Goal: Task Accomplishment & Management: Manage account settings

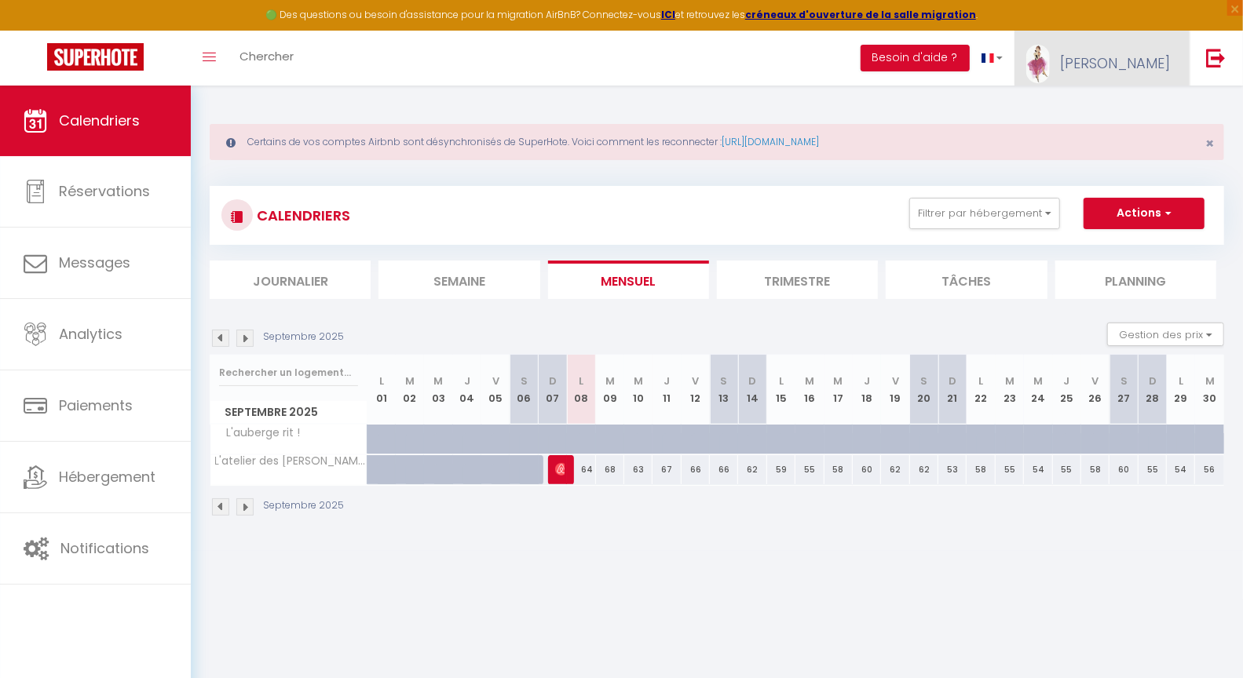
click at [1153, 66] on span "[PERSON_NAME]" at bounding box center [1115, 63] width 110 height 20
click at [1118, 134] on link "Équipe" at bounding box center [1126, 137] width 116 height 27
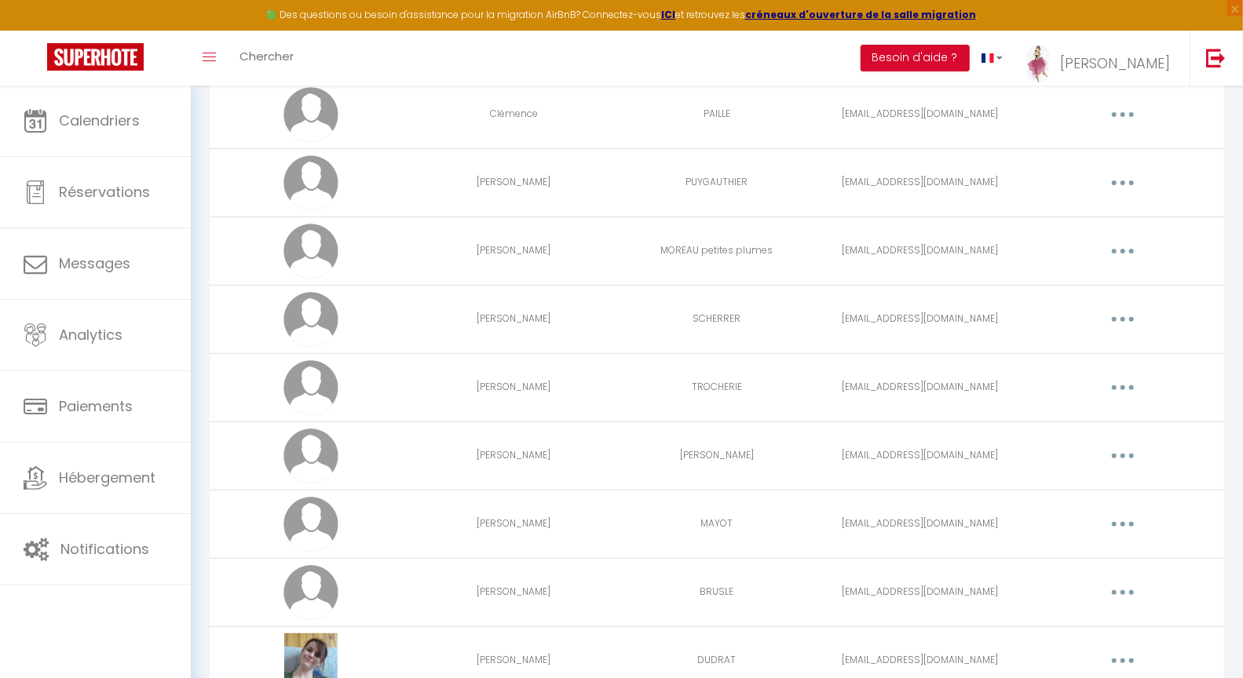
scroll to position [4070, 0]
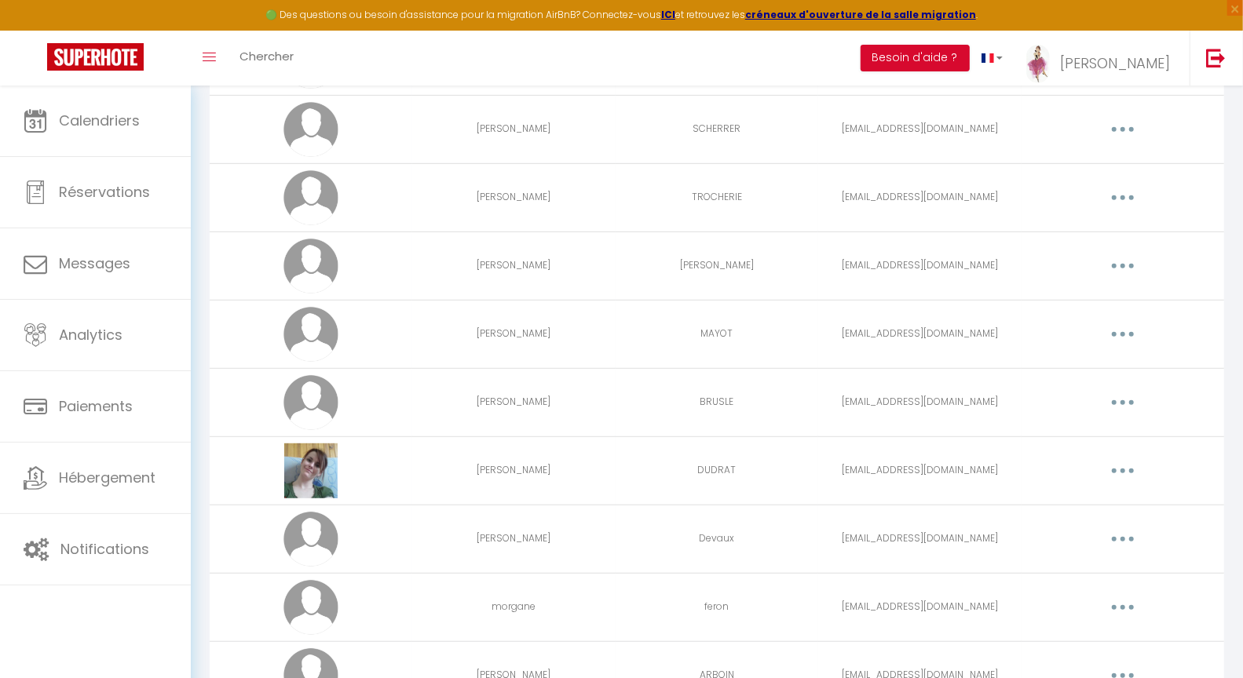
click at [1134, 545] on button "button" at bounding box center [1123, 539] width 44 height 25
click at [1044, 581] on link "Editer" at bounding box center [1082, 575] width 116 height 27
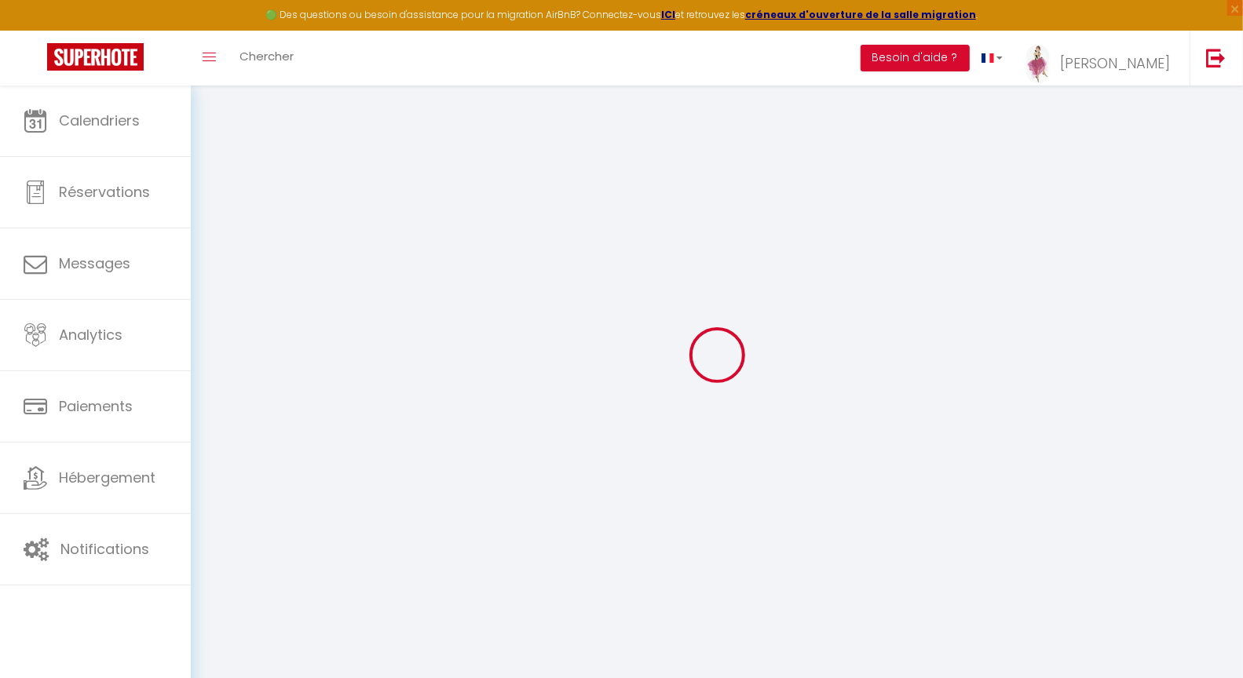
type input "[PERSON_NAME]"
type input "Devaux"
type input "margotrien12@gmail.com"
type textarea "https://app.superhote.com/#/connect/PIHm9SNdcd"
checkbox input "false"
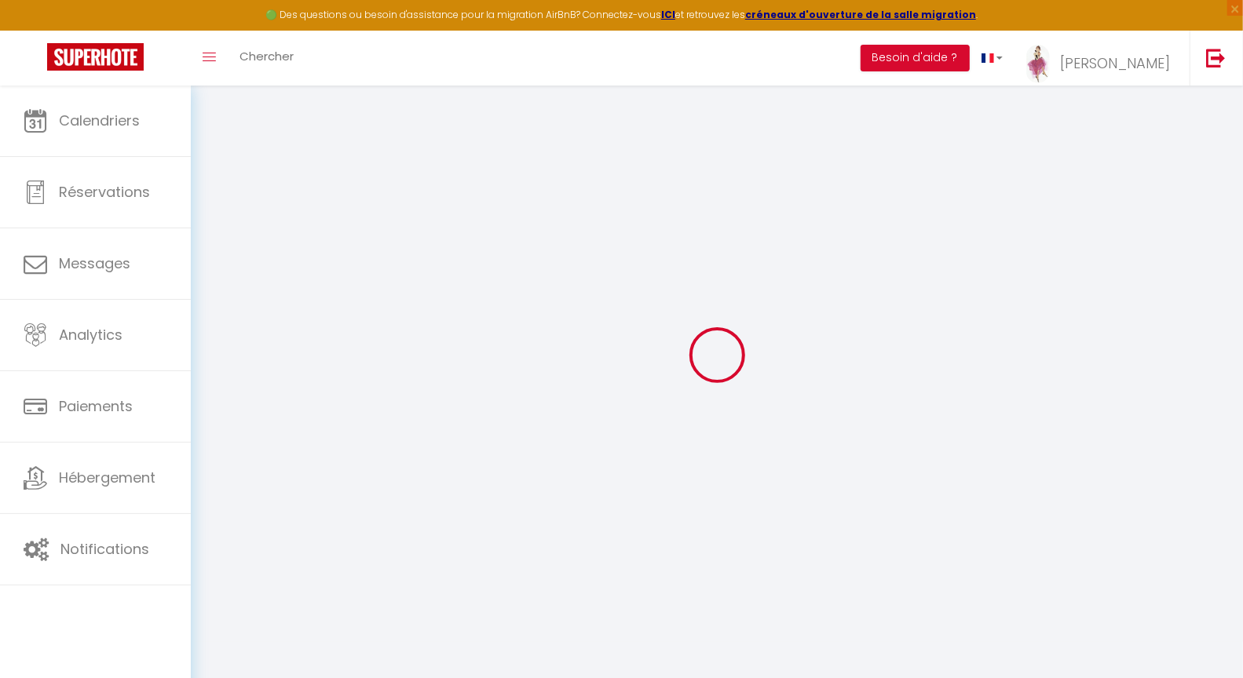
checkbox input "false"
checkbox input "true"
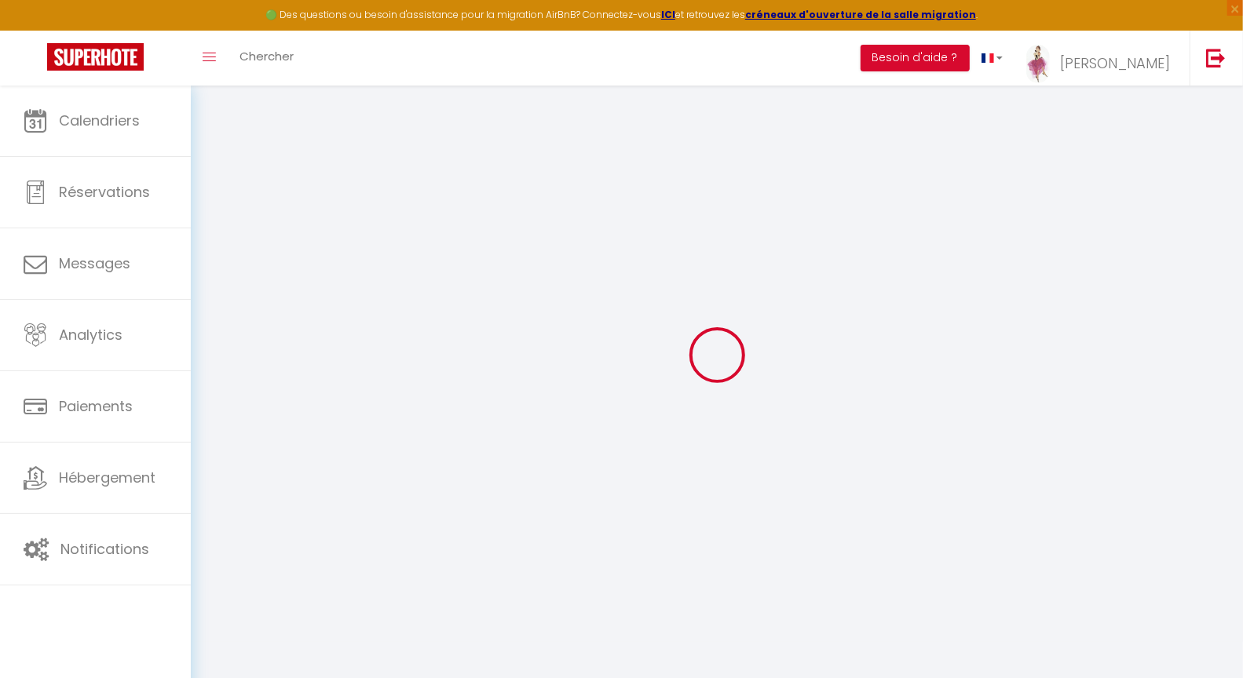
checkbox input "true"
checkbox input "false"
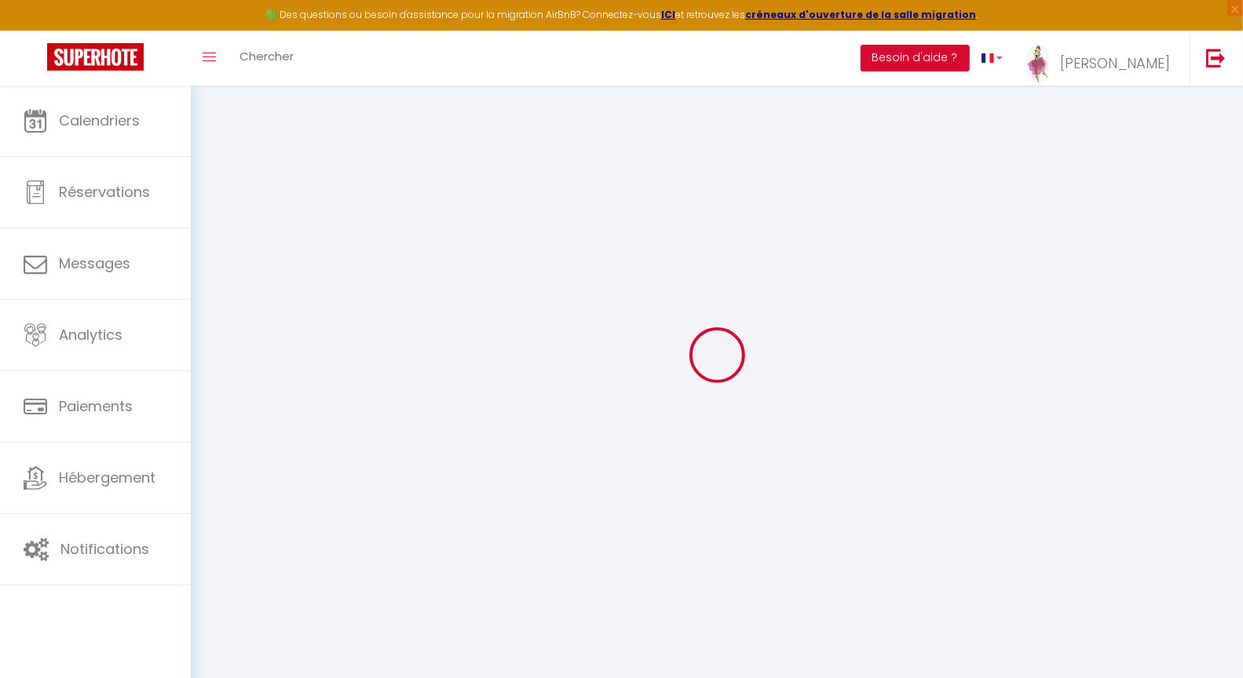
checkbox input "false"
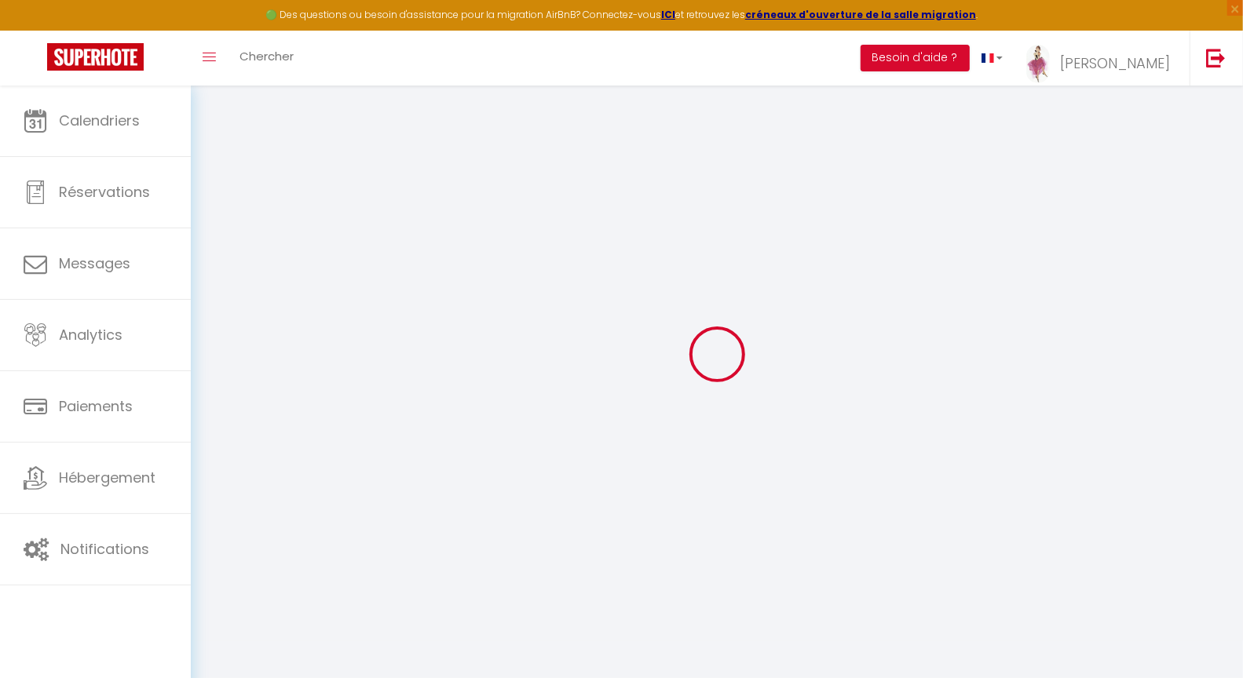
select select
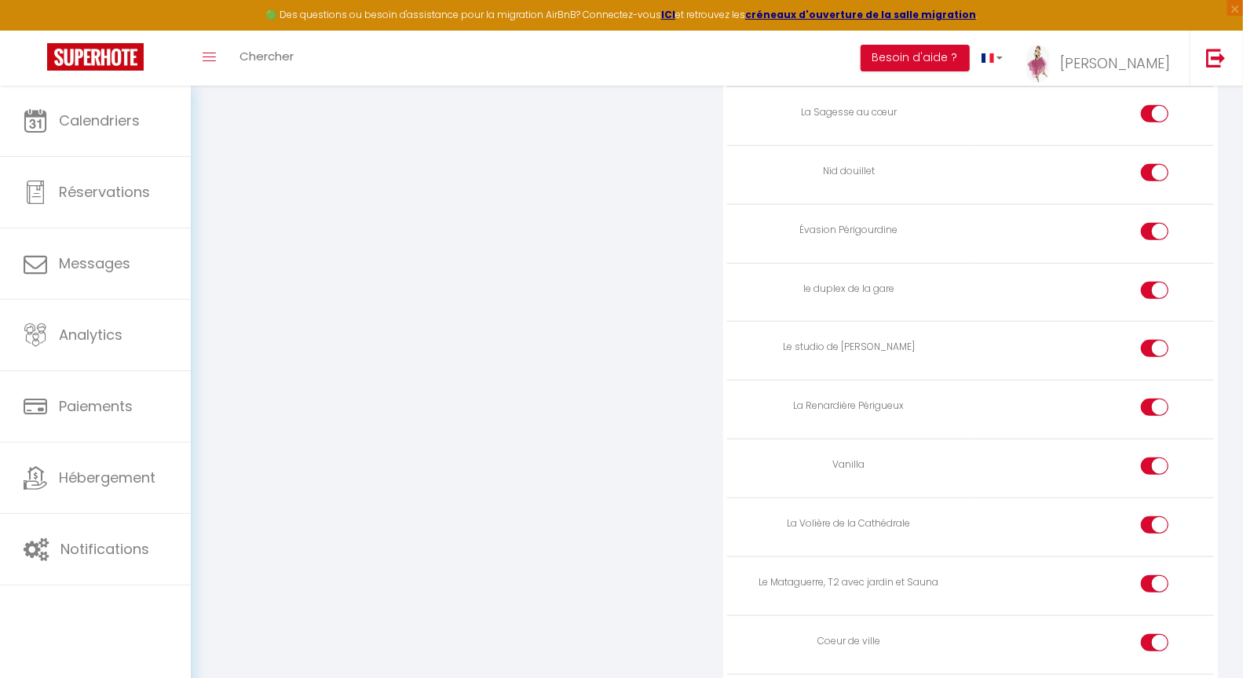
scroll to position [4292, 0]
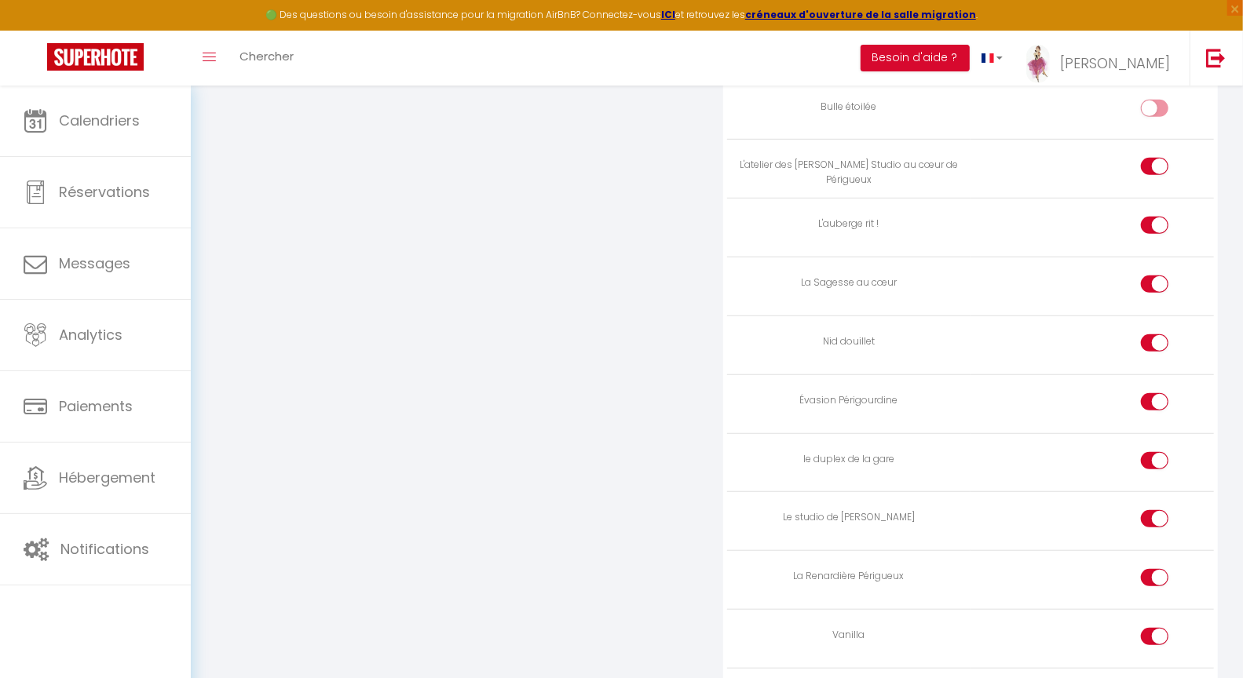
click at [1157, 240] on input "checkbox" at bounding box center [1167, 229] width 27 height 24
checkbox input "false"
click at [1160, 358] on input "checkbox" at bounding box center [1167, 346] width 27 height 24
checkbox input "false"
click at [1162, 417] on input "checkbox" at bounding box center [1167, 405] width 27 height 24
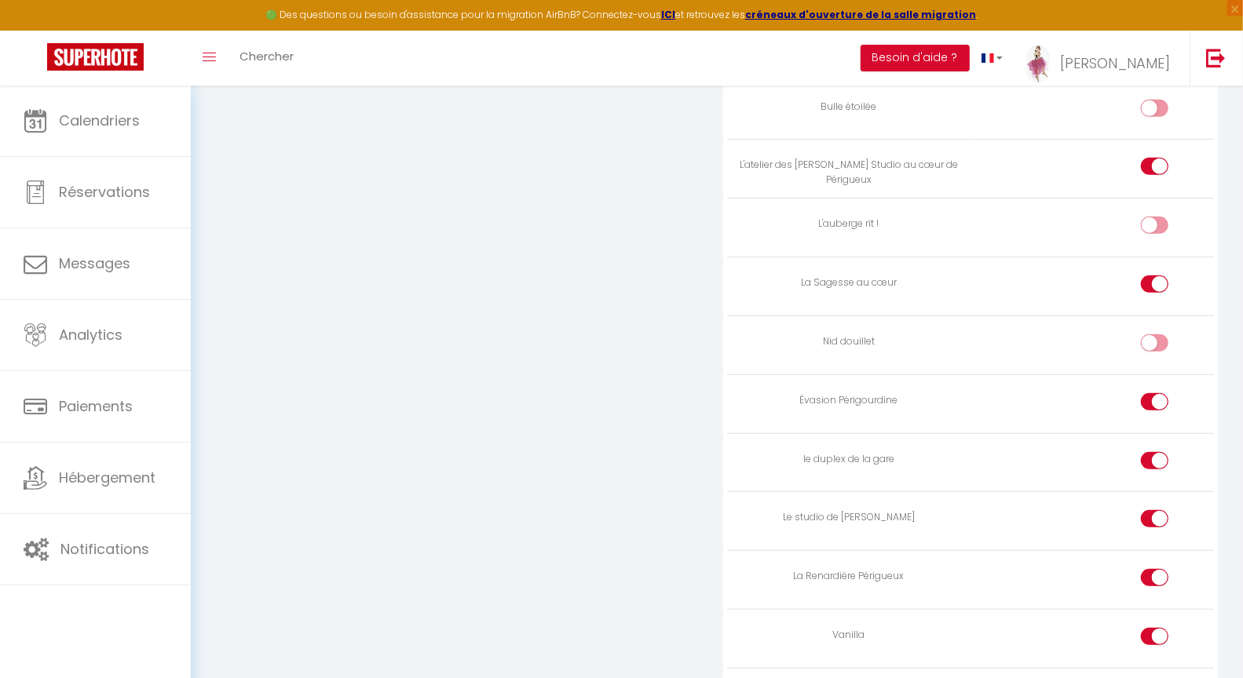
checkbox input "false"
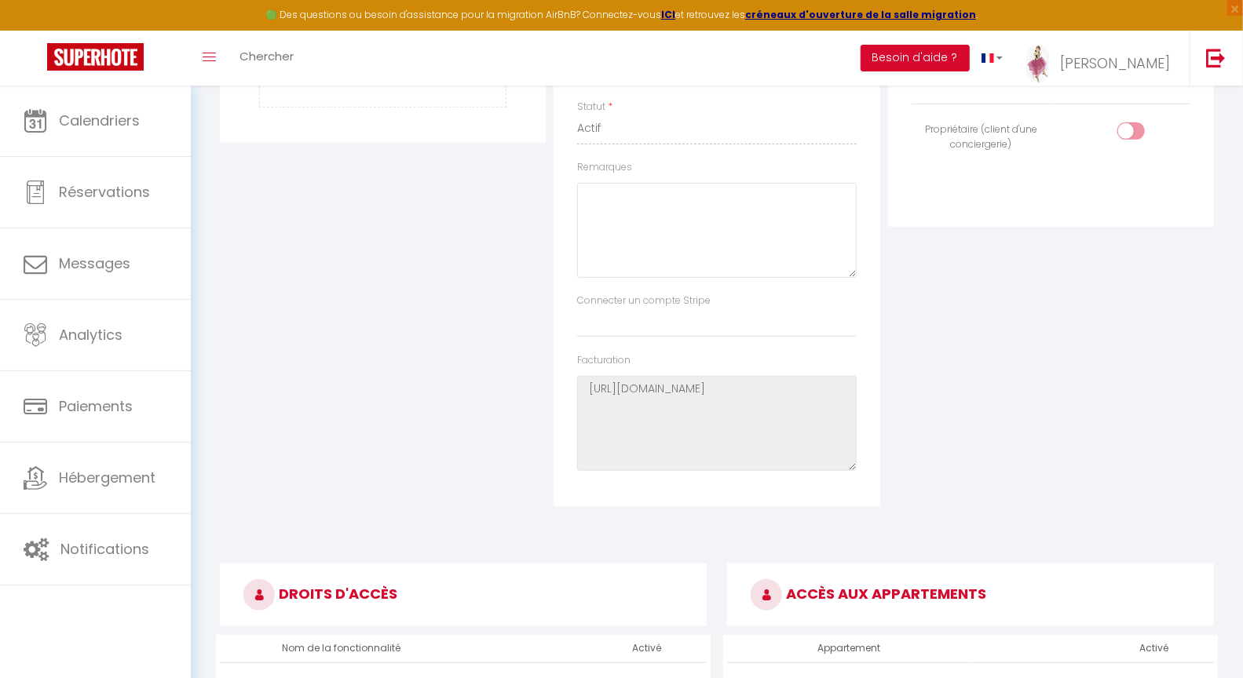
scroll to position [124, 0]
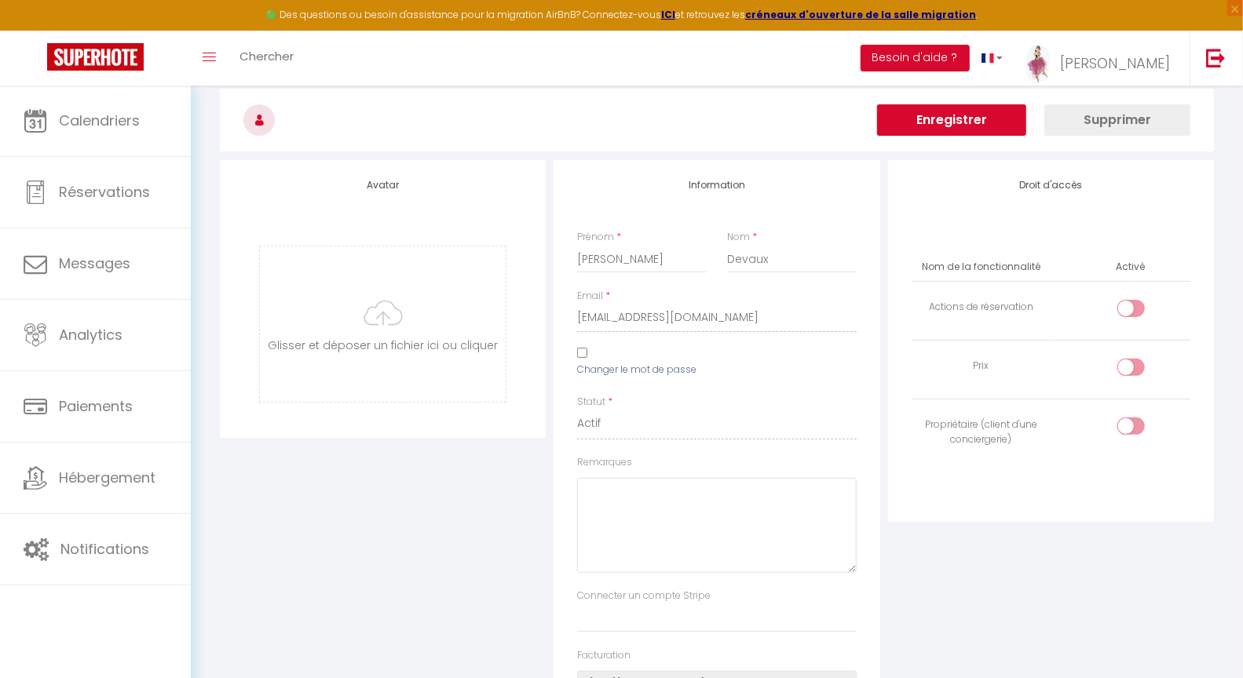
click at [962, 127] on button "Enregistrer" at bounding box center [951, 119] width 149 height 31
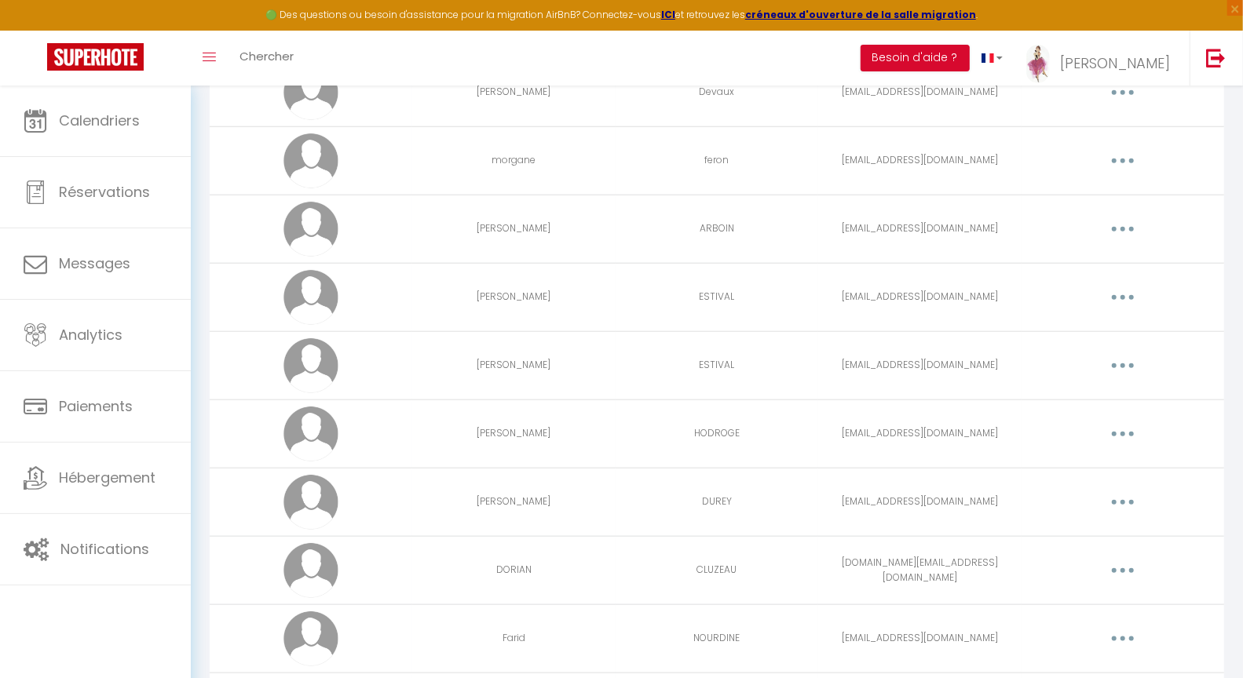
scroll to position [4479, 0]
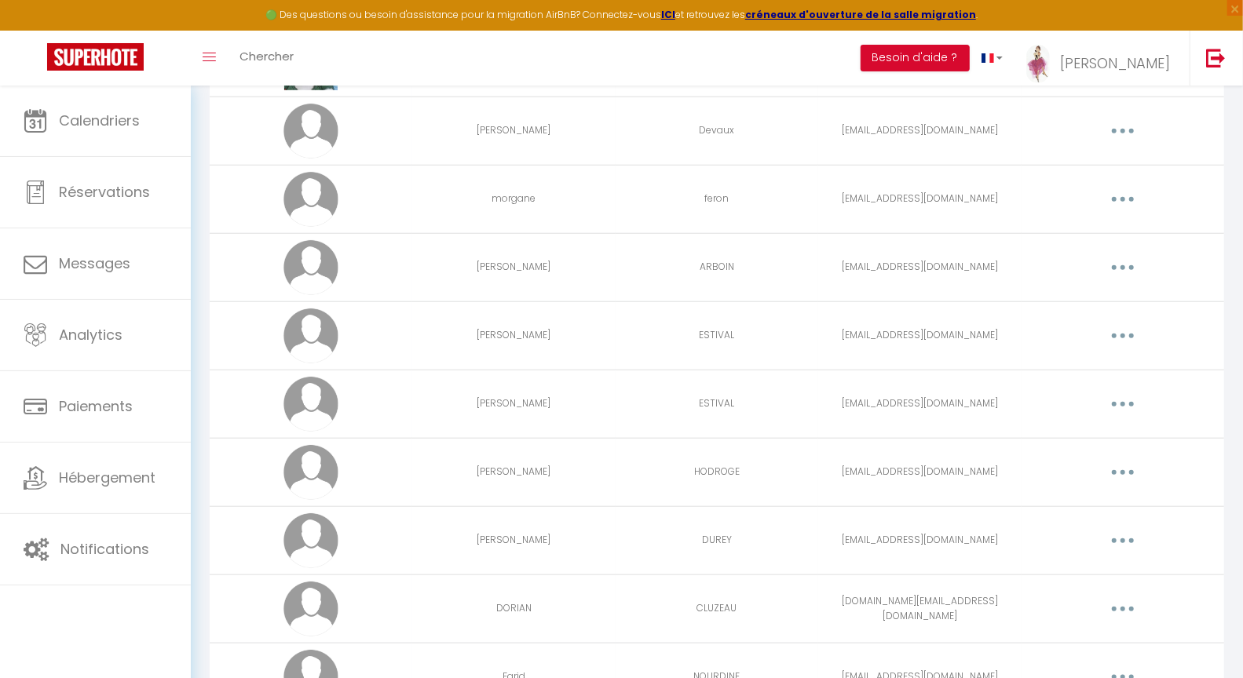
click at [1123, 202] on icon "button" at bounding box center [1122, 199] width 5 height 5
click at [1045, 240] on link "Editer" at bounding box center [1082, 235] width 116 height 27
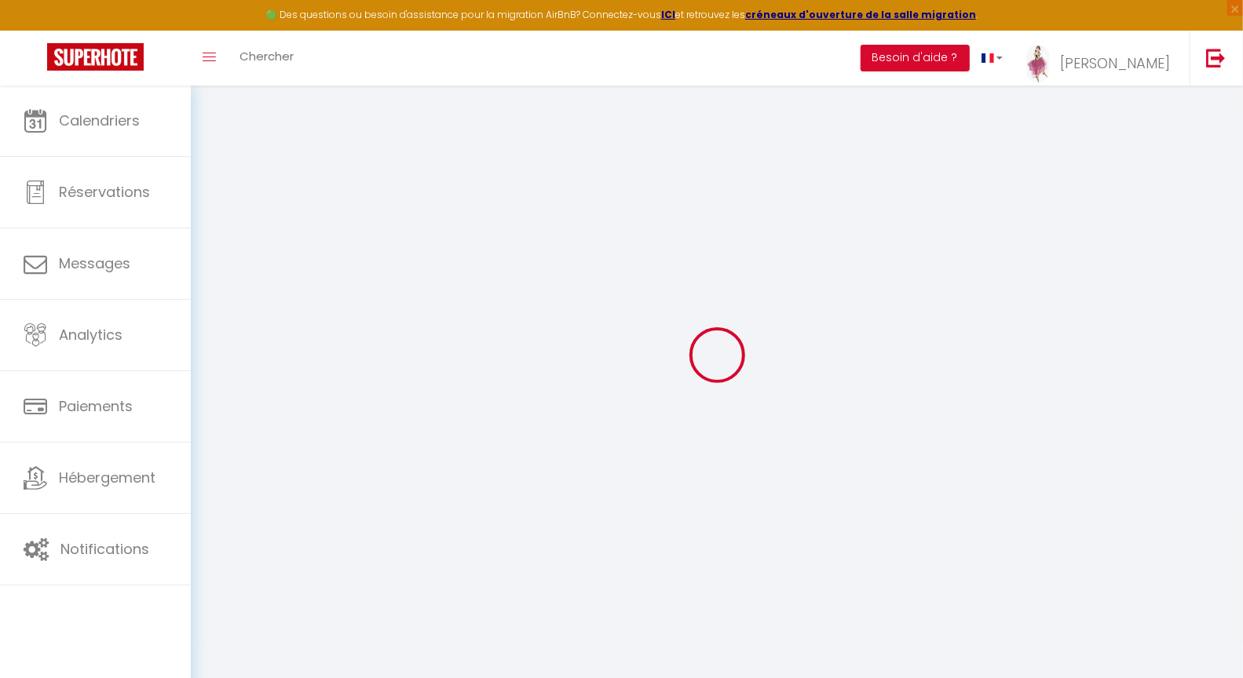
type input "morgane"
type input "feron"
type input "morganeferon7@gmail.com"
type textarea "https://app.superhote.com/#/connect/7SGuvsPoIC"
checkbox input "false"
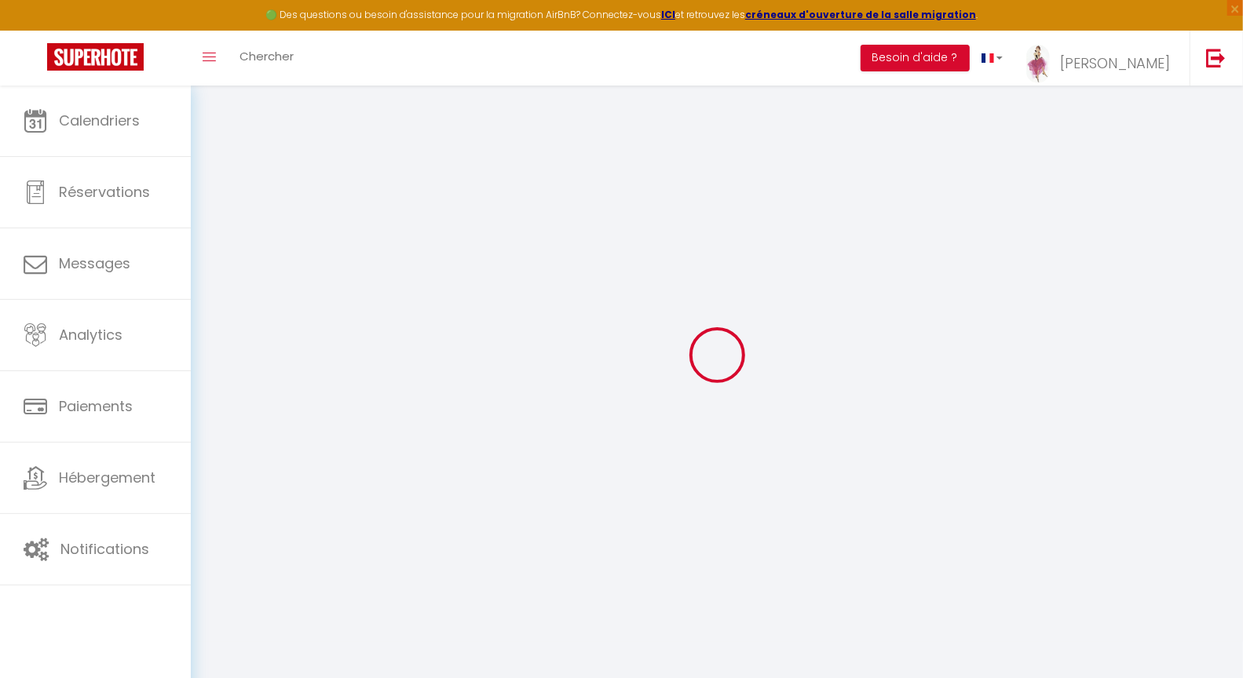
checkbox input "false"
checkbox input "true"
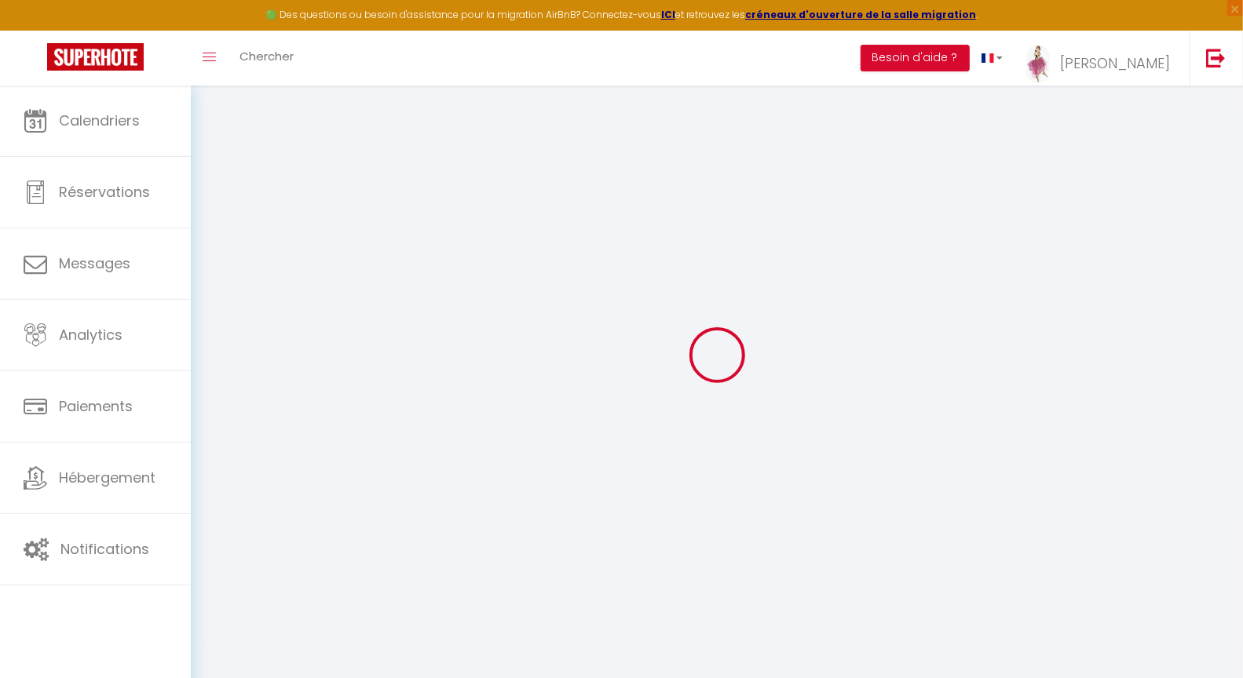
checkbox input "true"
checkbox input "false"
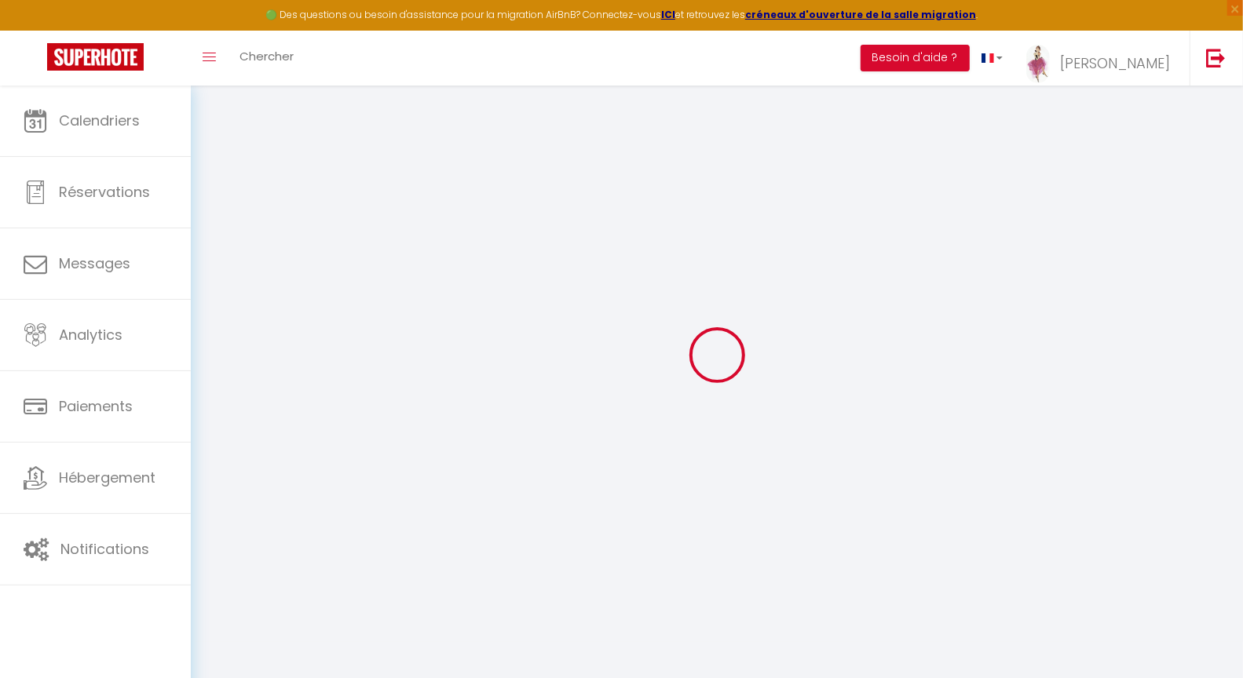
checkbox input "false"
select select
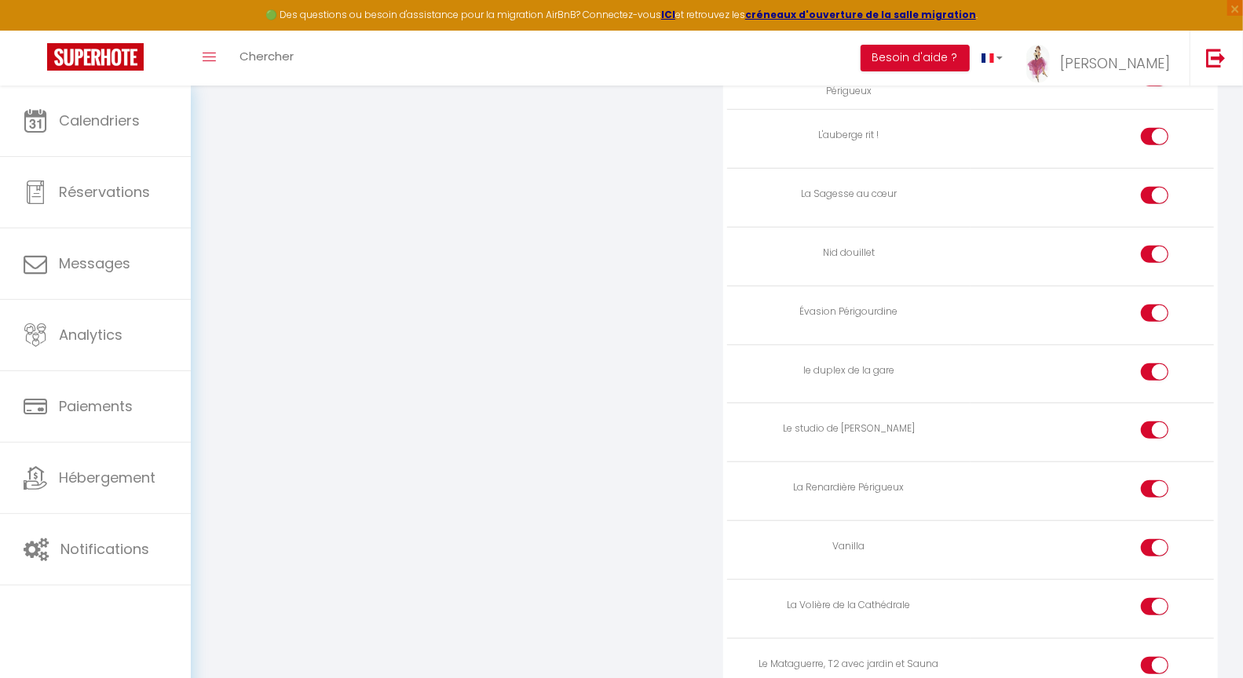
scroll to position [4293, 0]
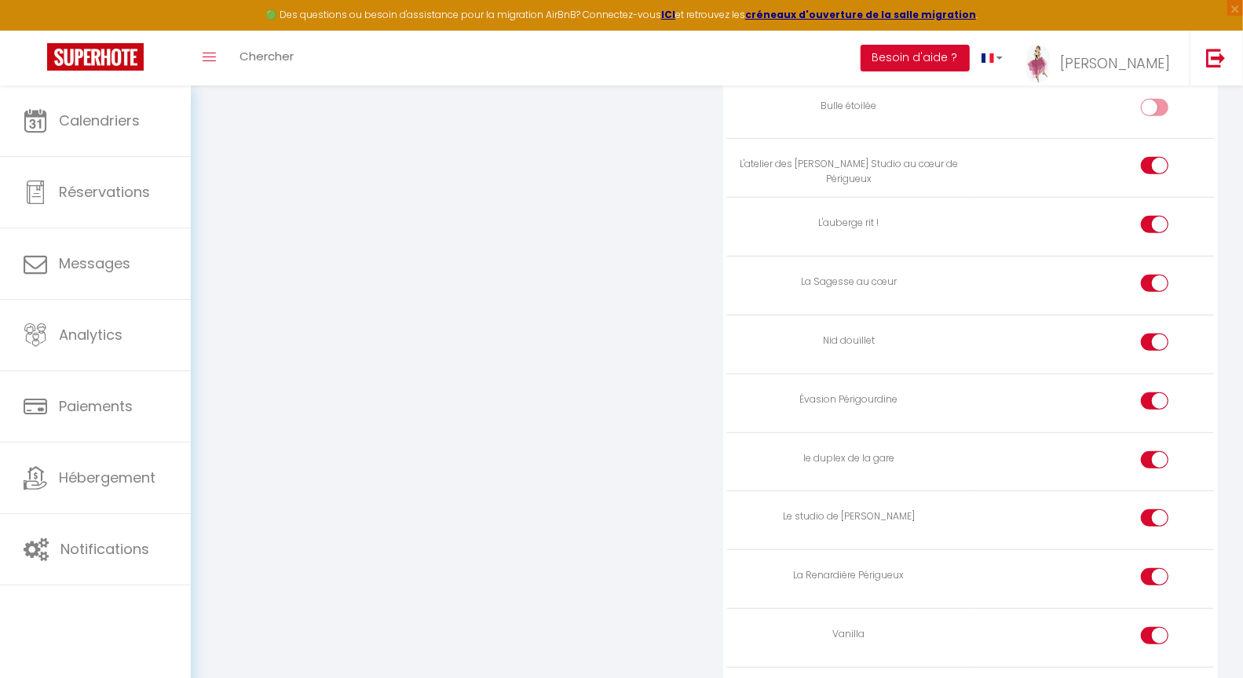
click at [1152, 233] on div at bounding box center [1154, 224] width 27 height 17
click at [1154, 239] on input "checkbox" at bounding box center [1167, 228] width 27 height 24
checkbox input "false"
click at [1159, 357] on input "checkbox" at bounding box center [1167, 346] width 27 height 24
checkbox input "false"
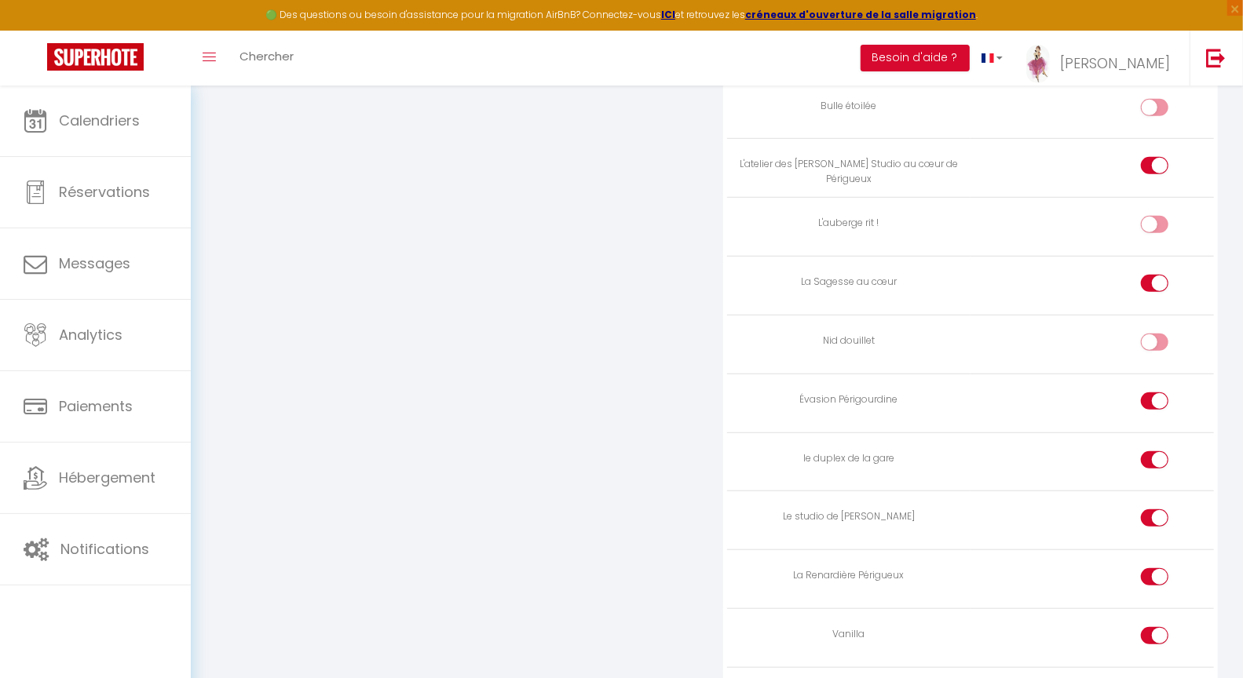
click at [1156, 416] on input "checkbox" at bounding box center [1167, 405] width 27 height 24
checkbox input "false"
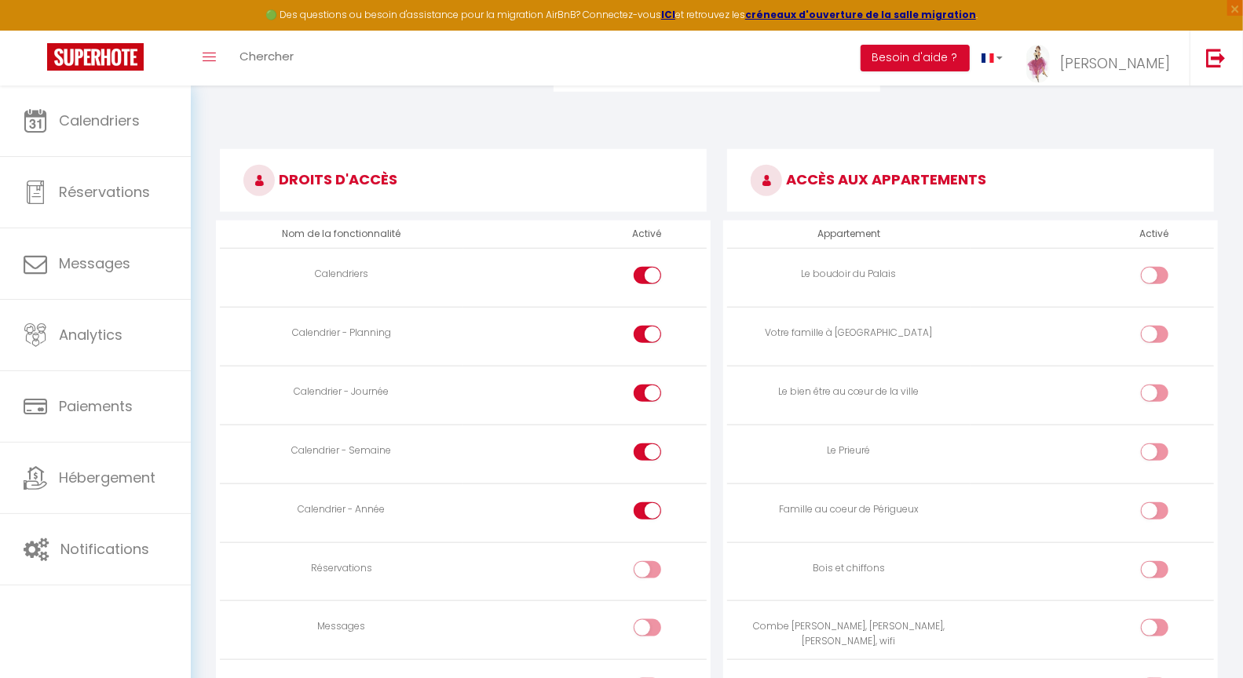
scroll to position [0, 0]
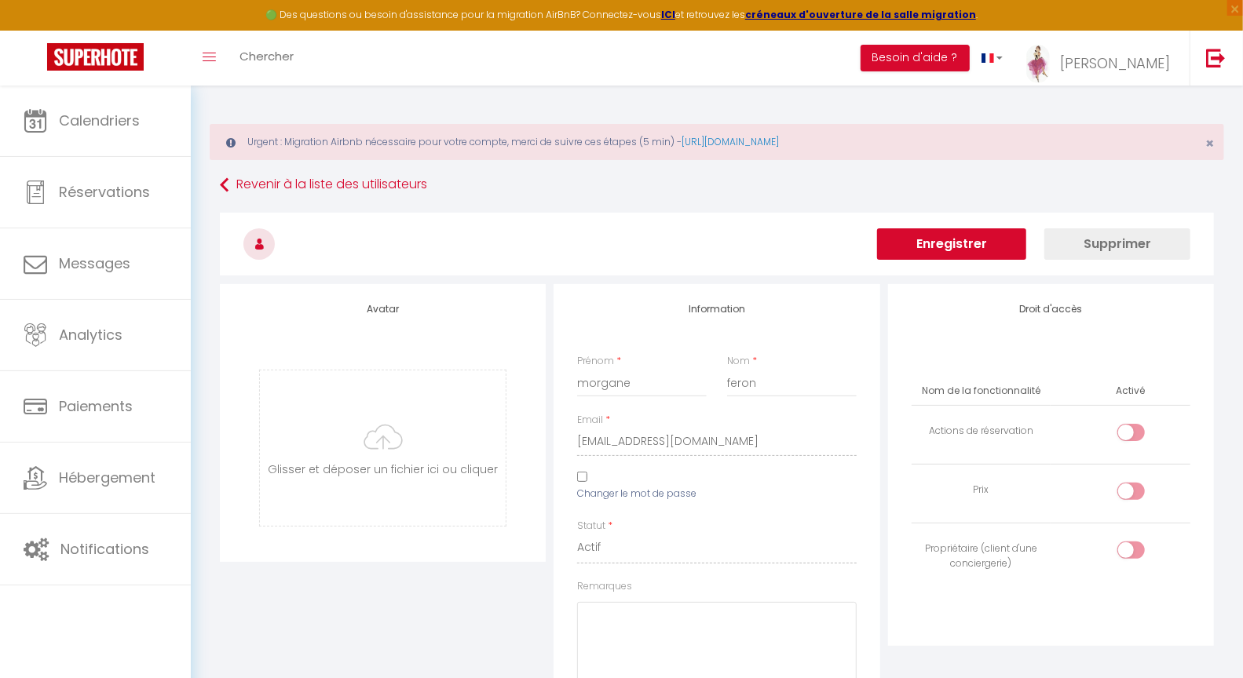
click at [951, 244] on button "Enregistrer" at bounding box center [951, 243] width 149 height 31
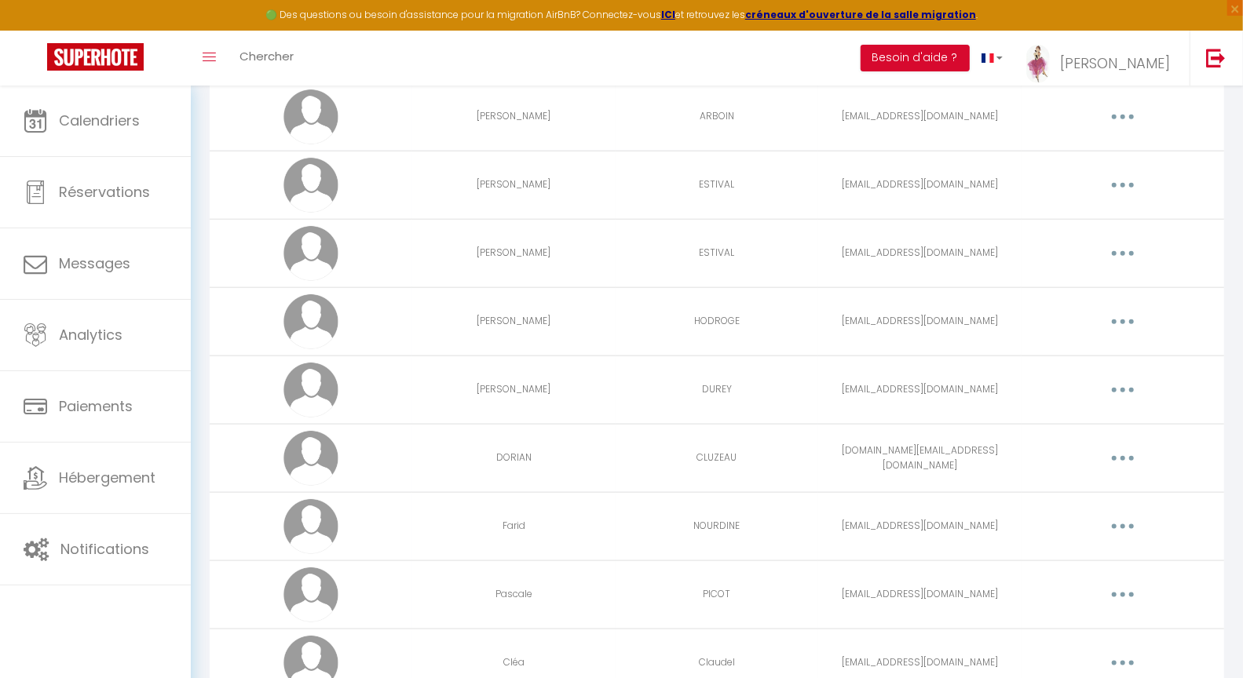
scroll to position [4541, 0]
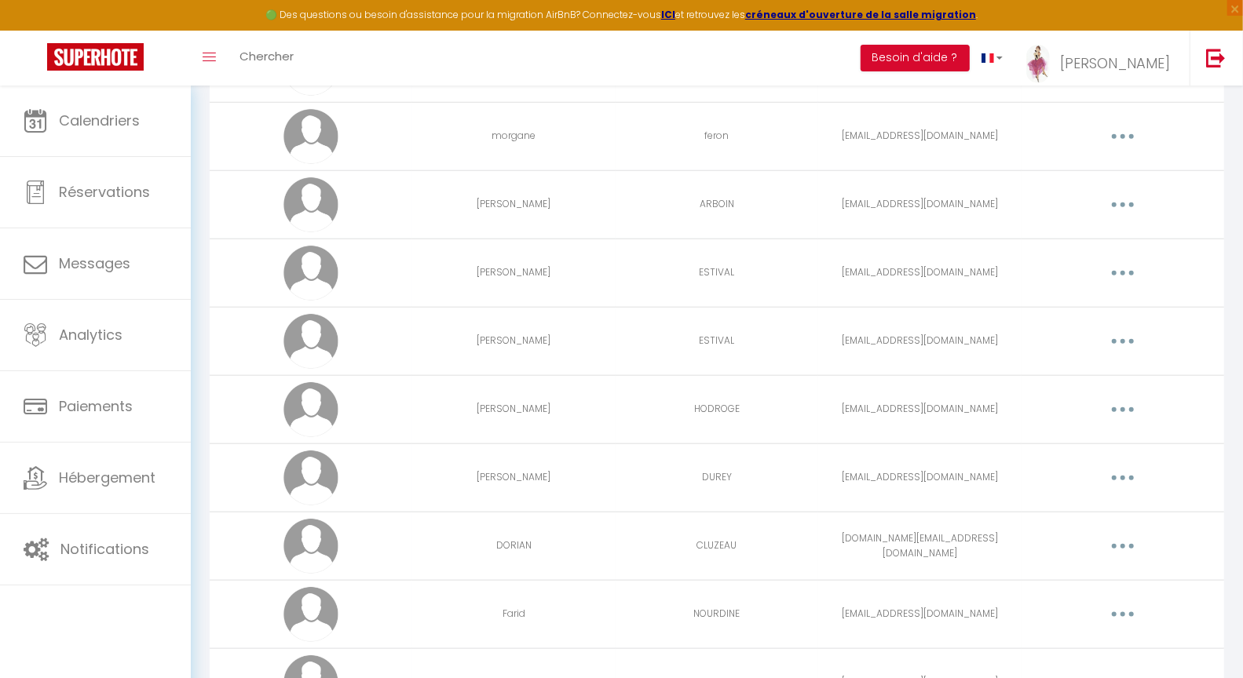
click at [1130, 142] on button "button" at bounding box center [1123, 136] width 44 height 25
click at [1075, 176] on link "Editer" at bounding box center [1082, 172] width 116 height 27
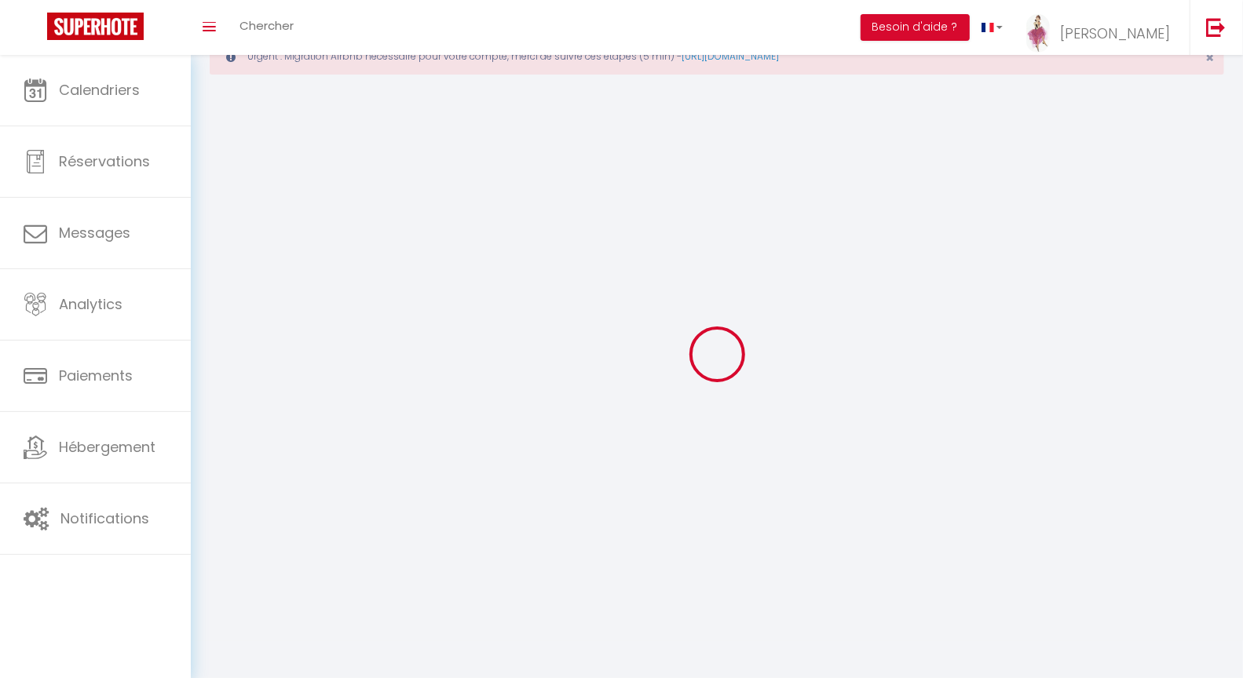
scroll to position [85, 0]
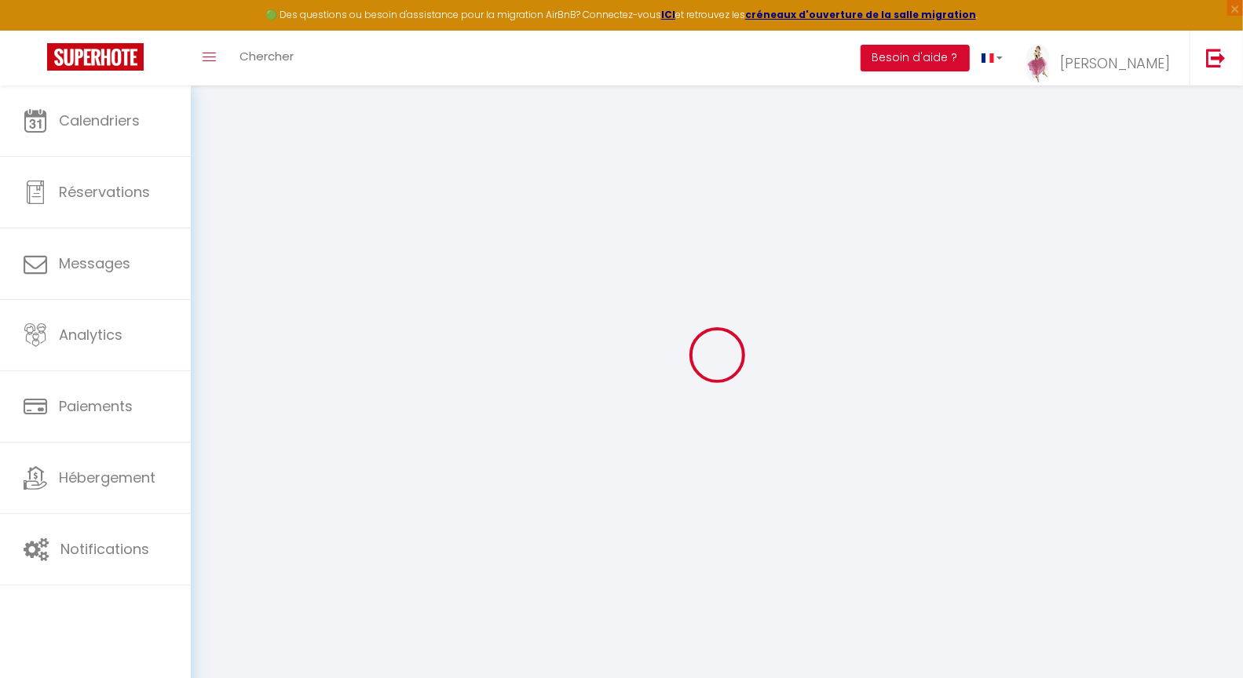
type input "morgane"
type input "feron"
type input "morganeferon7@gmail.com"
type textarea "https://app.superhote.com/#/connect/7SGuvsPoIC"
checkbox input "false"
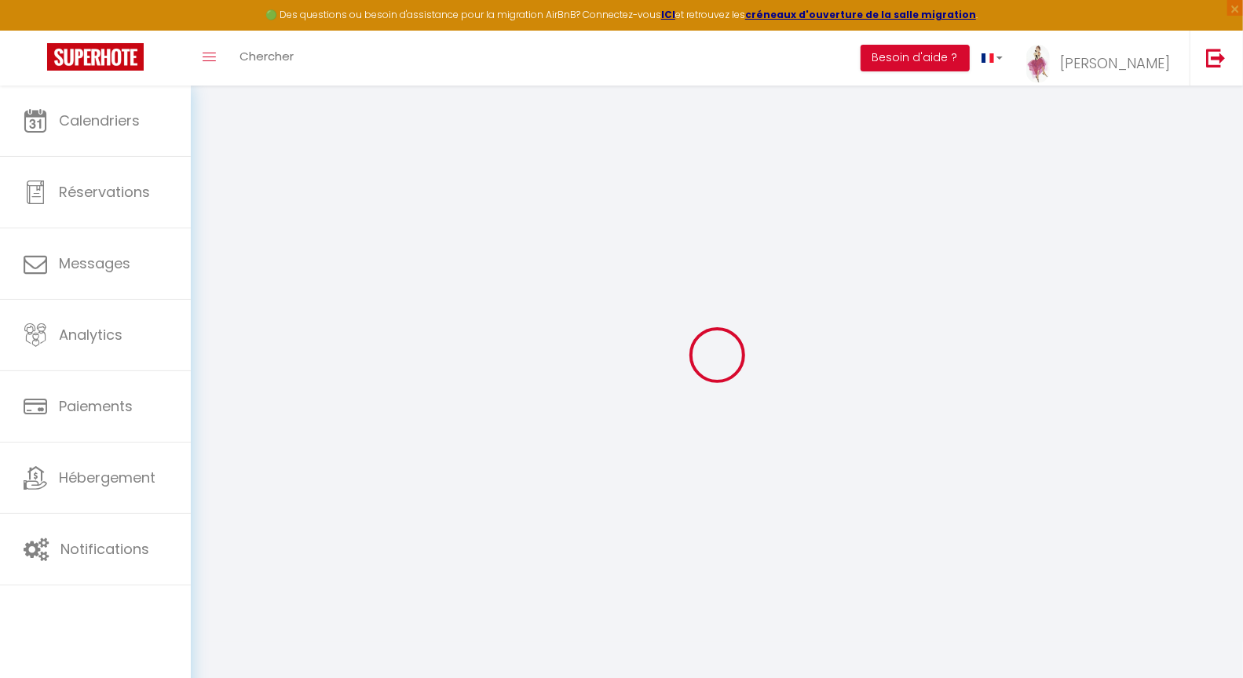
checkbox input "false"
checkbox input "true"
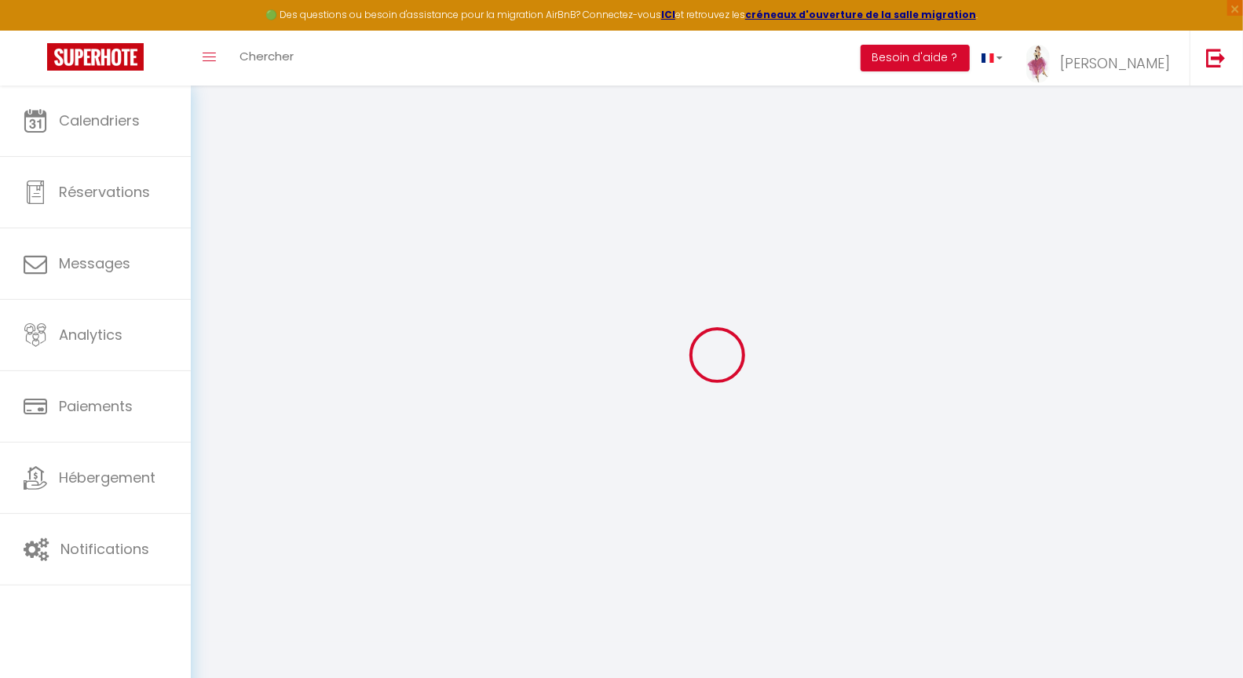
checkbox input "true"
checkbox input "false"
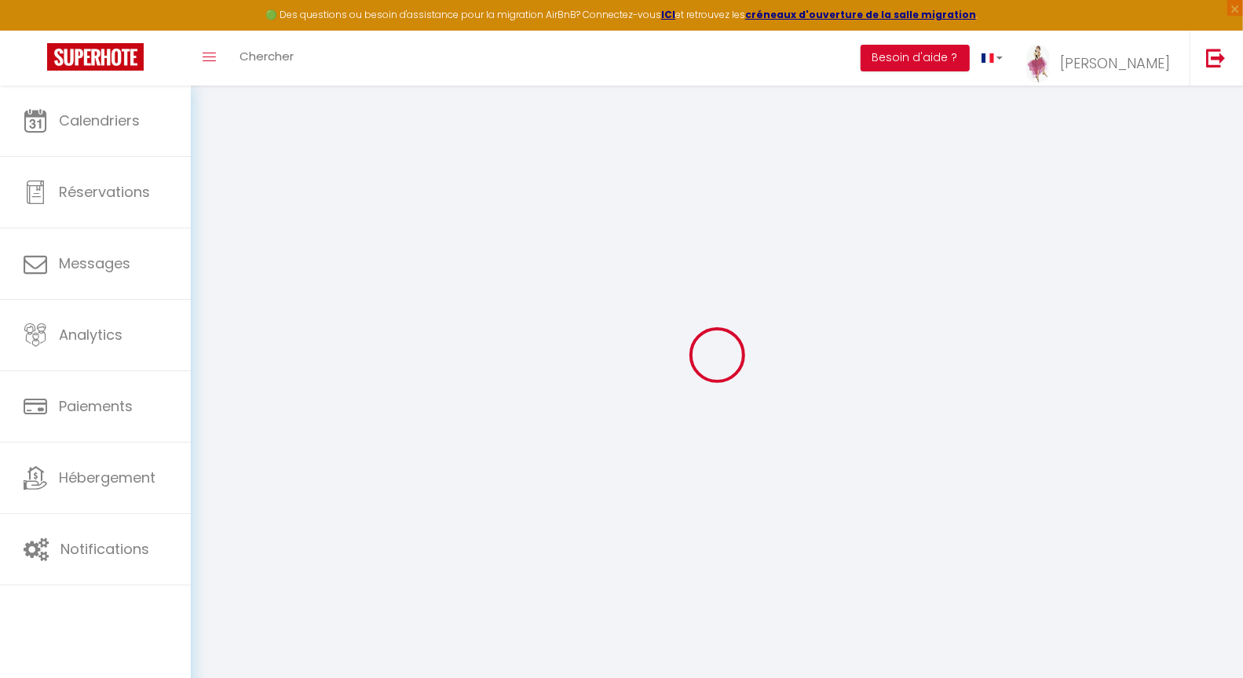
checkbox input "false"
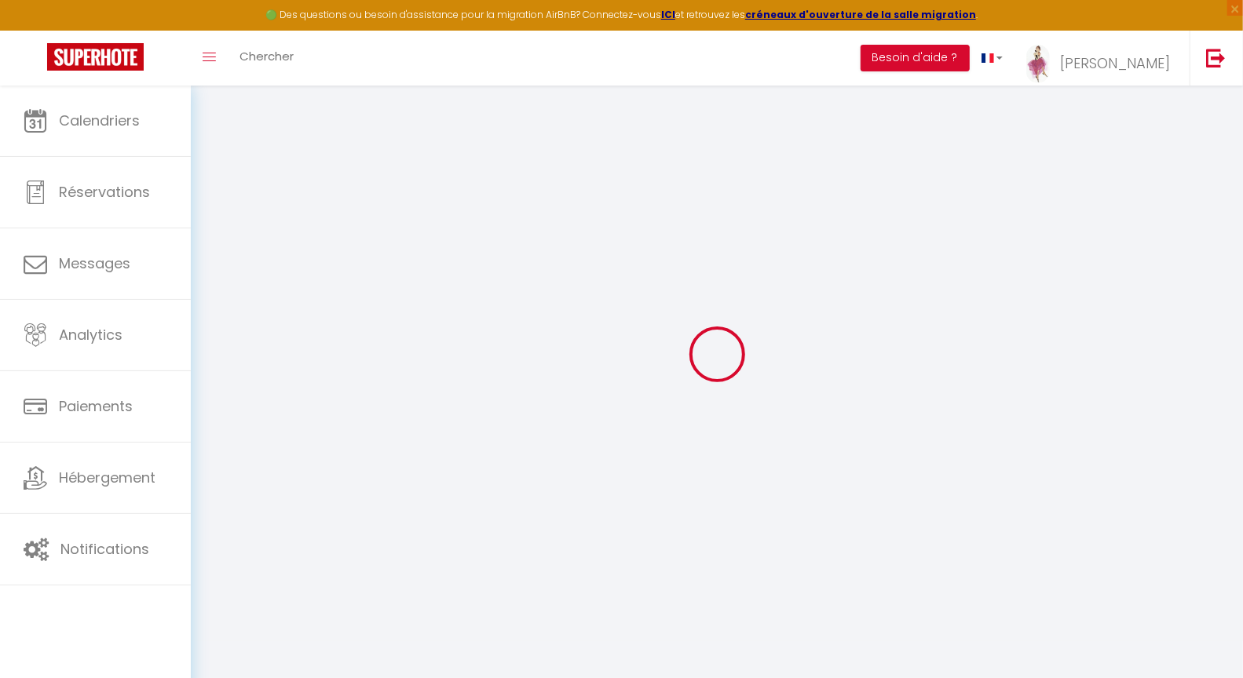
select select
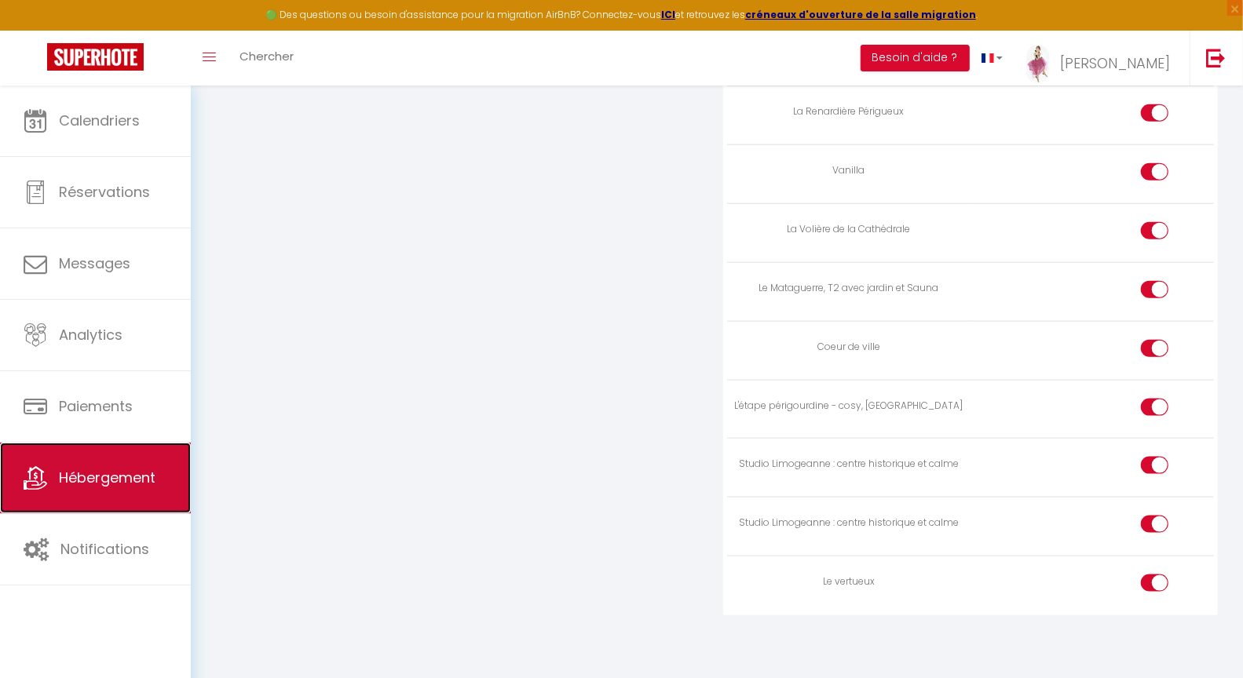
click at [112, 483] on span "Hébergement" at bounding box center [107, 478] width 97 height 20
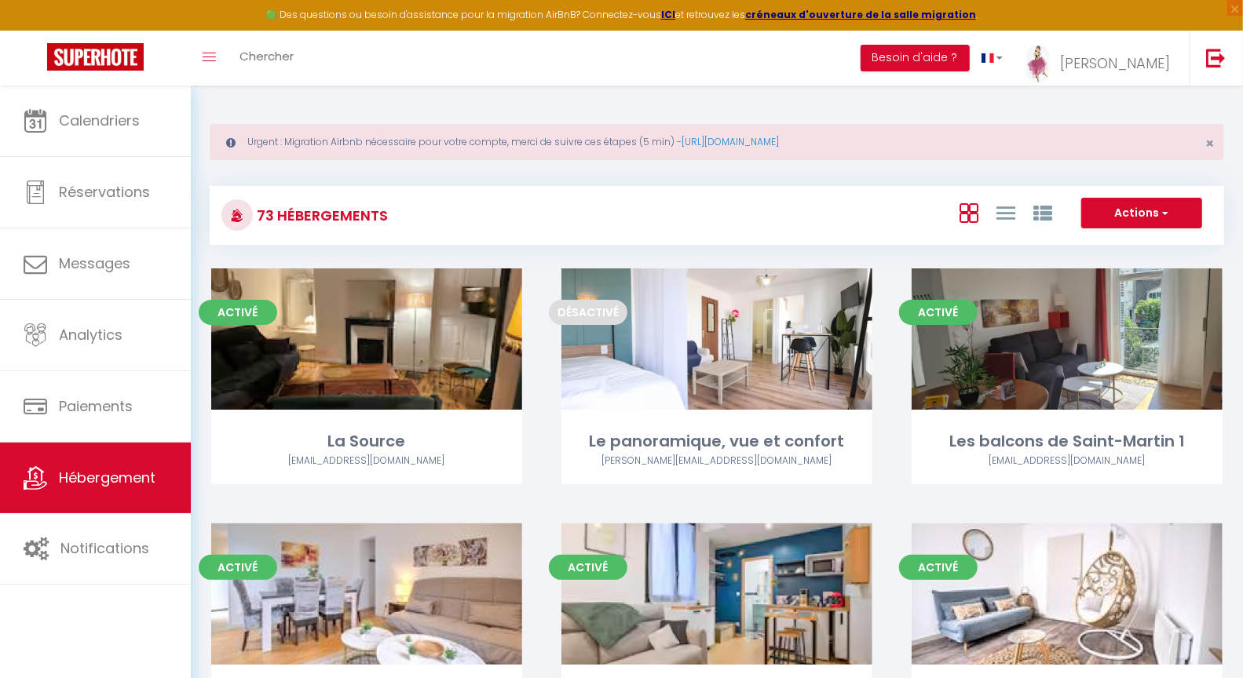
click at [1057, 210] on div at bounding box center [1005, 213] width 108 height 30
click at [1050, 210] on icon at bounding box center [1042, 213] width 19 height 19
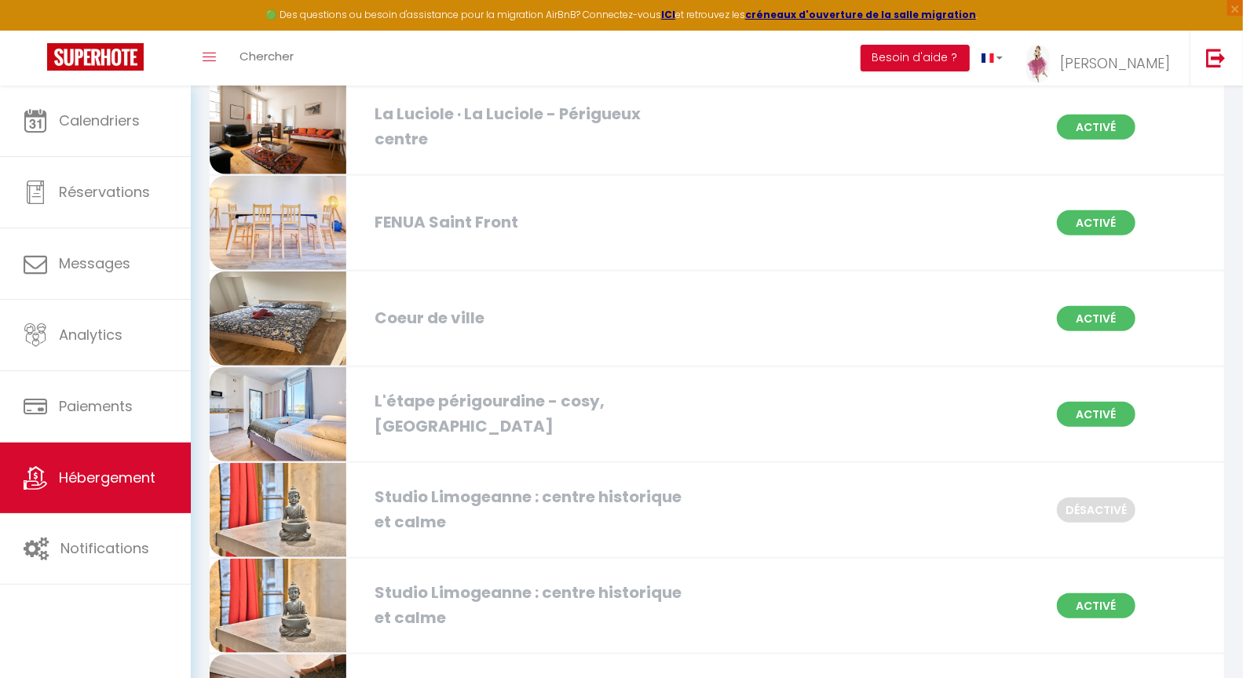
scroll to position [772, 0]
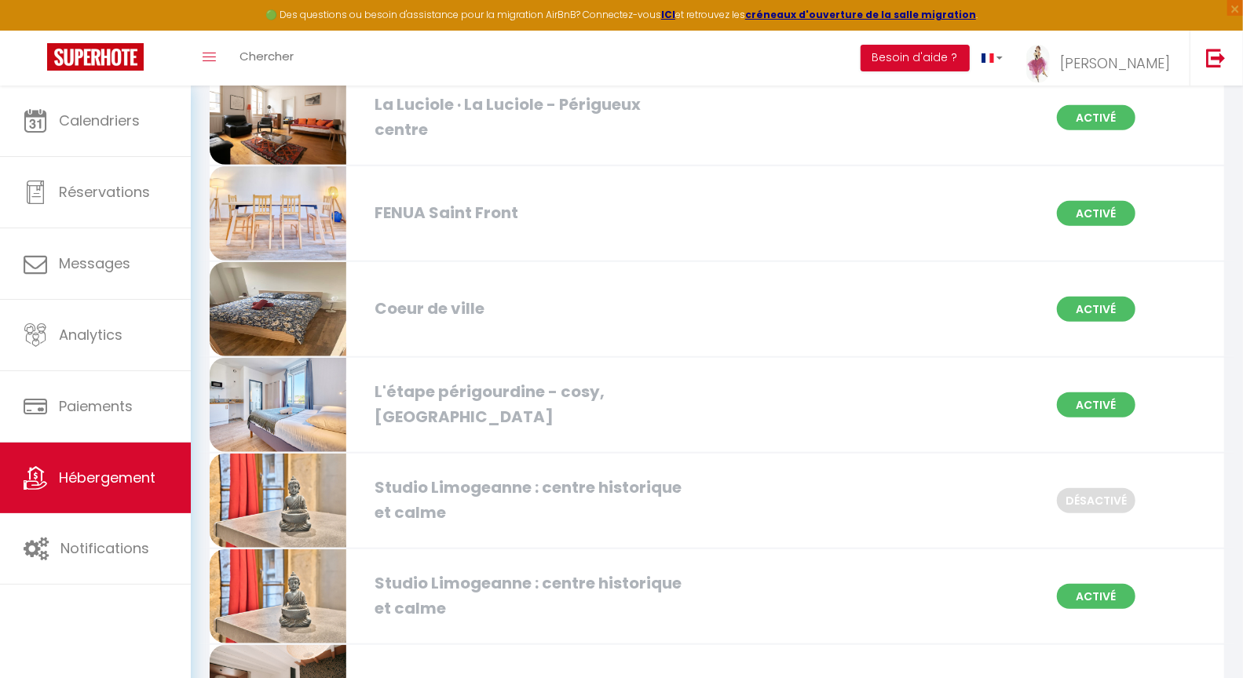
click at [409, 308] on div "Coeur de ville" at bounding box center [529, 309] width 324 height 24
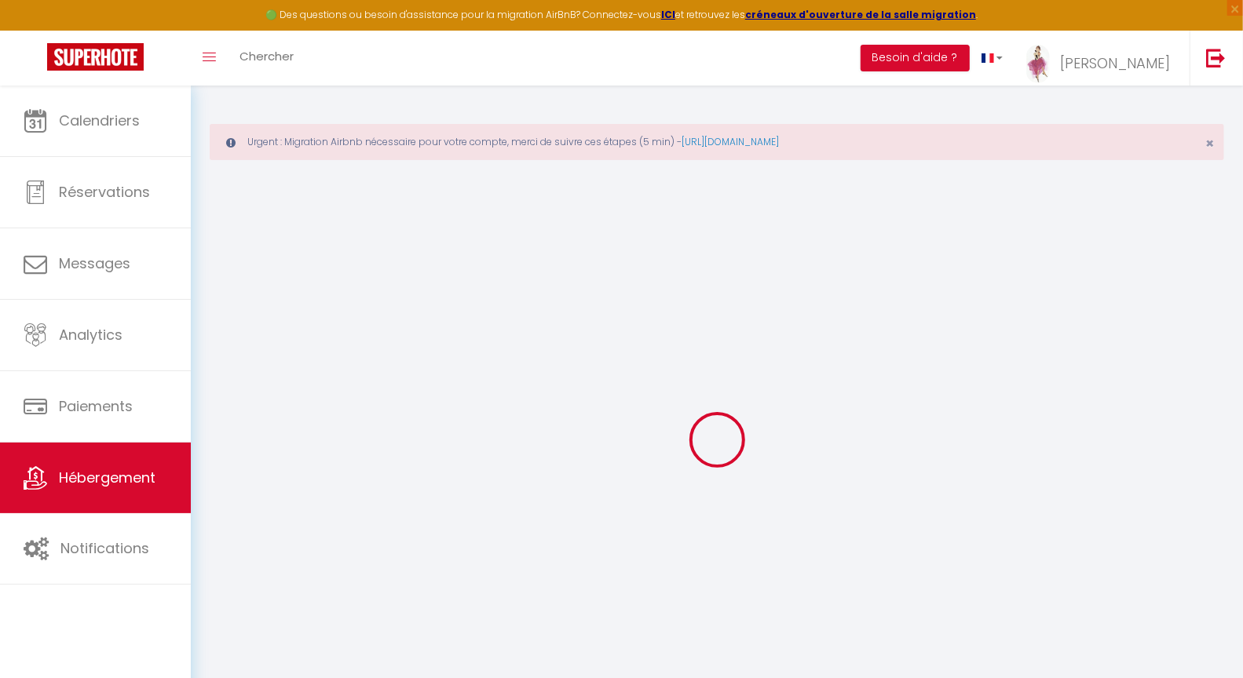
select select
checkbox input "false"
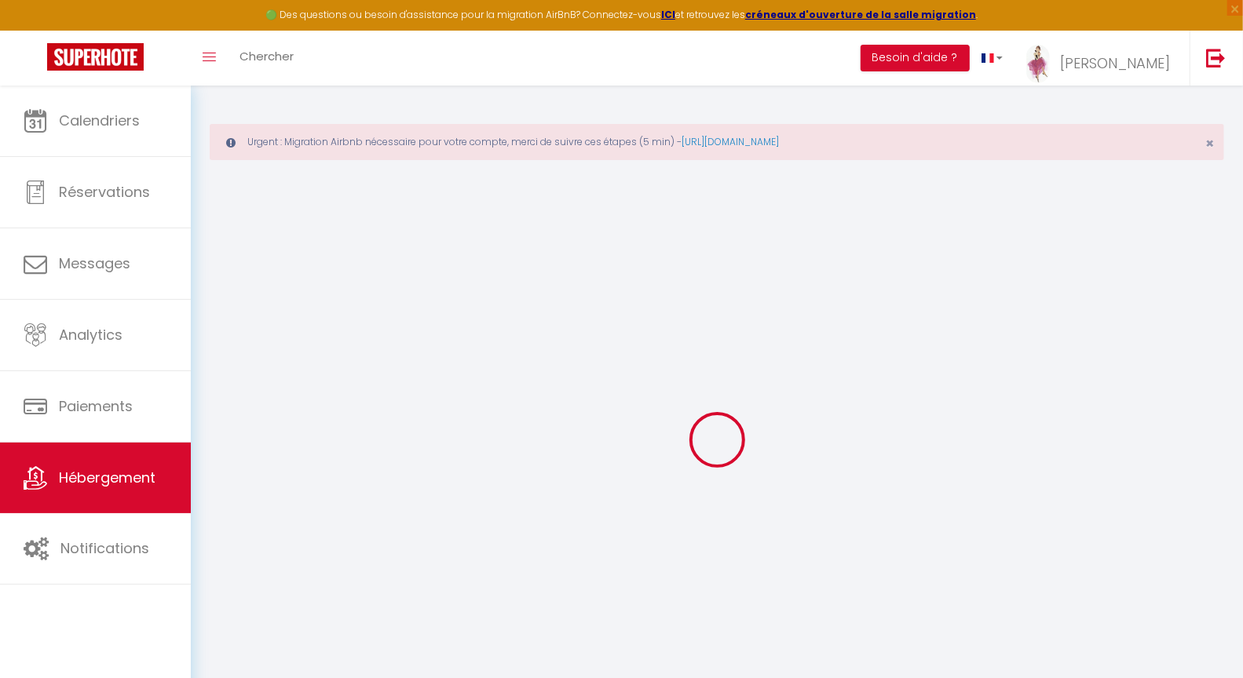
checkbox input "false"
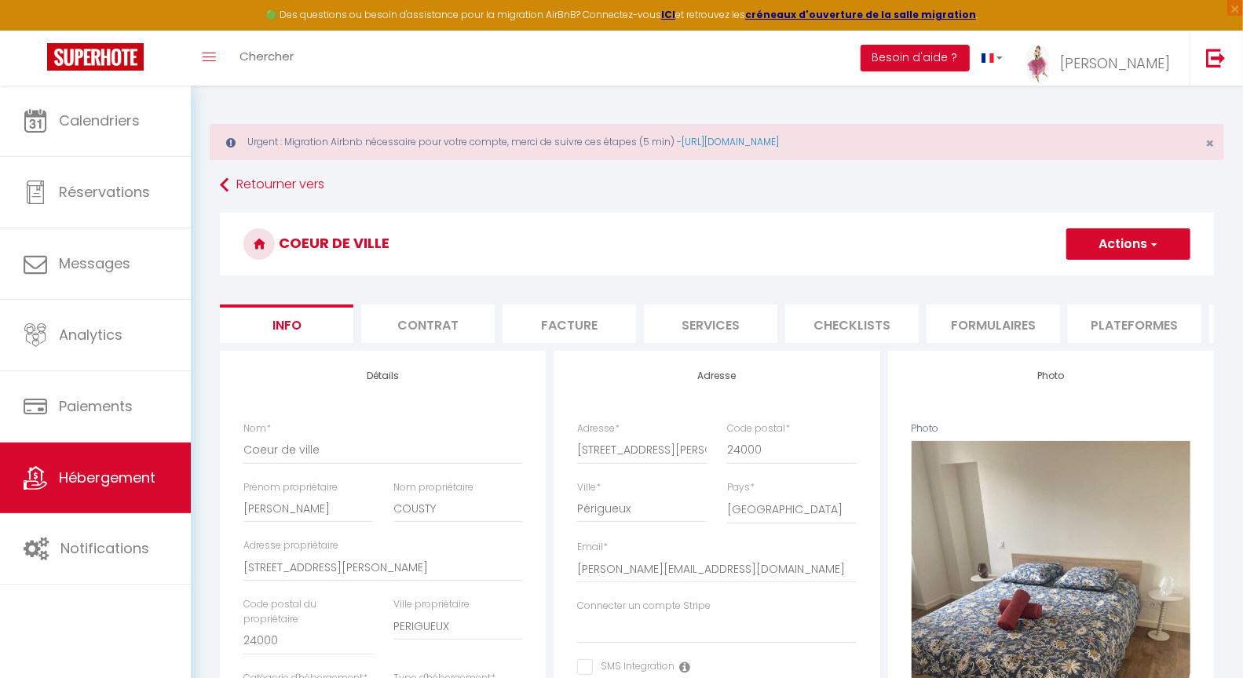
click at [841, 324] on li "Checklists" at bounding box center [851, 324] width 133 height 38
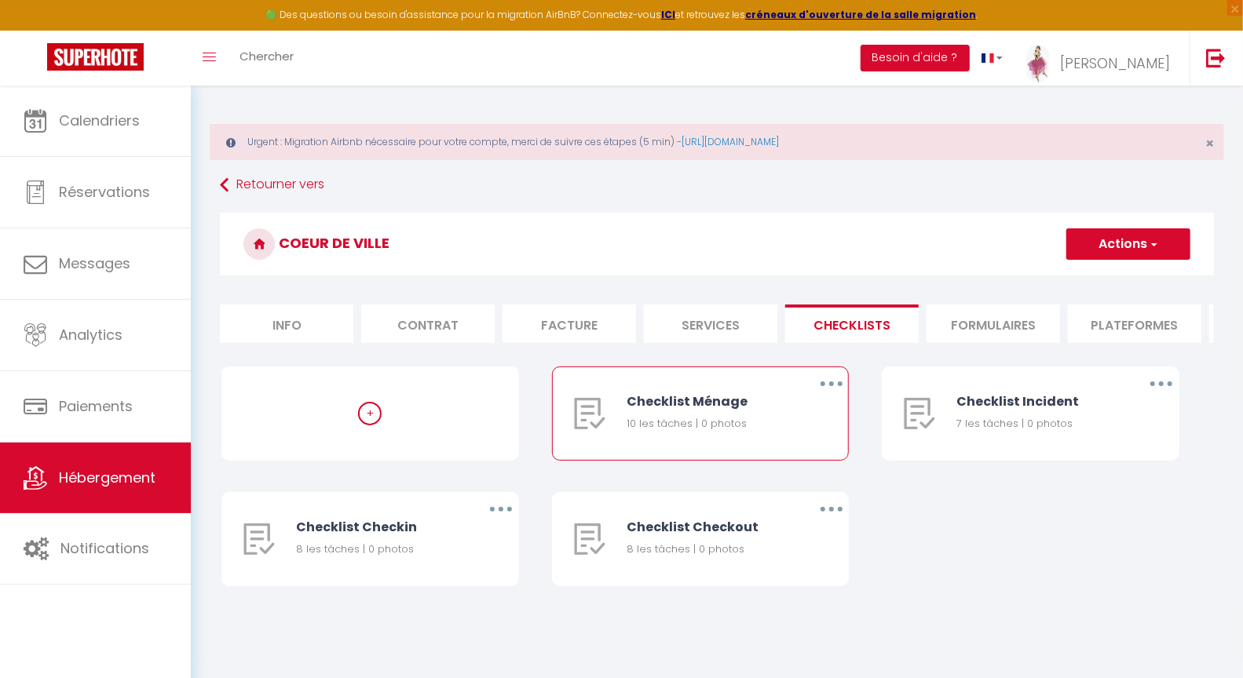
click at [825, 396] on button "button" at bounding box center [831, 383] width 44 height 25
click at [759, 432] on link "Editer" at bounding box center [790, 420] width 116 height 27
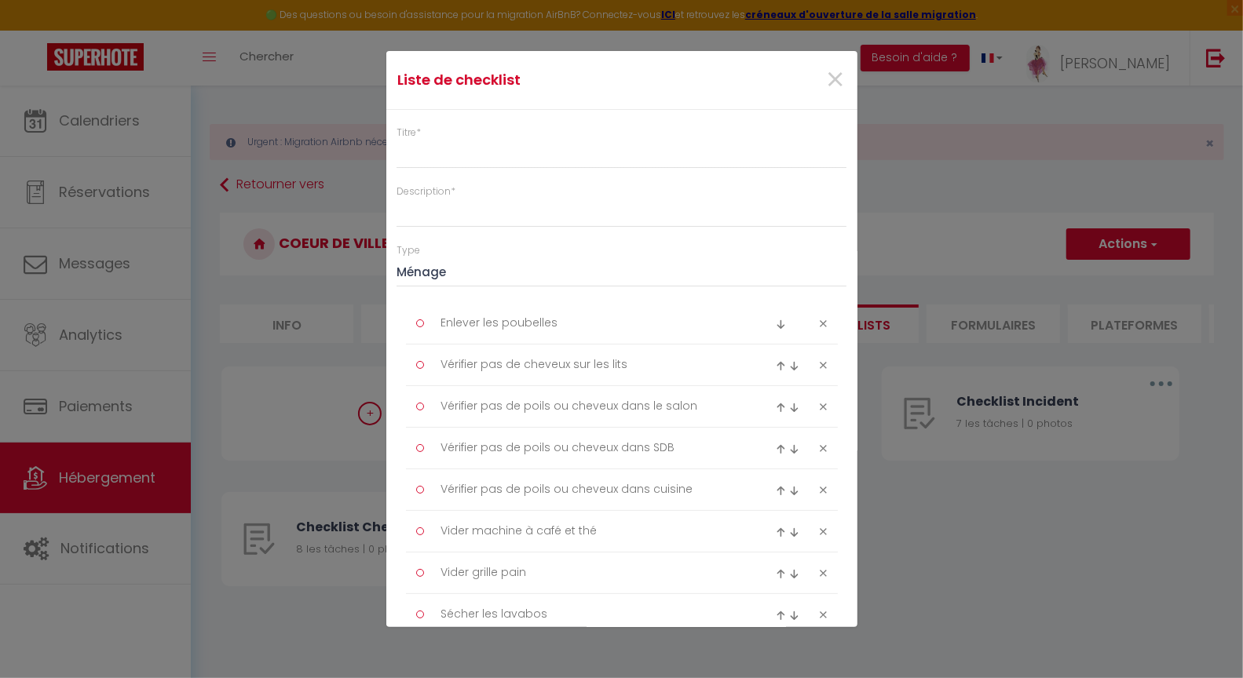
type input "Checklist Ménage"
type input "Procédure à suivre à la fin du ménage"
select select "1"
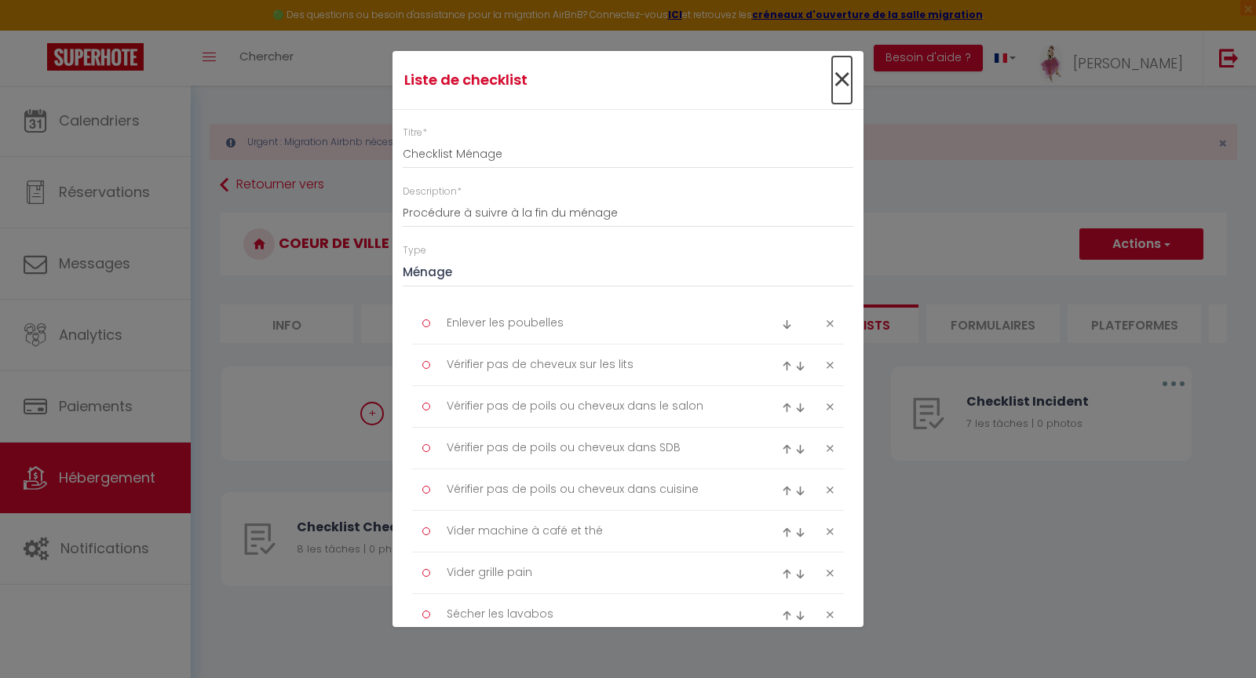
click at [832, 76] on span "×" at bounding box center [842, 80] width 20 height 47
type input "Checklist Ménage"
type input "Procédure à suivre à la fin du ménage"
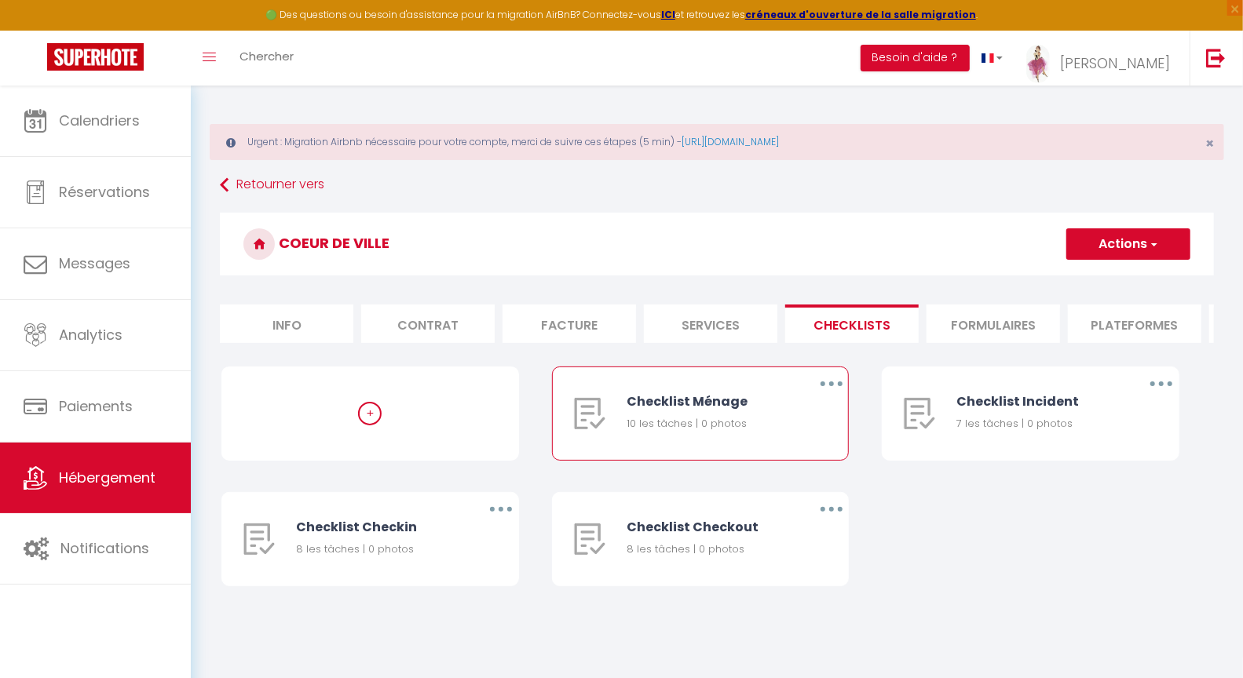
click at [833, 386] on icon "button" at bounding box center [831, 384] width 5 height 5
click at [763, 425] on link "Editer" at bounding box center [790, 420] width 116 height 27
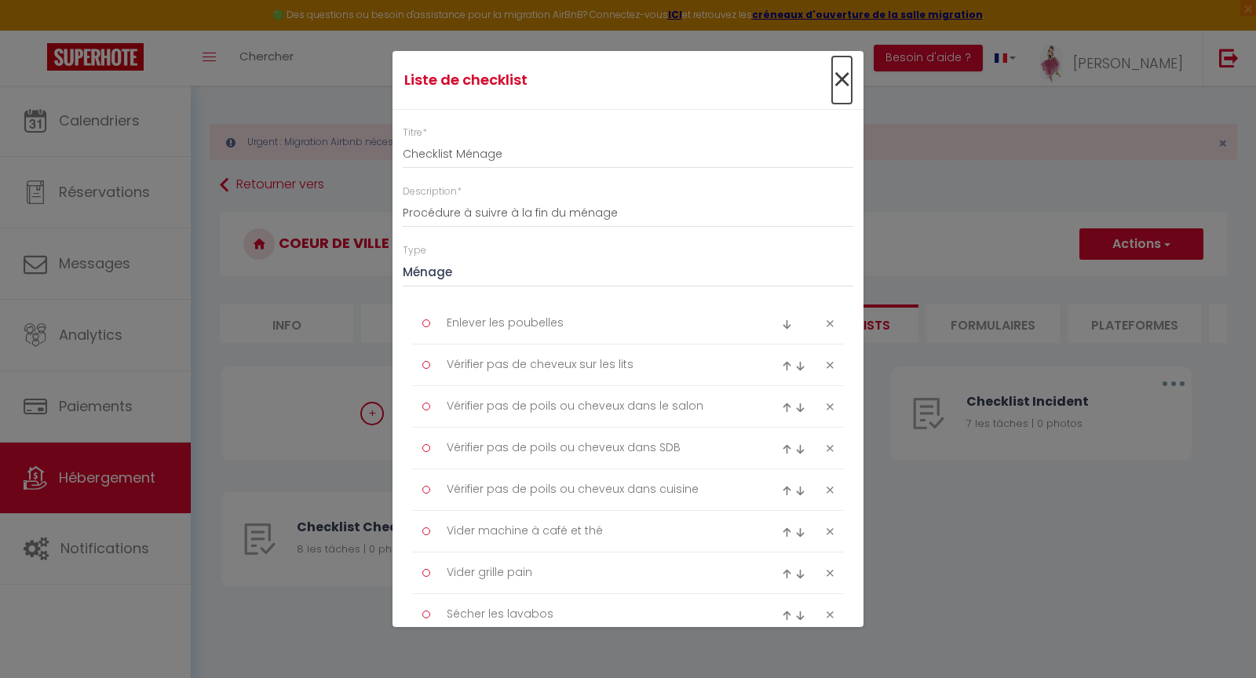
click at [832, 79] on span "×" at bounding box center [842, 80] width 20 height 47
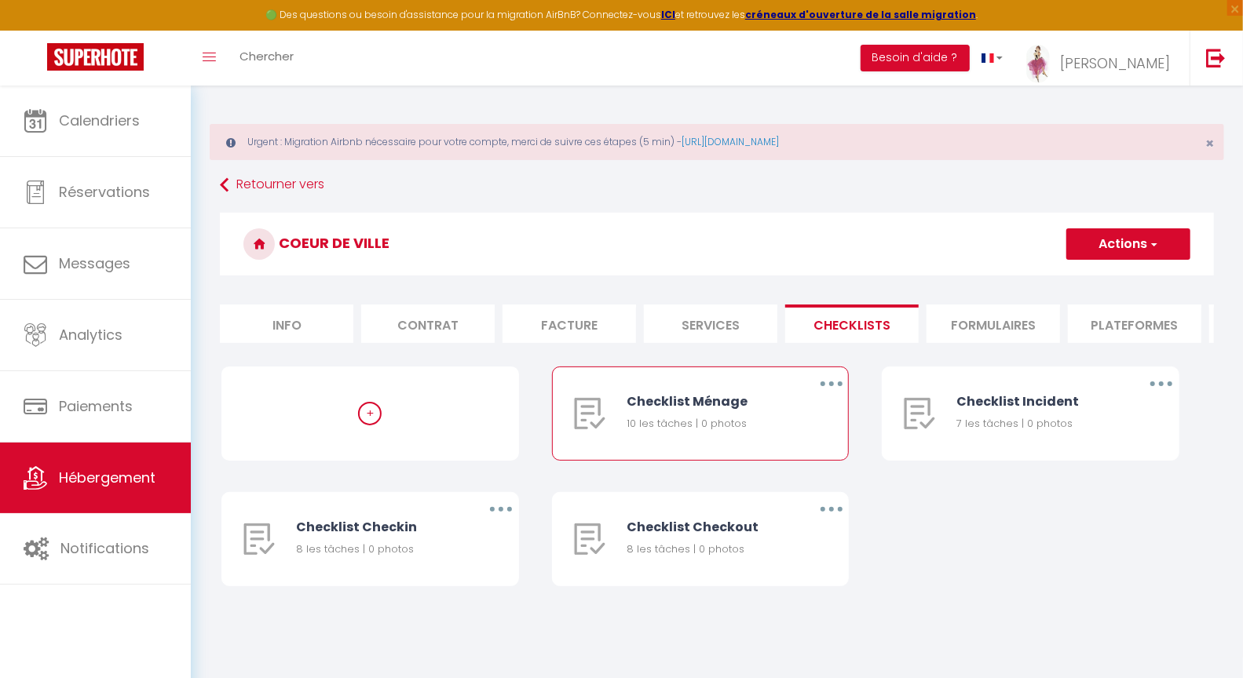
click at [830, 386] on icon "button" at bounding box center [831, 384] width 5 height 5
click at [775, 490] on link "Supprimer" at bounding box center [790, 476] width 116 height 27
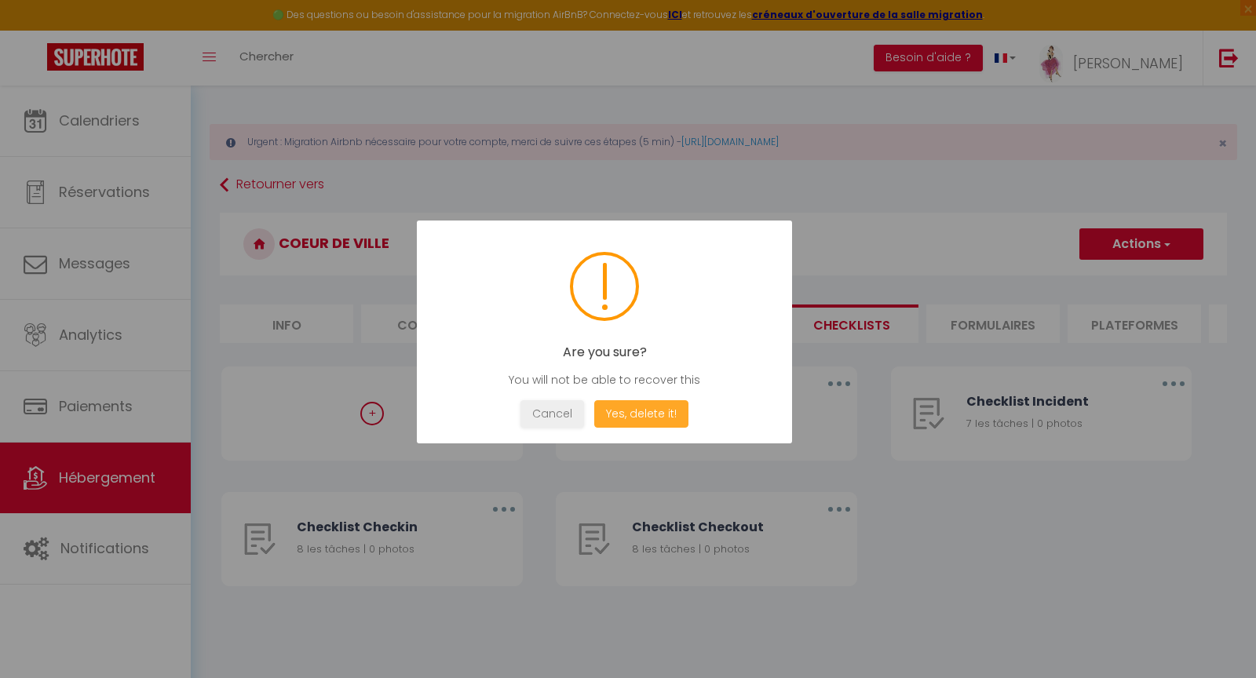
click at [645, 409] on button "Yes, delete it!" at bounding box center [641, 413] width 94 height 27
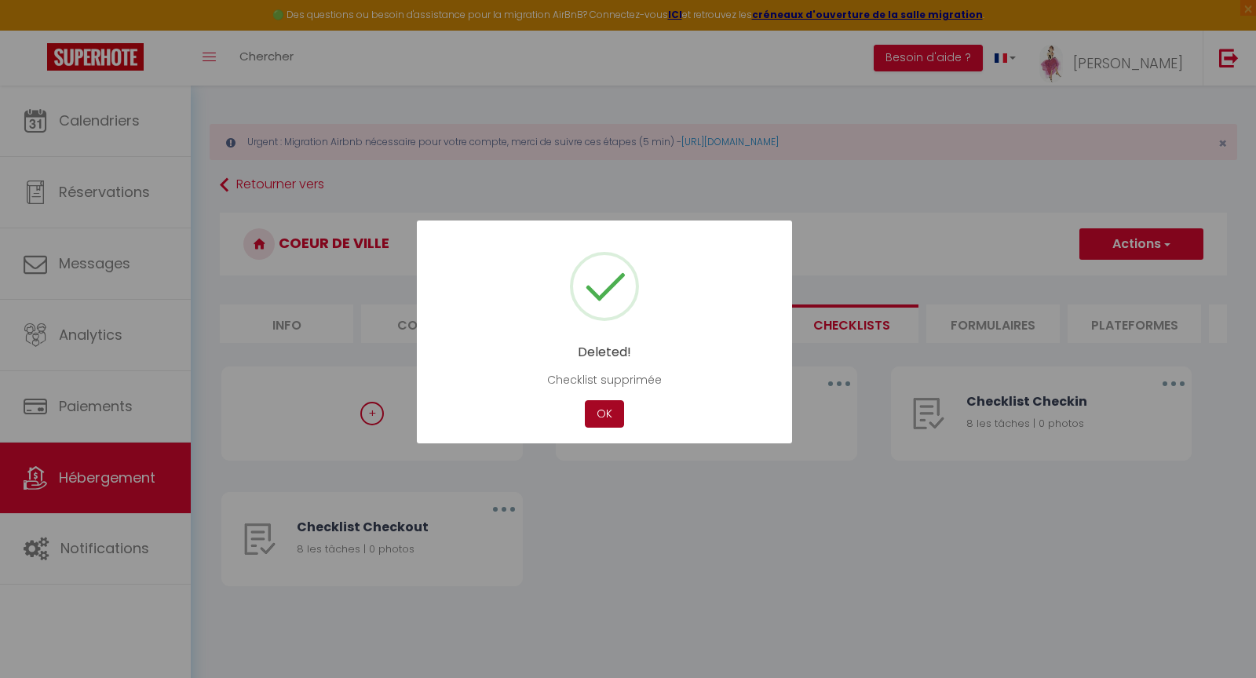
click at [605, 414] on button "OK" at bounding box center [604, 413] width 39 height 27
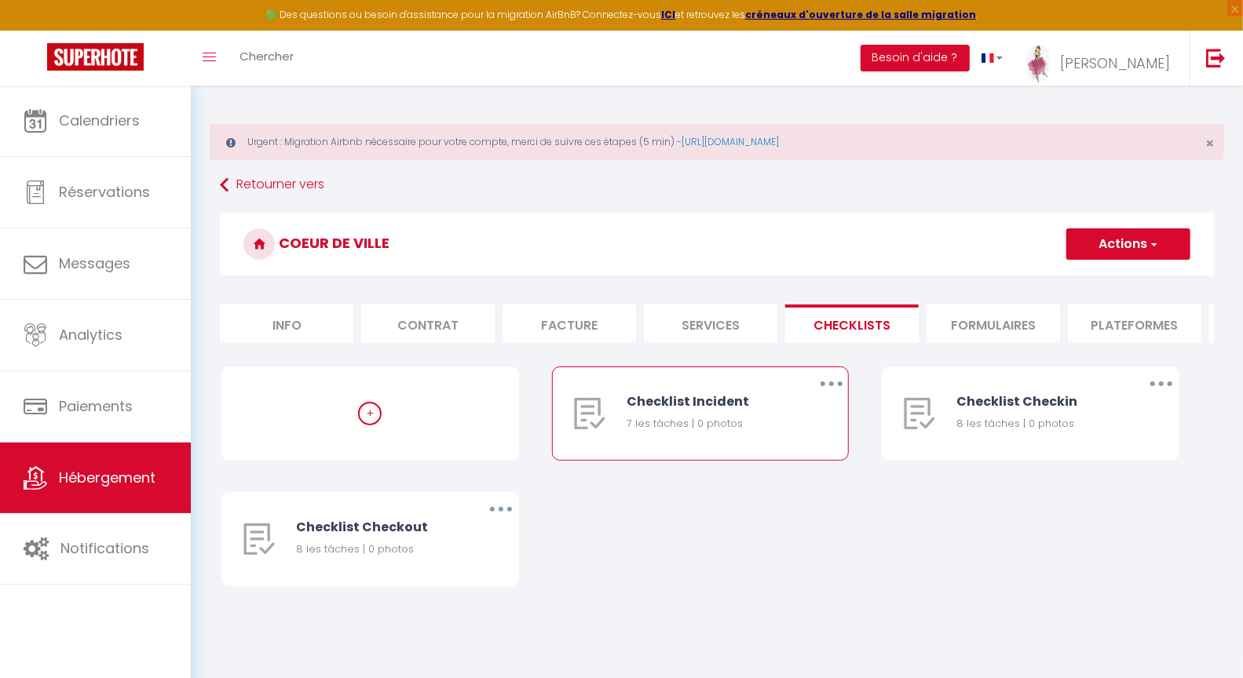
click at [838, 396] on button "button" at bounding box center [831, 383] width 44 height 25
click at [758, 490] on link "Supprimer" at bounding box center [790, 476] width 116 height 27
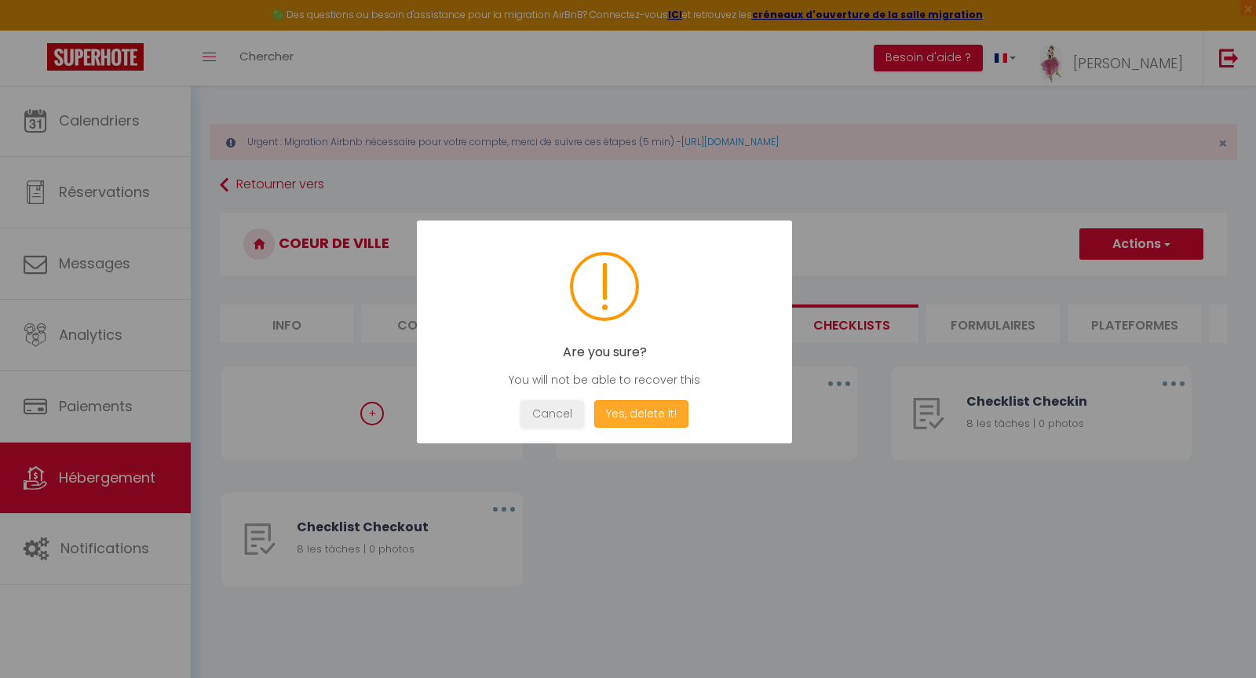
click at [664, 417] on button "Yes, delete it!" at bounding box center [641, 413] width 94 height 27
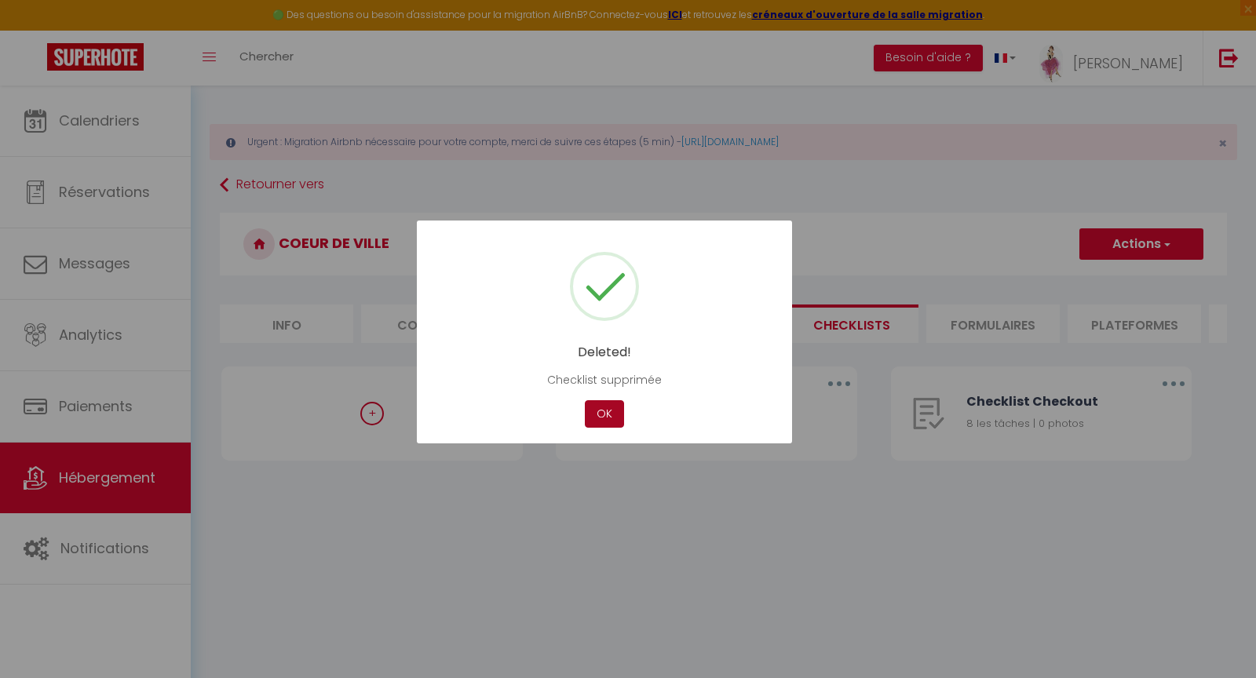
click at [607, 408] on button "OK" at bounding box center [604, 413] width 39 height 27
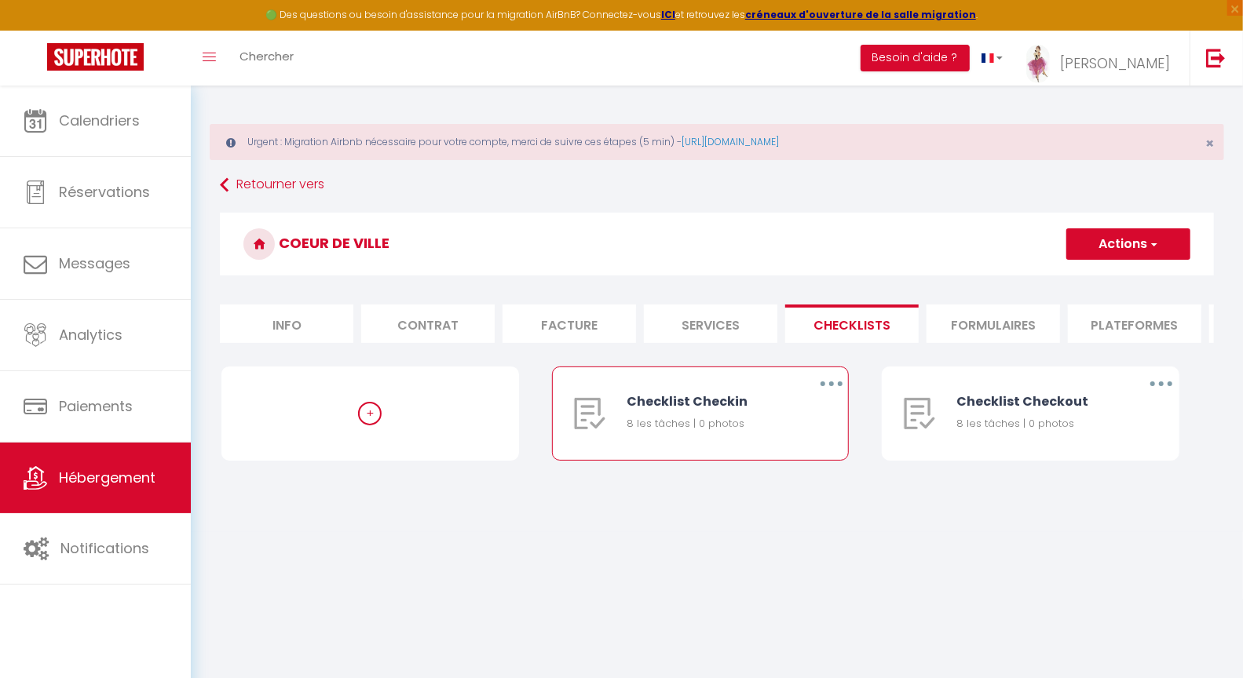
click at [830, 394] on button "button" at bounding box center [831, 383] width 44 height 25
click at [778, 490] on link "Supprimer" at bounding box center [790, 476] width 116 height 27
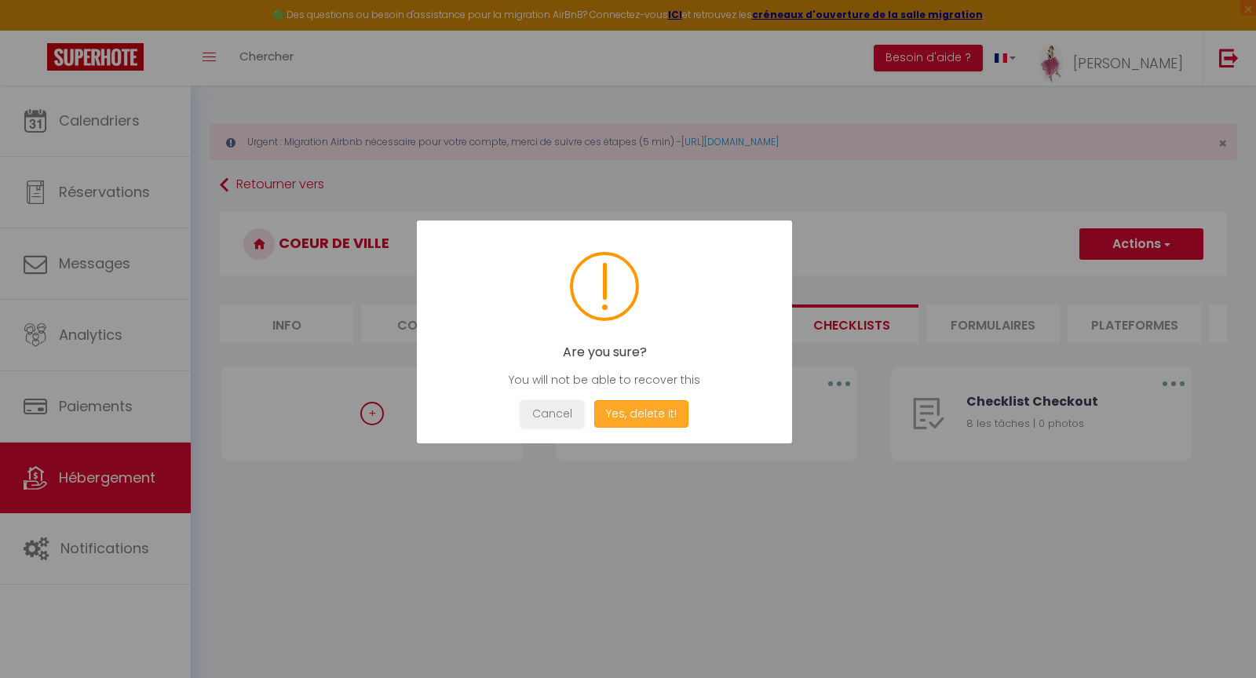
click at [672, 415] on button "Yes, delete it!" at bounding box center [641, 413] width 94 height 27
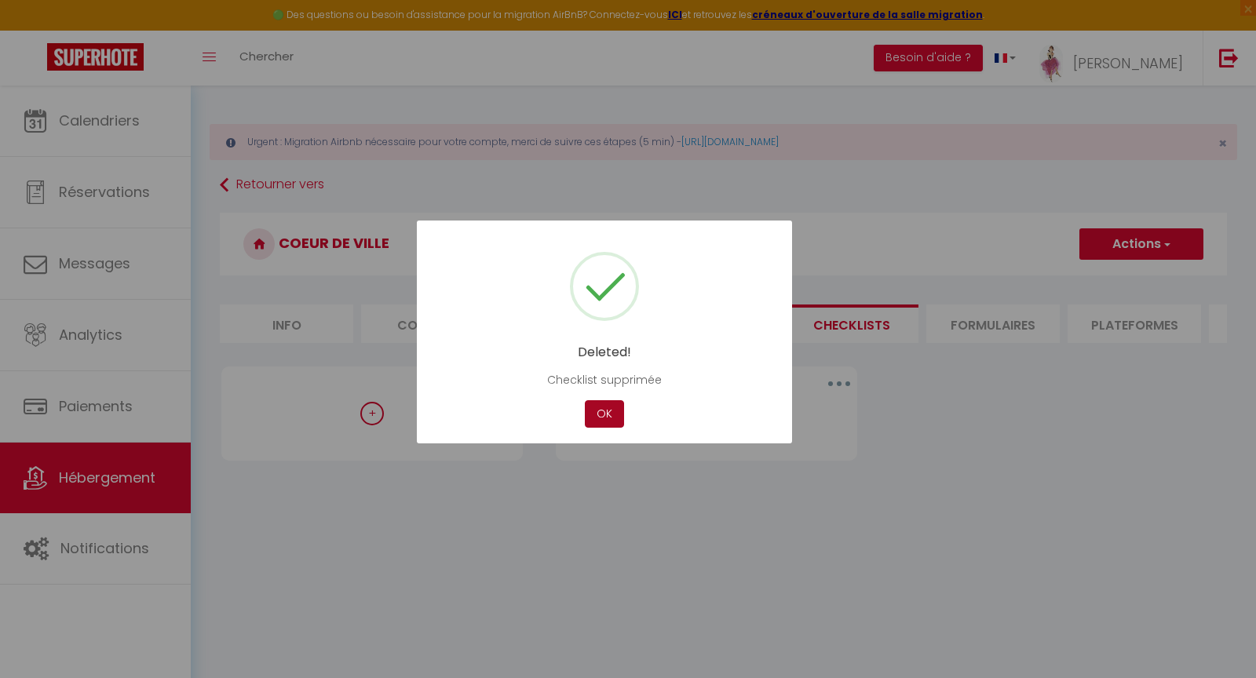
click at [618, 411] on button "OK" at bounding box center [604, 413] width 39 height 27
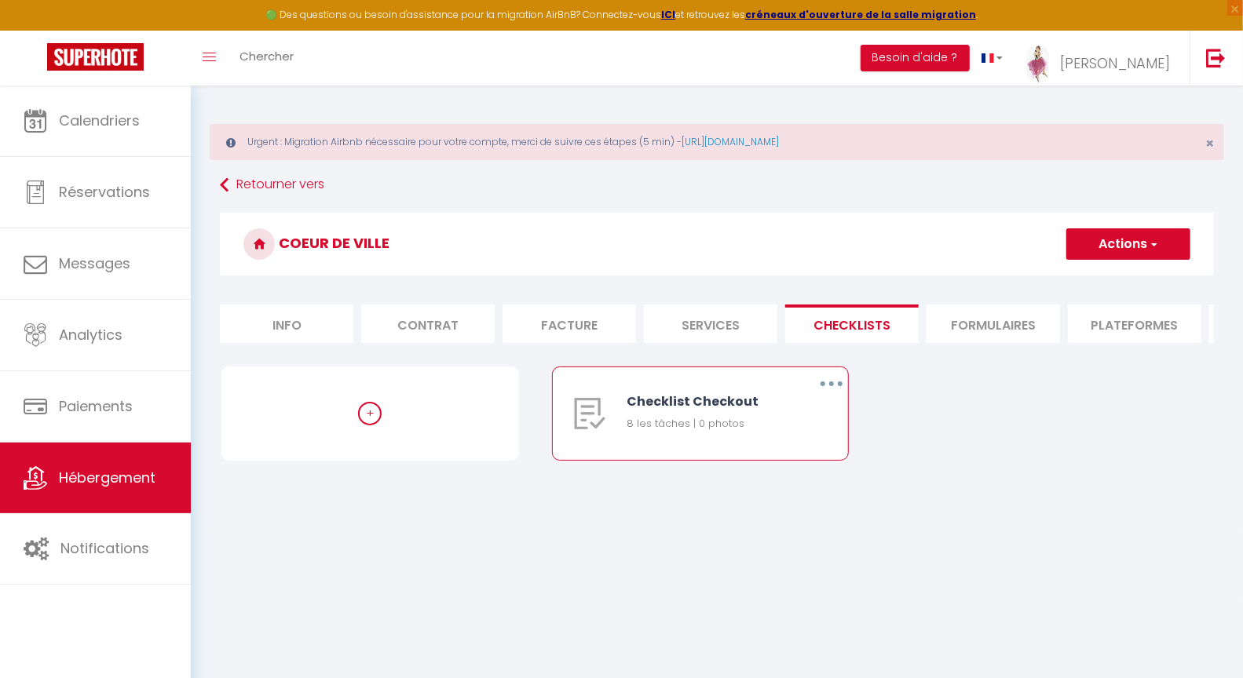
click at [831, 386] on icon "button" at bounding box center [831, 384] width 5 height 5
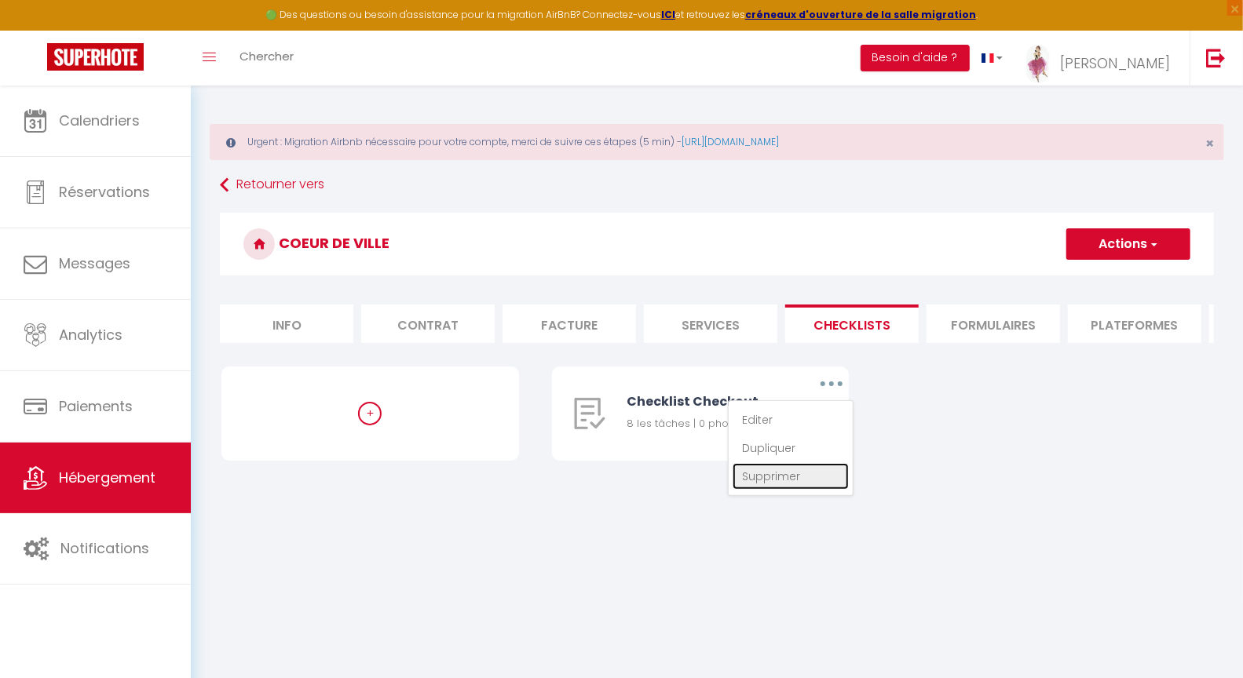
click at [763, 484] on link "Supprimer" at bounding box center [790, 476] width 116 height 27
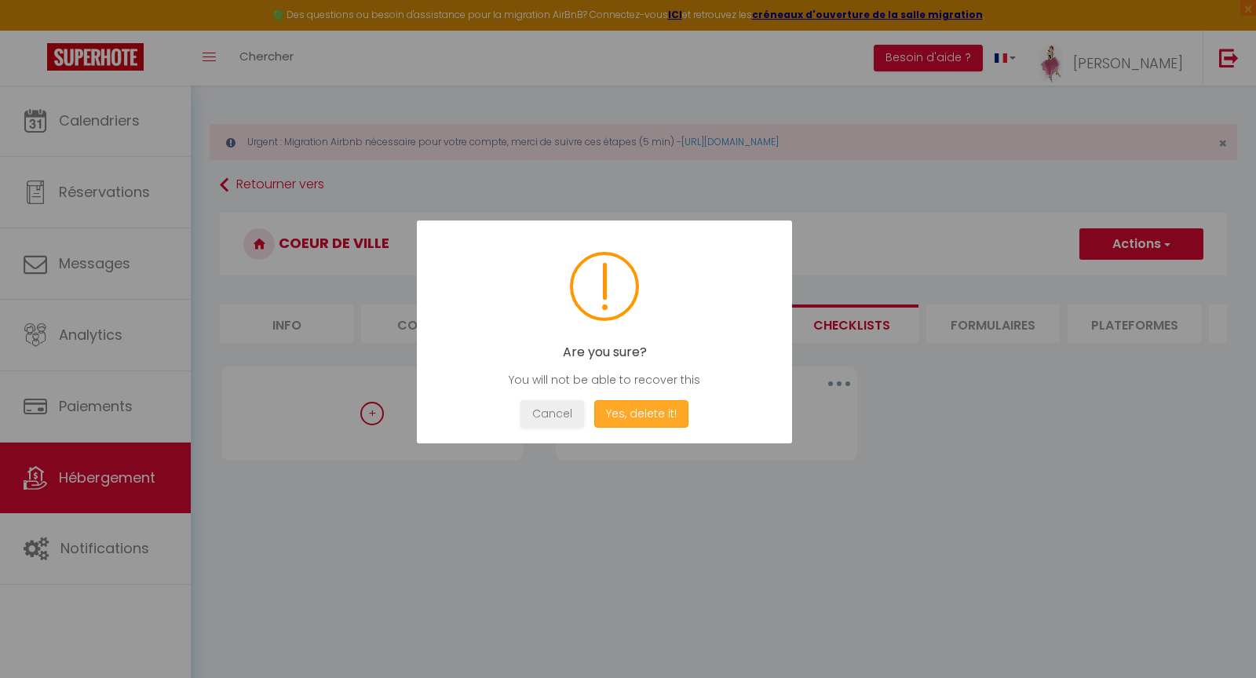
click at [647, 416] on button "Yes, delete it!" at bounding box center [641, 413] width 94 height 27
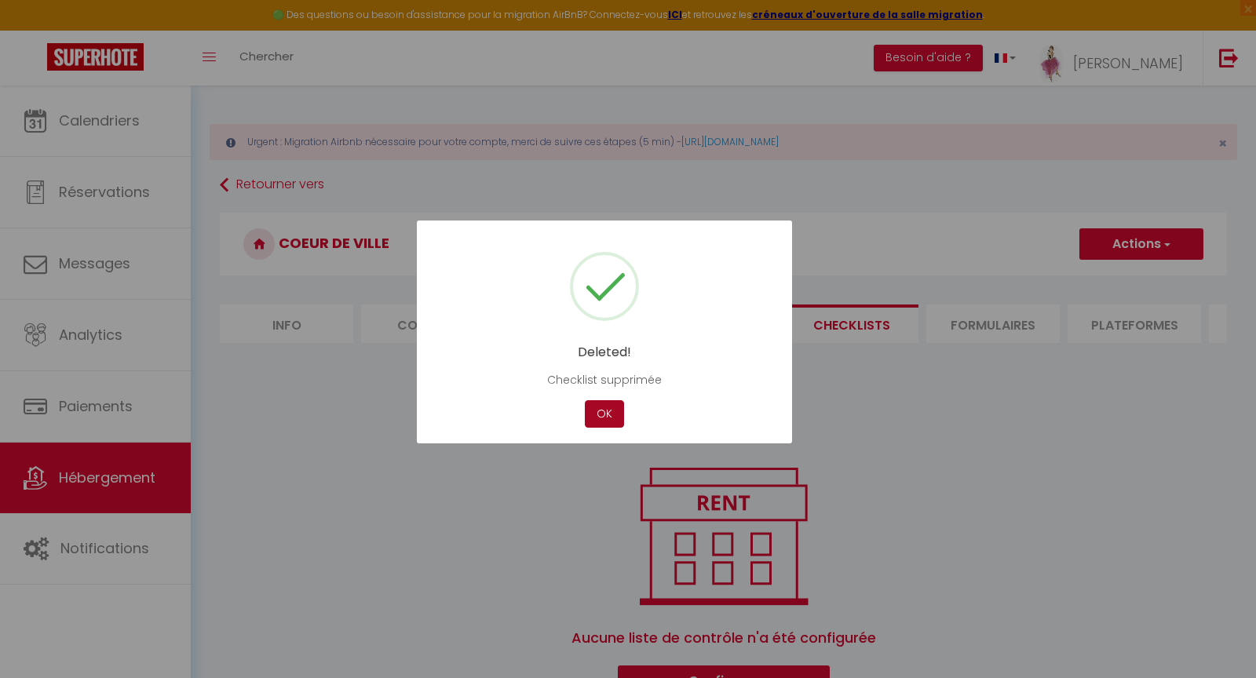
click at [609, 419] on button "OK" at bounding box center [604, 413] width 39 height 27
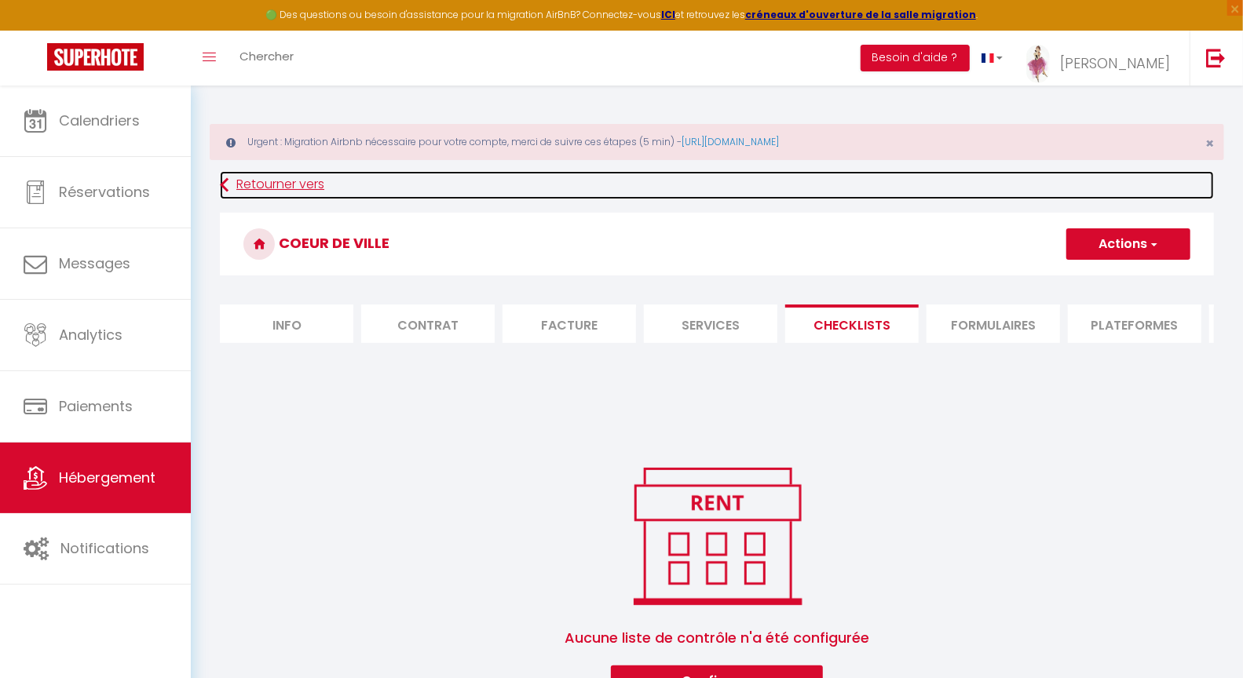
click at [243, 184] on link "Retourner vers" at bounding box center [717, 185] width 994 height 28
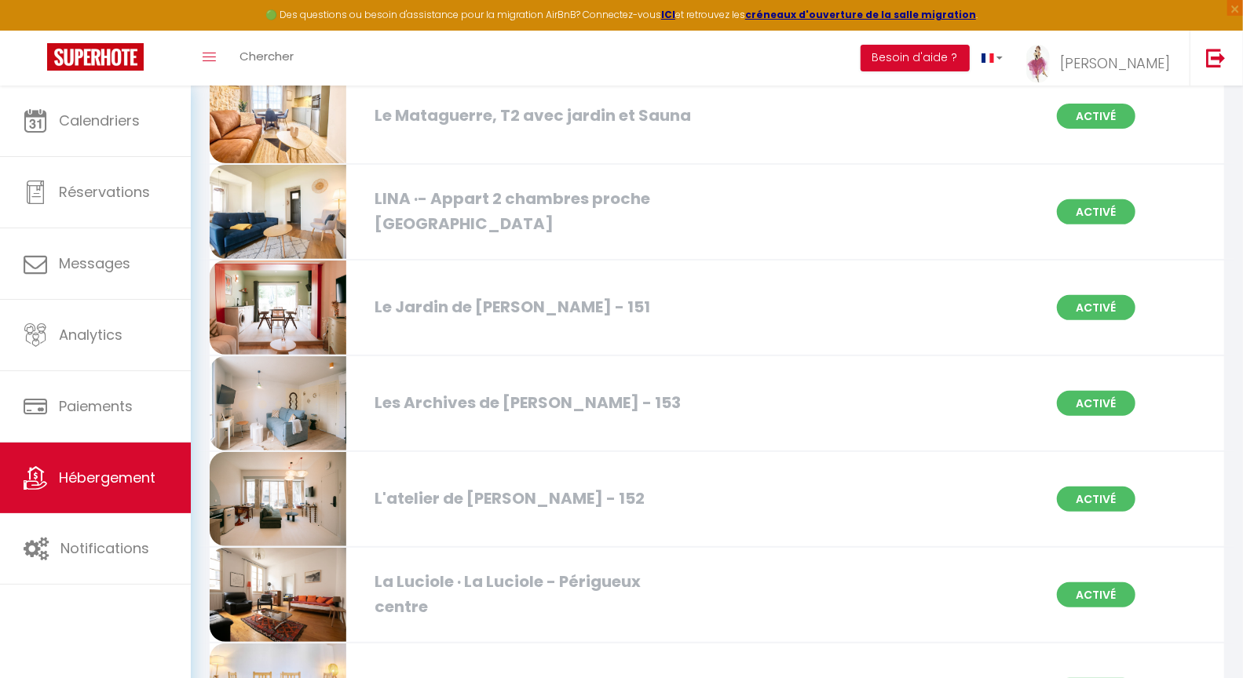
scroll to position [799, 0]
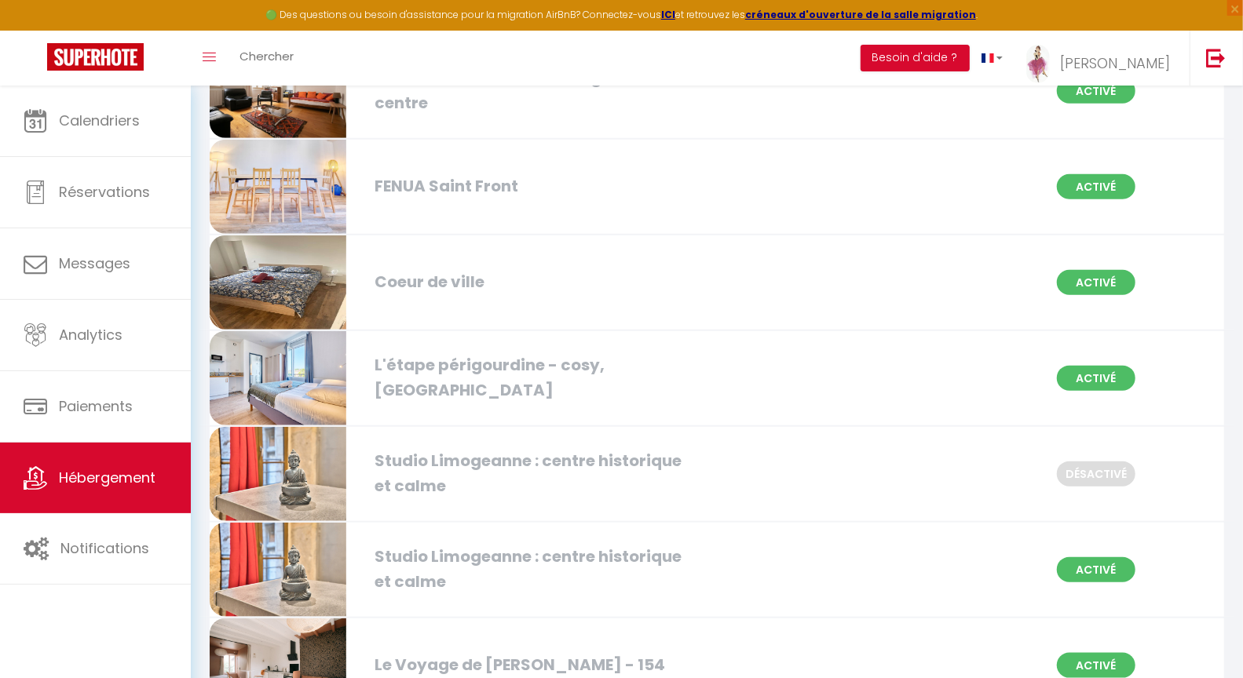
click at [458, 281] on div "Coeur de ville" at bounding box center [529, 282] width 324 height 24
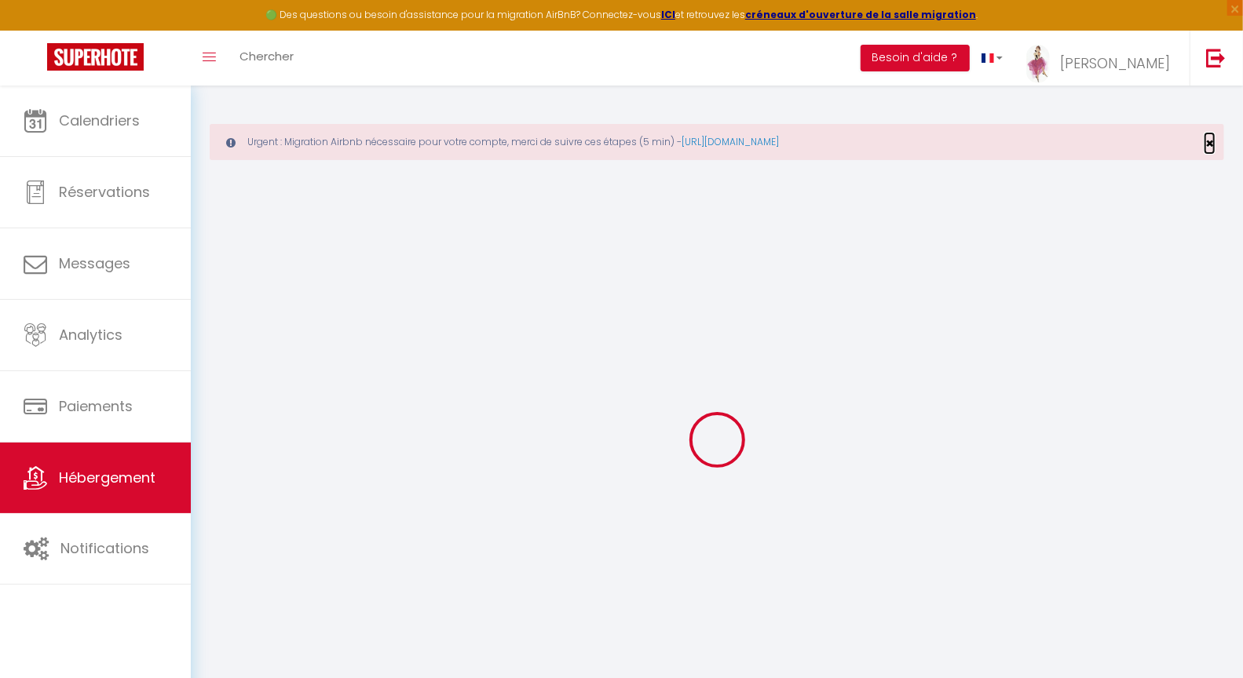
click at [1208, 141] on span "×" at bounding box center [1209, 143] width 9 height 20
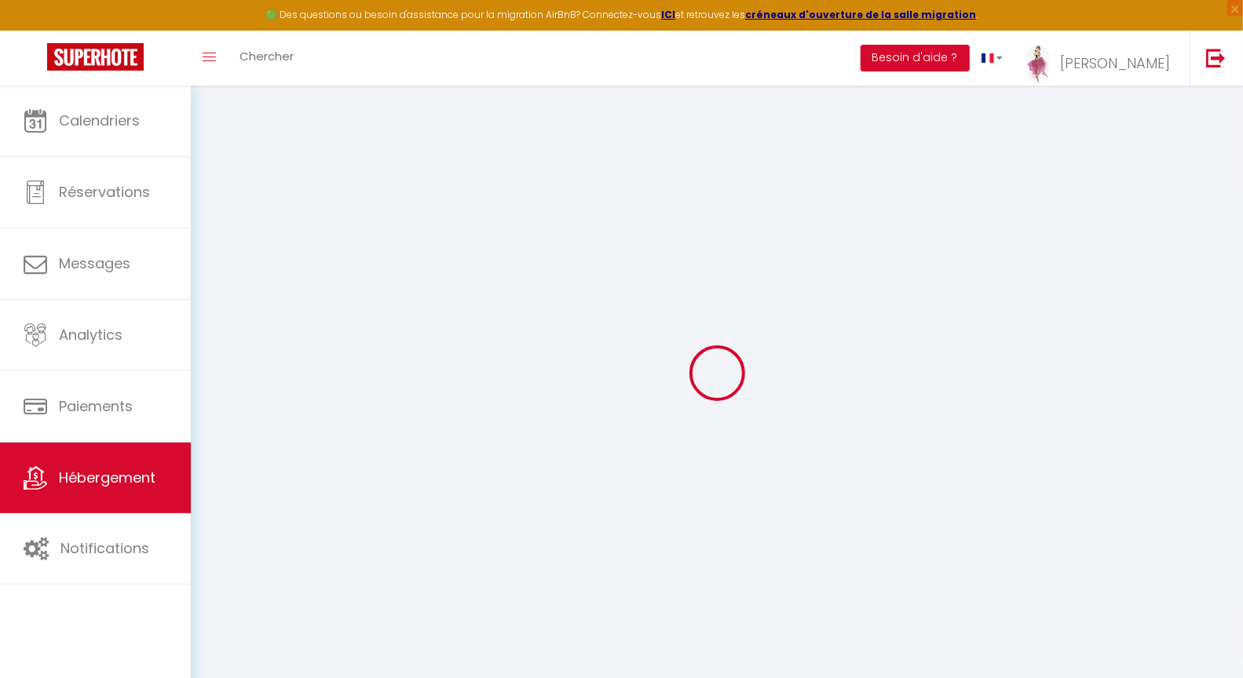
select select
checkbox input "false"
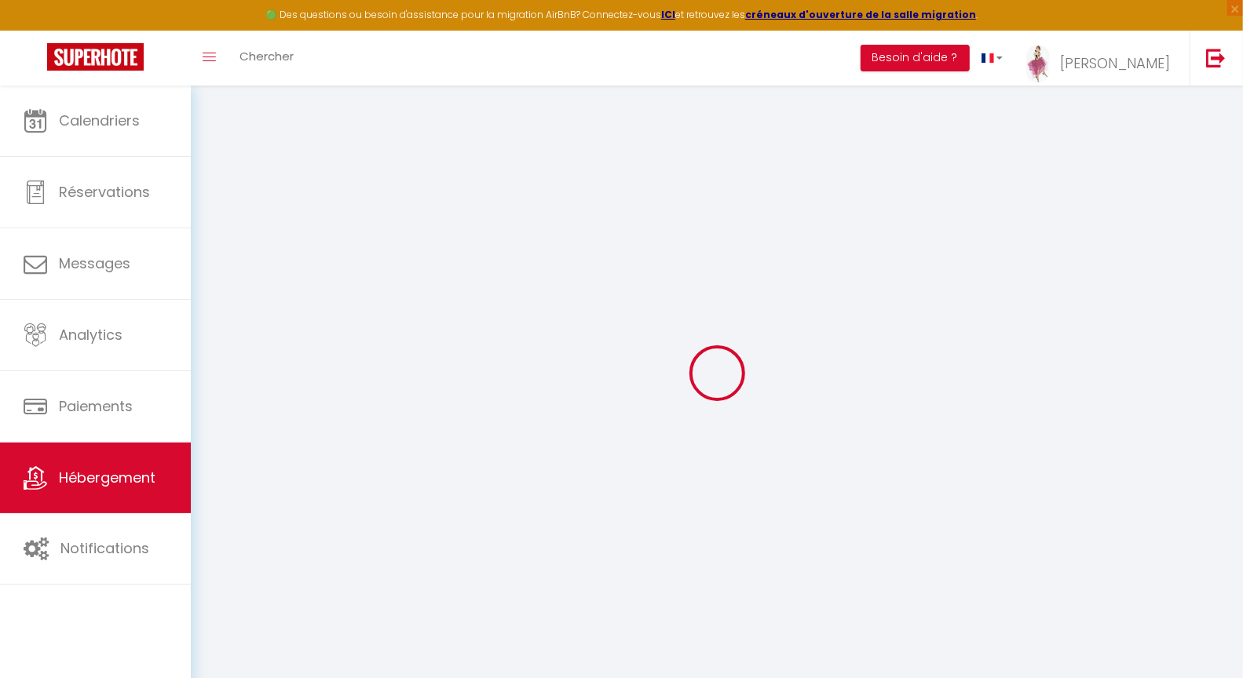
checkbox input "false"
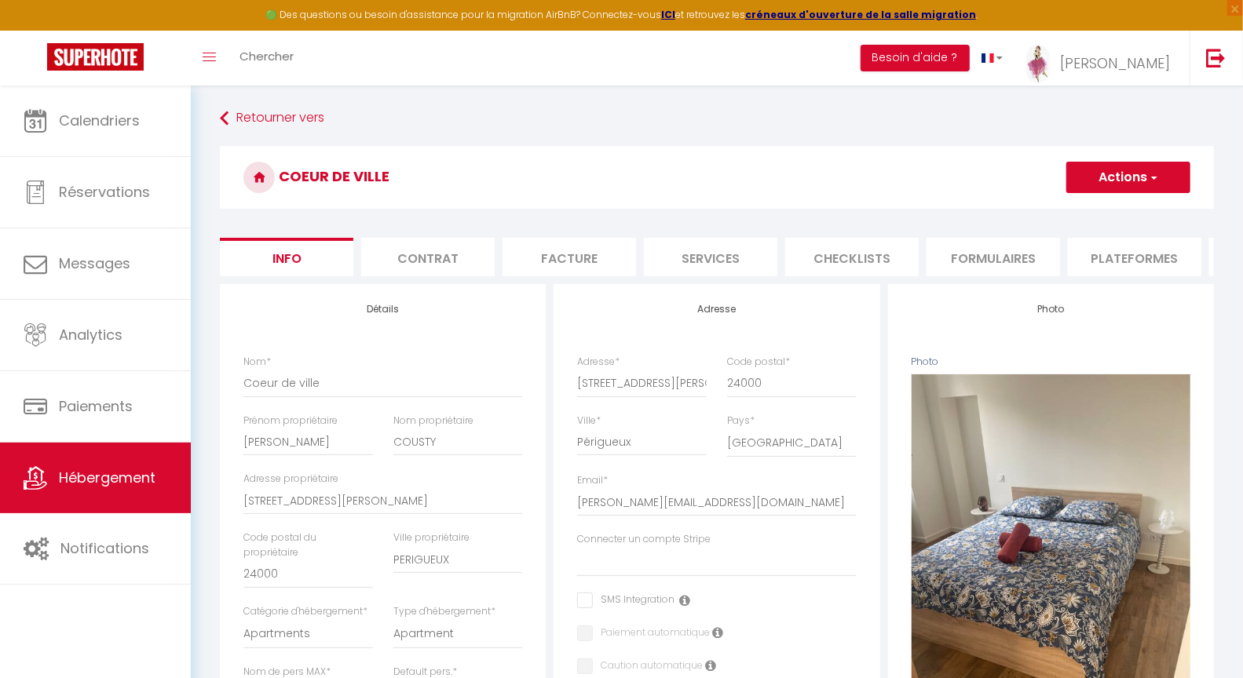
click at [856, 253] on li "Checklists" at bounding box center [851, 257] width 133 height 38
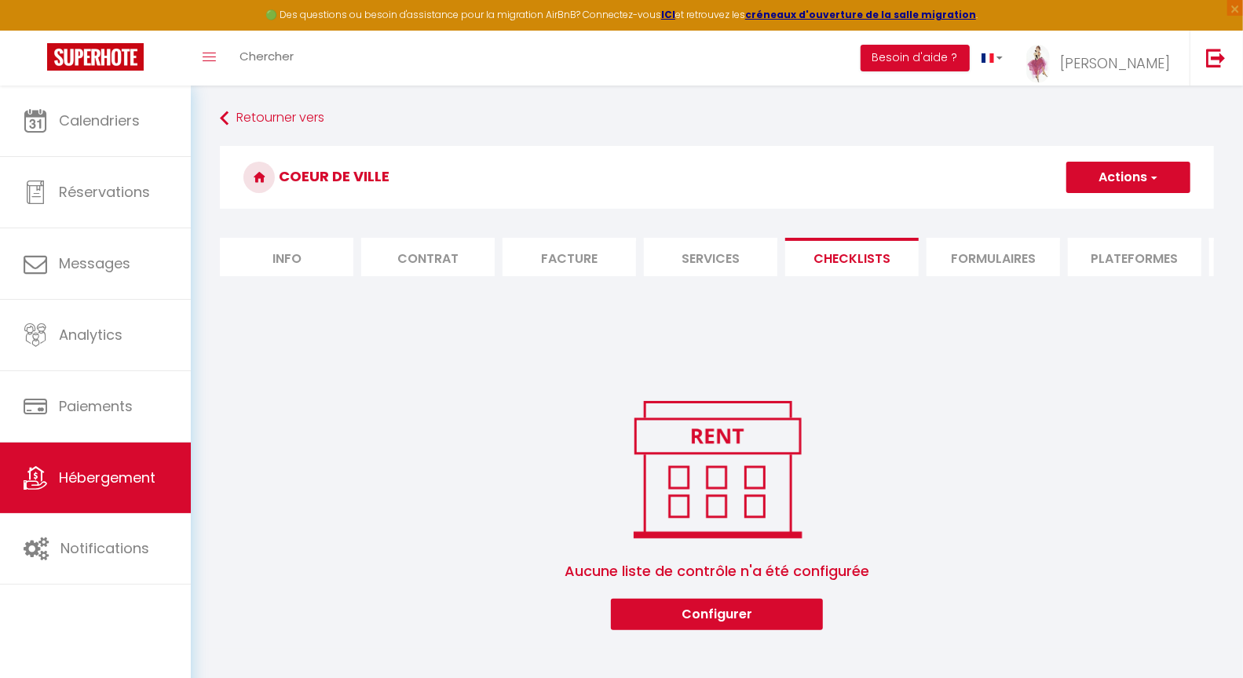
click at [1097, 175] on button "Actions" at bounding box center [1128, 177] width 124 height 31
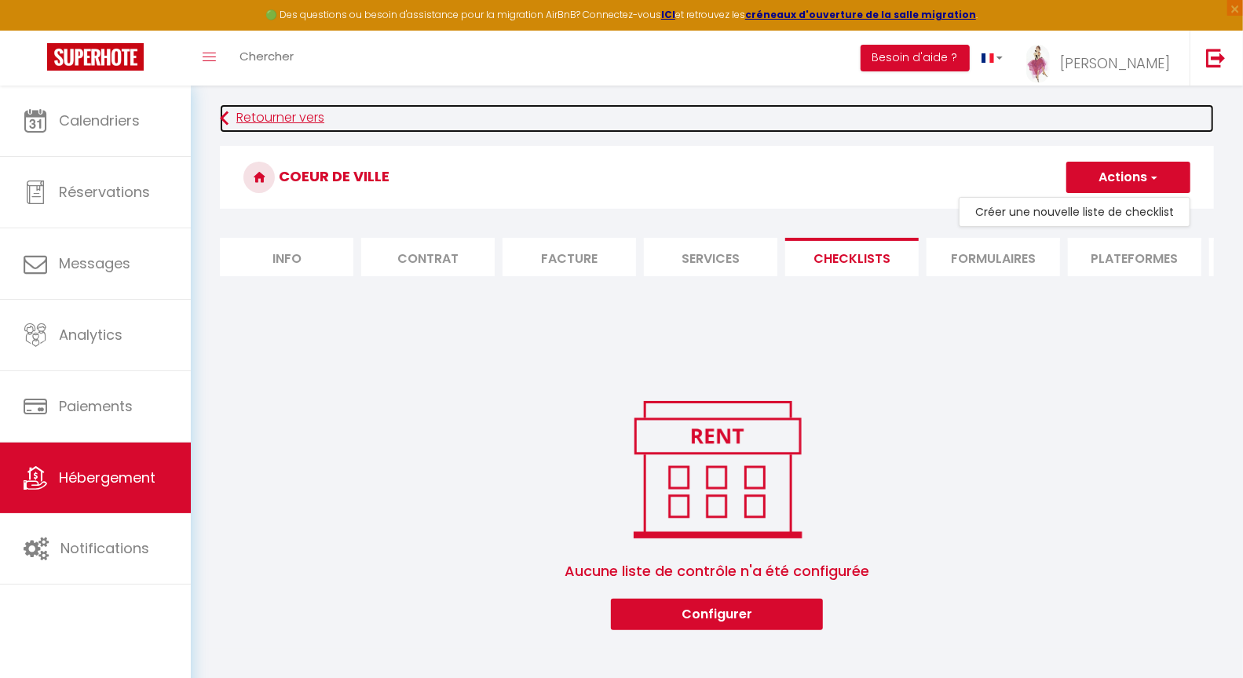
click at [224, 117] on icon at bounding box center [224, 118] width 9 height 28
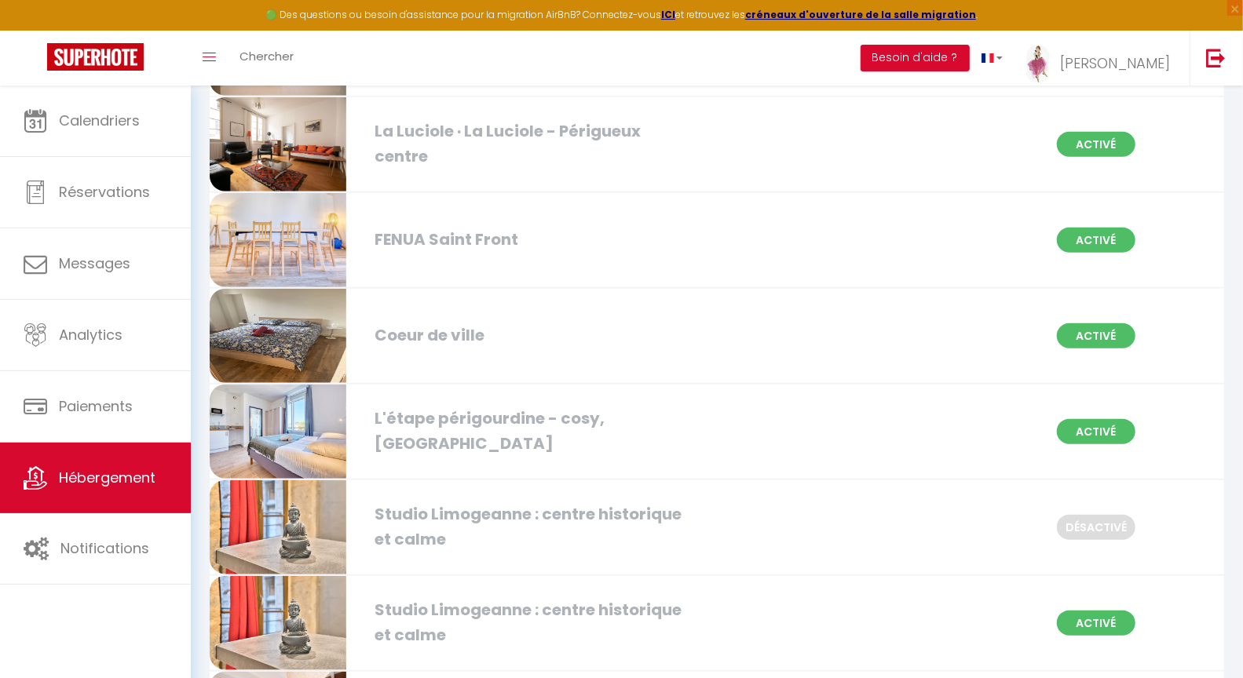
scroll to position [747, 0]
click at [407, 411] on div "L'étape périgourdine - cosy, [GEOGRAPHIC_DATA]" at bounding box center [529, 430] width 324 height 49
select select "3"
select select "2"
select select "1"
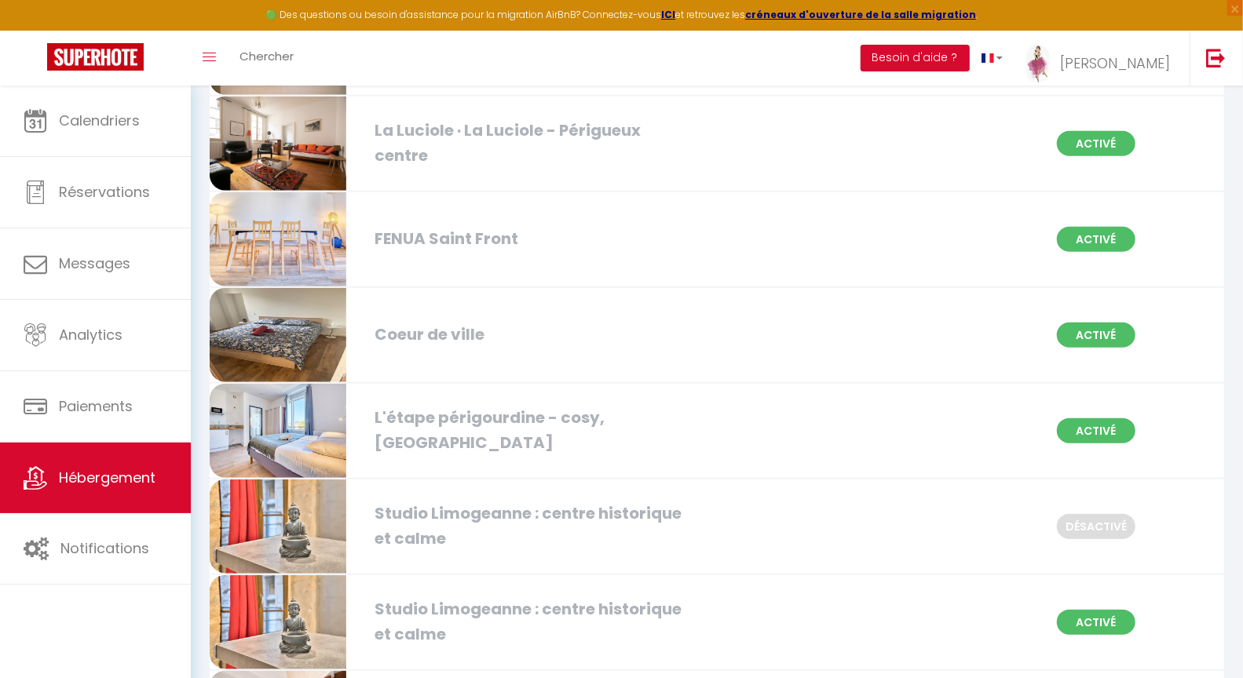
select select "1"
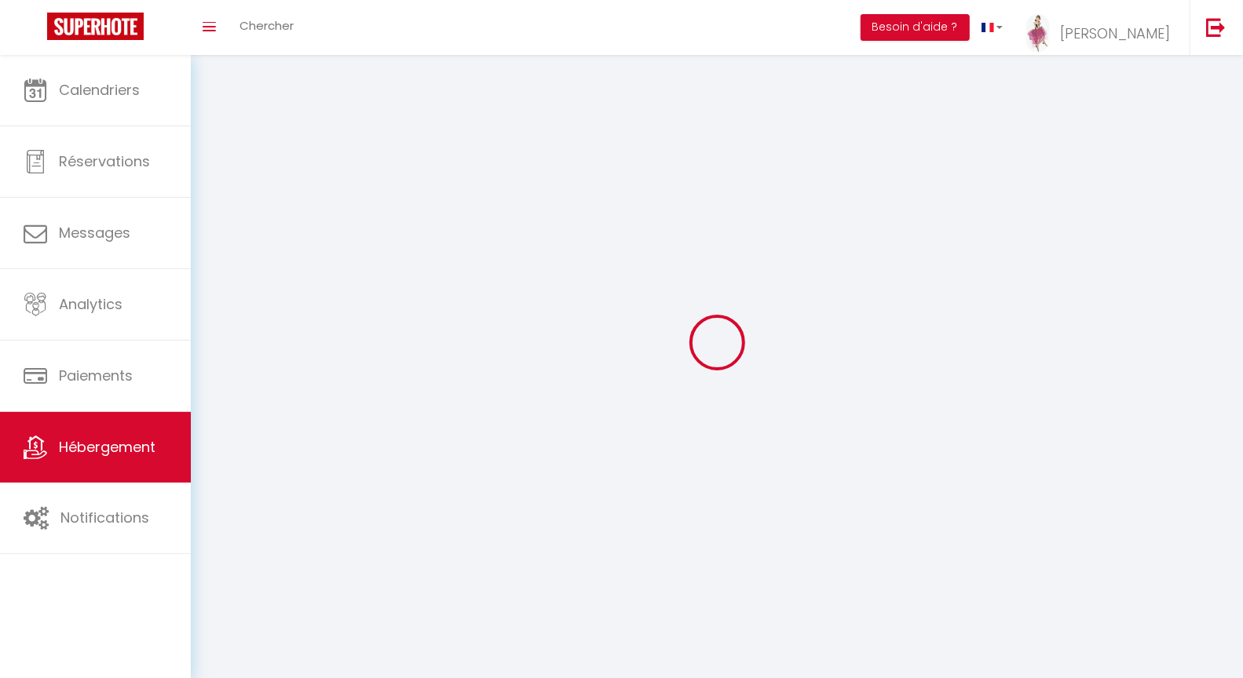
select select
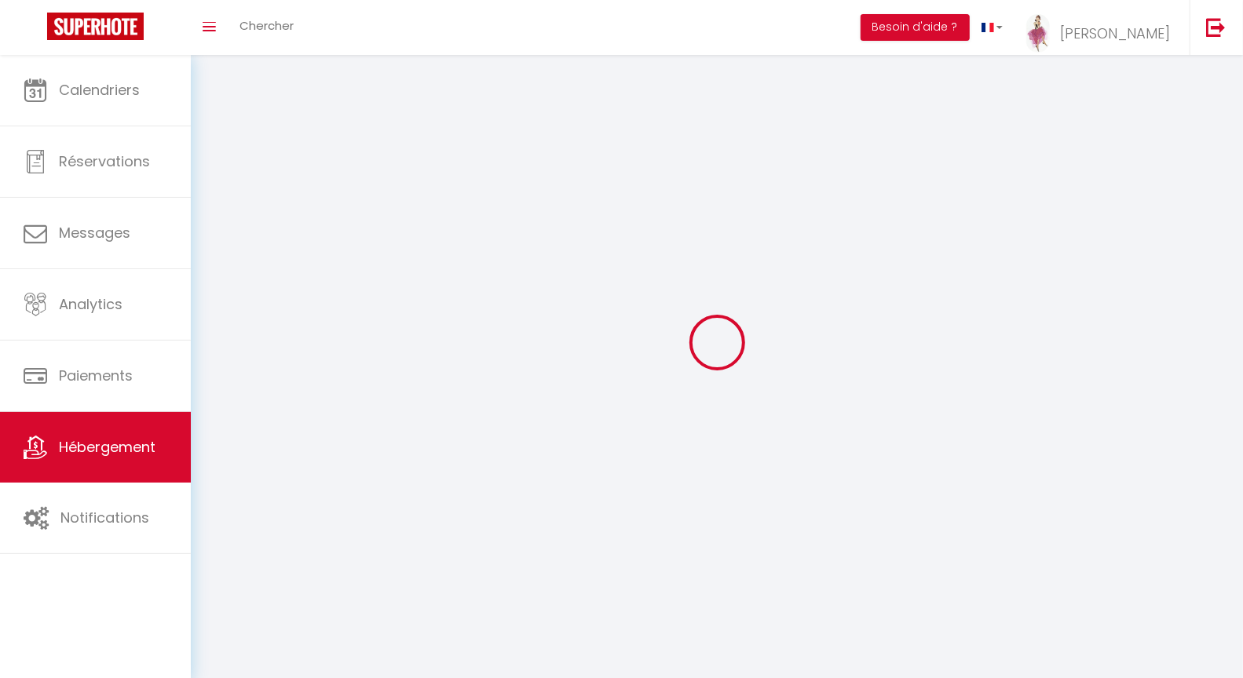
checkbox input "false"
select select
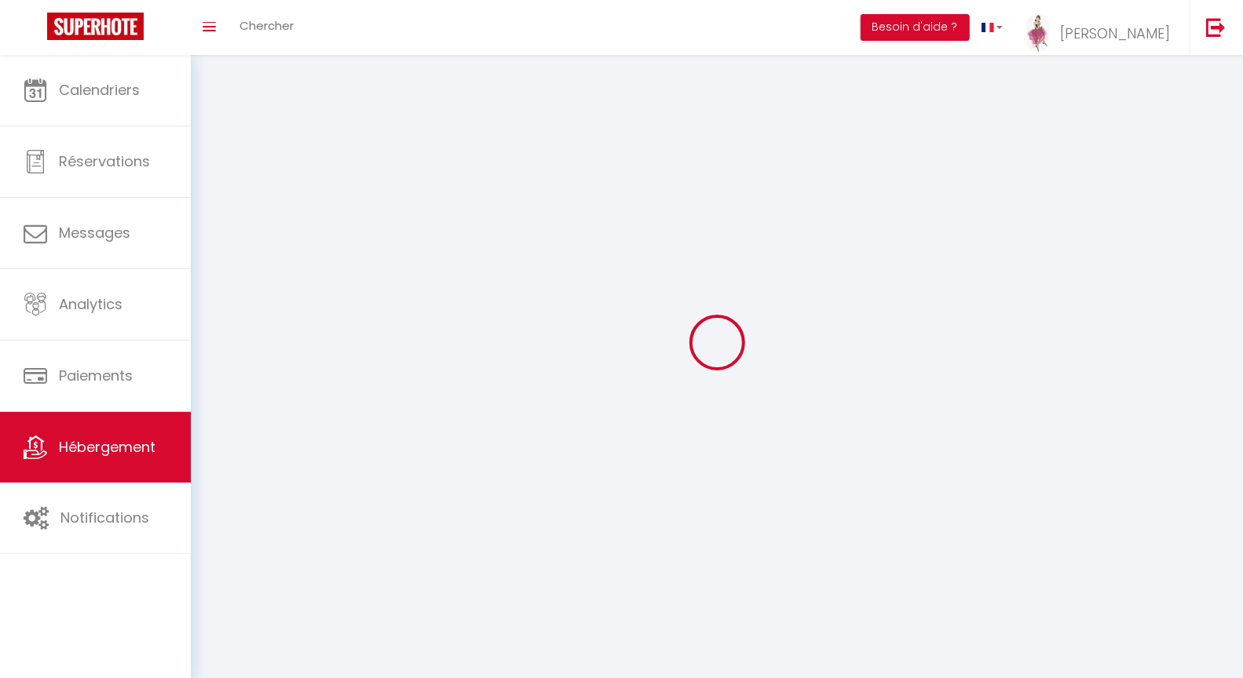
select select
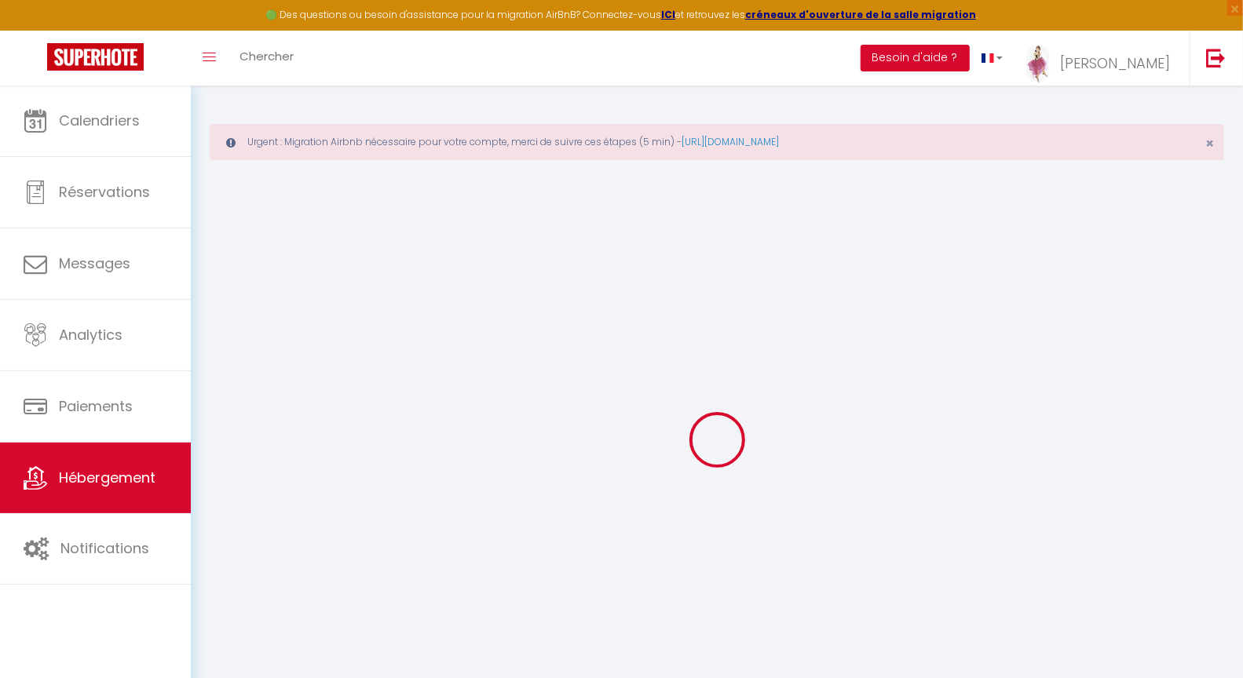
select select
checkbox input "false"
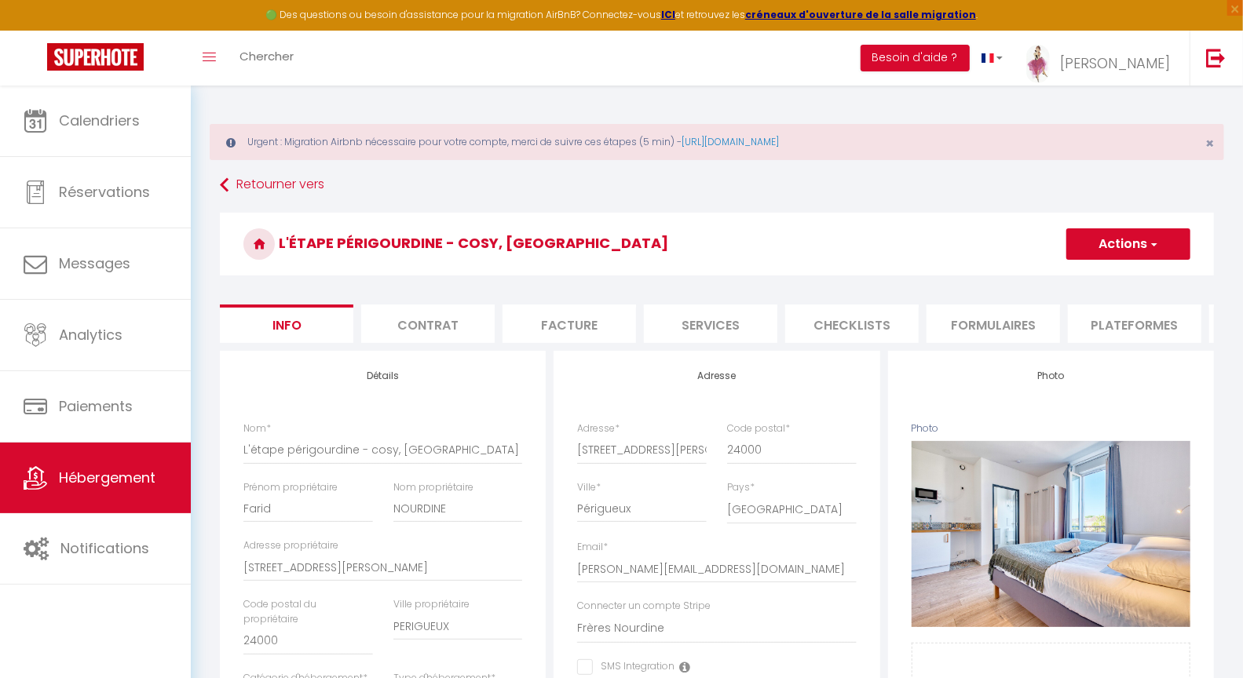
select select
checkbox input "false"
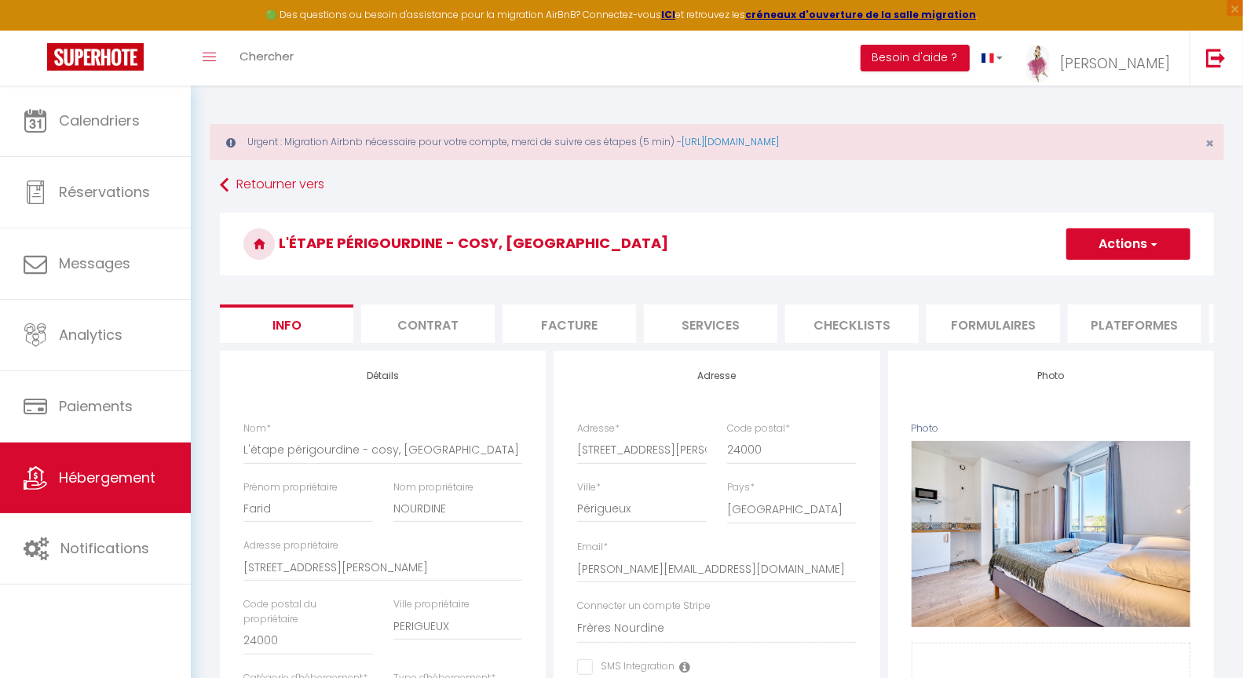
click at [857, 326] on li "Checklists" at bounding box center [851, 324] width 133 height 38
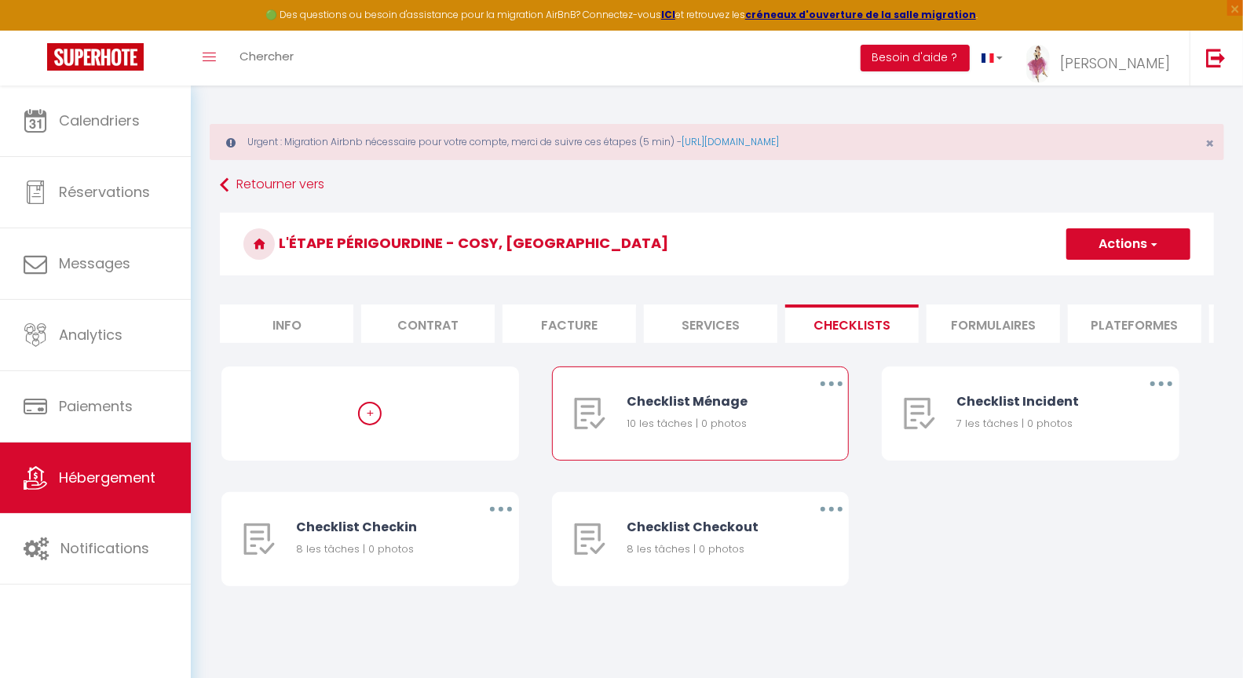
click at [831, 386] on icon "button" at bounding box center [831, 384] width 5 height 5
click at [769, 490] on link "Supprimer" at bounding box center [790, 476] width 116 height 27
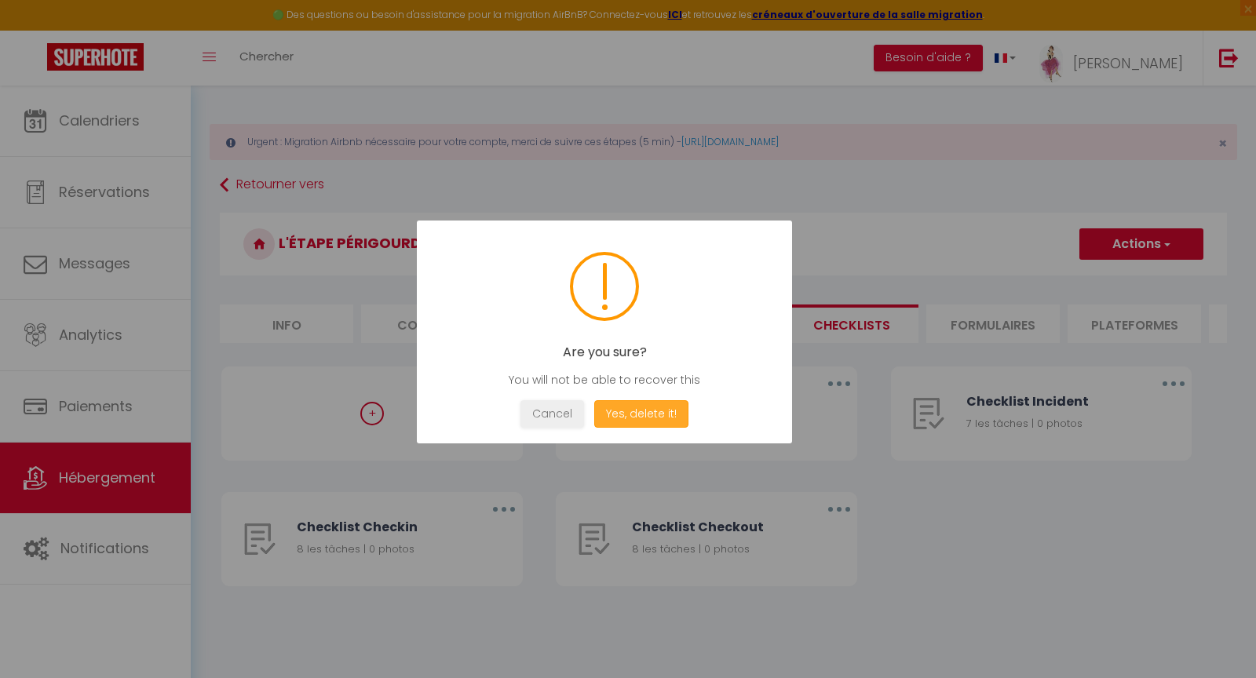
drag, startPoint x: 659, startPoint y: 411, endPoint x: 724, endPoint y: 397, distance: 65.7
click at [660, 411] on button "Yes, delete it!" at bounding box center [641, 413] width 94 height 27
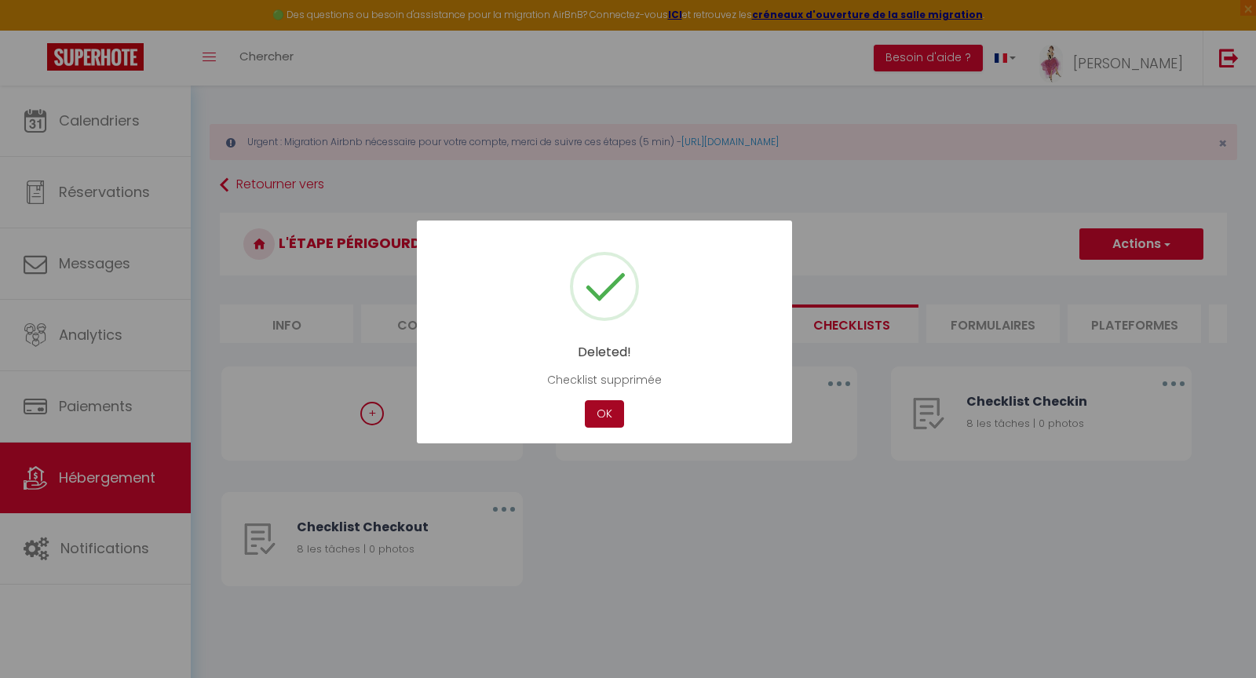
click at [596, 415] on button "OK" at bounding box center [604, 413] width 39 height 27
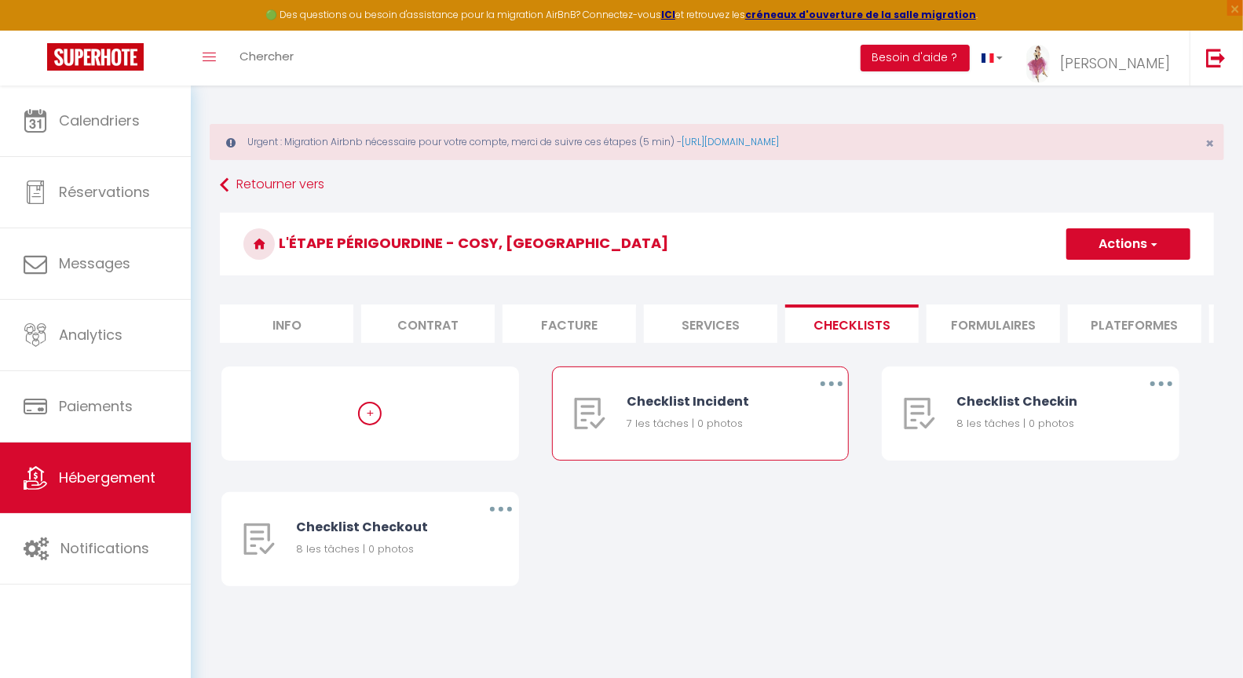
click at [835, 396] on button "button" at bounding box center [831, 383] width 44 height 25
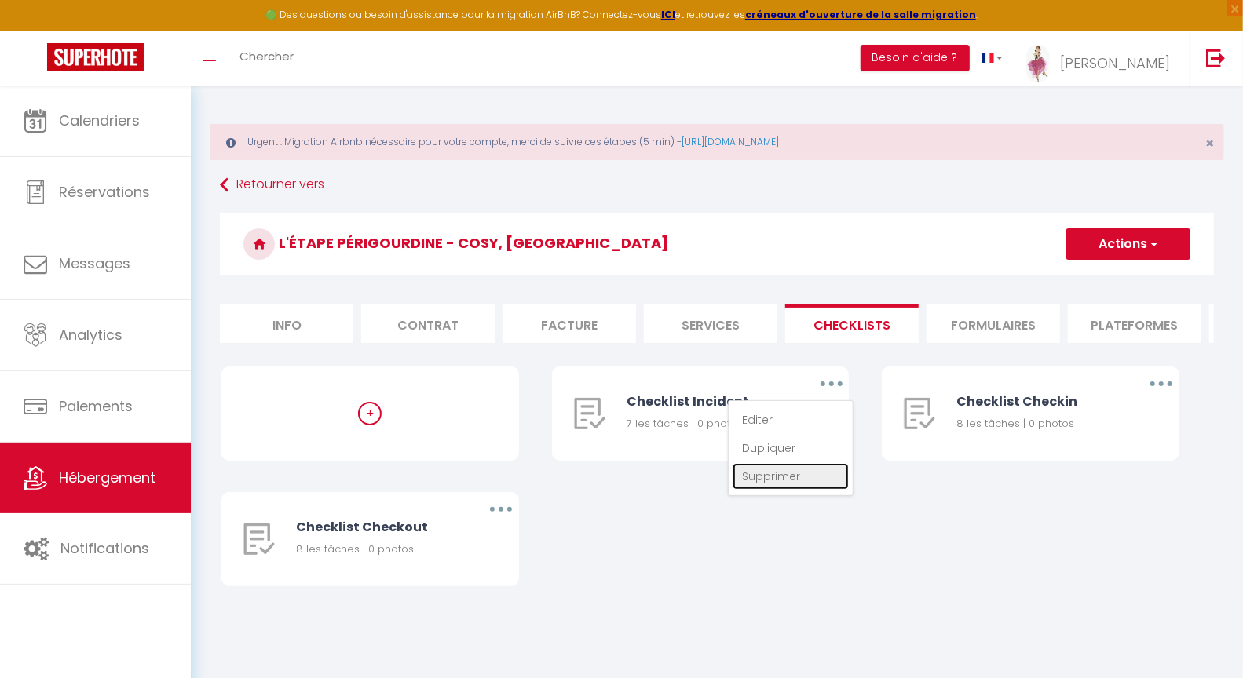
click at [765, 490] on link "Supprimer" at bounding box center [790, 476] width 116 height 27
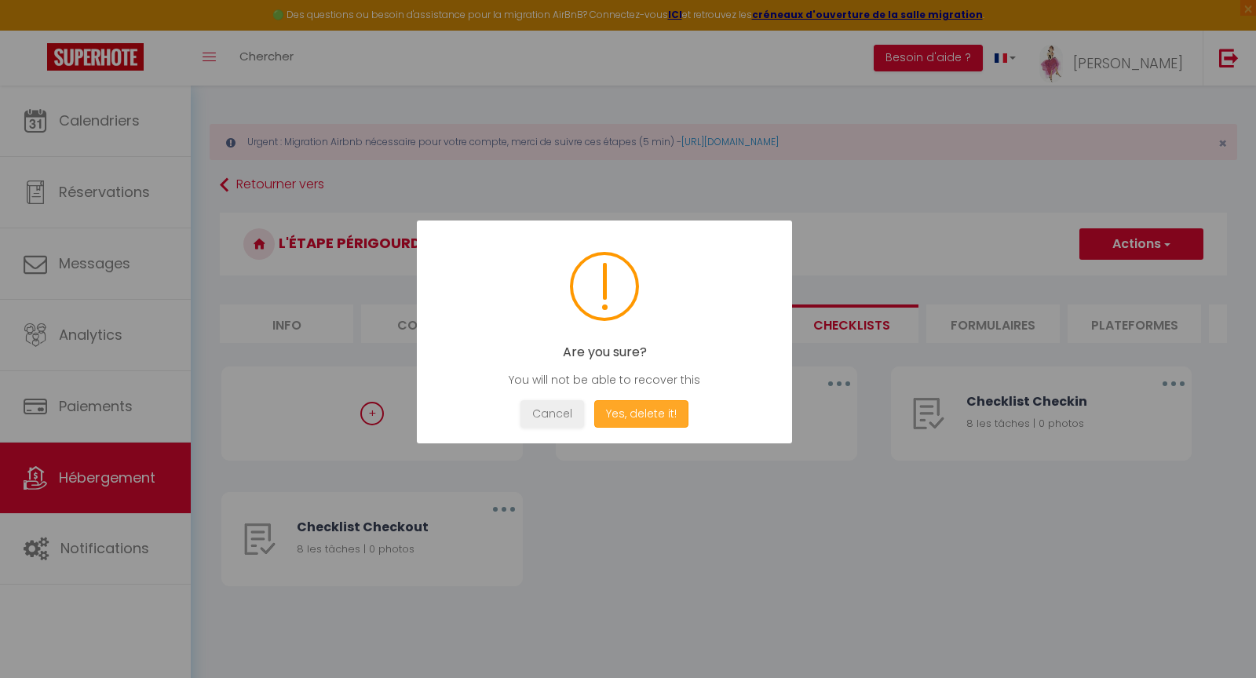
click at [641, 406] on button "Yes, delete it!" at bounding box center [641, 413] width 94 height 27
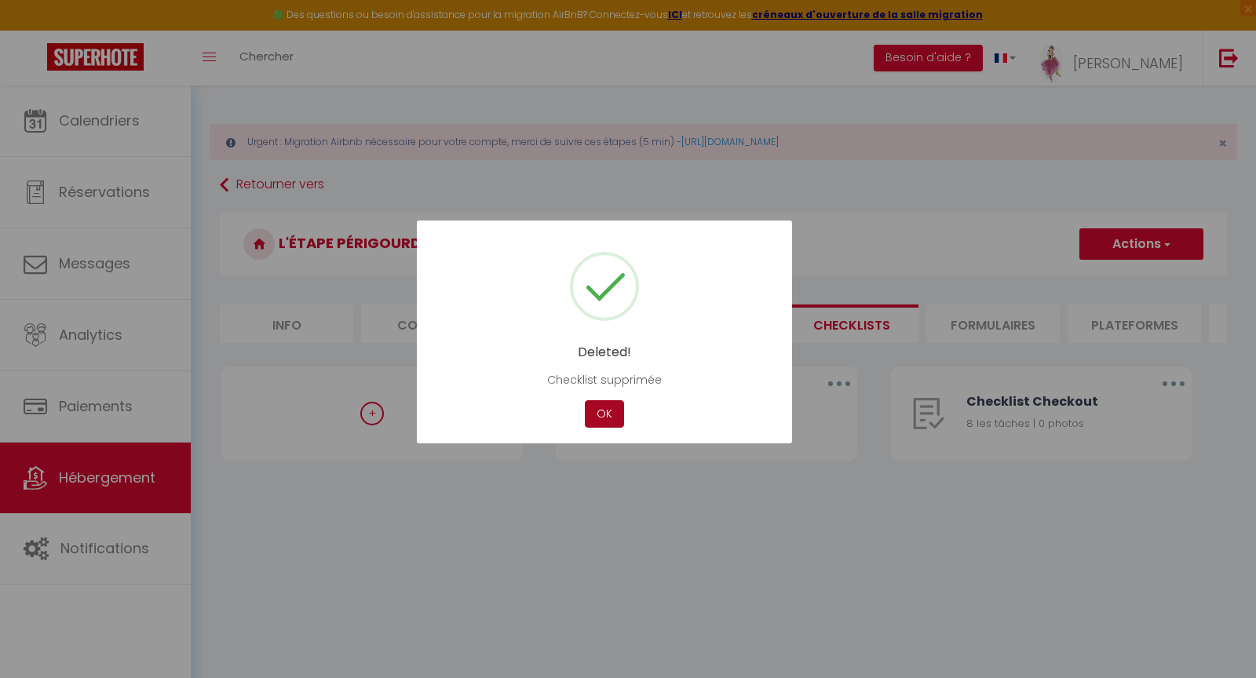
click at [606, 421] on button "OK" at bounding box center [604, 413] width 39 height 27
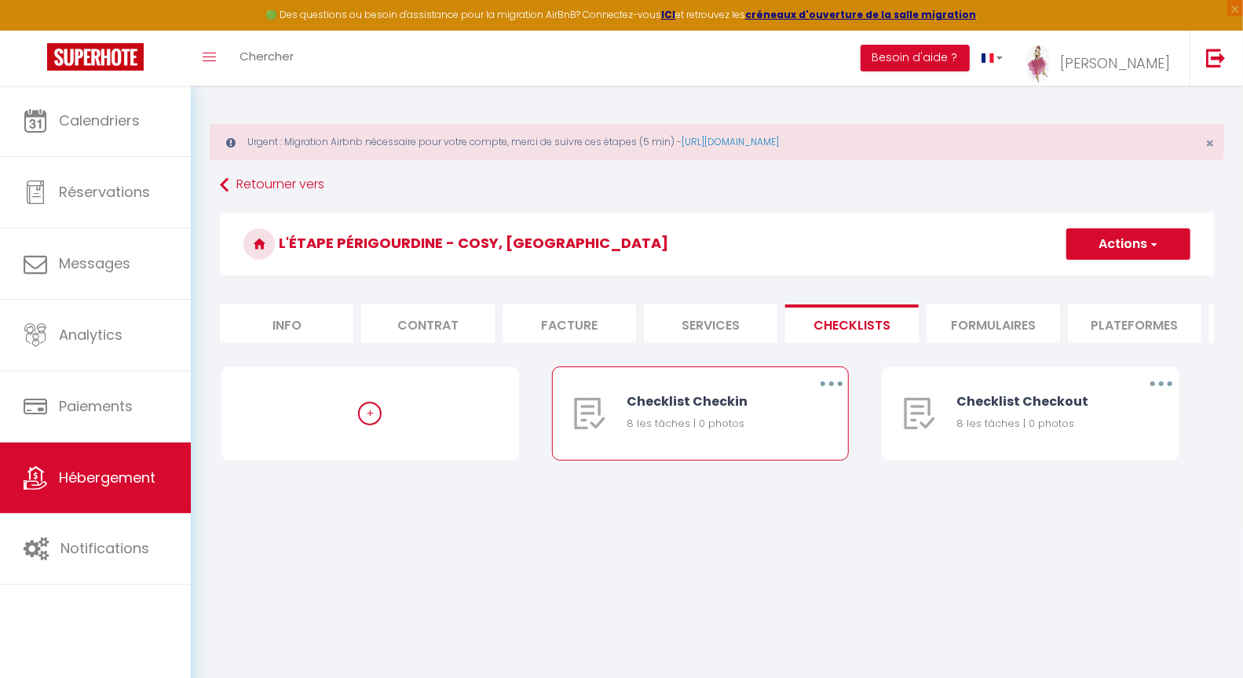
click at [830, 386] on icon "button" at bounding box center [831, 384] width 5 height 5
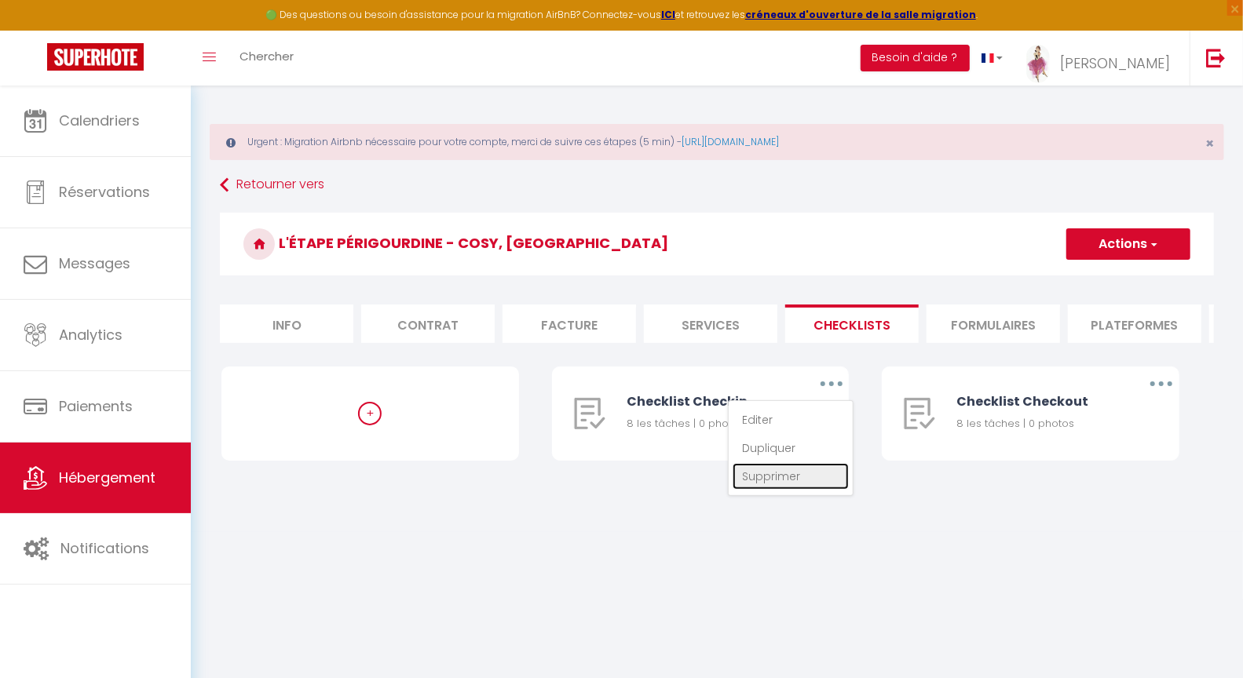
click at [764, 490] on link "Supprimer" at bounding box center [790, 476] width 116 height 27
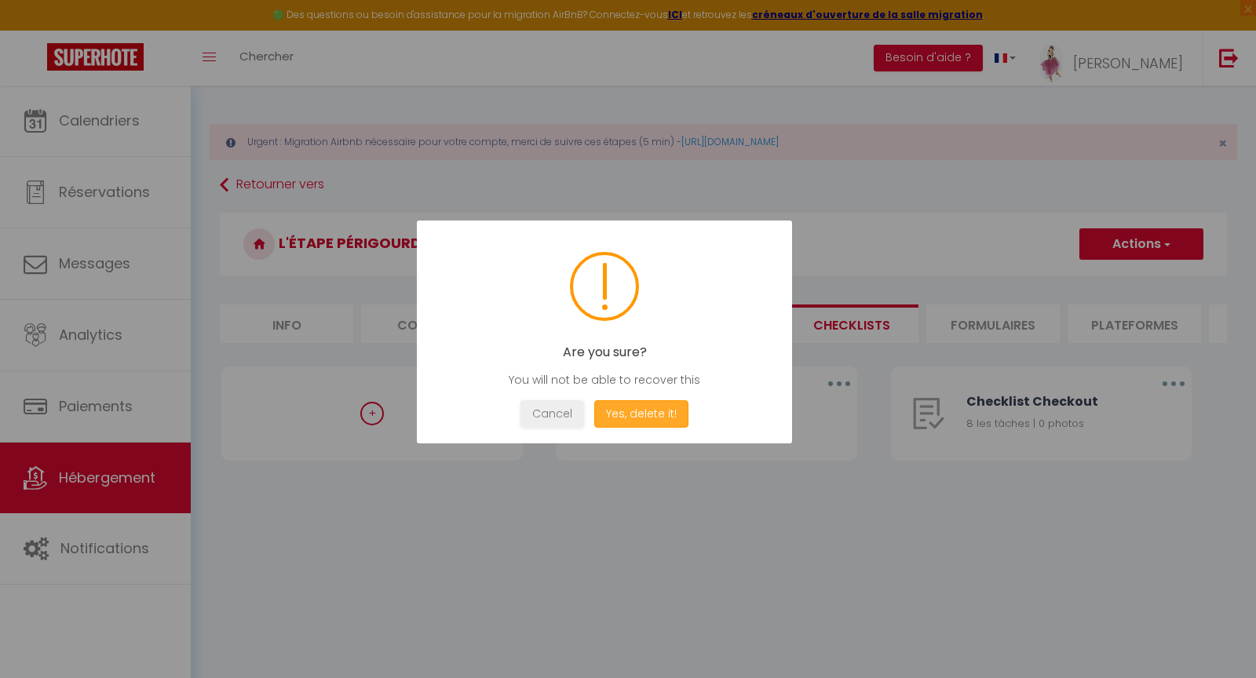
click at [637, 411] on button "Yes, delete it!" at bounding box center [641, 413] width 94 height 27
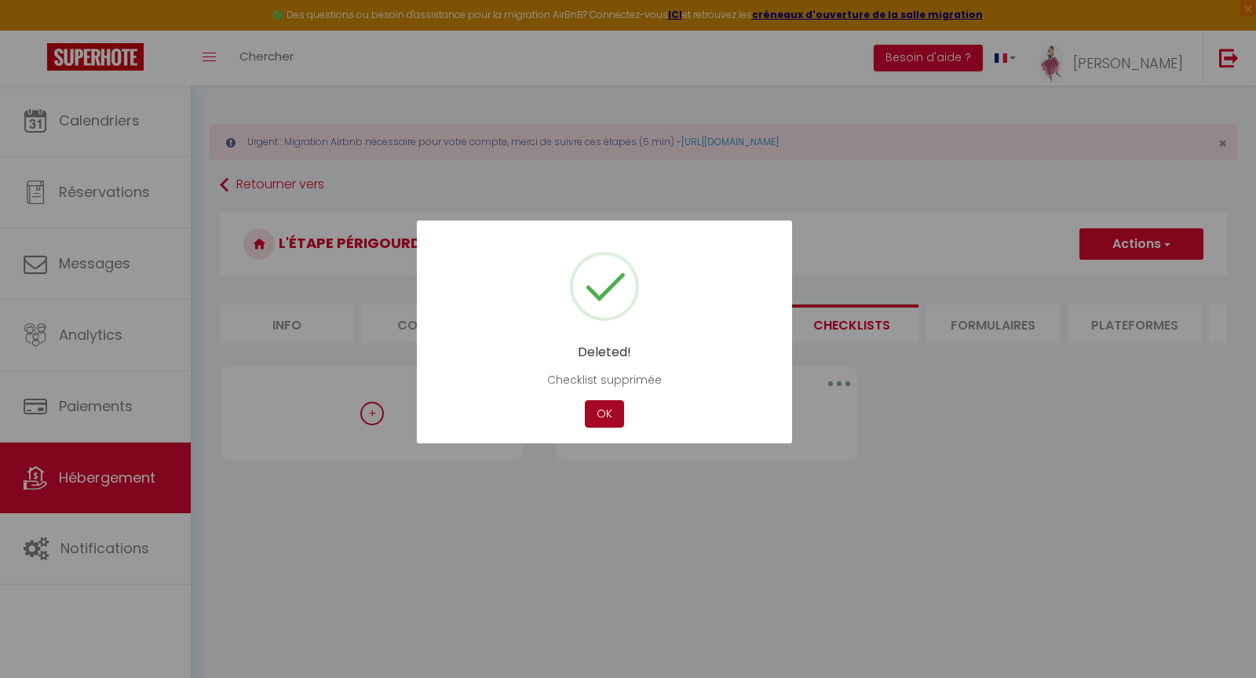
click at [608, 413] on button "OK" at bounding box center [604, 413] width 39 height 27
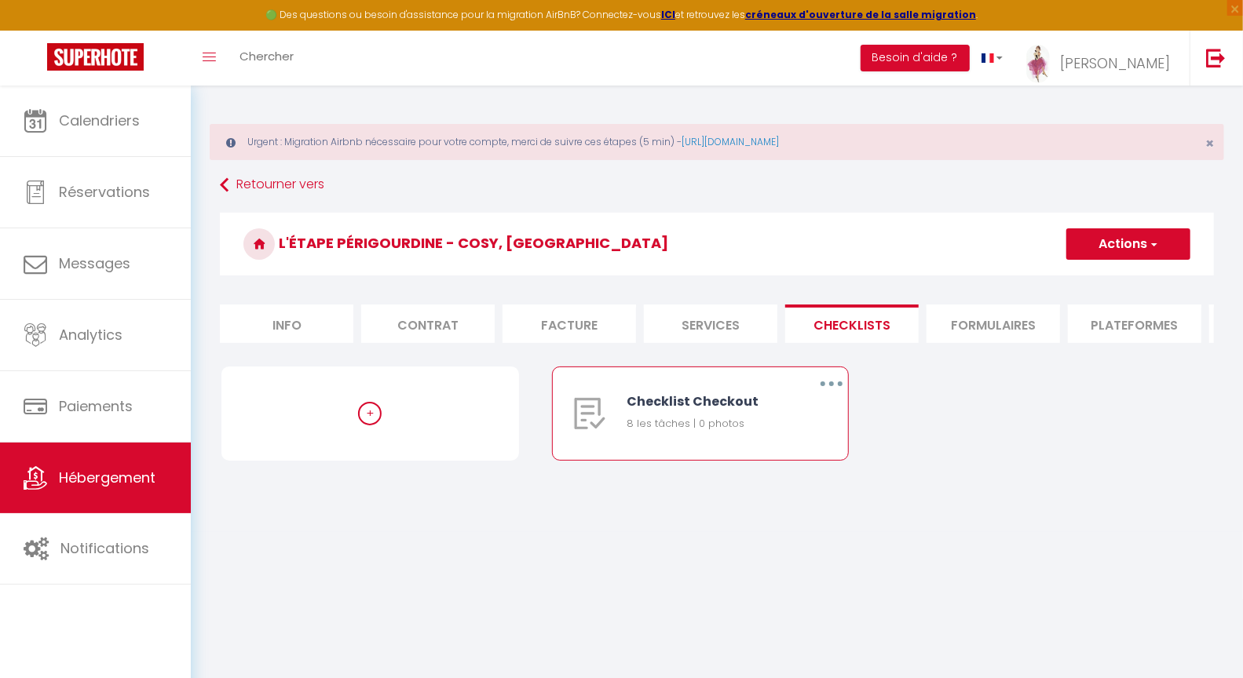
click at [830, 393] on button "button" at bounding box center [831, 383] width 44 height 25
click at [763, 489] on link "Supprimer" at bounding box center [790, 476] width 116 height 27
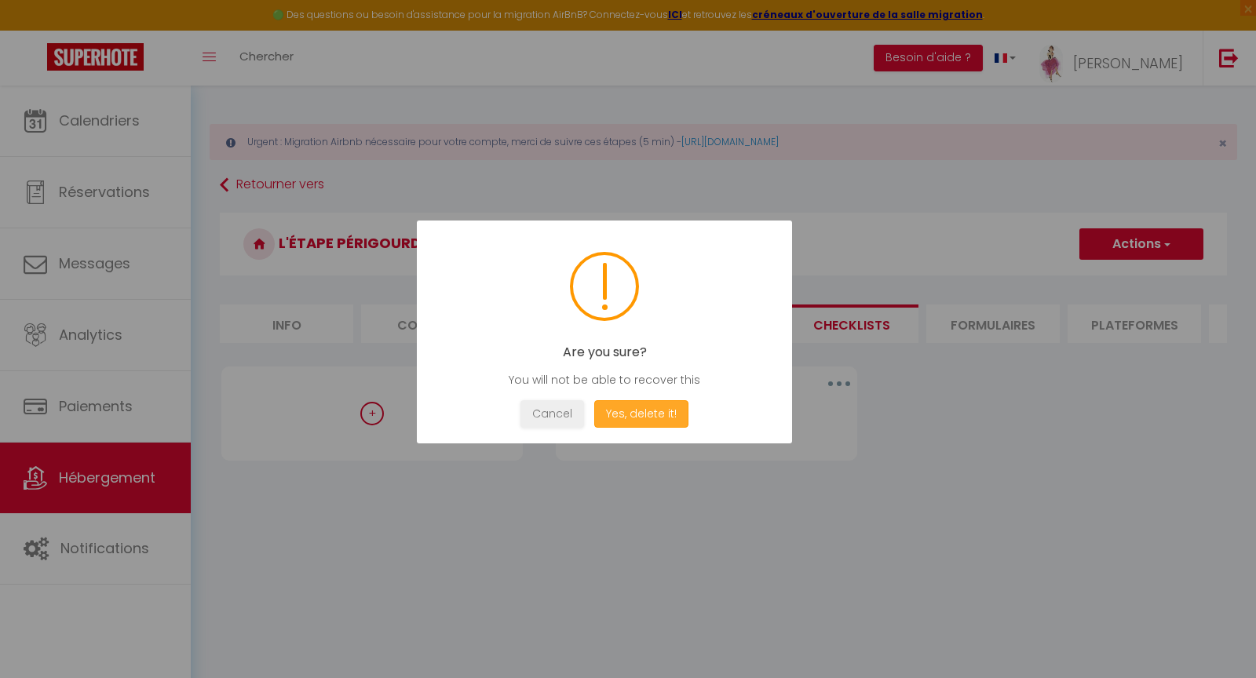
click at [629, 415] on button "Yes, delete it!" at bounding box center [641, 413] width 94 height 27
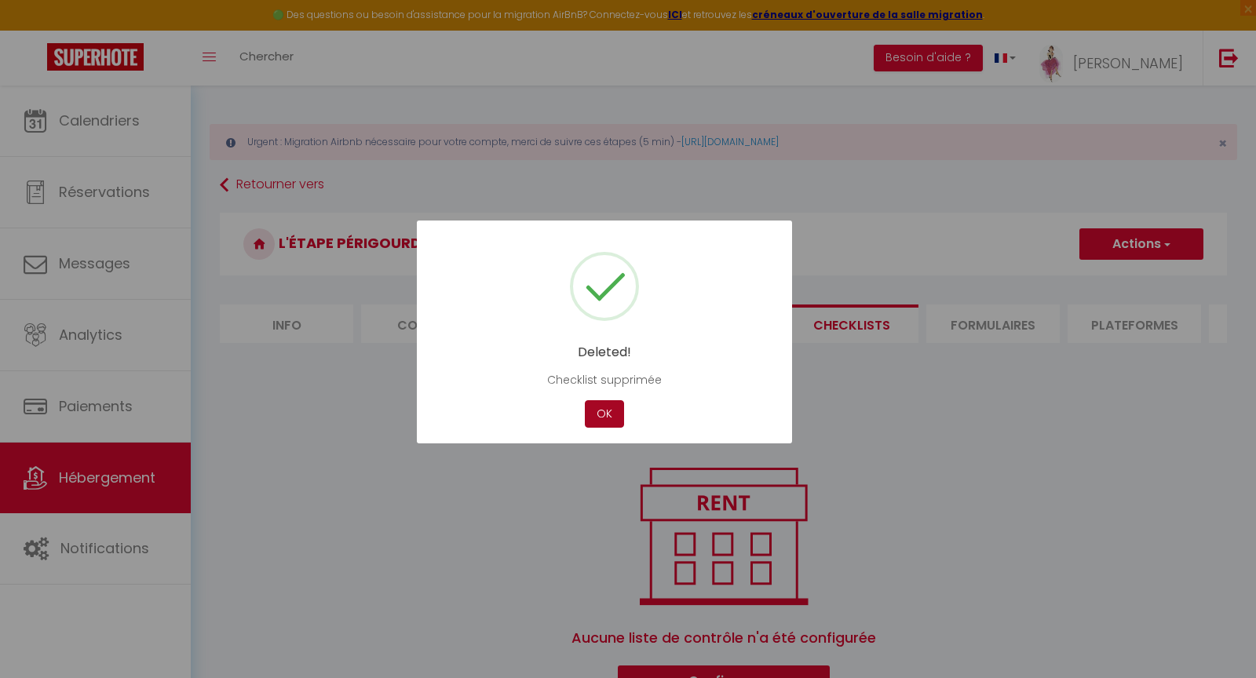
click at [606, 416] on button "OK" at bounding box center [604, 413] width 39 height 27
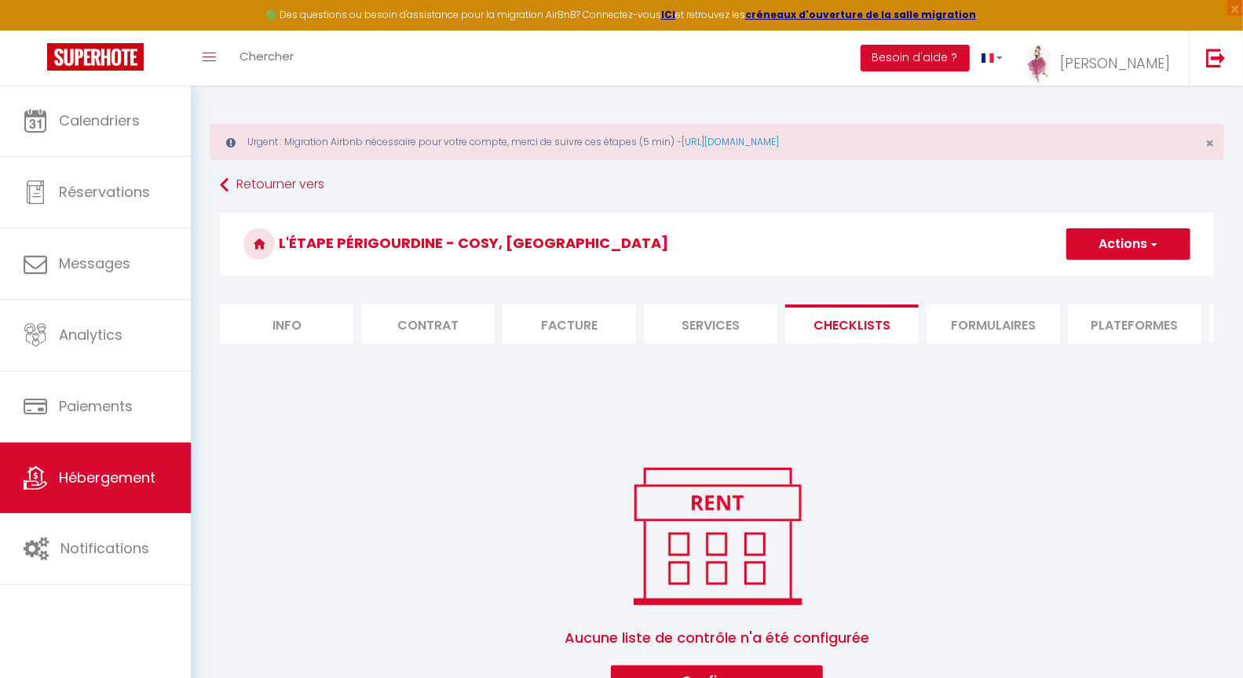
click at [1106, 247] on button "Actions" at bounding box center [1128, 243] width 124 height 31
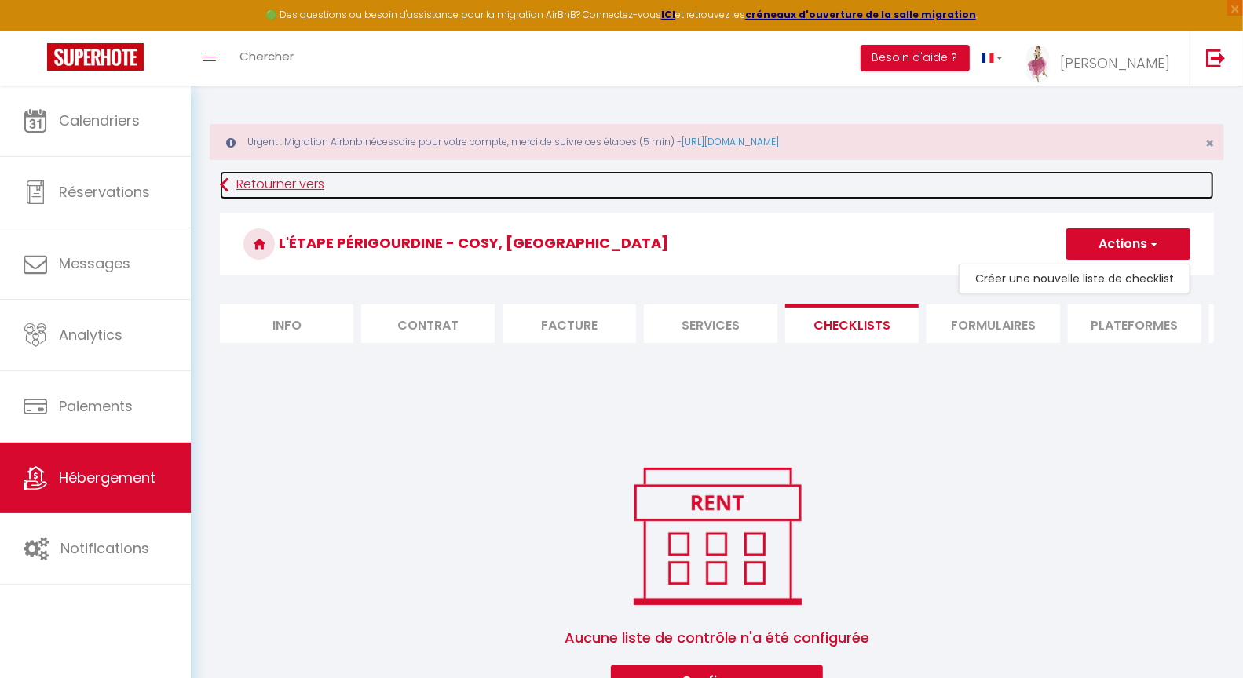
click at [250, 181] on link "Retourner vers" at bounding box center [717, 185] width 994 height 28
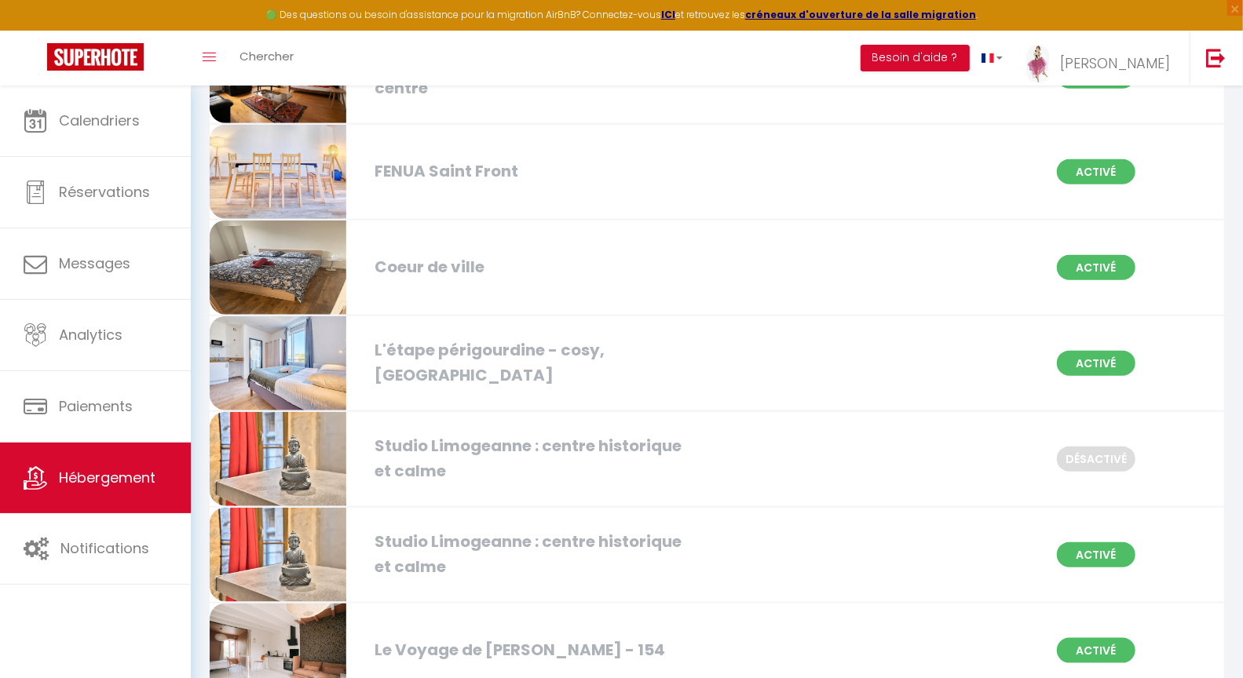
scroll to position [845, 0]
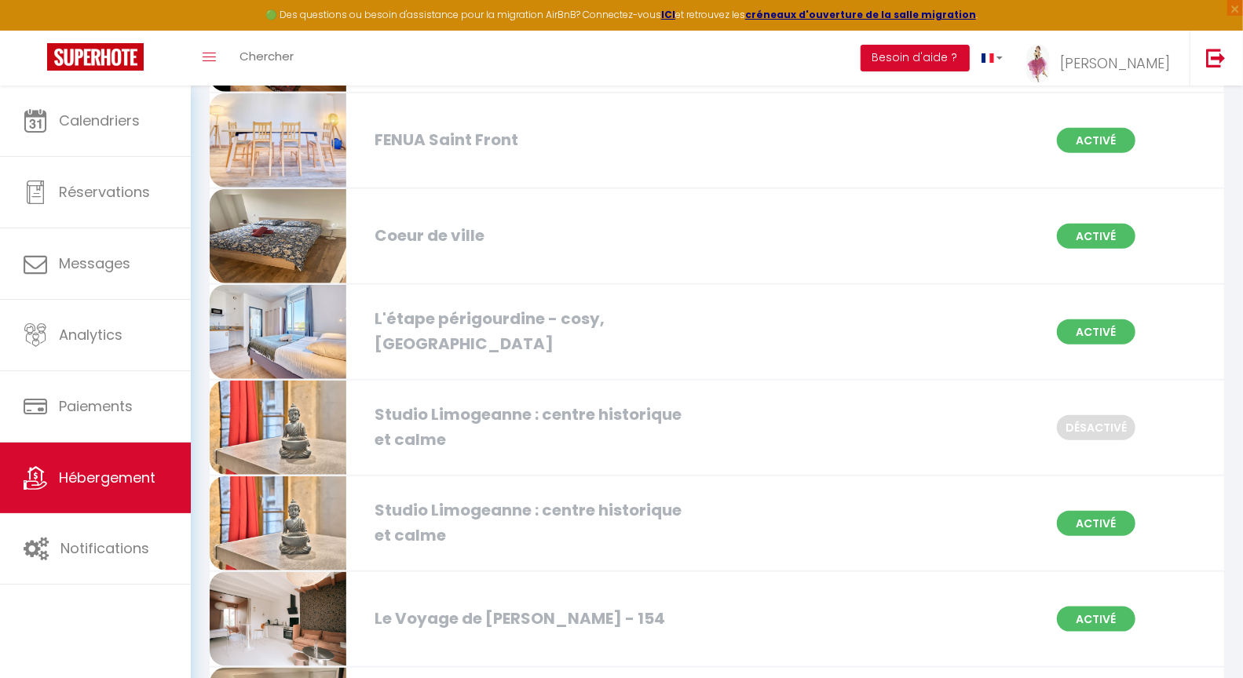
click at [401, 403] on div "Studio Limogeanne : centre historique et calme" at bounding box center [529, 427] width 324 height 49
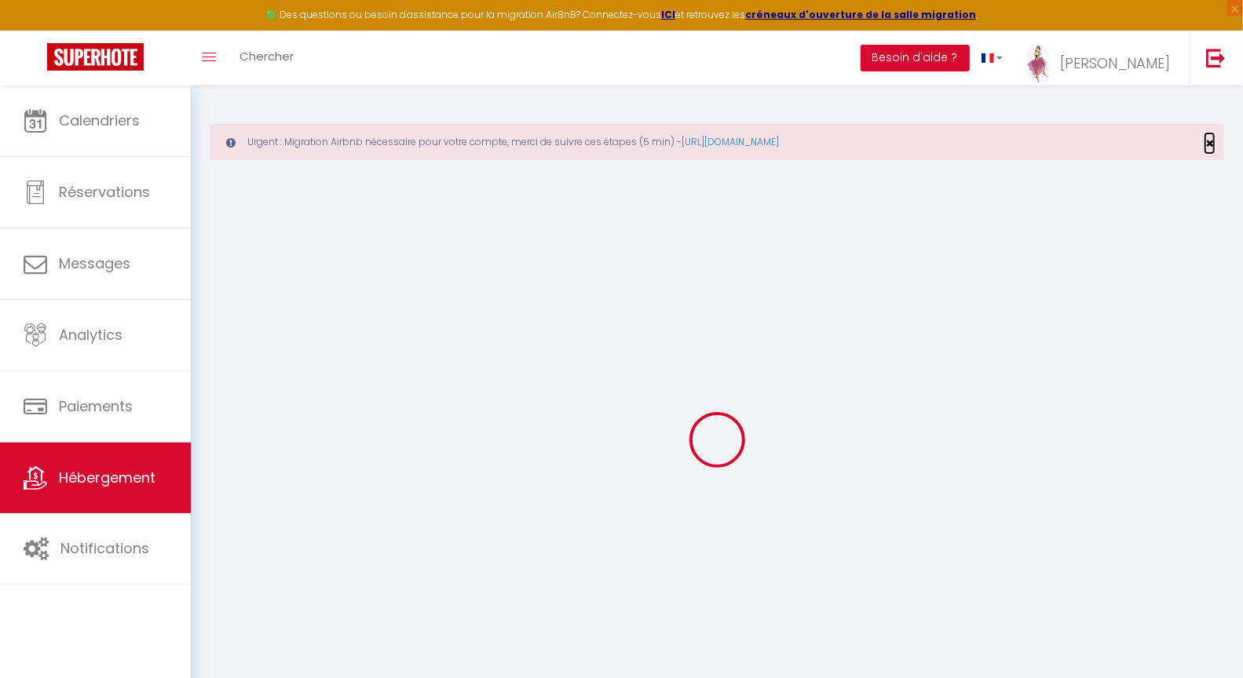
click at [1212, 137] on span "×" at bounding box center [1209, 143] width 9 height 20
select select
checkbox input "false"
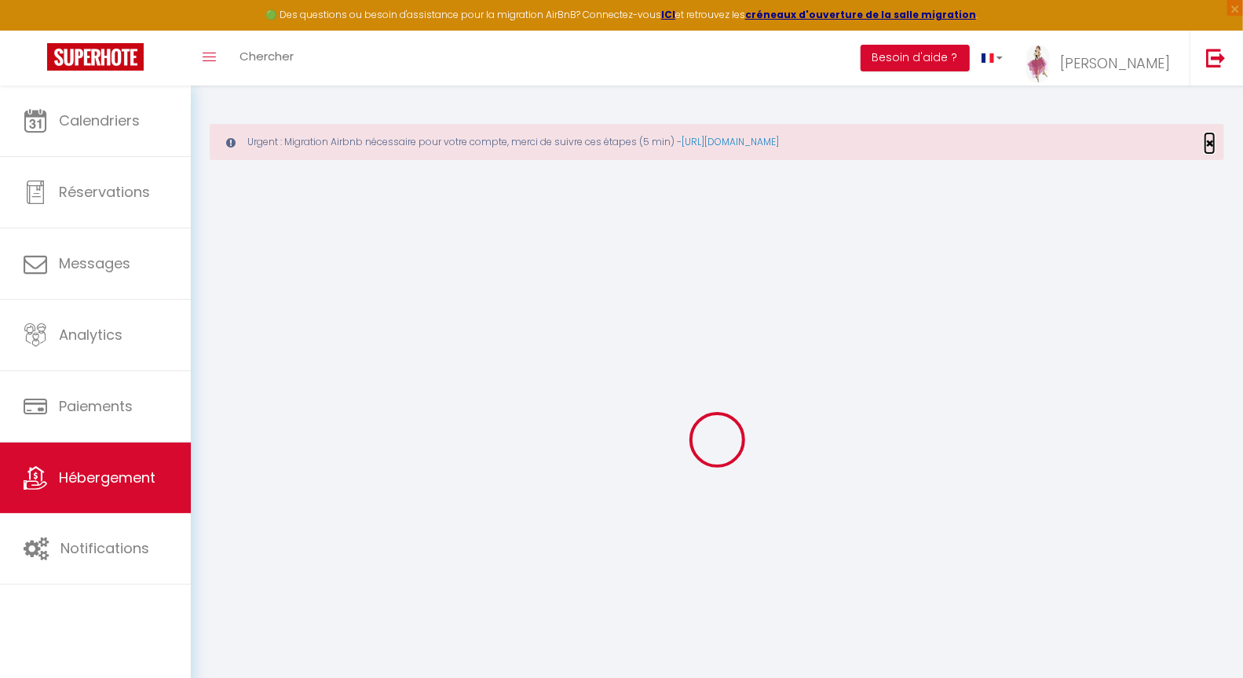
checkbox input "false"
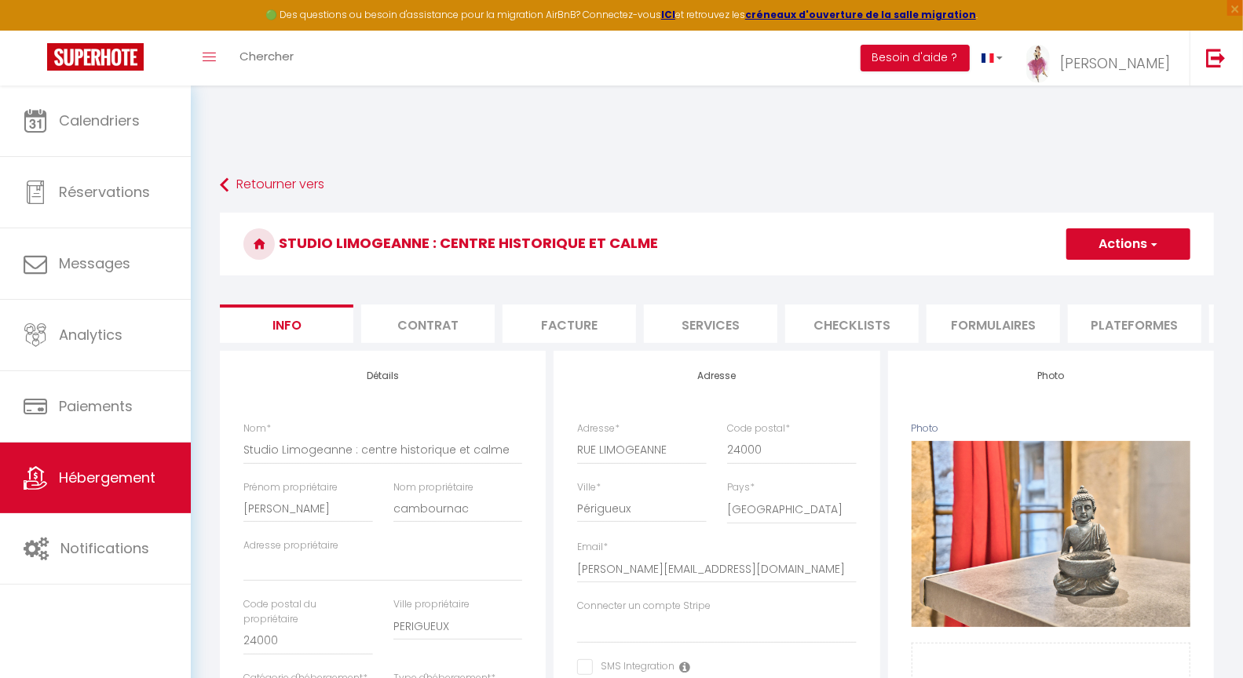
select select
checkbox input "false"
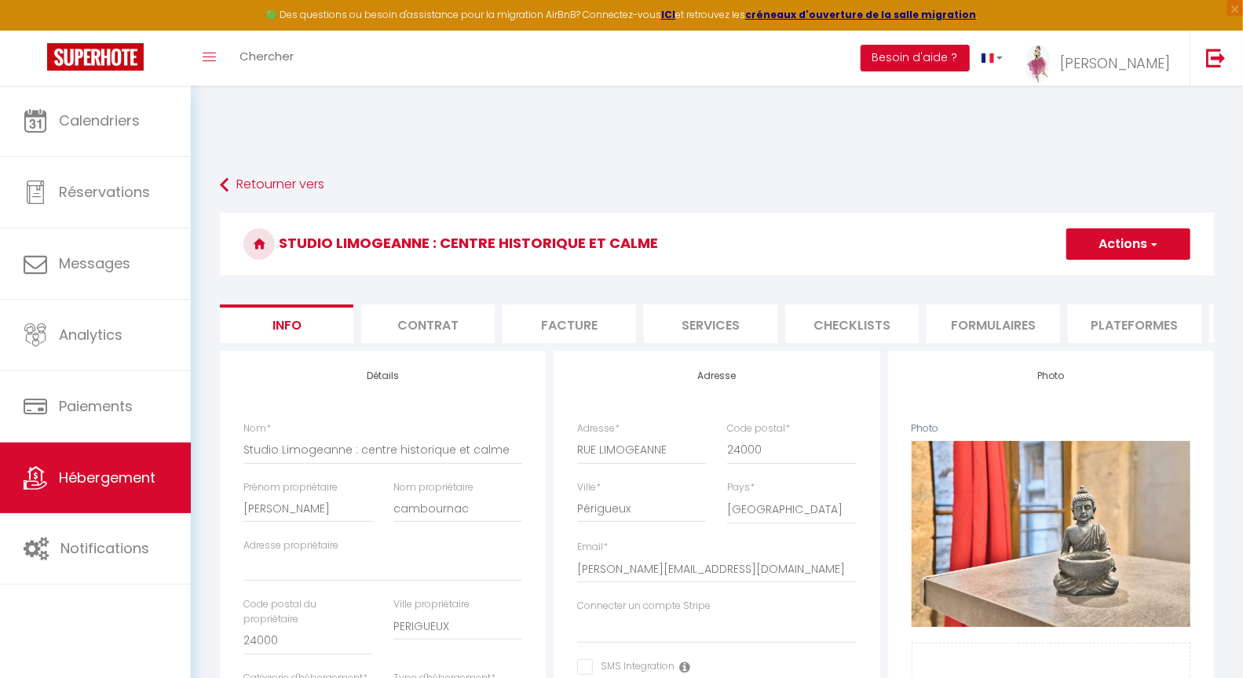
checkbox input "false"
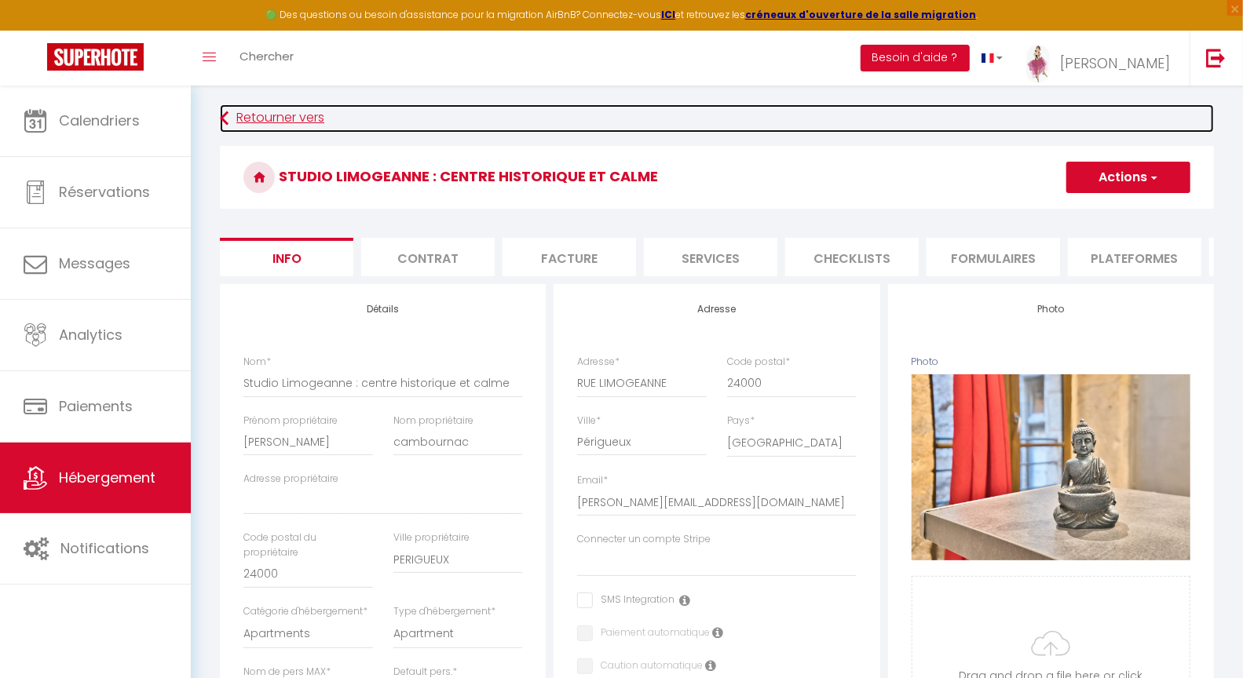
click at [257, 119] on link "Retourner vers" at bounding box center [717, 118] width 994 height 28
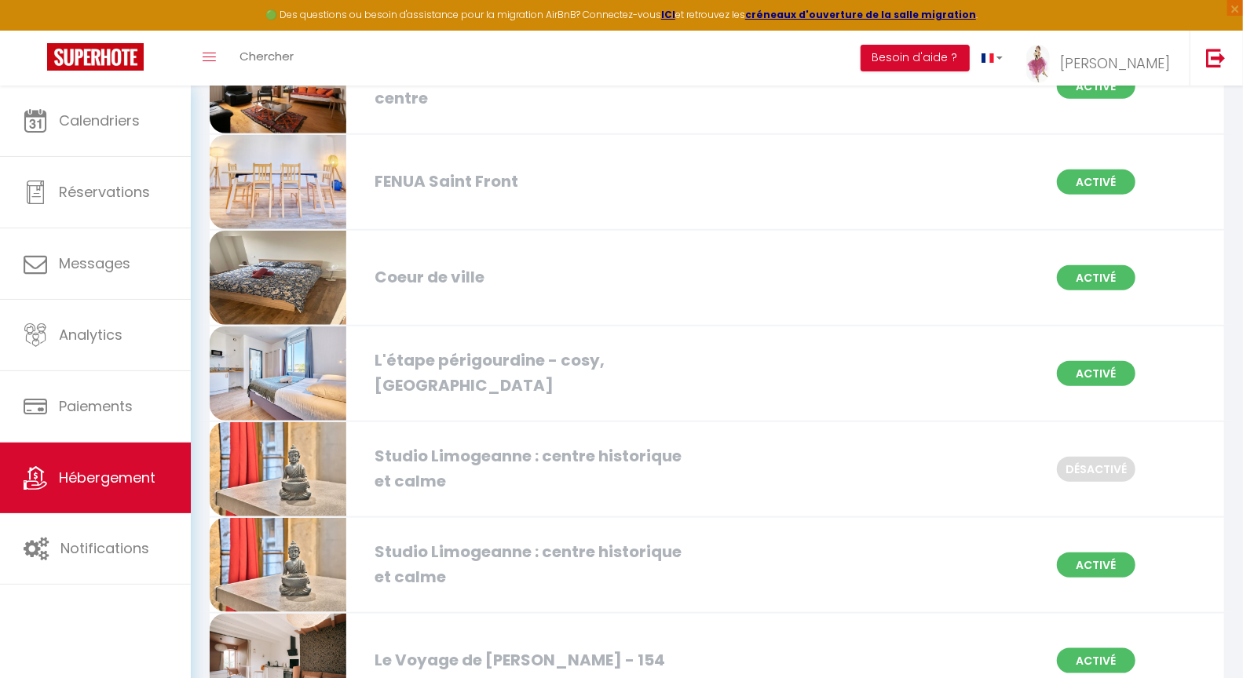
scroll to position [867, 0]
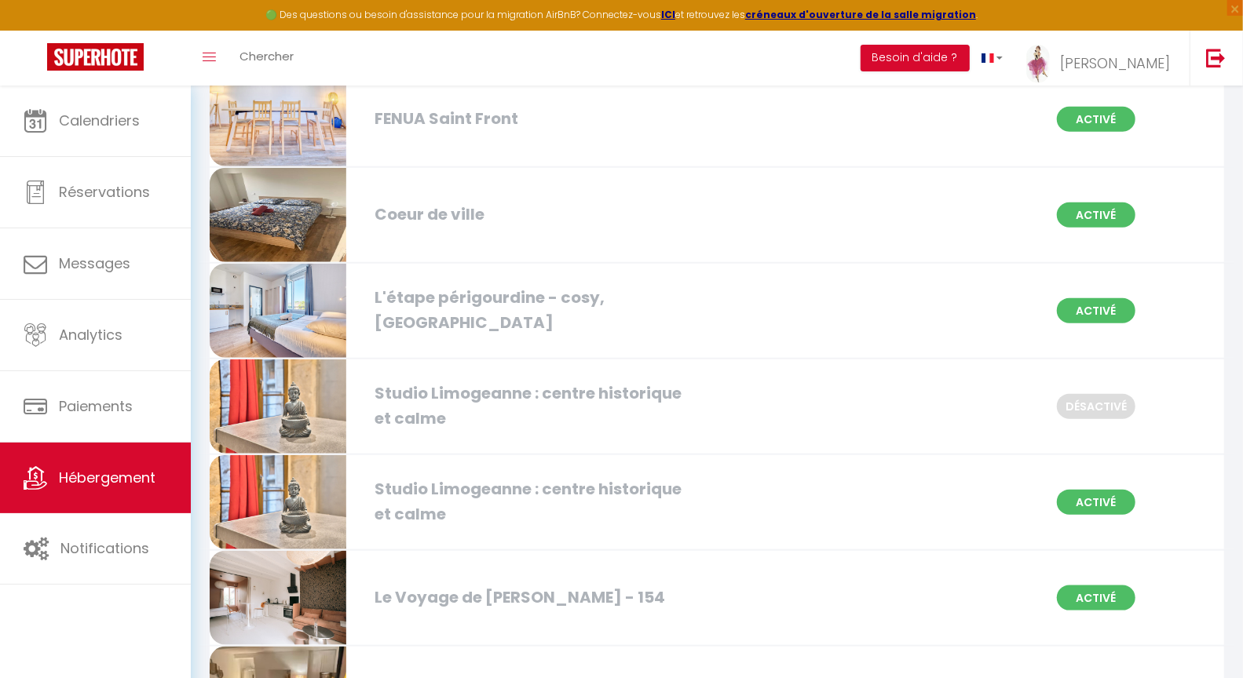
click at [464, 484] on div "Studio Limogeanne : centre historique et calme" at bounding box center [529, 501] width 324 height 49
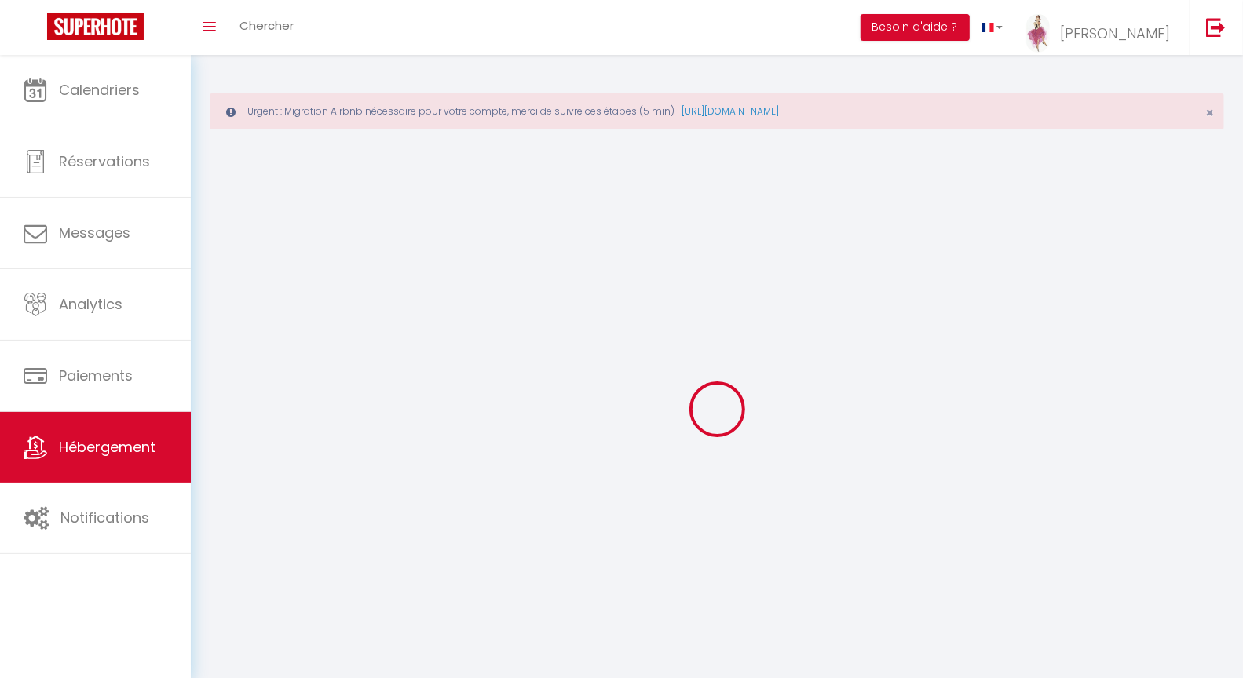
select select "1"
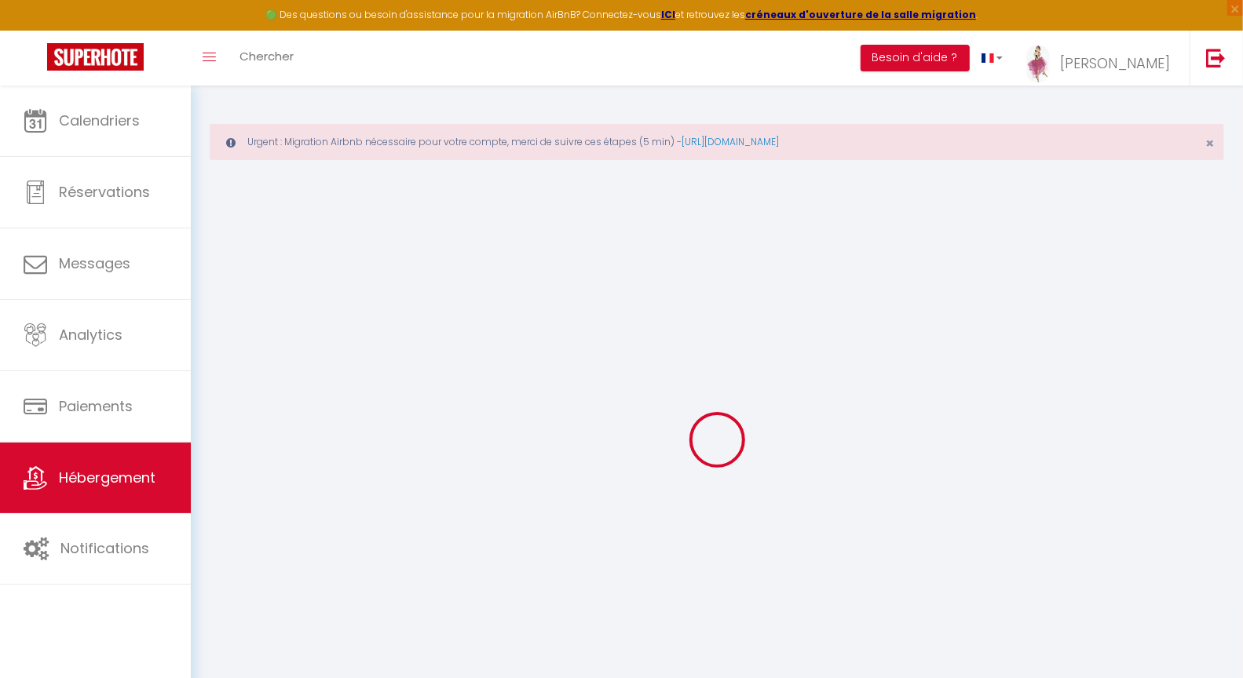
select select
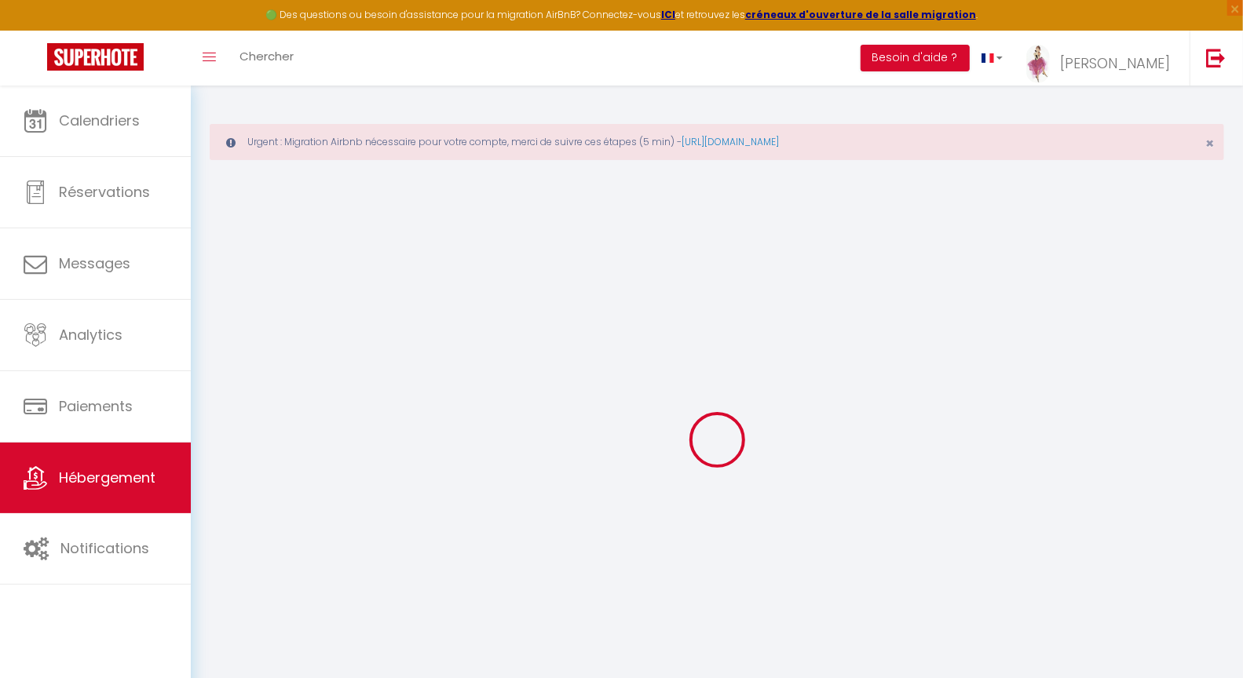
select select
checkbox input "false"
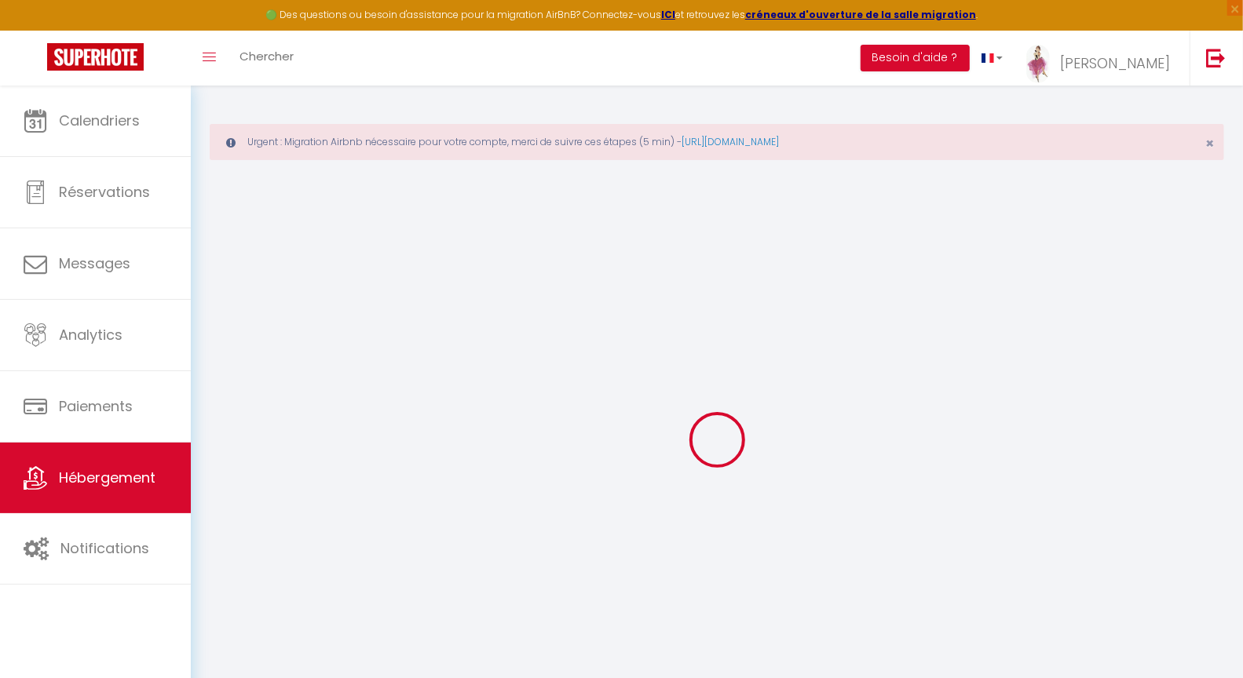
select select
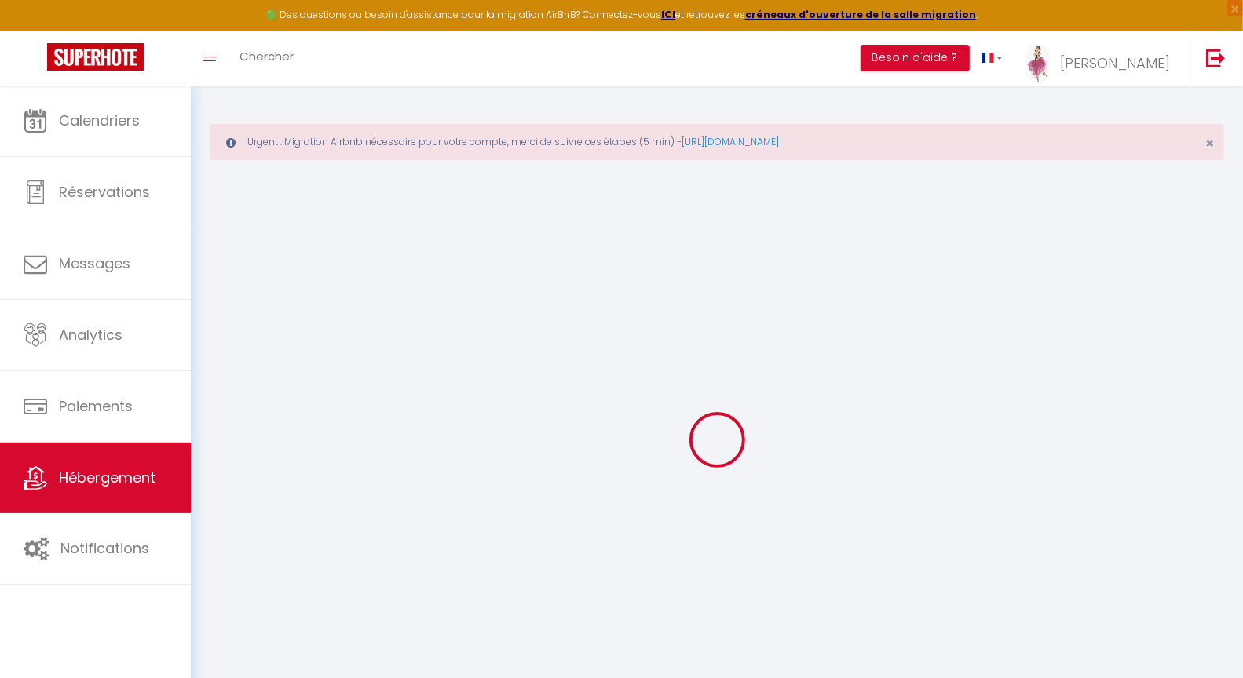
select select
checkbox input "false"
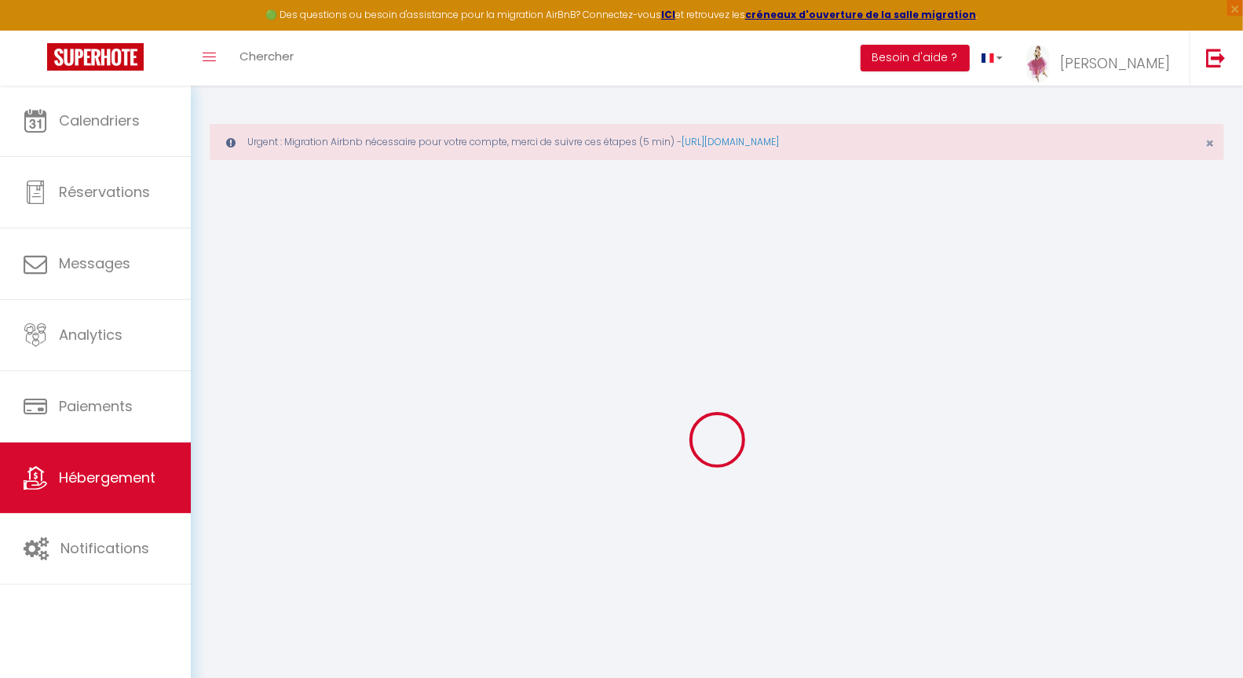
checkbox input "false"
select select
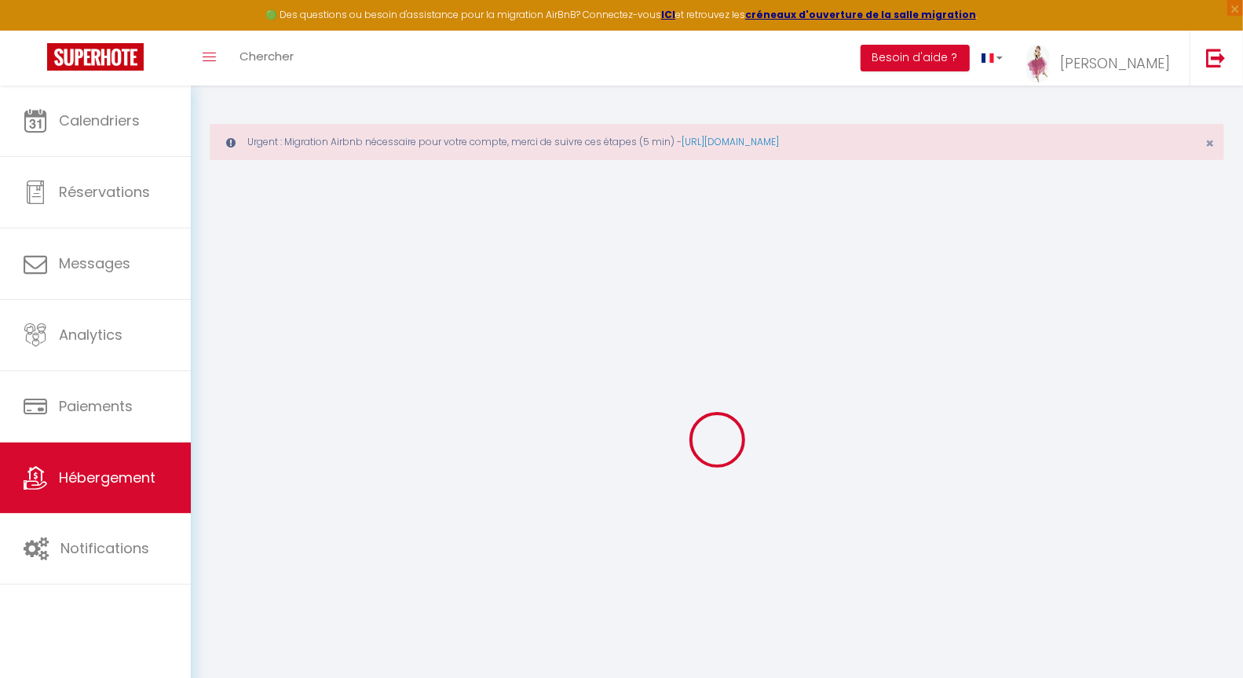
select select
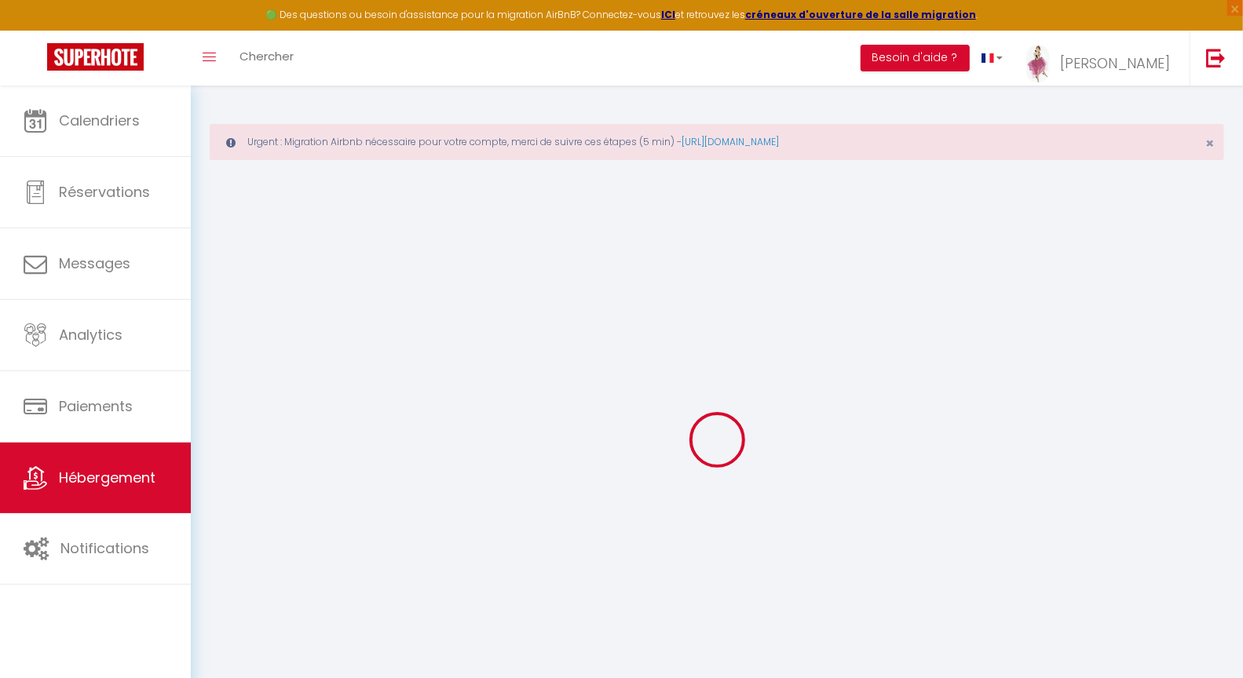
checkbox input "false"
select select
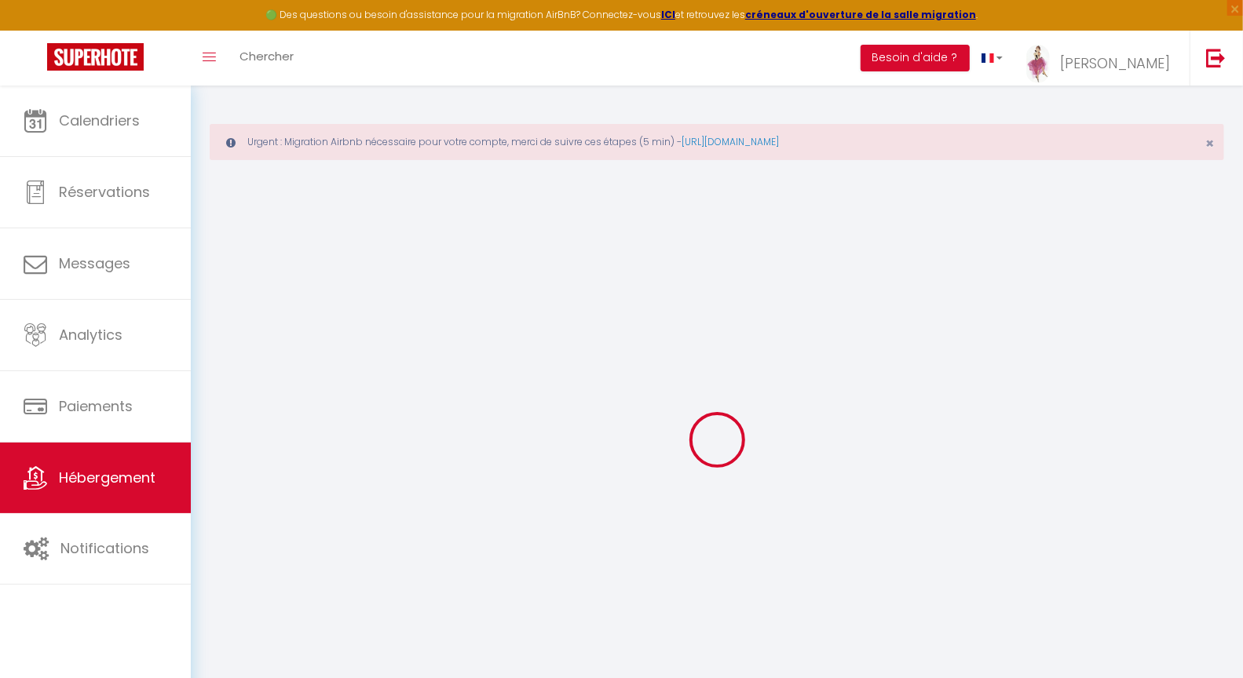
select select
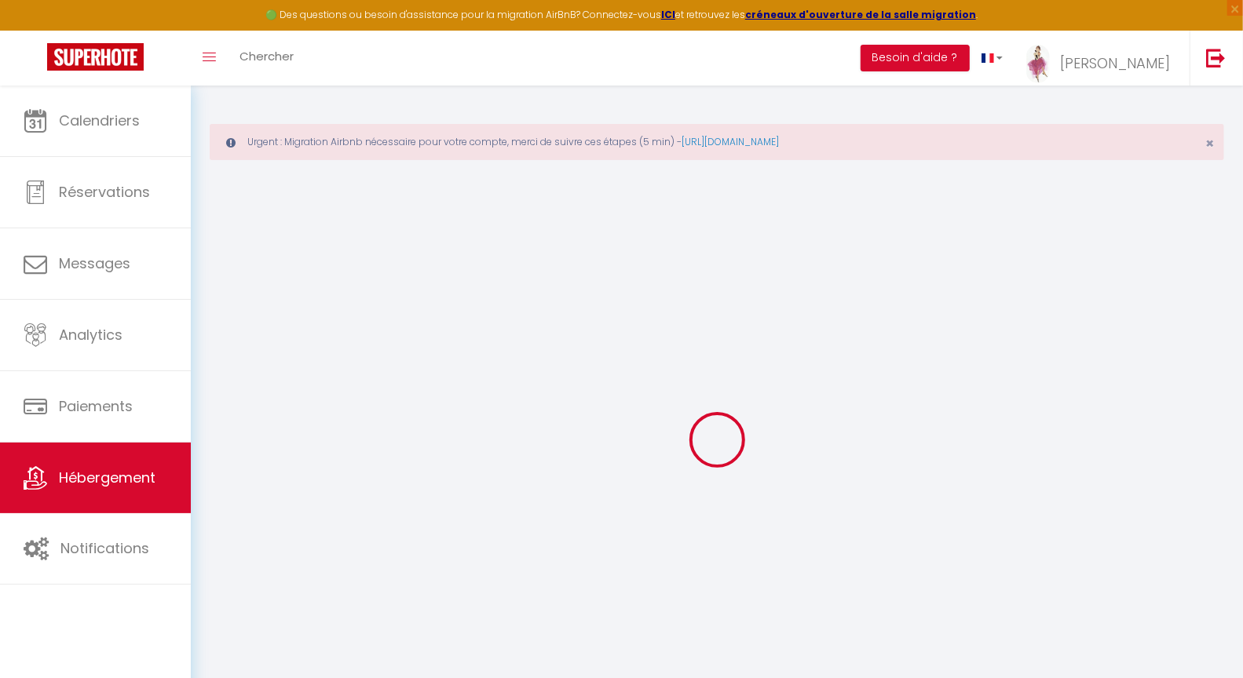
select select
checkbox input "false"
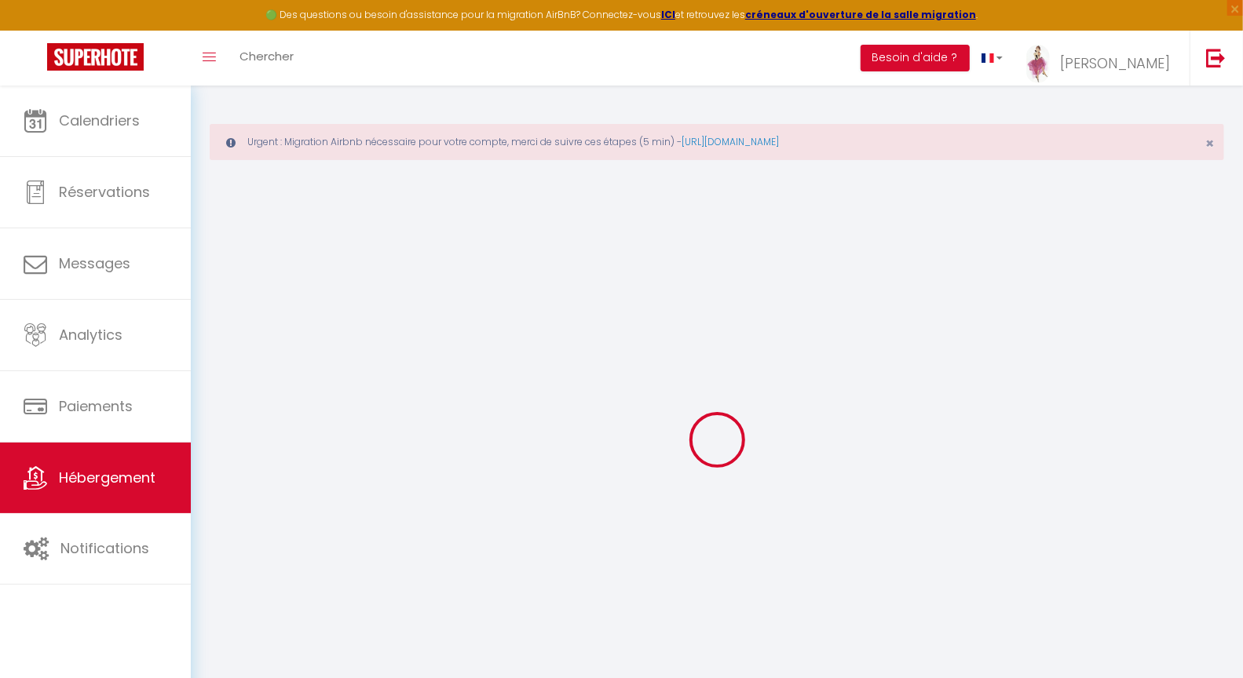
checkbox input "false"
select select
type input "Studio Limogeanne : centre historique et calme"
type input "Patrick"
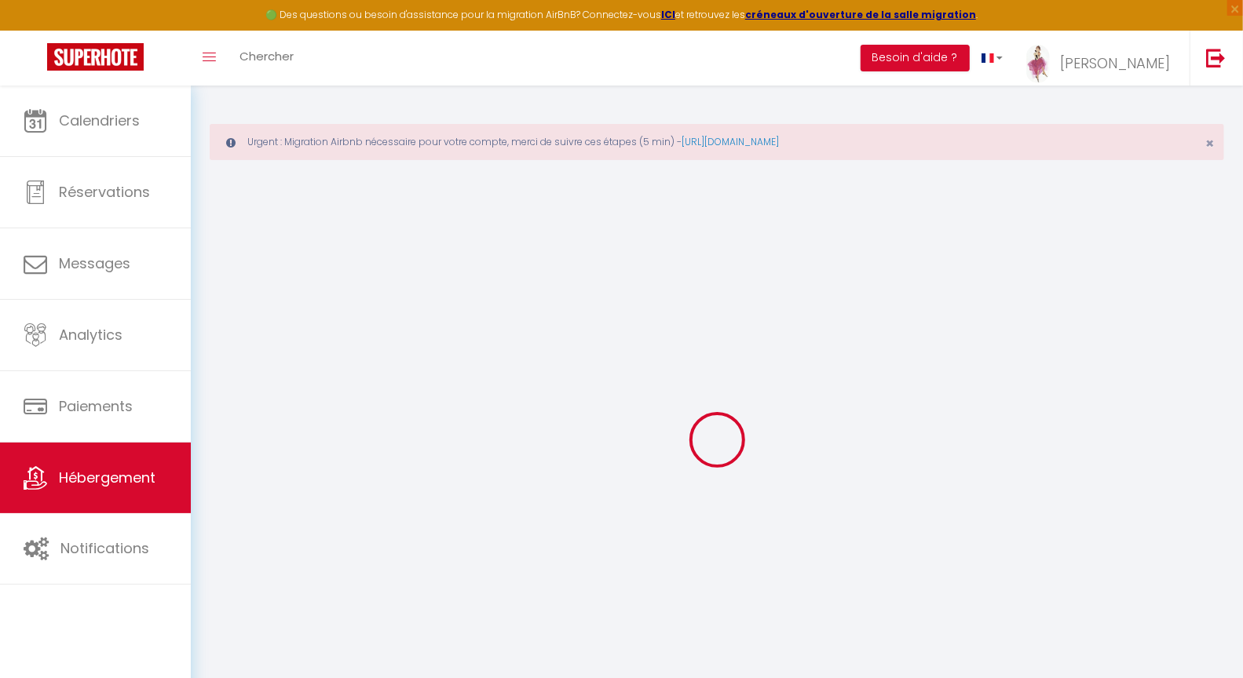
type input "CAMBOURNAC"
type input "11 rue Limogeanne"
type input "24000"
type input "PERIGUEUX"
select select "2"
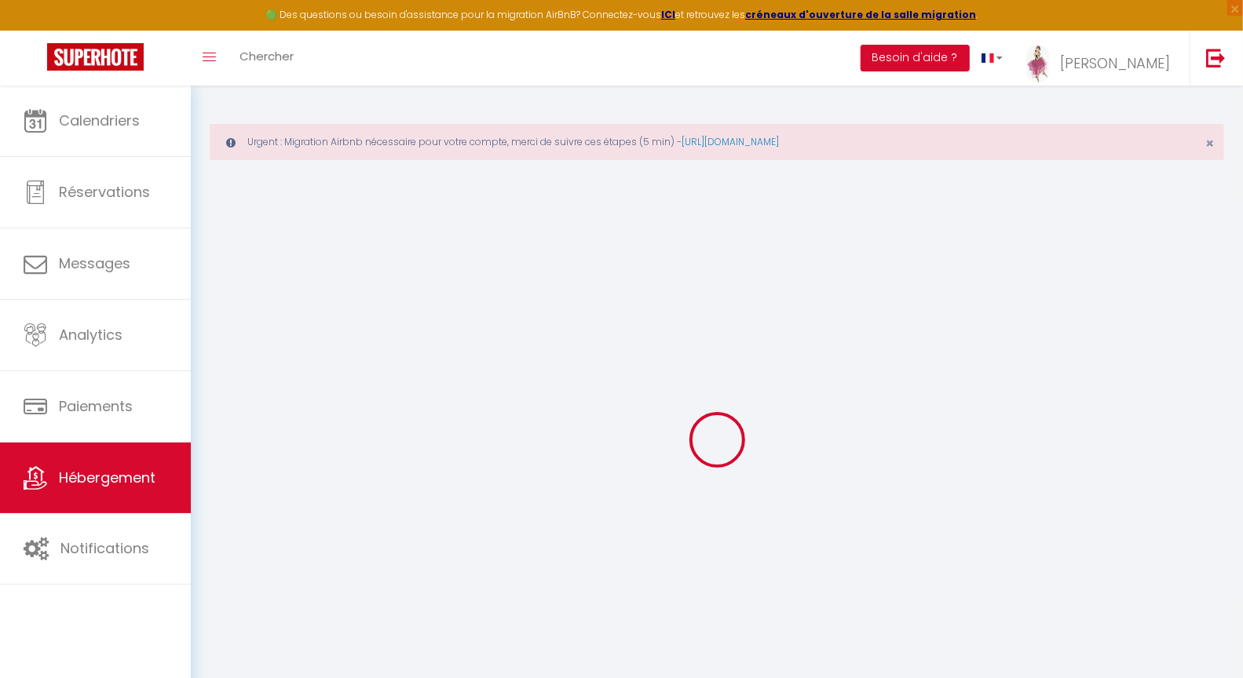
select select "0"
type input "40"
select select
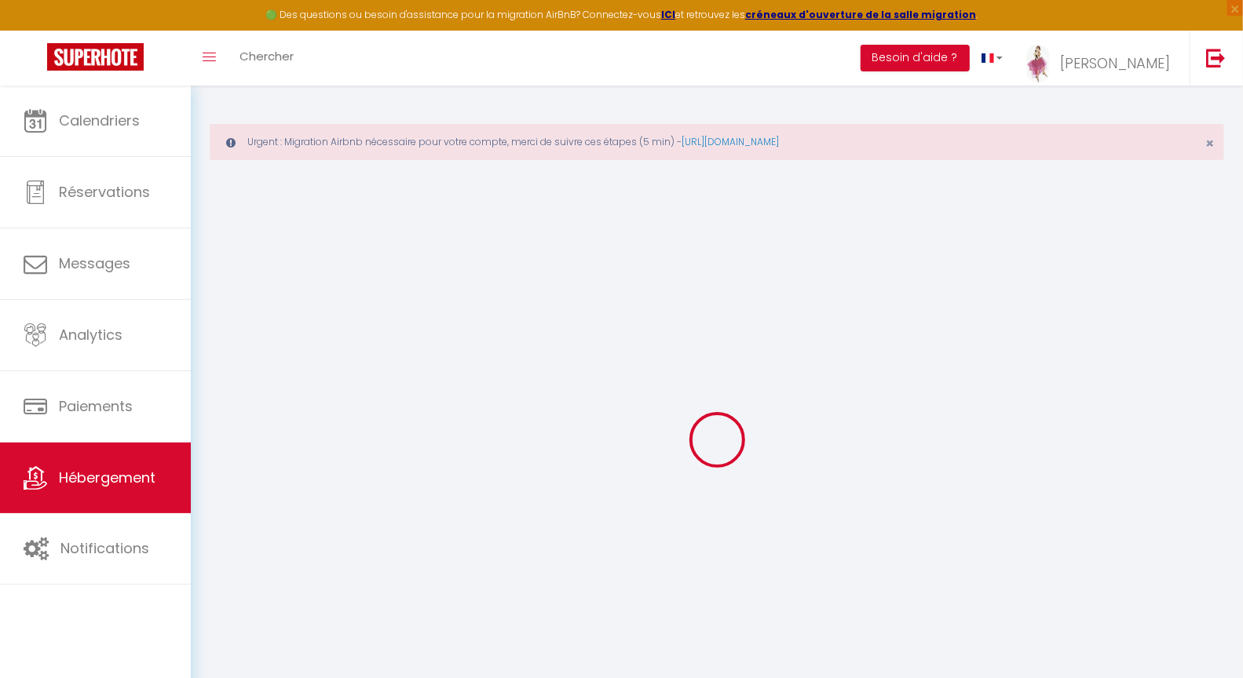
select select
type input "11 rue Limogeanne"
type input "24000"
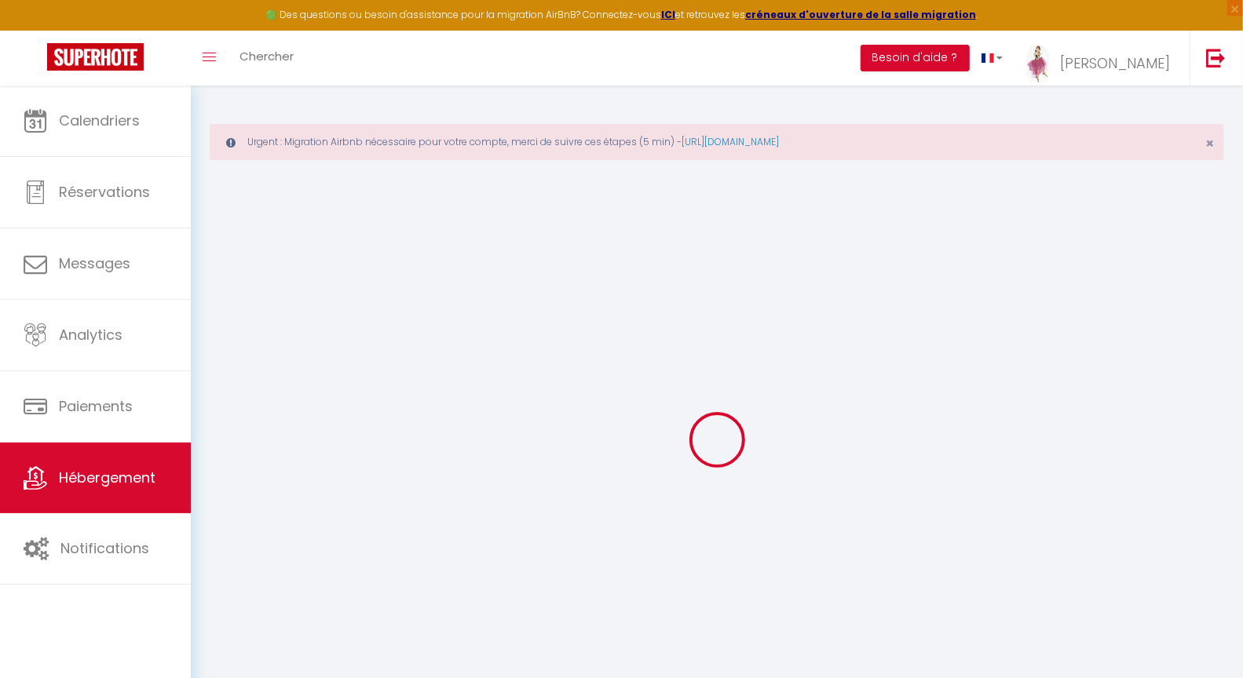
type input "Périgueux"
type input "[PERSON_NAME][EMAIL_ADDRESS][DOMAIN_NAME]"
select select
checkbox input "false"
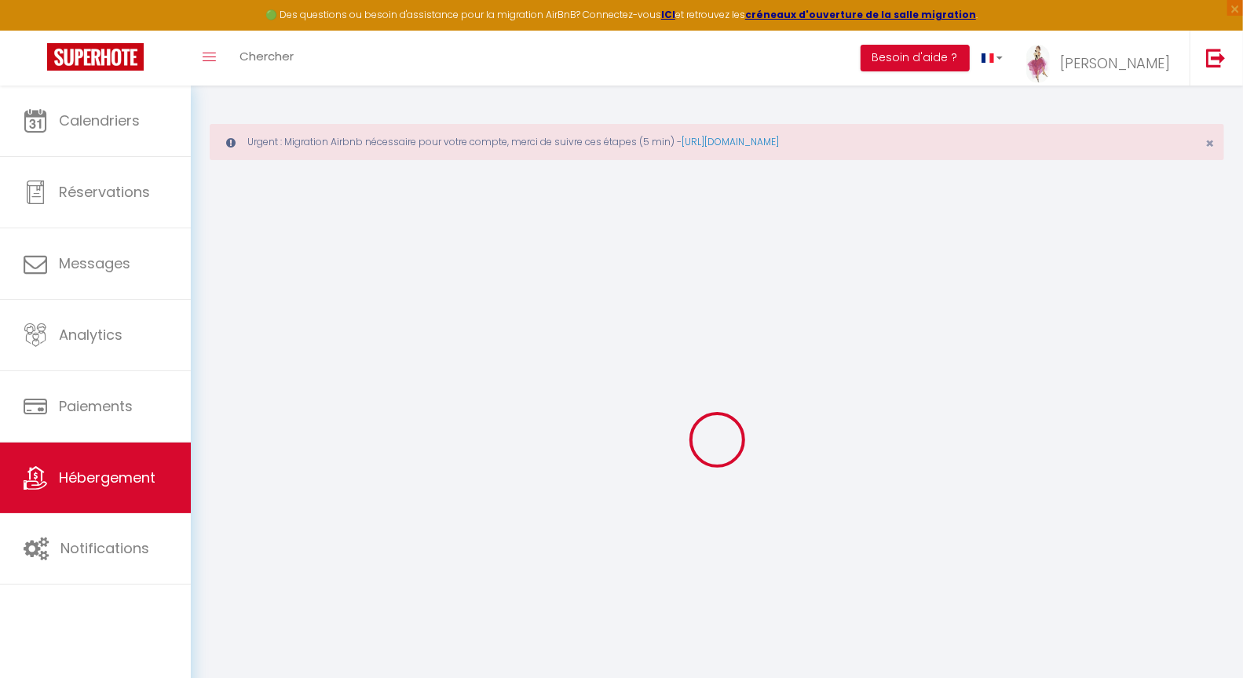
checkbox input "false"
type input "19"
type input "0"
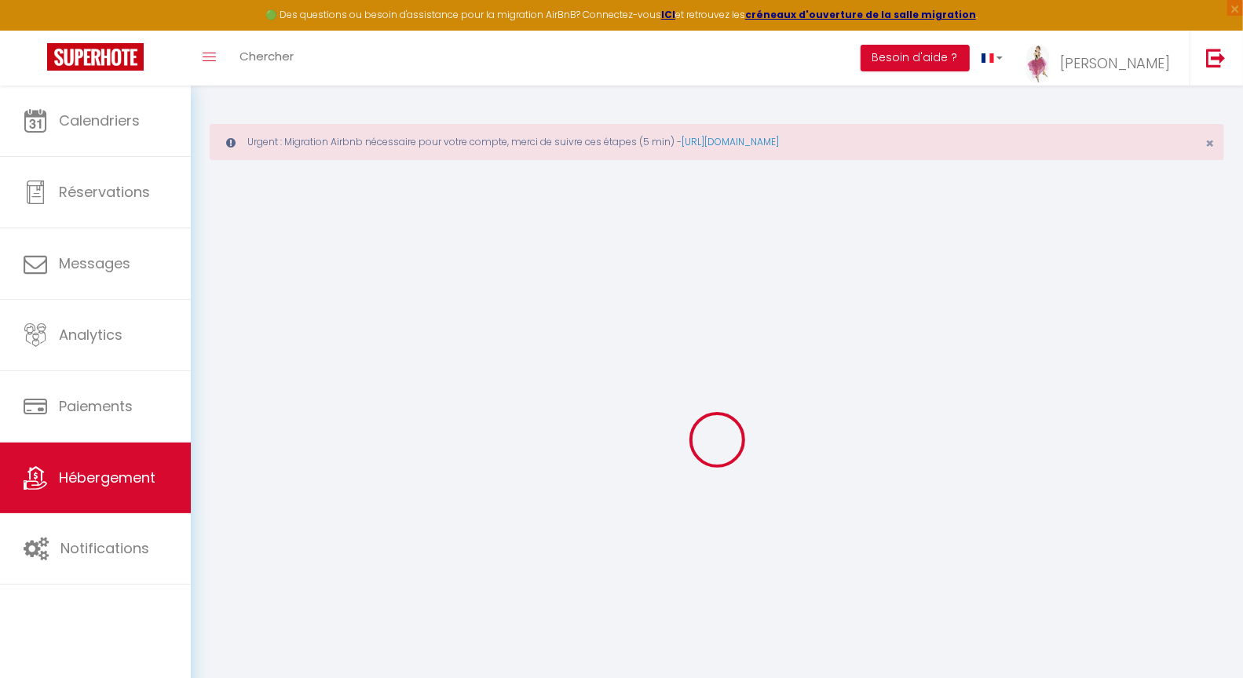
type input "0"
select select
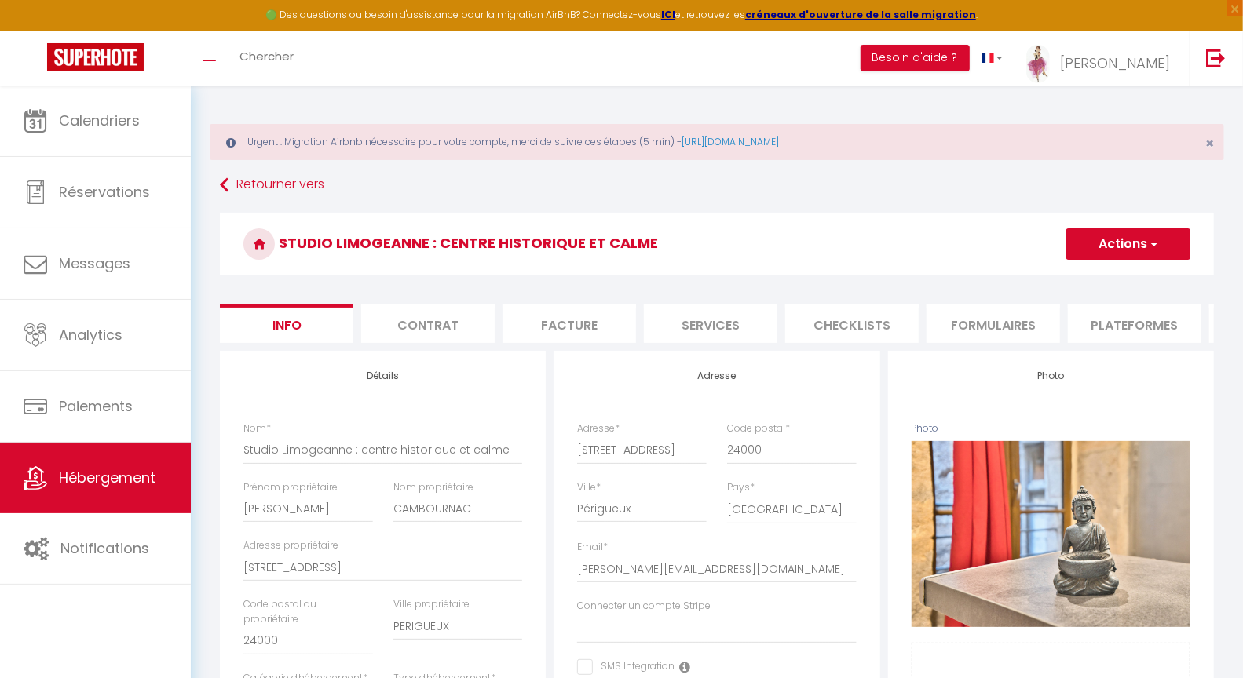
click at [838, 325] on li "Checklists" at bounding box center [851, 324] width 133 height 38
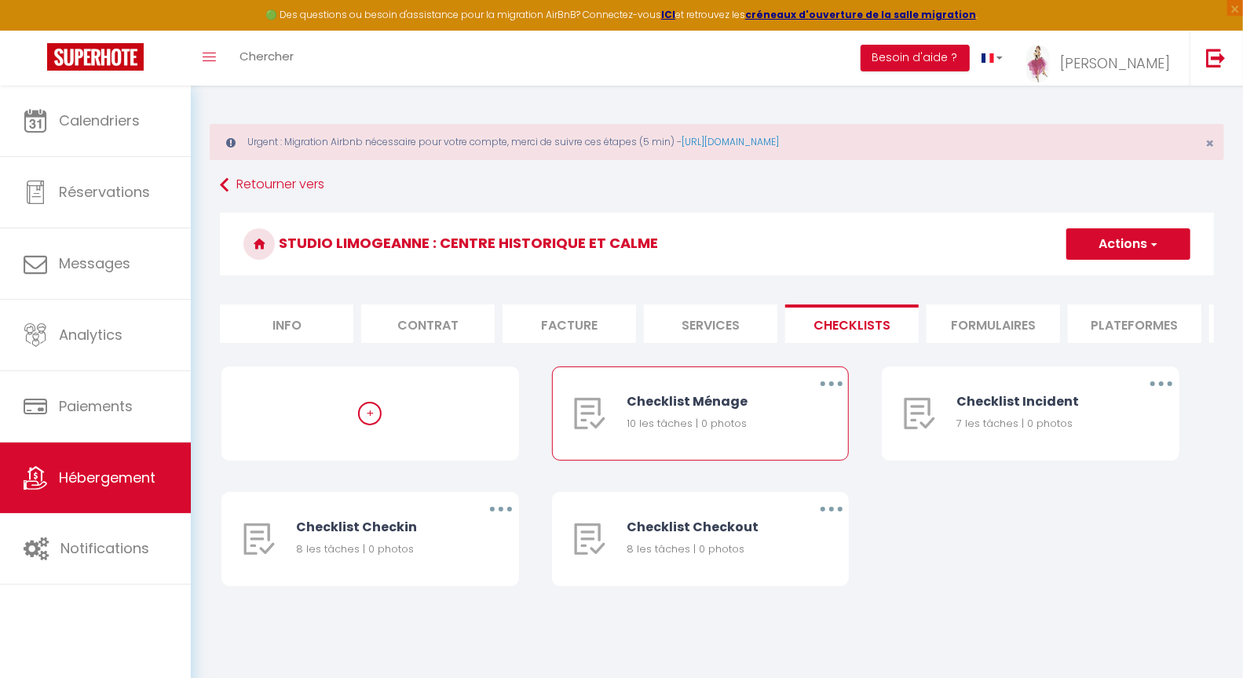
click at [827, 396] on button "button" at bounding box center [831, 383] width 44 height 25
click at [779, 488] on link "Supprimer" at bounding box center [790, 476] width 116 height 27
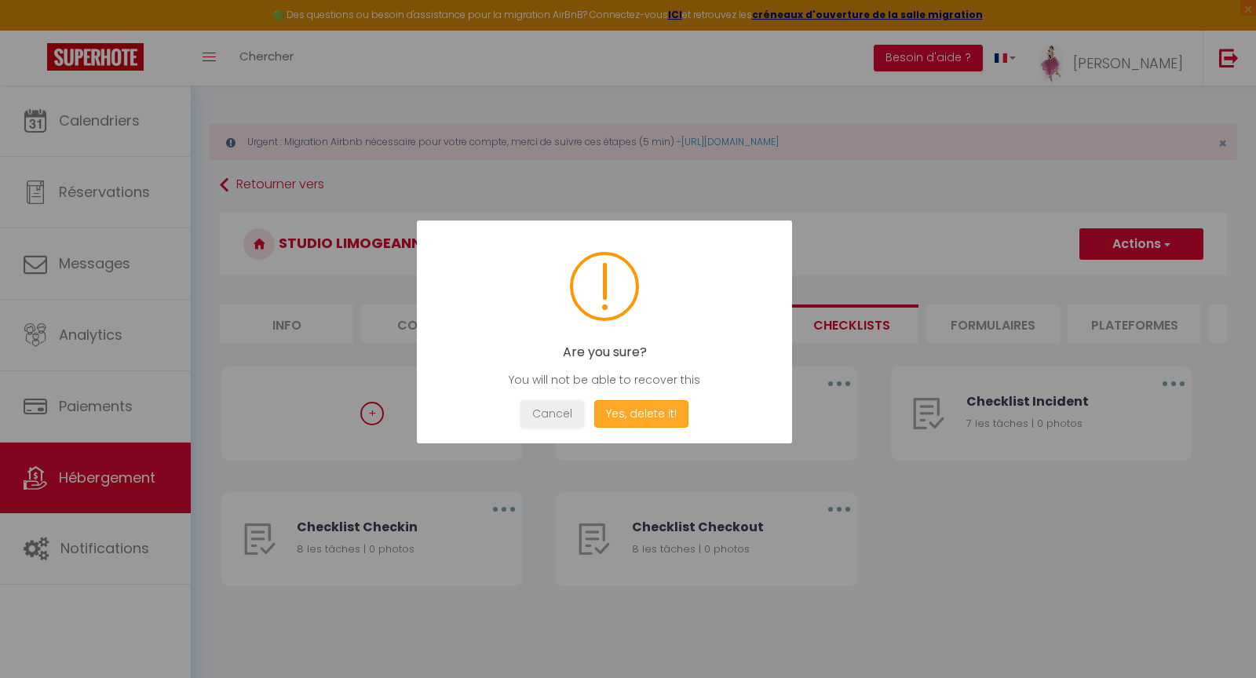
click at [667, 411] on button "Yes, delete it!" at bounding box center [641, 413] width 94 height 27
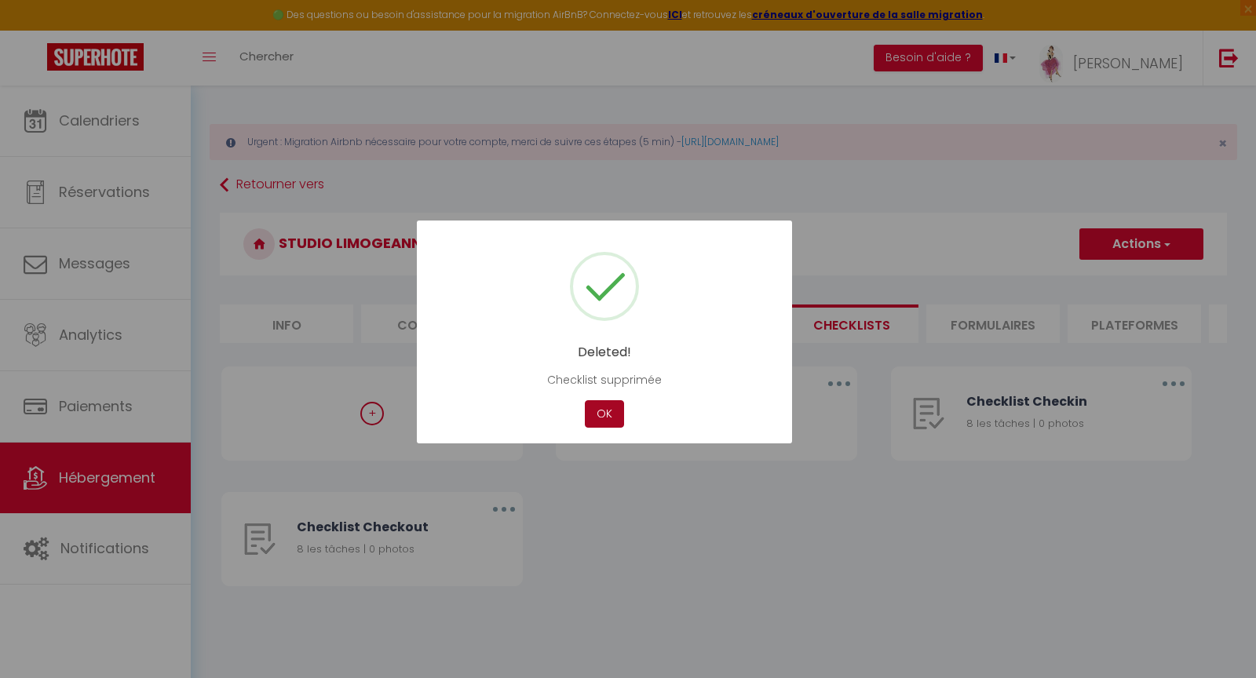
click at [616, 407] on button "OK" at bounding box center [604, 413] width 39 height 27
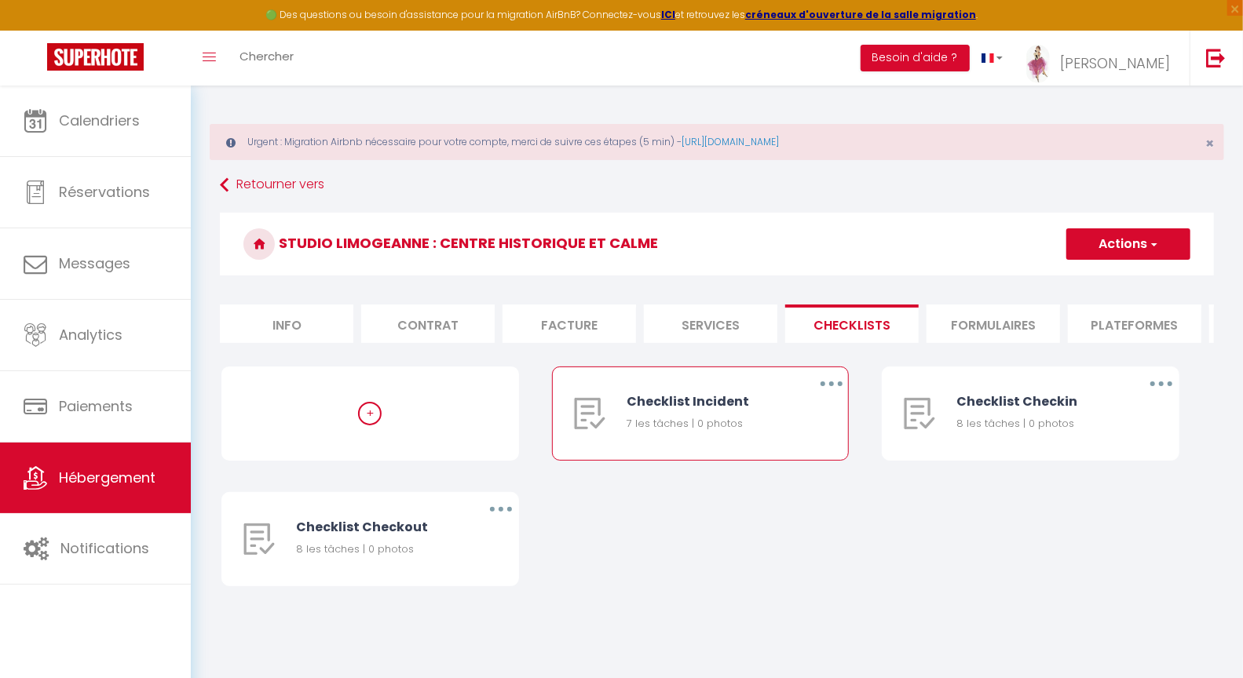
click at [832, 386] on icon "button" at bounding box center [831, 384] width 5 height 5
click at [784, 488] on link "Supprimer" at bounding box center [790, 476] width 116 height 27
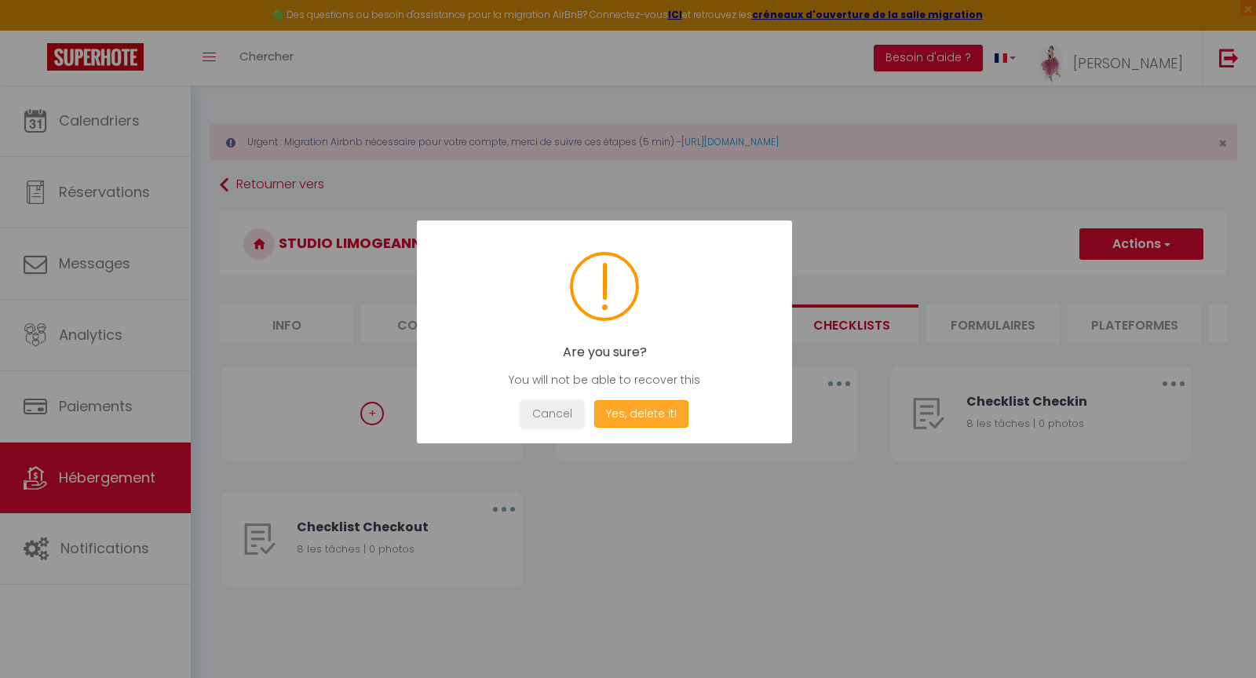
click at [646, 419] on button "Yes, delete it!" at bounding box center [641, 413] width 94 height 27
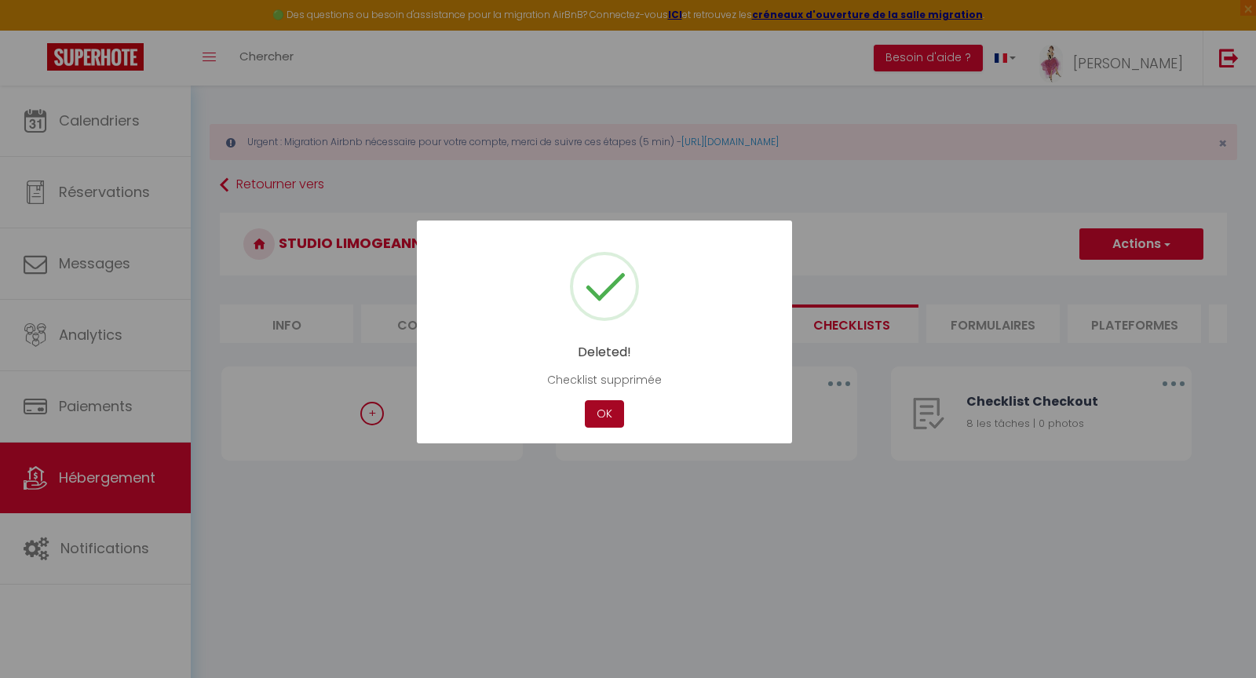
click at [608, 411] on button "OK" at bounding box center [604, 413] width 39 height 27
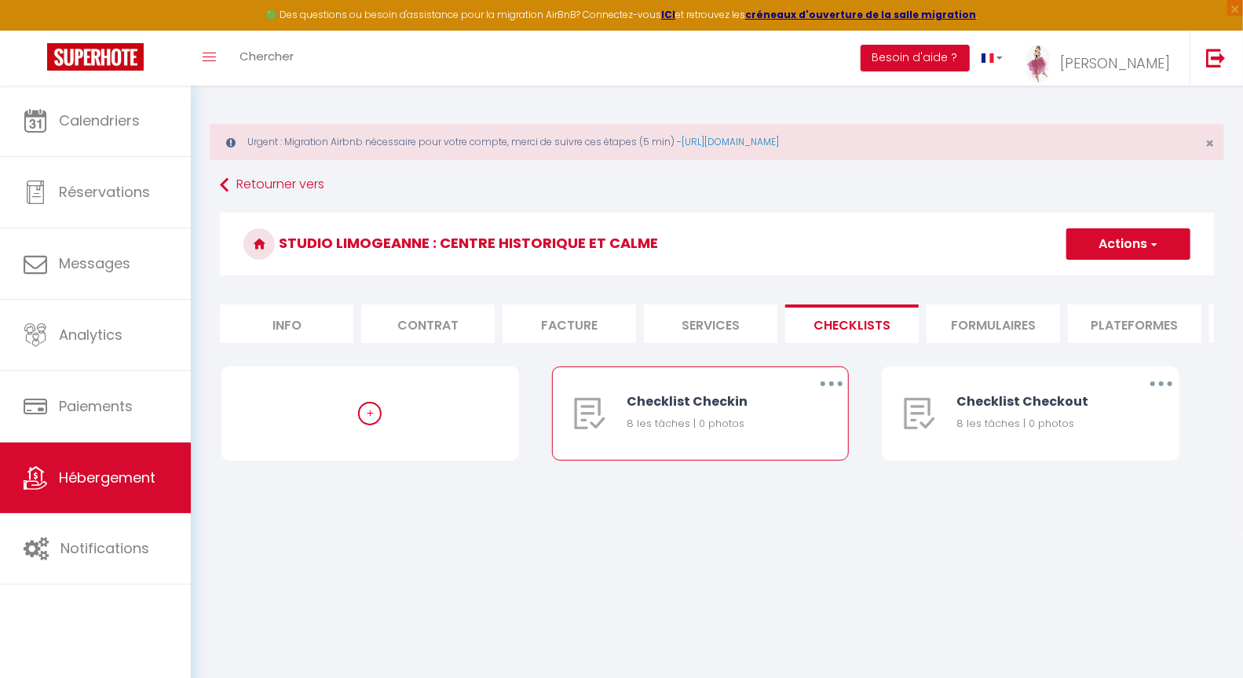
click at [835, 392] on button "button" at bounding box center [831, 383] width 44 height 25
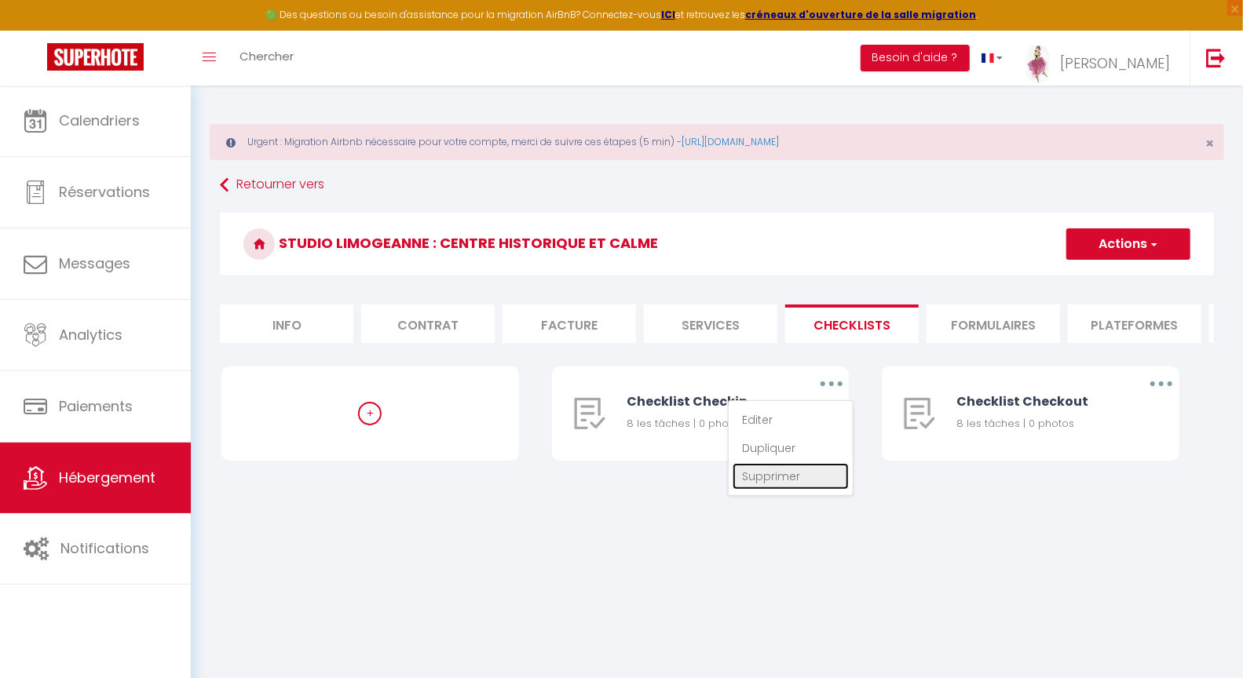
click at [767, 490] on link "Supprimer" at bounding box center [790, 476] width 116 height 27
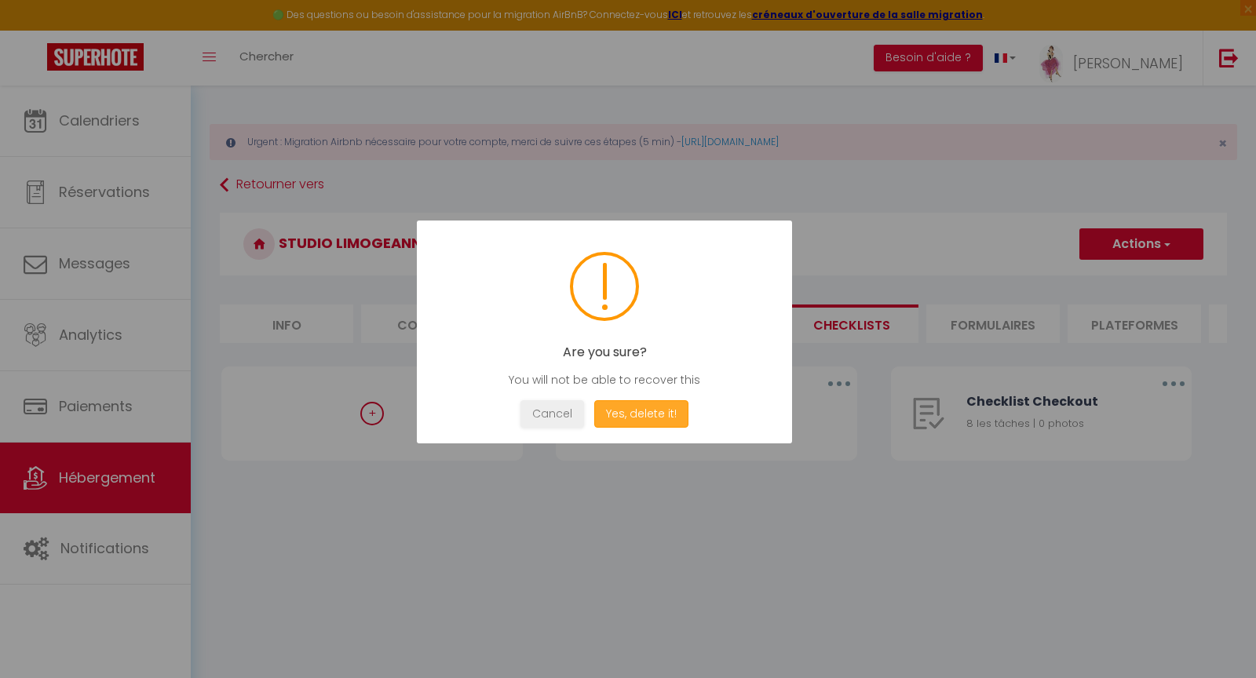
click at [648, 417] on button "Yes, delete it!" at bounding box center [641, 413] width 94 height 27
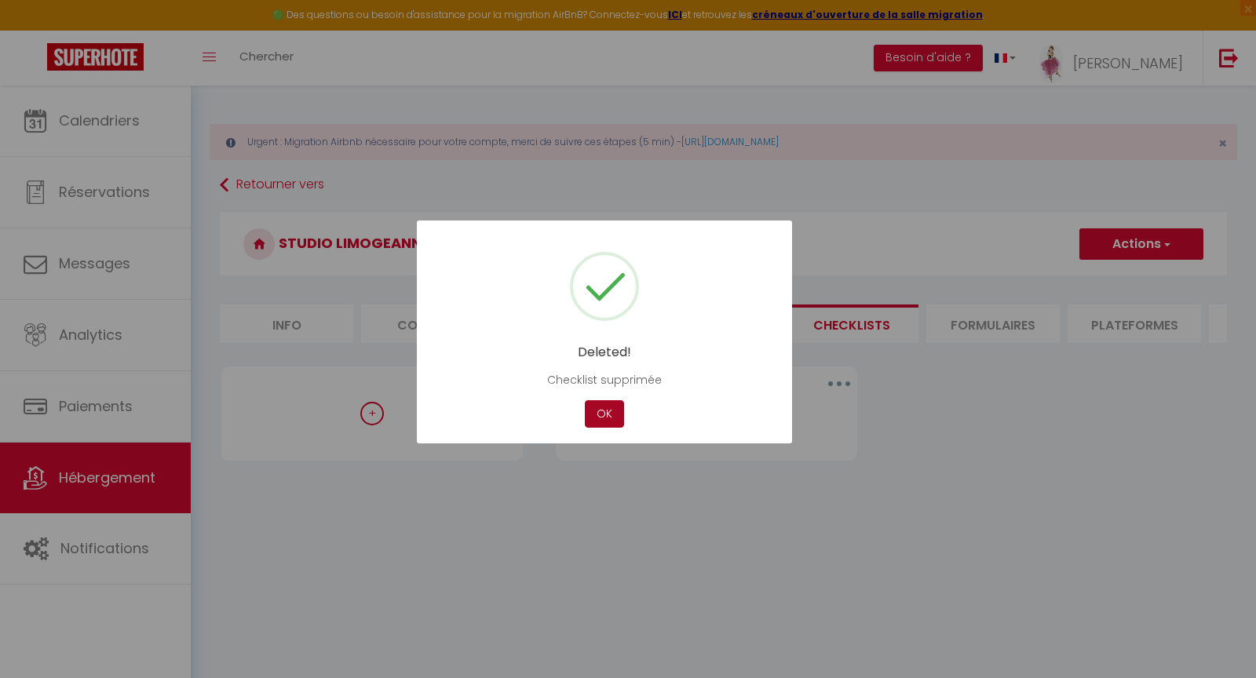
click at [594, 418] on button "OK" at bounding box center [604, 413] width 39 height 27
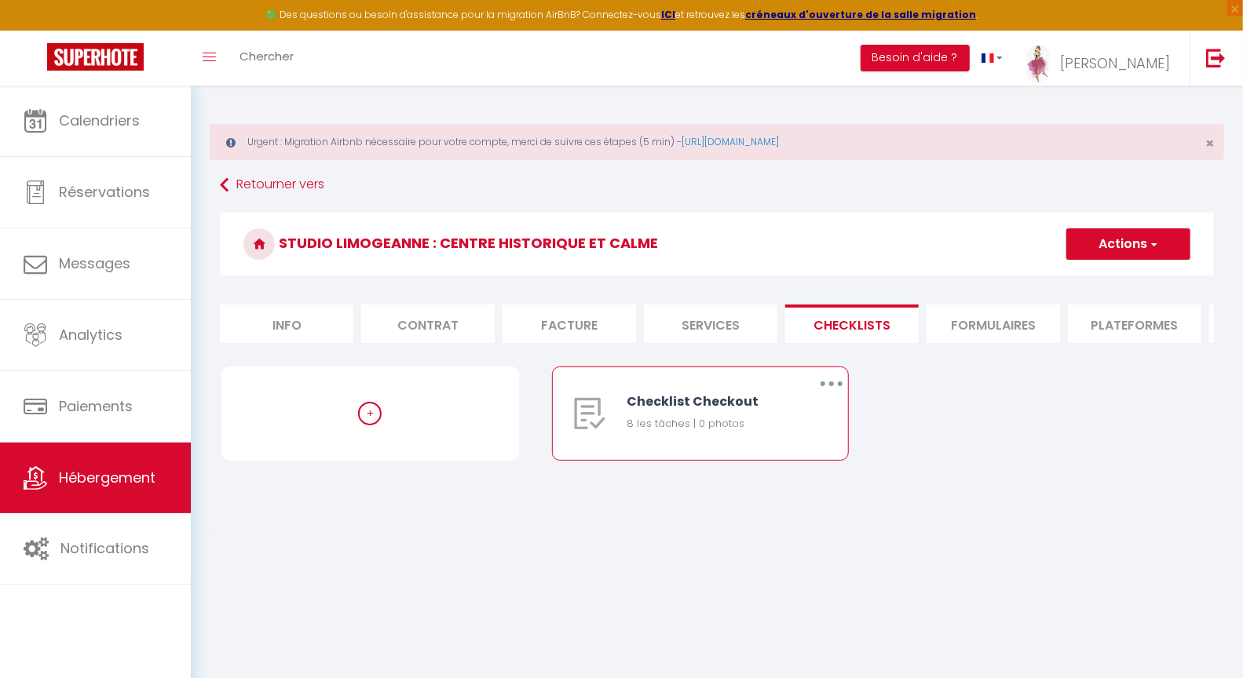
click at [830, 386] on icon "button" at bounding box center [831, 384] width 5 height 5
click at [776, 488] on link "Supprimer" at bounding box center [790, 476] width 116 height 27
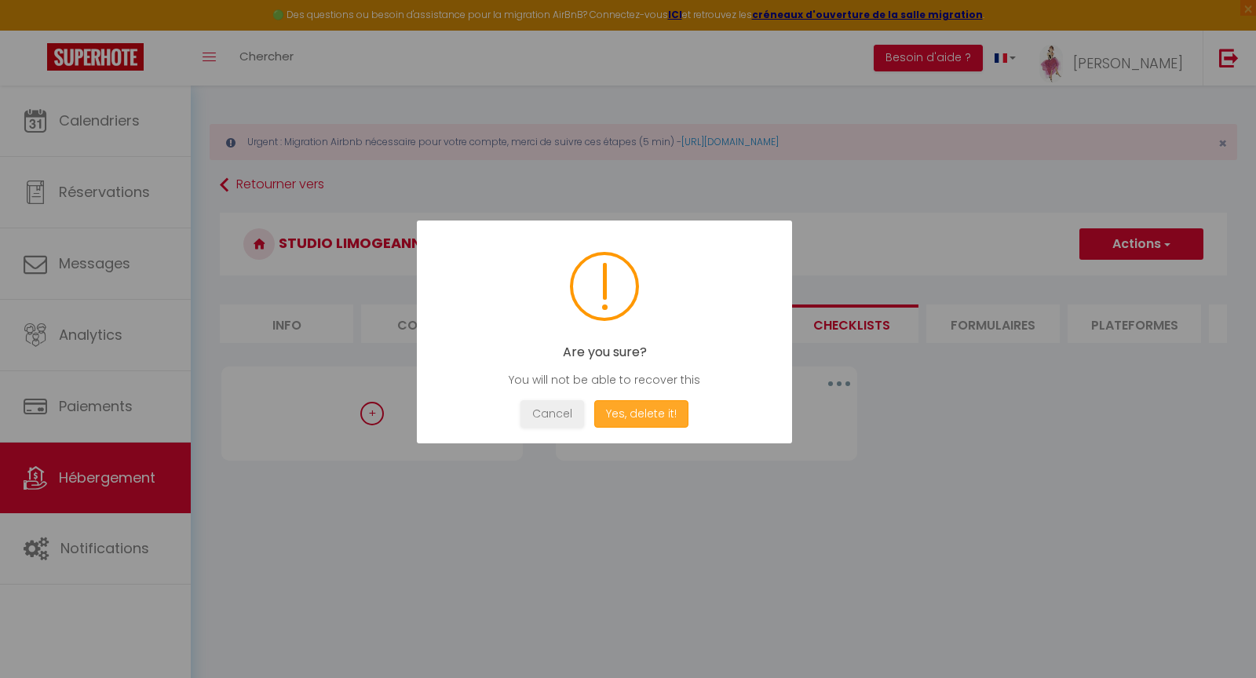
click at [645, 417] on button "Yes, delete it!" at bounding box center [641, 413] width 94 height 27
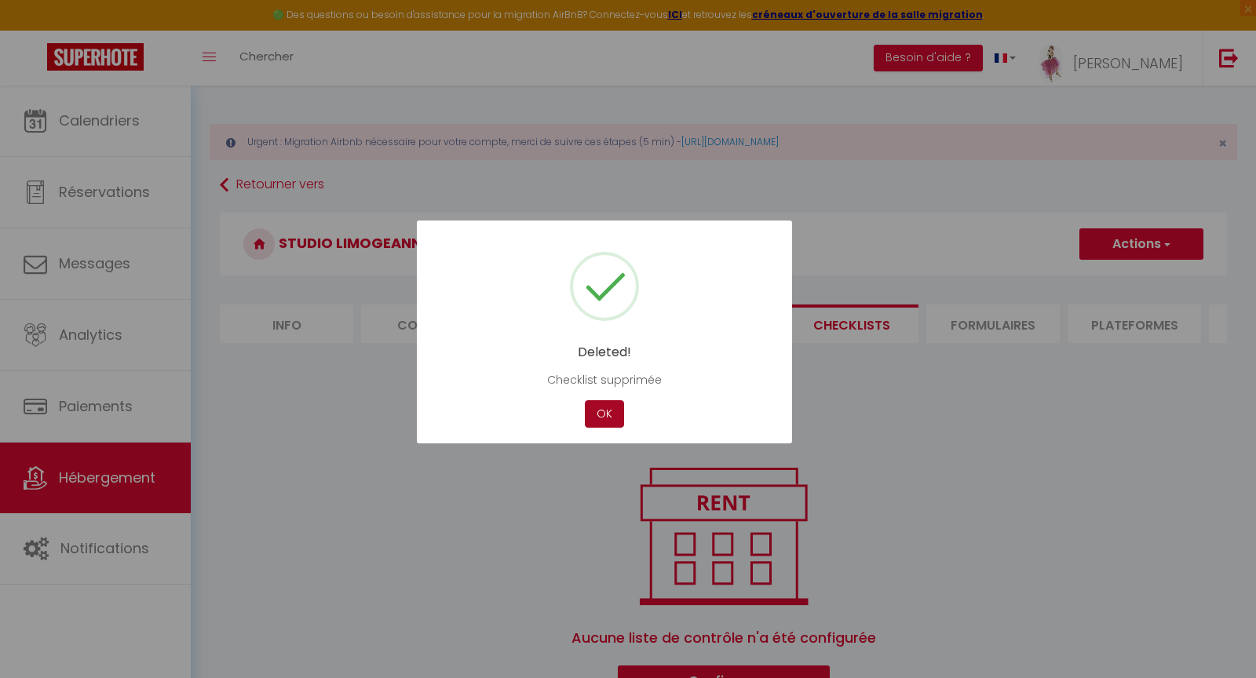
click at [599, 411] on button "OK" at bounding box center [604, 413] width 39 height 27
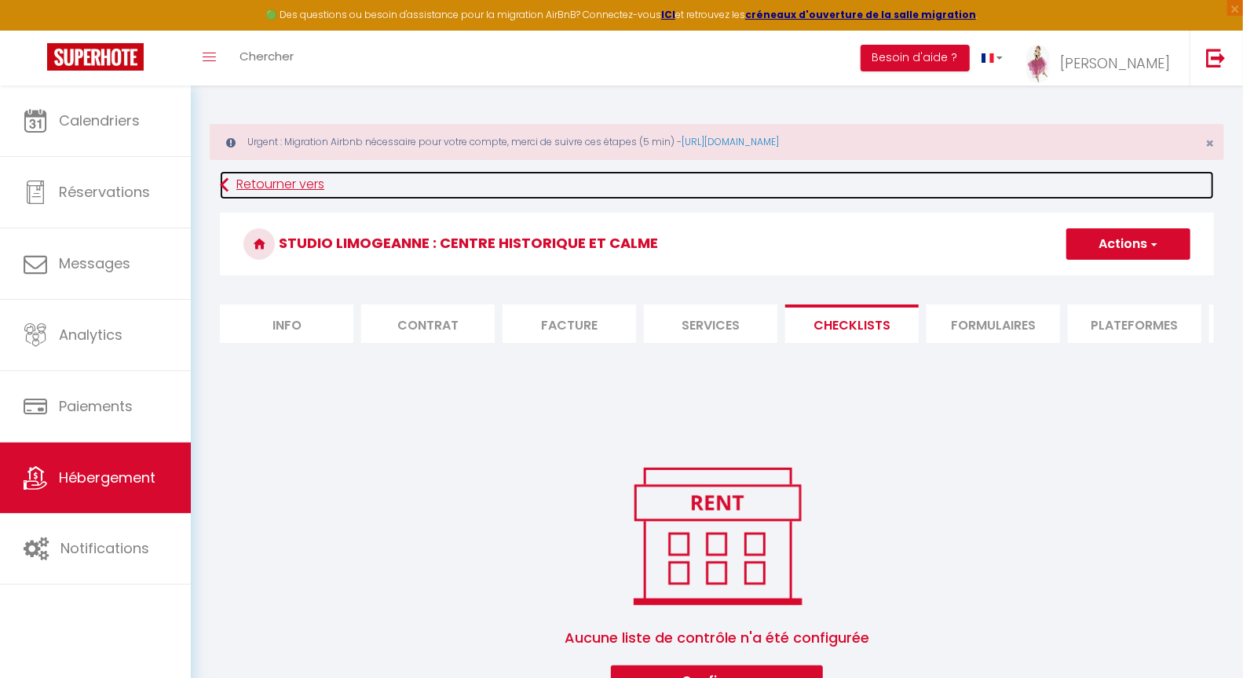
click at [267, 187] on link "Retourner vers" at bounding box center [717, 185] width 994 height 28
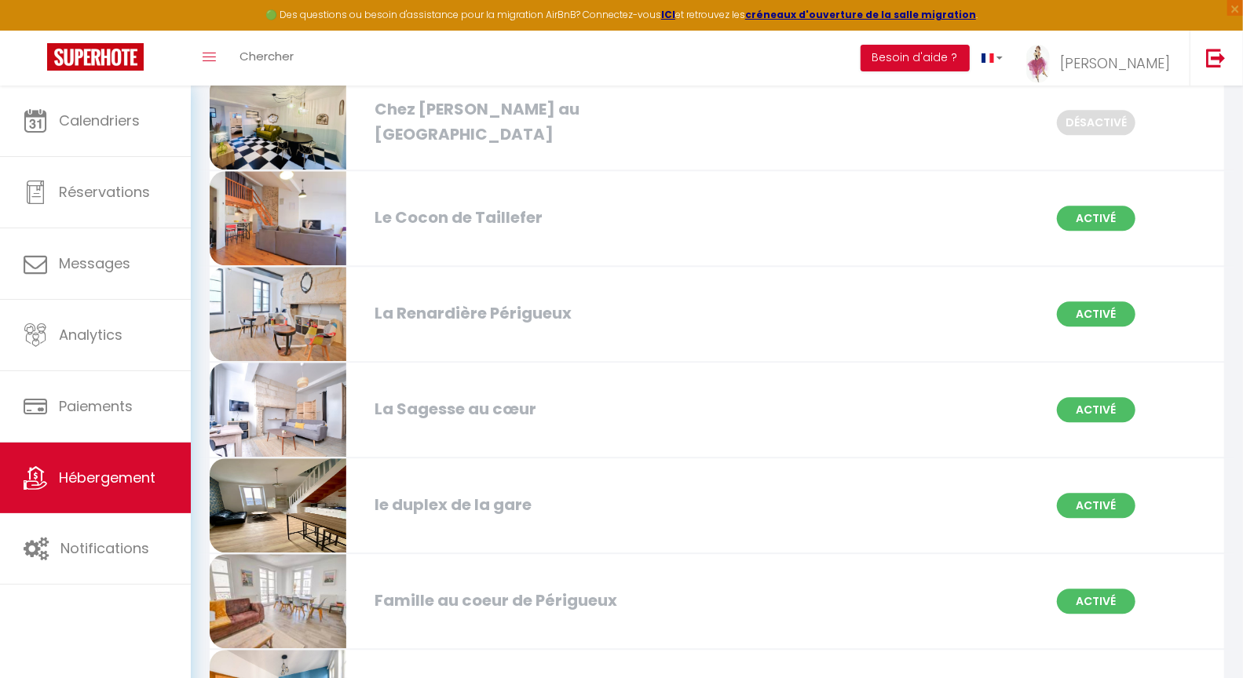
scroll to position [2412, 0]
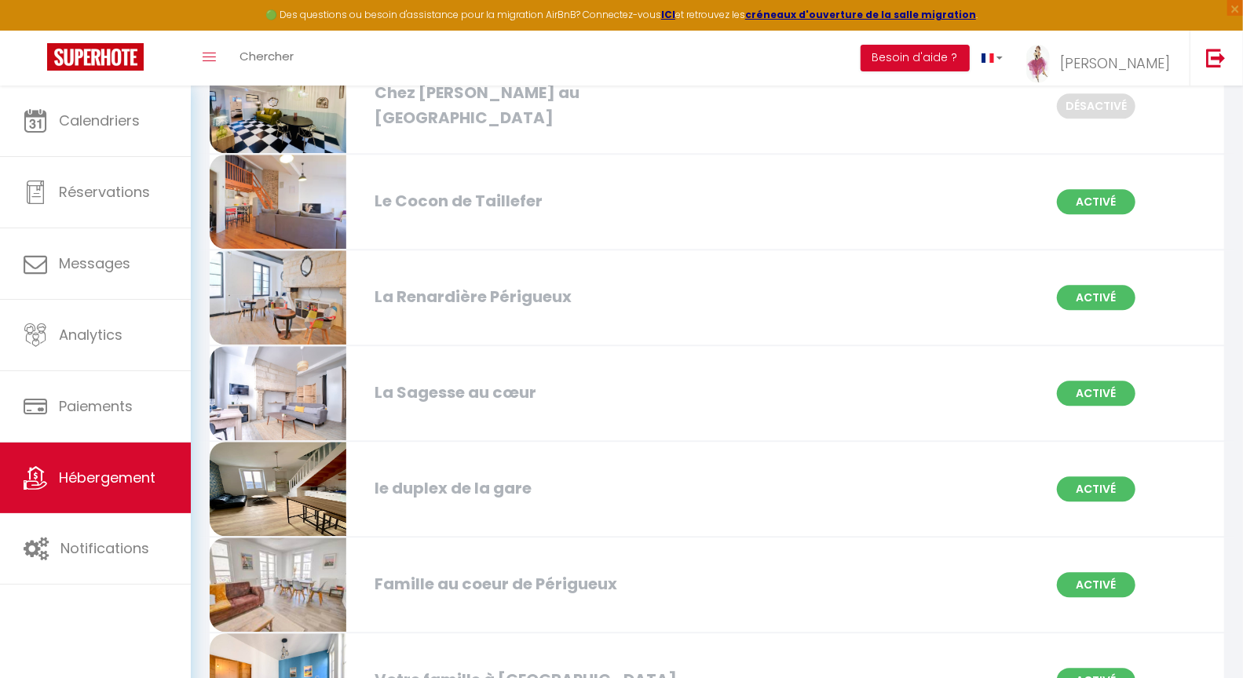
click at [447, 285] on div "La Renardière Périgueux" at bounding box center [529, 297] width 324 height 24
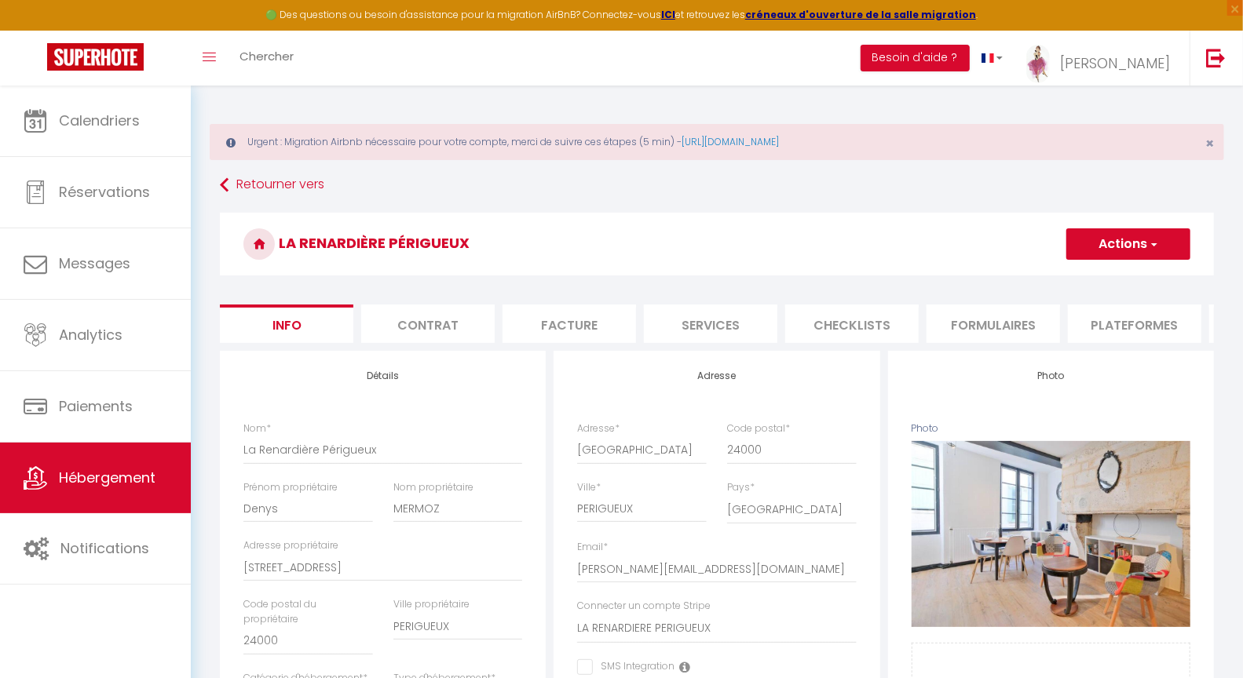
click at [886, 328] on li "Checklists" at bounding box center [851, 324] width 133 height 38
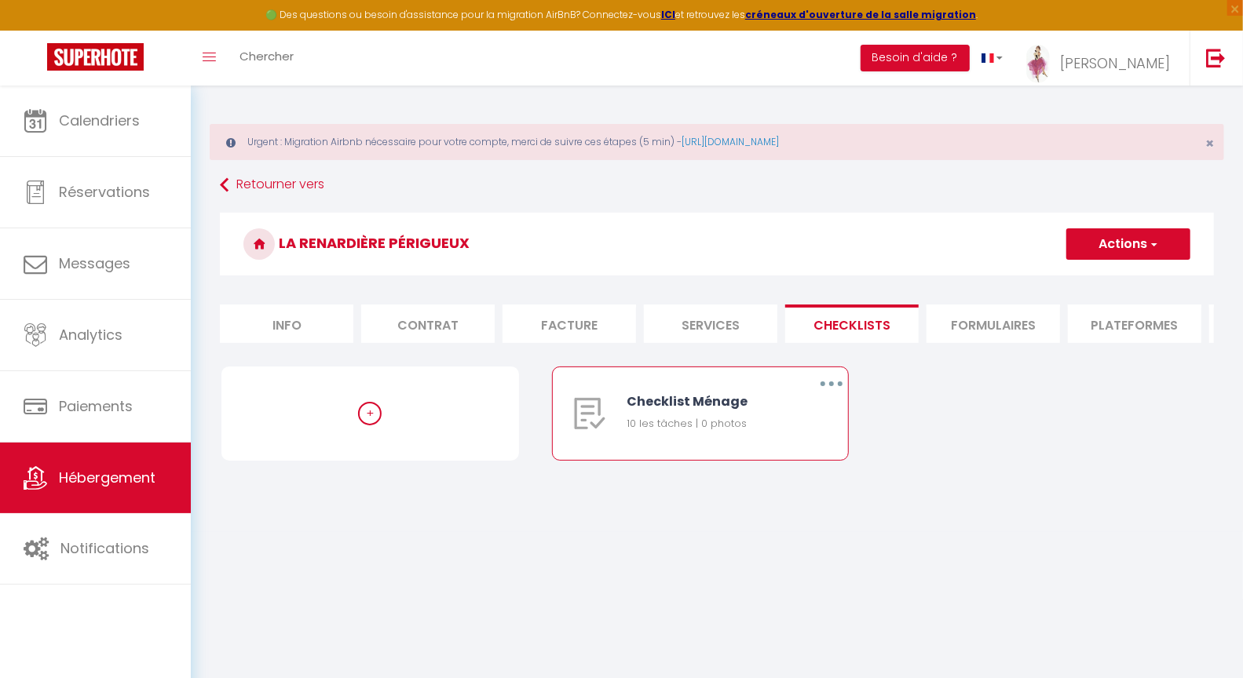
click at [835, 396] on button "button" at bounding box center [831, 383] width 44 height 25
click at [773, 488] on link "Supprimer" at bounding box center [790, 476] width 116 height 27
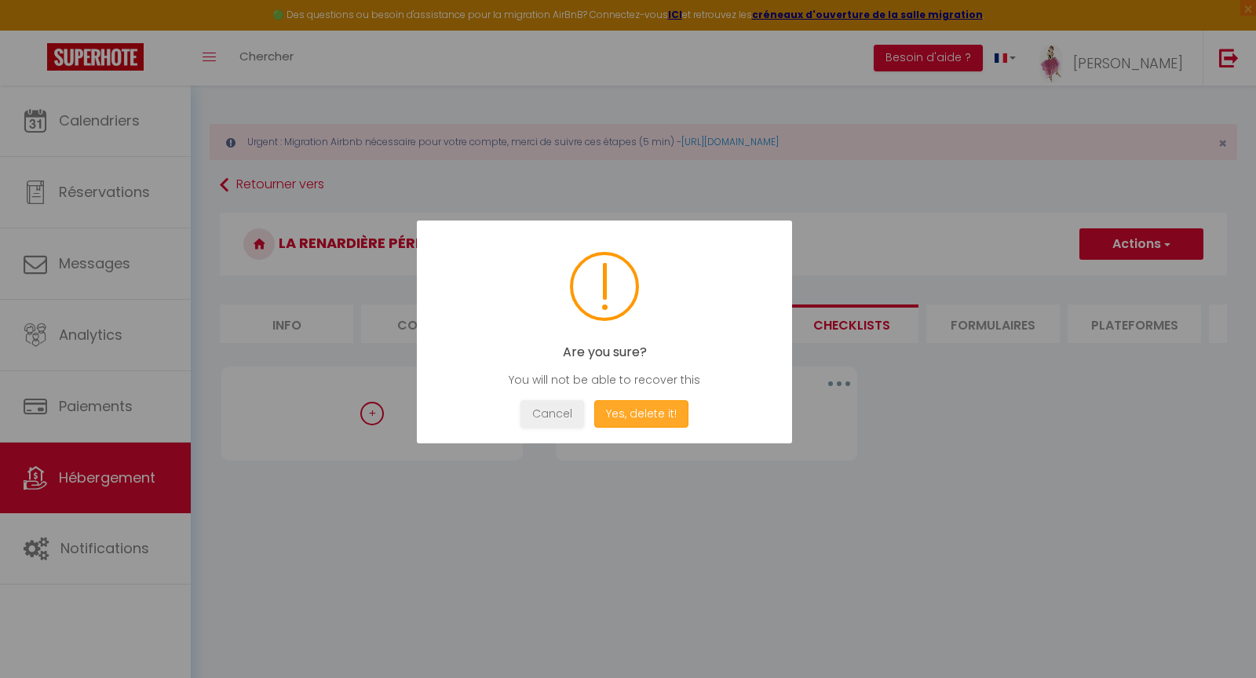
click at [643, 416] on button "Yes, delete it!" at bounding box center [641, 413] width 94 height 27
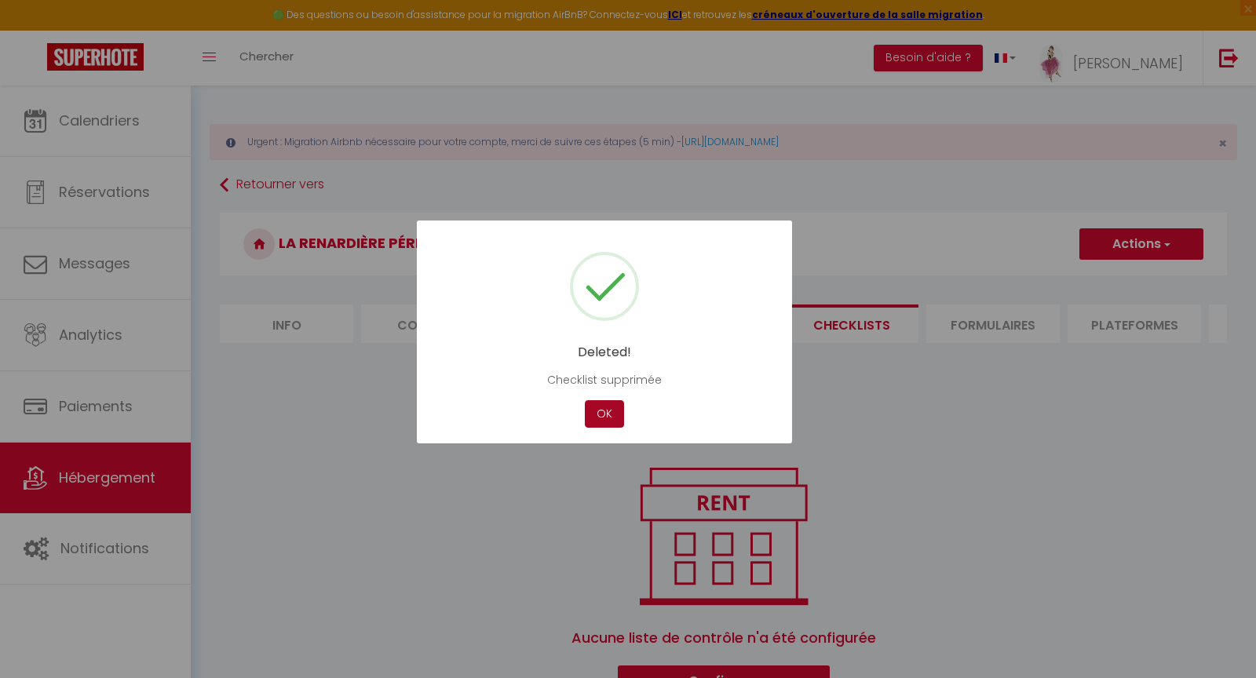
click at [610, 413] on button "OK" at bounding box center [604, 413] width 39 height 27
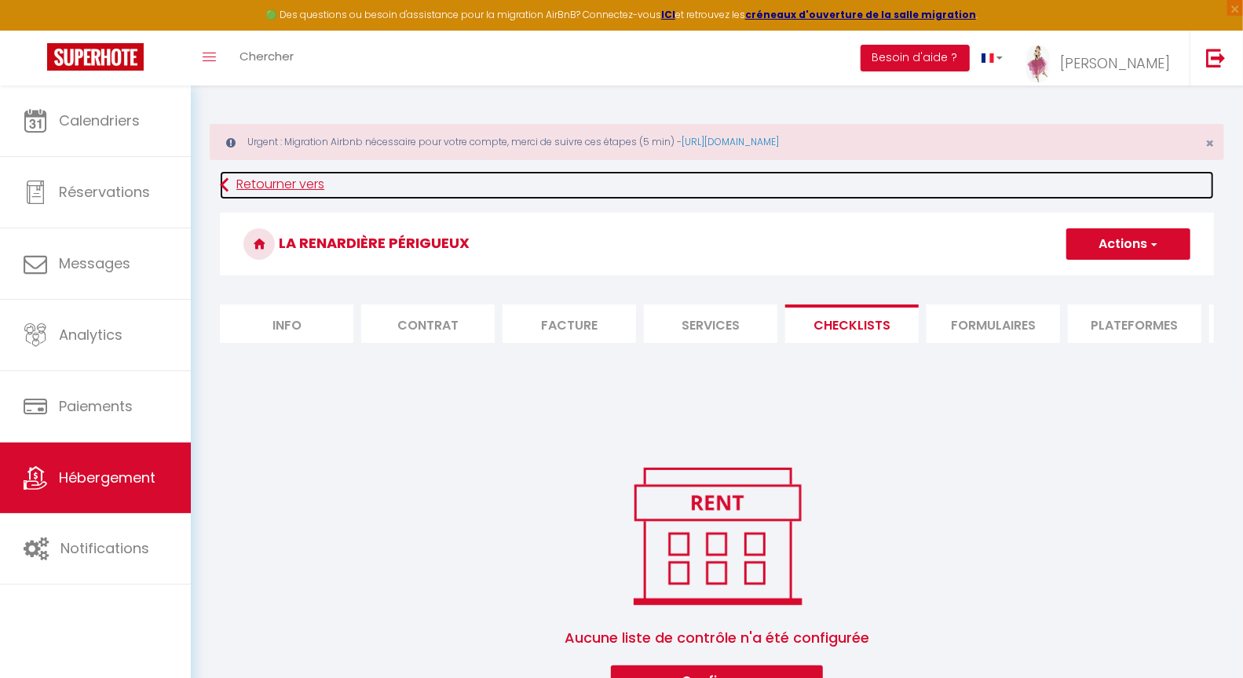
click at [233, 177] on link "Retourner vers" at bounding box center [717, 185] width 994 height 28
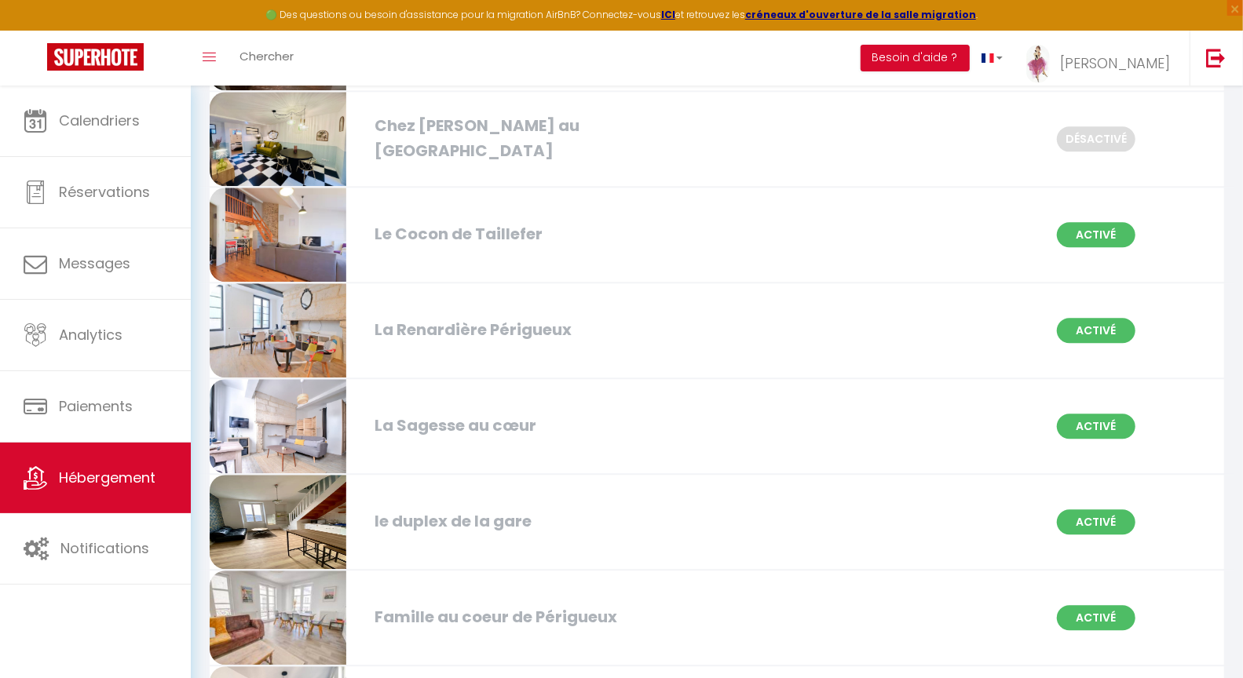
scroll to position [2371, 0]
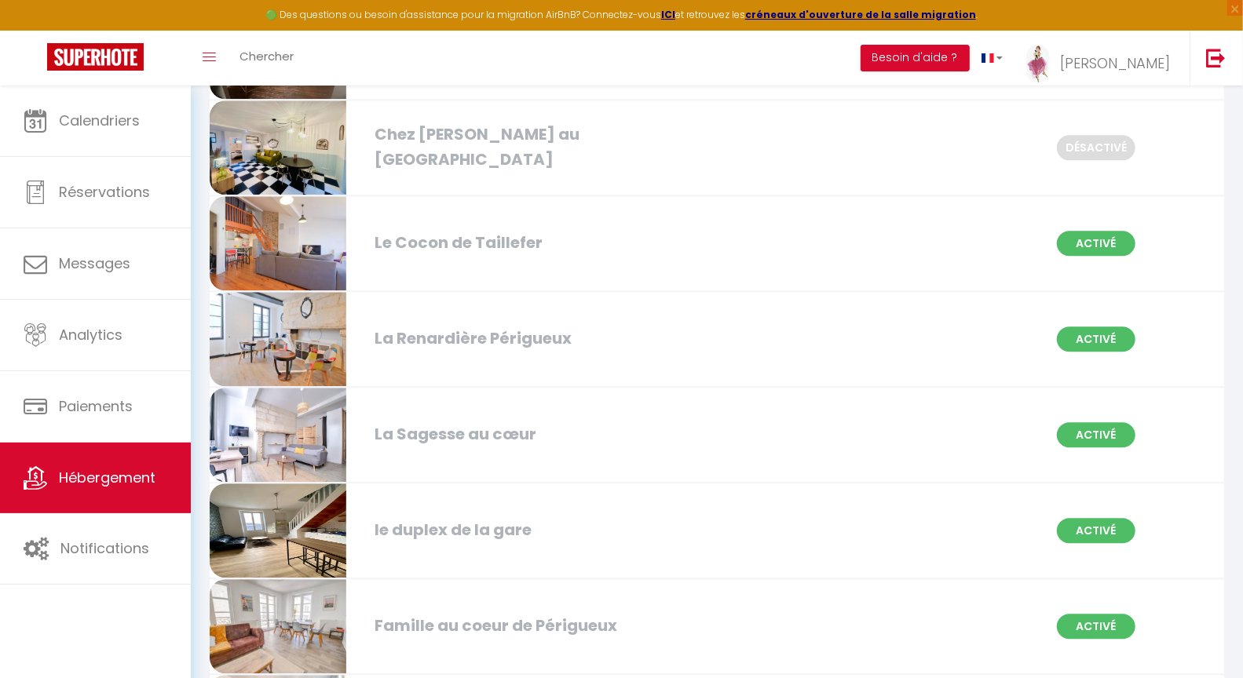
click at [427, 422] on div "La Sagesse au cœur" at bounding box center [529, 434] width 324 height 24
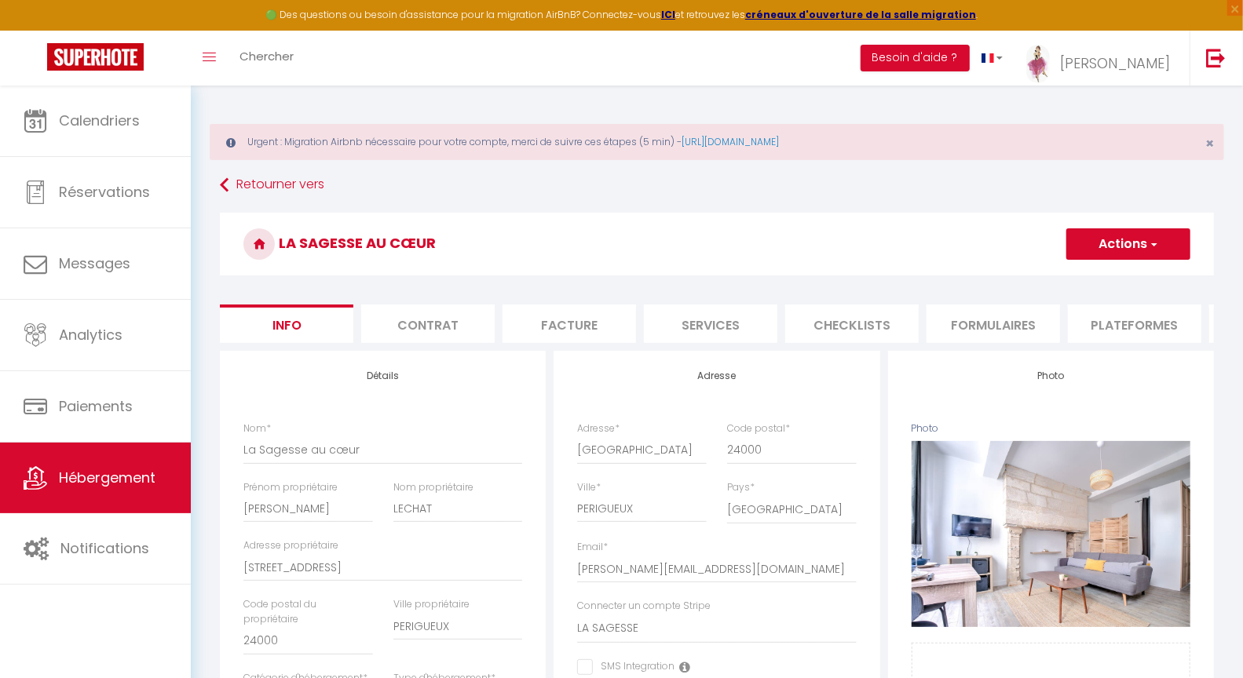
click at [857, 324] on li "Checklists" at bounding box center [851, 324] width 133 height 38
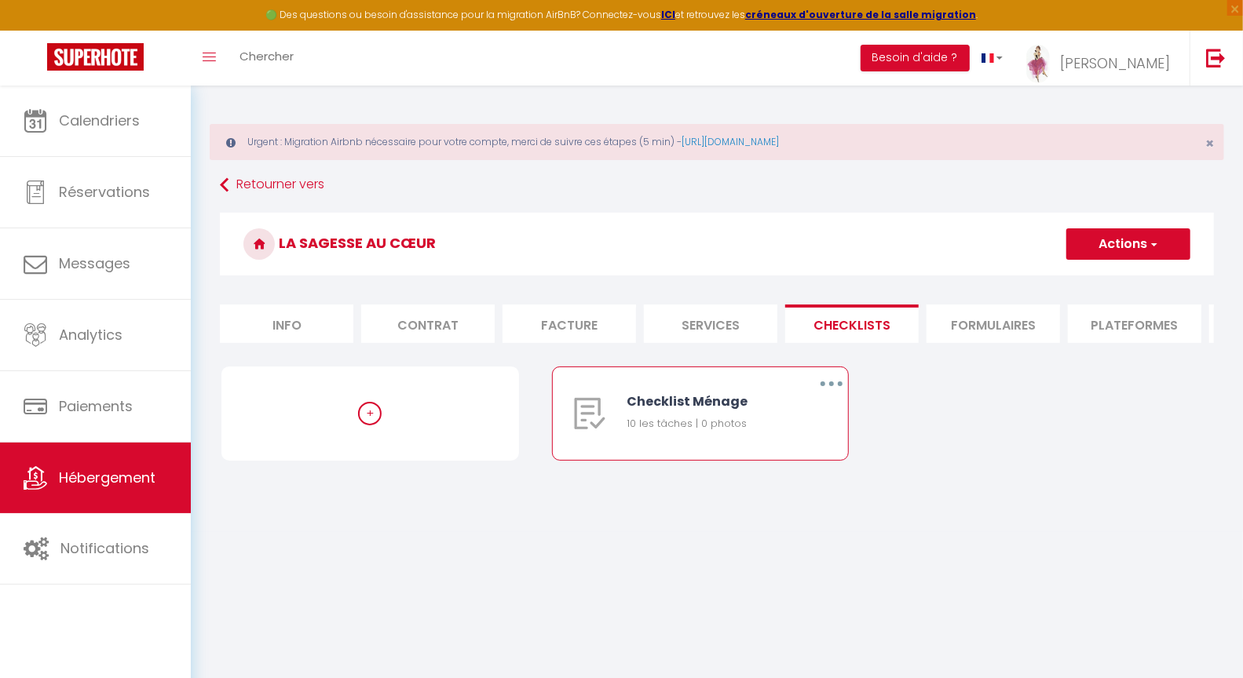
click at [826, 396] on button "button" at bounding box center [831, 383] width 44 height 25
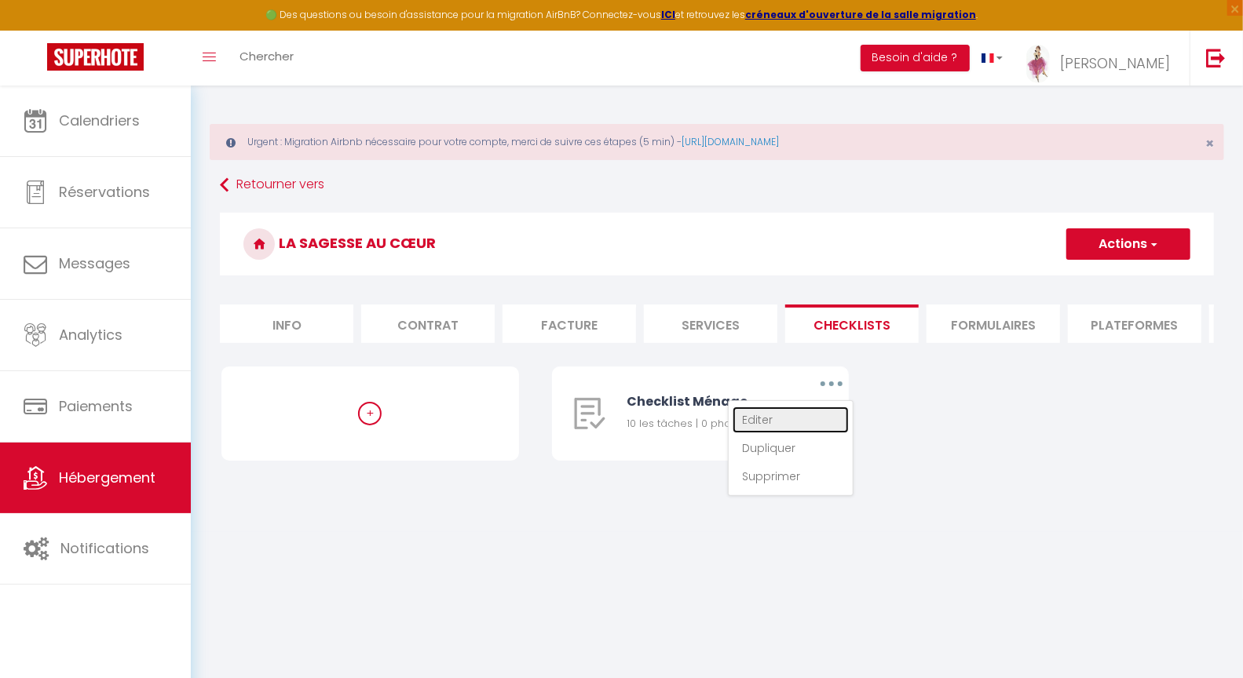
click at [755, 433] on link "Editer" at bounding box center [790, 420] width 116 height 27
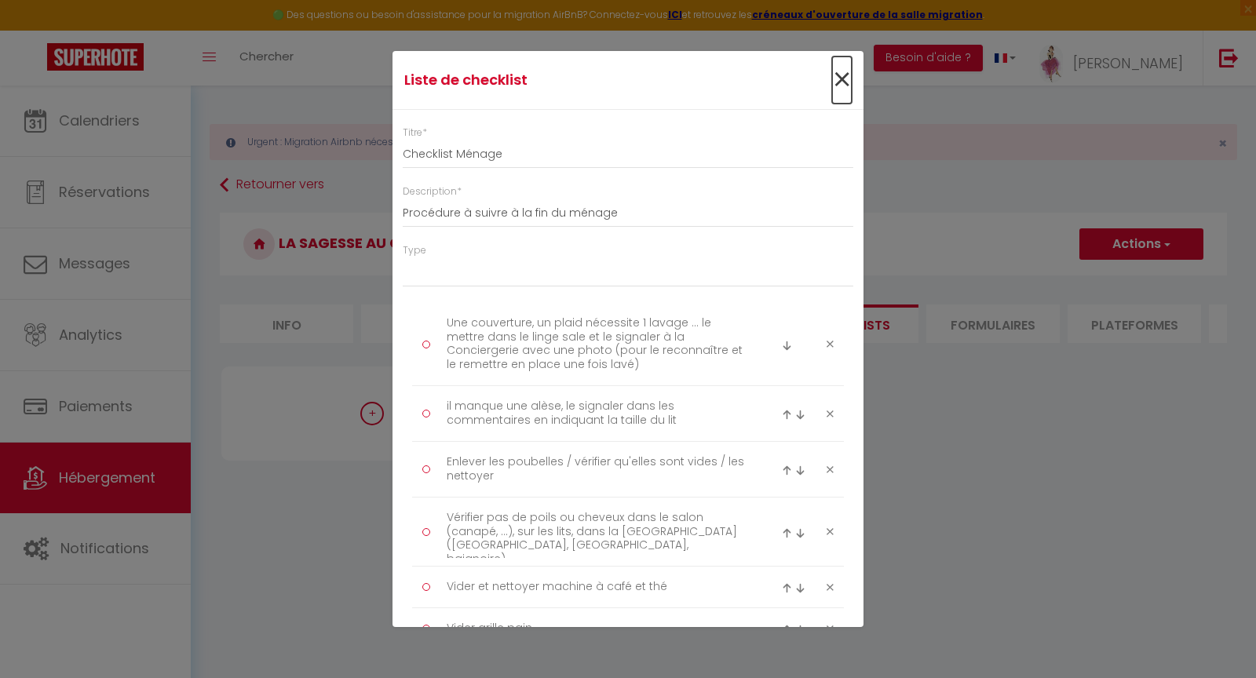
click at [832, 75] on span "×" at bounding box center [842, 80] width 20 height 47
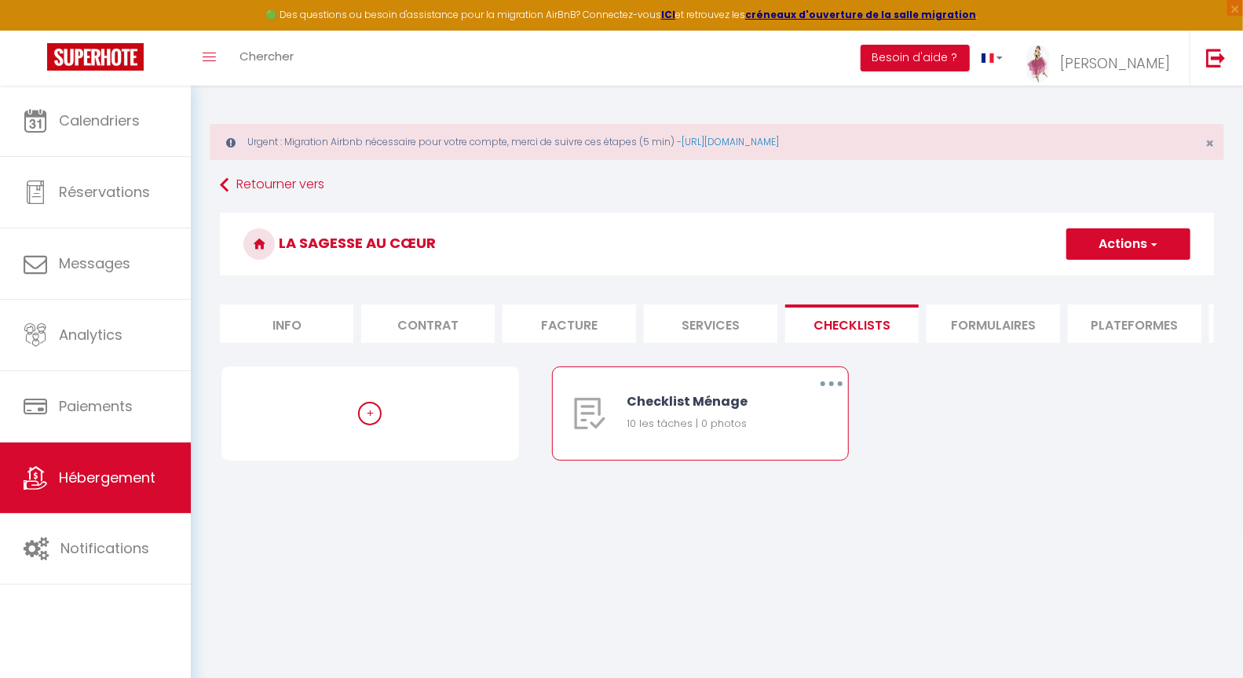
click at [835, 394] on button "button" at bounding box center [831, 383] width 44 height 25
click at [773, 484] on link "Supprimer" at bounding box center [790, 476] width 116 height 27
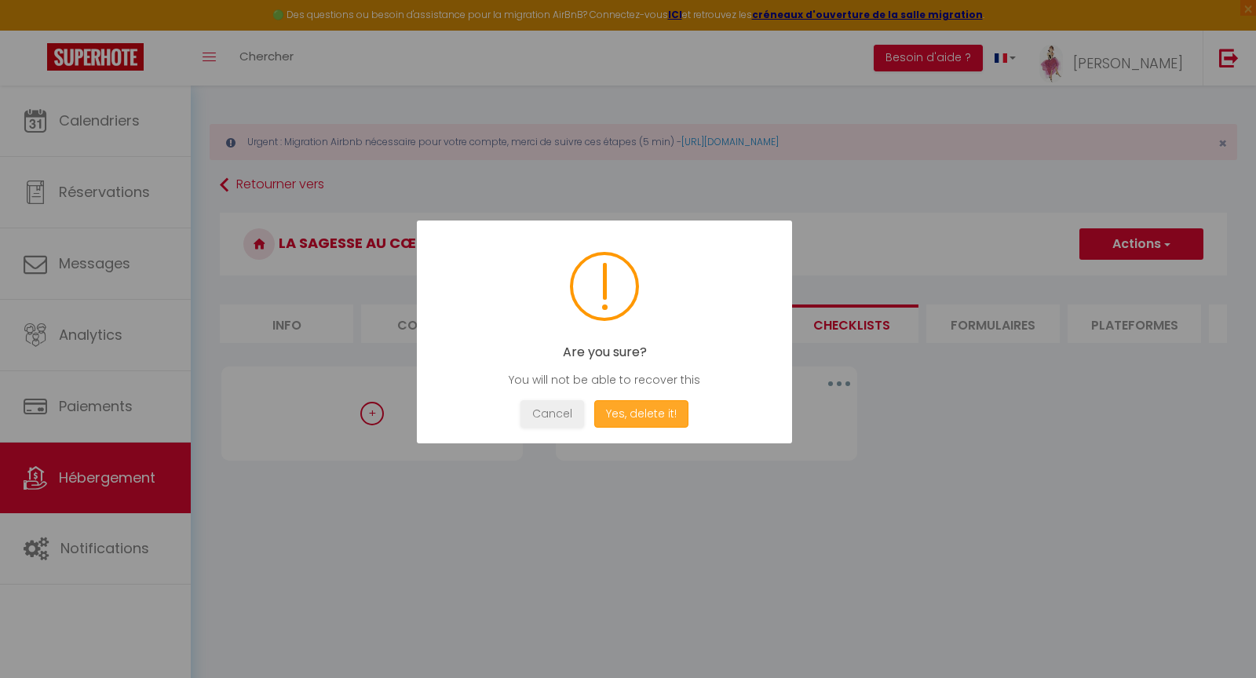
click at [640, 407] on button "Yes, delete it!" at bounding box center [641, 413] width 94 height 27
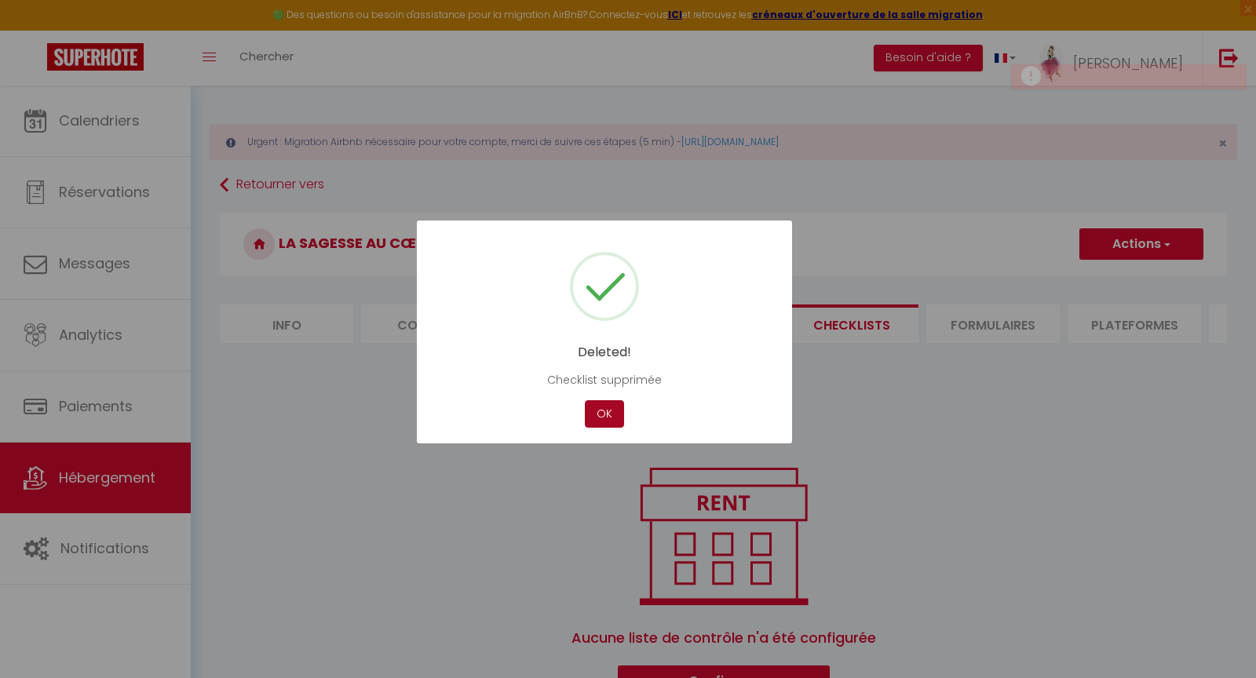
click at [601, 411] on button "OK" at bounding box center [604, 413] width 39 height 27
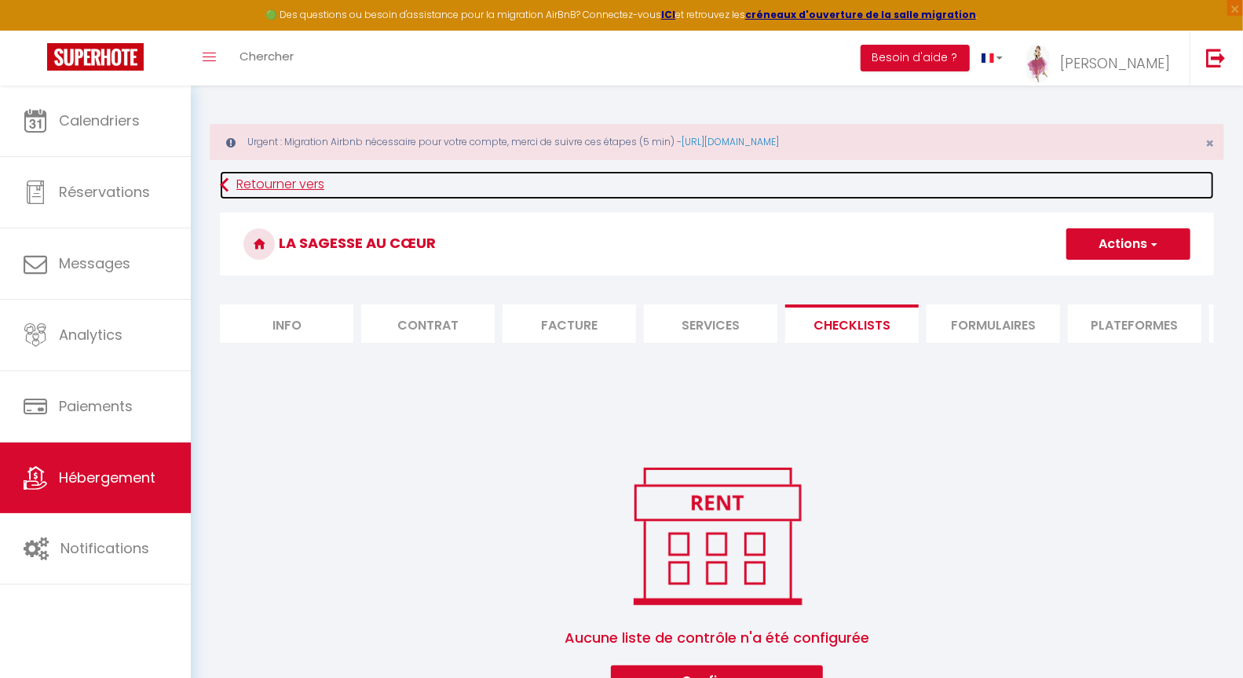
click at [222, 184] on icon at bounding box center [224, 185] width 9 height 28
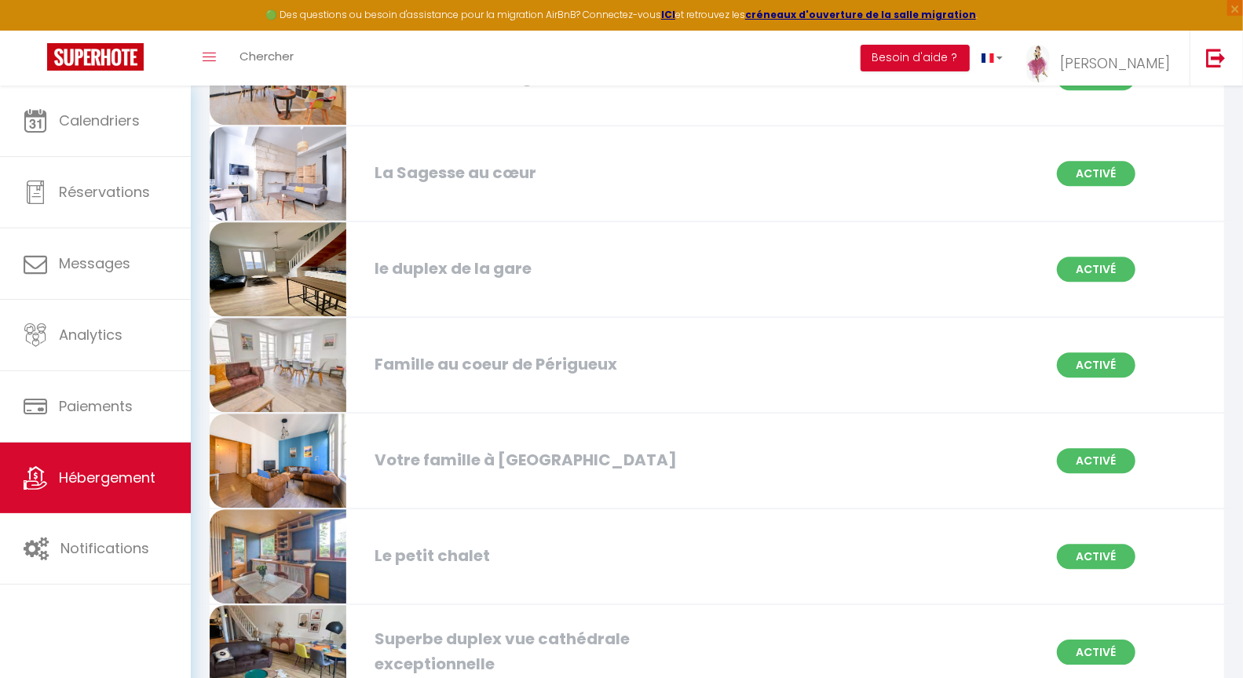
scroll to position [2561, 0]
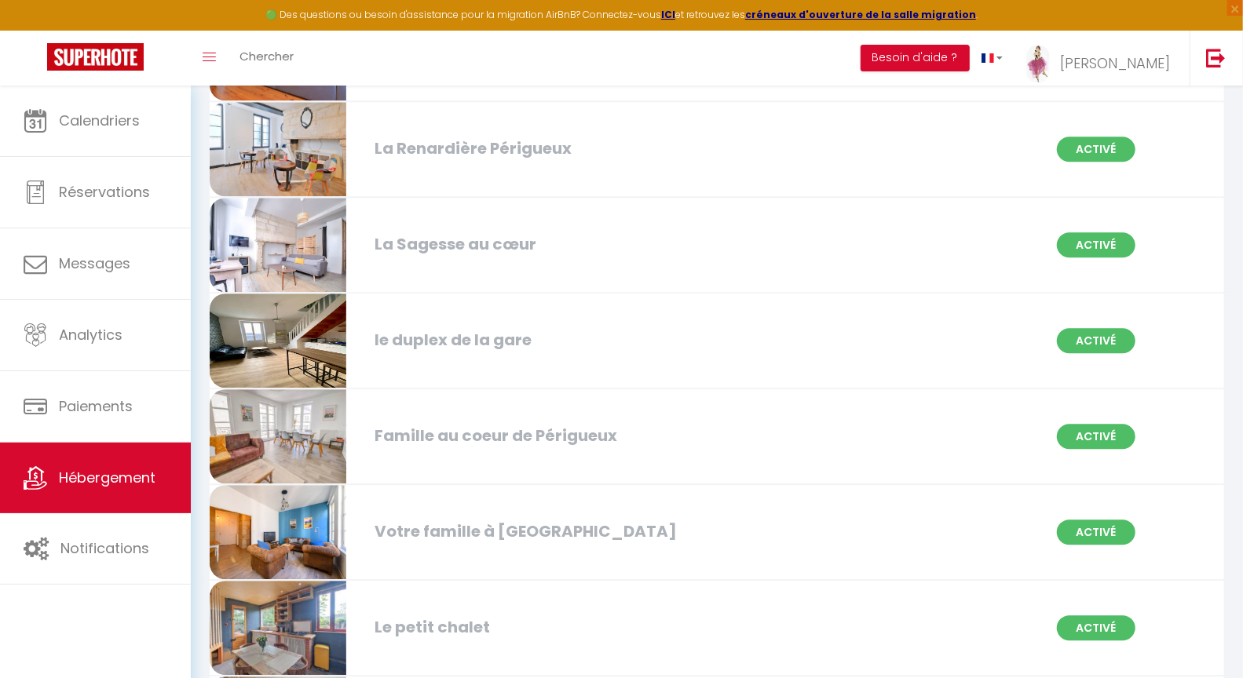
click at [480, 328] on div "le duplex de la gare" at bounding box center [529, 340] width 324 height 24
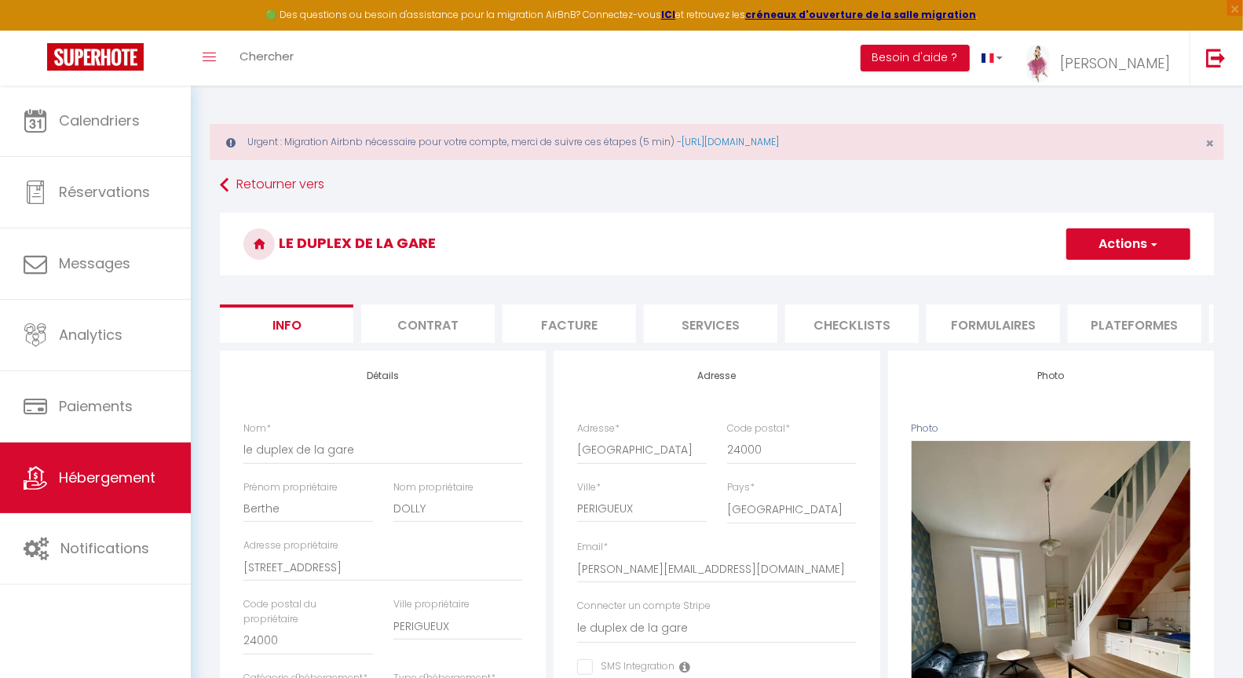
click at [849, 329] on li "Checklists" at bounding box center [851, 324] width 133 height 38
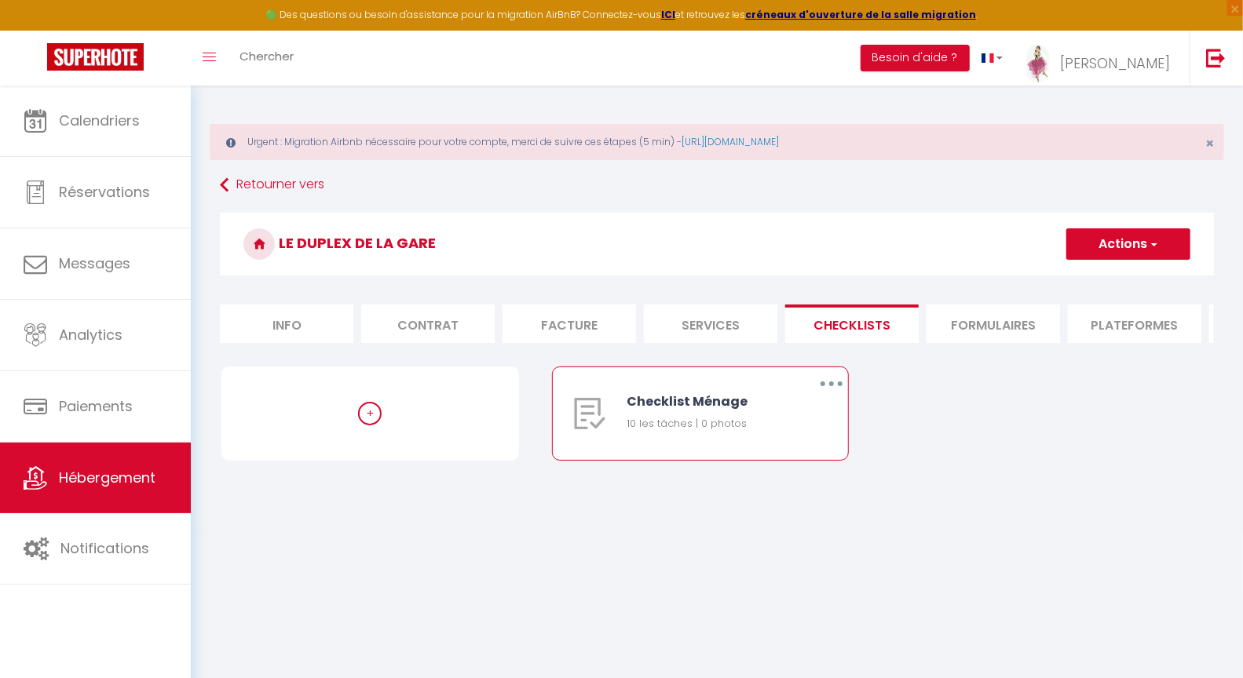
click at [838, 393] on button "button" at bounding box center [831, 383] width 44 height 25
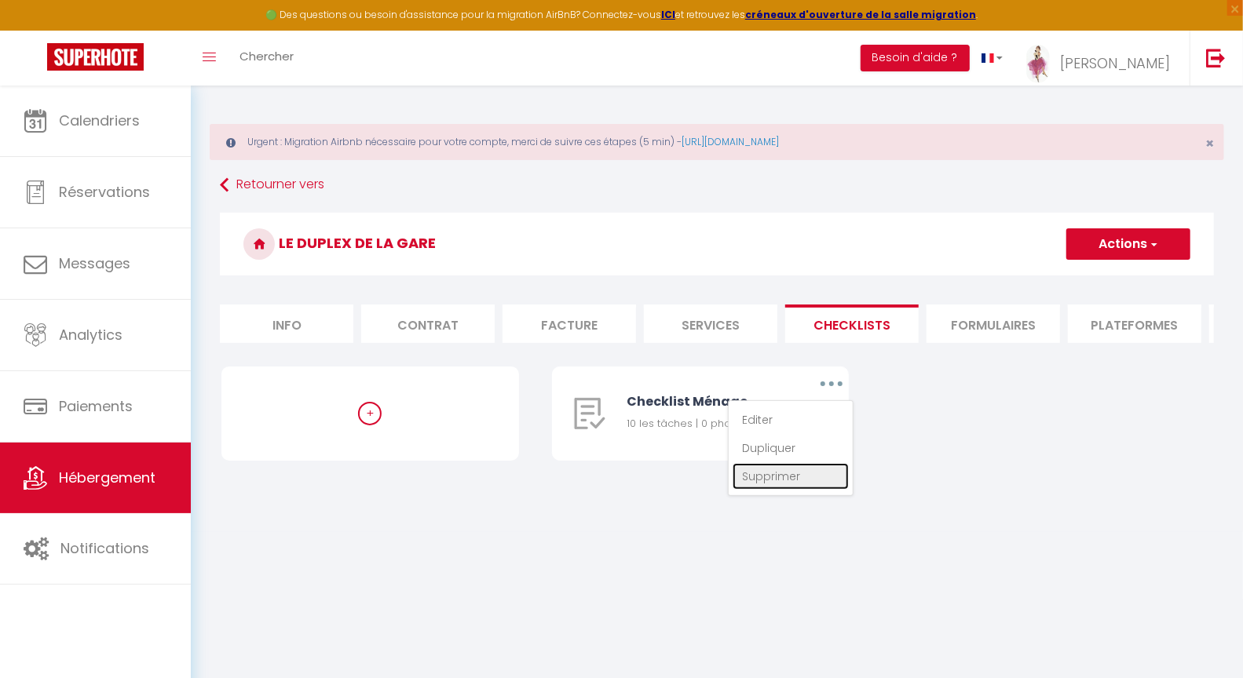
click at [780, 488] on link "Supprimer" at bounding box center [790, 476] width 116 height 27
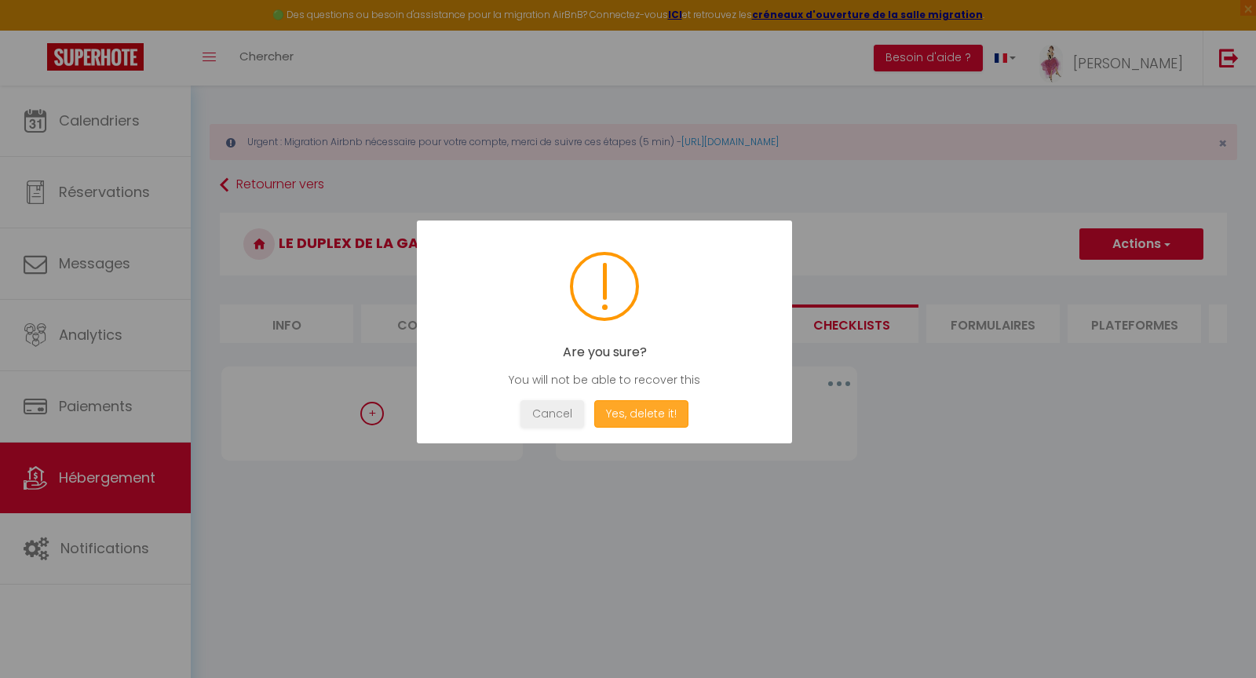
click at [645, 419] on button "Yes, delete it!" at bounding box center [641, 413] width 94 height 27
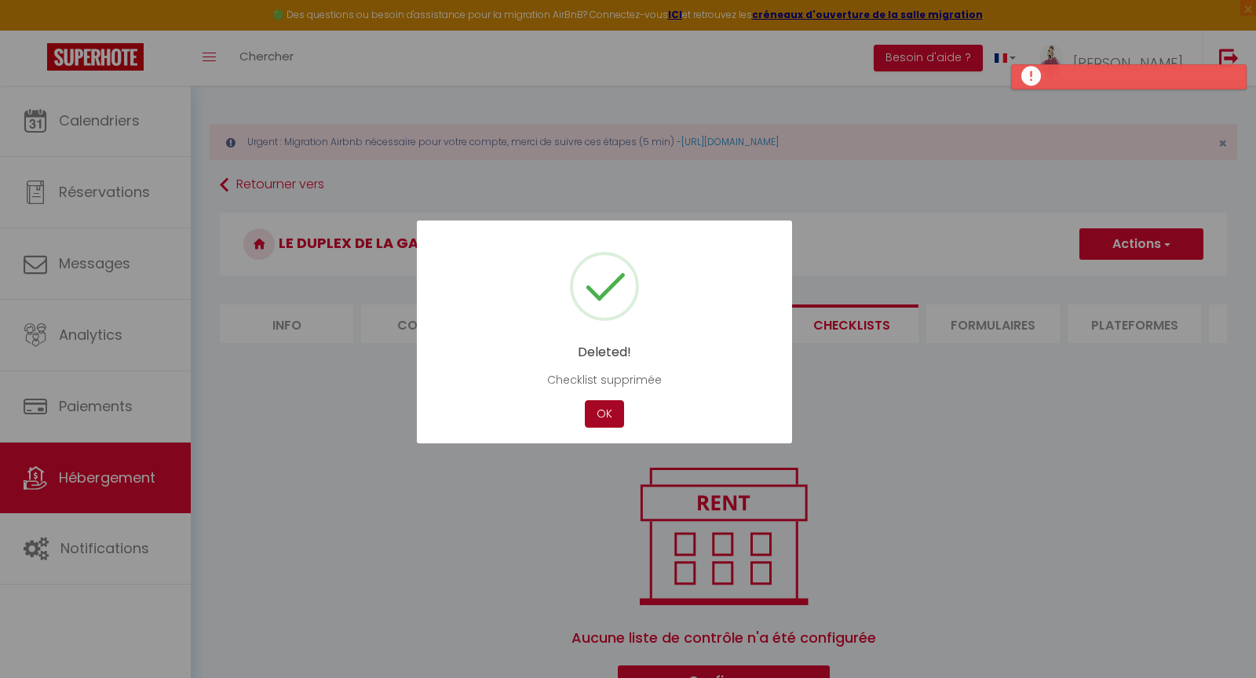
click at [604, 406] on button "OK" at bounding box center [604, 413] width 39 height 27
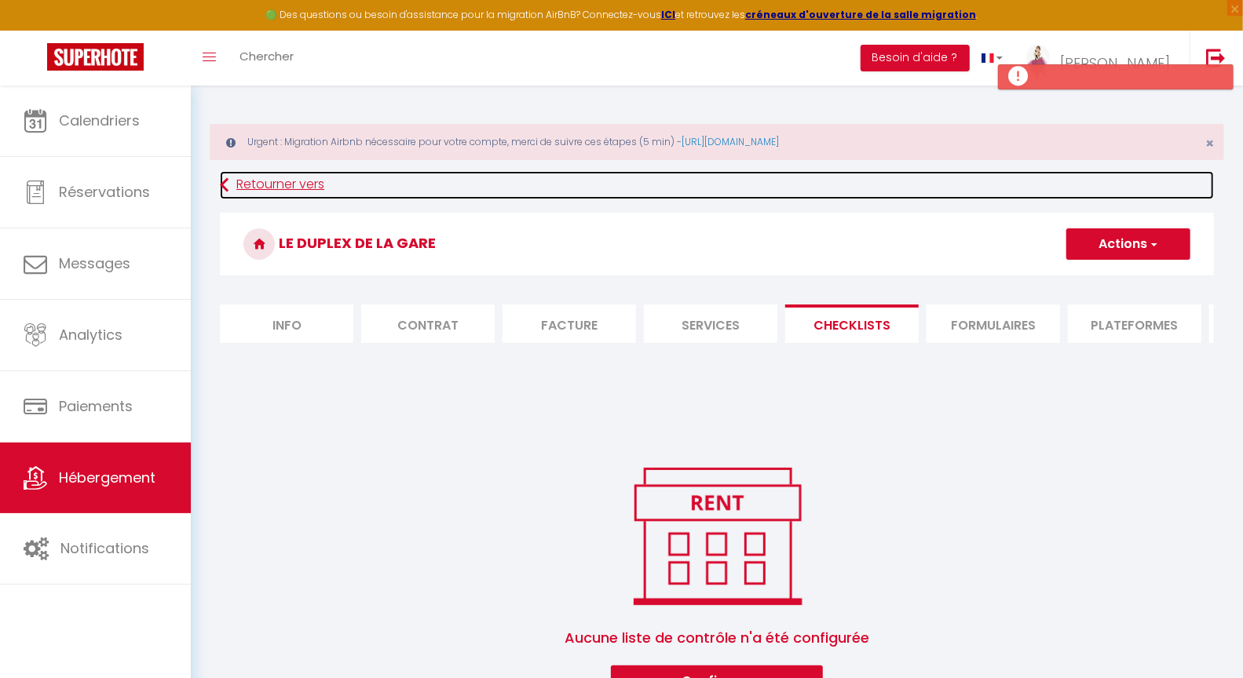
click at [227, 185] on icon at bounding box center [224, 185] width 9 height 28
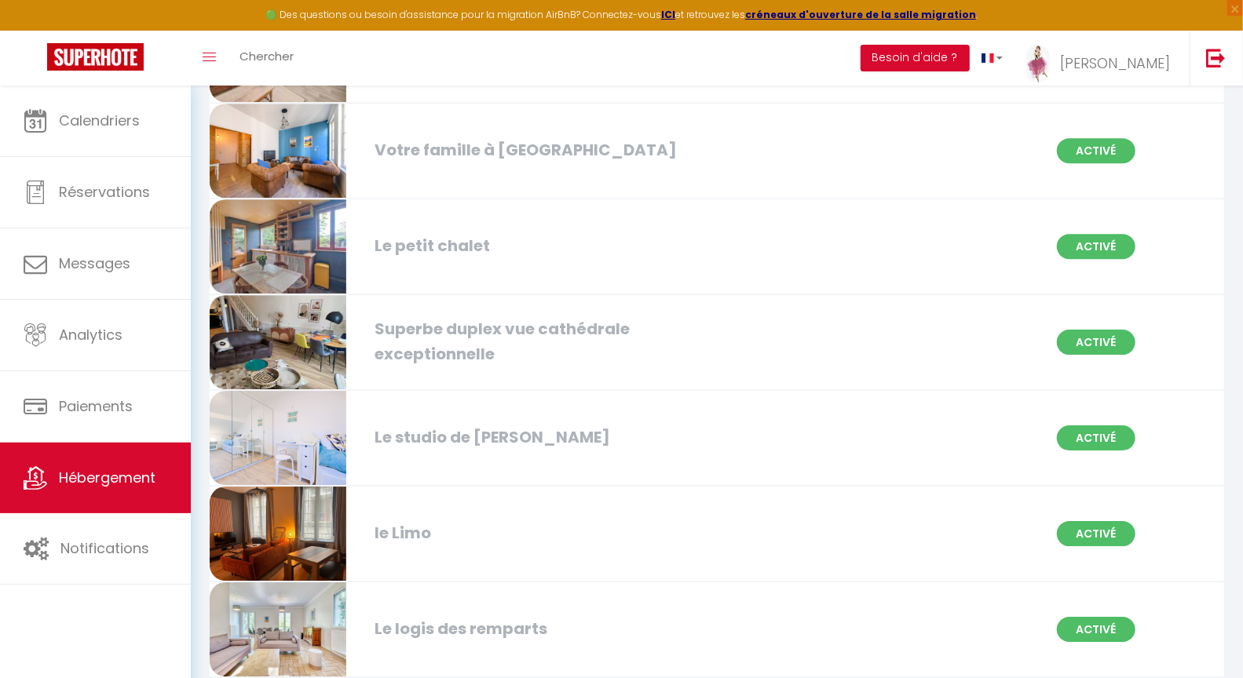
scroll to position [2944, 0]
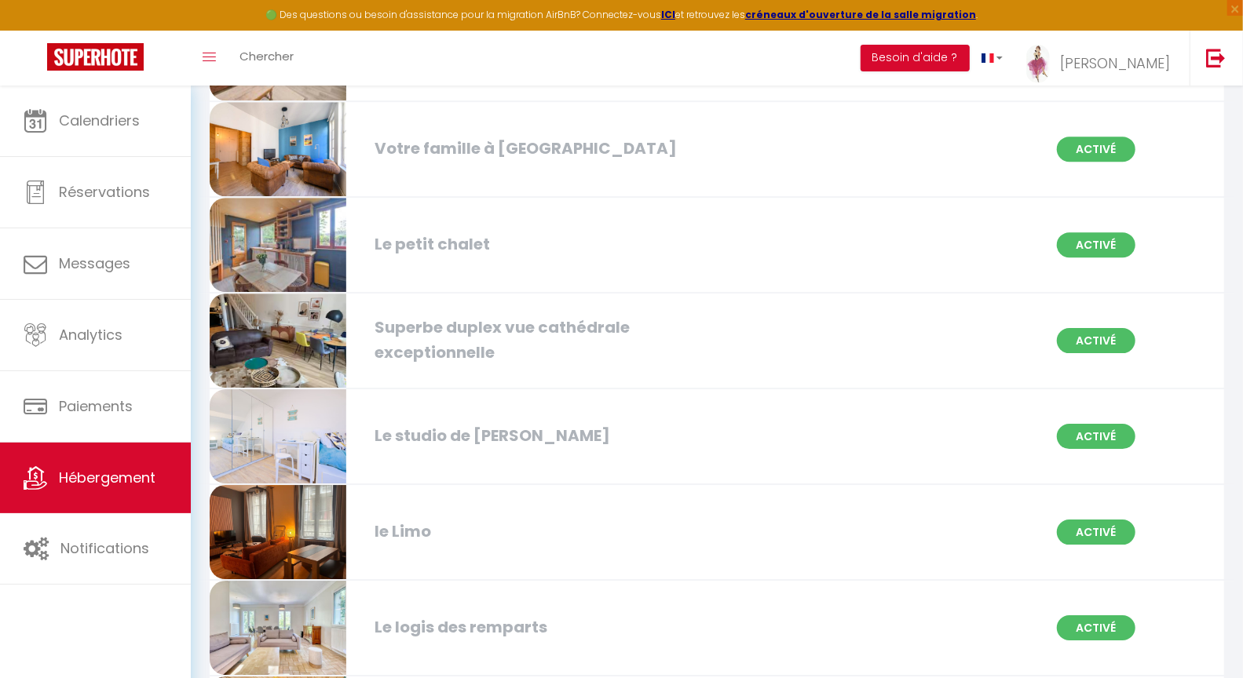
click at [465, 424] on div "Le studio de [PERSON_NAME]" at bounding box center [529, 436] width 324 height 24
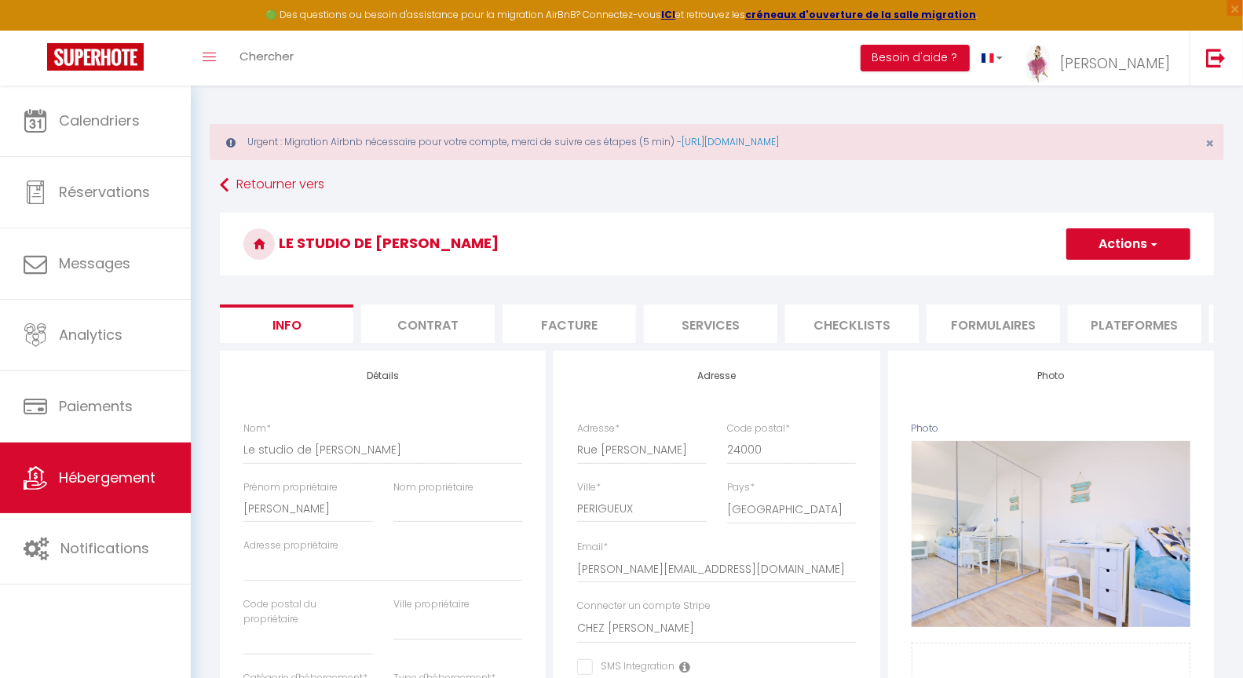
click at [848, 322] on li "Checklists" at bounding box center [851, 324] width 133 height 38
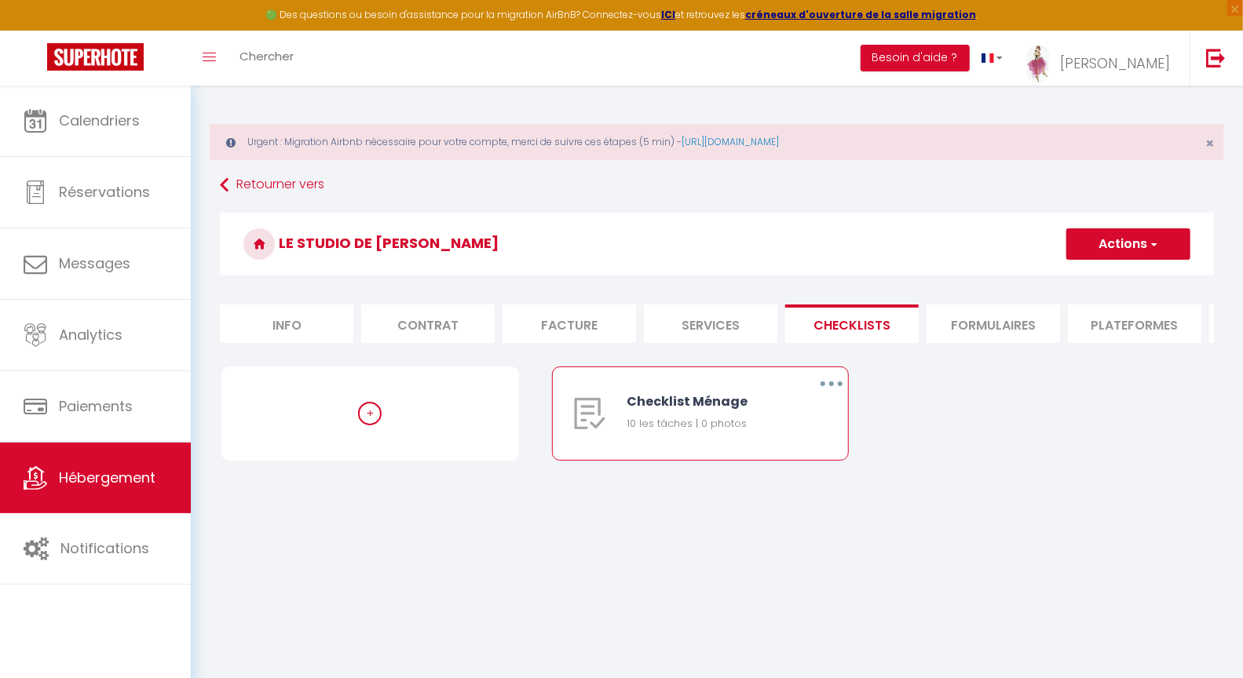
click at [827, 396] on button "button" at bounding box center [831, 383] width 44 height 25
click at [773, 489] on link "Supprimer" at bounding box center [790, 476] width 116 height 27
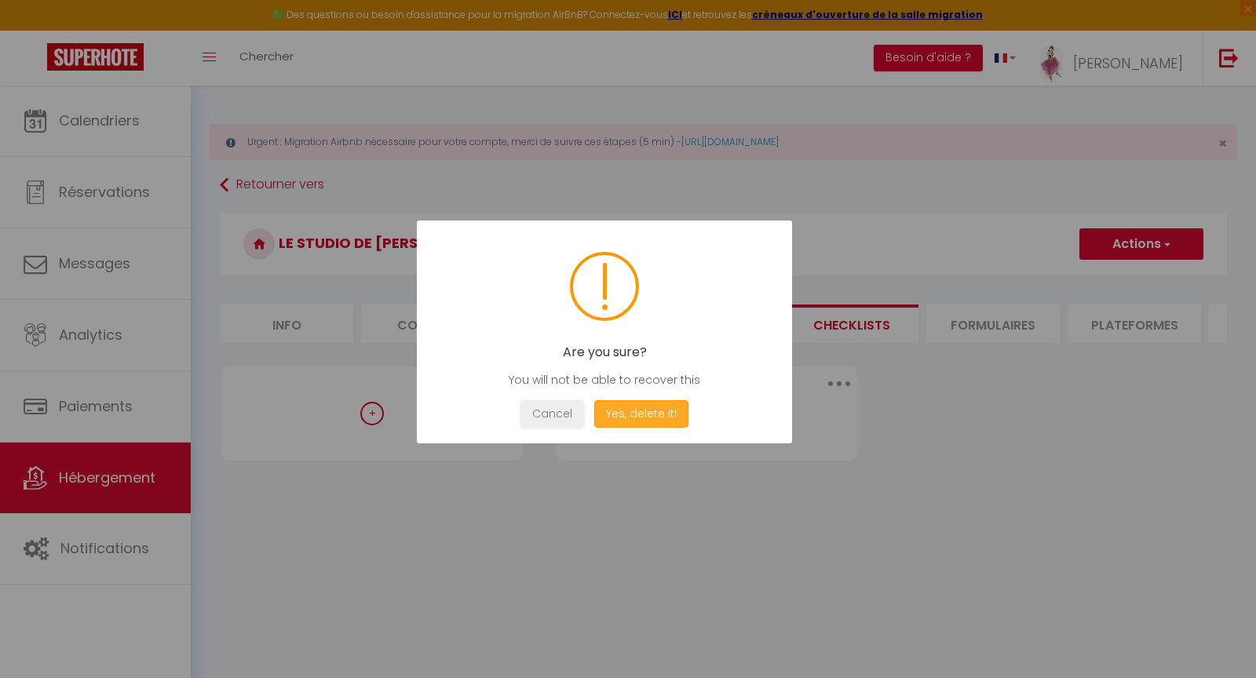
click at [642, 418] on button "Yes, delete it!" at bounding box center [641, 413] width 94 height 27
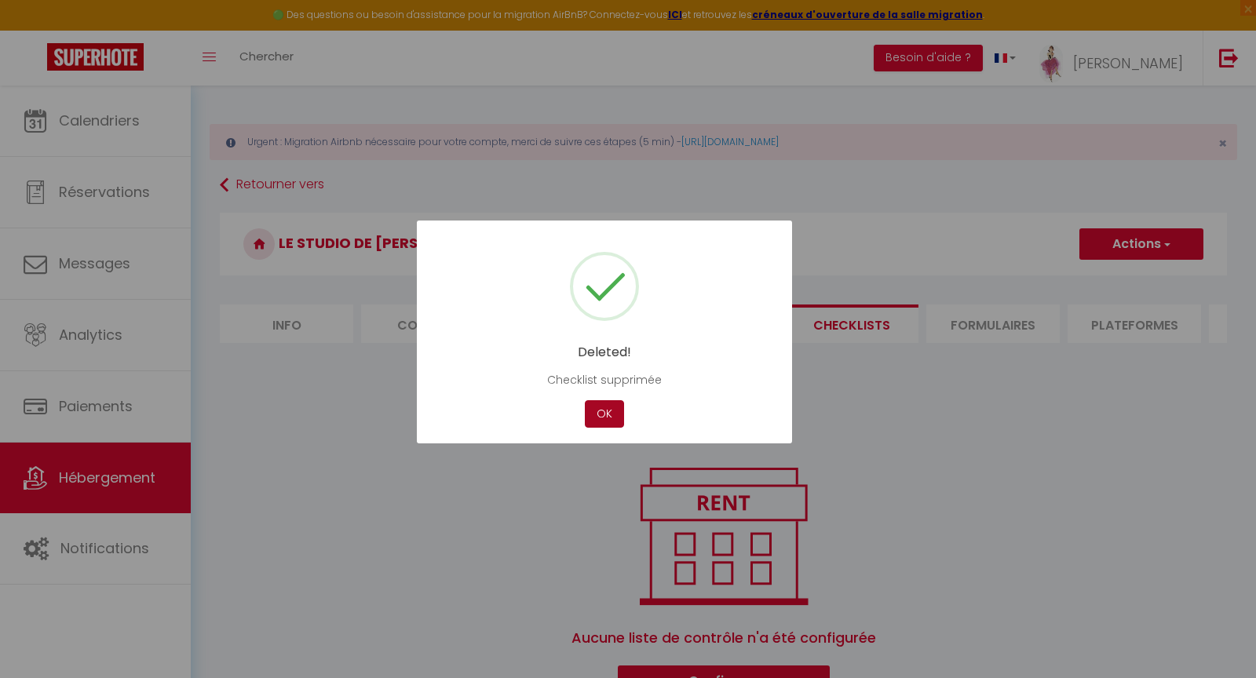
click at [606, 411] on button "OK" at bounding box center [604, 413] width 39 height 27
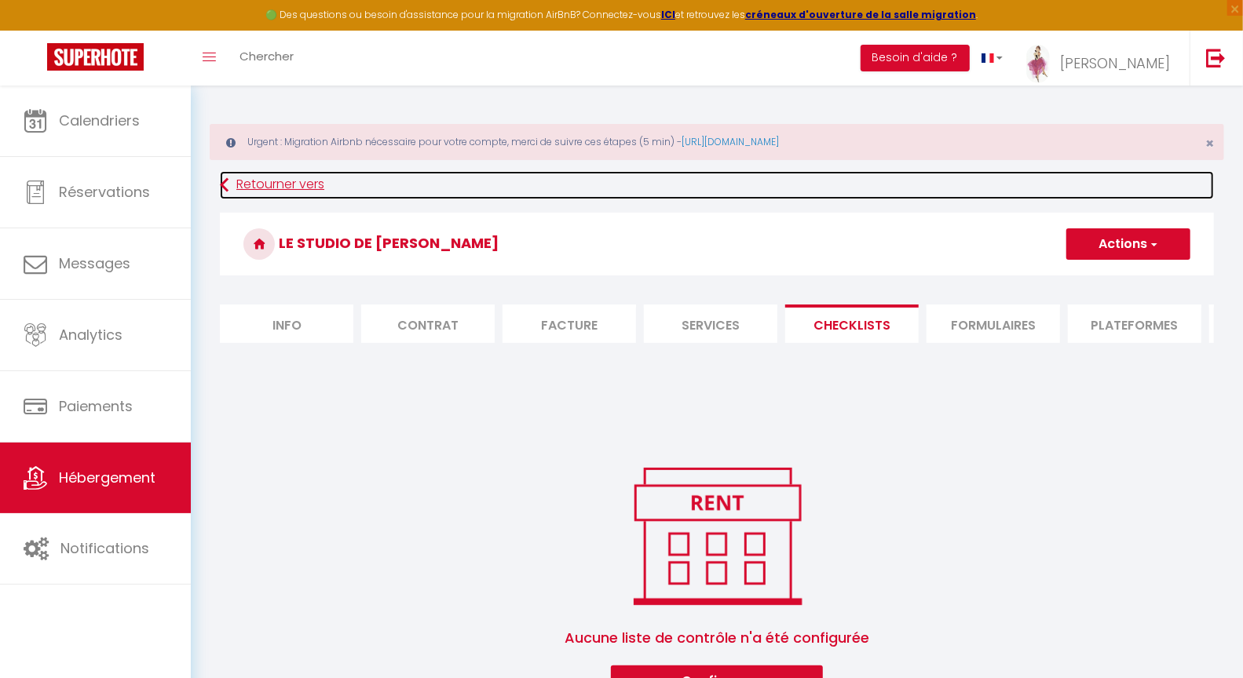
click at [265, 181] on link "Retourner vers" at bounding box center [717, 185] width 994 height 28
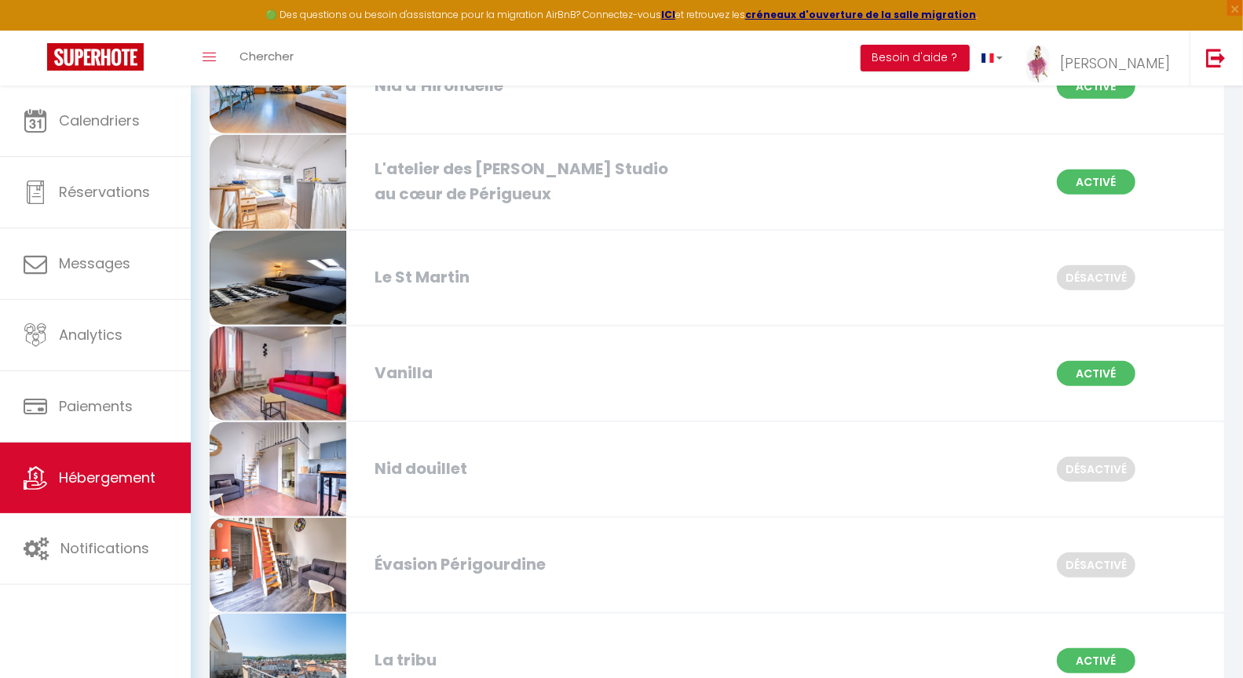
scroll to position [4258, 0]
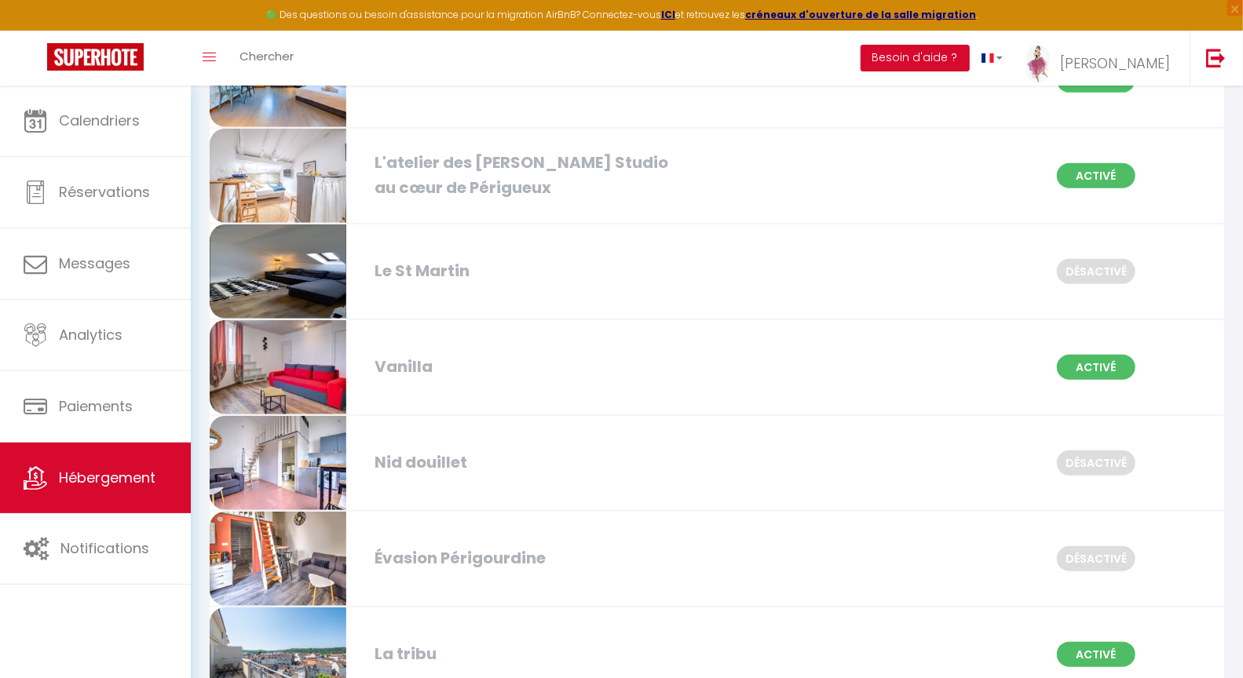
click at [432, 355] on div "Vanilla" at bounding box center [529, 367] width 324 height 24
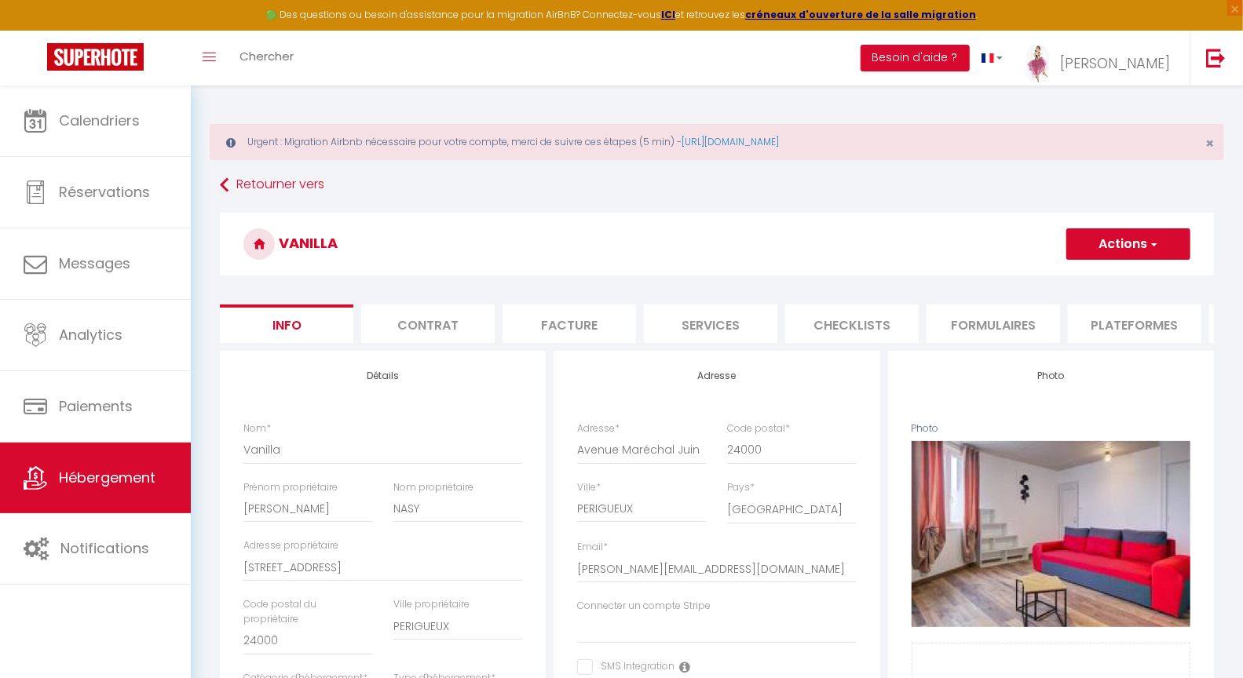
click at [856, 316] on li "Checklists" at bounding box center [851, 324] width 133 height 38
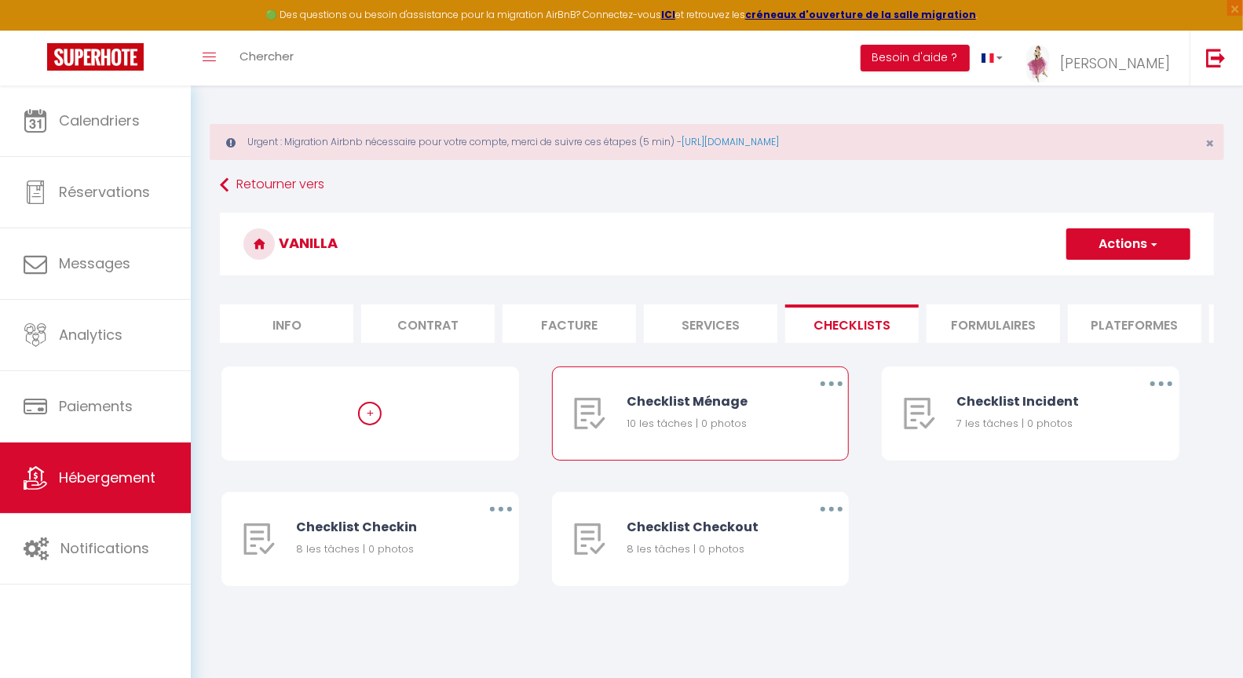
click at [831, 386] on icon "button" at bounding box center [831, 384] width 5 height 5
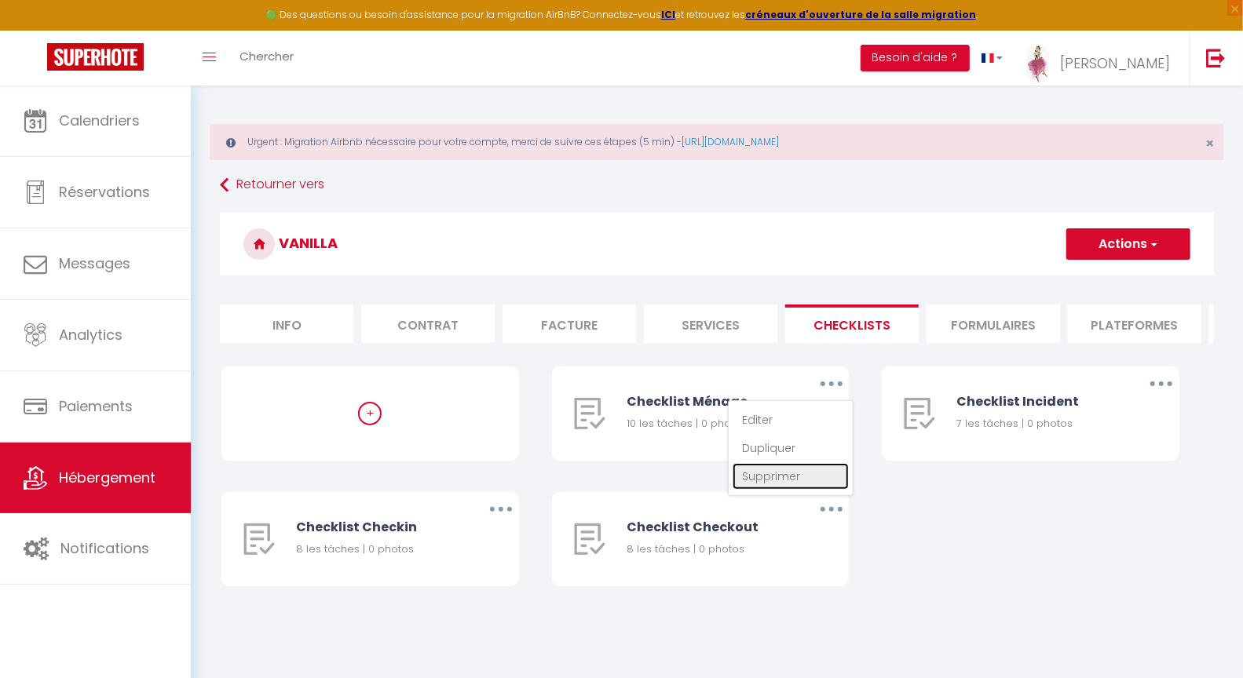
click at [781, 490] on link "Supprimer" at bounding box center [790, 476] width 116 height 27
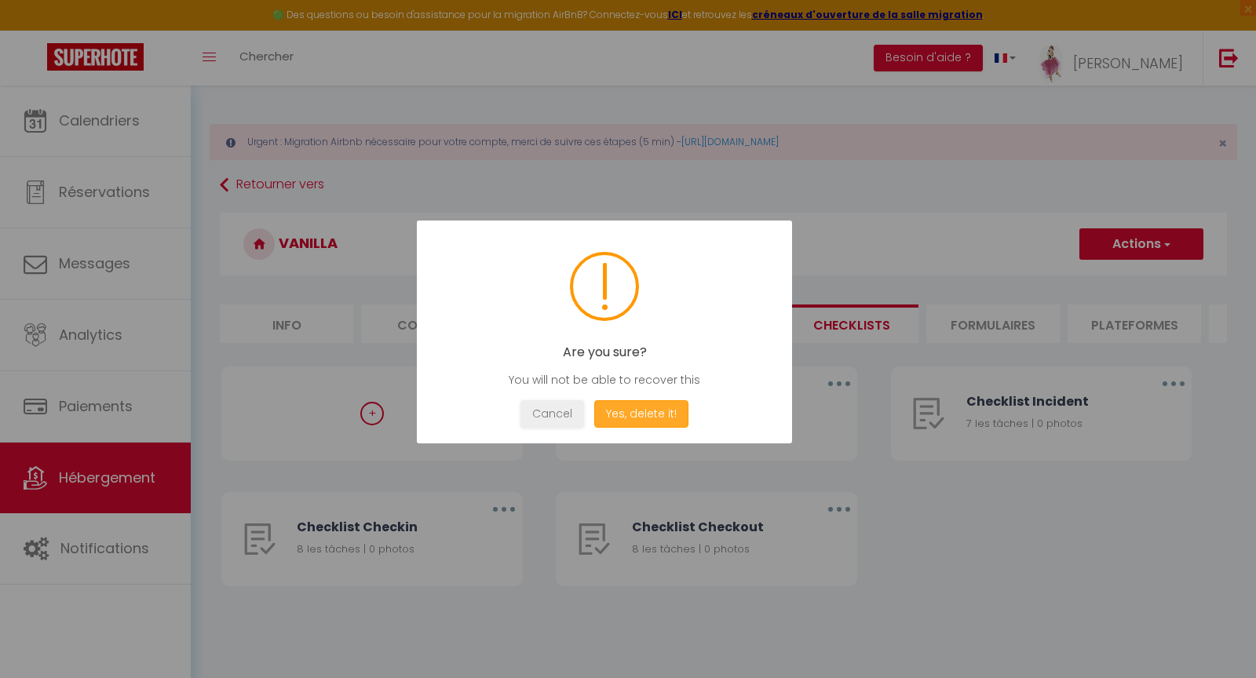
click at [661, 415] on button "Yes, delete it!" at bounding box center [641, 413] width 94 height 27
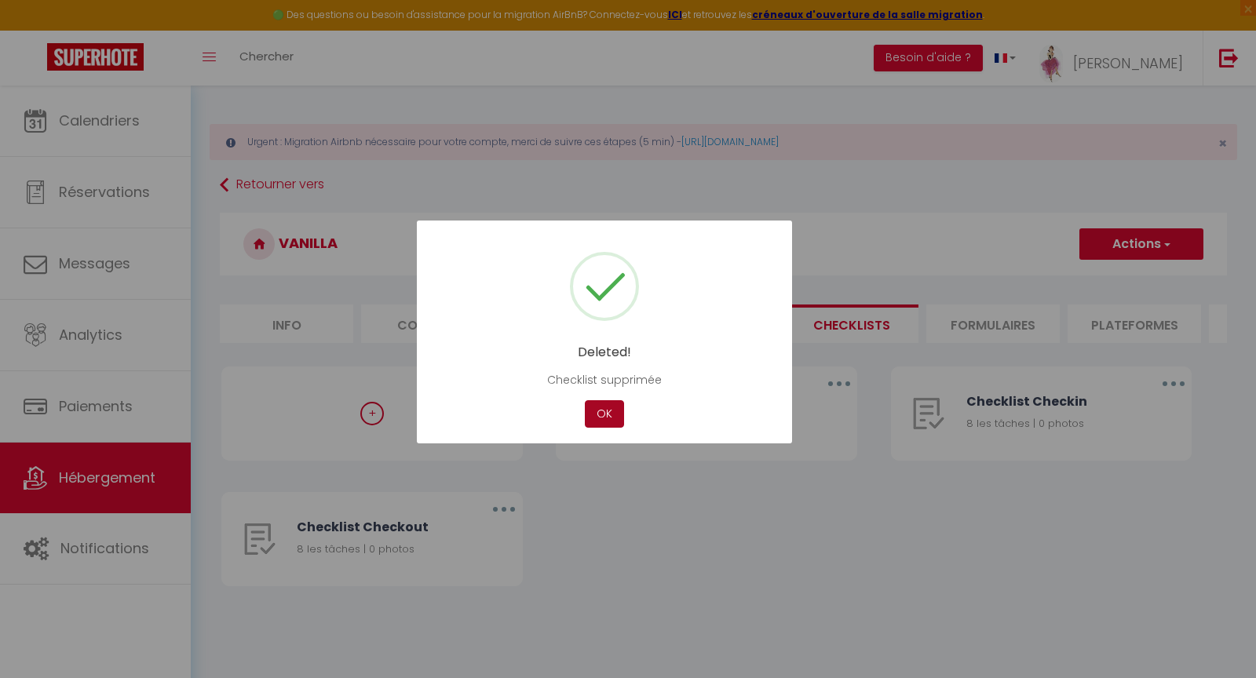
click at [609, 415] on button "OK" at bounding box center [604, 413] width 39 height 27
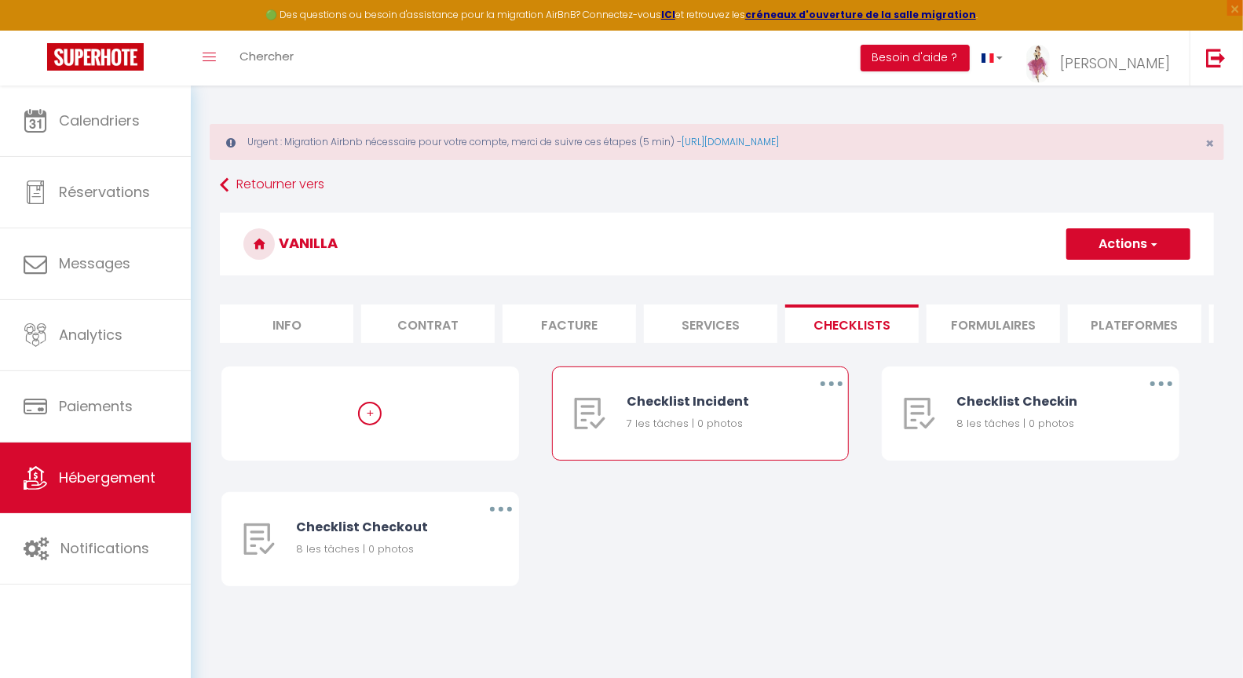
click at [831, 386] on icon "button" at bounding box center [831, 384] width 5 height 5
click at [761, 490] on link "Supprimer" at bounding box center [790, 476] width 116 height 27
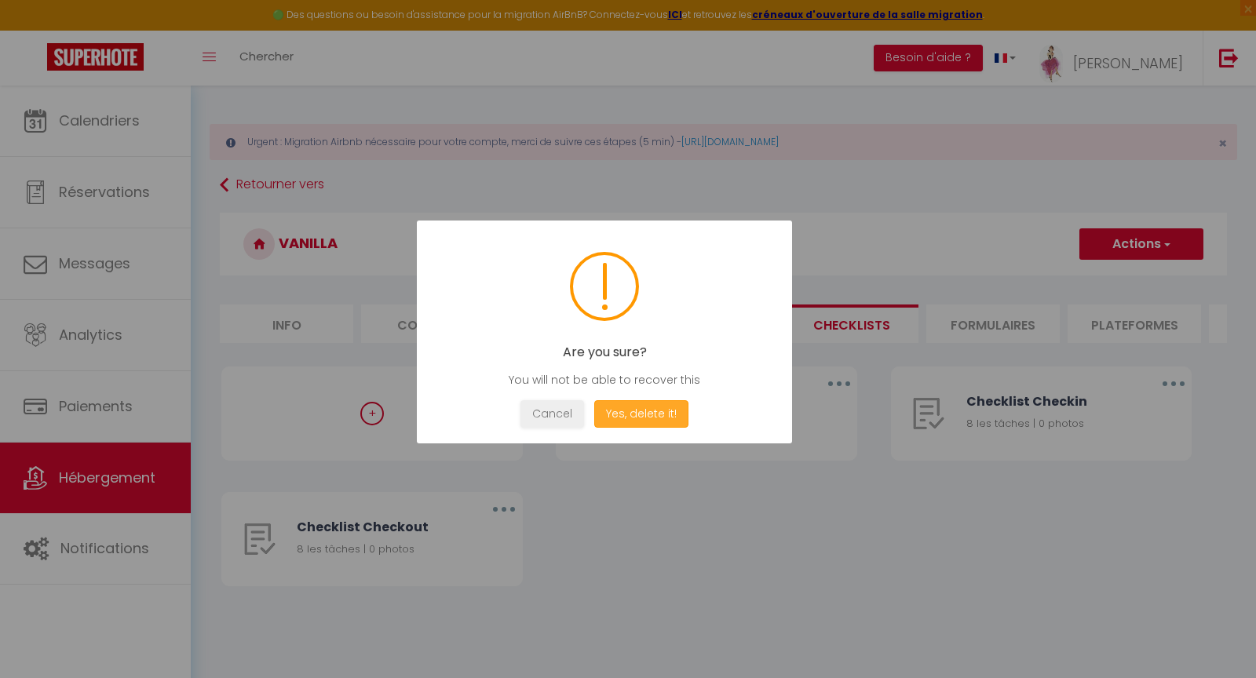
click at [637, 410] on button "Yes, delete it!" at bounding box center [641, 413] width 94 height 27
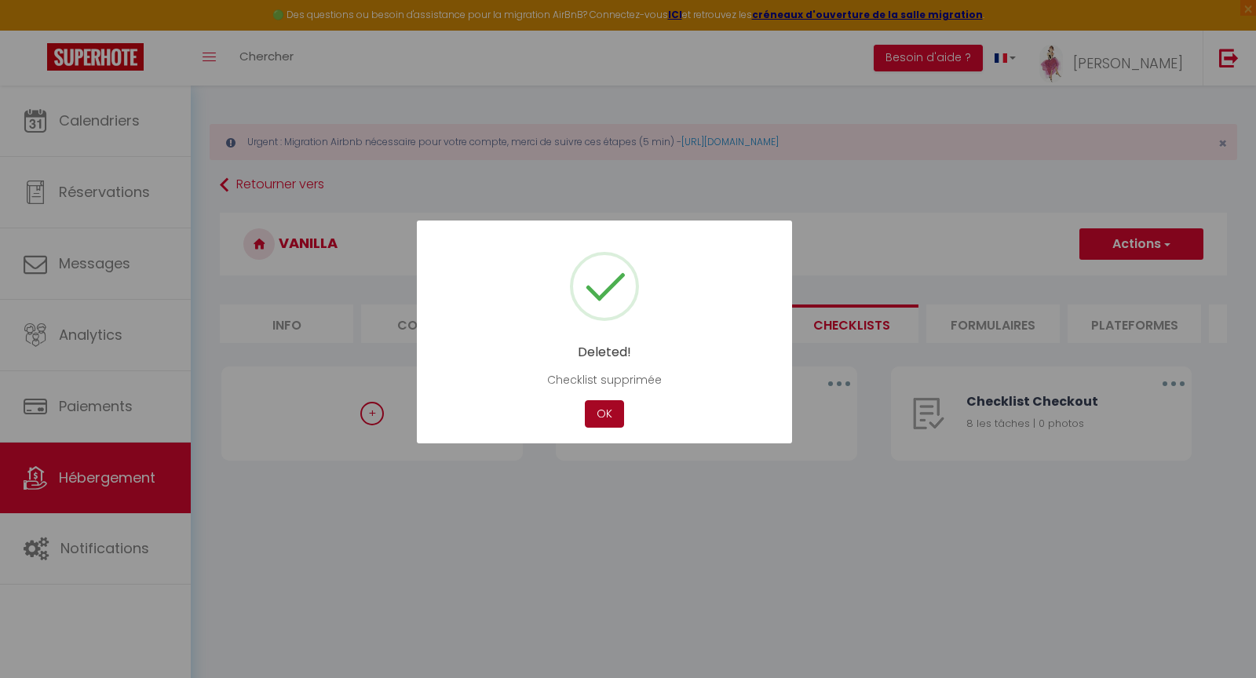
click at [618, 411] on button "OK" at bounding box center [604, 413] width 39 height 27
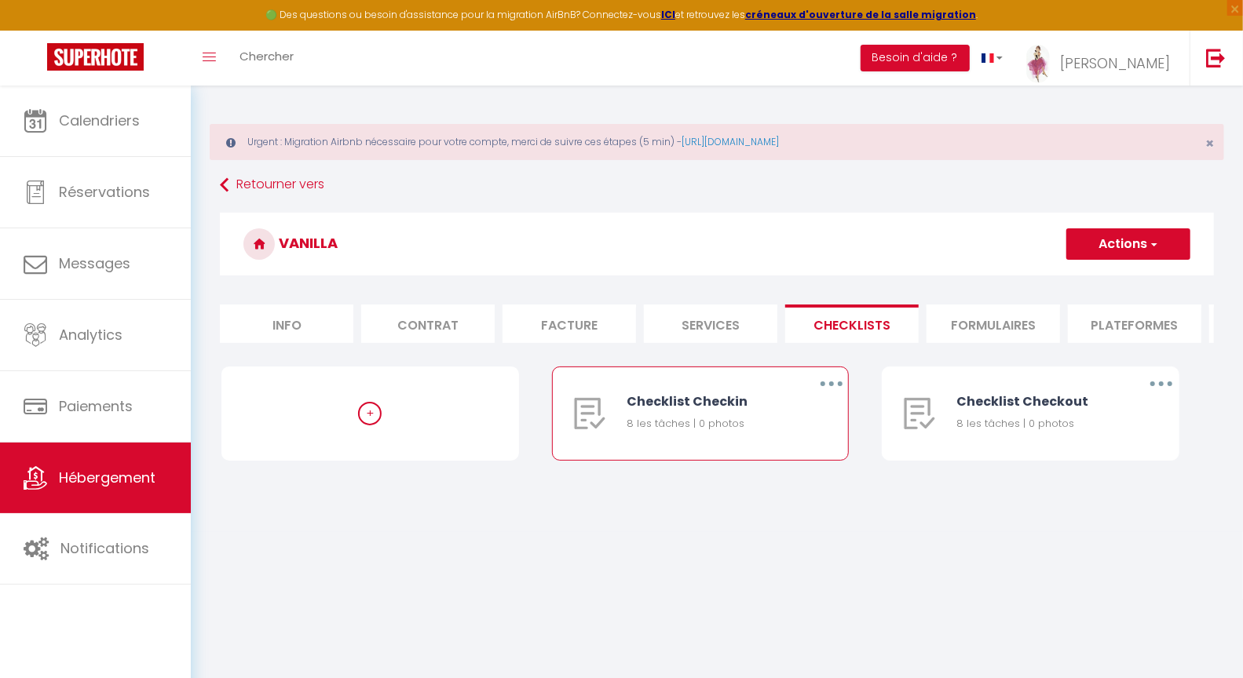
click at [831, 386] on icon "button" at bounding box center [831, 384] width 5 height 5
click at [757, 490] on link "Supprimer" at bounding box center [790, 476] width 116 height 27
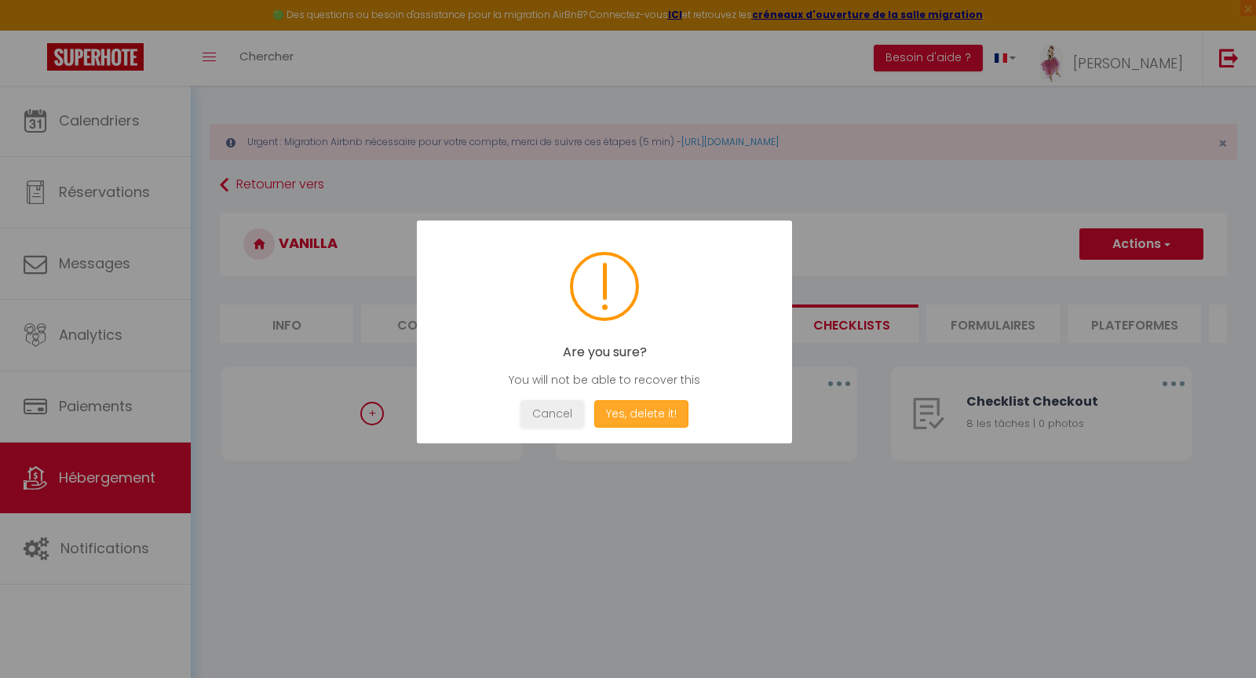
click at [647, 415] on button "Yes, delete it!" at bounding box center [641, 413] width 94 height 27
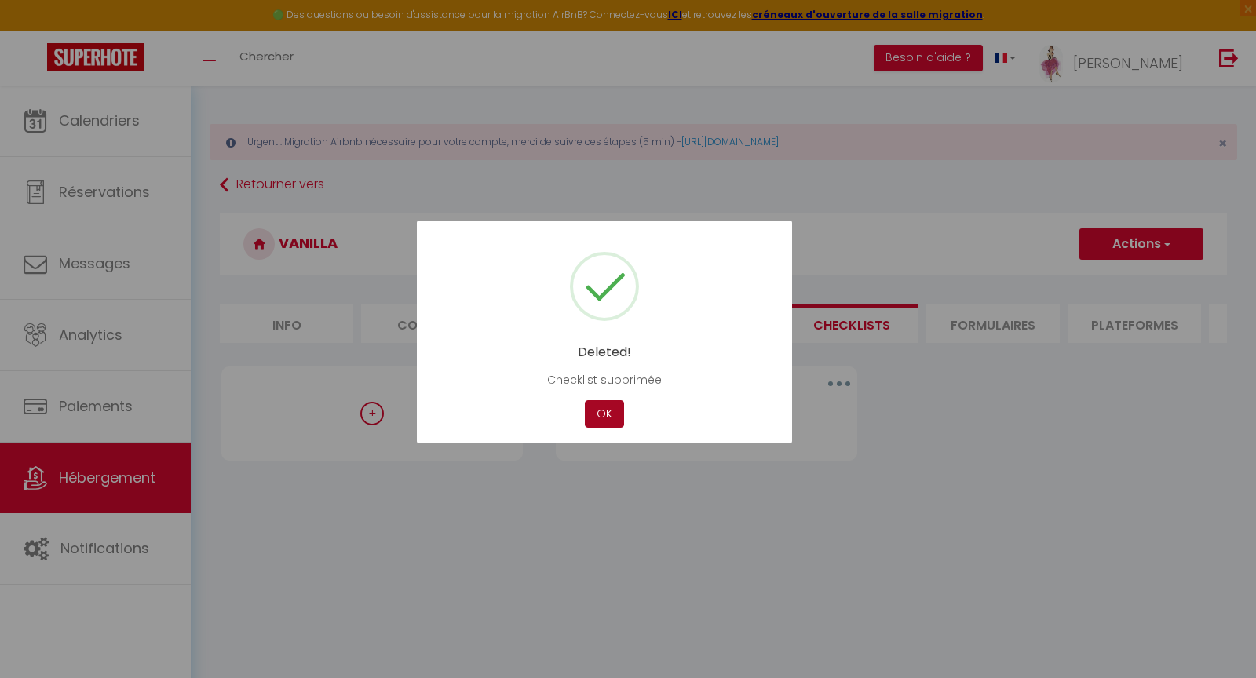
click at [604, 415] on button "OK" at bounding box center [604, 413] width 39 height 27
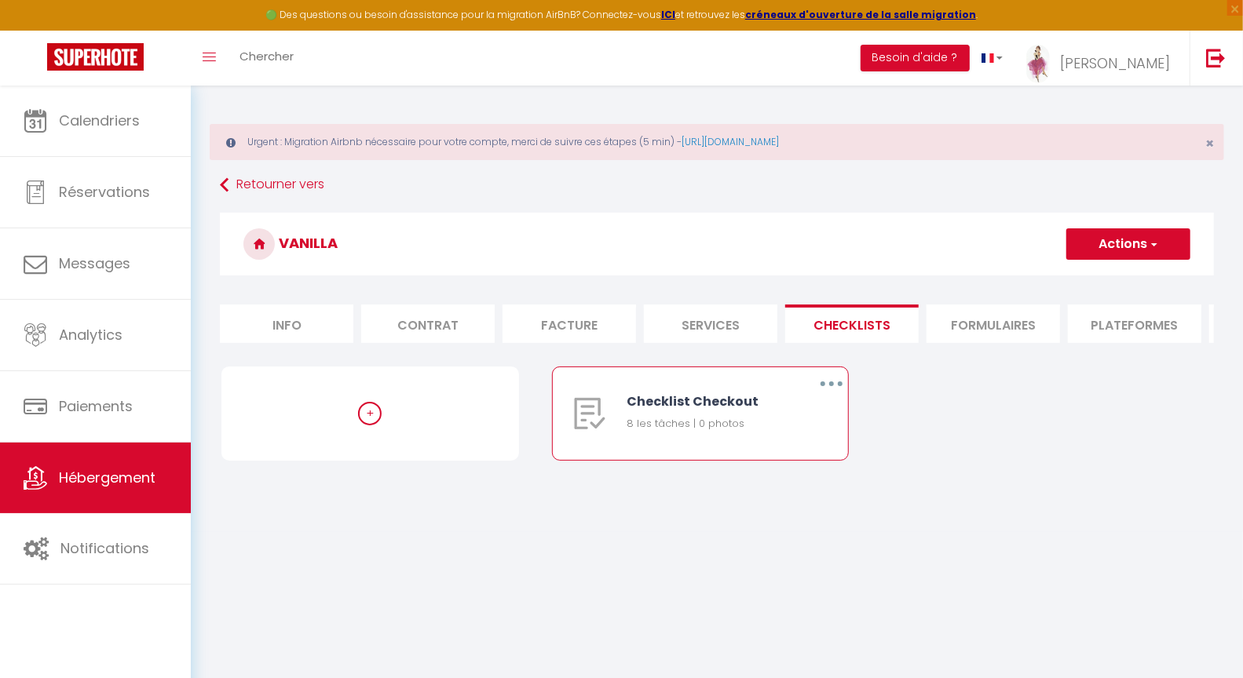
click at [829, 386] on icon "button" at bounding box center [831, 384] width 5 height 5
click at [761, 487] on link "Supprimer" at bounding box center [790, 476] width 116 height 27
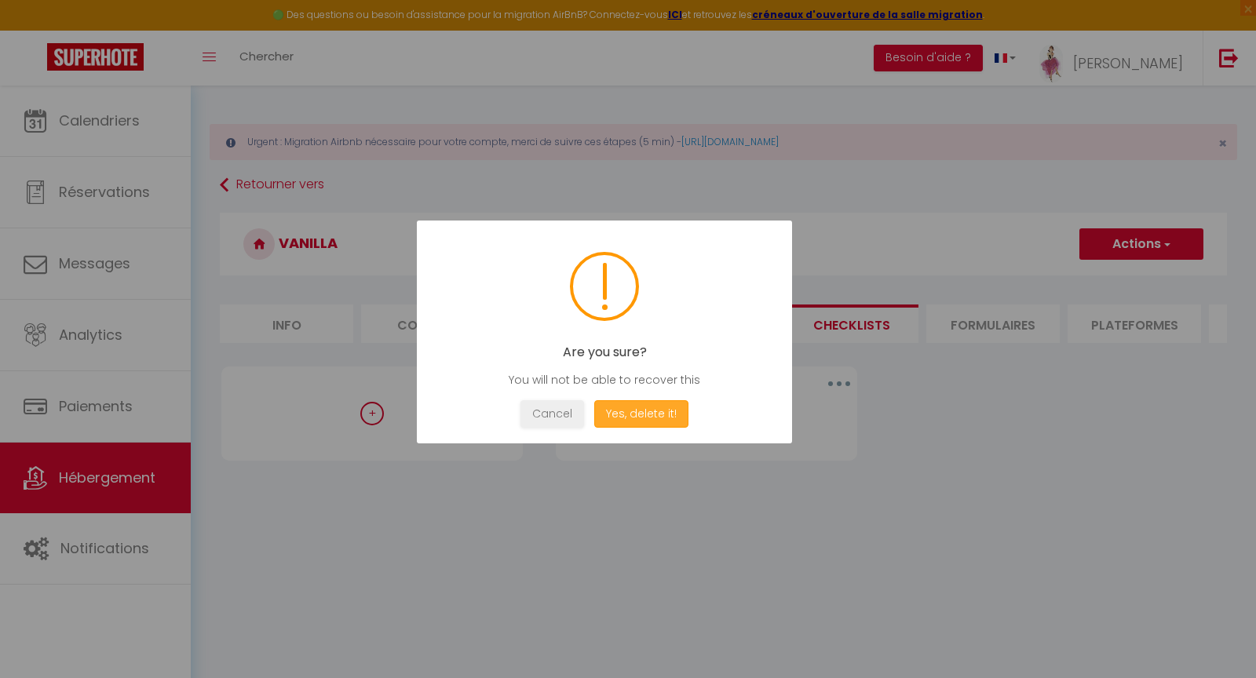
click at [652, 409] on button "Yes, delete it!" at bounding box center [641, 413] width 94 height 27
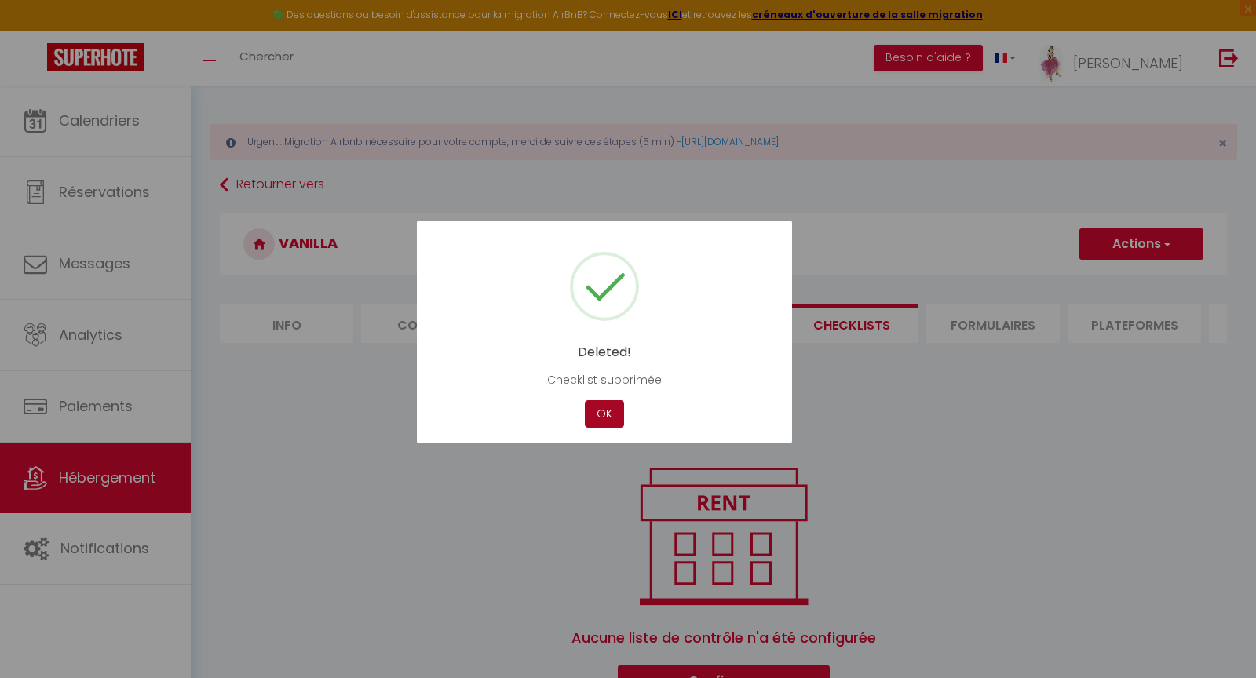
click at [600, 411] on button "OK" at bounding box center [604, 413] width 39 height 27
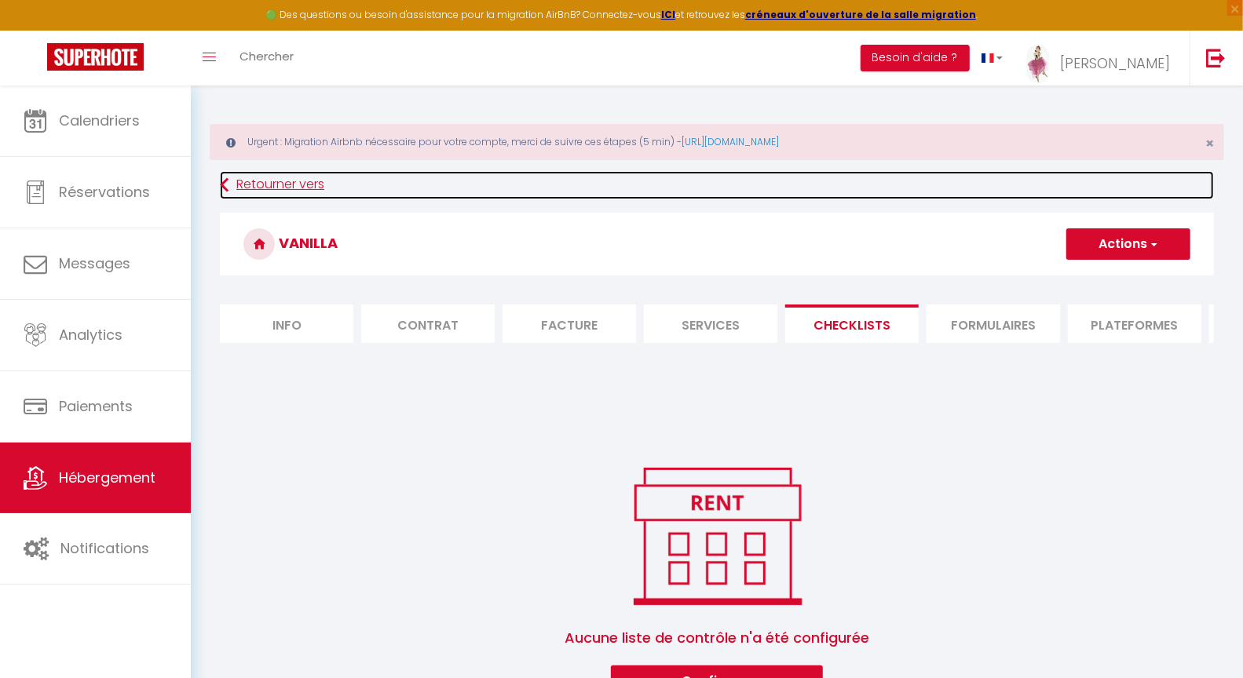
click at [286, 184] on link "Retourner vers" at bounding box center [717, 185] width 994 height 28
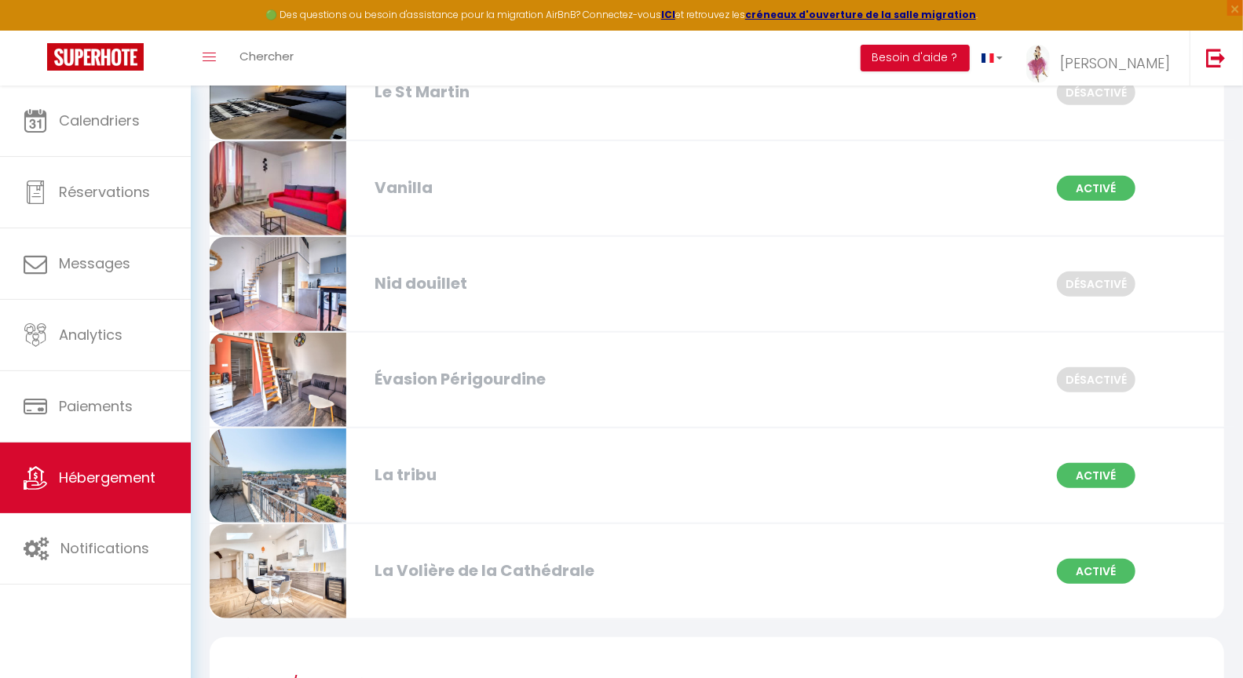
scroll to position [4438, 0]
click at [442, 558] on div "La Volière de la Cathédrale" at bounding box center [529, 570] width 324 height 24
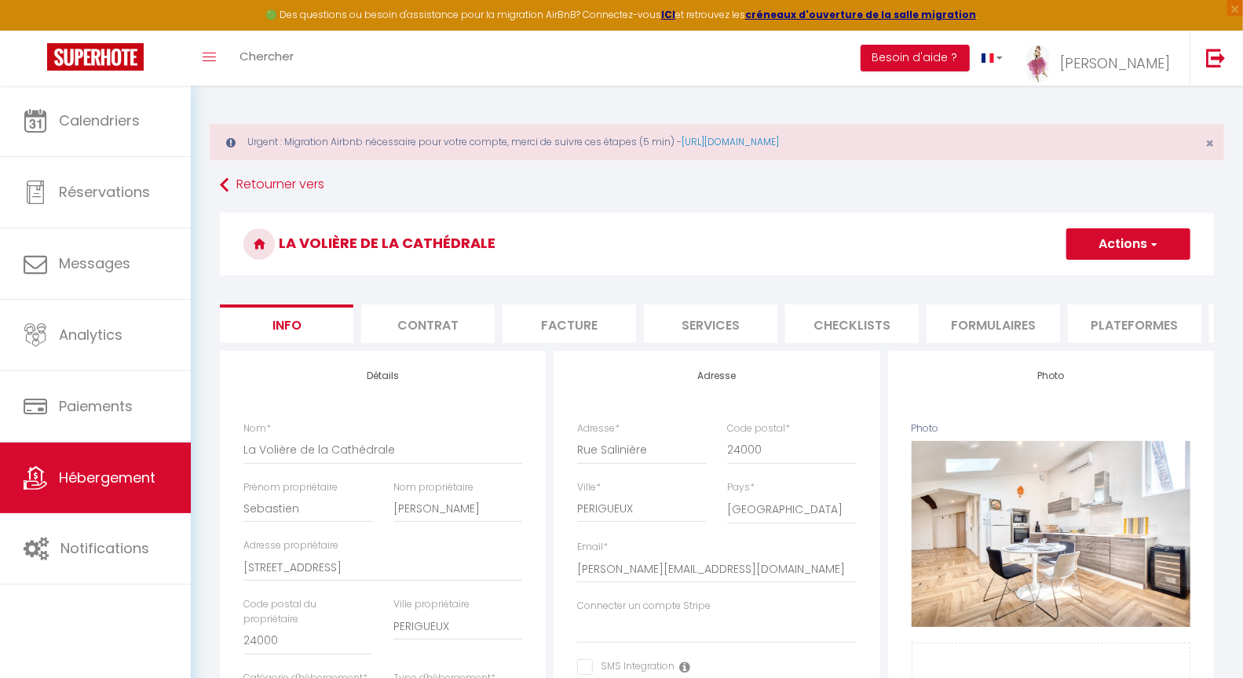
click at [839, 323] on li "Checklists" at bounding box center [851, 324] width 133 height 38
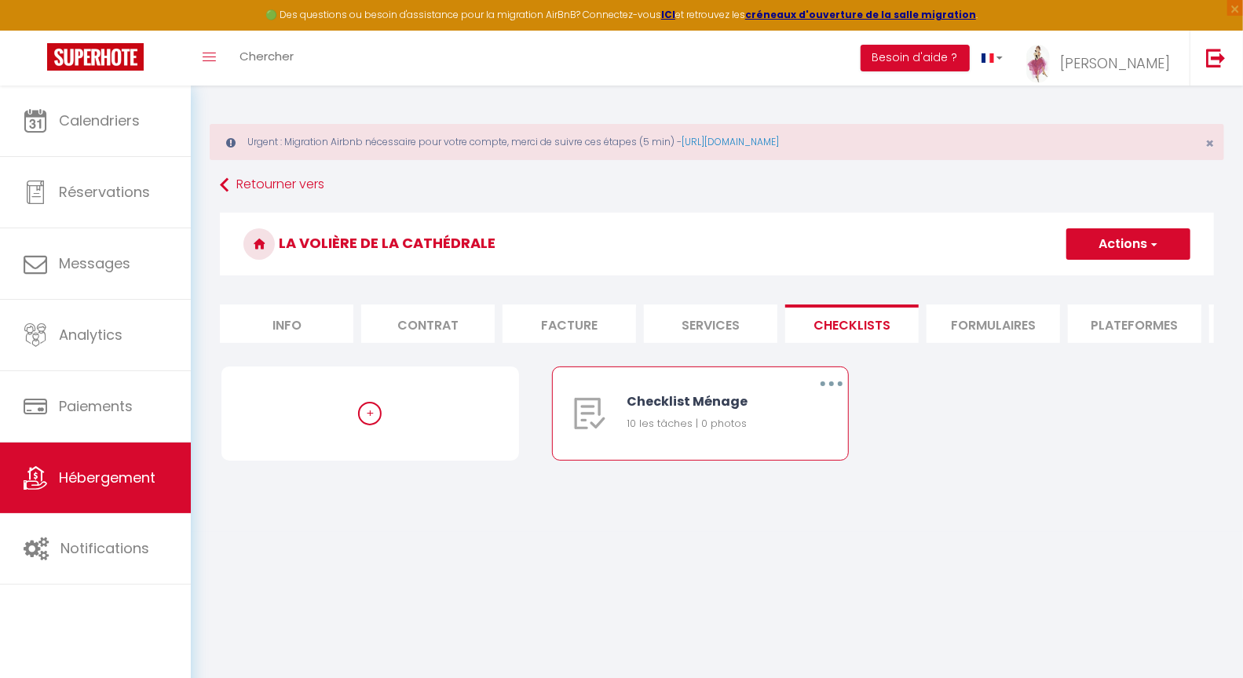
click at [831, 386] on icon "button" at bounding box center [831, 384] width 5 height 5
click at [767, 490] on link "Supprimer" at bounding box center [790, 476] width 116 height 27
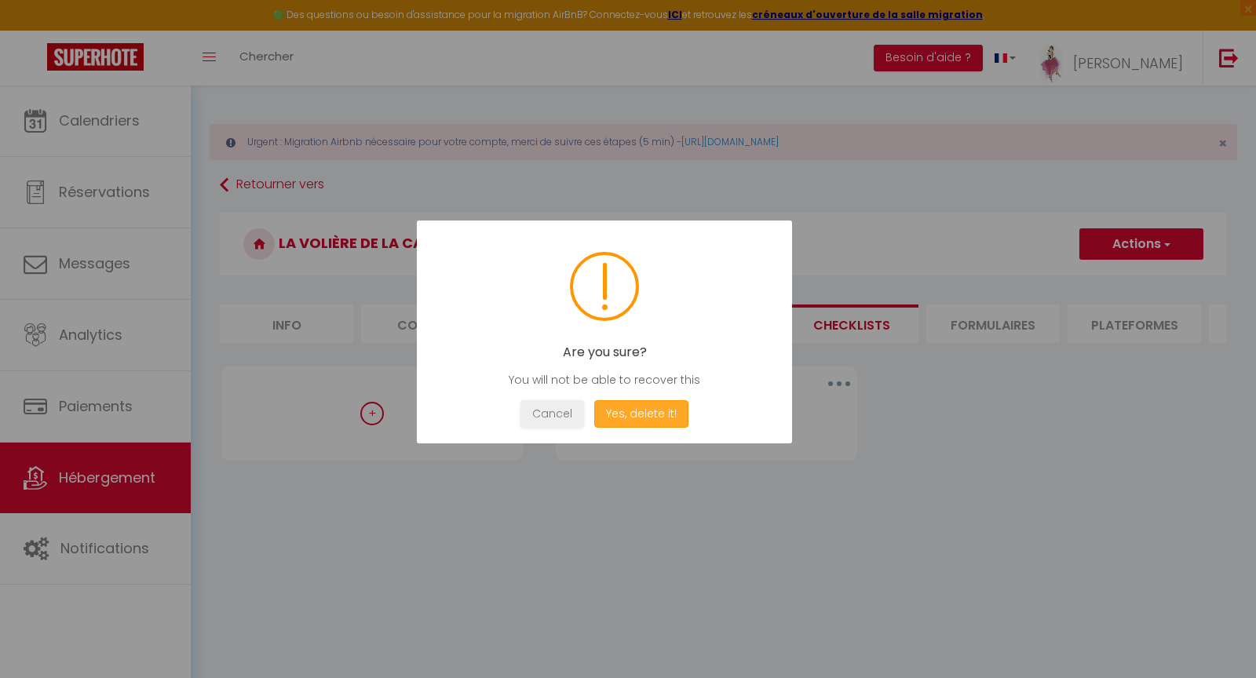
click at [636, 408] on button "Yes, delete it!" at bounding box center [641, 413] width 94 height 27
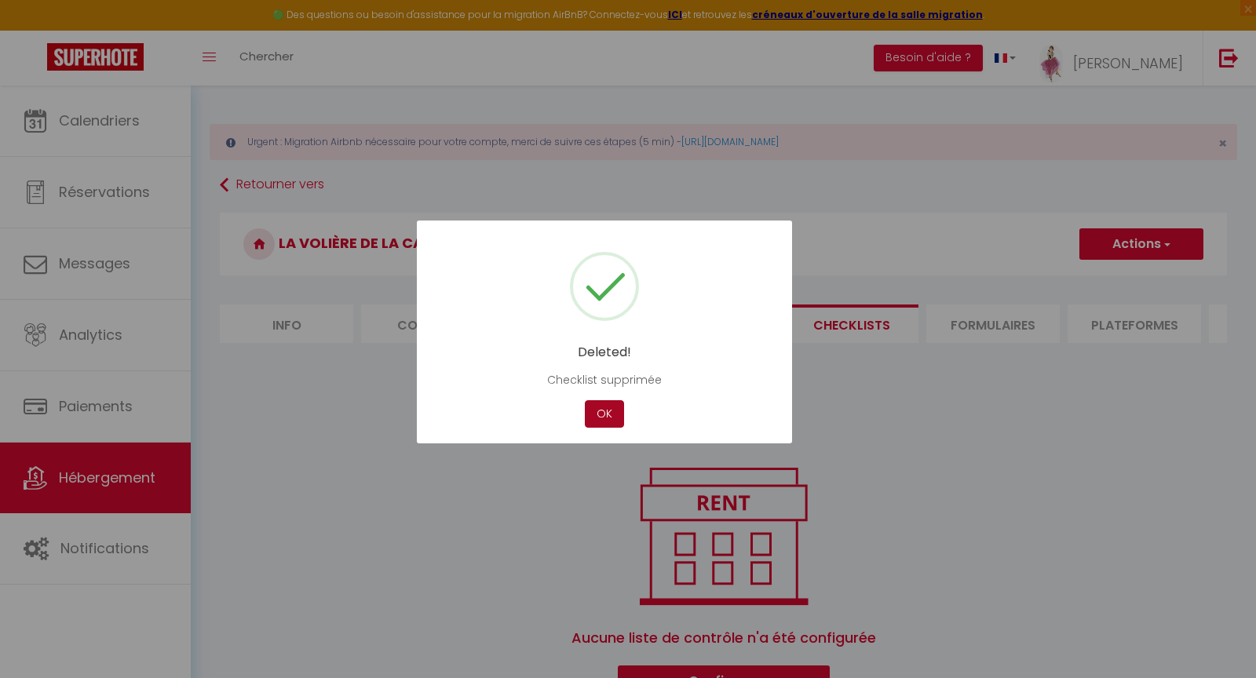
click at [615, 411] on button "OK" at bounding box center [604, 413] width 39 height 27
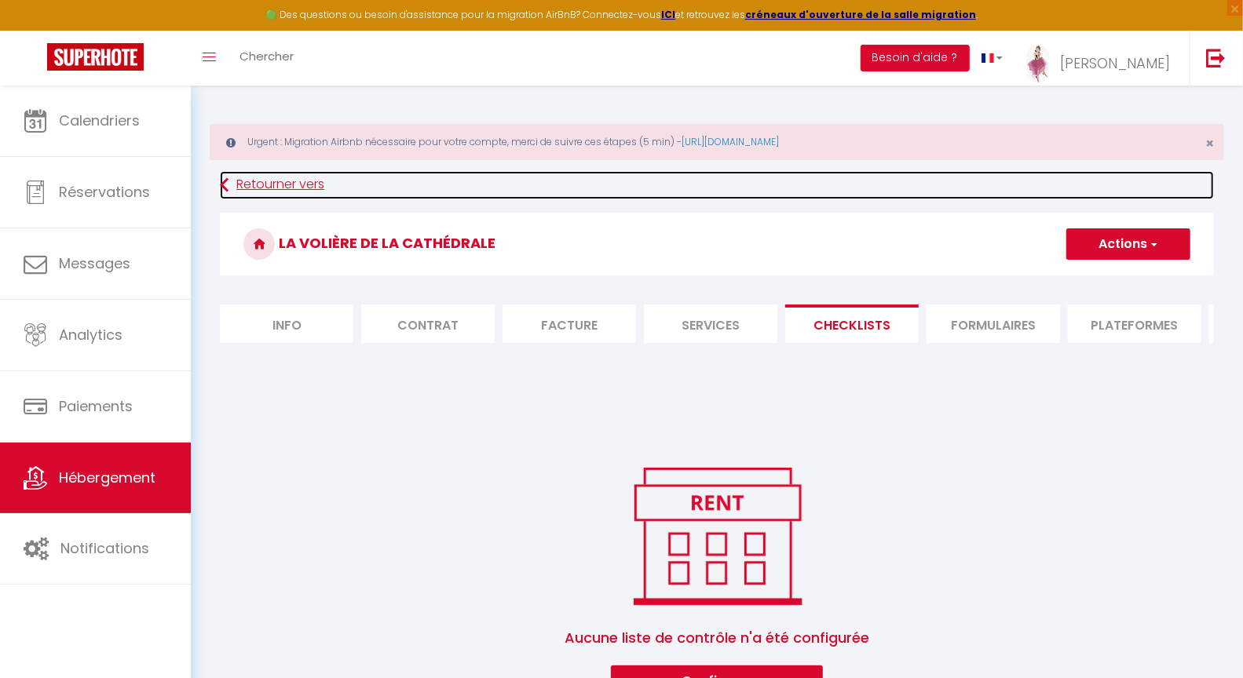
click at [257, 183] on link "Retourner vers" at bounding box center [717, 185] width 994 height 28
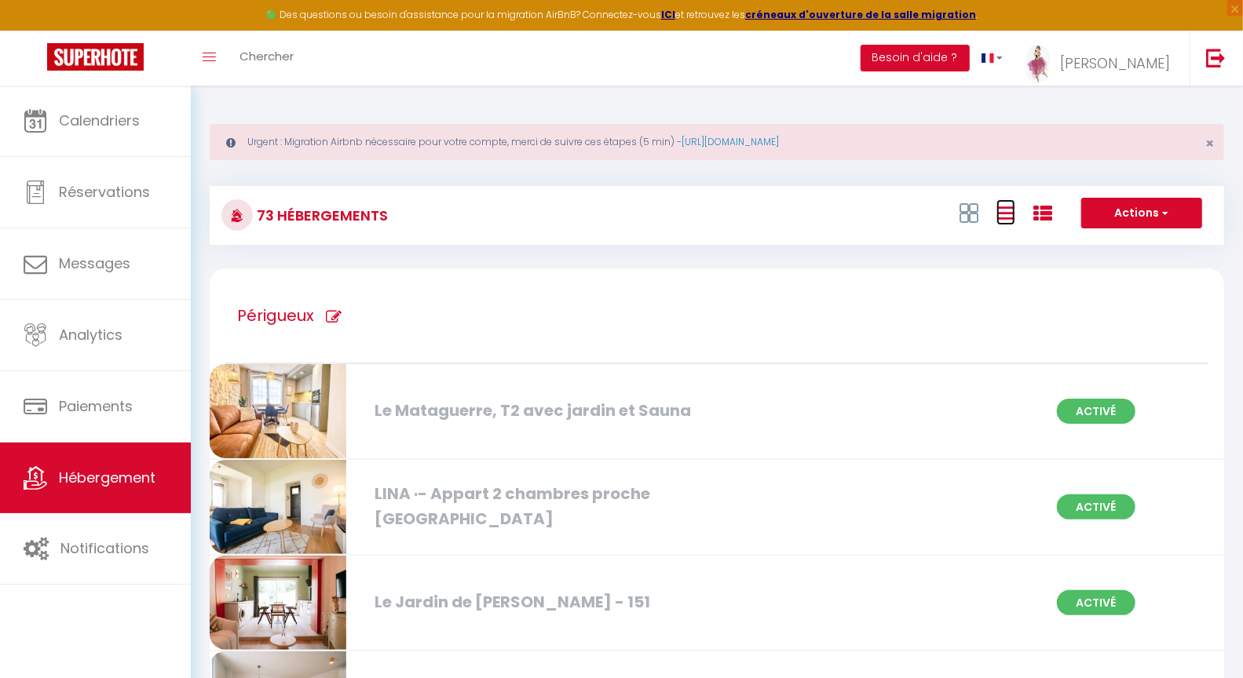
click at [998, 216] on icon at bounding box center [1005, 213] width 19 height 20
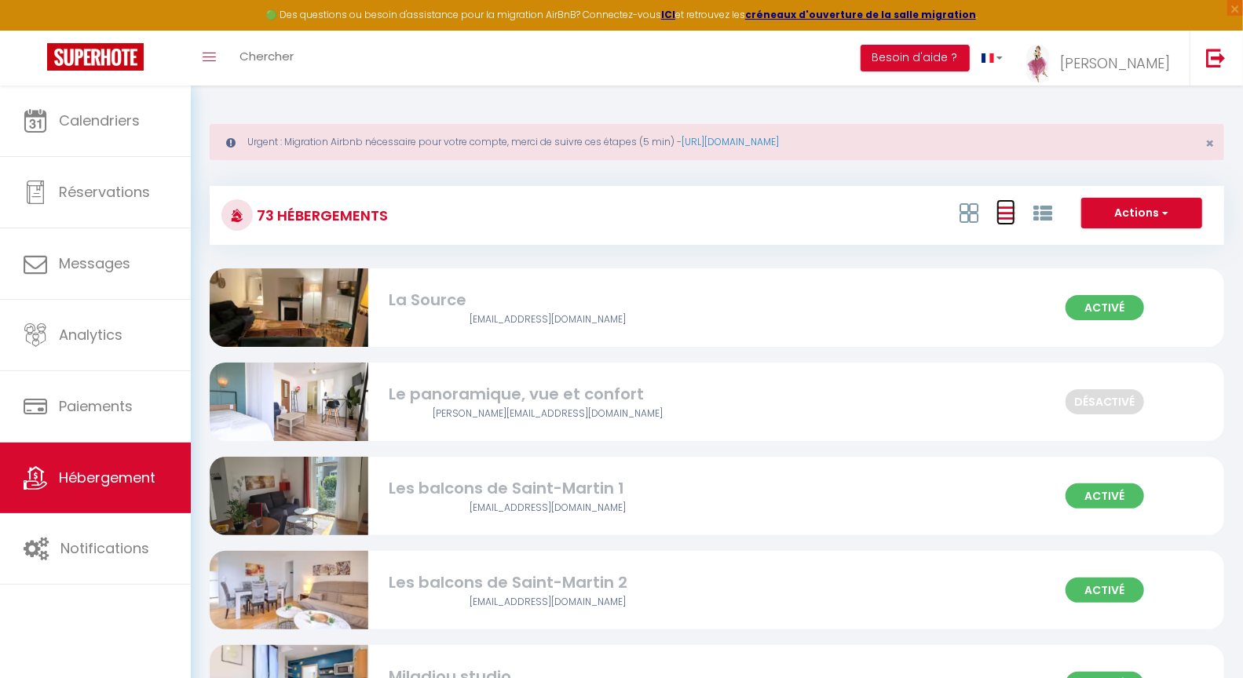
click at [1007, 215] on icon at bounding box center [1005, 213] width 19 height 20
click at [1037, 216] on icon at bounding box center [1042, 213] width 19 height 19
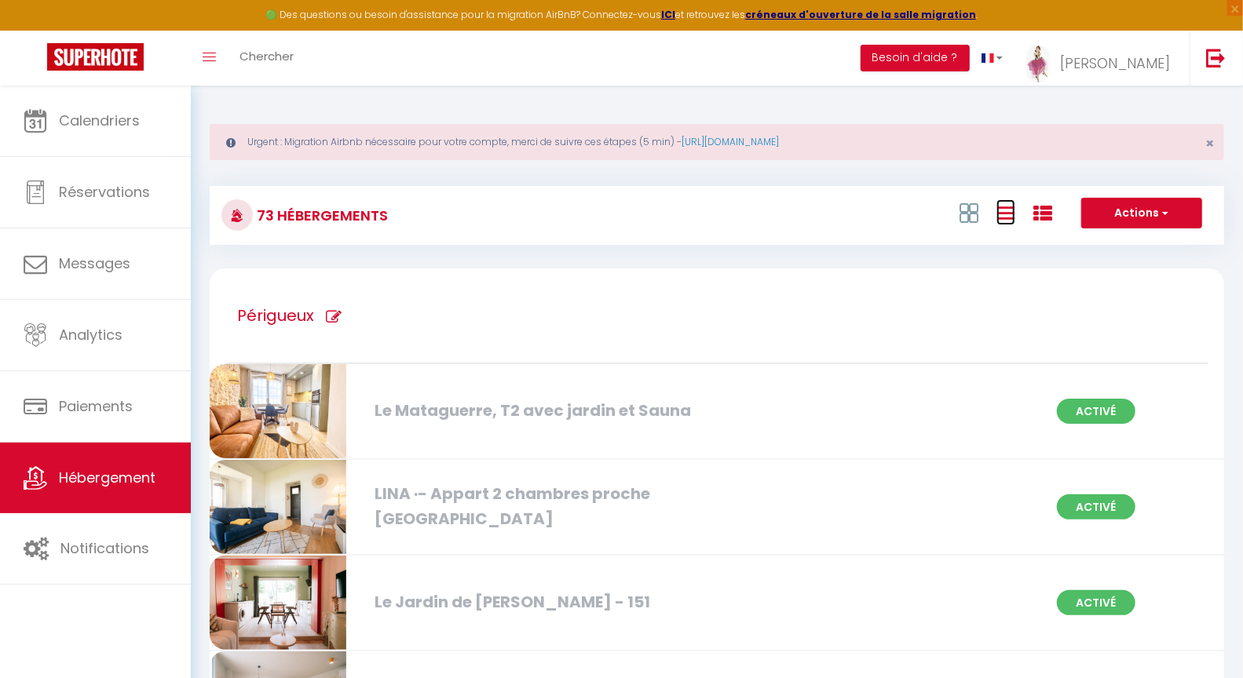
click at [1008, 216] on icon at bounding box center [1005, 213] width 19 height 20
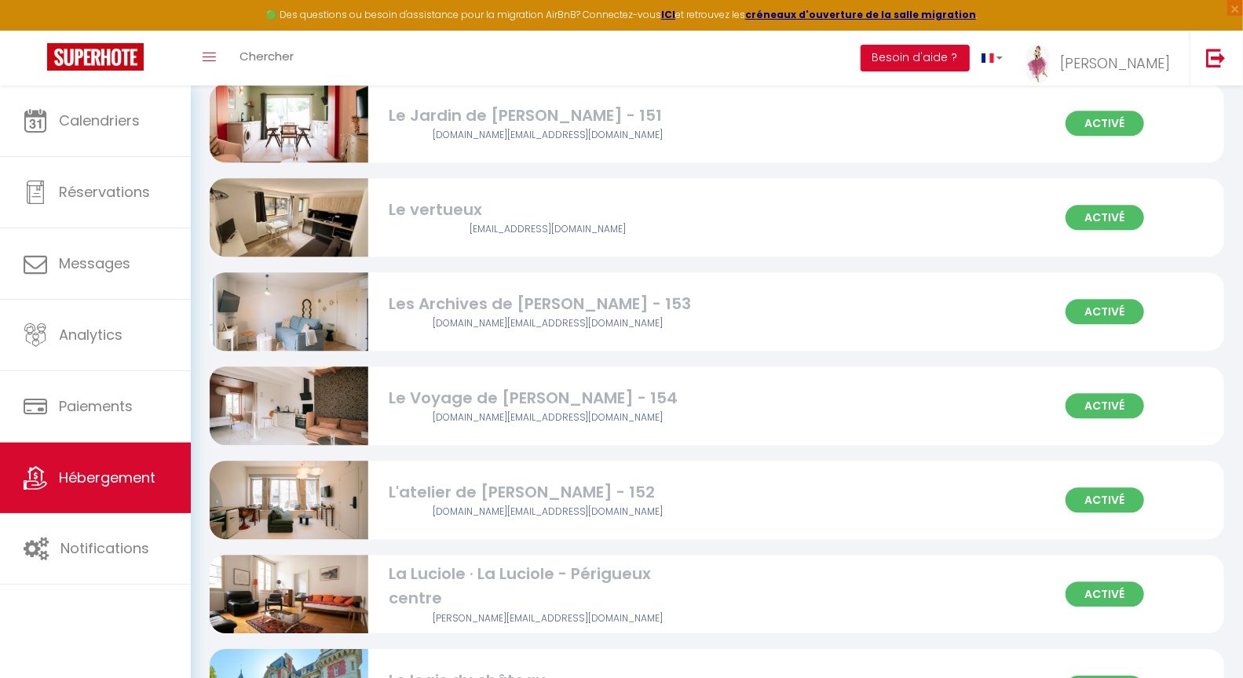
scroll to position [6485, 0]
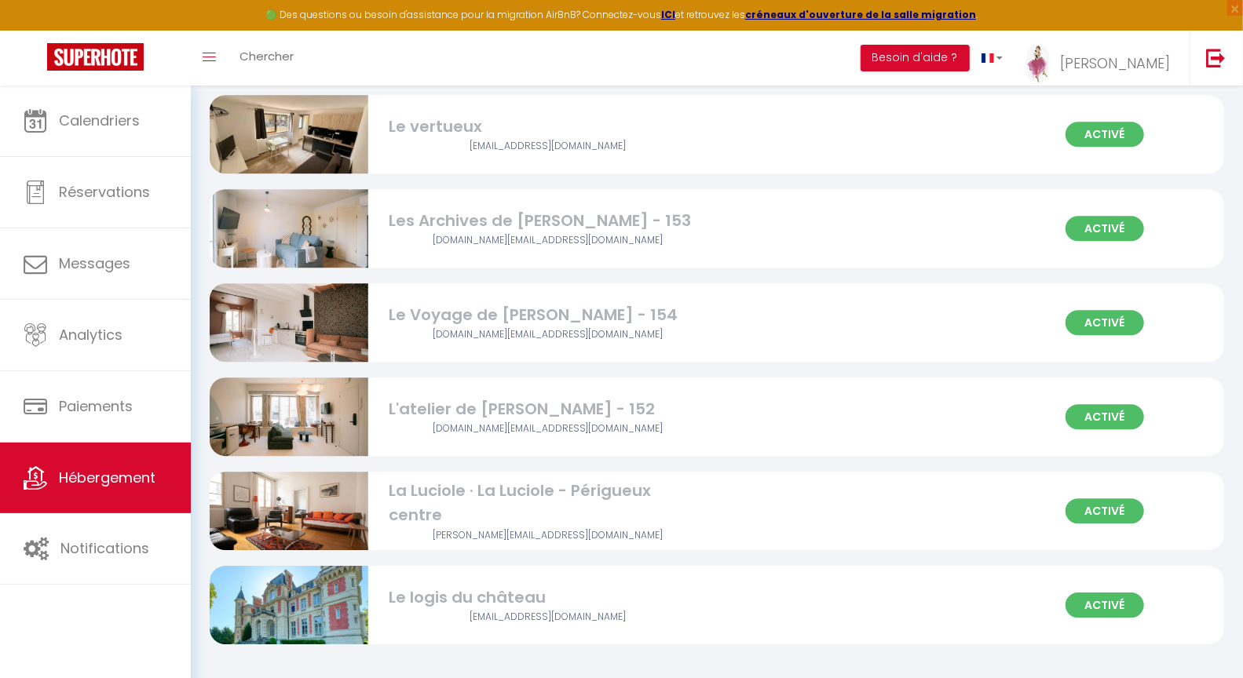
click at [425, 125] on div "Le vertueux" at bounding box center [547, 127] width 317 height 24
click at [425, 122] on div "Le vertueux" at bounding box center [547, 127] width 317 height 24
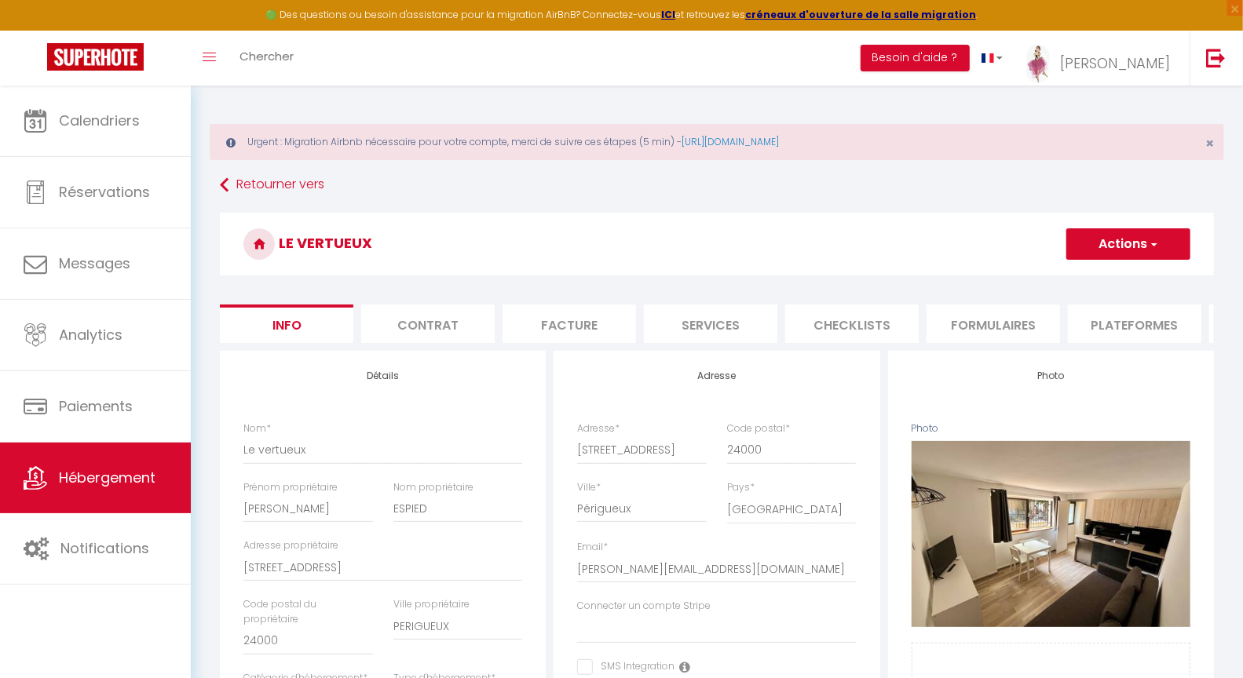
click at [851, 322] on li "Checklists" at bounding box center [851, 324] width 133 height 38
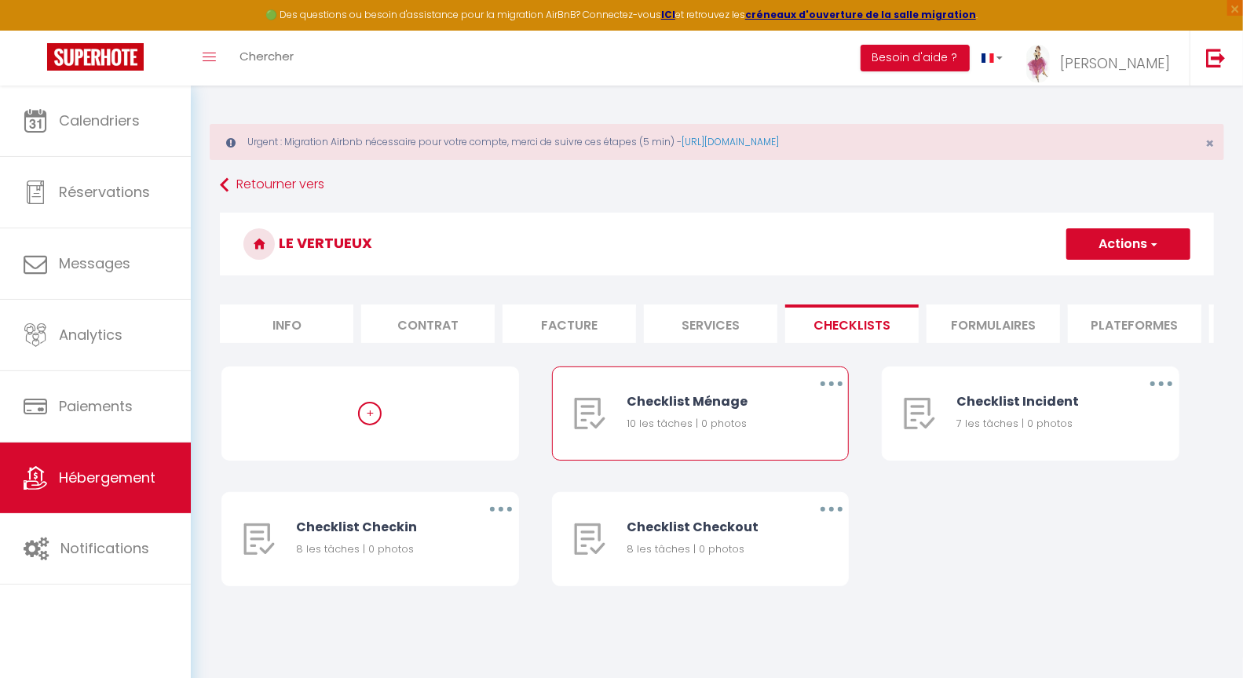
click at [826, 396] on button "button" at bounding box center [831, 383] width 44 height 25
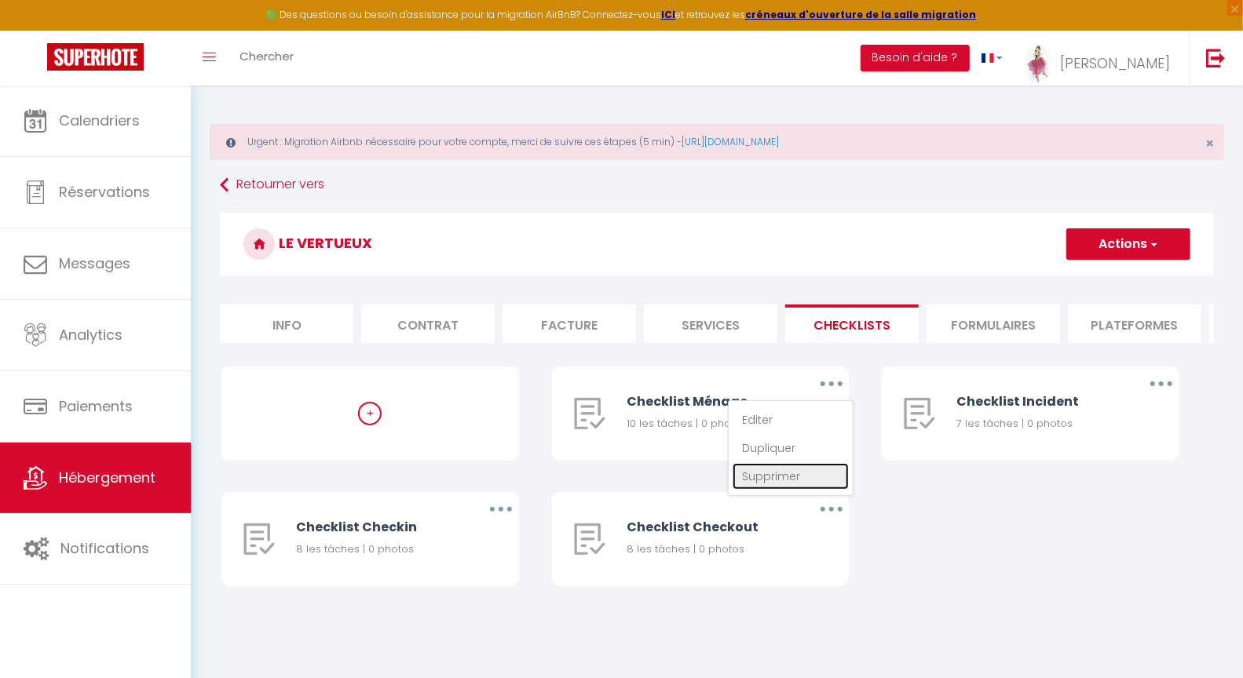
click at [772, 485] on link "Supprimer" at bounding box center [790, 476] width 116 height 27
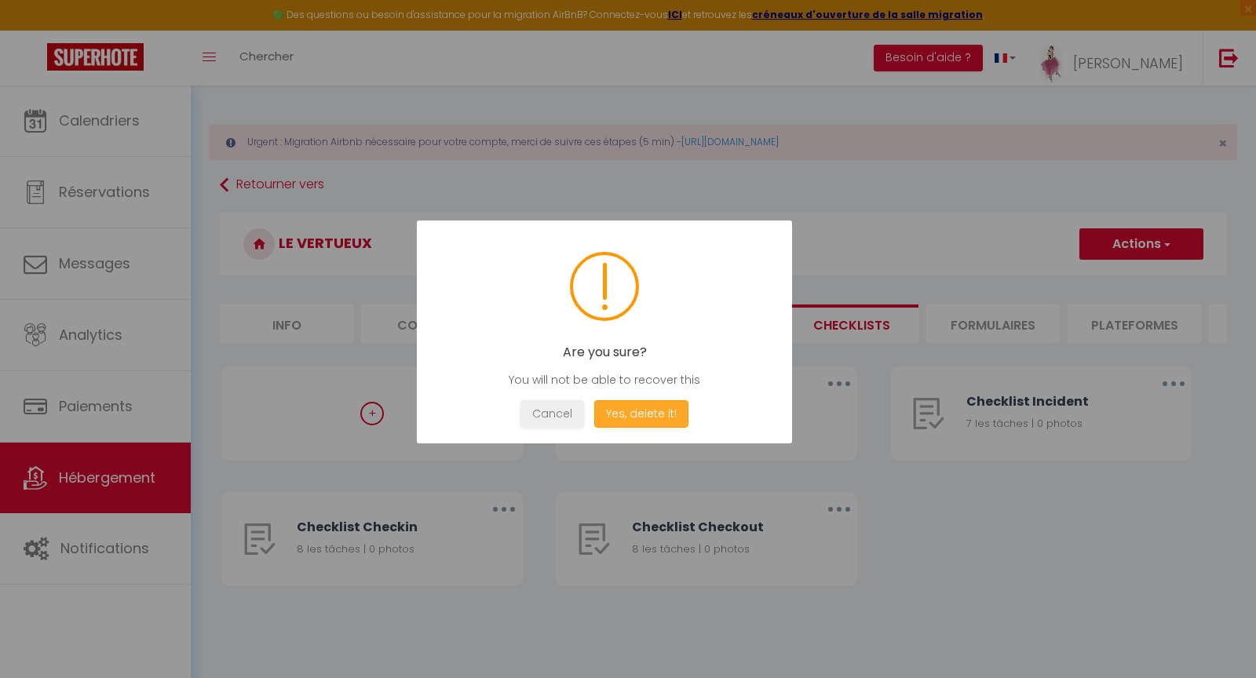
click at [645, 413] on button "Yes, delete it!" at bounding box center [641, 413] width 94 height 27
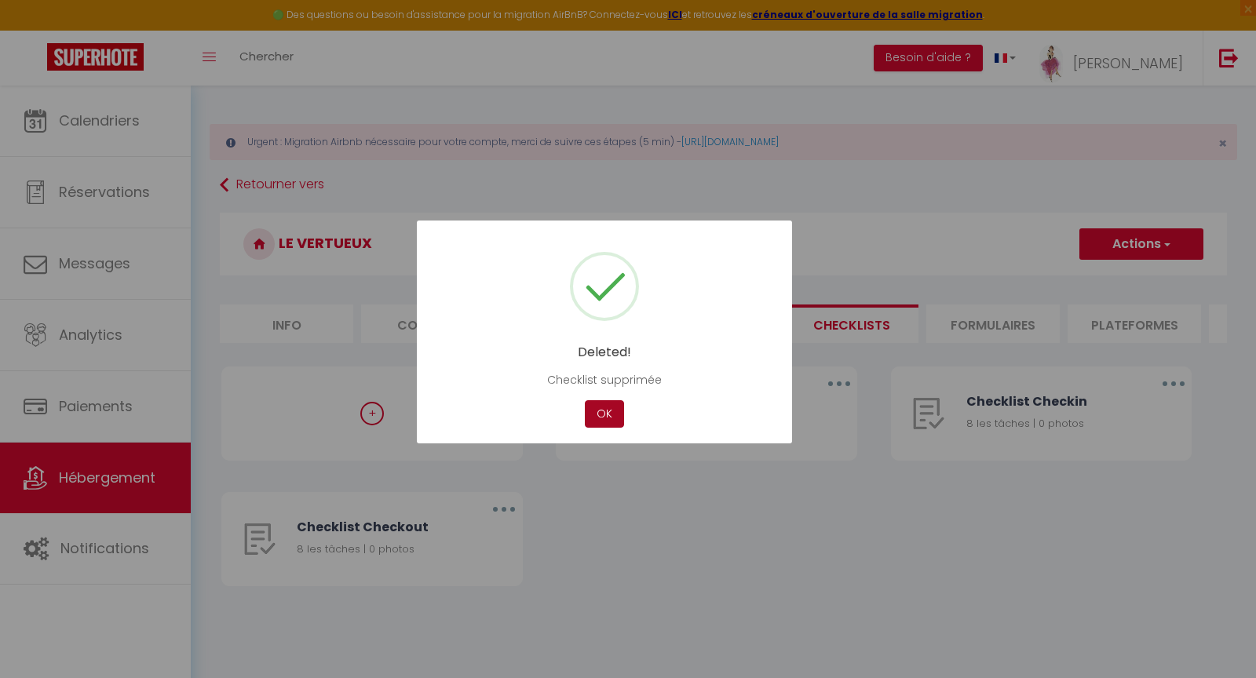
click at [604, 418] on button "OK" at bounding box center [604, 413] width 39 height 27
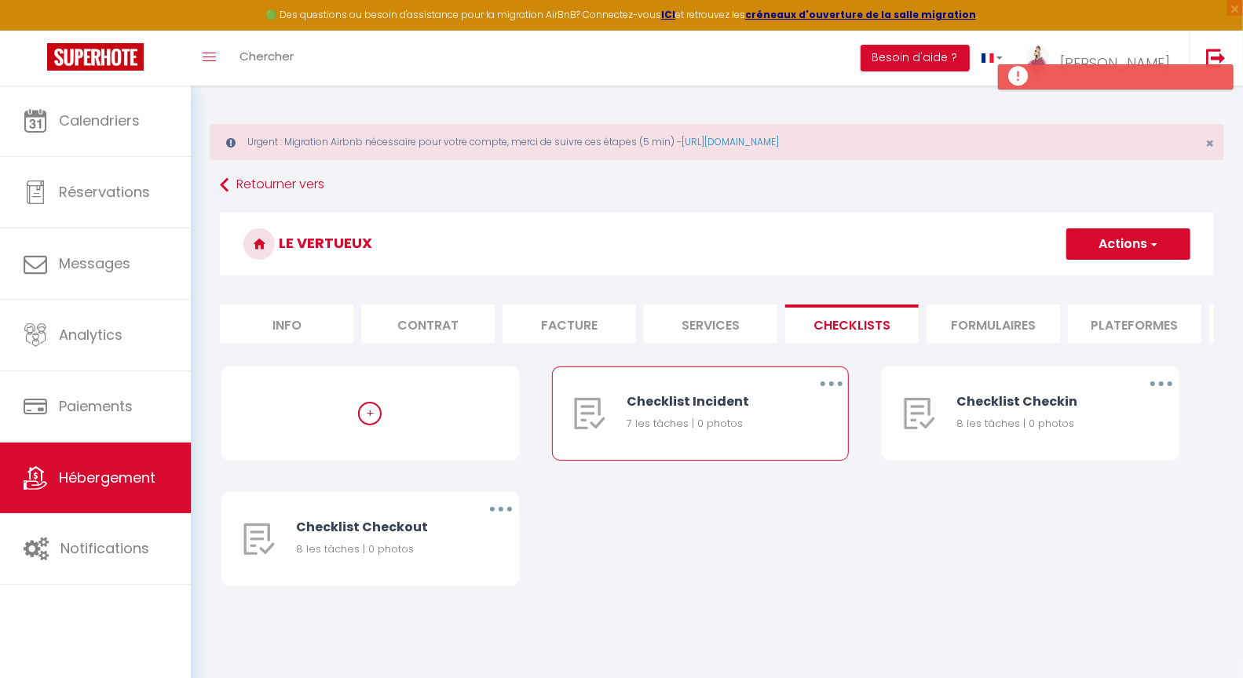
click at [833, 396] on button "button" at bounding box center [831, 383] width 44 height 25
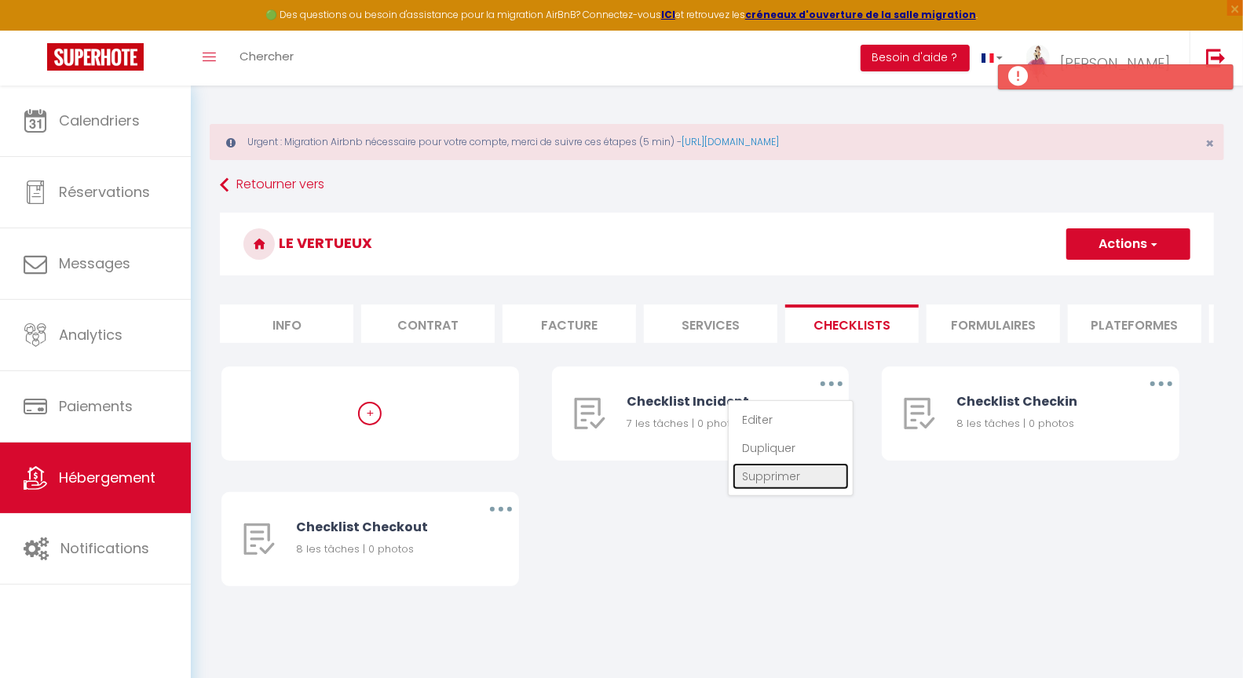
click at [781, 490] on link "Supprimer" at bounding box center [790, 476] width 116 height 27
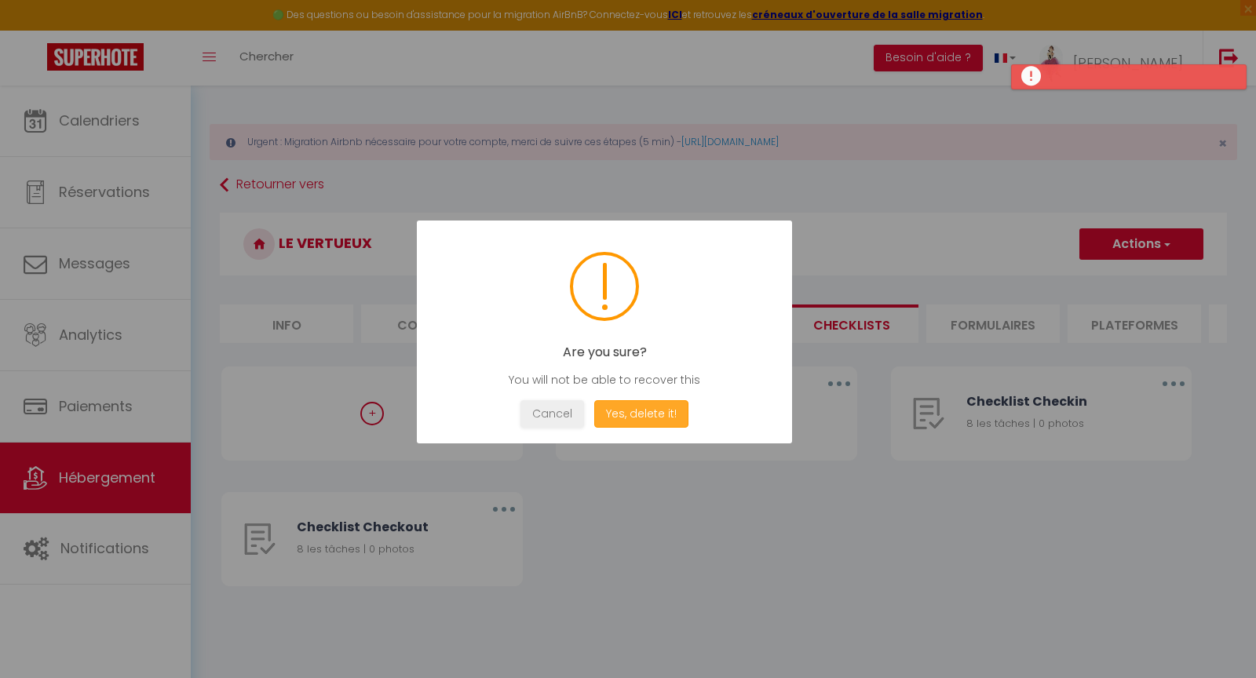
click at [626, 414] on button "Yes, delete it!" at bounding box center [641, 413] width 94 height 27
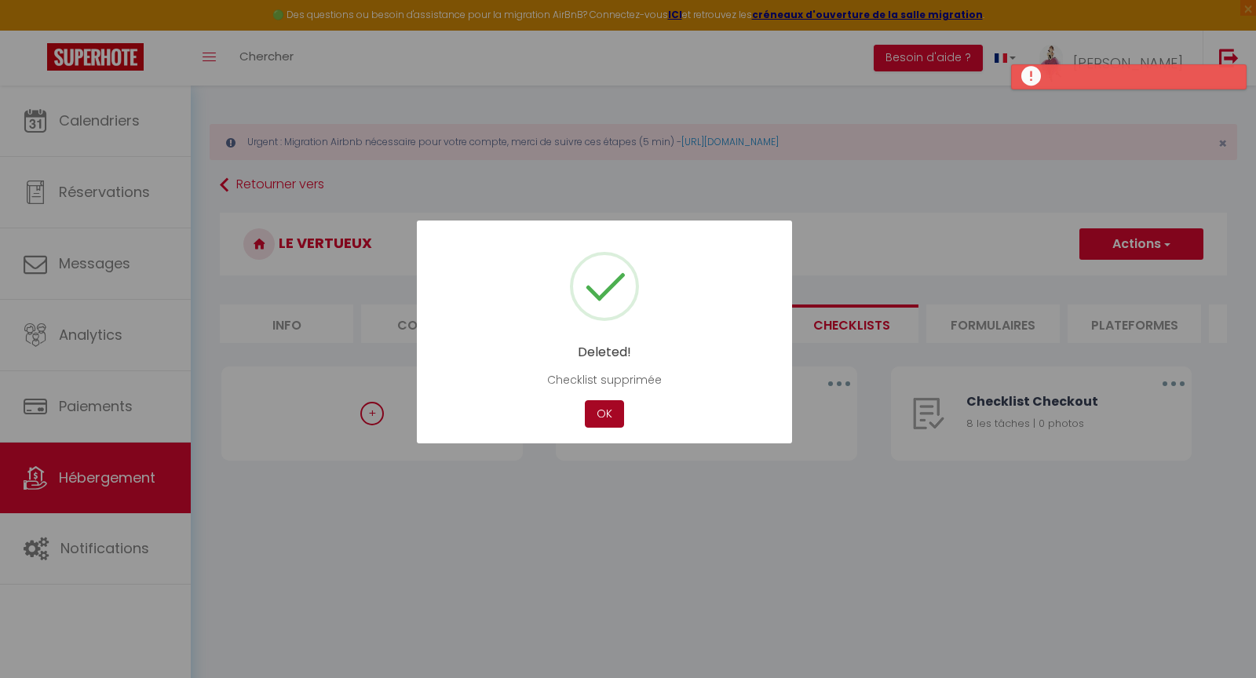
click at [604, 418] on button "OK" at bounding box center [604, 413] width 39 height 27
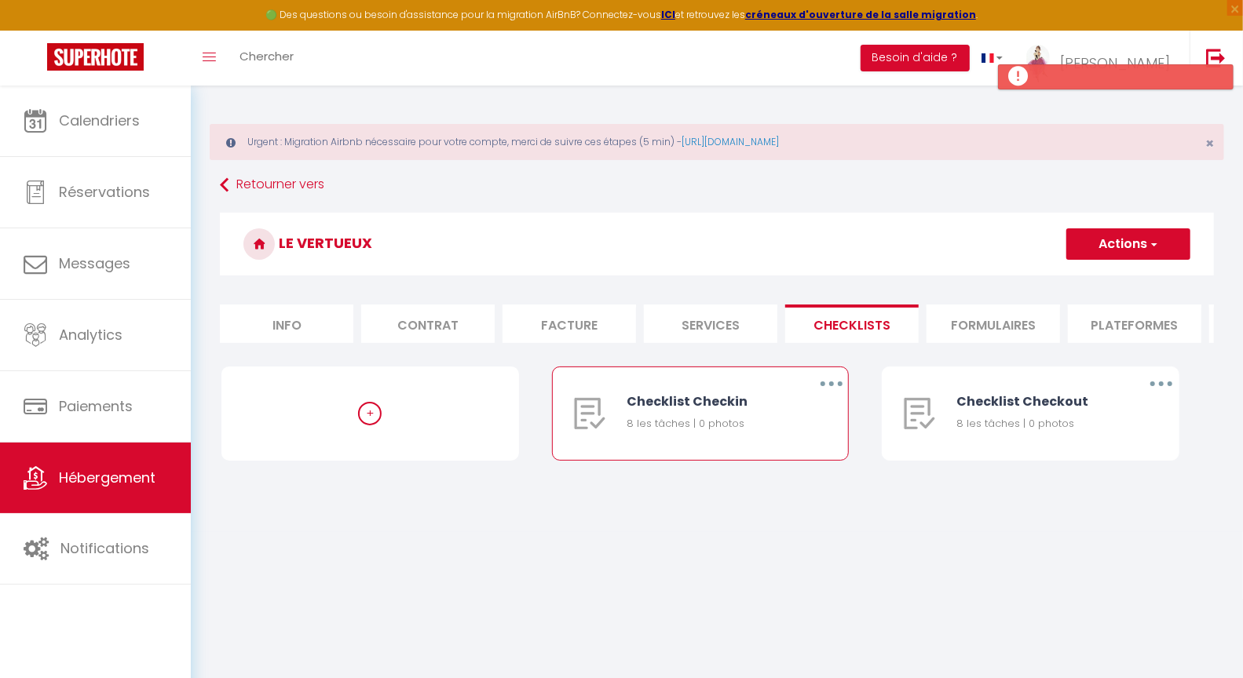
click at [838, 396] on button "button" at bounding box center [831, 383] width 44 height 25
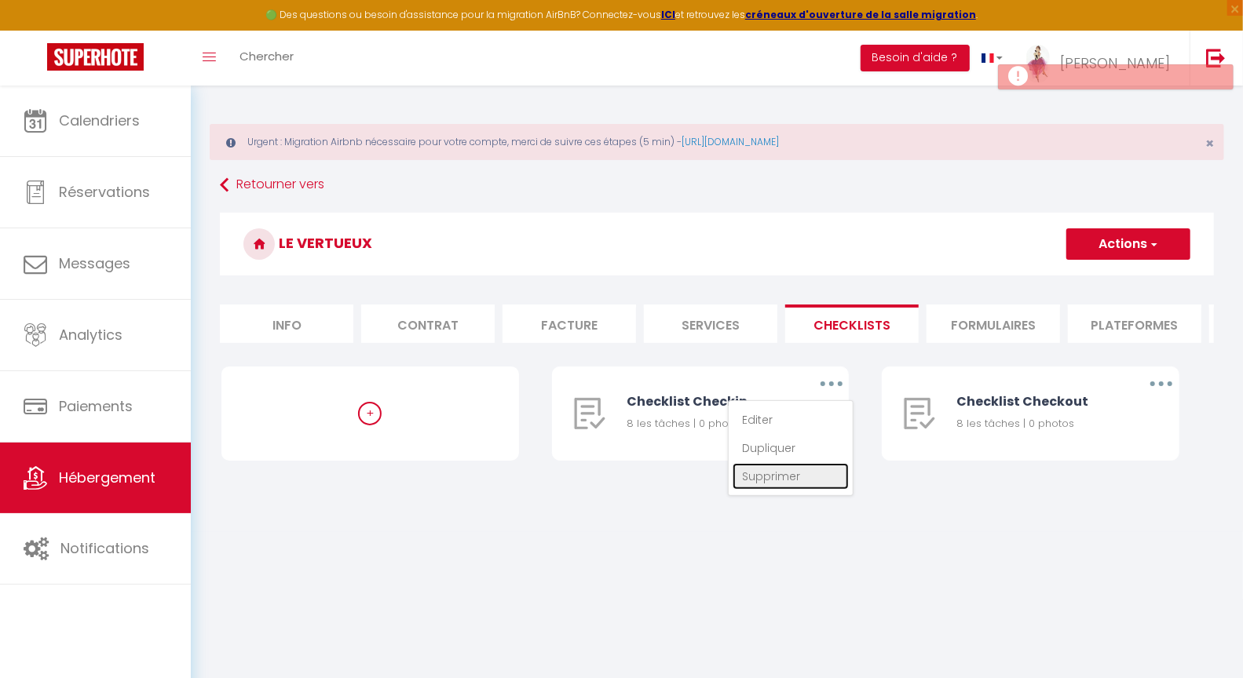
click at [761, 486] on link "Supprimer" at bounding box center [790, 476] width 116 height 27
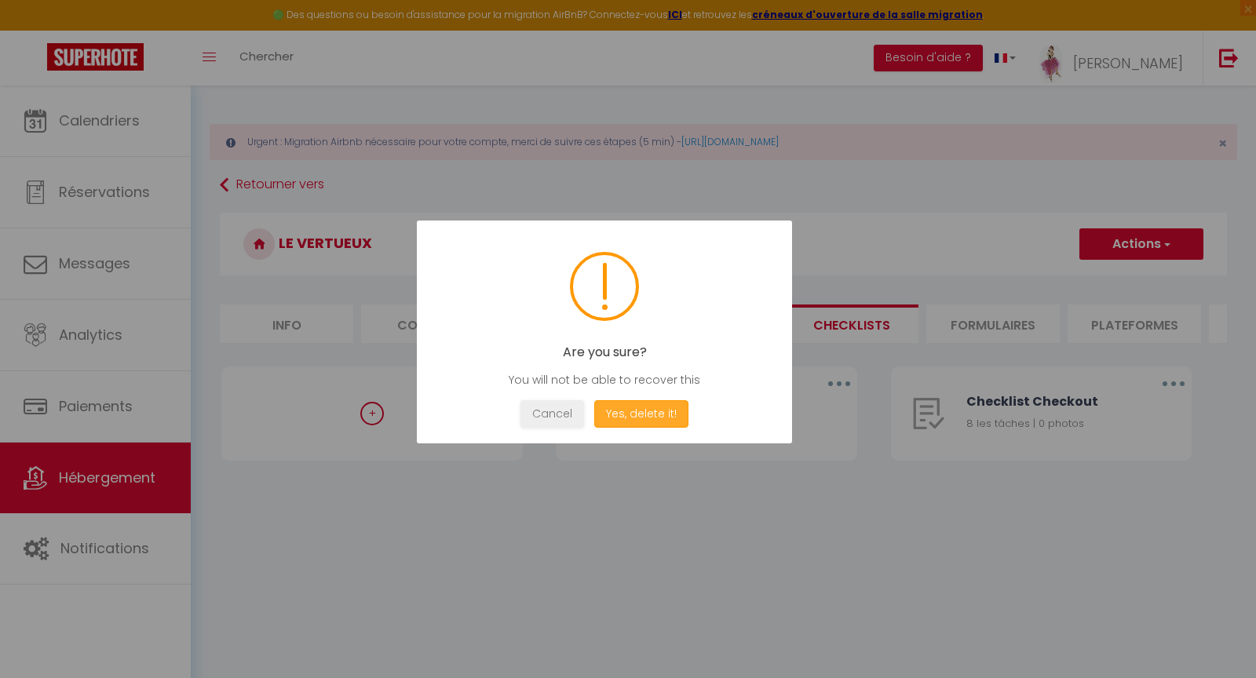
click at [648, 420] on button "Yes, delete it!" at bounding box center [641, 413] width 94 height 27
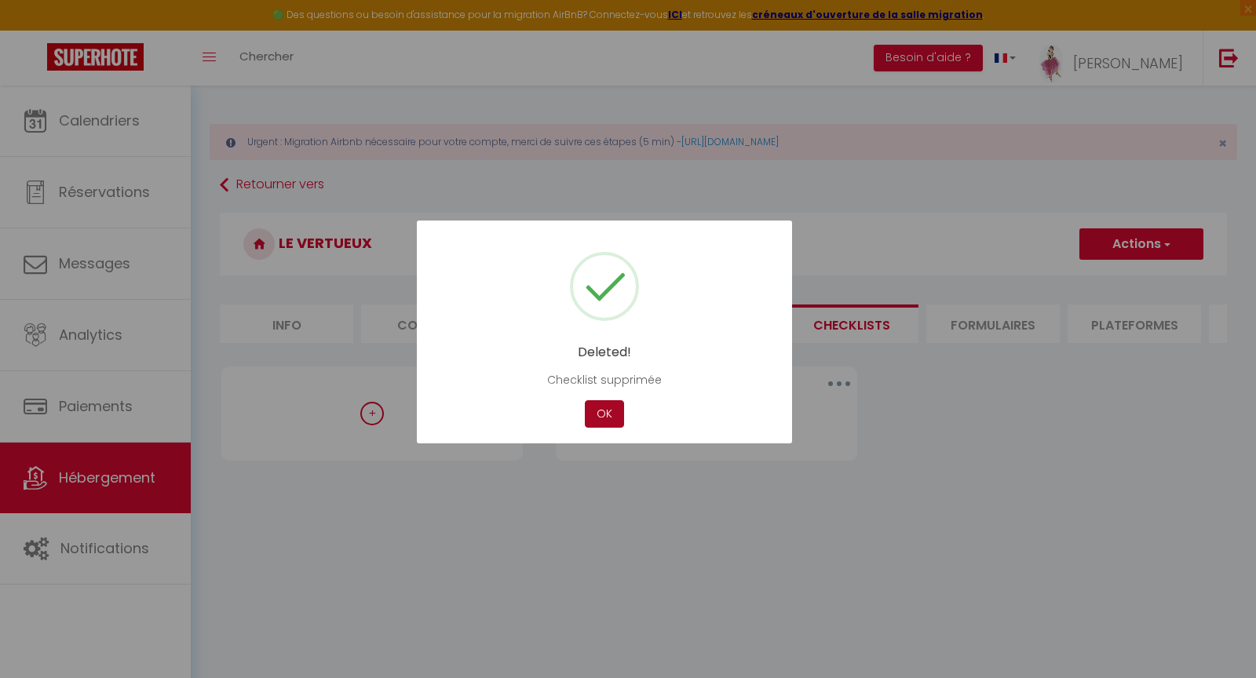
click at [612, 422] on button "OK" at bounding box center [604, 413] width 39 height 27
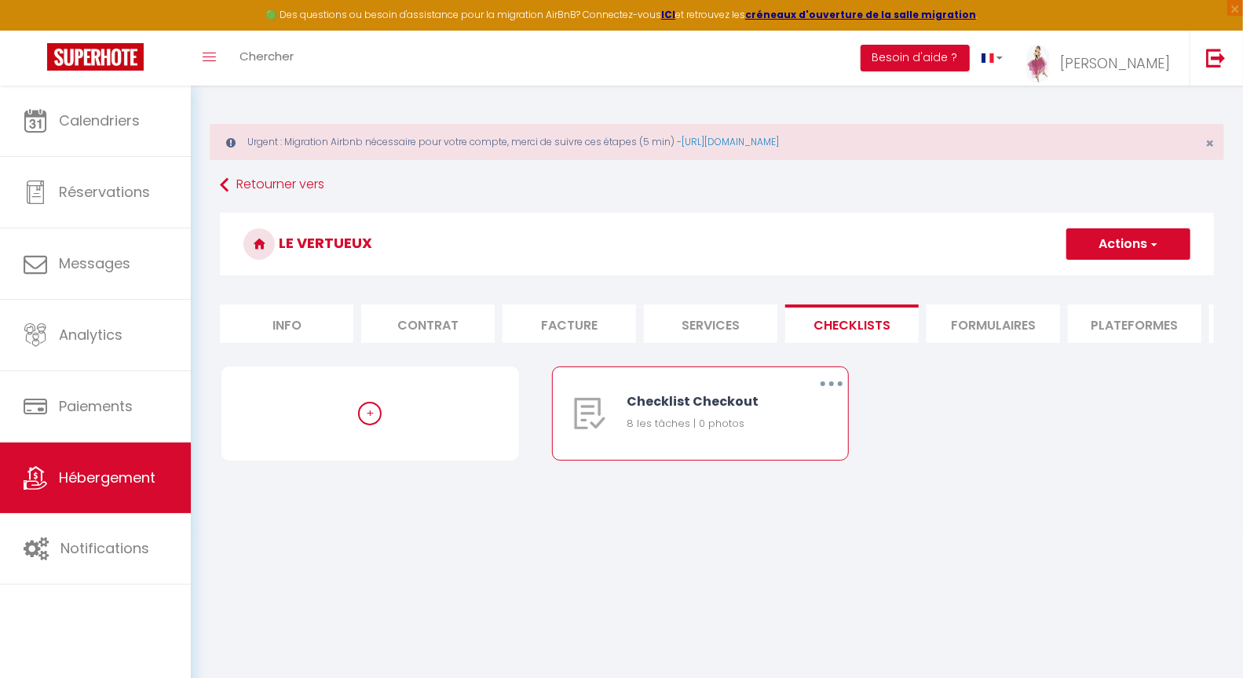
click at [835, 395] on button "button" at bounding box center [831, 383] width 44 height 25
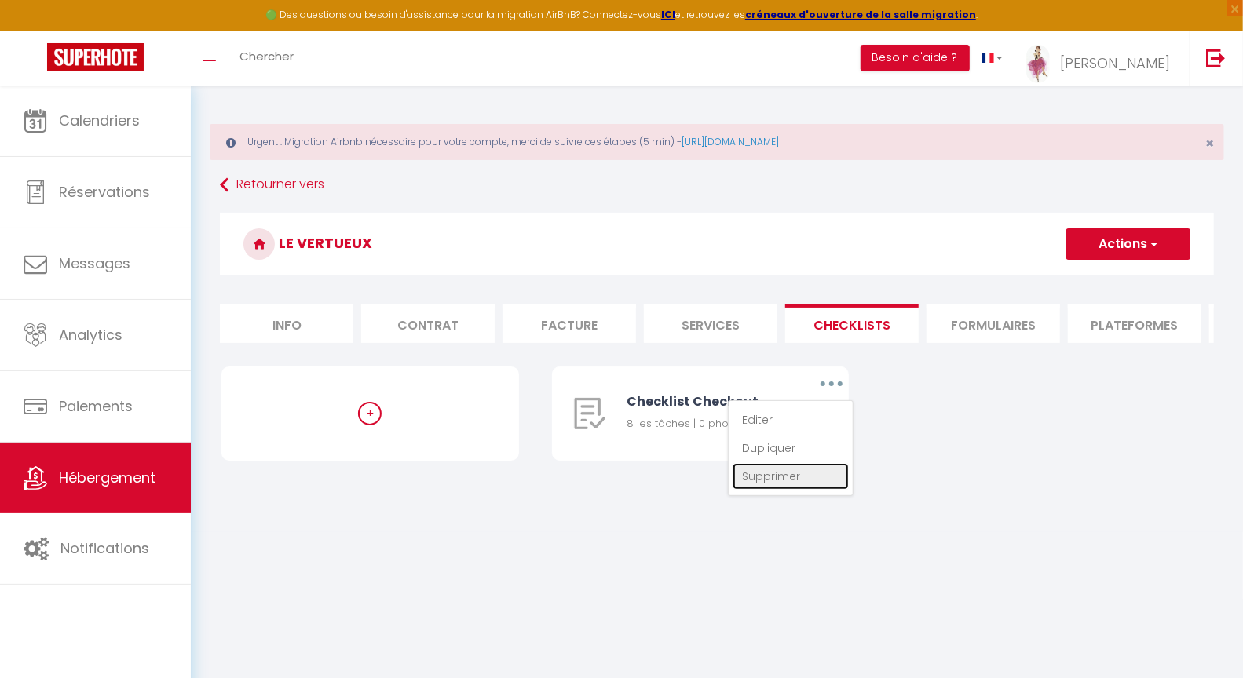
click at [747, 490] on link "Supprimer" at bounding box center [790, 476] width 116 height 27
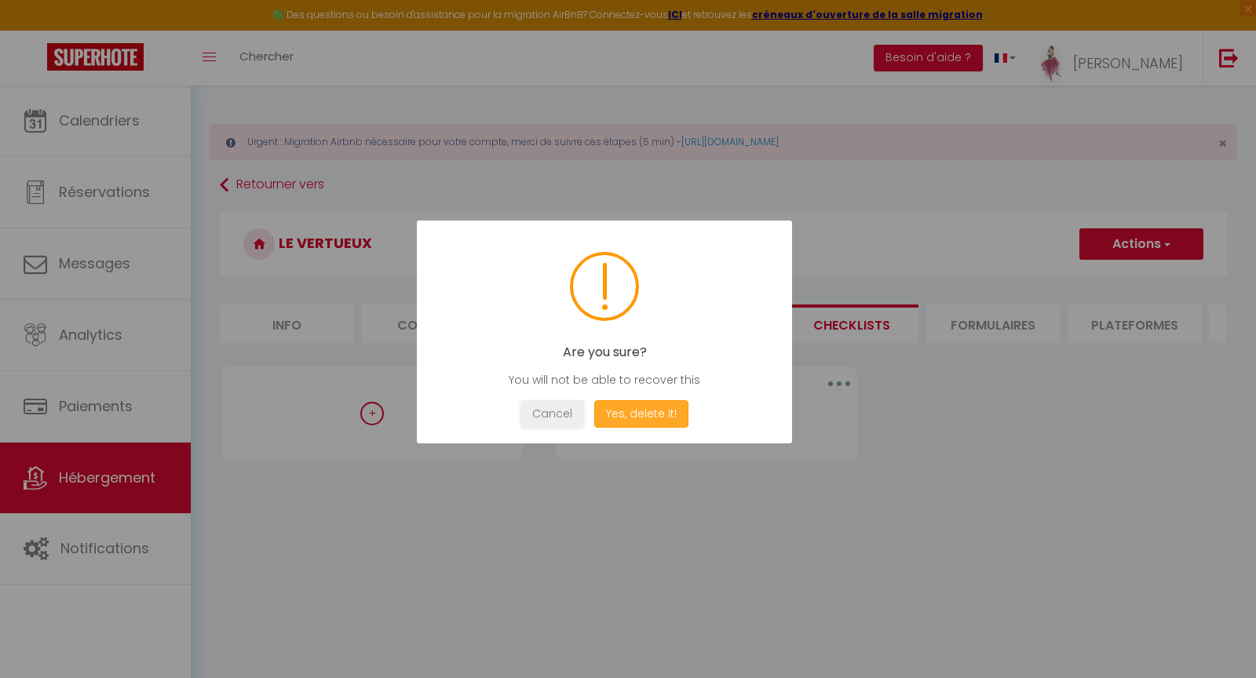
click at [614, 418] on button "Yes, delete it!" at bounding box center [641, 413] width 94 height 27
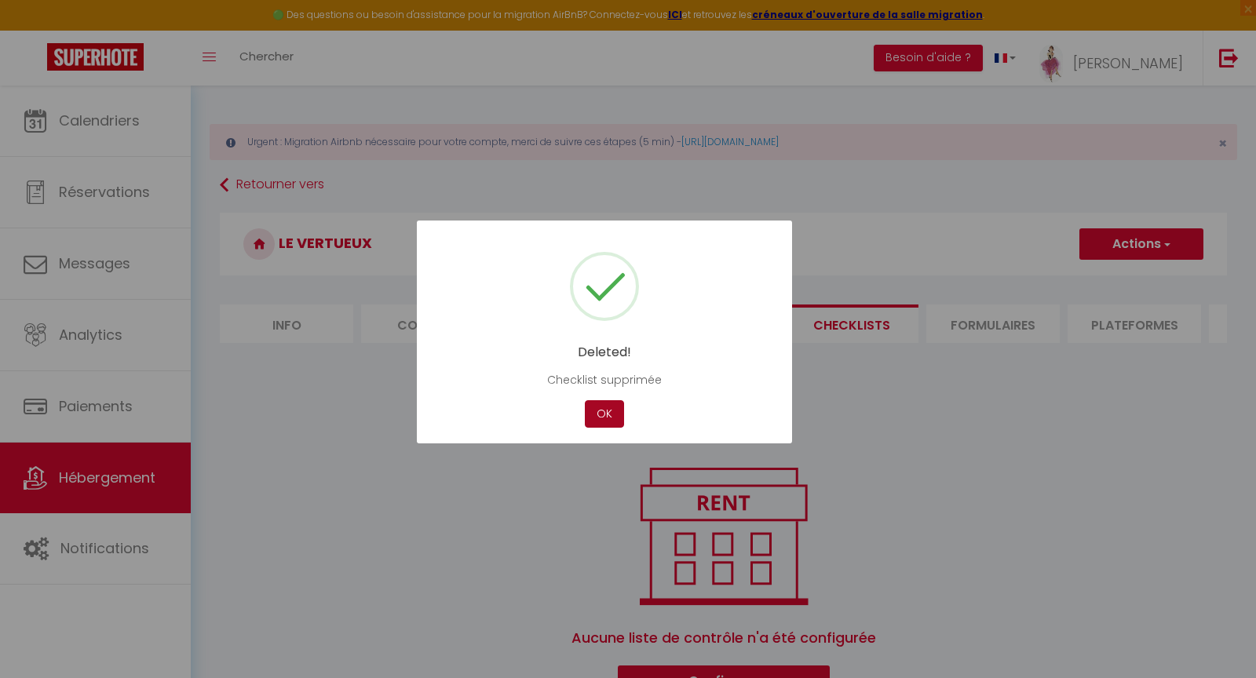
click at [615, 417] on button "OK" at bounding box center [604, 413] width 39 height 27
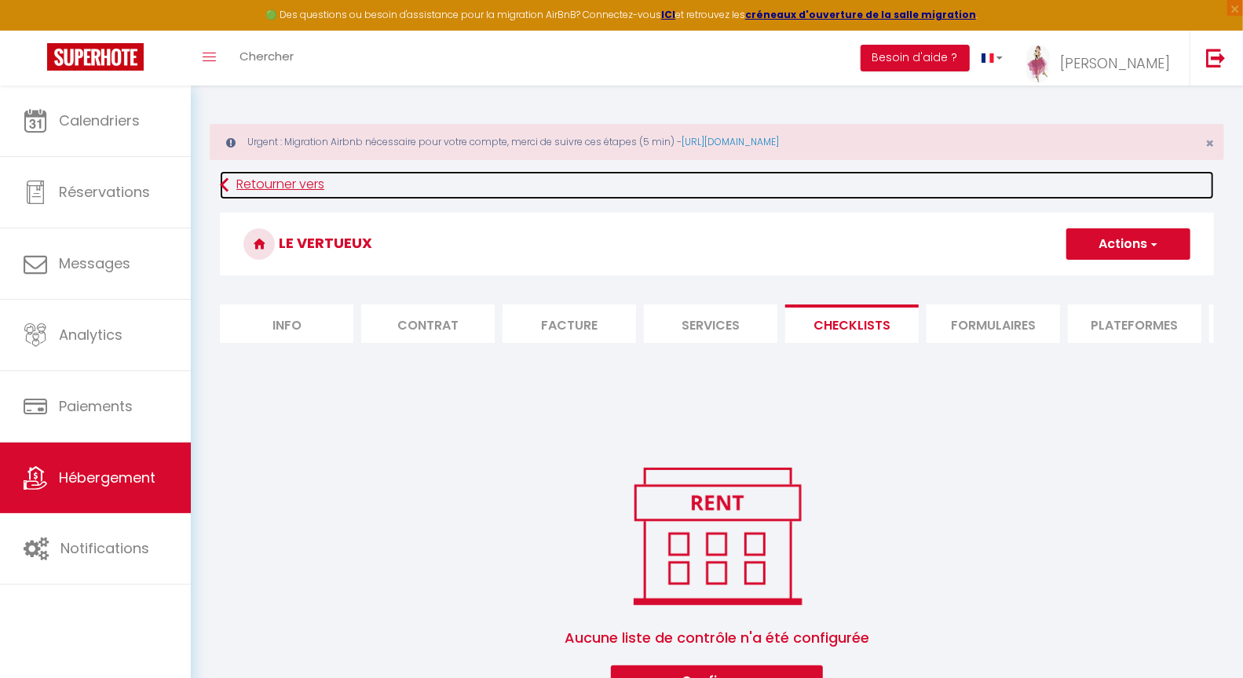
click at [261, 187] on link "Retourner vers" at bounding box center [717, 185] width 994 height 28
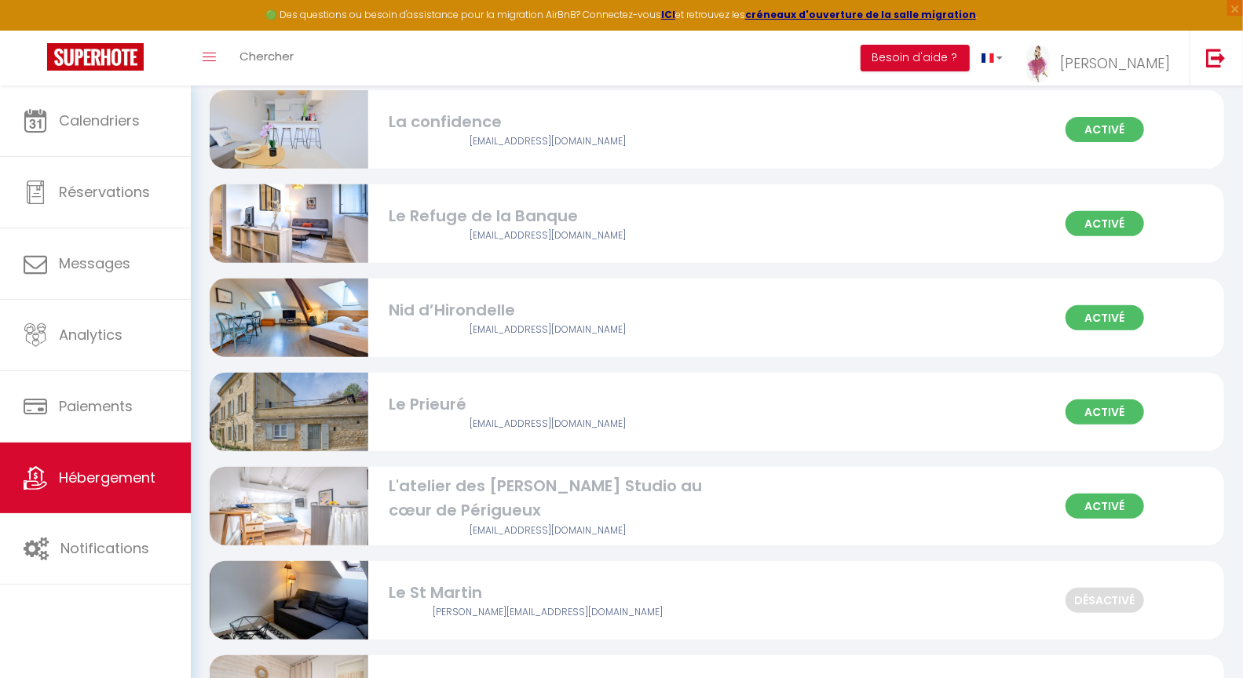
scroll to position [4067, 0]
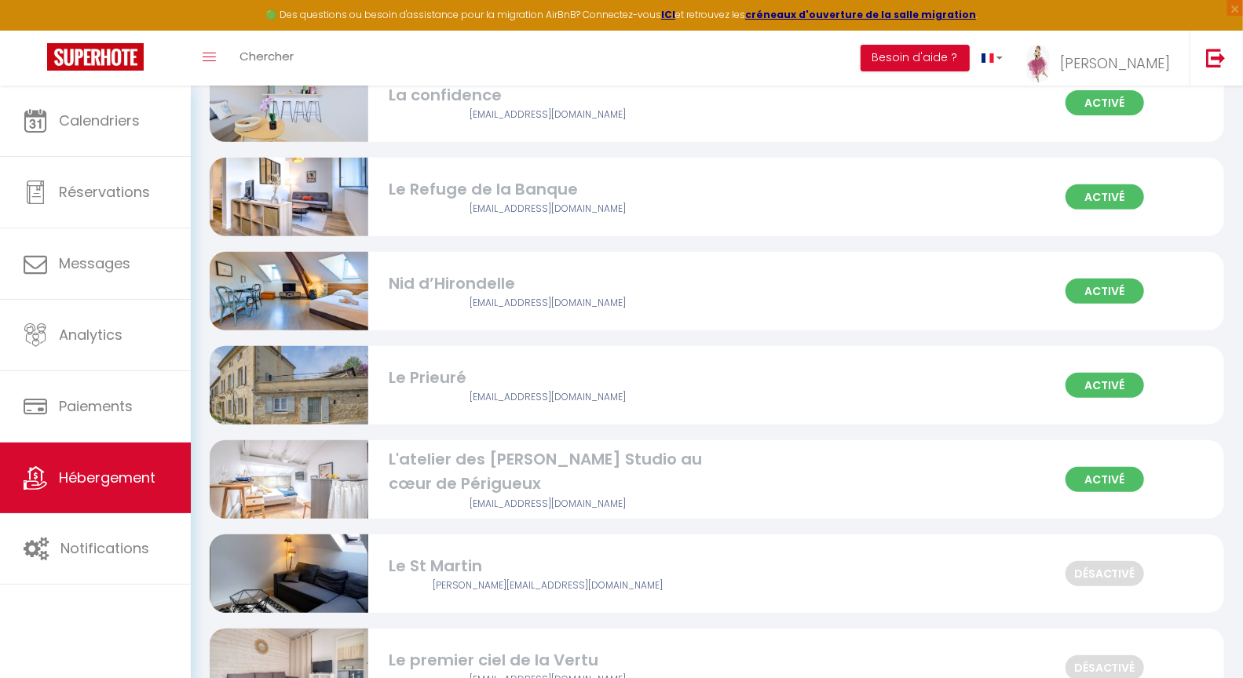
click at [451, 461] on div "L'atelier des [PERSON_NAME] Studio au cœur de Périgueux" at bounding box center [547, 471] width 317 height 49
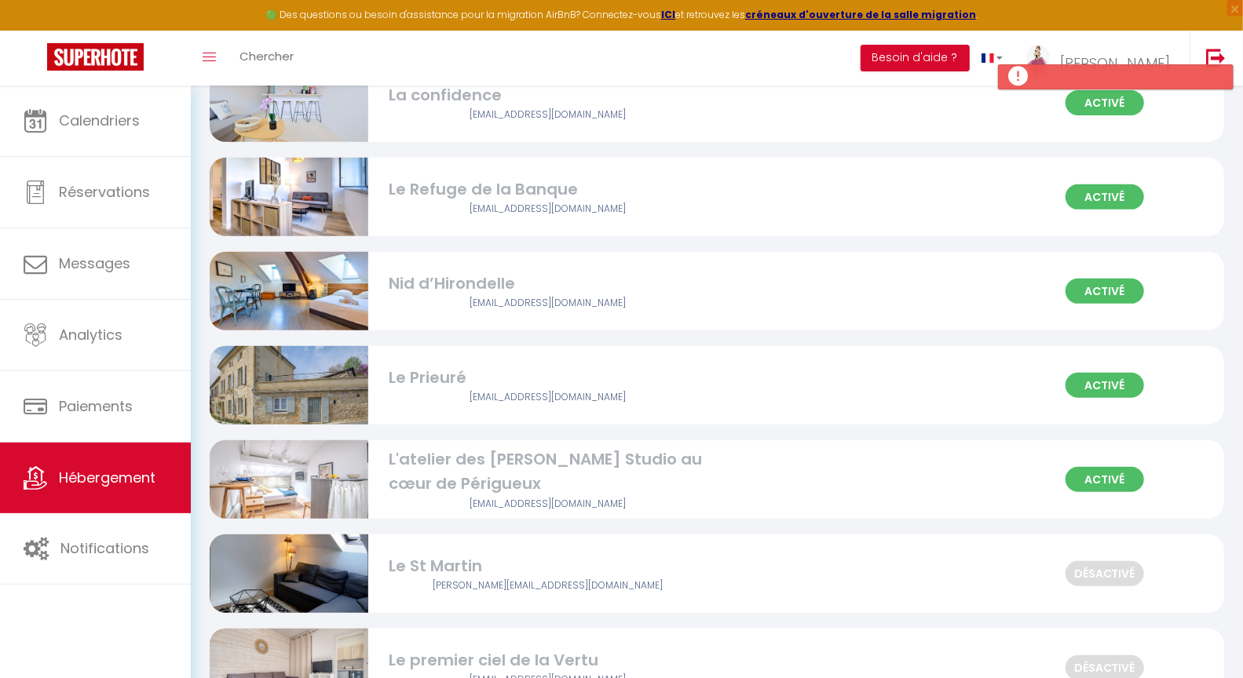
click at [446, 459] on div "L'atelier des [PERSON_NAME] Studio au cœur de Périgueux" at bounding box center [547, 471] width 317 height 49
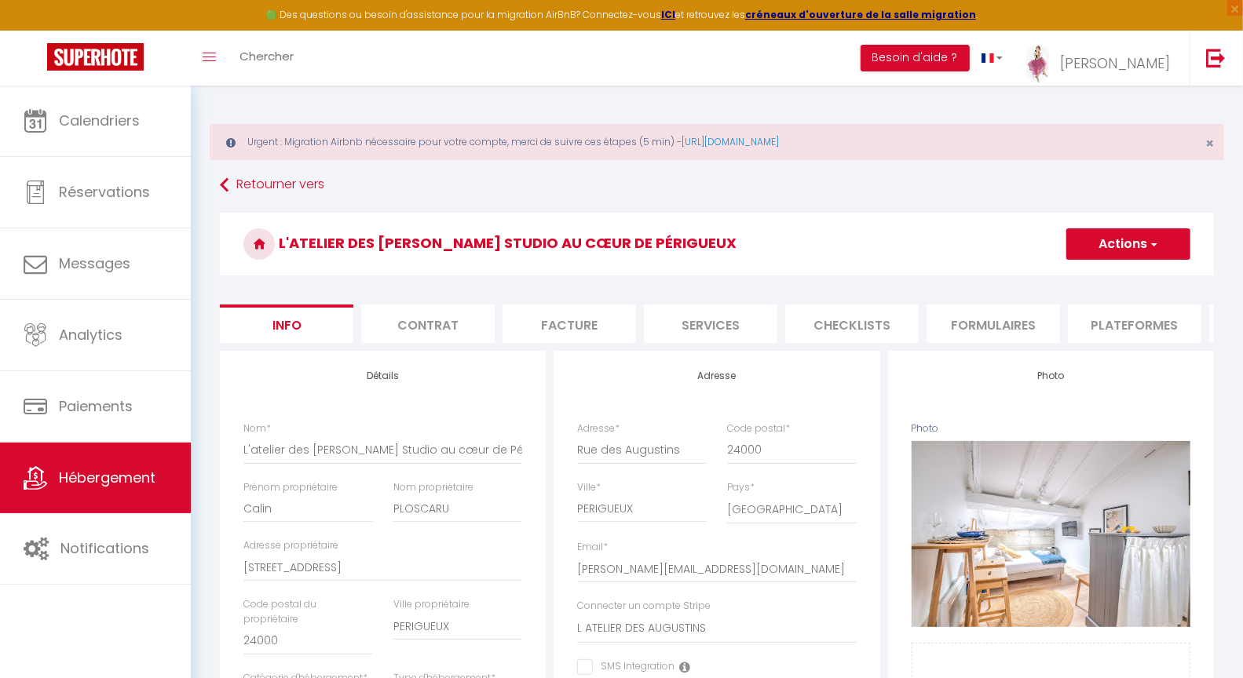
click at [860, 320] on li "Checklists" at bounding box center [851, 324] width 133 height 38
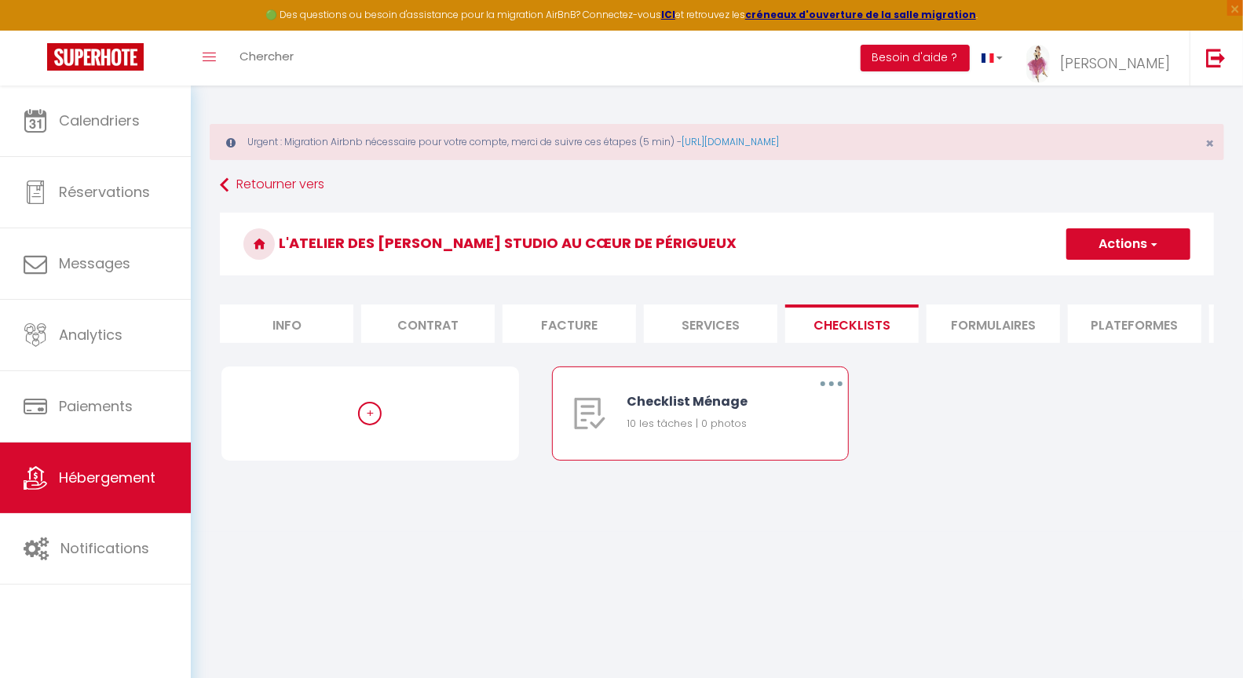
click at [832, 386] on icon "button" at bounding box center [831, 384] width 5 height 5
click at [781, 488] on link "Supprimer" at bounding box center [790, 476] width 116 height 27
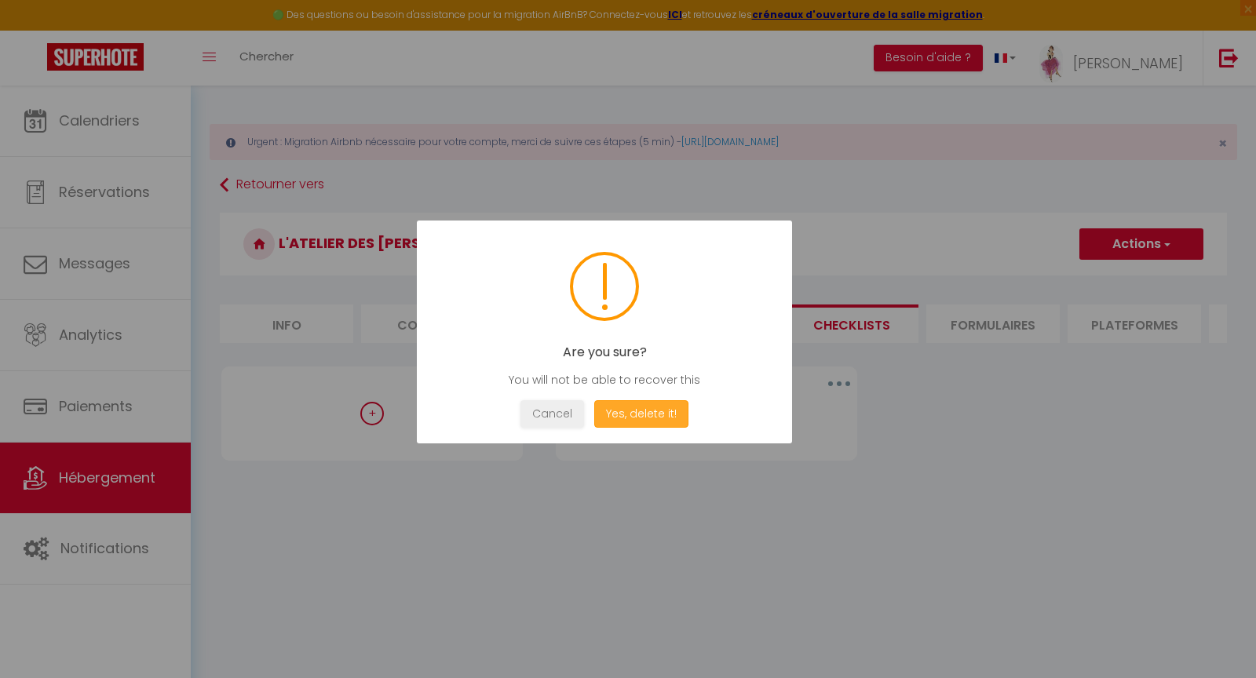
click at [641, 415] on button "Yes, delete it!" at bounding box center [641, 413] width 94 height 27
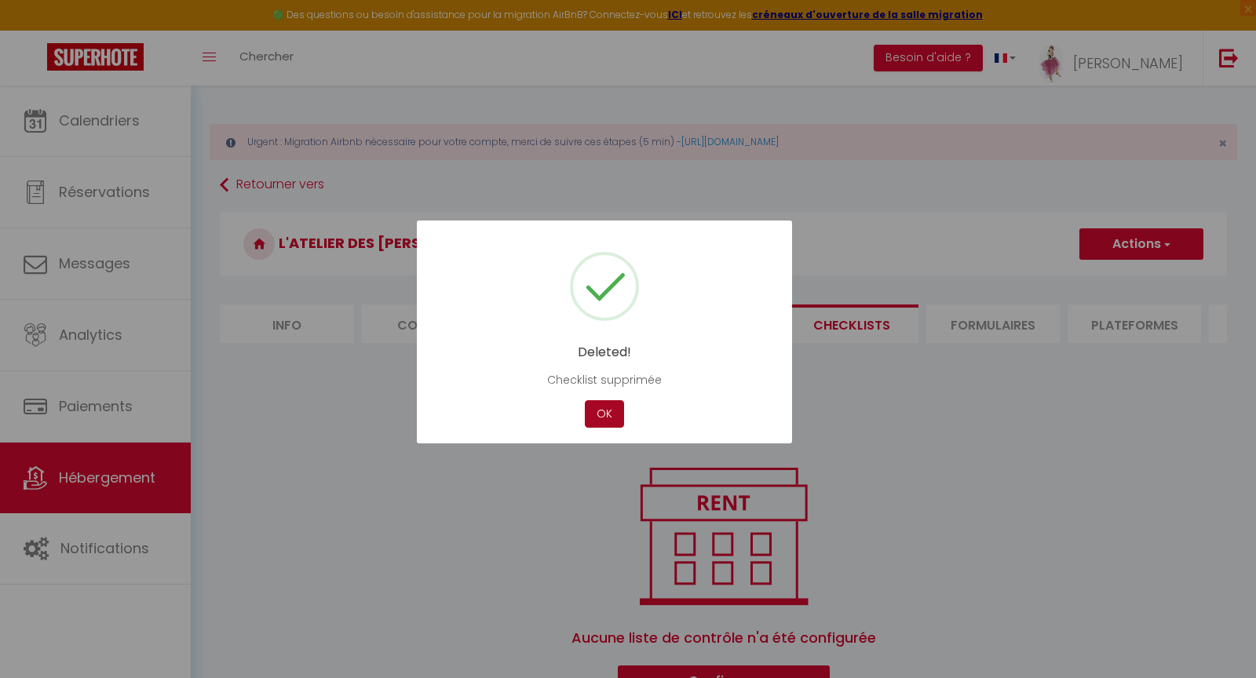
click at [606, 414] on button "OK" at bounding box center [604, 413] width 39 height 27
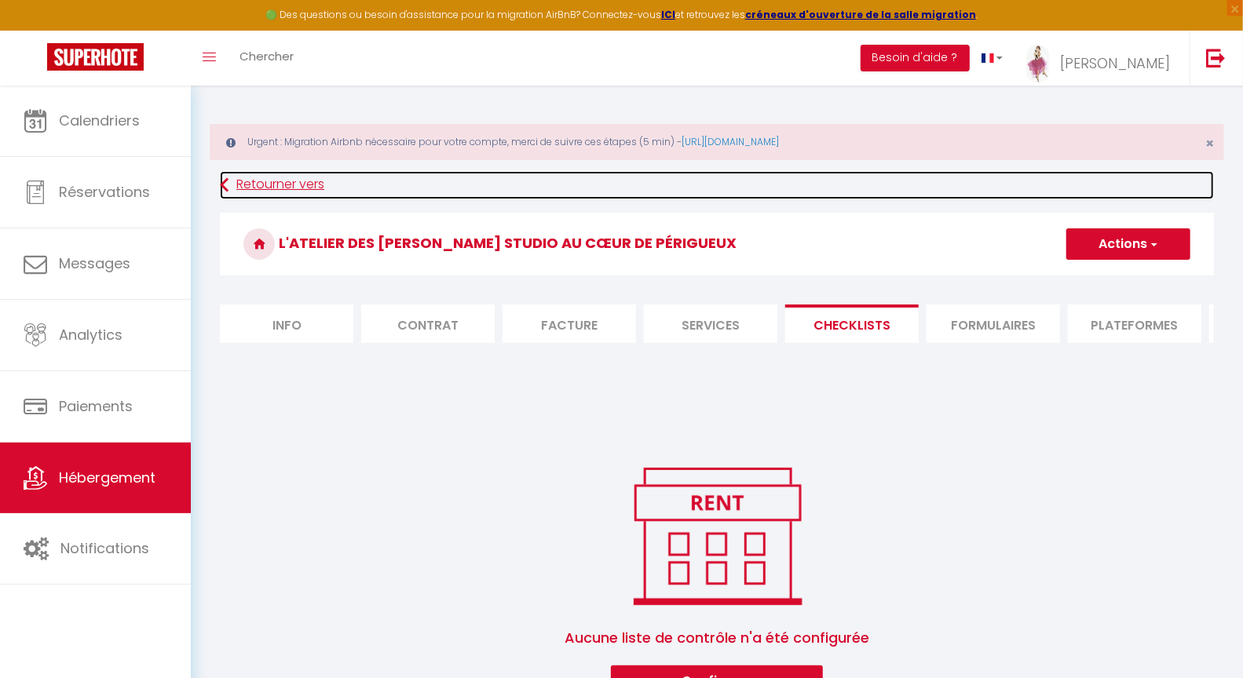
click at [269, 184] on link "Retourner vers" at bounding box center [717, 185] width 994 height 28
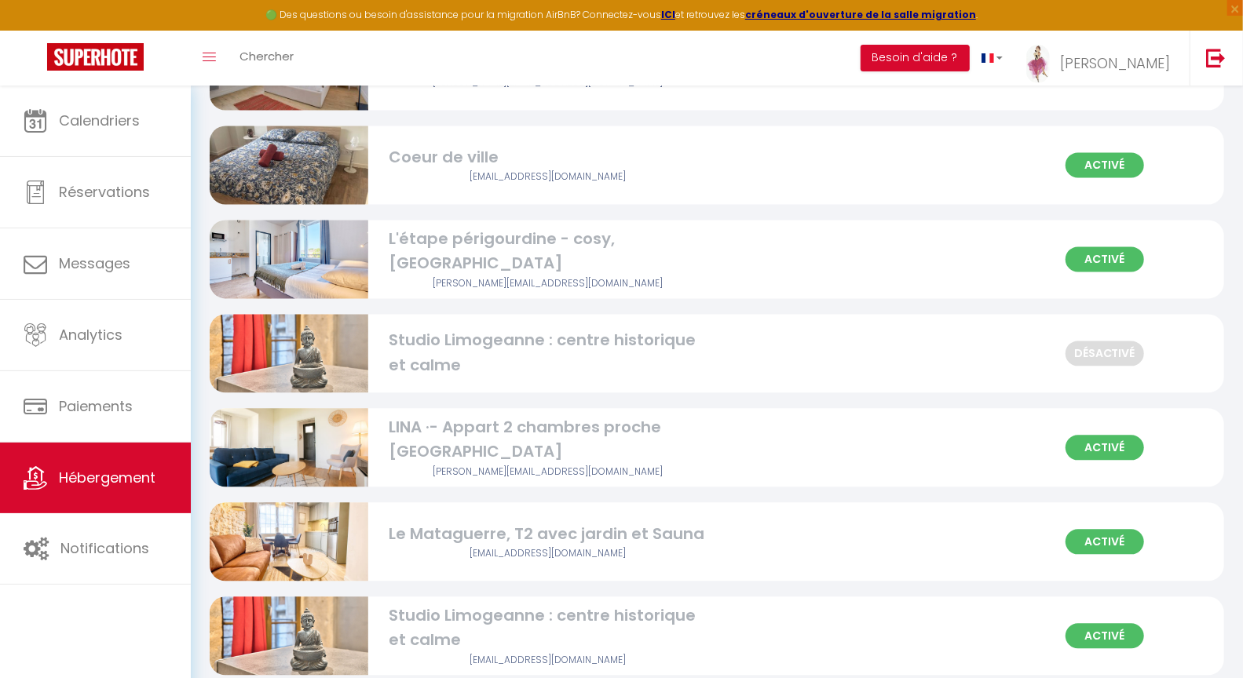
scroll to position [5703, 0]
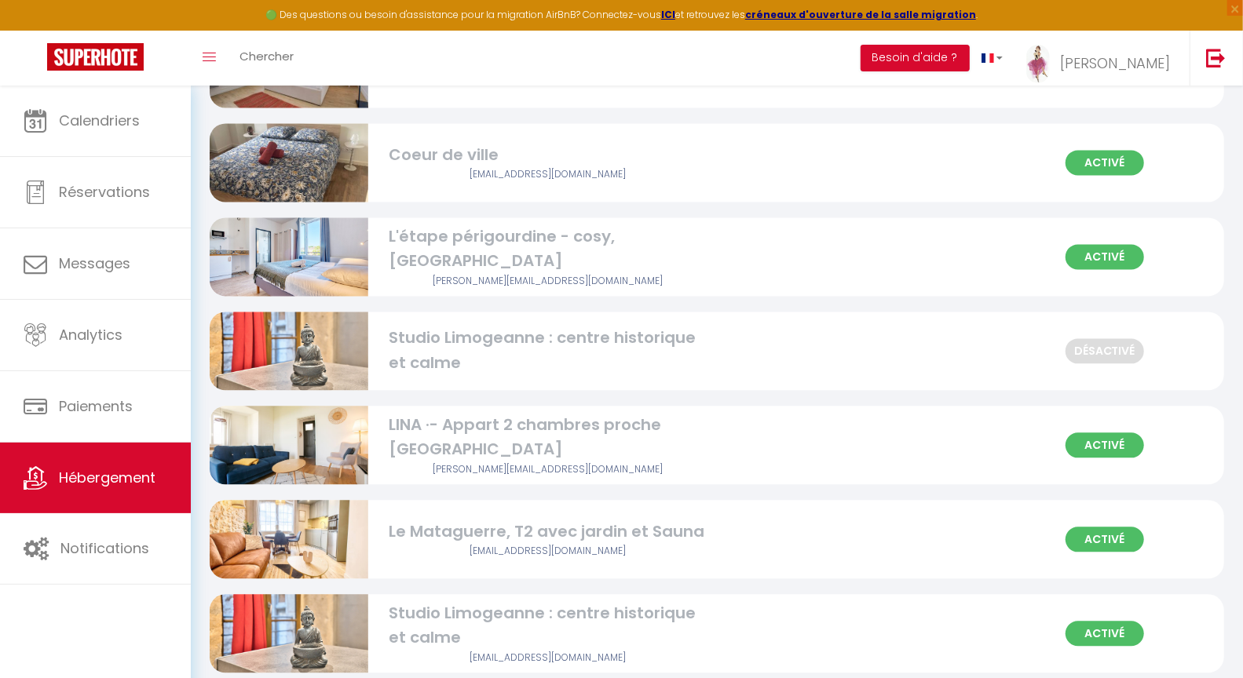
click at [425, 531] on div "Le Mataguerre, T2 avec jardin et Sauna" at bounding box center [547, 532] width 317 height 24
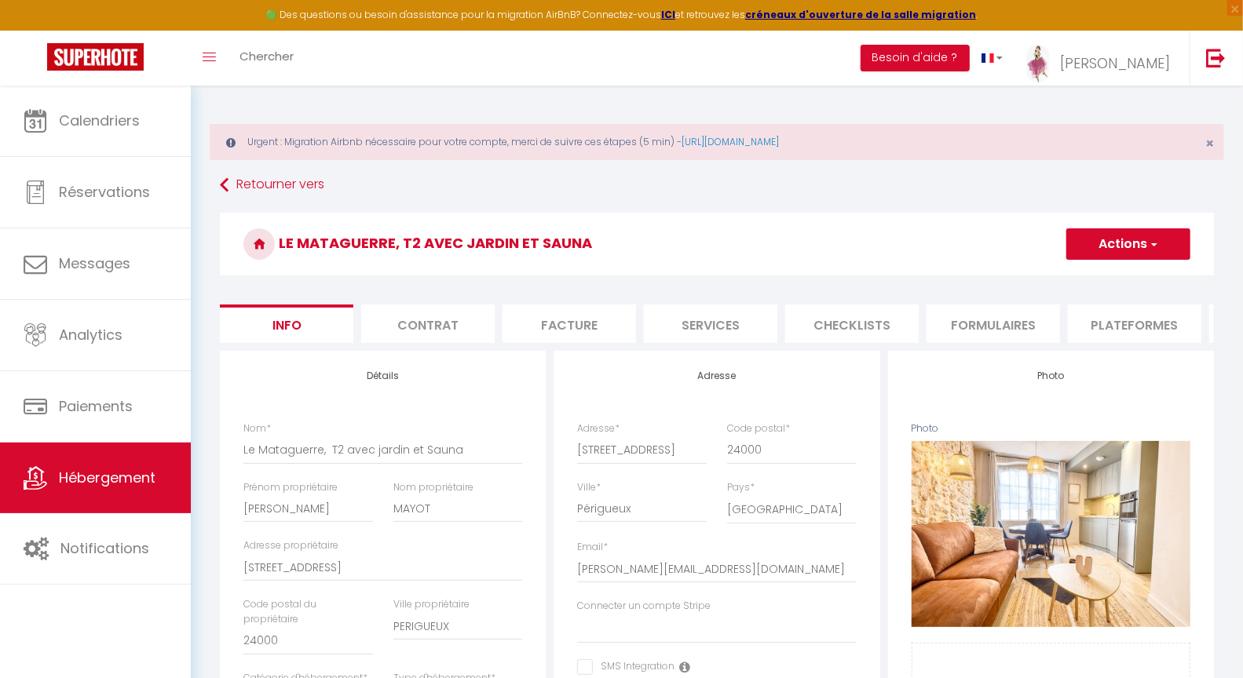
click at [857, 322] on li "Checklists" at bounding box center [851, 324] width 133 height 38
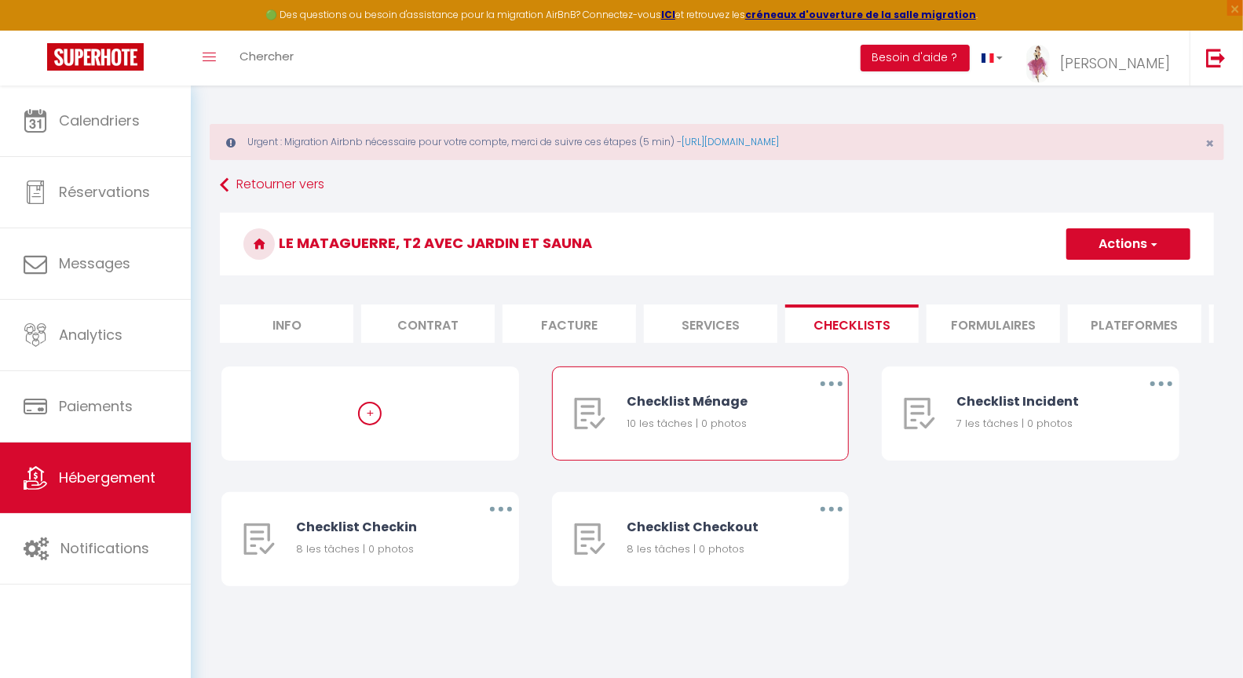
click at [831, 386] on icon "button" at bounding box center [831, 384] width 5 height 5
click at [756, 488] on link "Supprimer" at bounding box center [790, 476] width 116 height 27
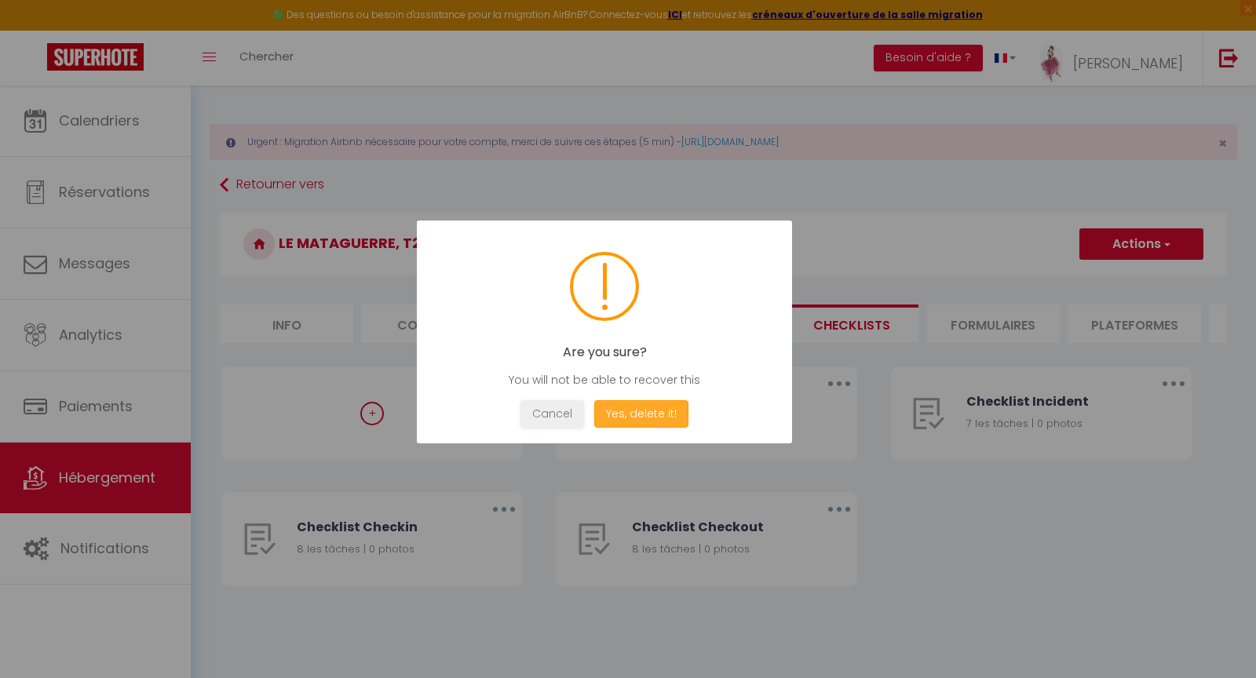
click at [652, 411] on button "Yes, delete it!" at bounding box center [641, 413] width 94 height 27
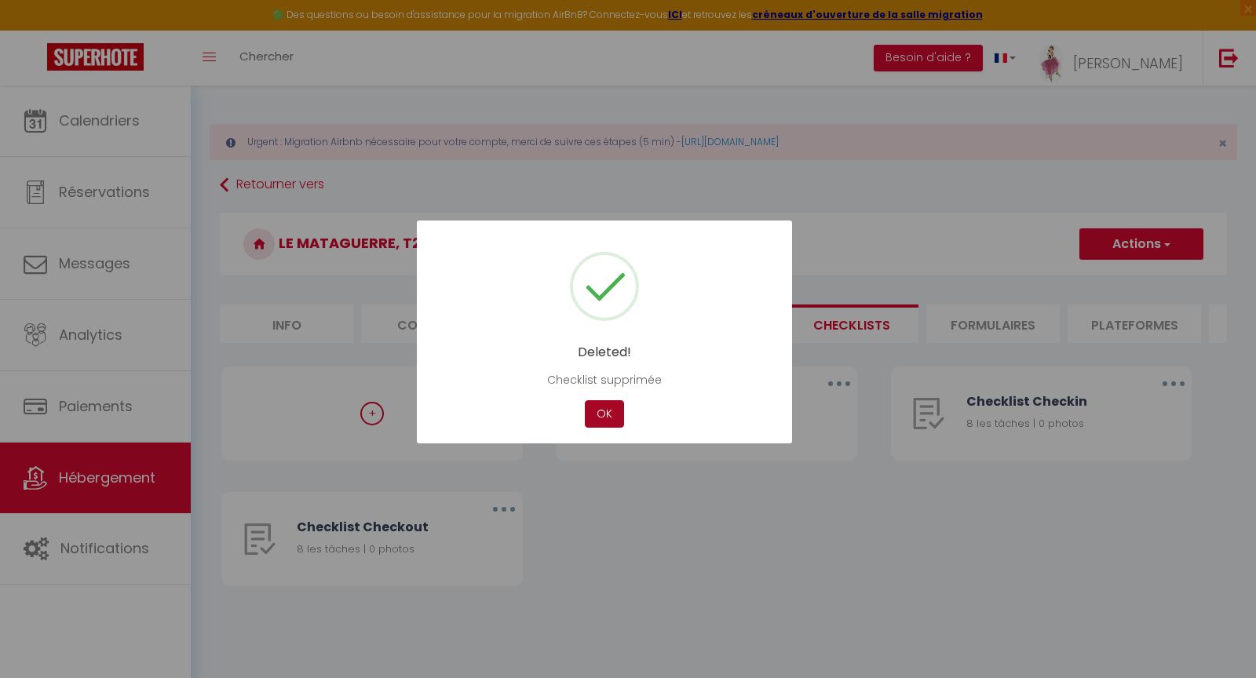
click at [609, 413] on button "OK" at bounding box center [604, 413] width 39 height 27
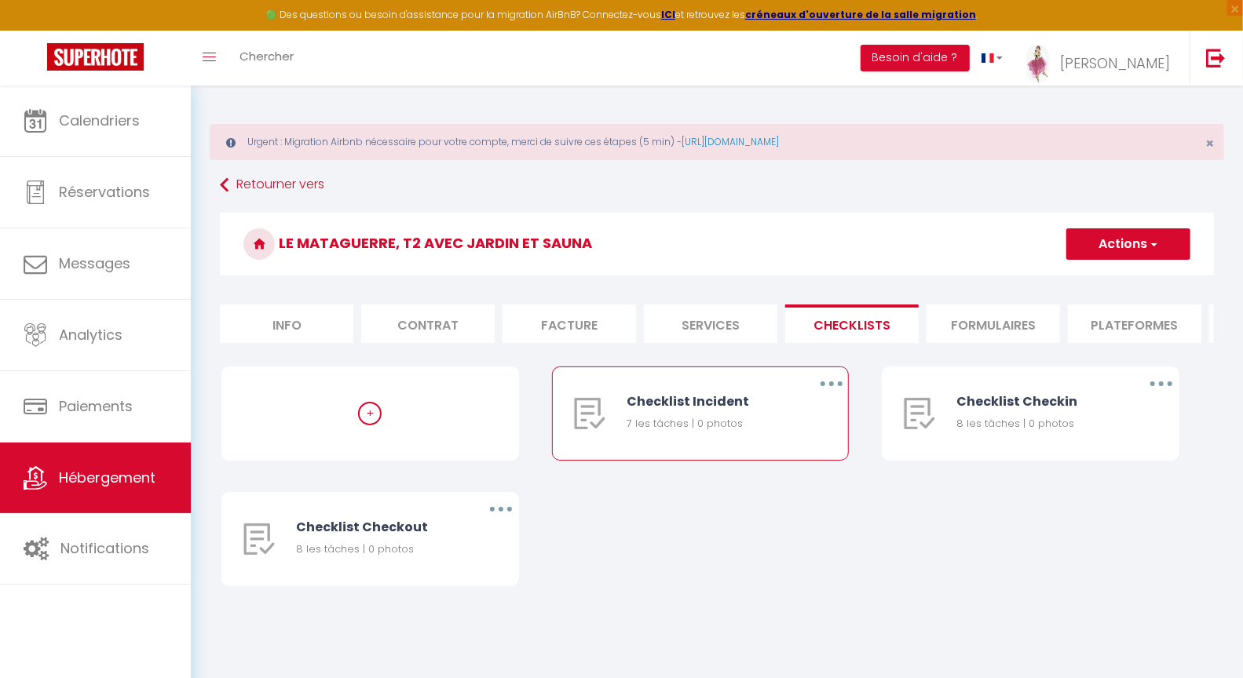
click at [835, 396] on button "button" at bounding box center [831, 383] width 44 height 25
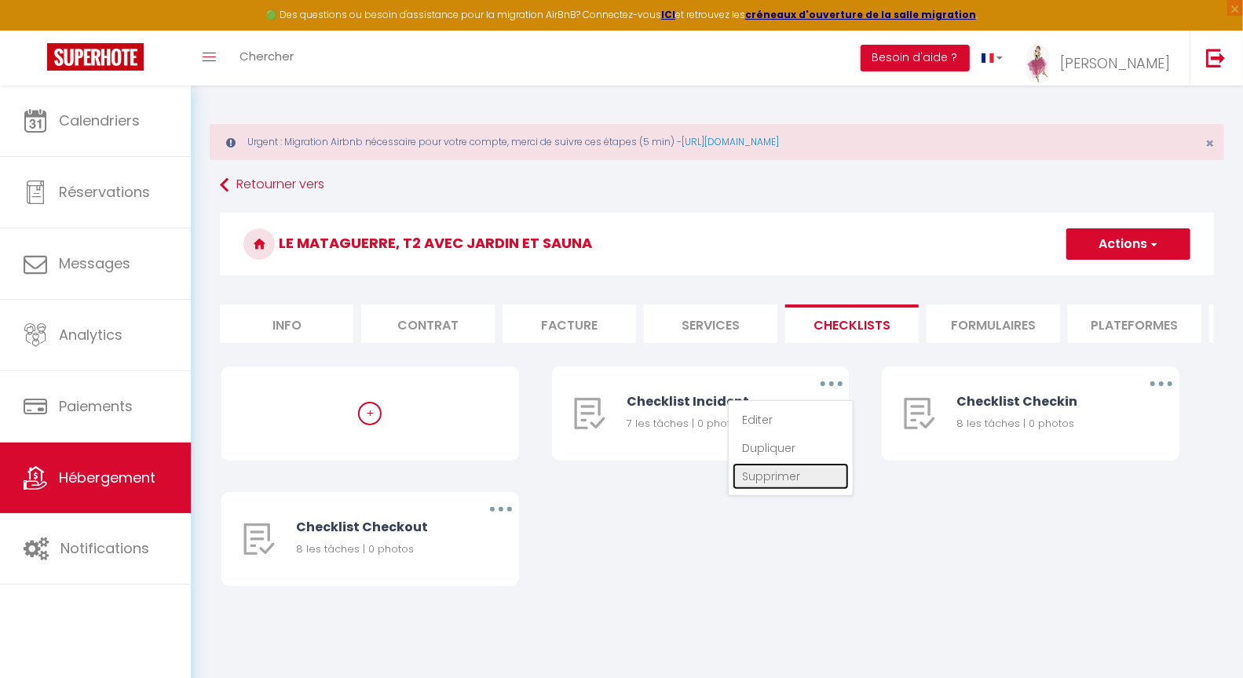
click at [763, 487] on link "Supprimer" at bounding box center [790, 476] width 116 height 27
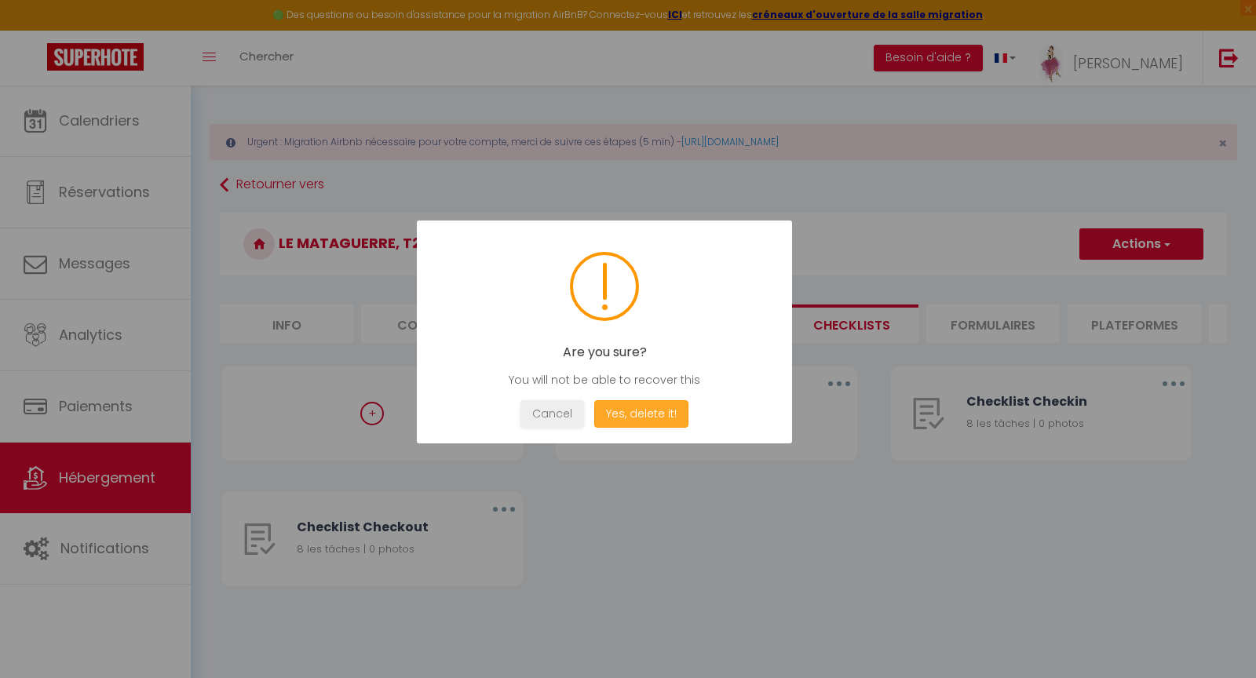
click at [648, 408] on button "Yes, delete it!" at bounding box center [641, 413] width 94 height 27
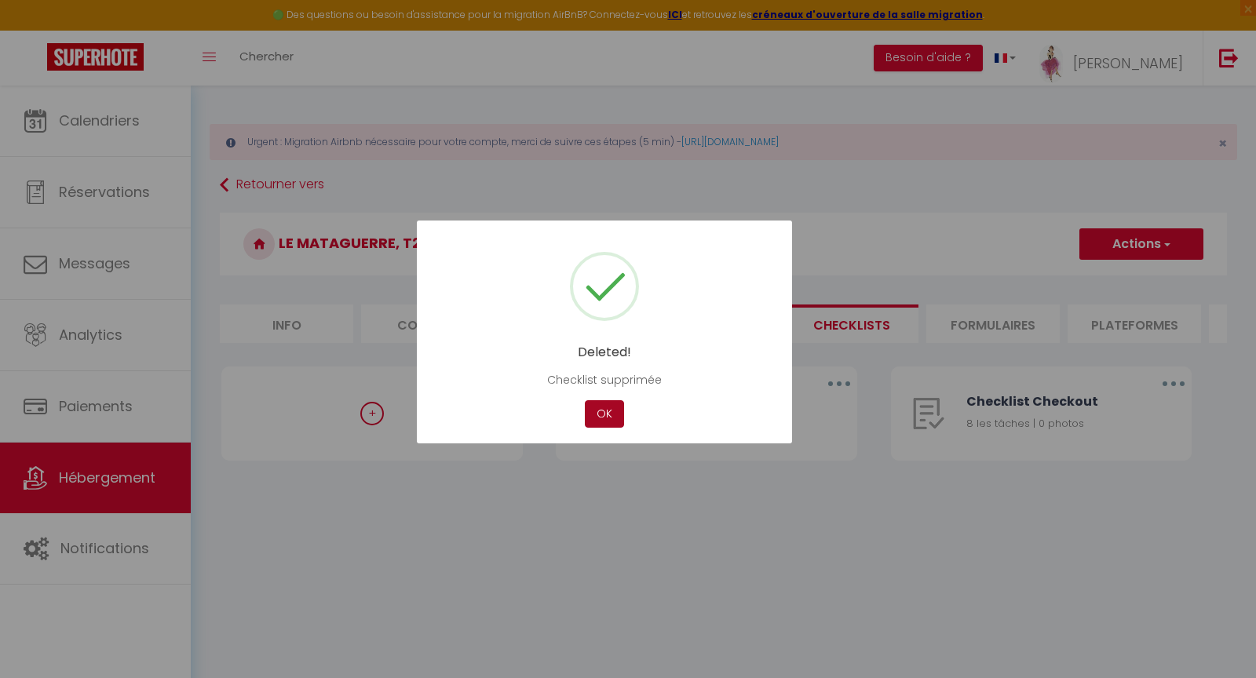
click at [602, 407] on button "OK" at bounding box center [604, 413] width 39 height 27
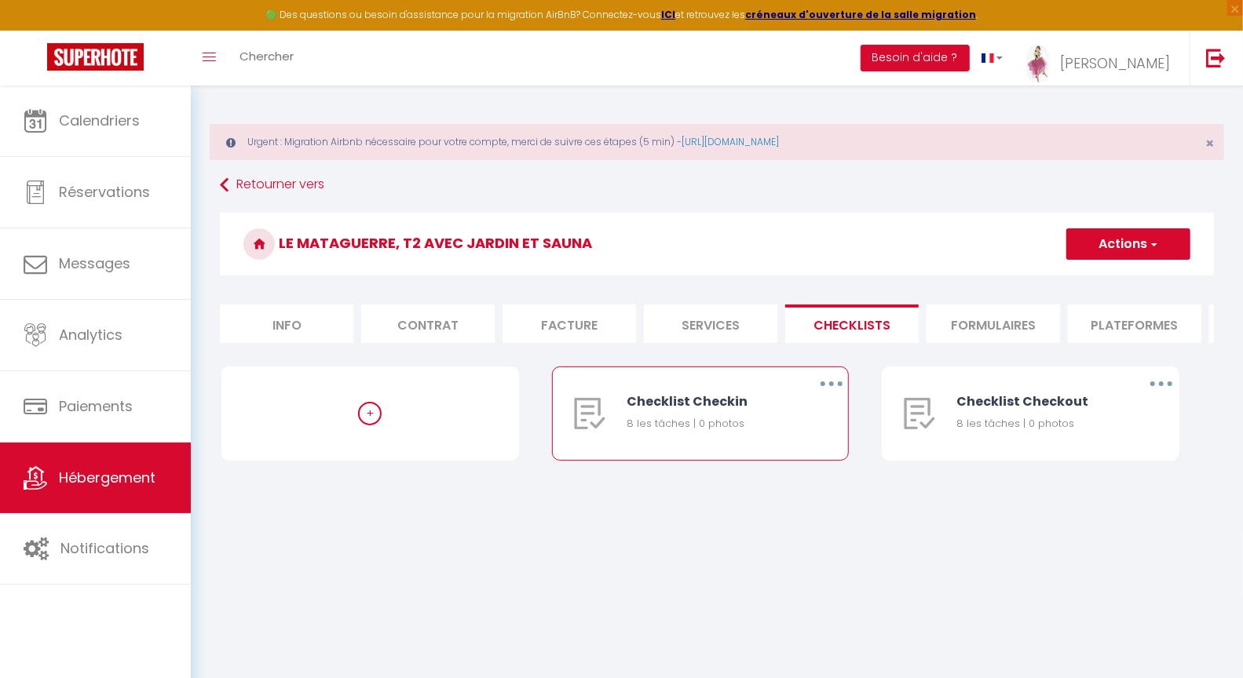
click at [829, 386] on icon "button" at bounding box center [831, 384] width 5 height 5
click at [764, 488] on link "Supprimer" at bounding box center [790, 476] width 116 height 27
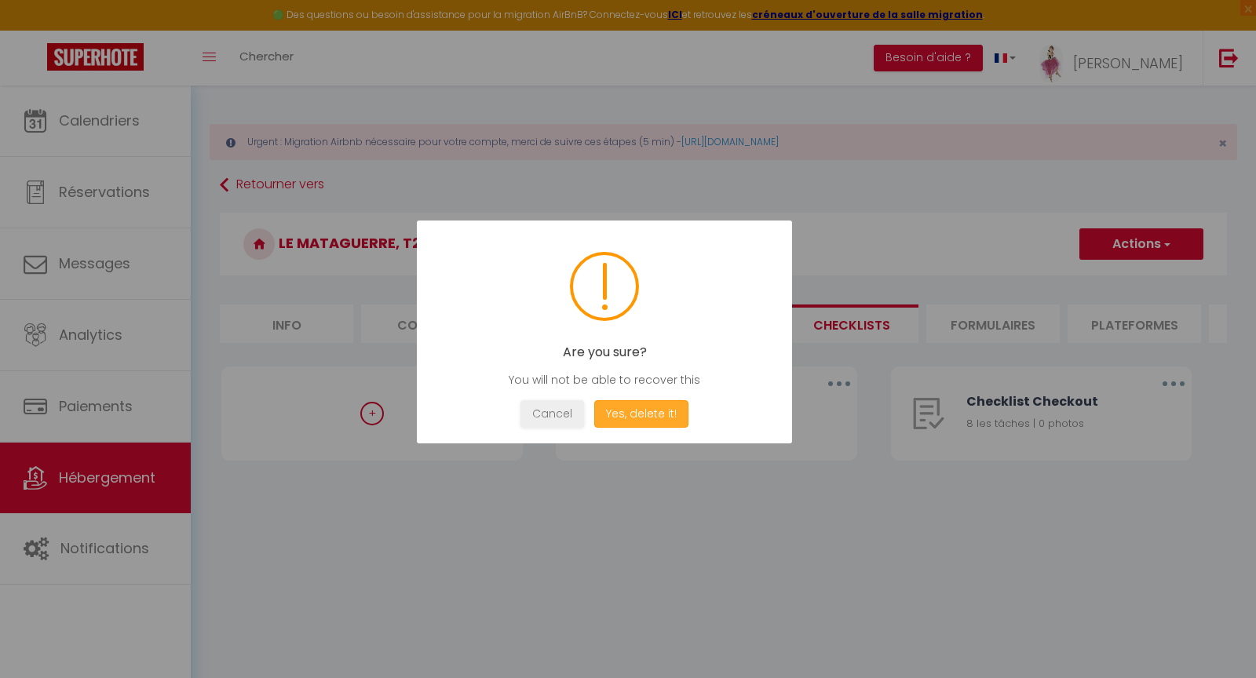
click at [629, 415] on button "Yes, delete it!" at bounding box center [641, 413] width 94 height 27
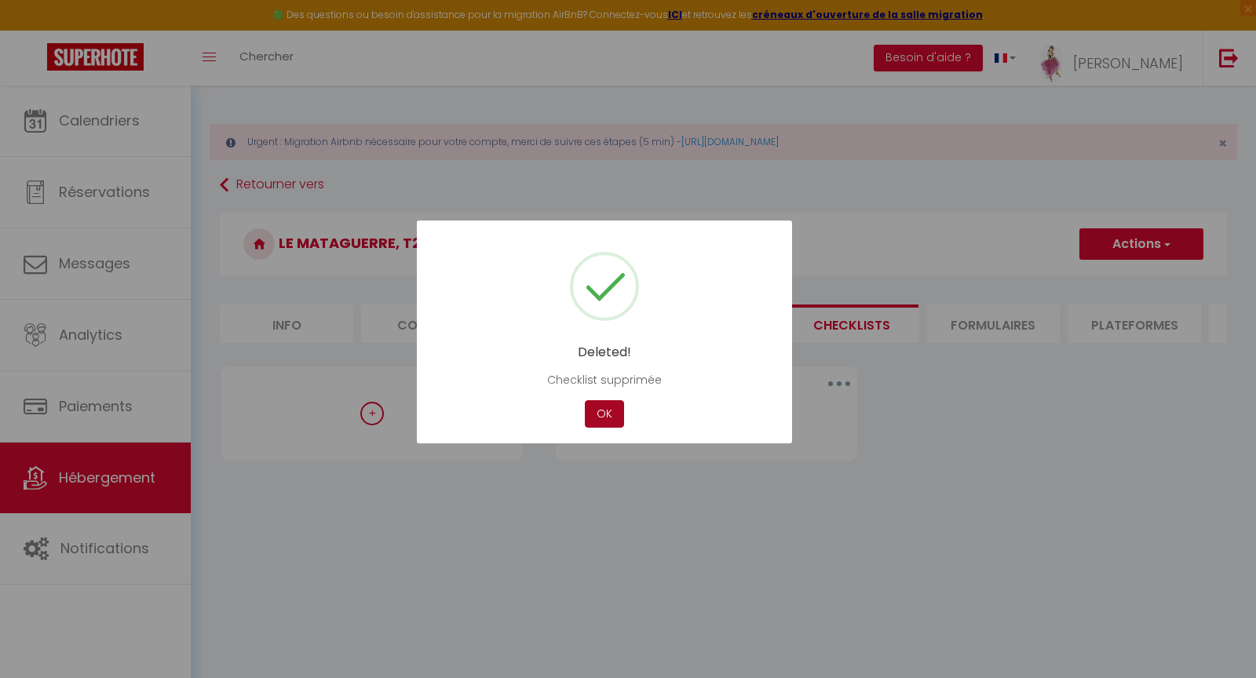
click at [603, 411] on button "OK" at bounding box center [604, 413] width 39 height 27
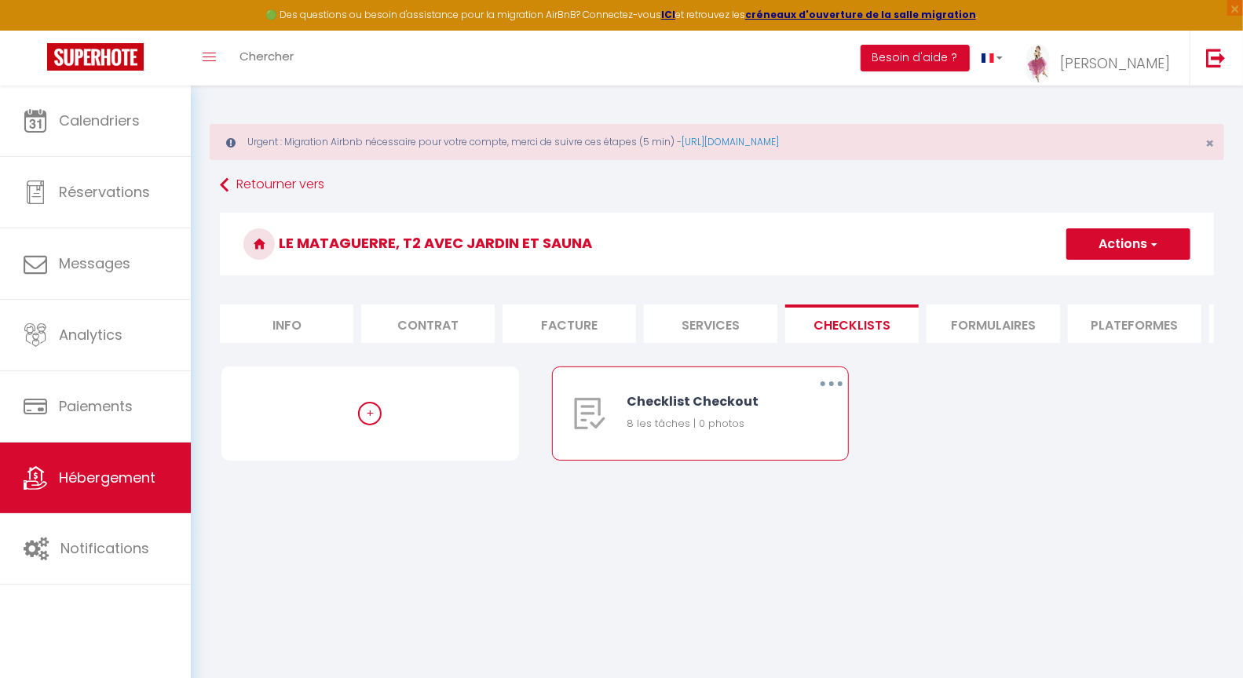
click at [827, 393] on button "button" at bounding box center [831, 383] width 44 height 25
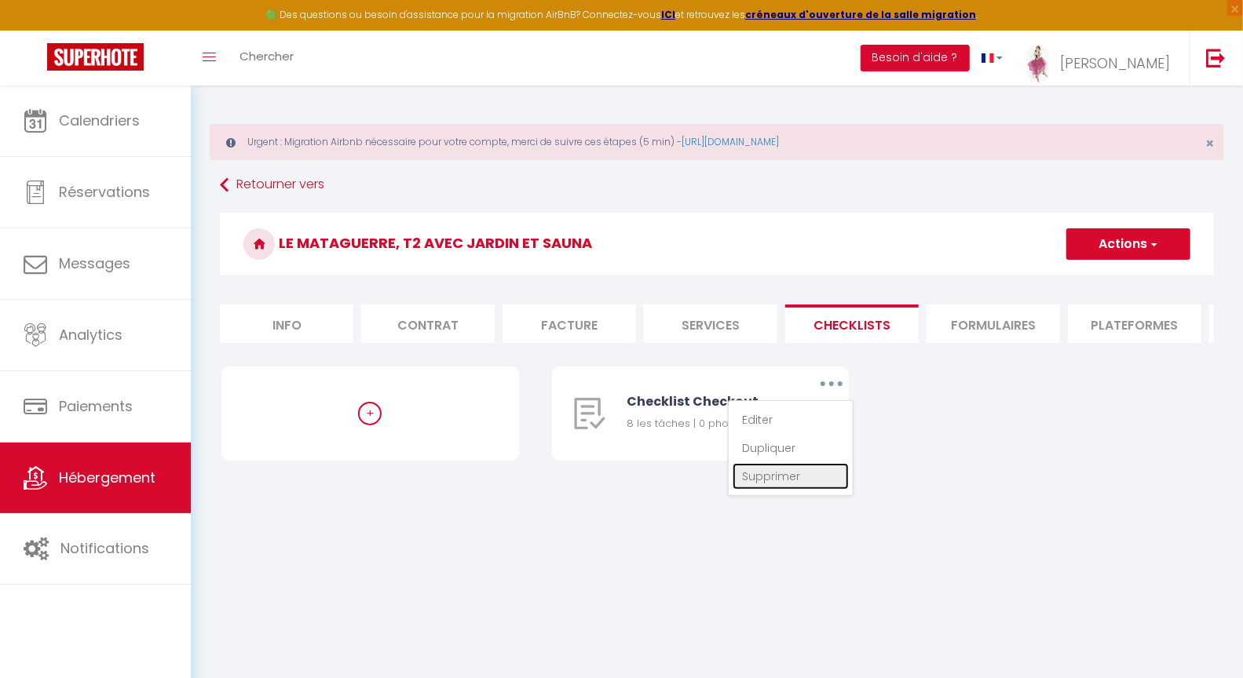
click at [768, 490] on link "Supprimer" at bounding box center [790, 476] width 116 height 27
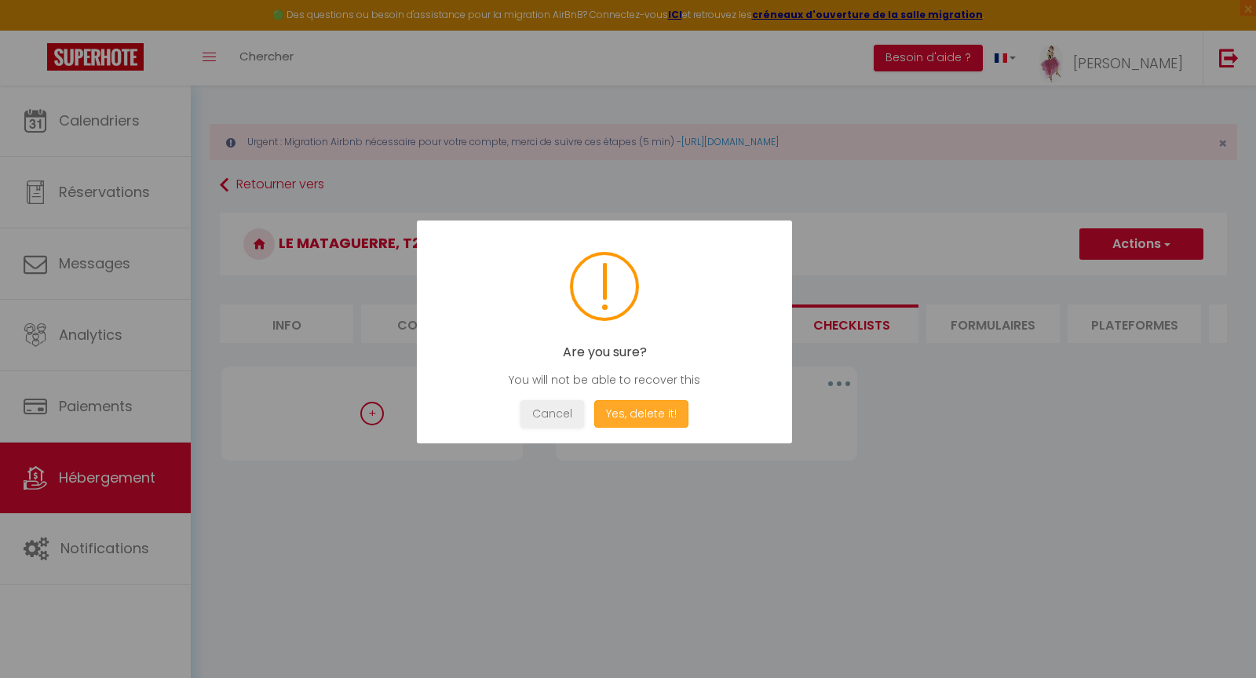
click at [615, 411] on button "Yes, delete it!" at bounding box center [641, 413] width 94 height 27
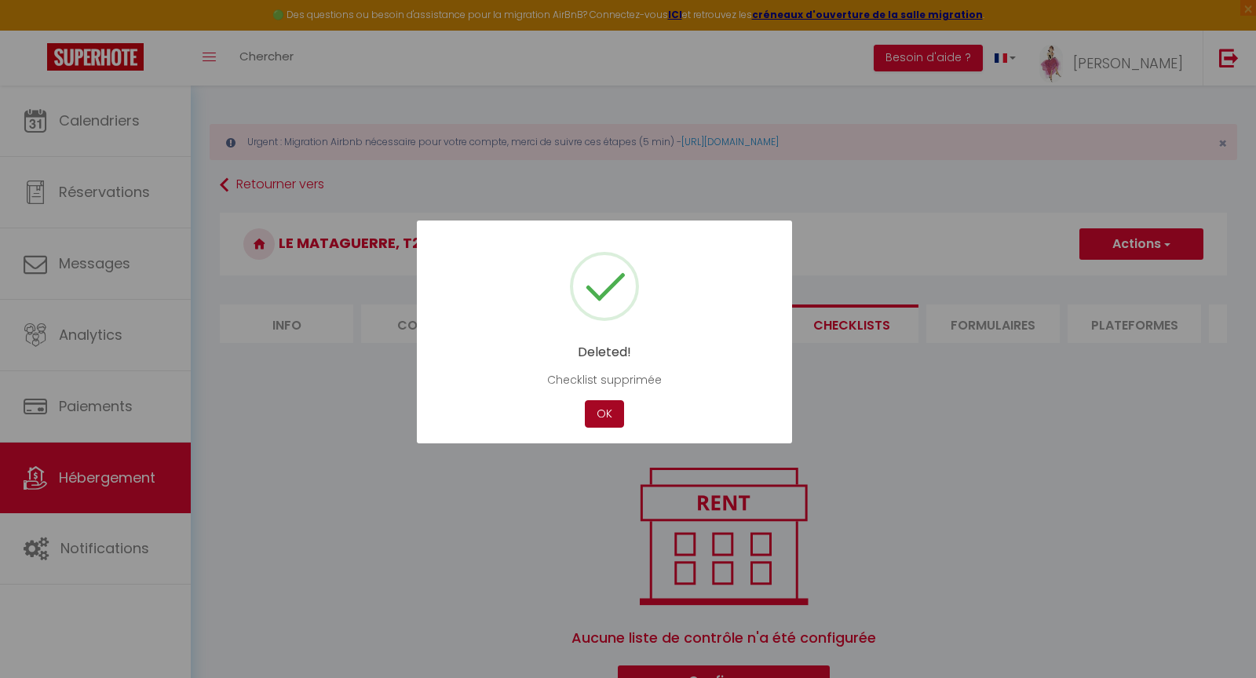
click at [615, 415] on button "OK" at bounding box center [604, 413] width 39 height 27
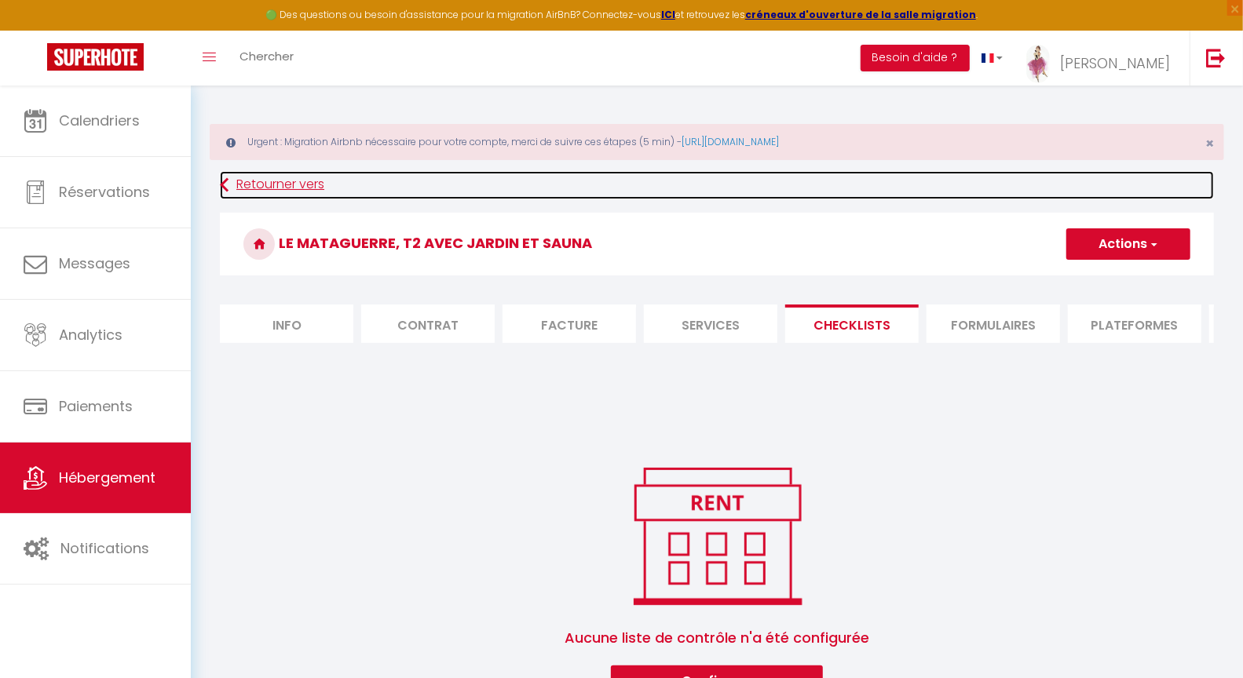
click at [304, 184] on link "Retourner vers" at bounding box center [717, 185] width 994 height 28
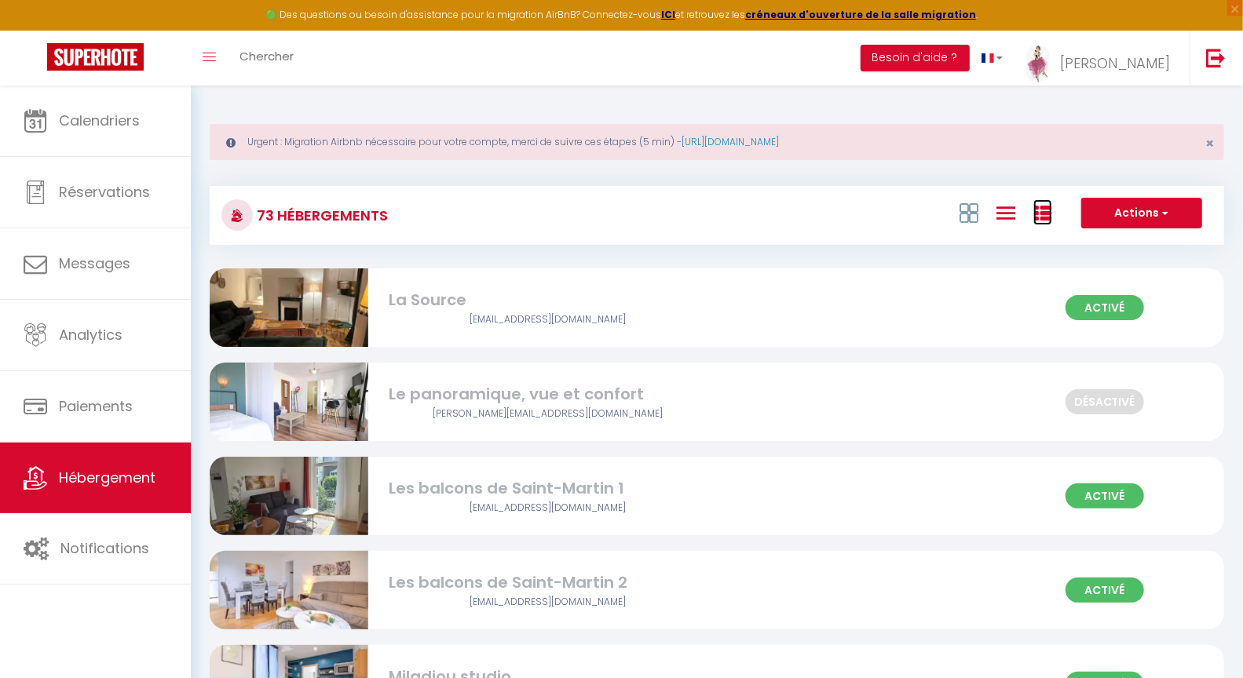
click at [1044, 214] on icon at bounding box center [1042, 213] width 19 height 19
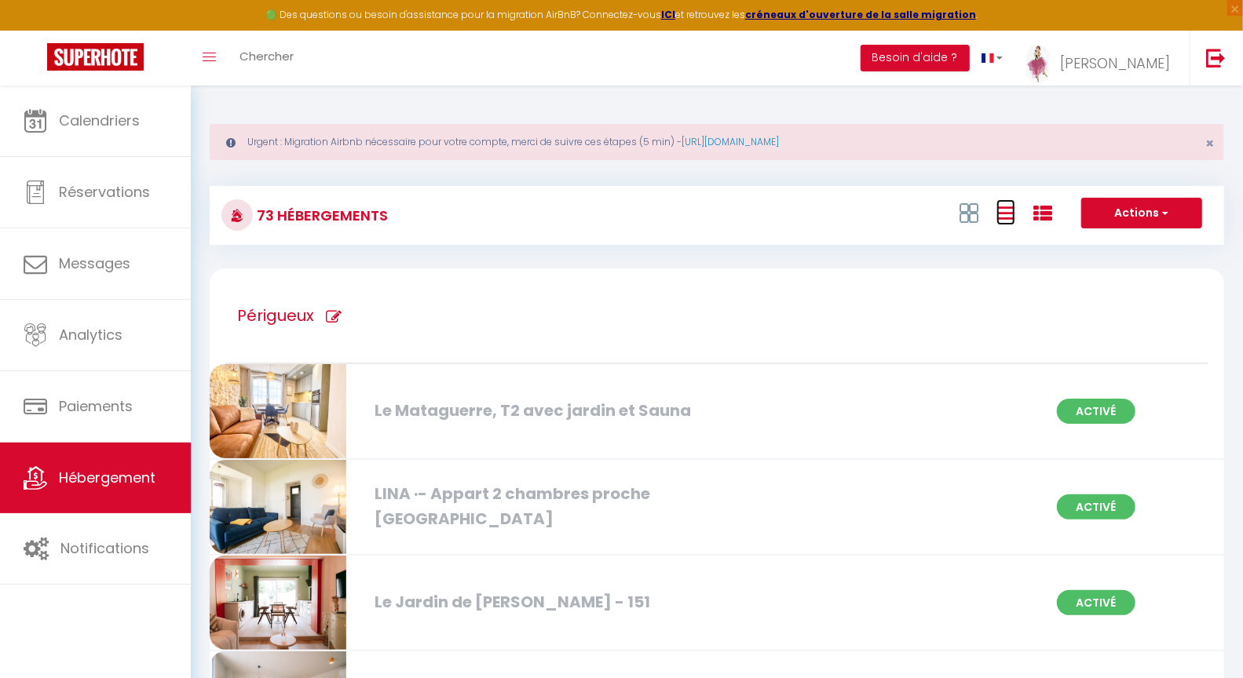
click at [1010, 217] on icon at bounding box center [1005, 213] width 19 height 20
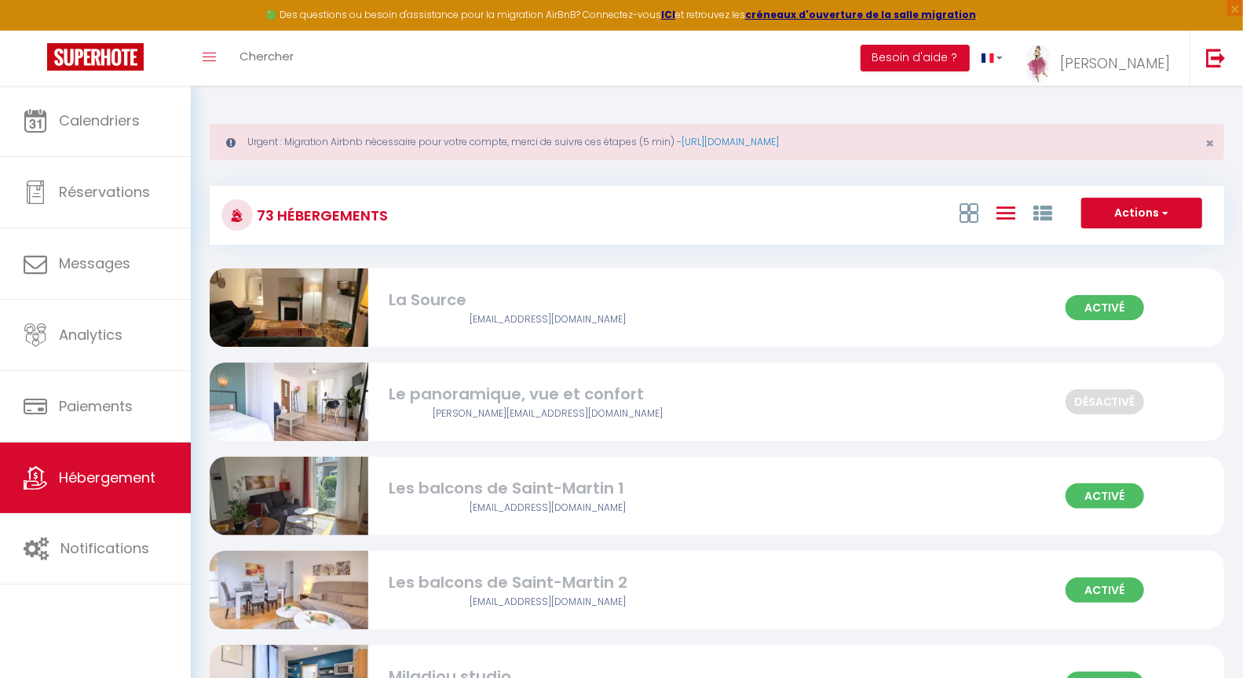
click at [418, 294] on div "La Source" at bounding box center [547, 300] width 317 height 24
click at [458, 302] on div "La Source" at bounding box center [547, 300] width 317 height 24
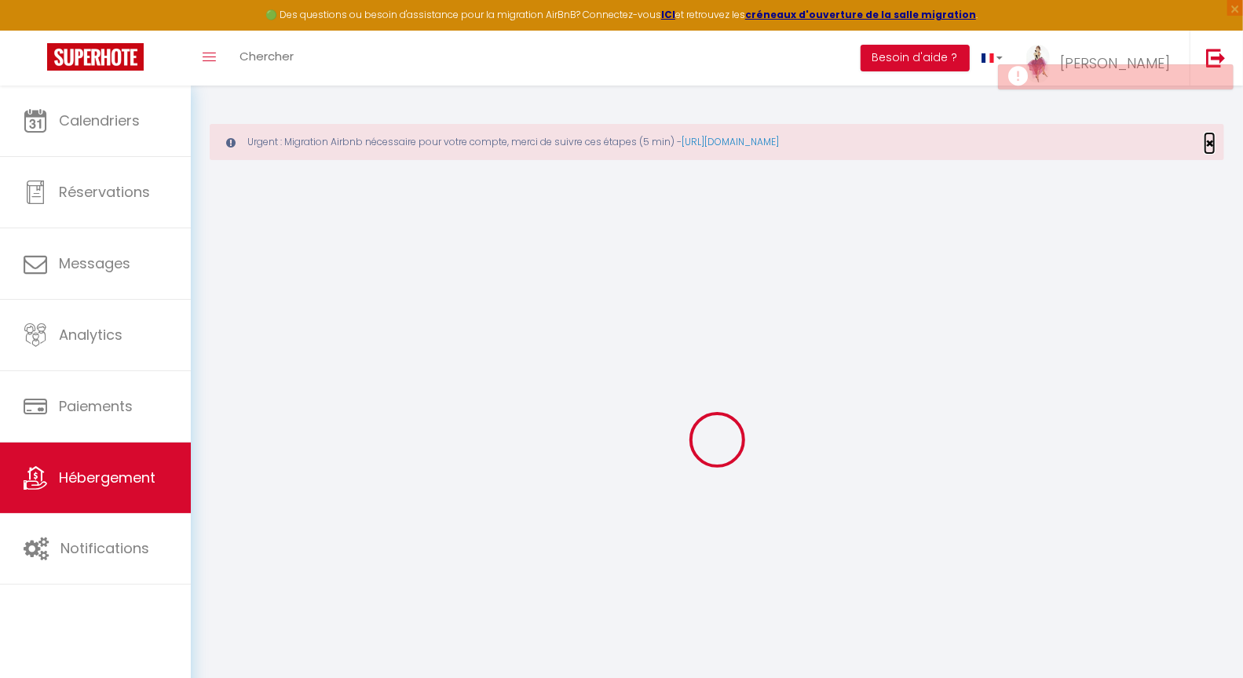
click at [1210, 141] on span "×" at bounding box center [1209, 143] width 9 height 20
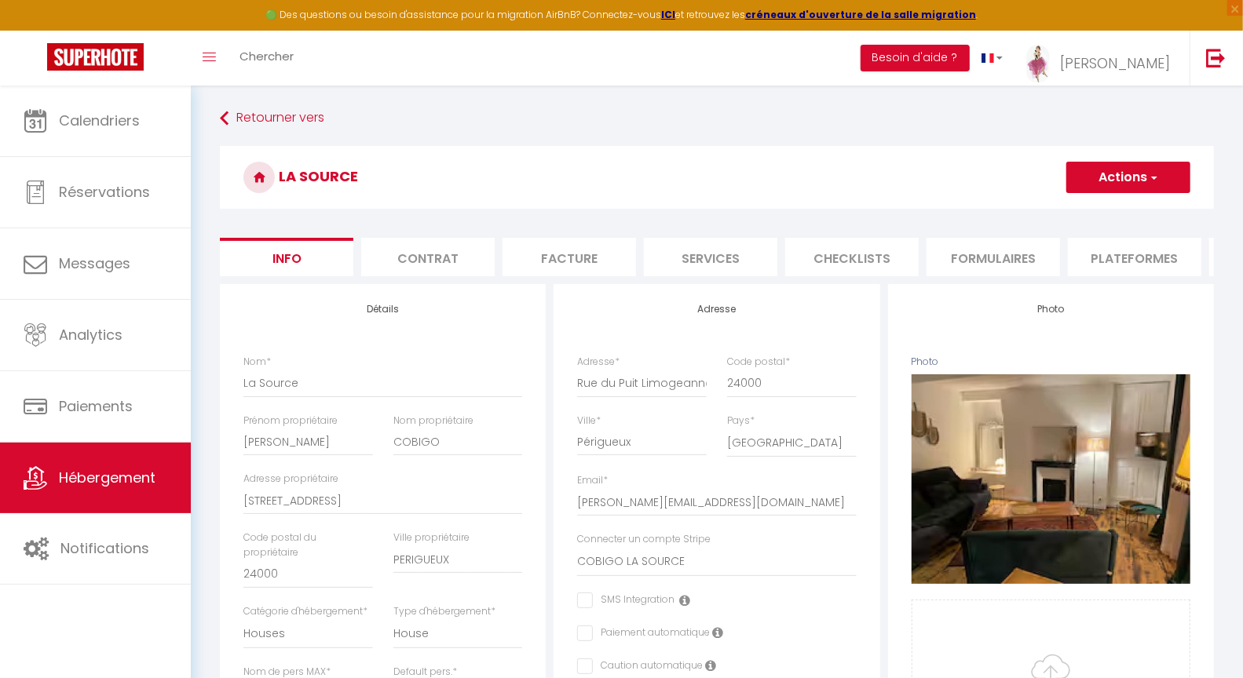
click at [856, 253] on li "Checklists" at bounding box center [851, 257] width 133 height 38
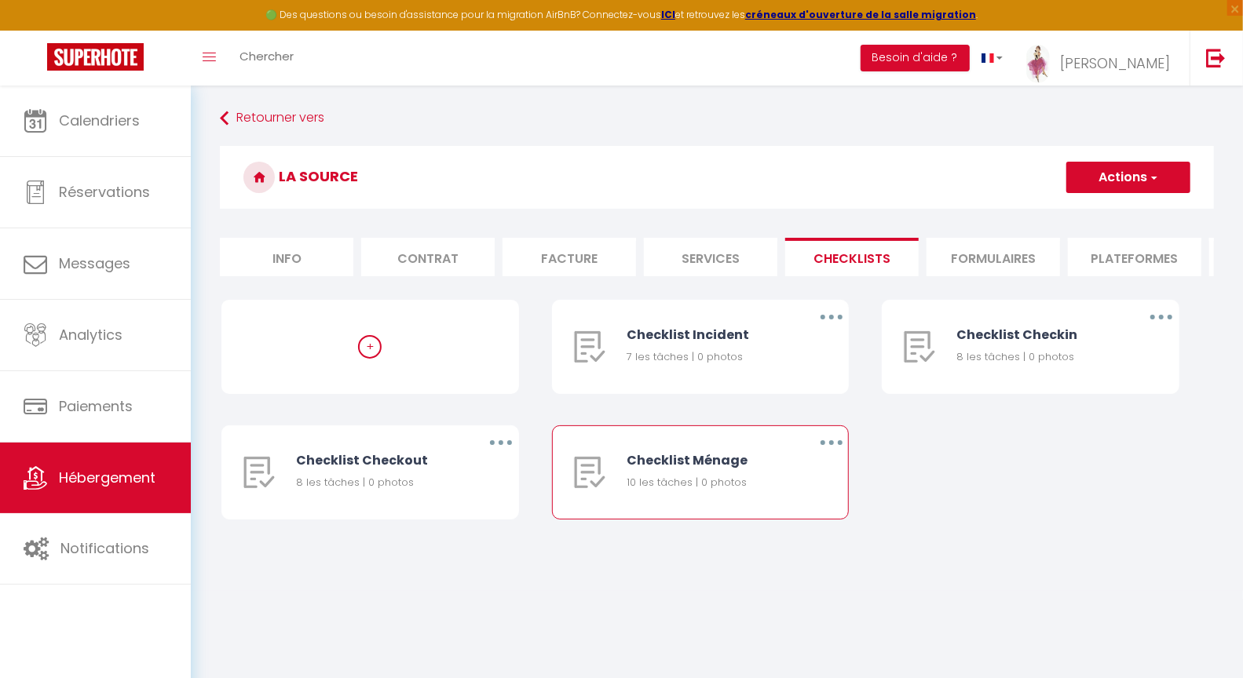
click at [833, 454] on button "button" at bounding box center [831, 442] width 44 height 25
click at [767, 489] on link "Editer" at bounding box center [790, 479] width 116 height 27
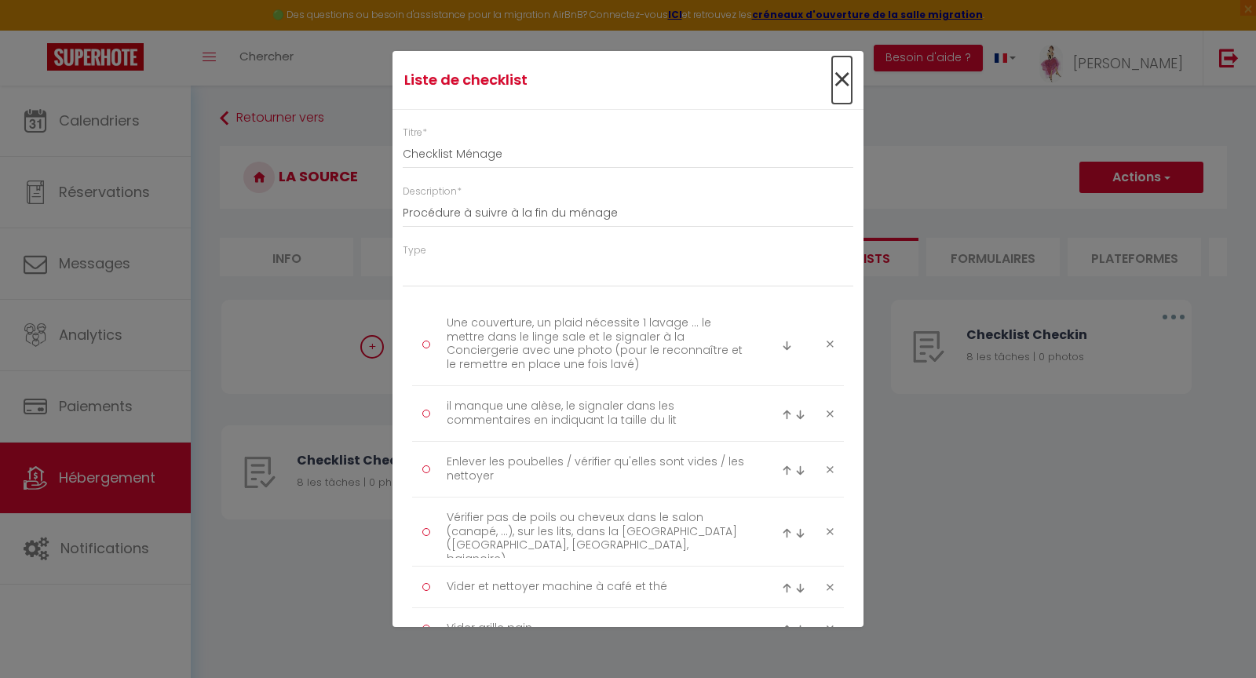
click at [832, 79] on span "×" at bounding box center [842, 80] width 20 height 47
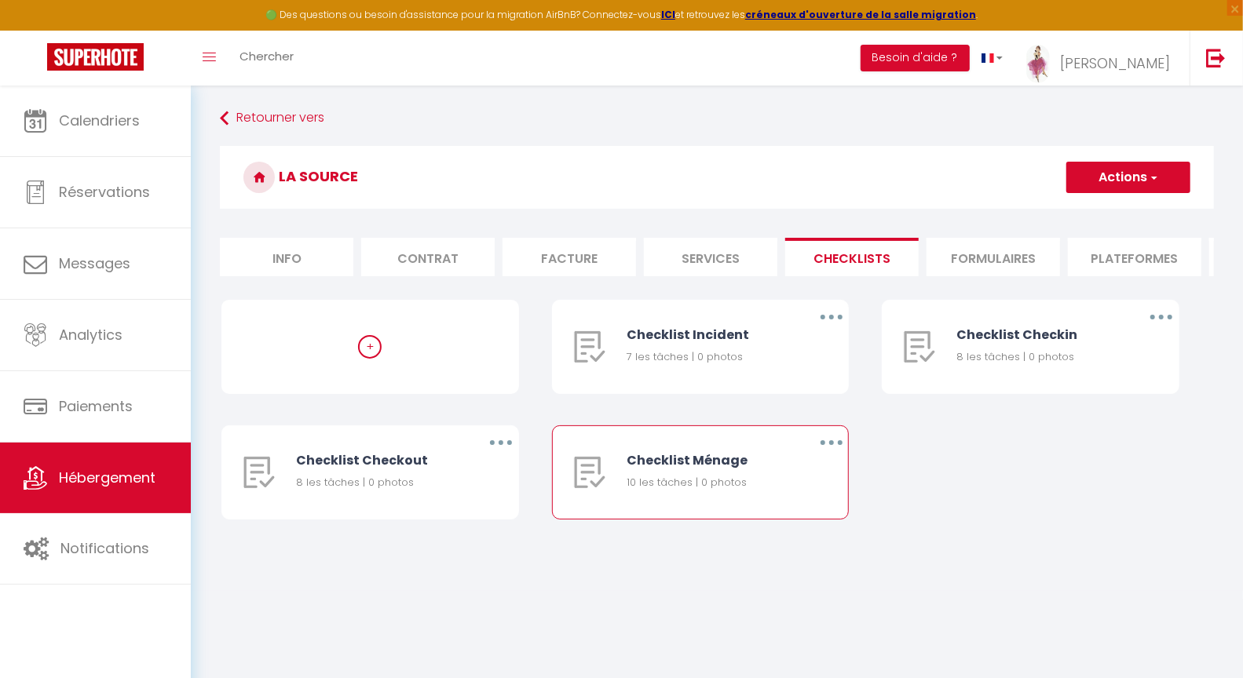
click at [829, 445] on icon "button" at bounding box center [831, 442] width 5 height 5
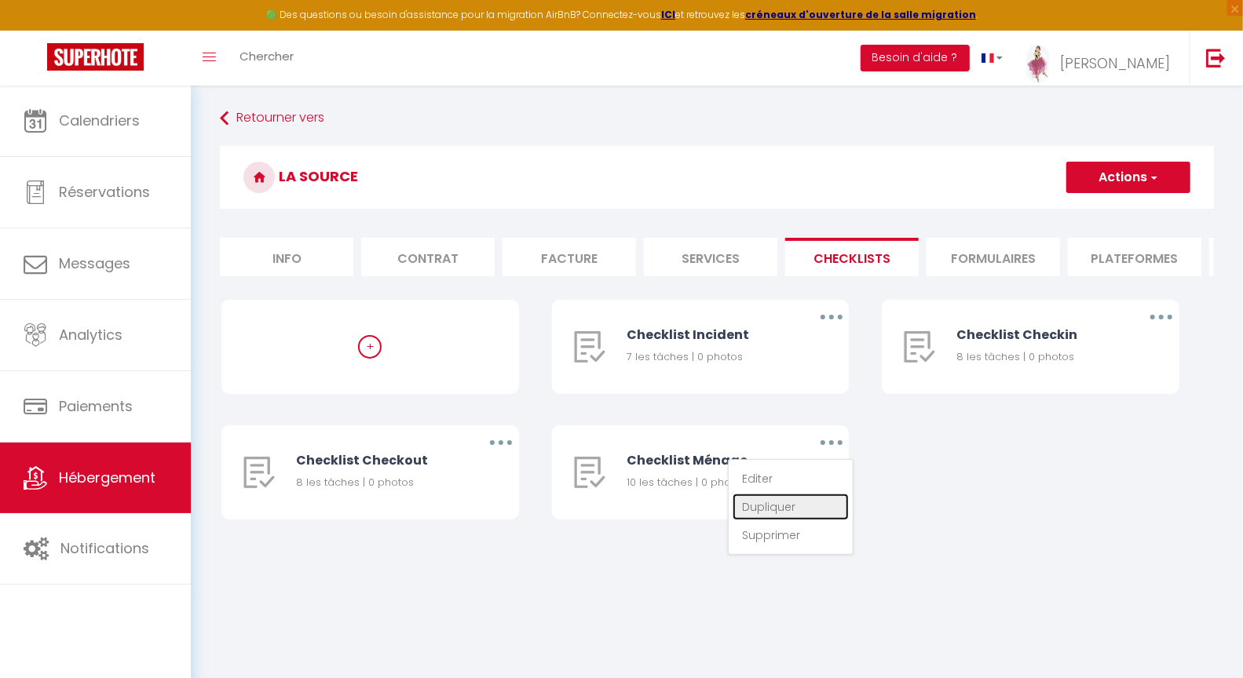
click at [780, 520] on link "Dupliquer" at bounding box center [790, 507] width 116 height 27
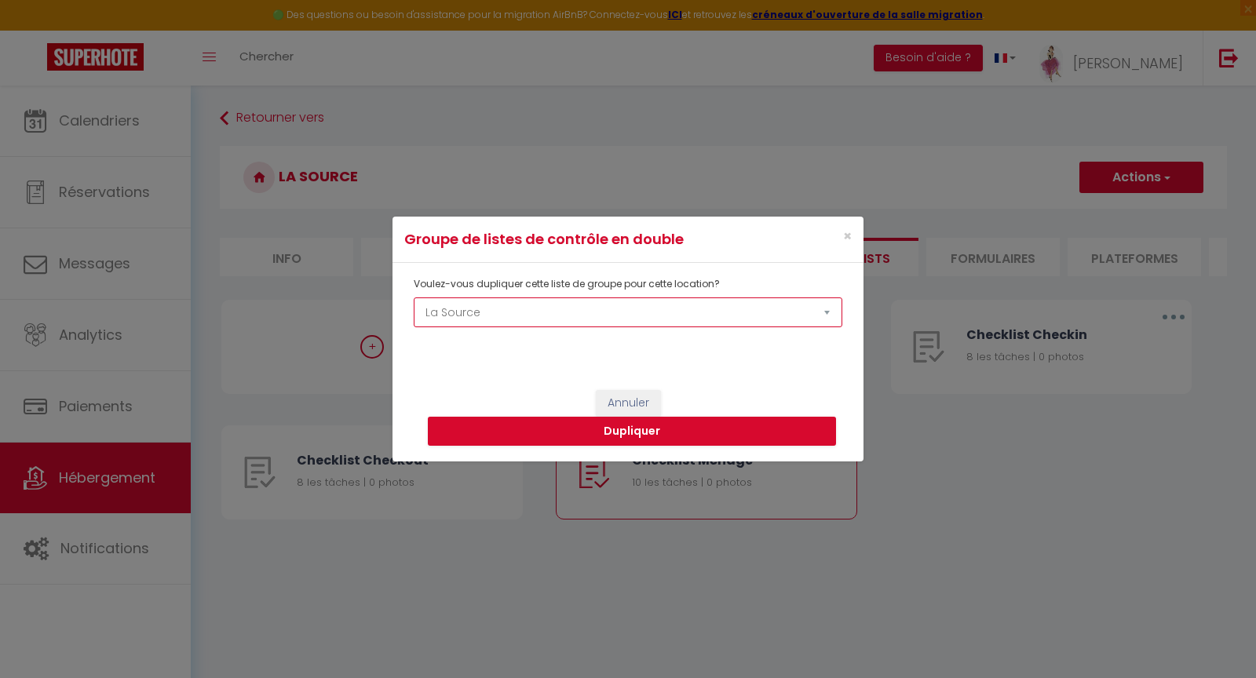
click at [500, 311] on select "La Source Le panoramique, vue et confort Les balcons de [GEOGRAPHIC_DATA] 1 Les…" at bounding box center [628, 313] width 429 height 30
click at [624, 434] on button "Dupliquer" at bounding box center [632, 432] width 408 height 30
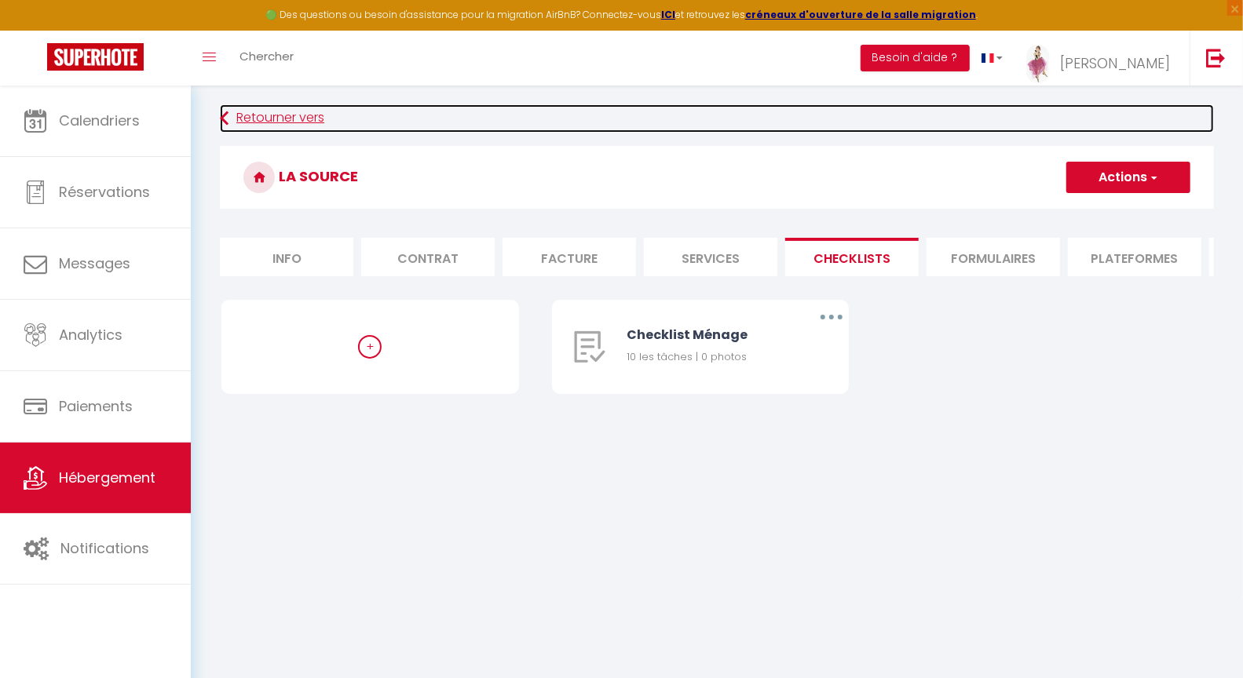
click at [257, 114] on link "Retourner vers" at bounding box center [717, 118] width 994 height 28
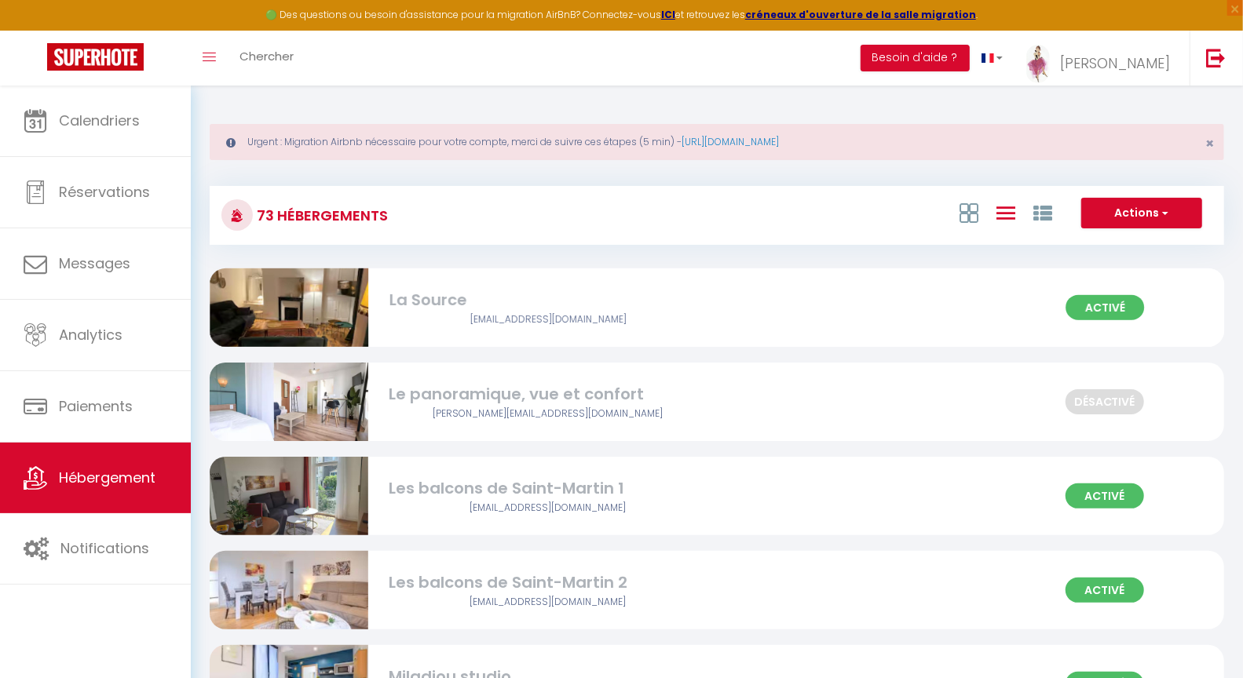
click at [440, 299] on div "La Source" at bounding box center [547, 300] width 317 height 24
click at [437, 299] on div "La Source" at bounding box center [547, 300] width 317 height 24
click at [436, 305] on div "La Source" at bounding box center [547, 300] width 317 height 24
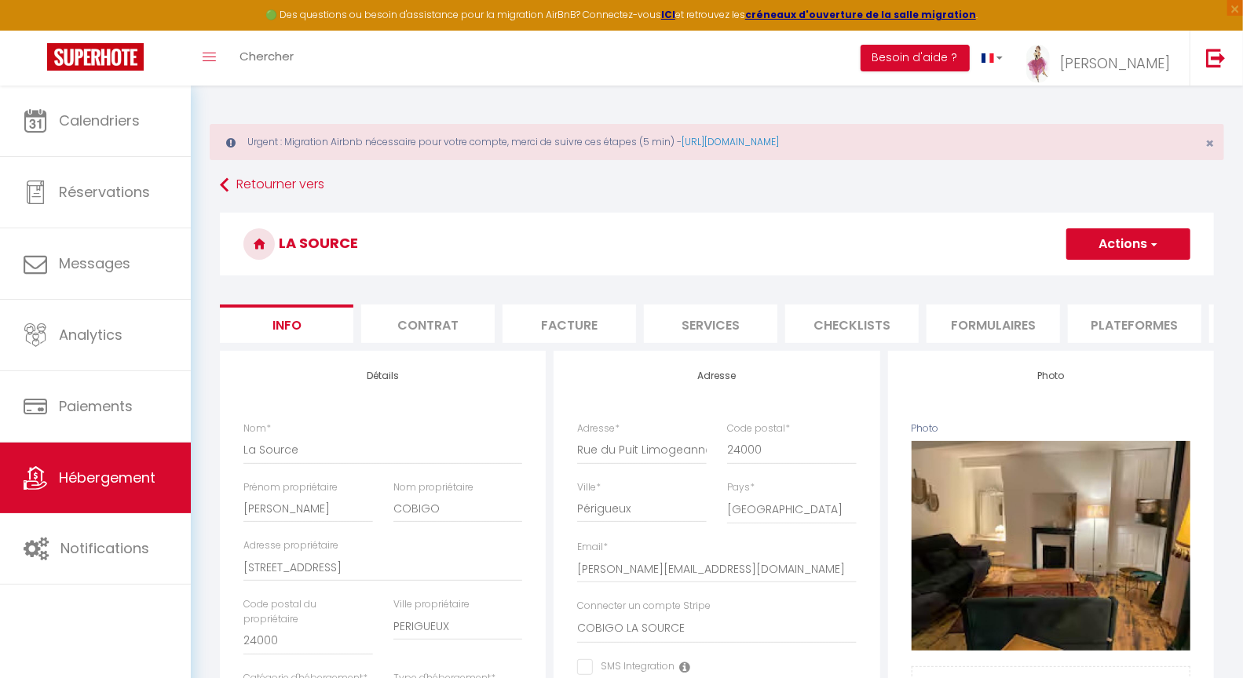
drag, startPoint x: 837, startPoint y: 334, endPoint x: 837, endPoint y: 322, distance: 11.8
click at [837, 333] on li "Checklists" at bounding box center [851, 324] width 133 height 38
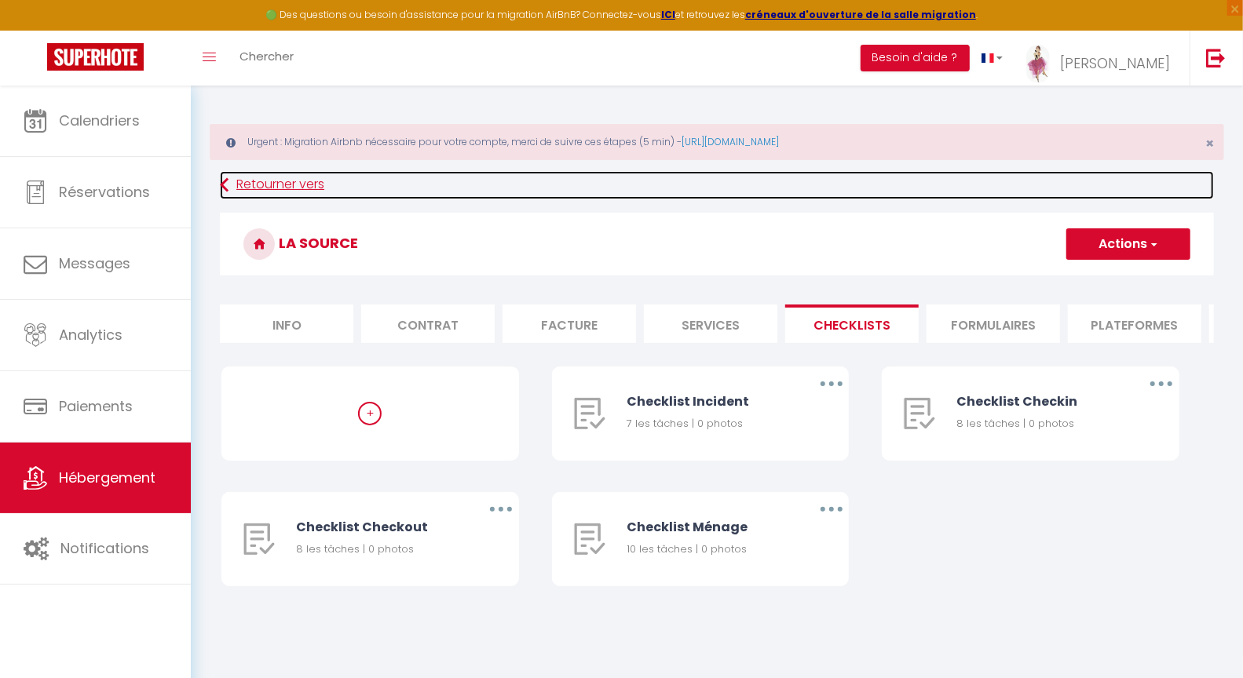
click at [268, 186] on link "Retourner vers" at bounding box center [717, 185] width 994 height 28
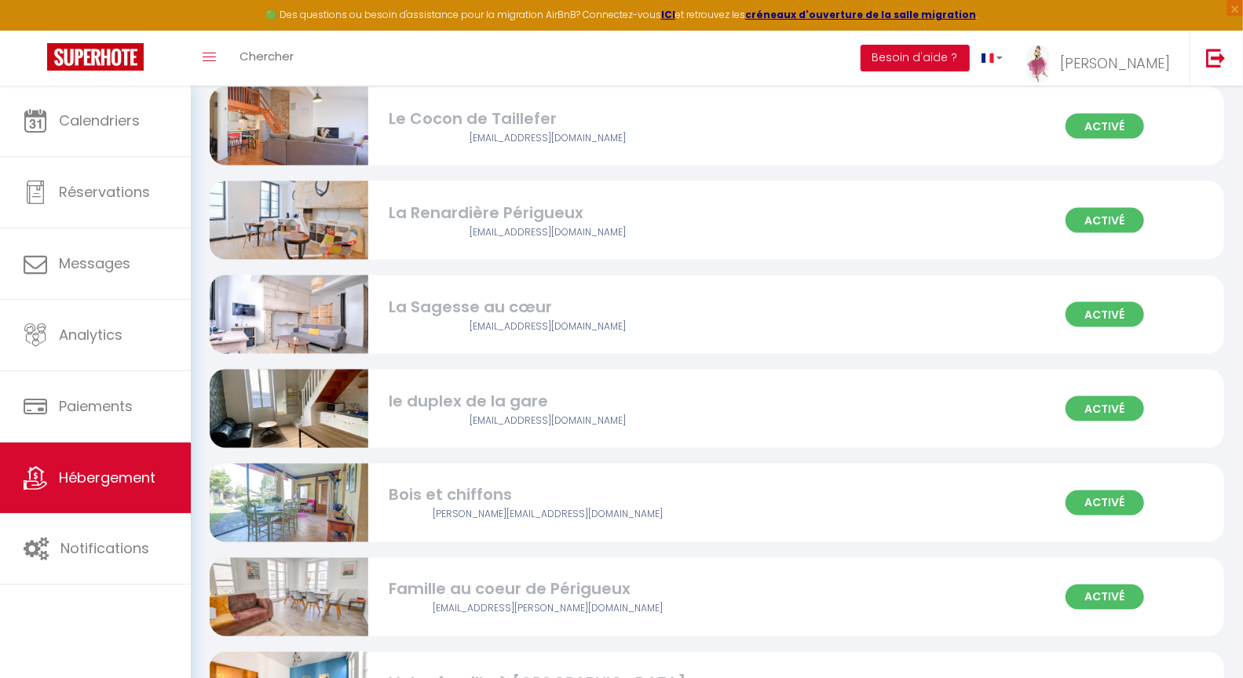
scroll to position [1337, 0]
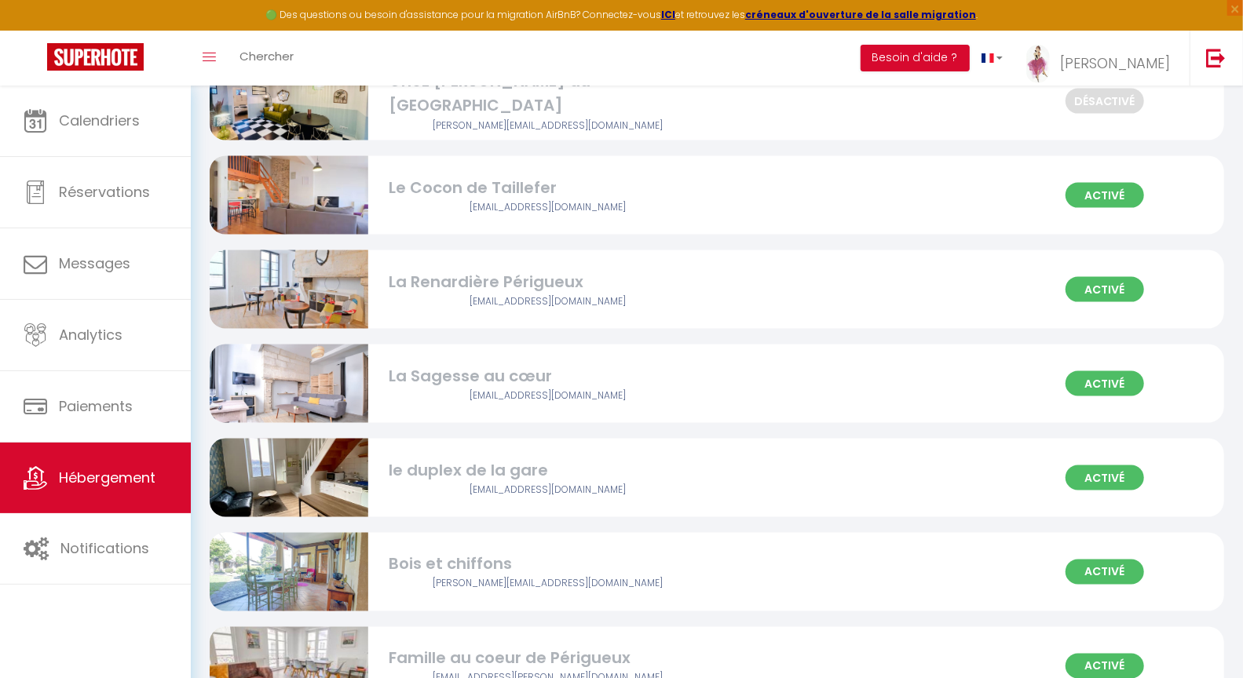
click at [533, 274] on div "La Renardière Périgueux" at bounding box center [547, 282] width 317 height 24
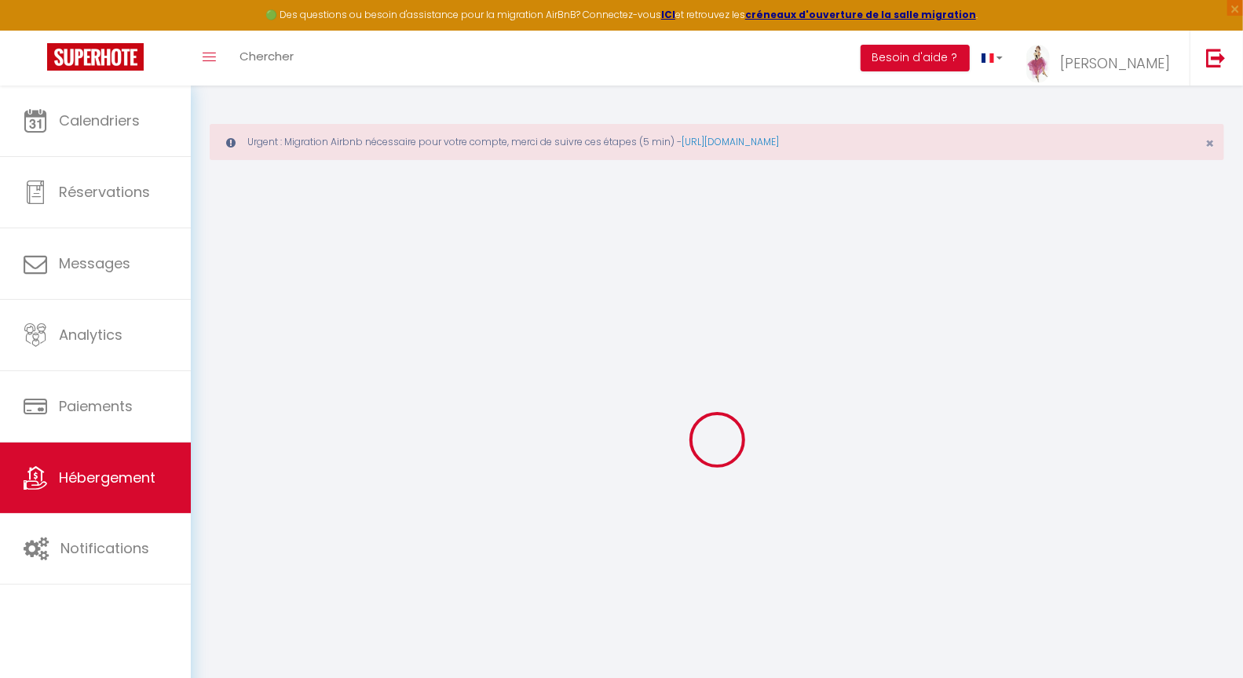
select select
checkbox input "false"
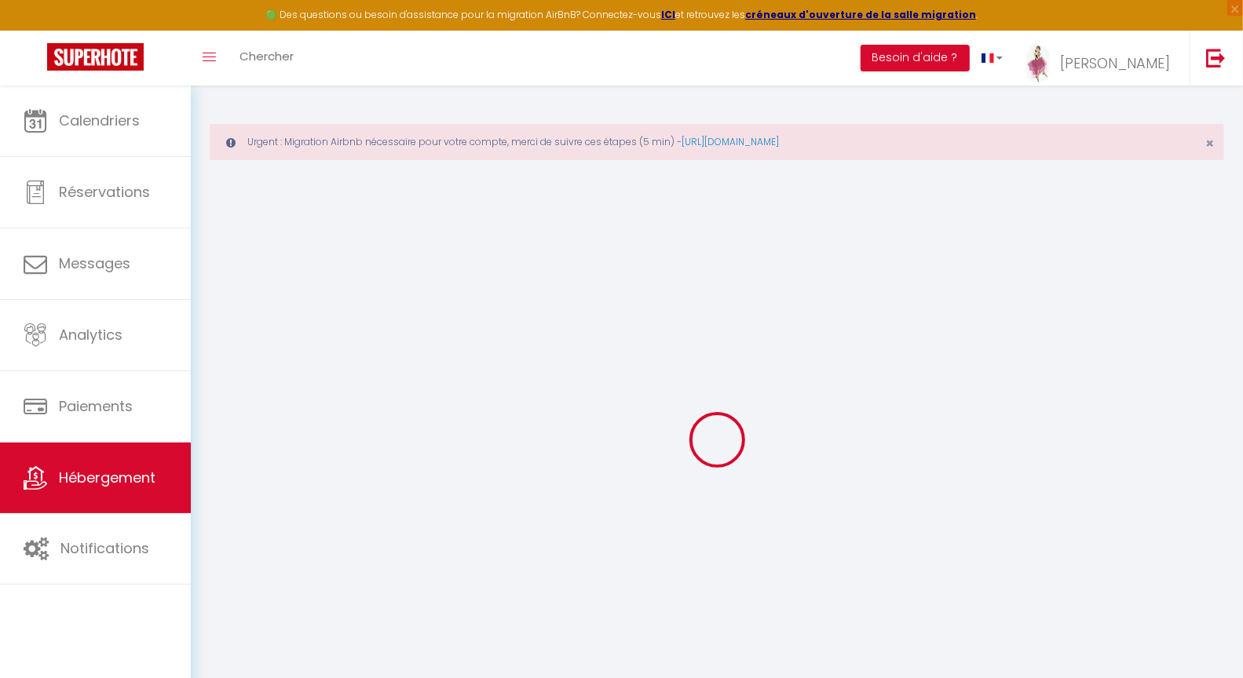
checkbox input "false"
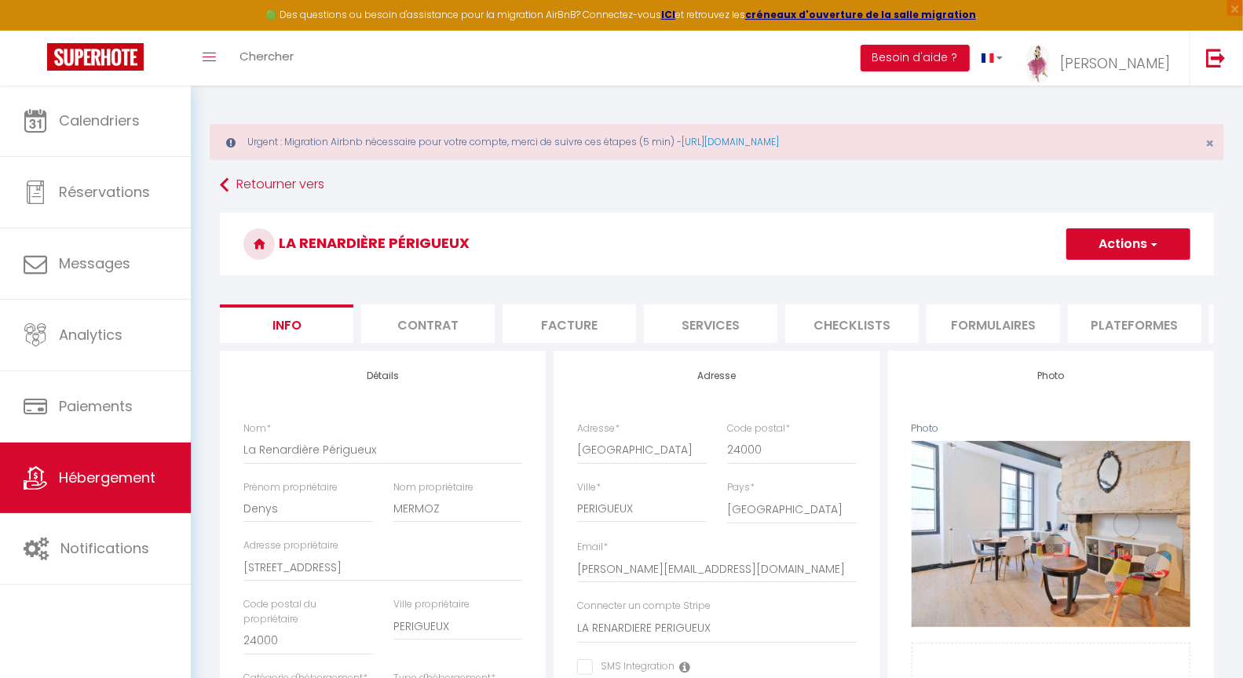
click at [851, 323] on li "Checklists" at bounding box center [851, 324] width 133 height 38
select select
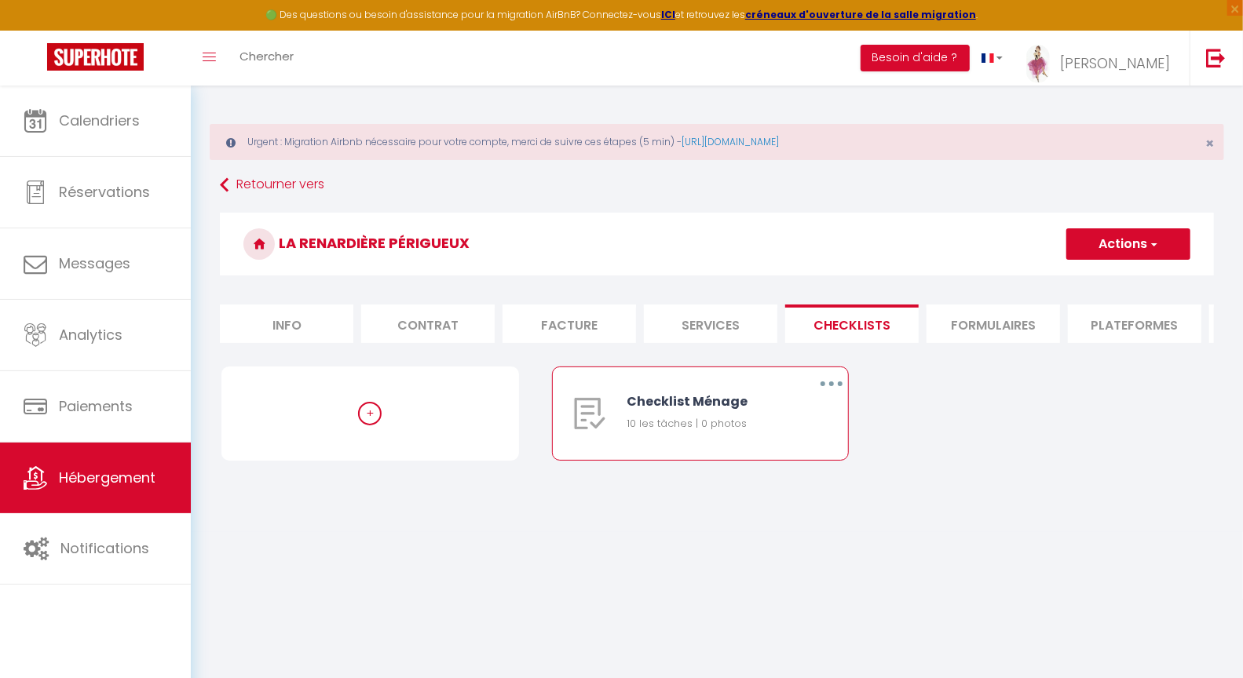
click at [831, 394] on button "button" at bounding box center [831, 383] width 44 height 25
click at [765, 433] on link "Editer" at bounding box center [790, 420] width 116 height 27
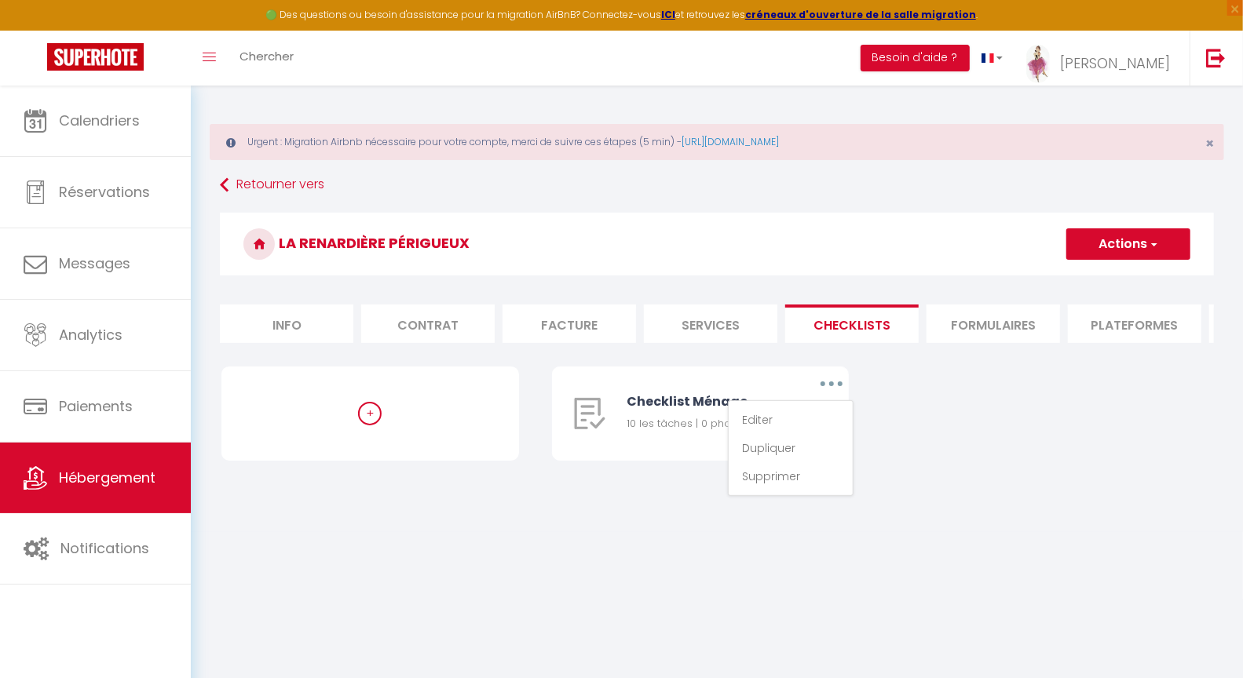
type input "Checklist Ménage"
type input "Procédure à suivre à la fin du ménage"
select select
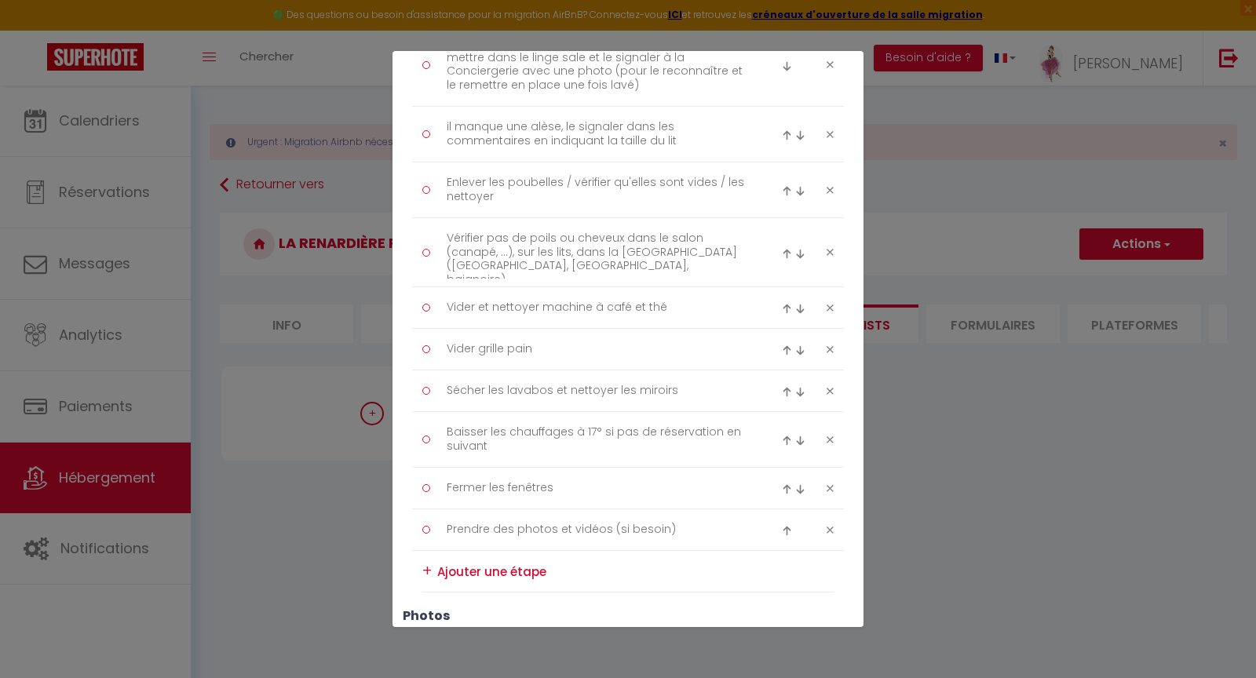
scroll to position [279, 0]
click at [427, 572] on div "+" at bounding box center [426, 572] width 9 height 24
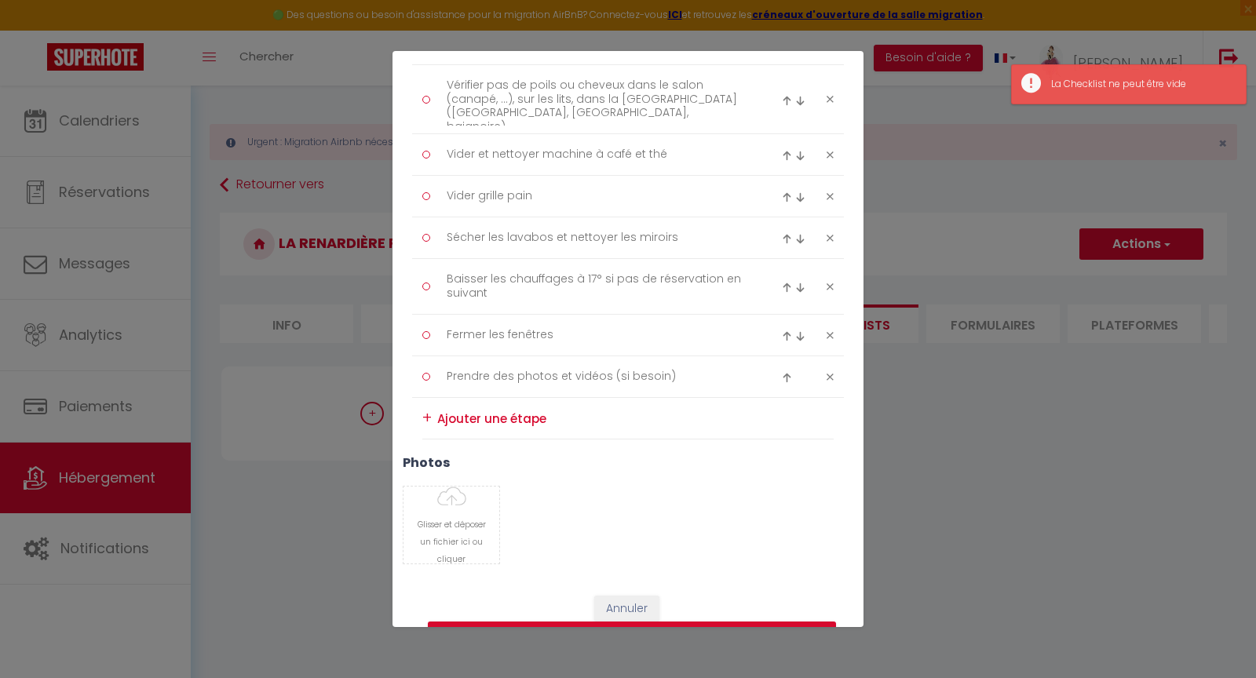
scroll to position [436, 0]
click at [524, 414] on textarea at bounding box center [635, 416] width 396 height 26
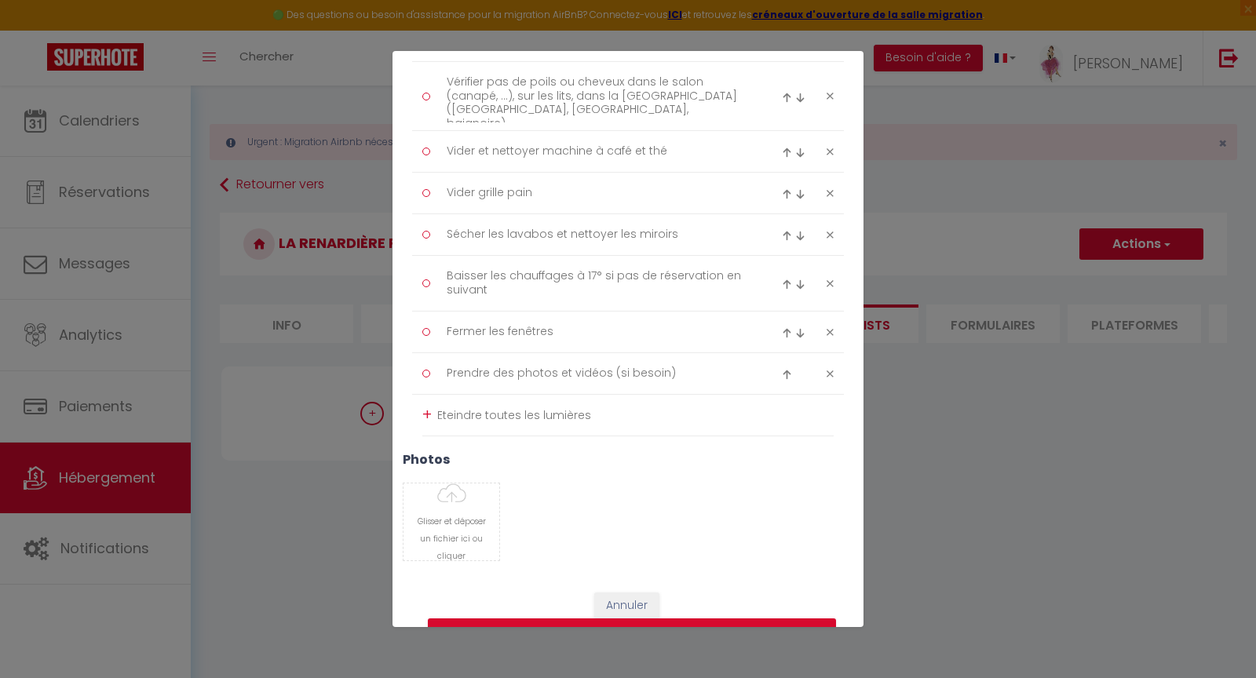
type textarea "Eteindre toutes les lumières"
click at [426, 418] on div "+" at bounding box center [426, 415] width 9 height 24
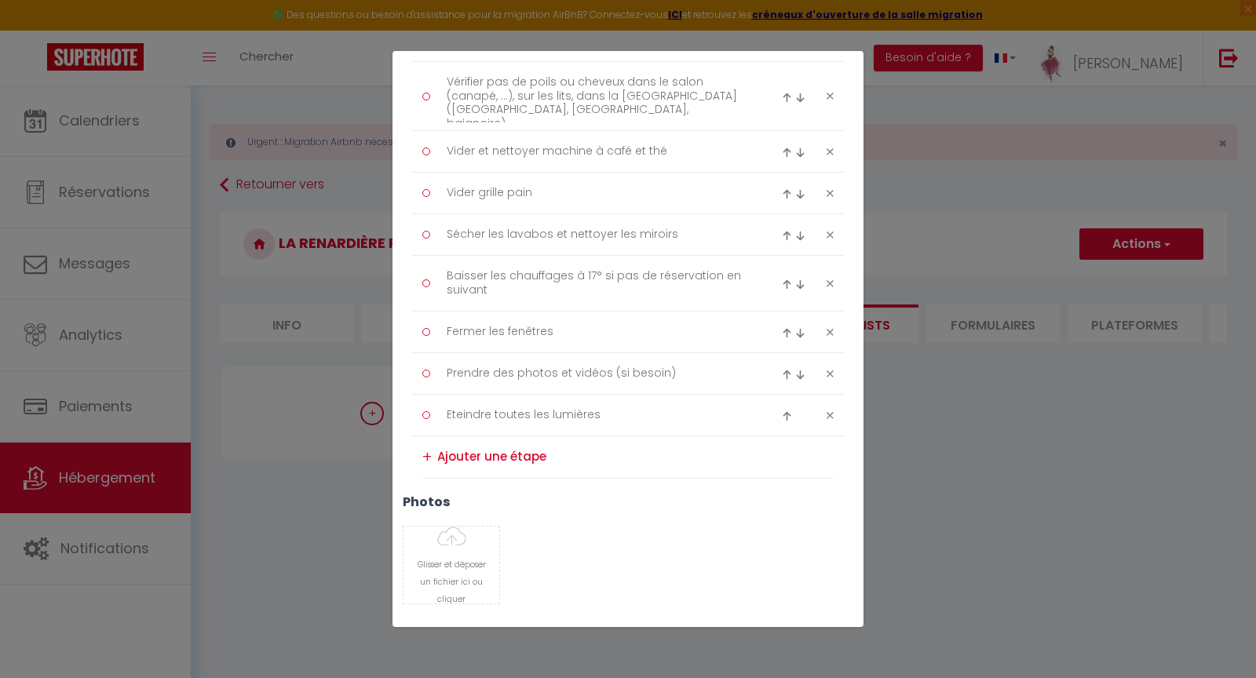
click at [782, 416] on img at bounding box center [787, 416] width 10 height 10
type textarea "Eteindre toutes les lumières"
type textarea "Prendre des photos et vidéos (si besoin)"
click at [782, 335] on img at bounding box center [787, 333] width 10 height 10
type textarea "Fermer les fenêtres"
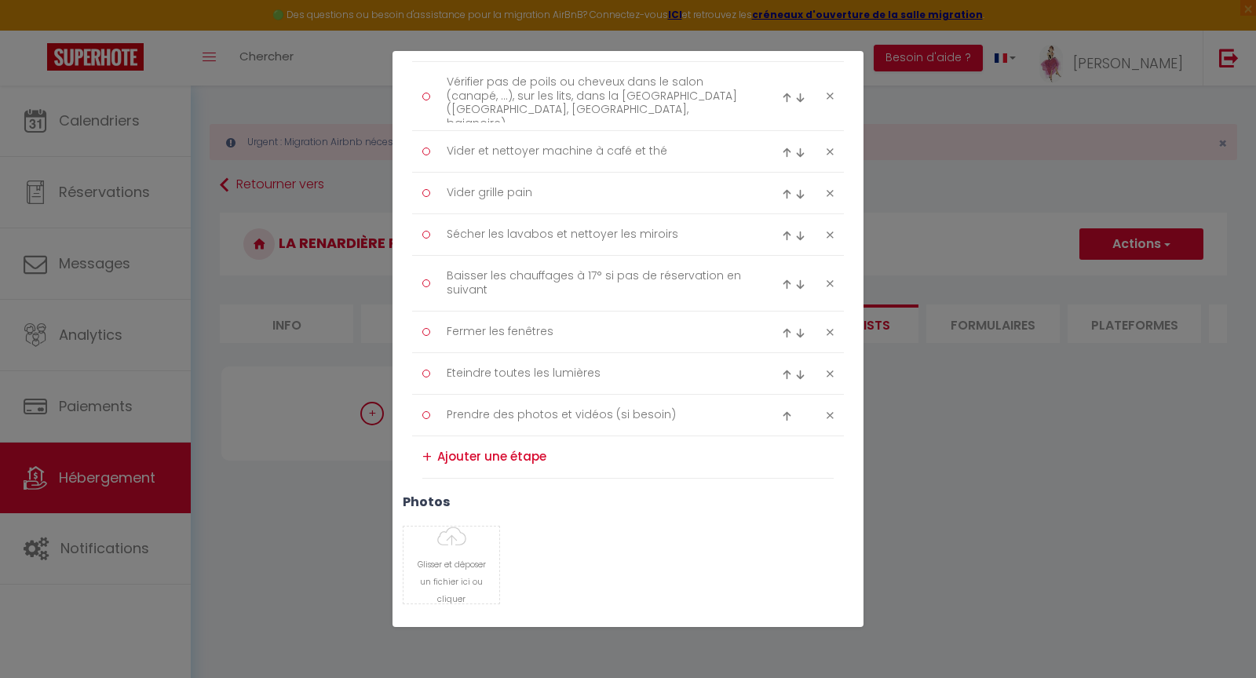
type textarea "Baisser les chauffages à 17° si pas de réservation en suivant"
click at [782, 280] on img at bounding box center [787, 277] width 10 height 10
type textarea "Fermer les fenêtres"
type textarea "Sécher les lavabos et nettoyer les miroirs"
click at [782, 232] on img at bounding box center [787, 236] width 10 height 10
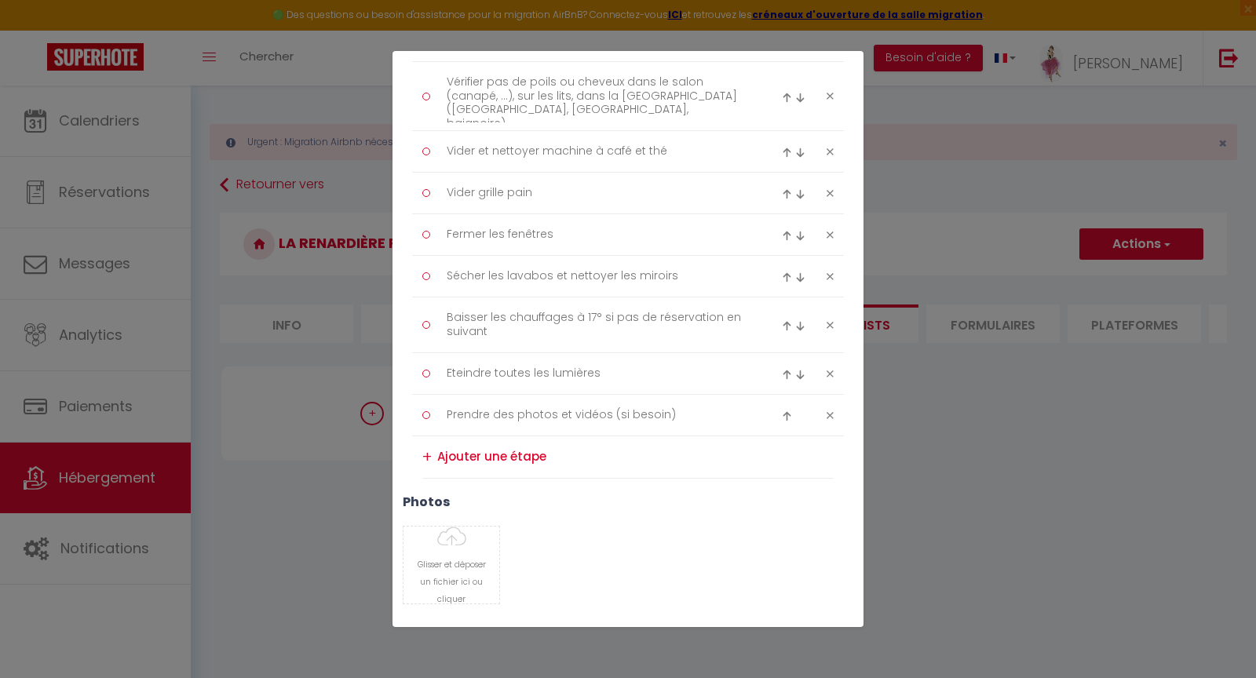
type textarea "Fermer les fenêtres"
type textarea "Vider grille pain"
click at [782, 192] on img at bounding box center [787, 194] width 10 height 10
type textarea "Fermer les fenêtres"
type textarea "Vider et nettoyer machine à café et thé"
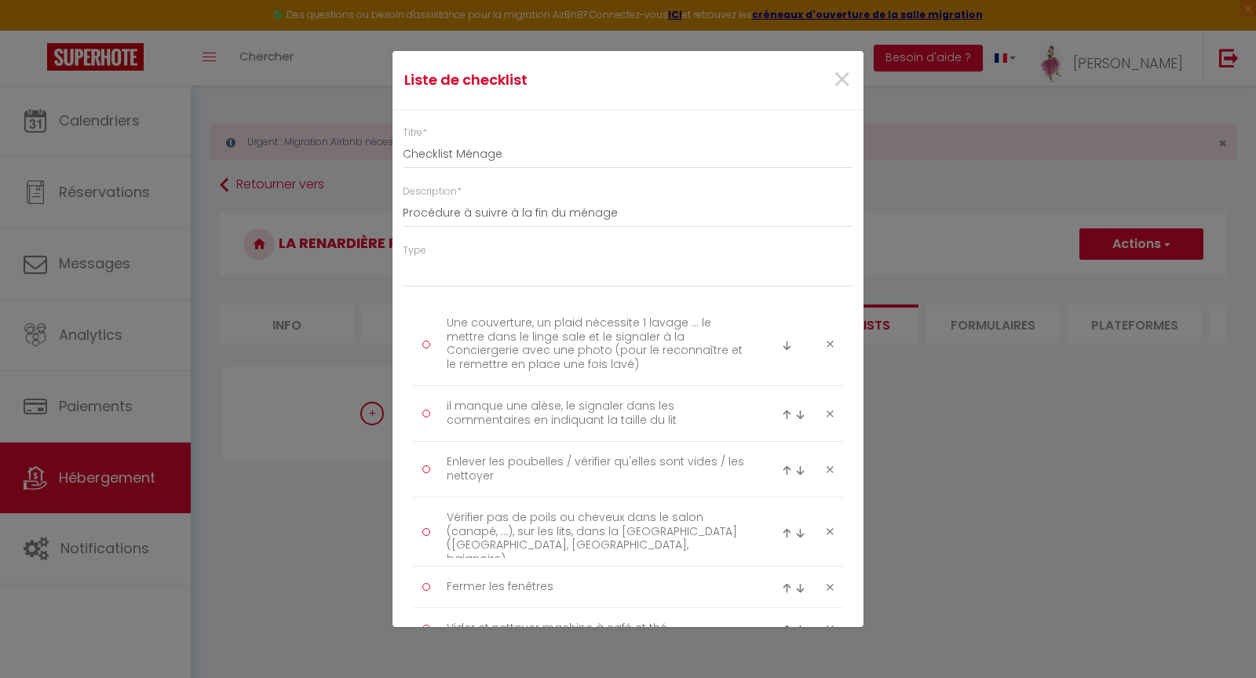
scroll to position [3, 0]
click at [782, 525] on img at bounding box center [787, 530] width 10 height 10
type textarea "Vérifier pas de poils ou cheveux dans le salon (canapé, ...), sur les lits, dan…"
type textarea "Enlever les poubelles / vérifier qu'elles sont vides / les nettoyer"
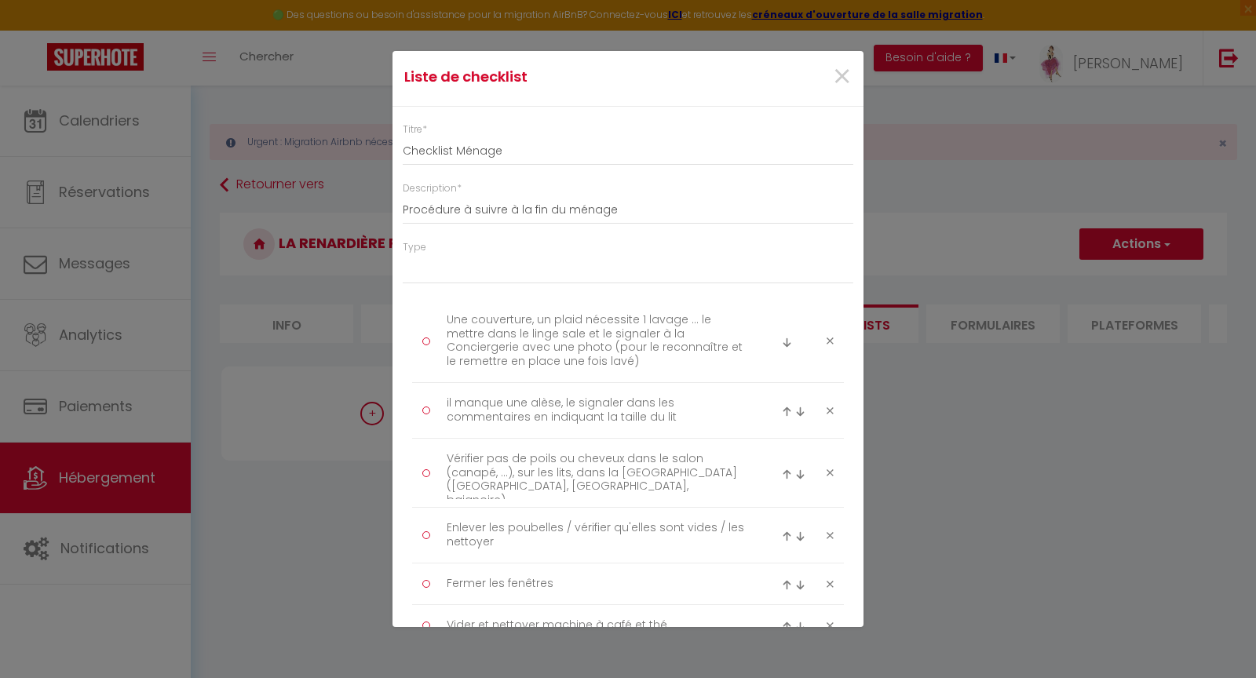
click at [782, 475] on img at bounding box center [787, 474] width 10 height 10
type textarea "Vérifier pas de poils ou cheveux dans le salon (canapé, ...), sur les lits, dan…"
type textarea "il manque une alèse, le signaler dans les commentaires en indiquant la taille d…"
click at [782, 418] on img at bounding box center [787, 419] width 10 height 10
type textarea "Vérifier pas de poils ou cheveux dans le salon (canapé, ...), sur les lits, dan…"
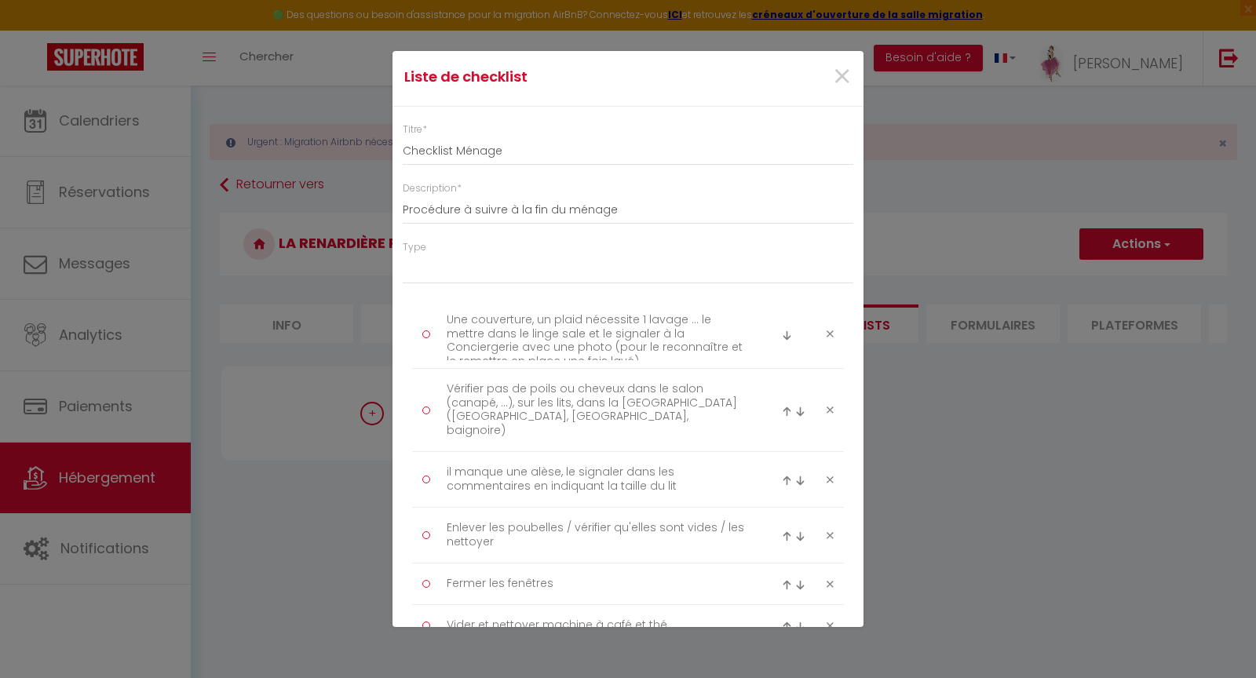
type textarea "Une couverture, un plaid nécessite 1 lavage ... le mettre dans le linge sale et…"
click at [782, 583] on img at bounding box center [787, 585] width 10 height 10
type textarea "Fermer les fenêtres"
type textarea "Enlever les poubelles / vérifier qu'elles sont vides / les nettoyer"
click at [782, 528] on img at bounding box center [787, 529] width 10 height 10
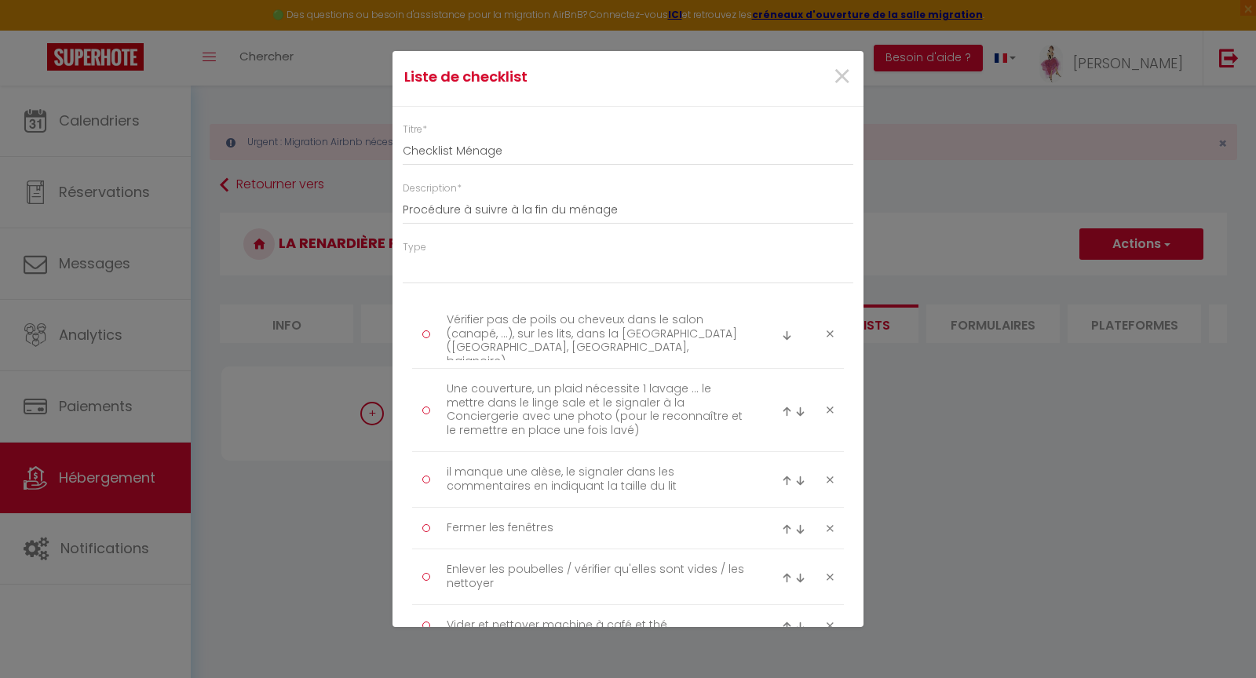
type textarea "Fermer les fenêtres"
type textarea "il manque une alèse, le signaler dans les commentaires en indiquant la taille d…"
click at [782, 471] on img at bounding box center [787, 474] width 10 height 10
type textarea "Fermer les fenêtres"
type textarea "Une couverture, un plaid nécessite 1 lavage ... le mettre dans le linge sale et…"
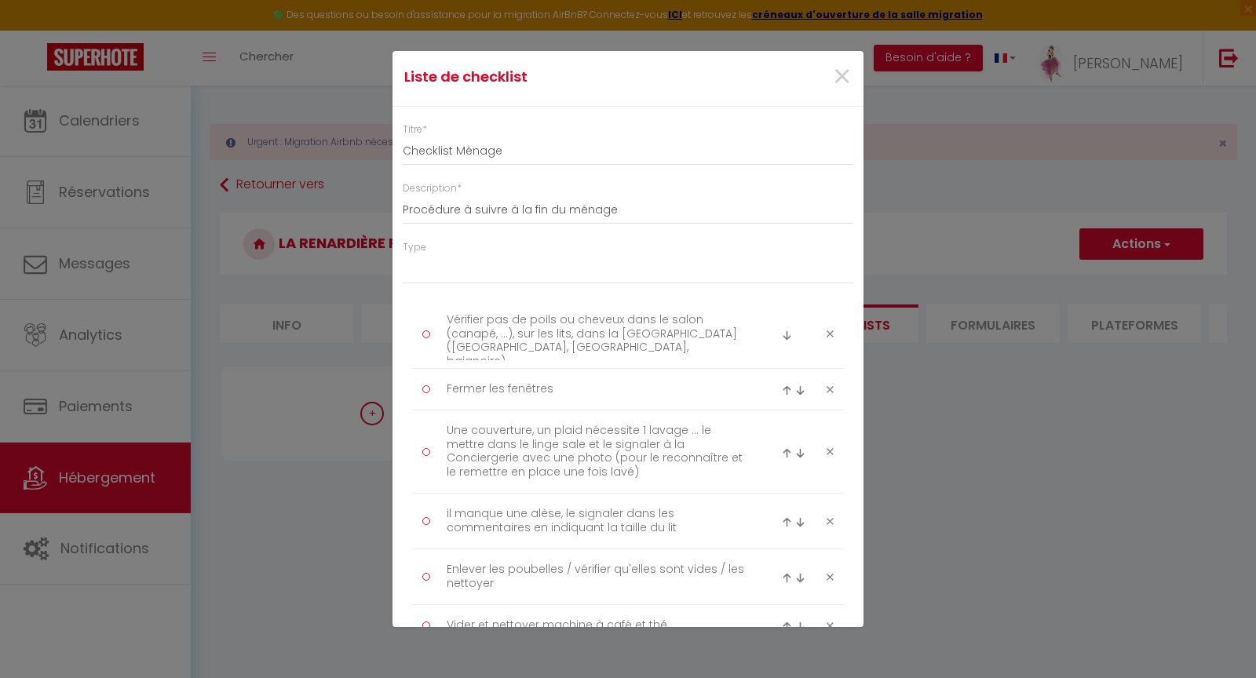
click at [782, 389] on img at bounding box center [787, 390] width 10 height 10
type textarea "Fermer les fenêtres"
type textarea "Vérifier pas de poils ou cheveux dans le salon (canapé, ...), sur les lits, dan…"
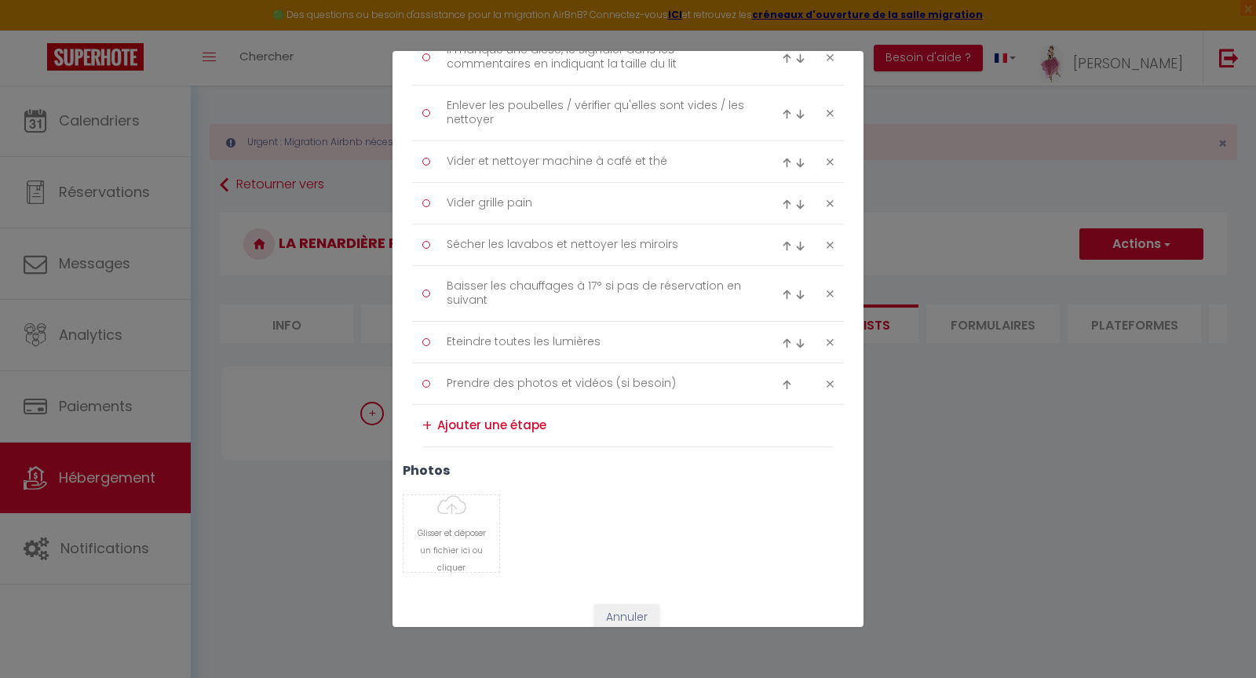
scroll to position [515, 0]
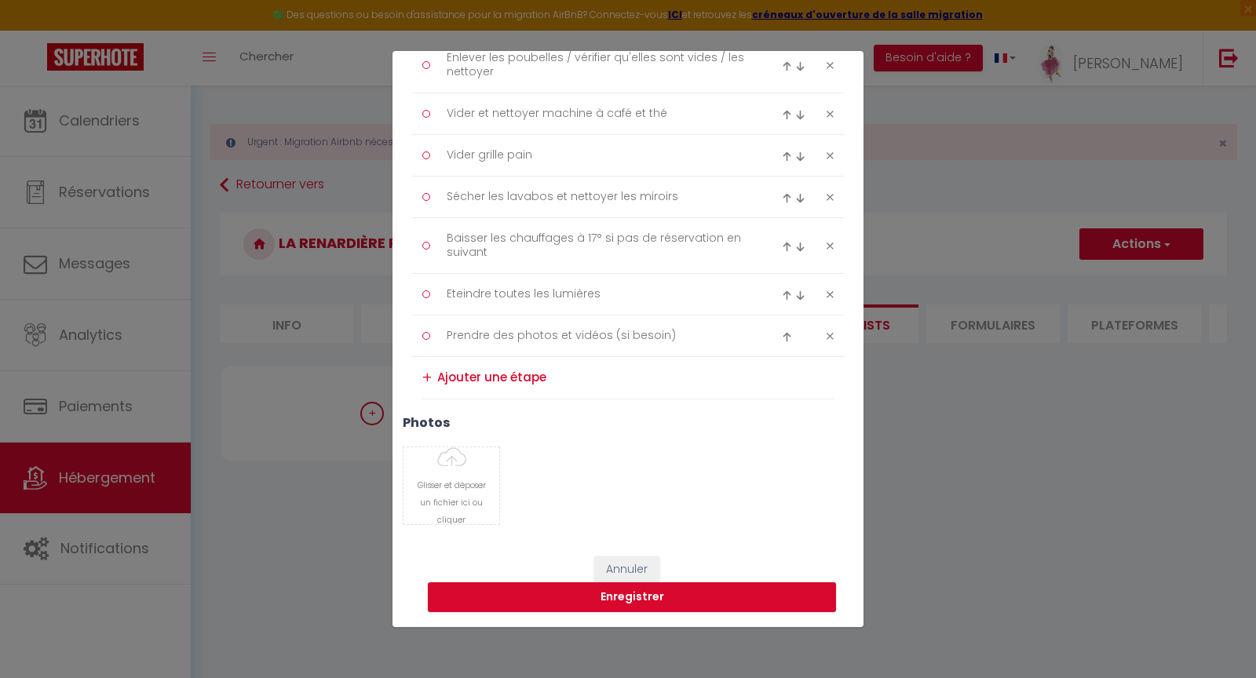
click at [782, 295] on img at bounding box center [787, 295] width 10 height 10
type textarea "Eteindre toutes les lumières"
type textarea "Baisser les chauffages à 17° si pas de réservation en suivant"
click at [782, 235] on img at bounding box center [787, 240] width 10 height 10
type textarea "Eteindre toutes les lumières"
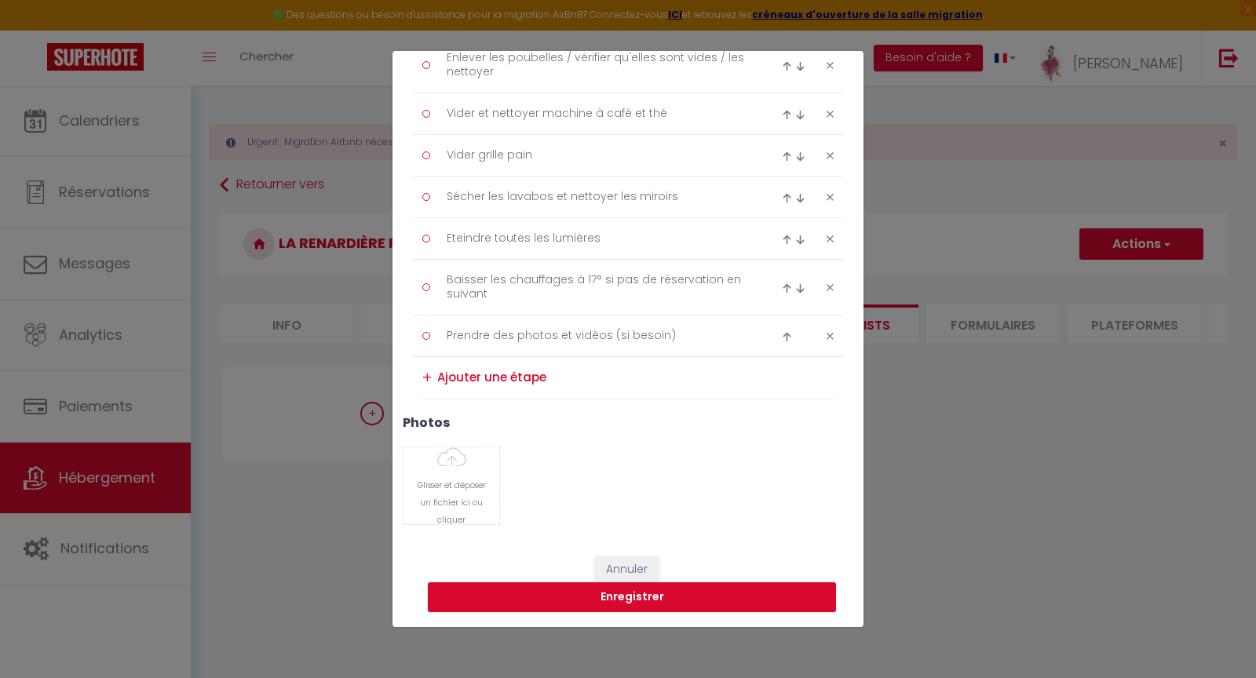
type textarea "Sécher les lavabos et nettoyer les miroirs"
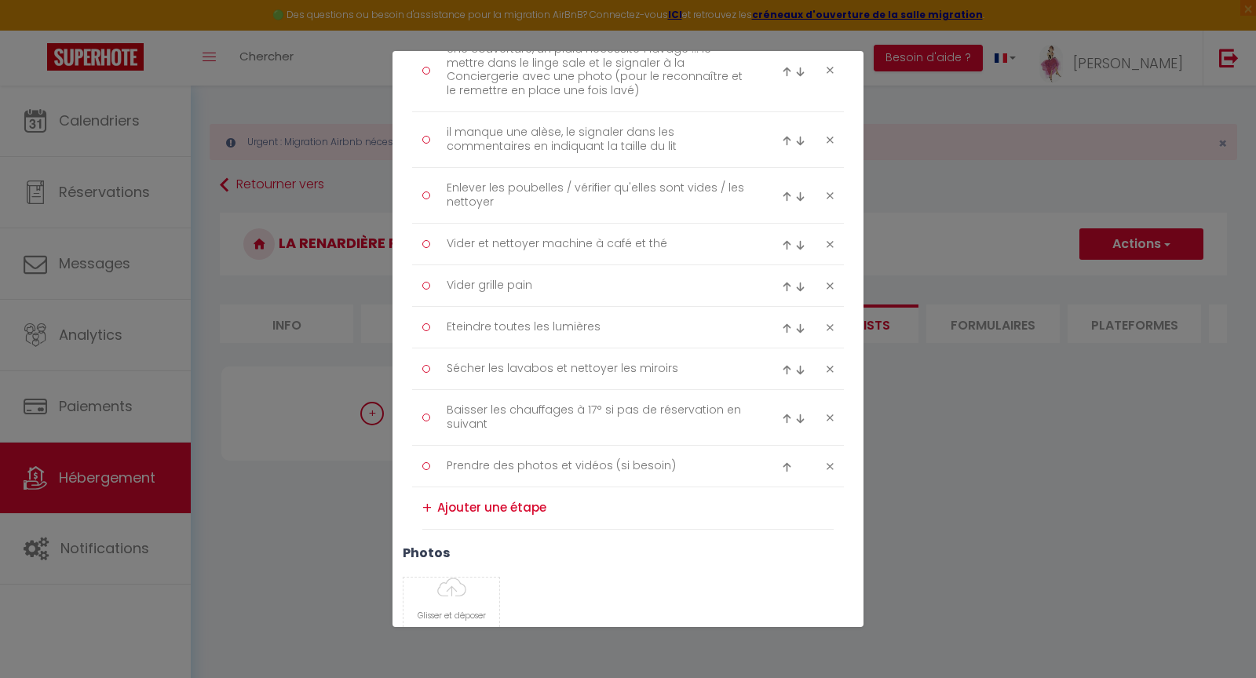
scroll to position [383, 0]
click at [782, 287] on img at bounding box center [787, 288] width 10 height 10
type textarea "Vider grille pain"
type textarea "Vider et nettoyer machine à café et thé"
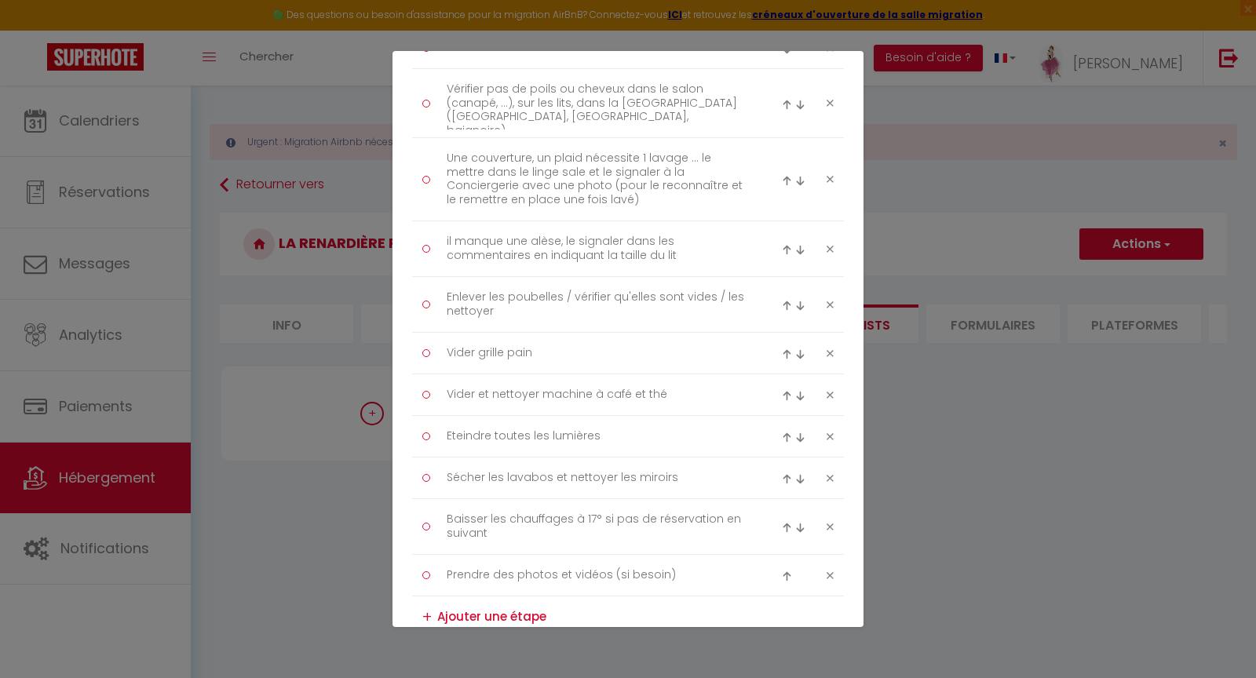
scroll to position [268, 0]
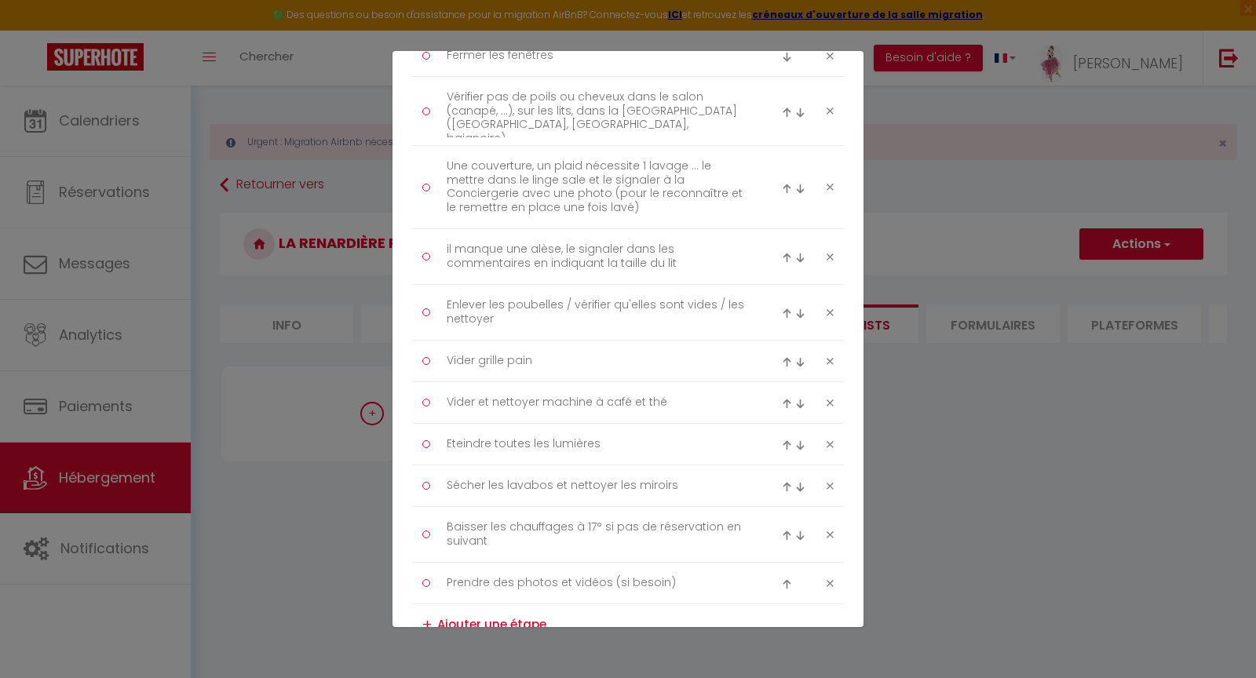
click at [782, 404] on img at bounding box center [787, 404] width 10 height 10
type textarea "Vider et nettoyer machine à café et thé"
click at [782, 446] on img at bounding box center [787, 445] width 10 height 10
type textarea "Eteindre toutes les lumières"
type textarea "Vider grille pain"
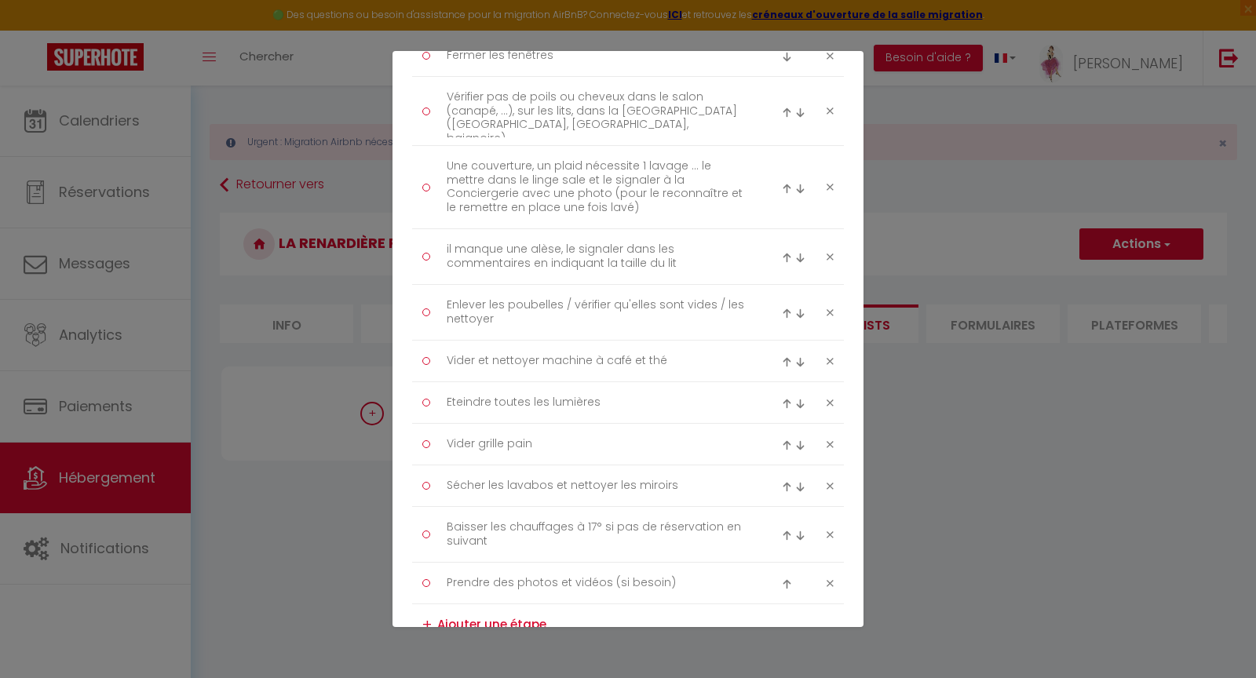
click at [782, 406] on img at bounding box center [787, 404] width 10 height 10
type textarea "Eteindre toutes les lumières"
type textarea "Vider et nettoyer machine à café et thé"
click at [782, 365] on img at bounding box center [787, 362] width 10 height 10
type textarea "Eteindre toutes les lumières"
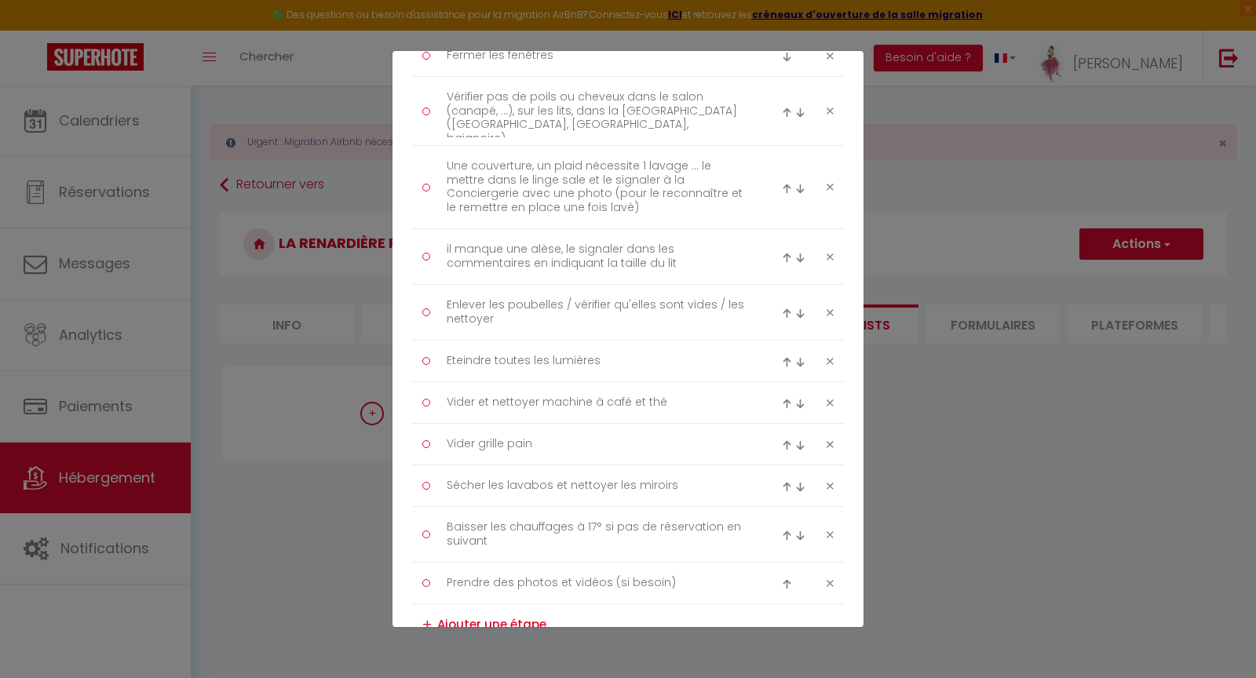
type textarea "Enlever les poubelles / vérifier qu'elles sont vides / les nettoyer"
click at [782, 303] on img at bounding box center [787, 306] width 10 height 10
type textarea "Eteindre toutes les lumières"
type textarea "il manque une alèse, le signaler dans les commentaires en indiquant la taille d…"
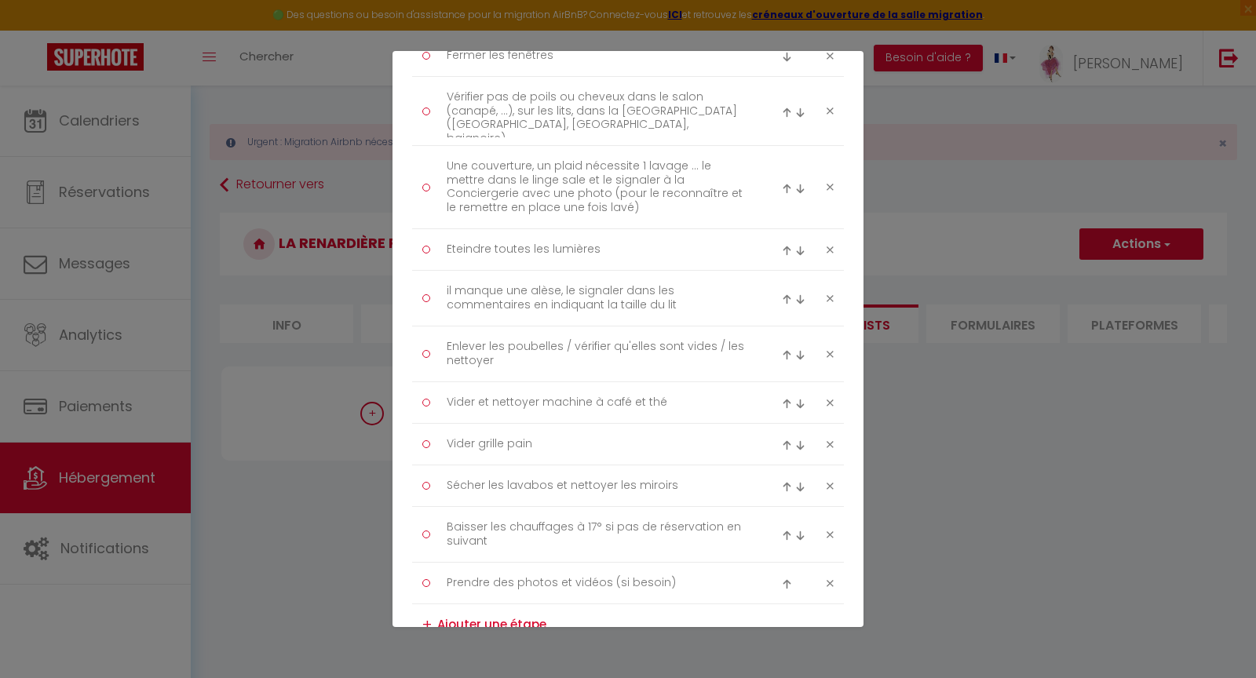
click at [782, 248] on img at bounding box center [787, 251] width 10 height 10
type textarea "Eteindre toutes les lumières"
type textarea "Une couverture, un plaid nécessite 1 lavage ... le mettre dans le linge sale et…"
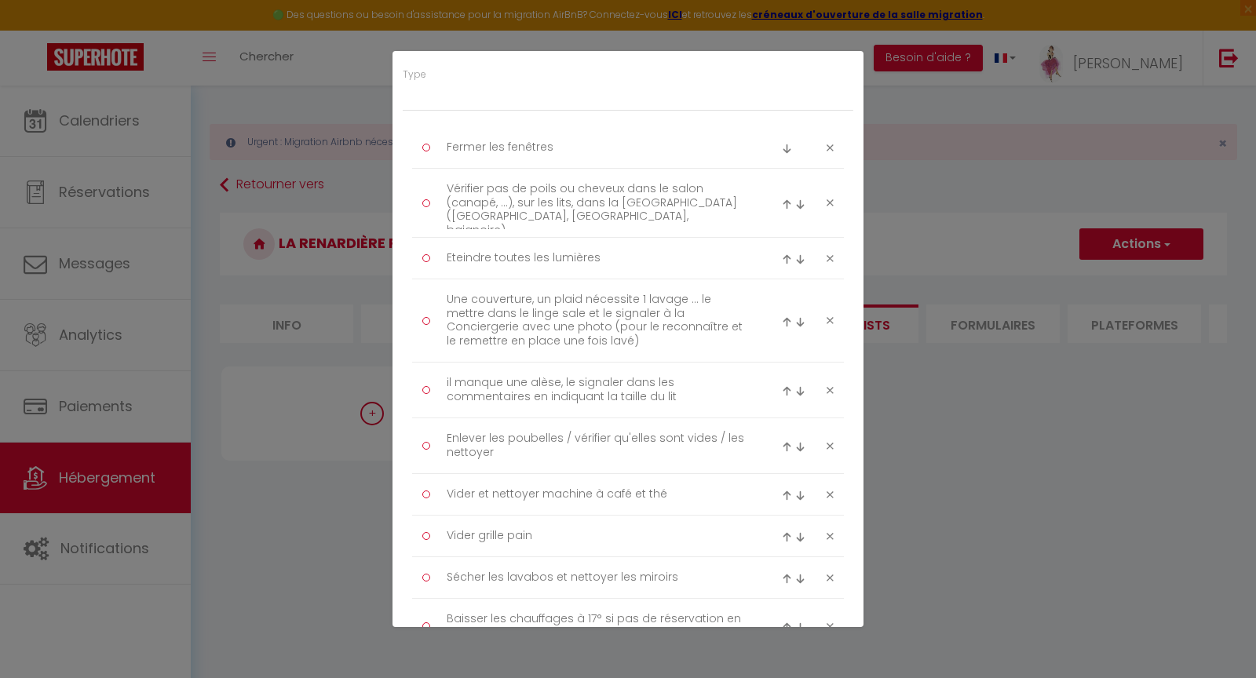
scroll to position [0, 0]
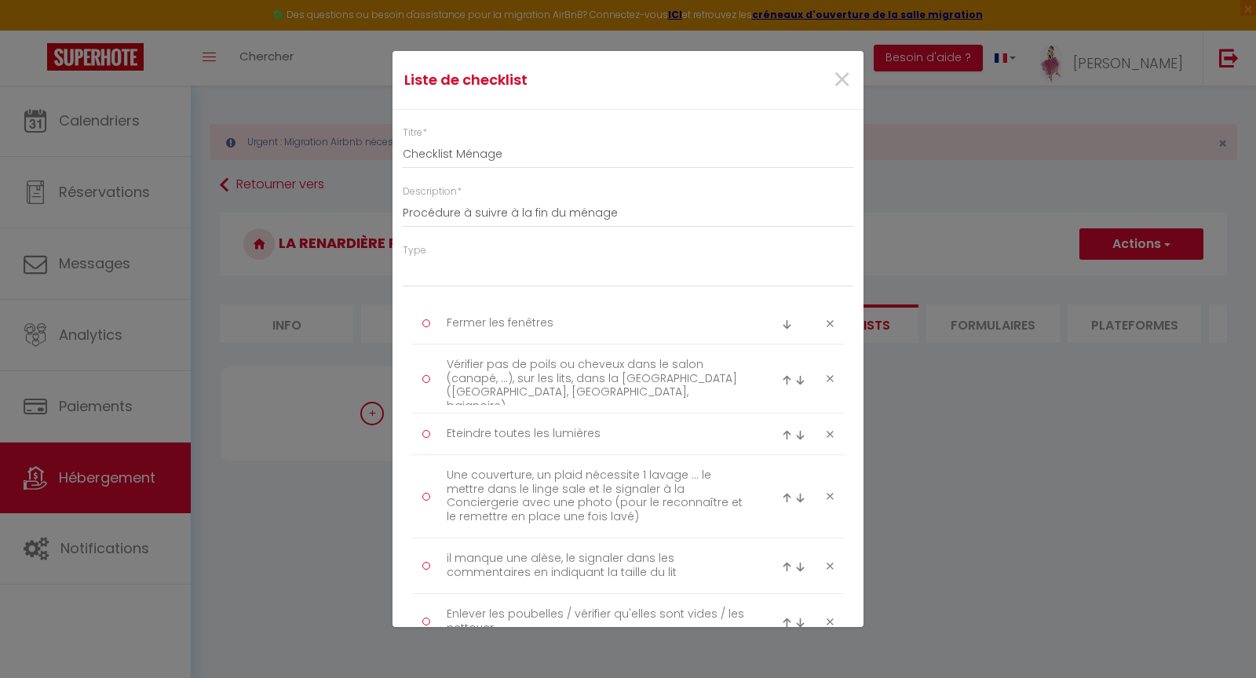
click at [782, 433] on img at bounding box center [787, 435] width 10 height 10
type textarea "Eteindre toutes les lumières"
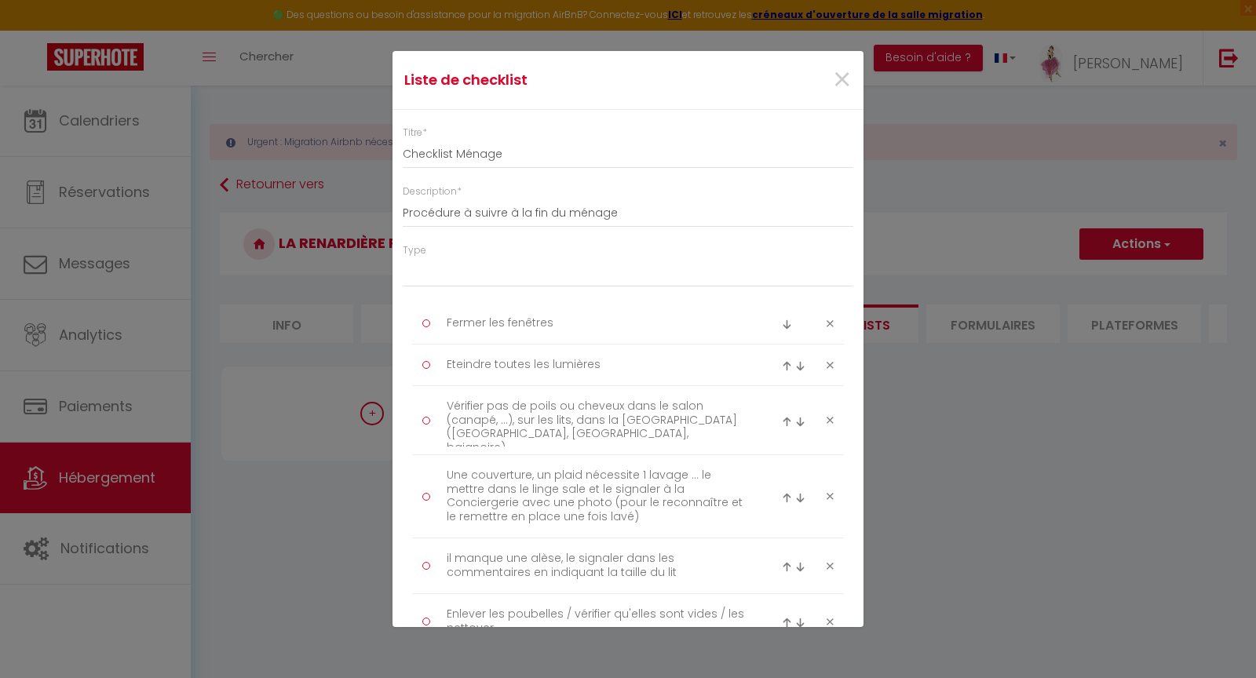
click at [782, 498] on img at bounding box center [787, 498] width 10 height 10
type textarea "Une couverture, un plaid nécessite 1 lavage ... le mettre dans le linge sale et…"
click at [782, 563] on img at bounding box center [787, 567] width 10 height 10
type textarea "il manque une alèse, le signaler dans les commentaires en indiquant la taille d…"
type textarea "Vérifier pas de poils ou cheveux dans le salon (canapé, ...), sur les lits, dan…"
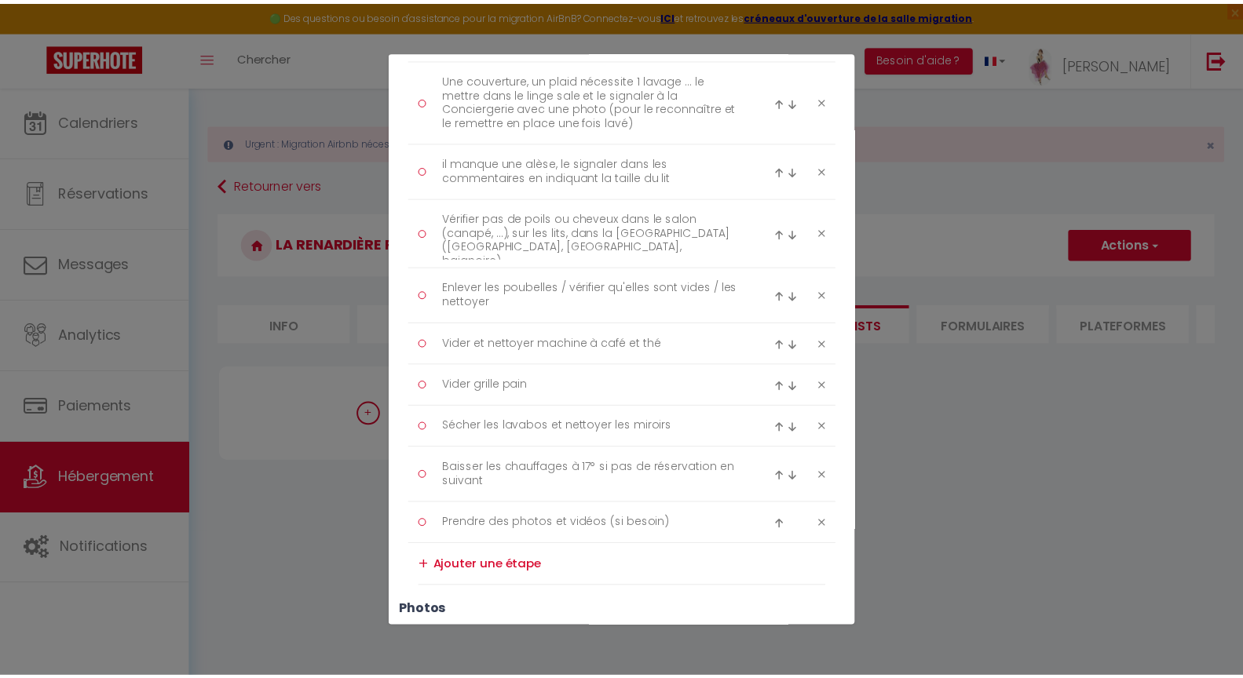
scroll to position [515, 0]
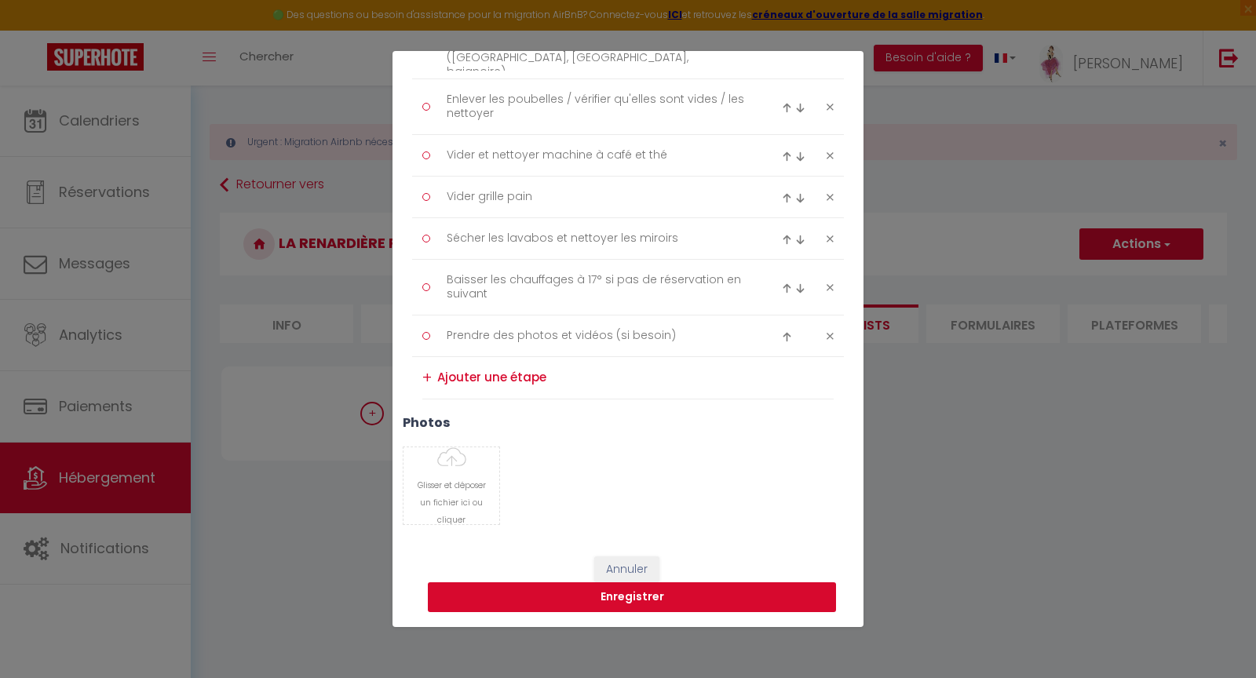
click at [624, 597] on button "Enregistrer" at bounding box center [632, 598] width 408 height 30
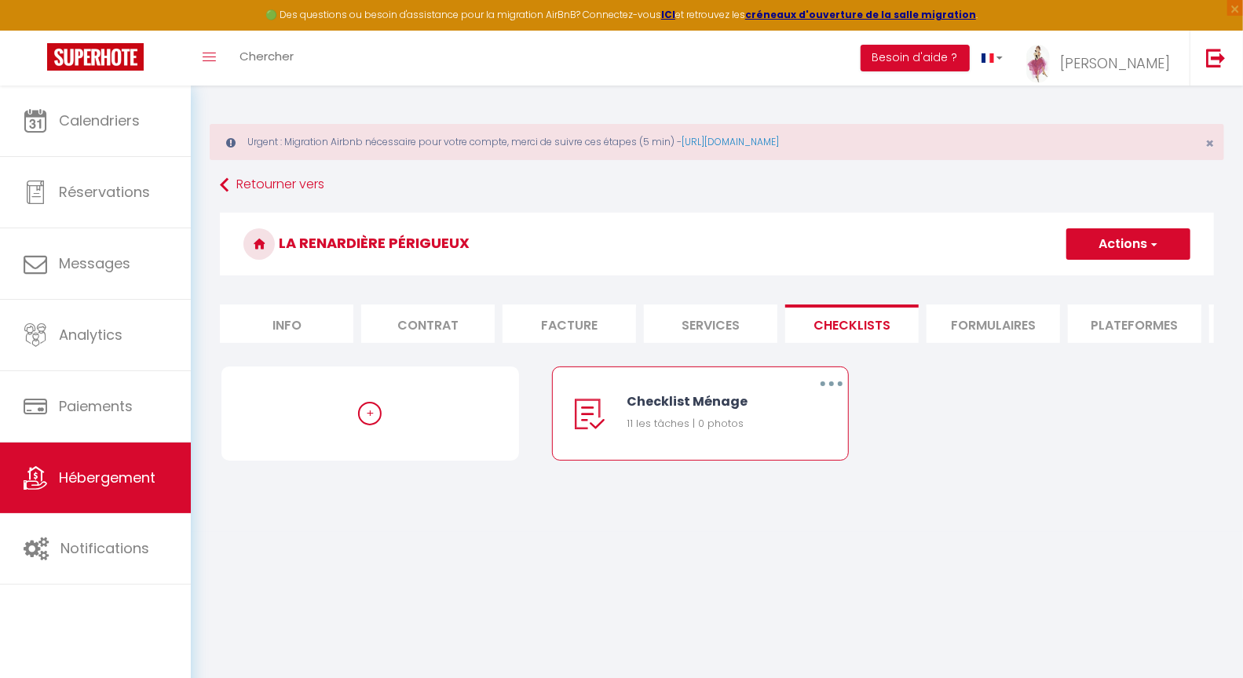
click at [840, 393] on button "button" at bounding box center [831, 383] width 44 height 25
click at [782, 462] on link "Dupliquer" at bounding box center [790, 448] width 116 height 27
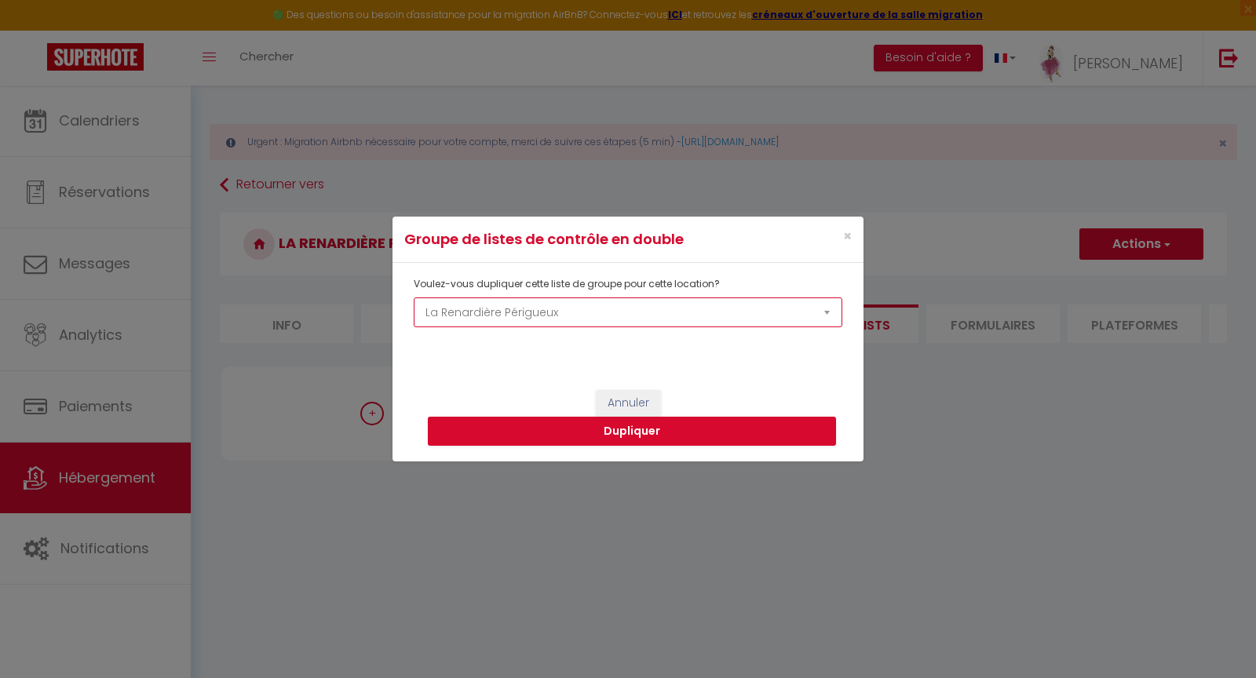
click at [509, 318] on select "La Source Le panoramique, vue et confort Les balcons de [GEOGRAPHIC_DATA] 1 Les…" at bounding box center [628, 313] width 429 height 30
click at [634, 427] on button "Dupliquer" at bounding box center [632, 432] width 408 height 30
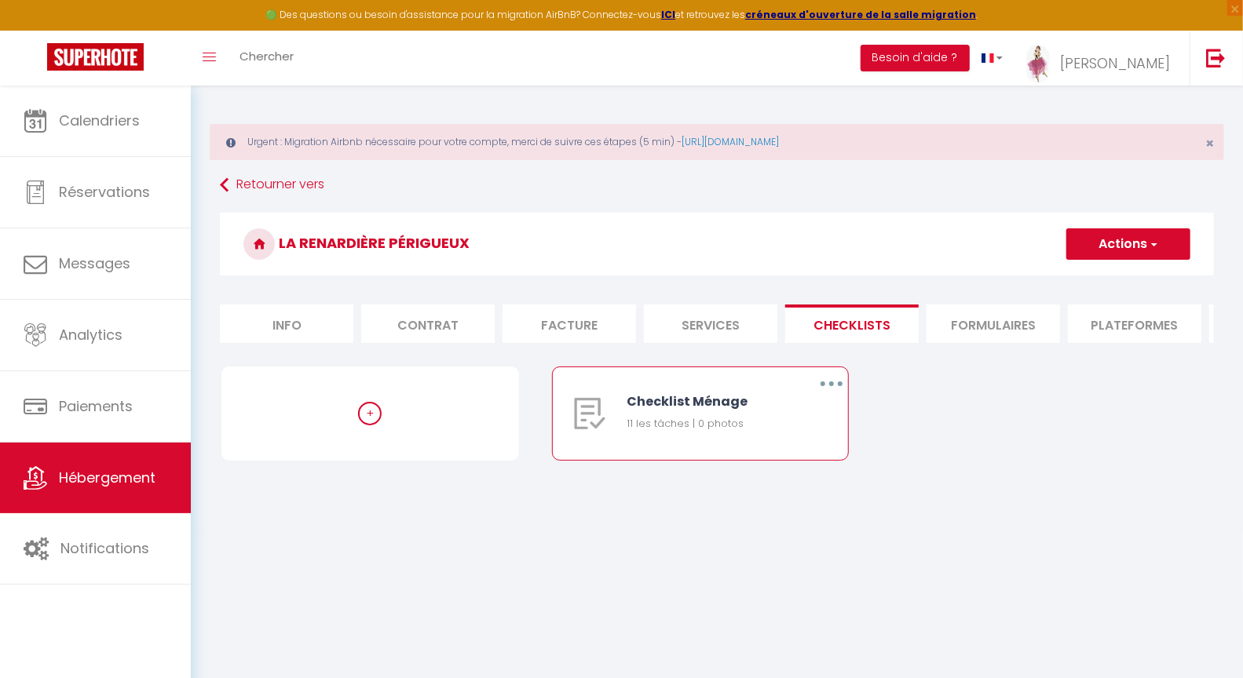
click at [834, 394] on button "button" at bounding box center [831, 383] width 44 height 25
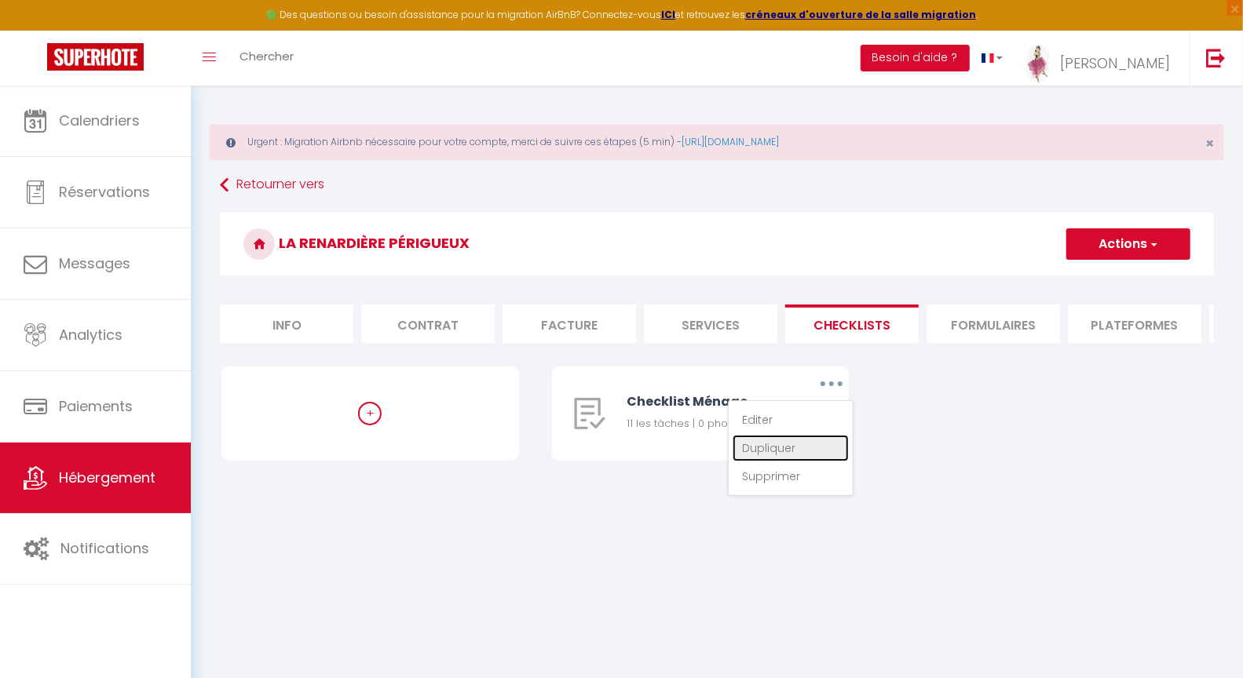
click at [775, 461] on link "Dupliquer" at bounding box center [790, 448] width 116 height 27
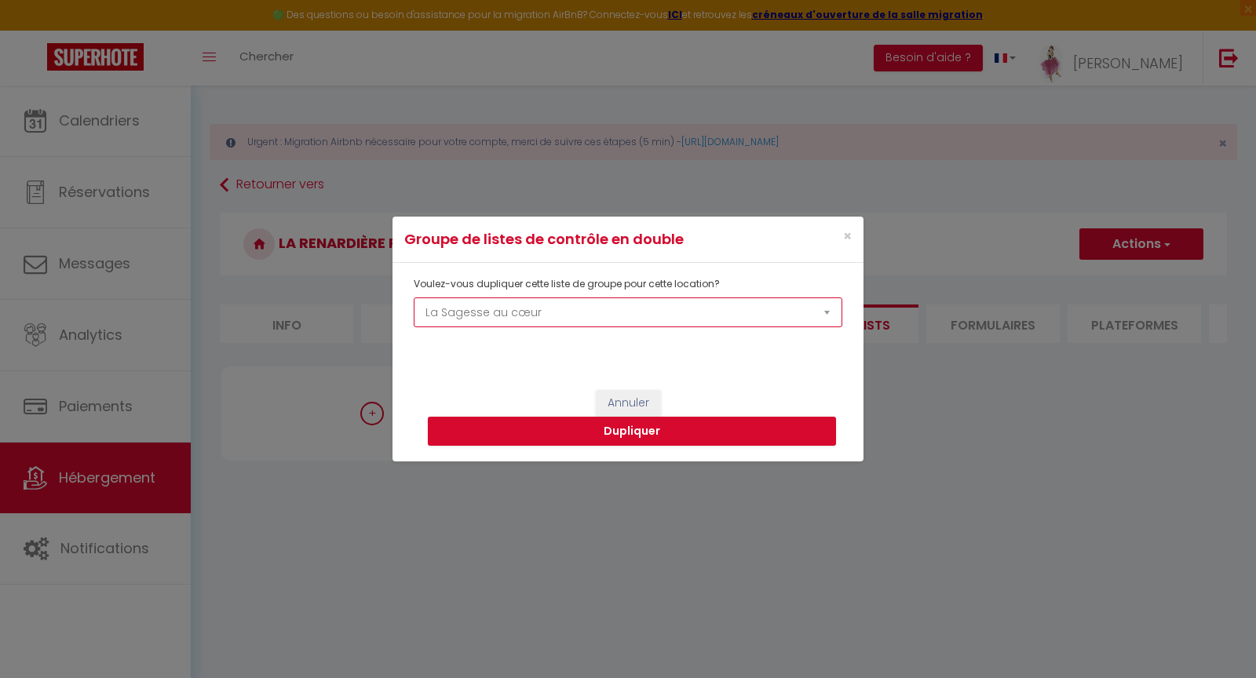
click at [579, 315] on select "La Source Le panoramique, vue et confort Les balcons de [GEOGRAPHIC_DATA] 1 Les…" at bounding box center [628, 313] width 429 height 30
click at [657, 438] on button "Dupliquer" at bounding box center [632, 432] width 408 height 30
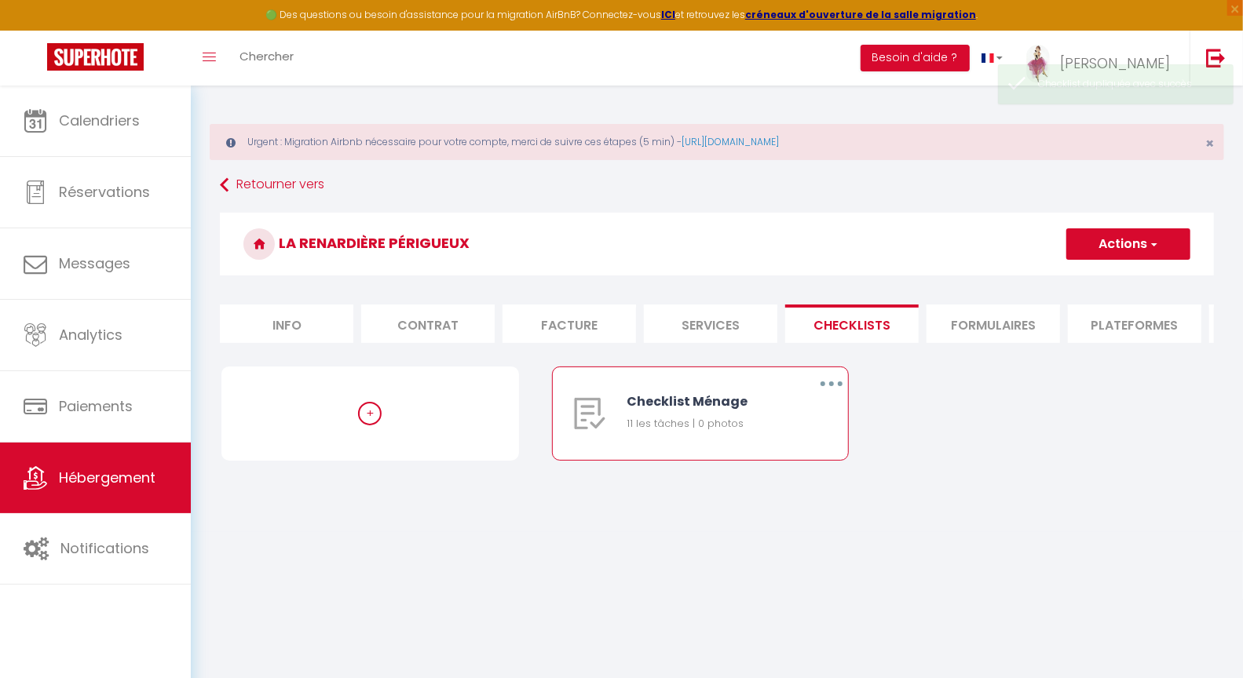
click at [833, 393] on button "button" at bounding box center [831, 383] width 44 height 25
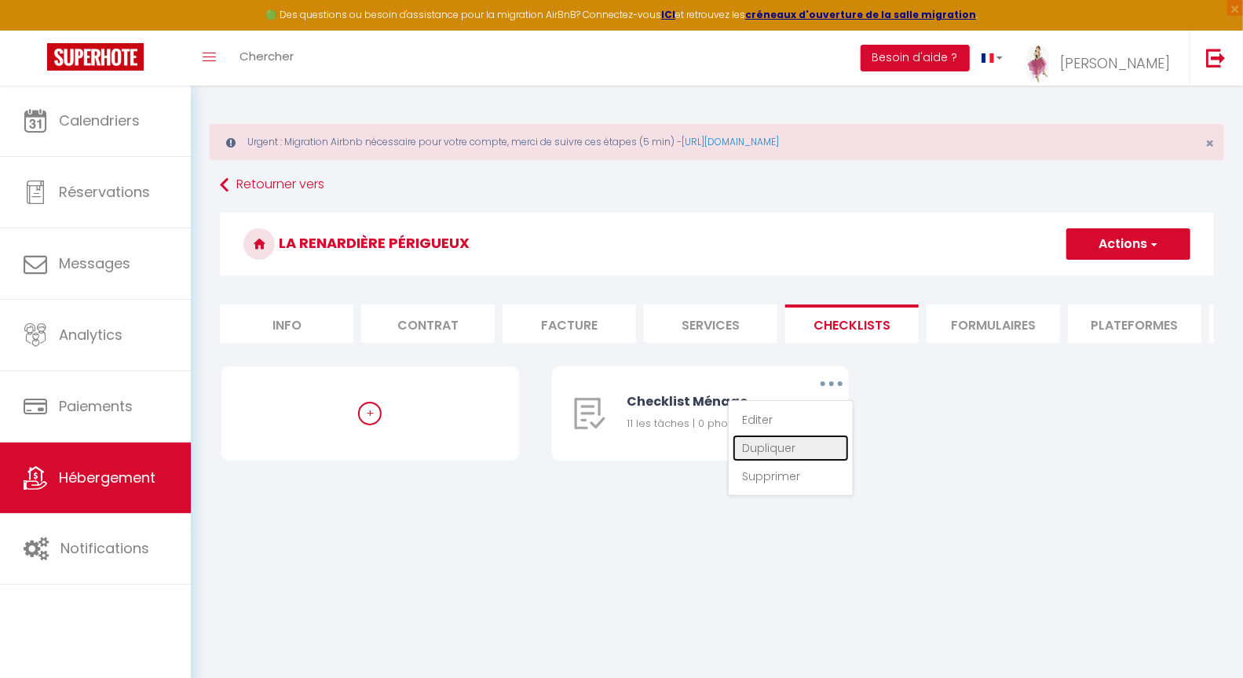
click at [764, 462] on link "Dupliquer" at bounding box center [790, 448] width 116 height 27
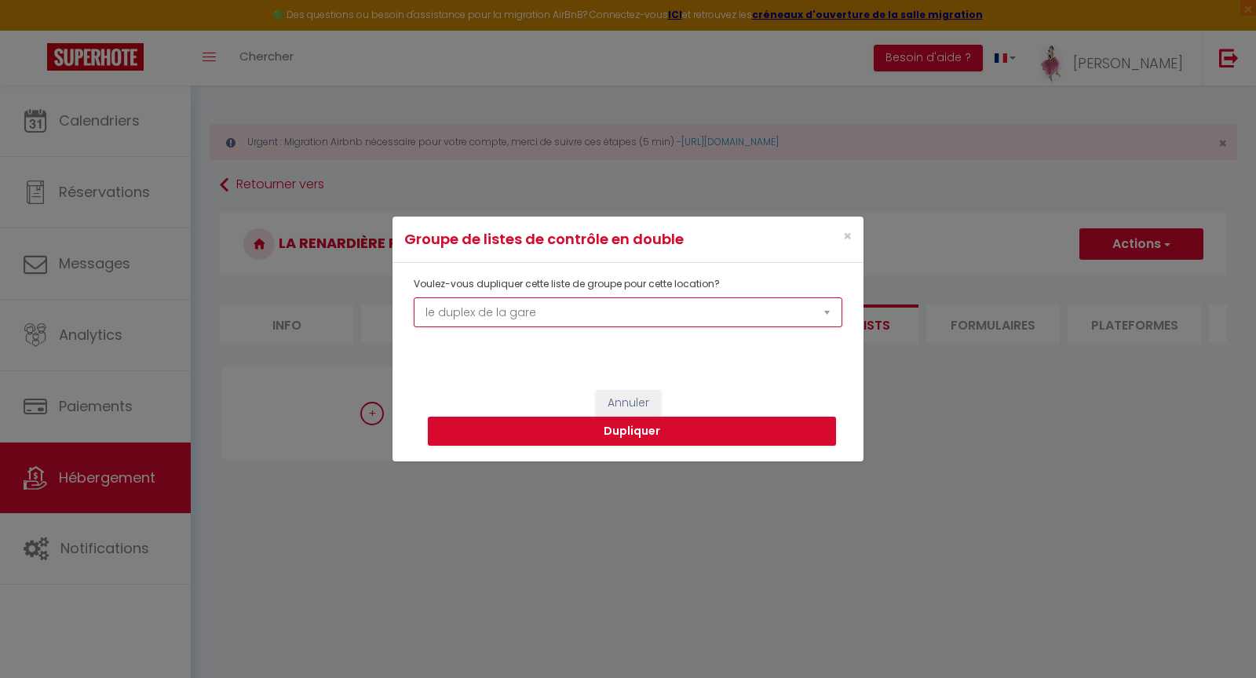
click at [563, 306] on select "La Source Le panoramique, vue et confort Les balcons de [GEOGRAPHIC_DATA] 1 Les…" at bounding box center [628, 313] width 429 height 30
click at [635, 436] on button "Dupliquer" at bounding box center [632, 432] width 408 height 30
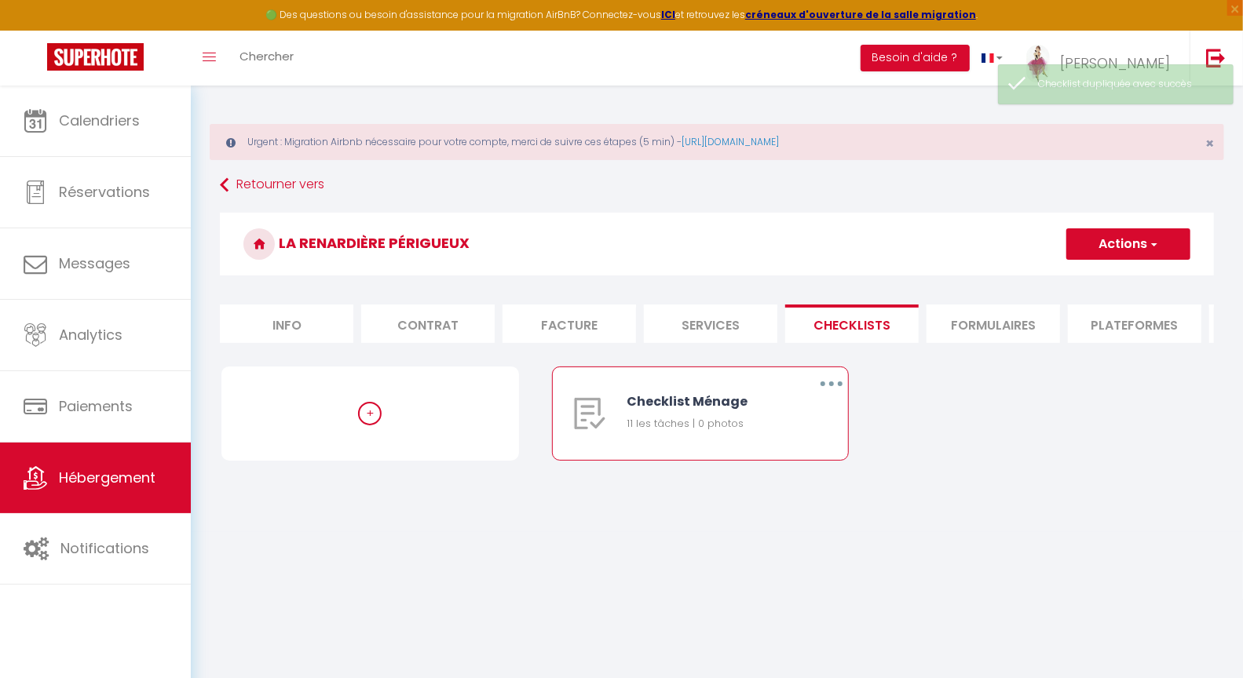
click at [836, 394] on button "button" at bounding box center [831, 383] width 44 height 25
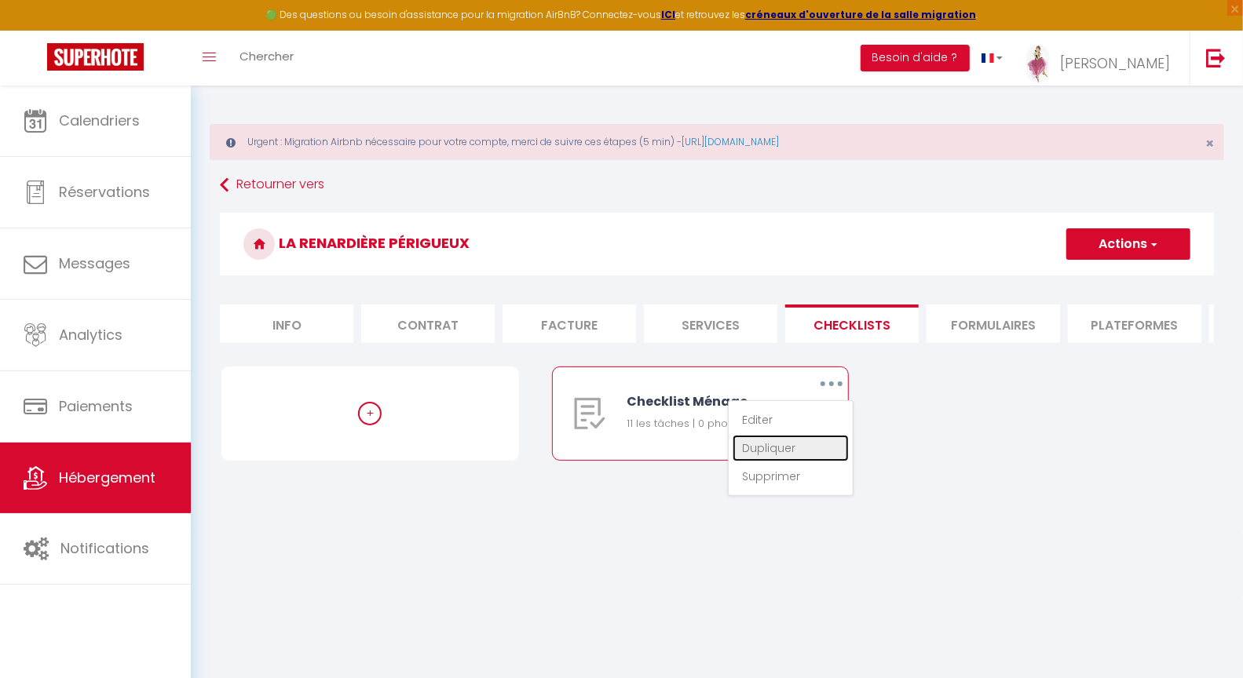
click at [767, 459] on link "Dupliquer" at bounding box center [790, 448] width 116 height 27
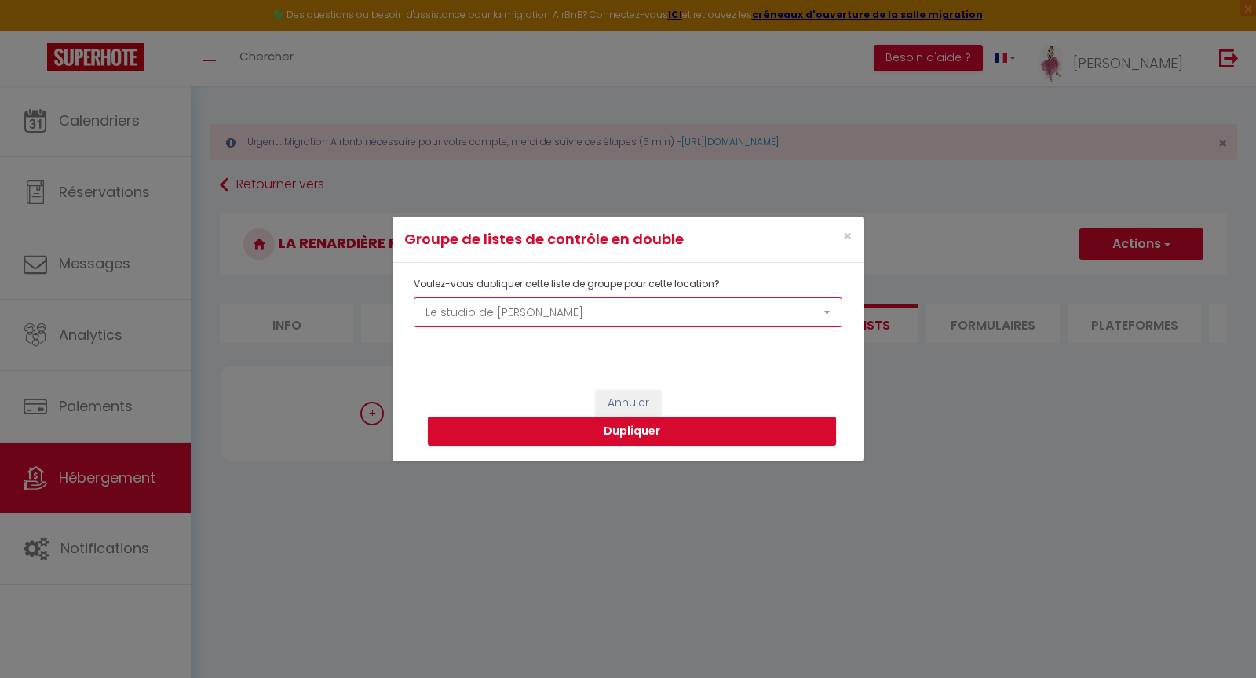
click at [541, 322] on select "La Source Le panoramique, vue et confort Les balcons de [GEOGRAPHIC_DATA] 1 Les…" at bounding box center [628, 313] width 429 height 30
click at [637, 433] on button "Dupliquer" at bounding box center [632, 432] width 408 height 30
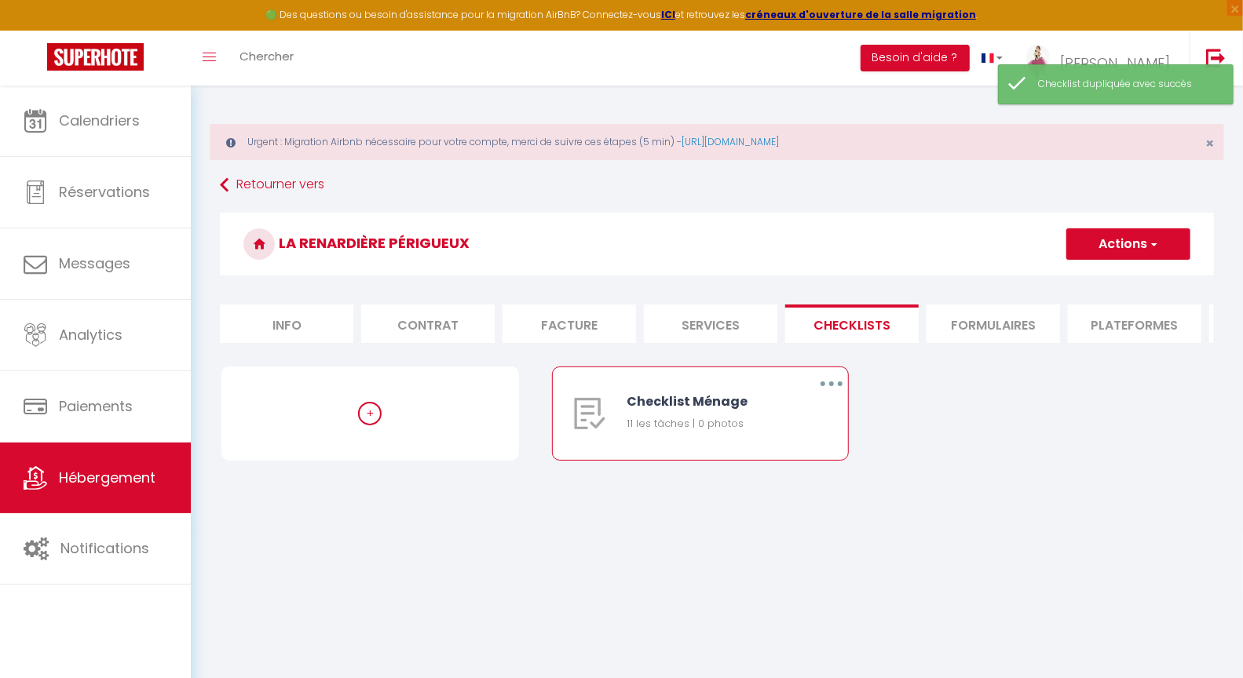
click at [831, 386] on icon "button" at bounding box center [831, 384] width 5 height 5
click at [765, 462] on link "Dupliquer" at bounding box center [790, 448] width 116 height 27
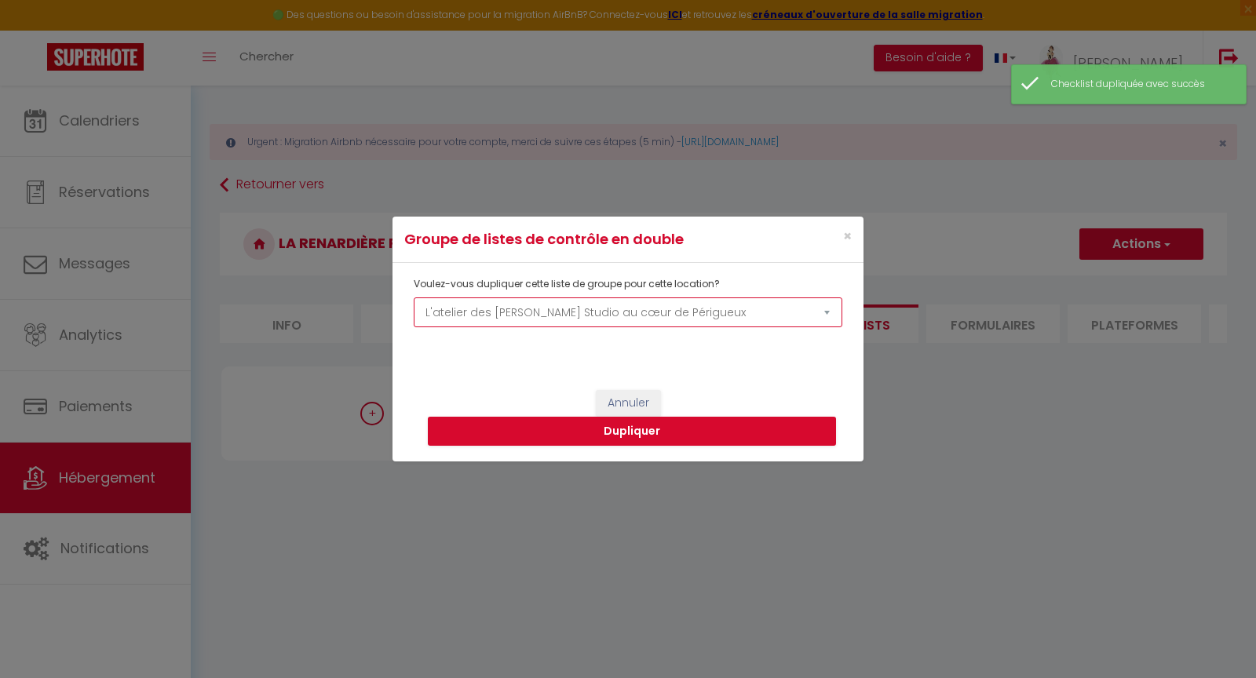
click at [505, 319] on select "La Source Le panoramique, vue et confort Les balcons de [GEOGRAPHIC_DATA] 1 Les…" at bounding box center [628, 313] width 429 height 30
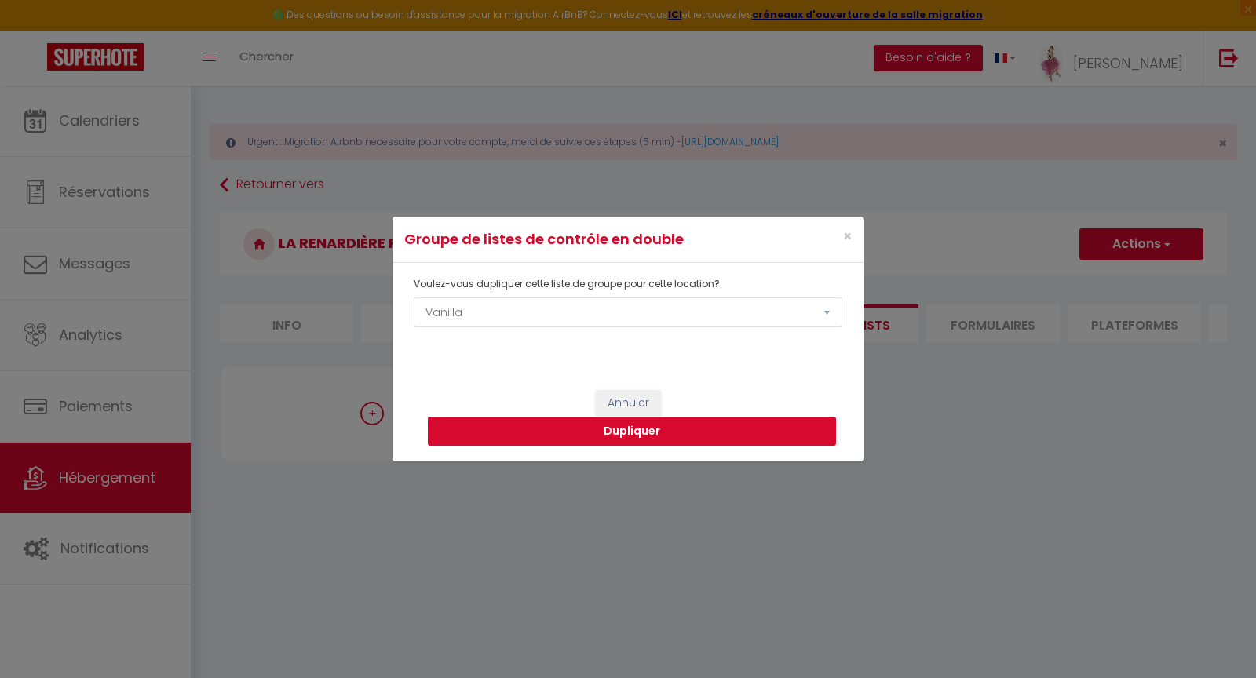
click at [625, 439] on button "Dupliquer" at bounding box center [632, 432] width 408 height 30
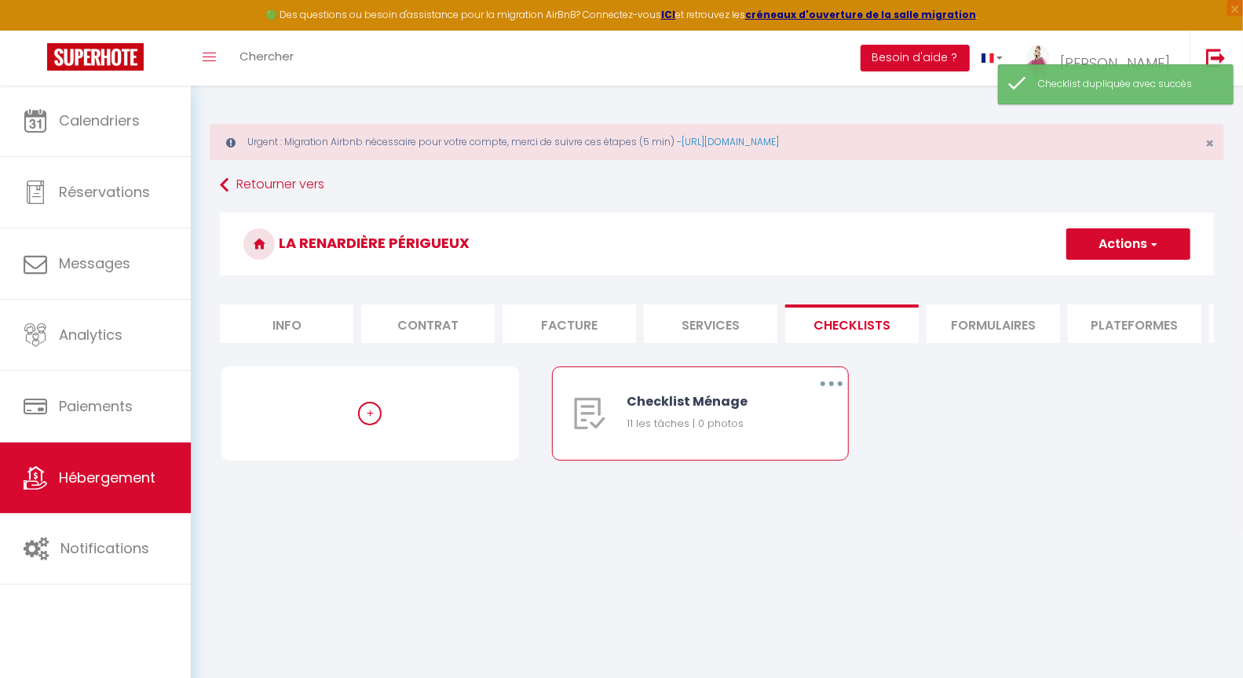
click at [832, 386] on icon "button" at bounding box center [831, 384] width 5 height 5
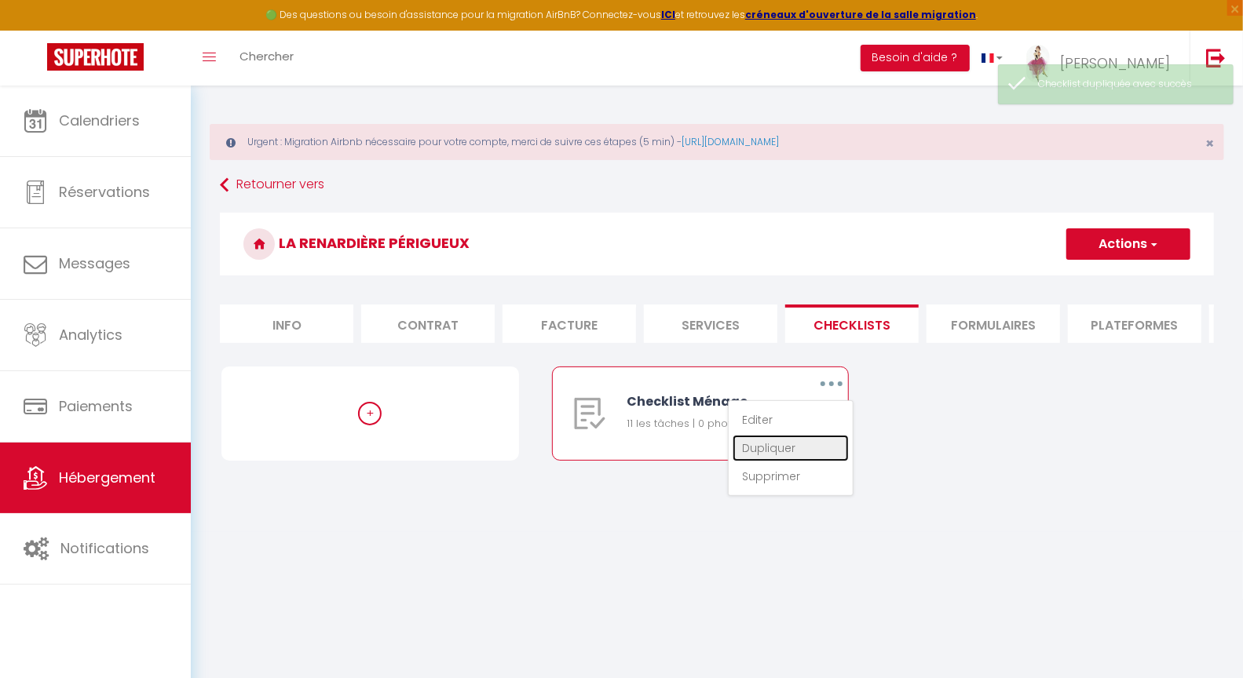
click at [768, 457] on link "Dupliquer" at bounding box center [790, 448] width 116 height 27
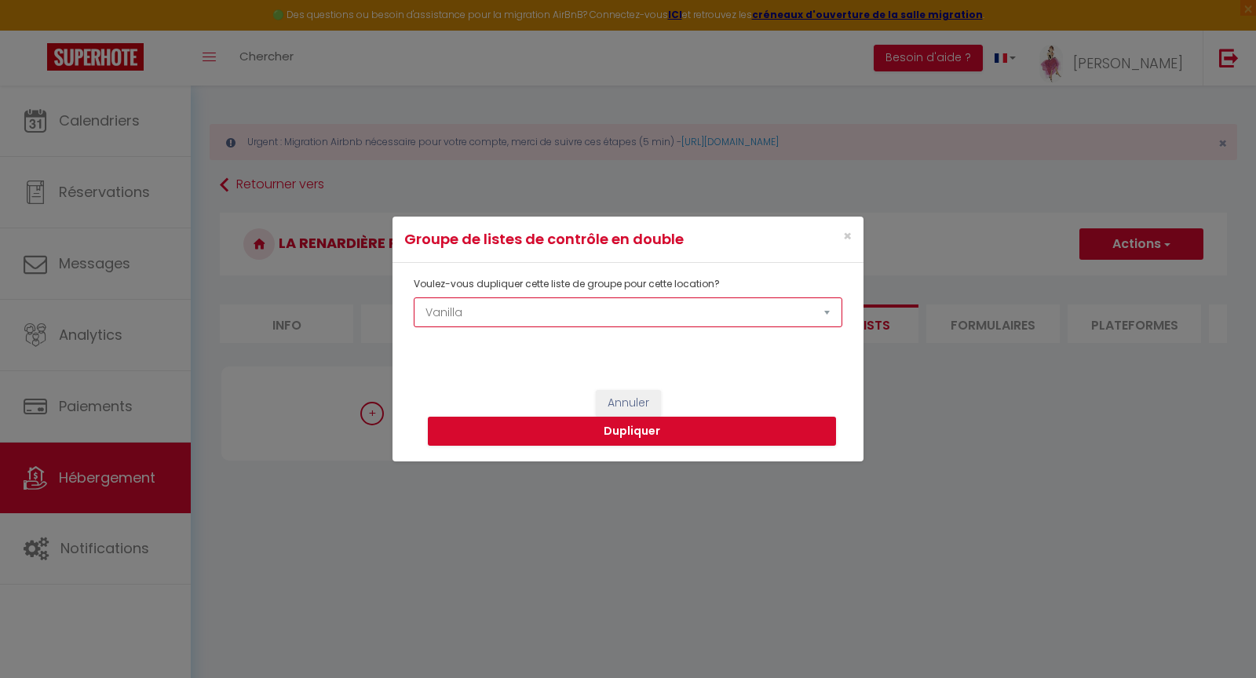
click at [519, 309] on select "La Source Le panoramique, vue et confort Les balcons de [GEOGRAPHIC_DATA] 1 Les…" at bounding box center [628, 313] width 429 height 30
click at [620, 434] on button "Dupliquer" at bounding box center [632, 432] width 408 height 30
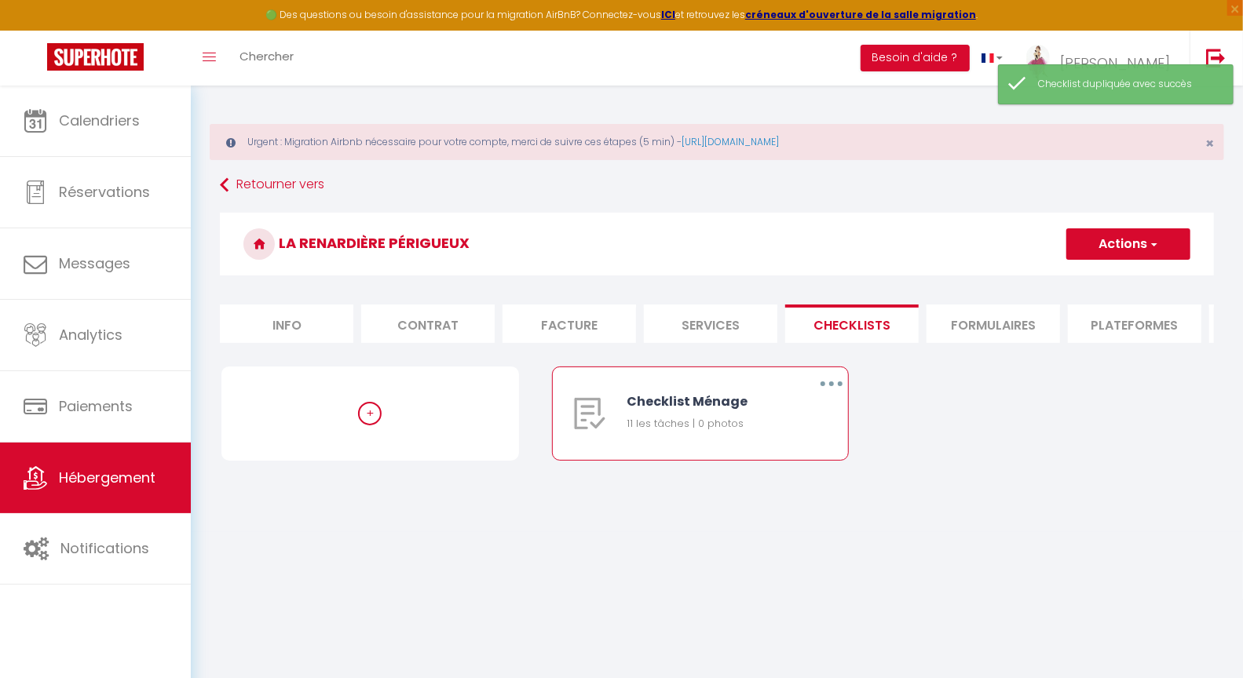
click at [829, 394] on button "button" at bounding box center [831, 383] width 44 height 25
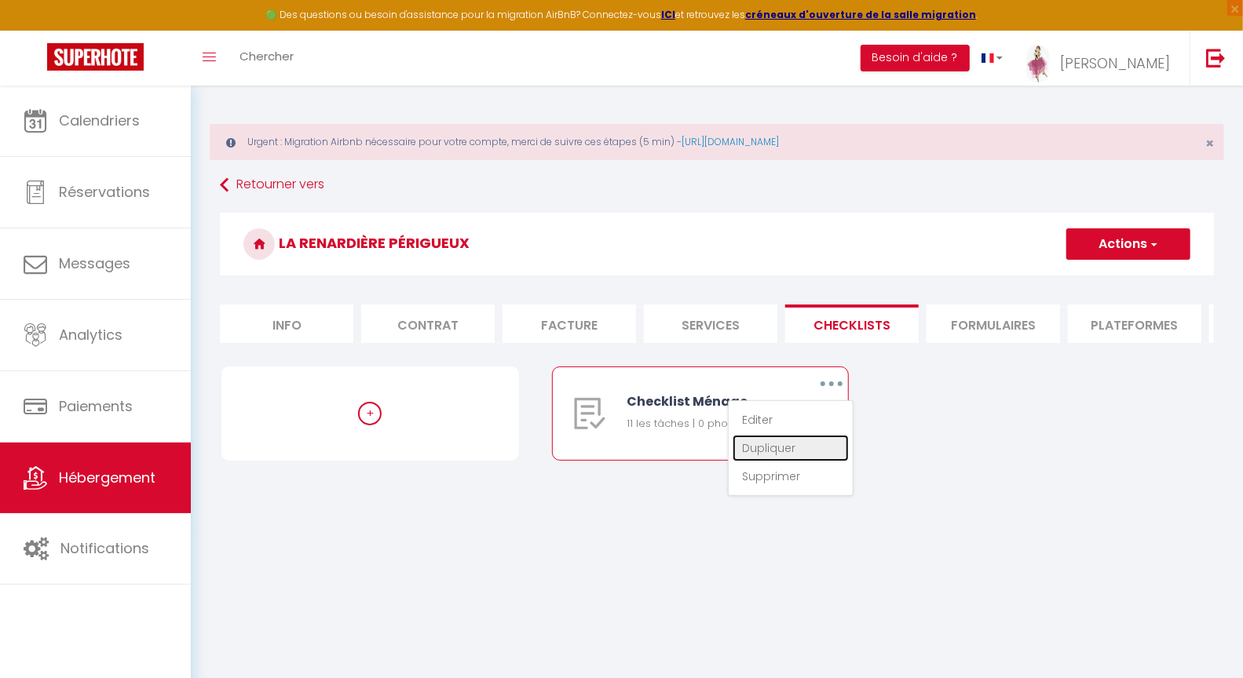
click at [776, 458] on link "Dupliquer" at bounding box center [790, 448] width 116 height 27
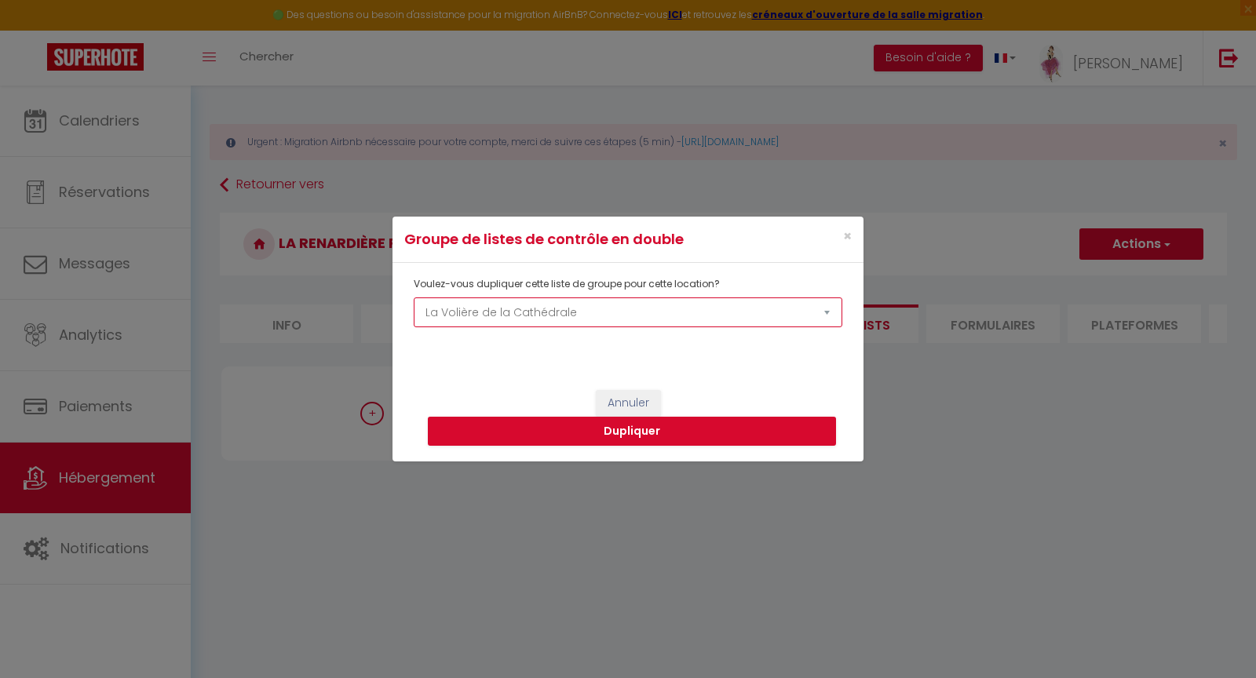
click at [570, 315] on select "La Source Le panoramique, vue et confort Les balcons de [GEOGRAPHIC_DATA] 1 Les…" at bounding box center [628, 313] width 429 height 30
select select "73506"
click at [654, 433] on button "Dupliquer" at bounding box center [632, 432] width 408 height 30
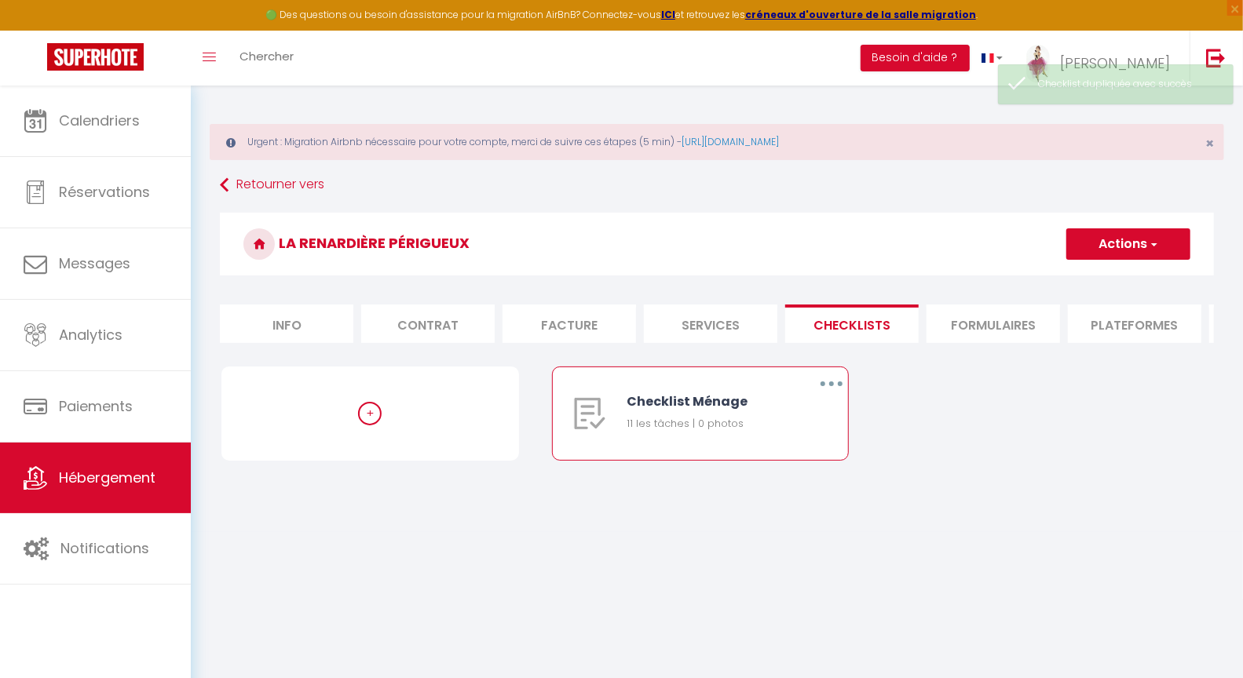
click at [822, 387] on button "button" at bounding box center [831, 383] width 44 height 25
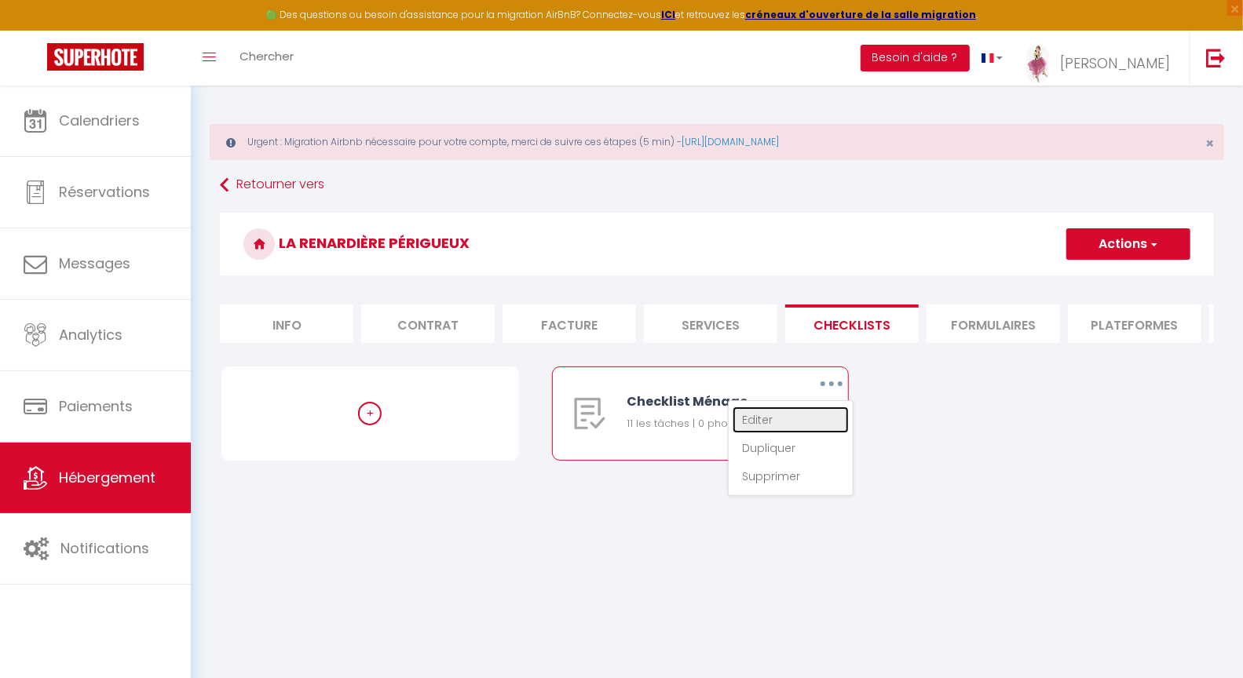
click at [769, 430] on link "Editer" at bounding box center [790, 420] width 116 height 27
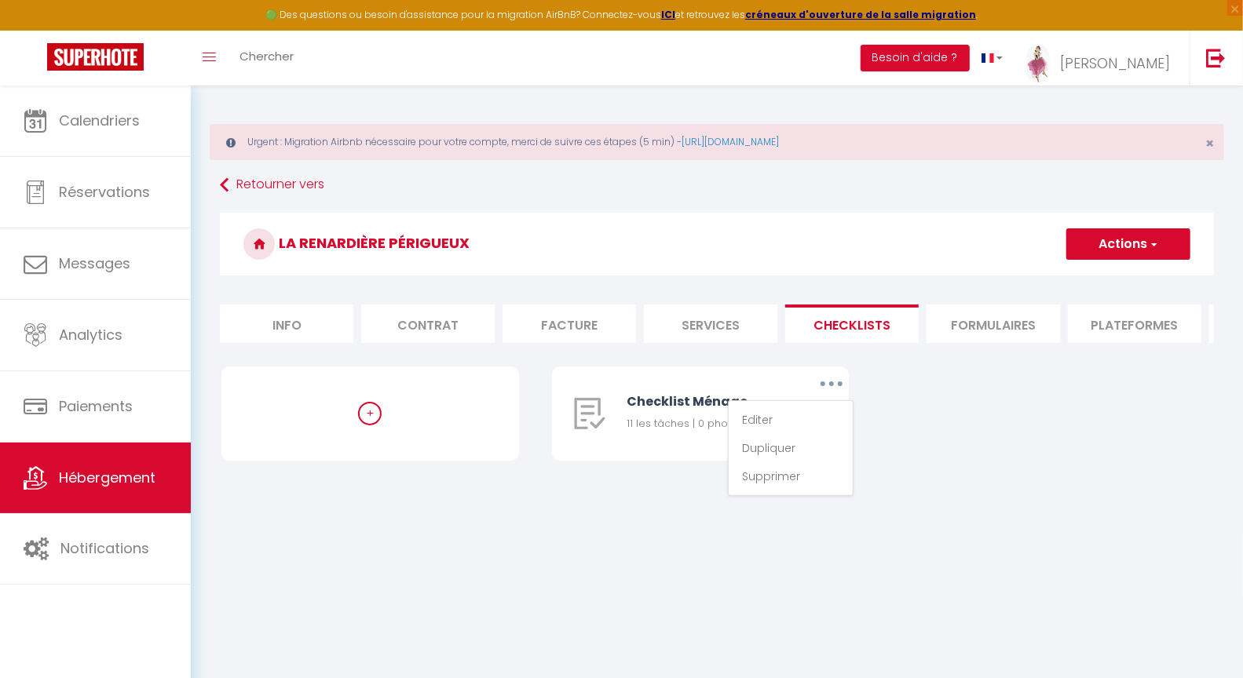
type input "Checklist Ménage"
type input "Procédure à suivre à la fin du ménage"
select select "1"
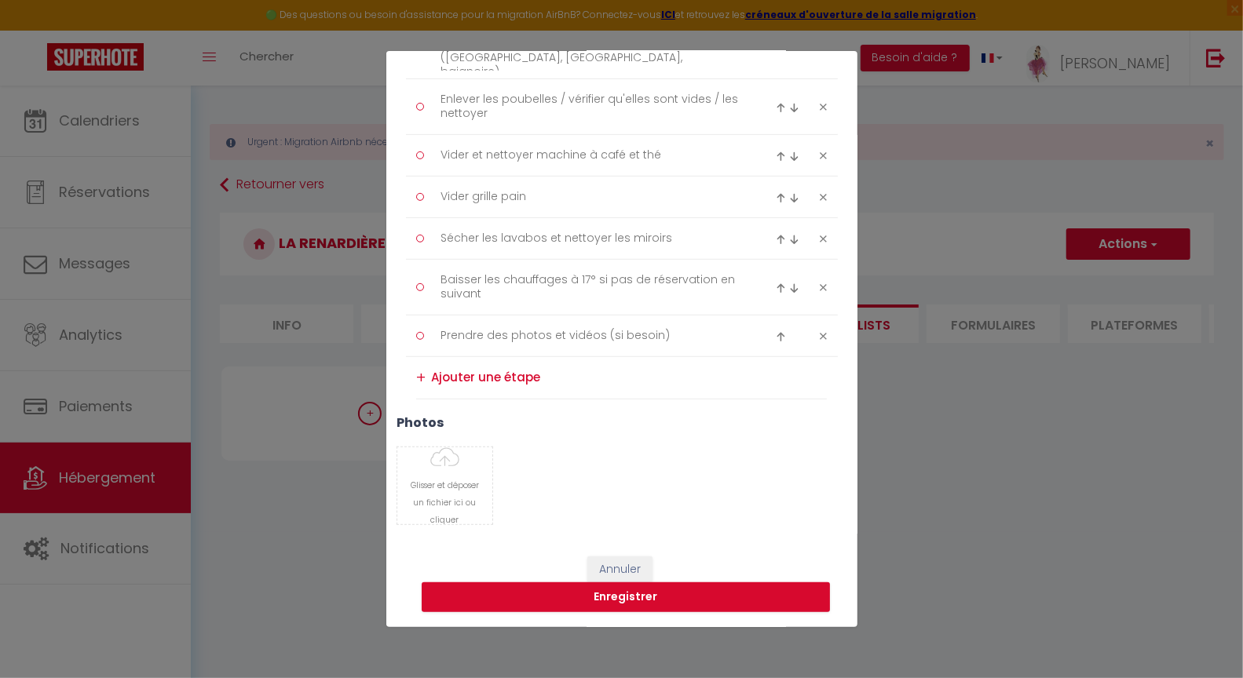
scroll to position [0, 0]
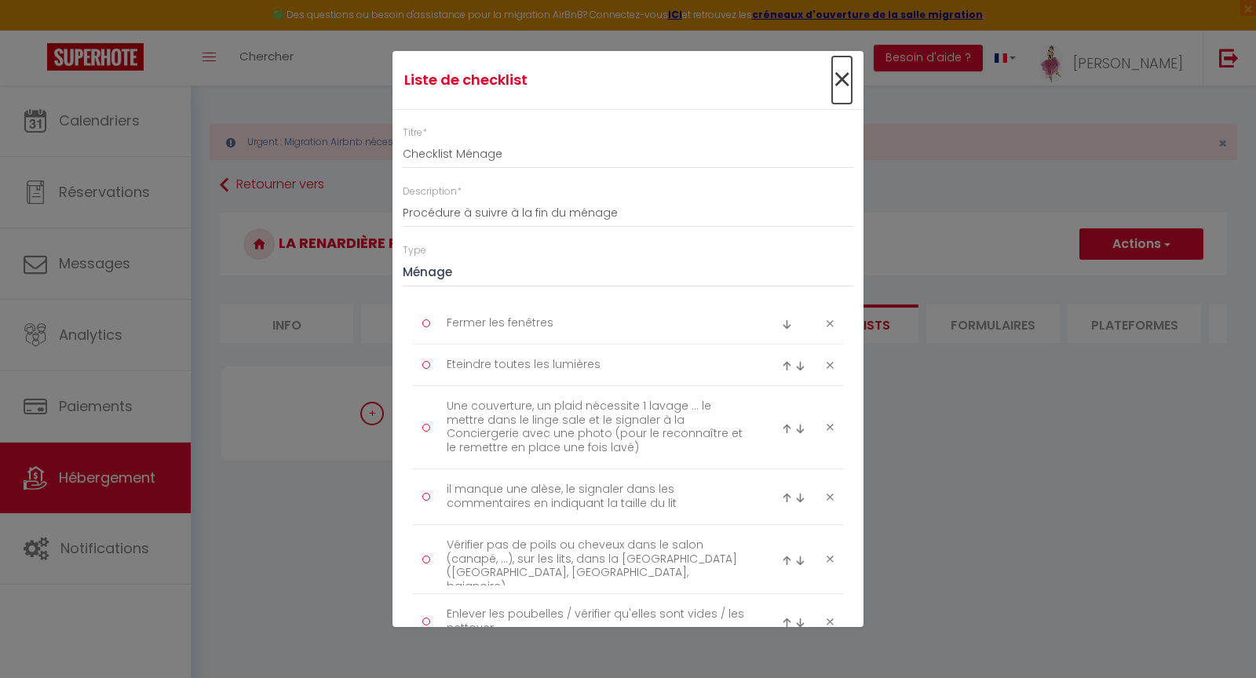
click at [833, 66] on span "×" at bounding box center [842, 80] width 20 height 47
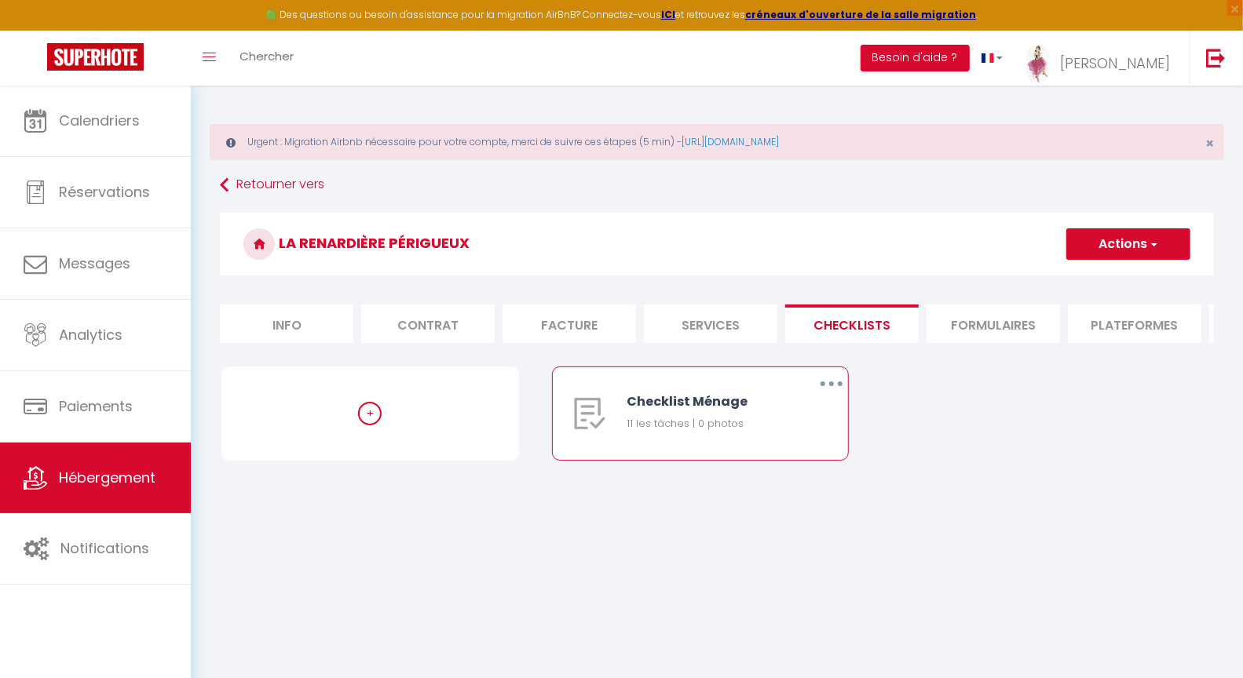
click at [832, 386] on icon "button" at bounding box center [831, 384] width 5 height 5
click at [787, 461] on link "Dupliquer" at bounding box center [790, 448] width 116 height 27
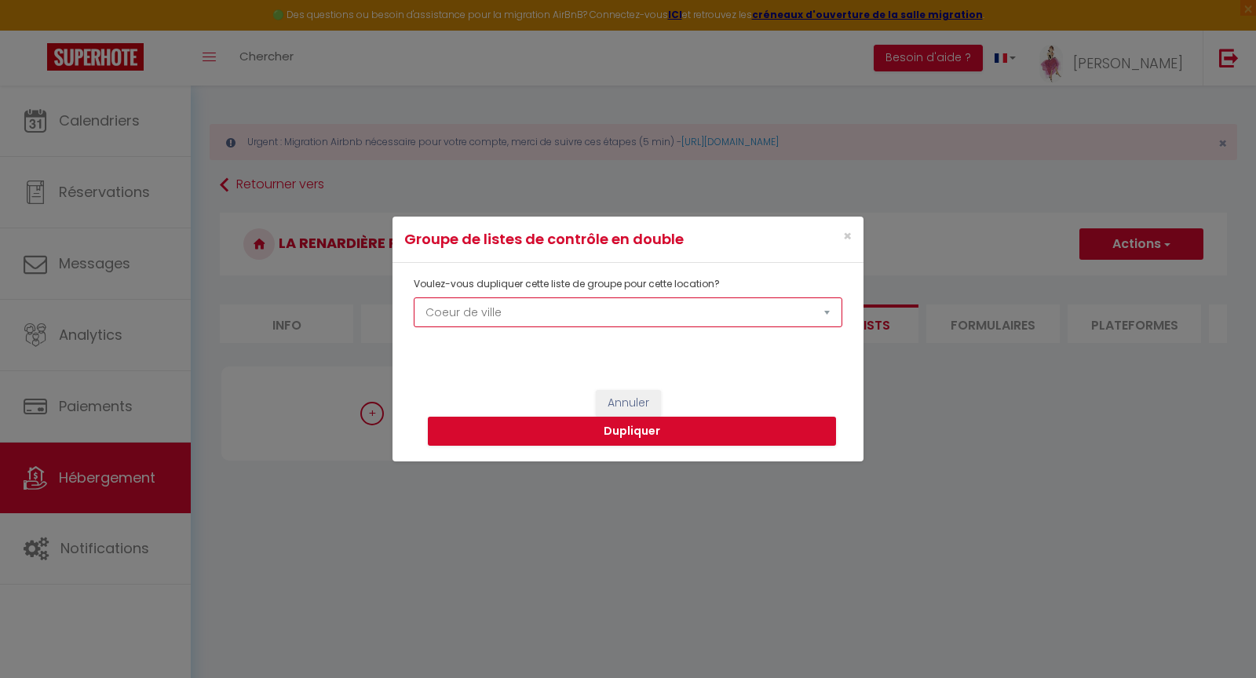
click at [511, 318] on select "La Source Le panoramique, vue et confort Les balcons de [GEOGRAPHIC_DATA] 1 Les…" at bounding box center [628, 313] width 429 height 30
click at [593, 431] on button "Dupliquer" at bounding box center [632, 432] width 408 height 30
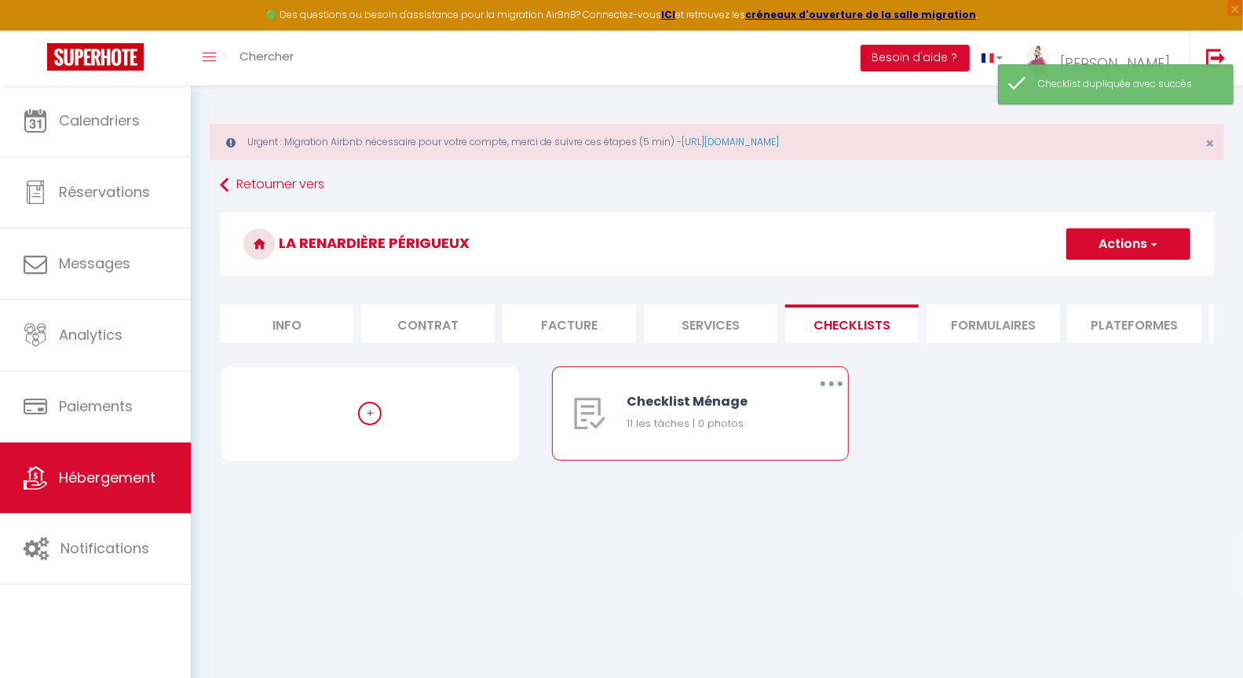
click at [829, 386] on icon "button" at bounding box center [831, 384] width 5 height 5
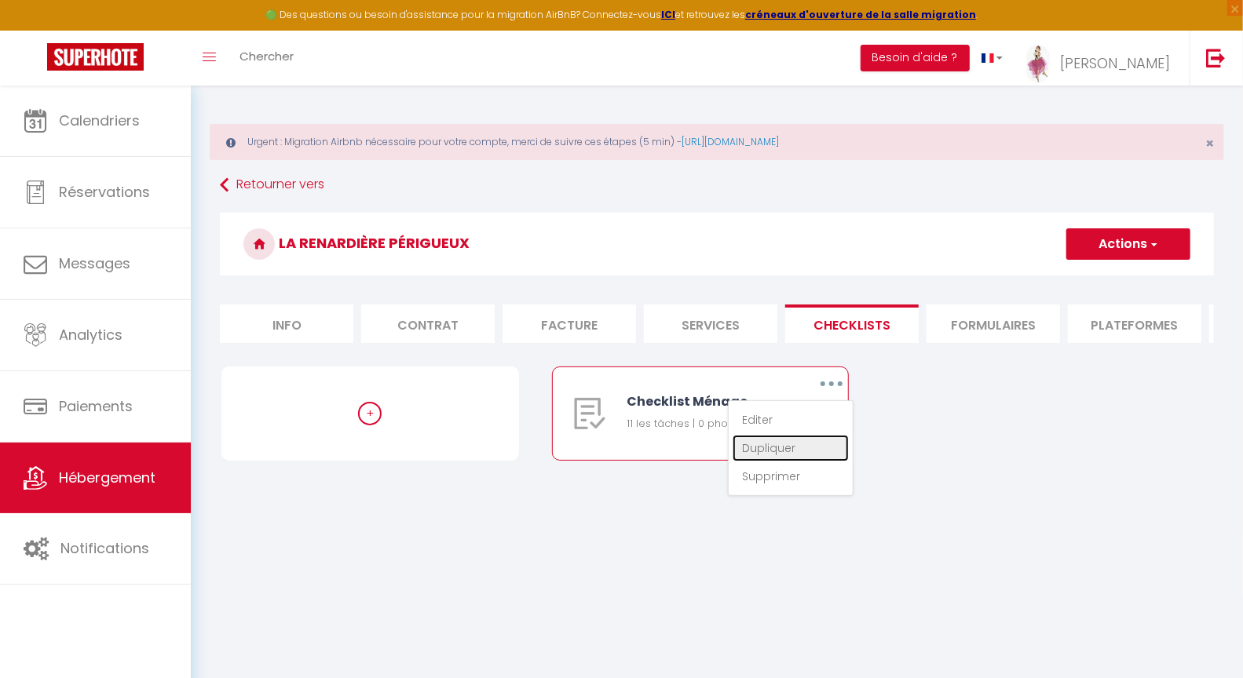
click at [793, 458] on link "Dupliquer" at bounding box center [790, 448] width 116 height 27
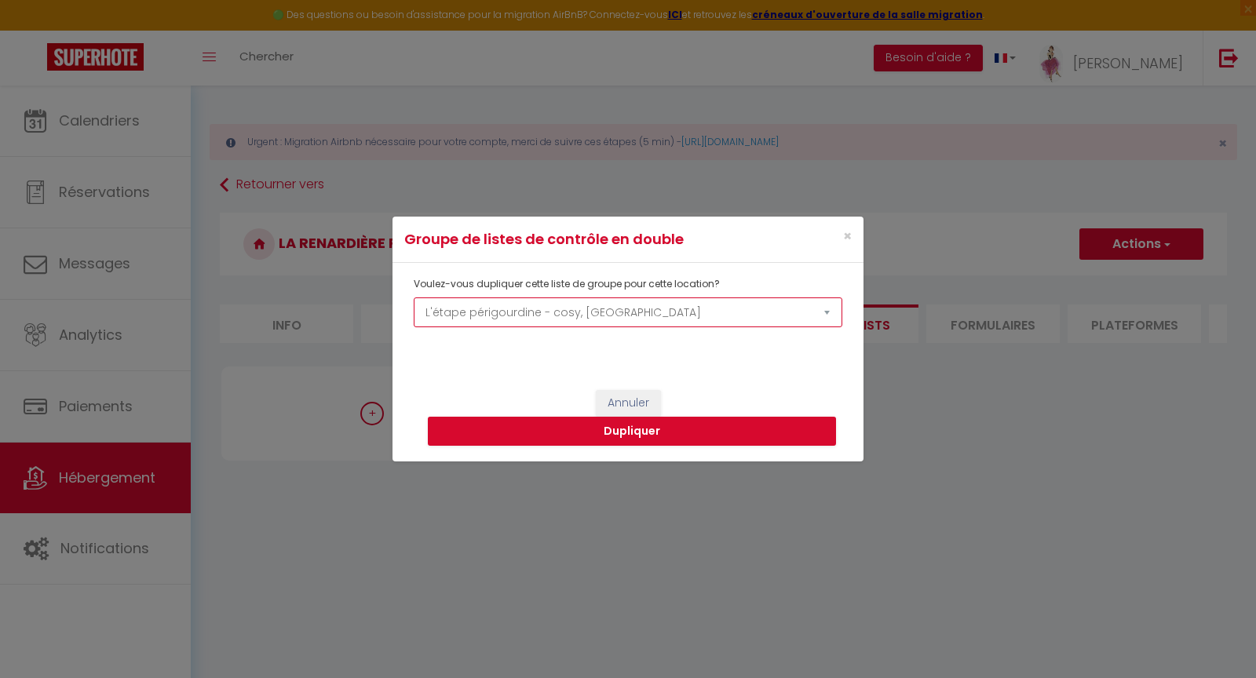
click at [539, 316] on select "La Source Le panoramique, vue et confort Les balcons de [GEOGRAPHIC_DATA] 1 Les…" at bounding box center [628, 313] width 429 height 30
select select "74034"
click at [633, 432] on button "Dupliquer" at bounding box center [632, 432] width 408 height 30
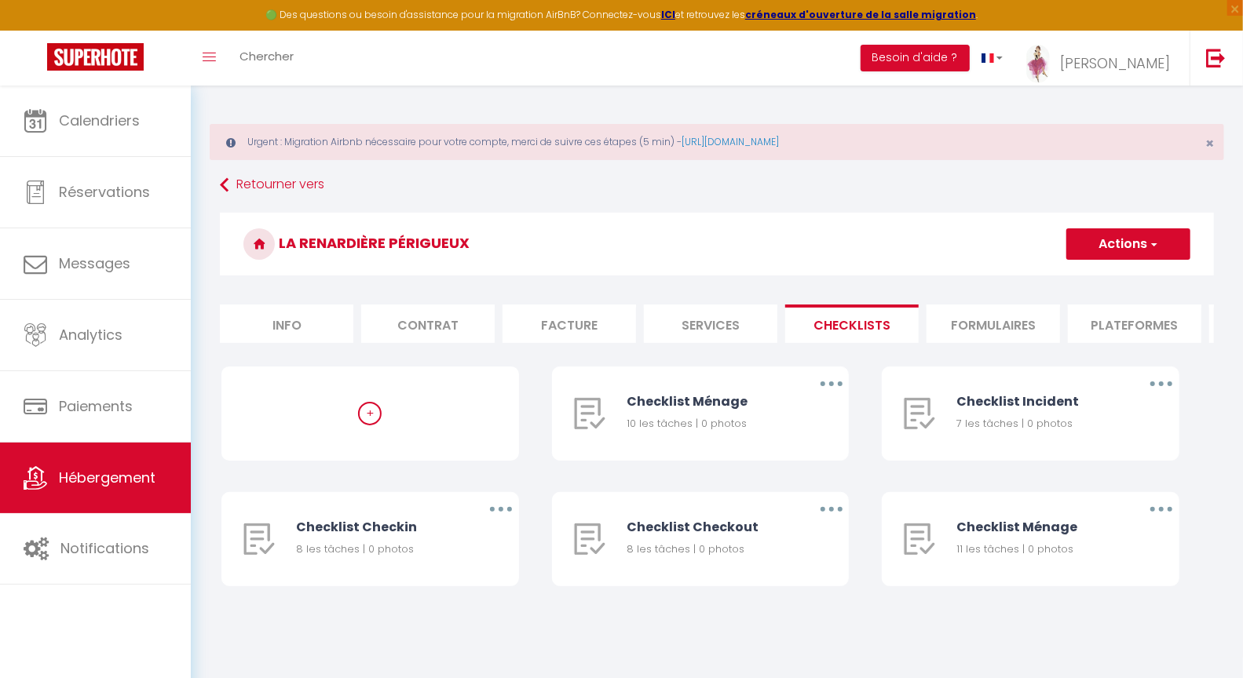
click at [861, 326] on li "Checklists" at bounding box center [851, 324] width 133 height 38
click at [295, 326] on li "Info" at bounding box center [286, 324] width 133 height 38
select select
checkbox input "false"
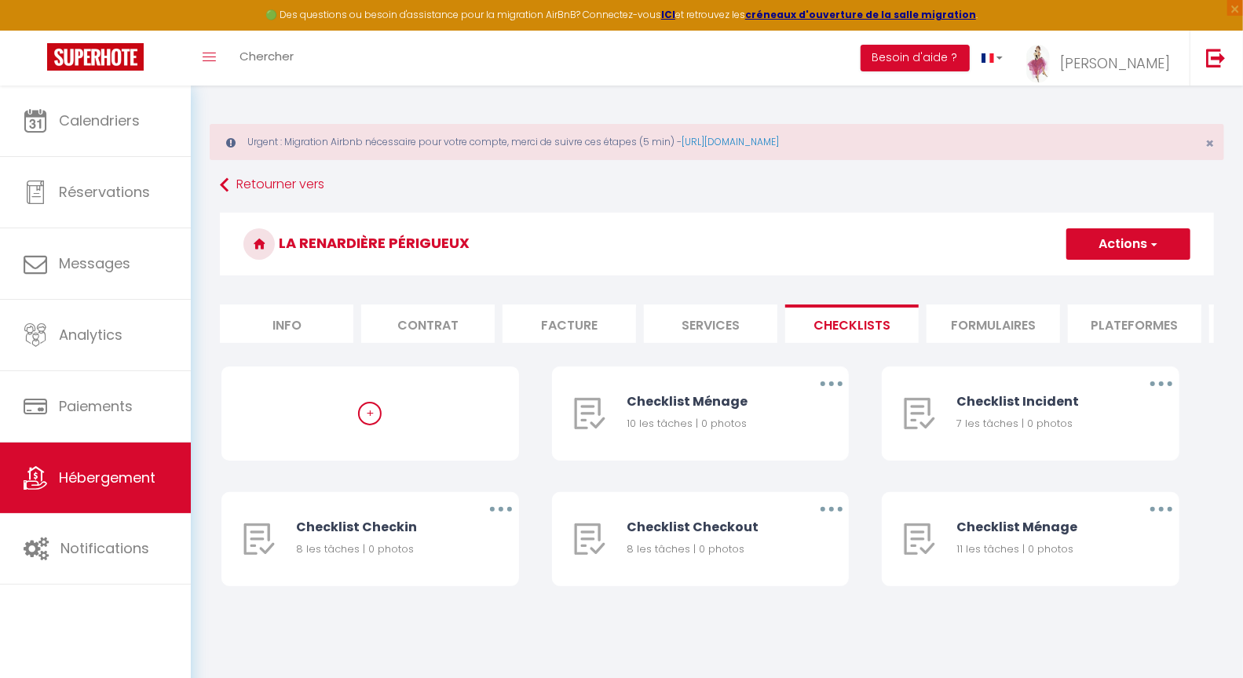
checkbox input "false"
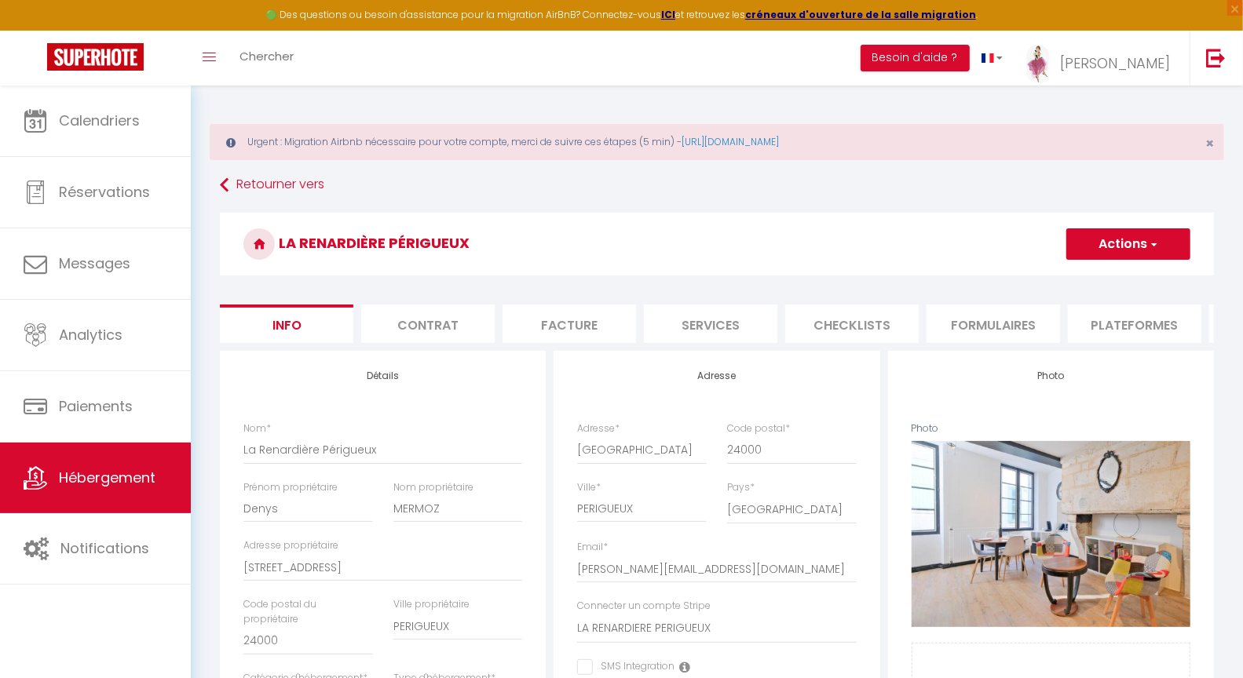
click at [867, 324] on li "Checklists" at bounding box center [851, 324] width 133 height 38
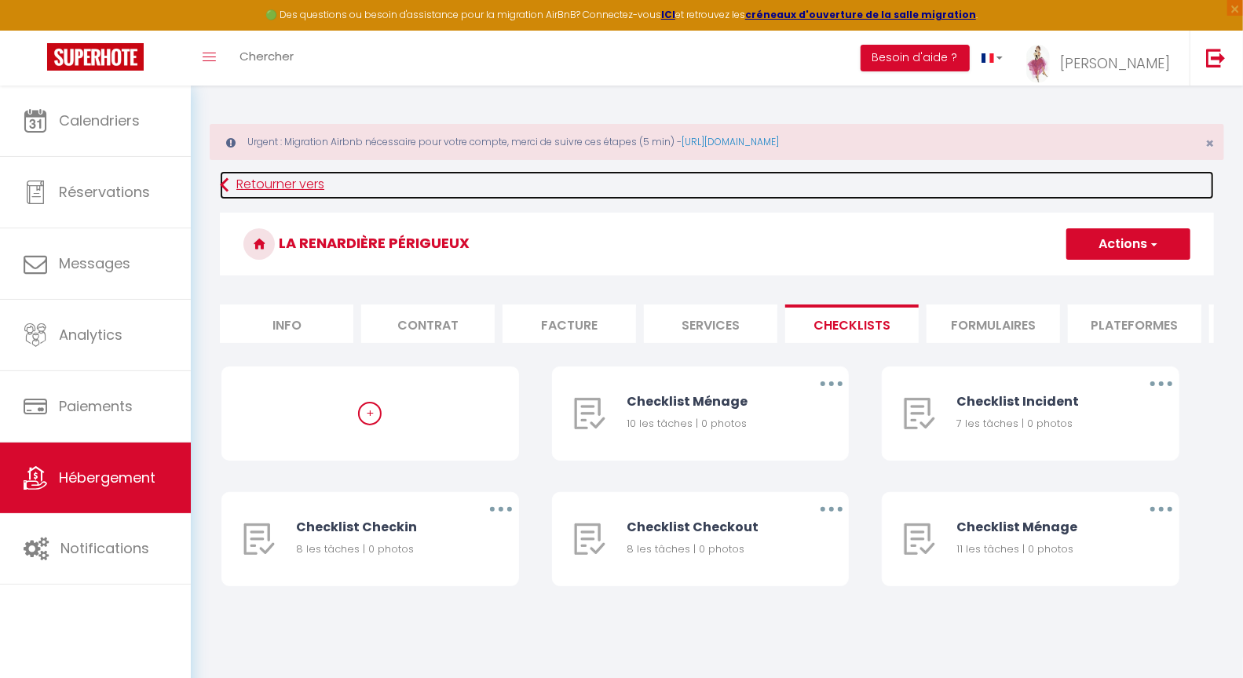
click at [226, 184] on icon at bounding box center [224, 185] width 9 height 28
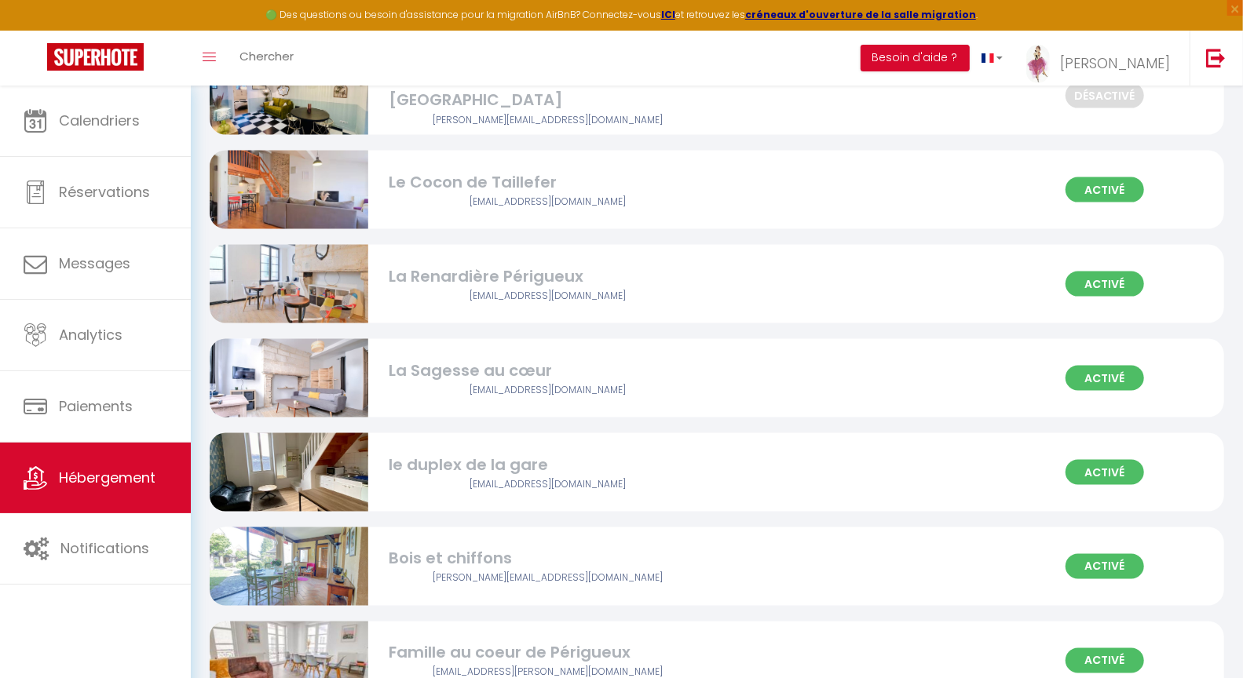
scroll to position [1346, 0]
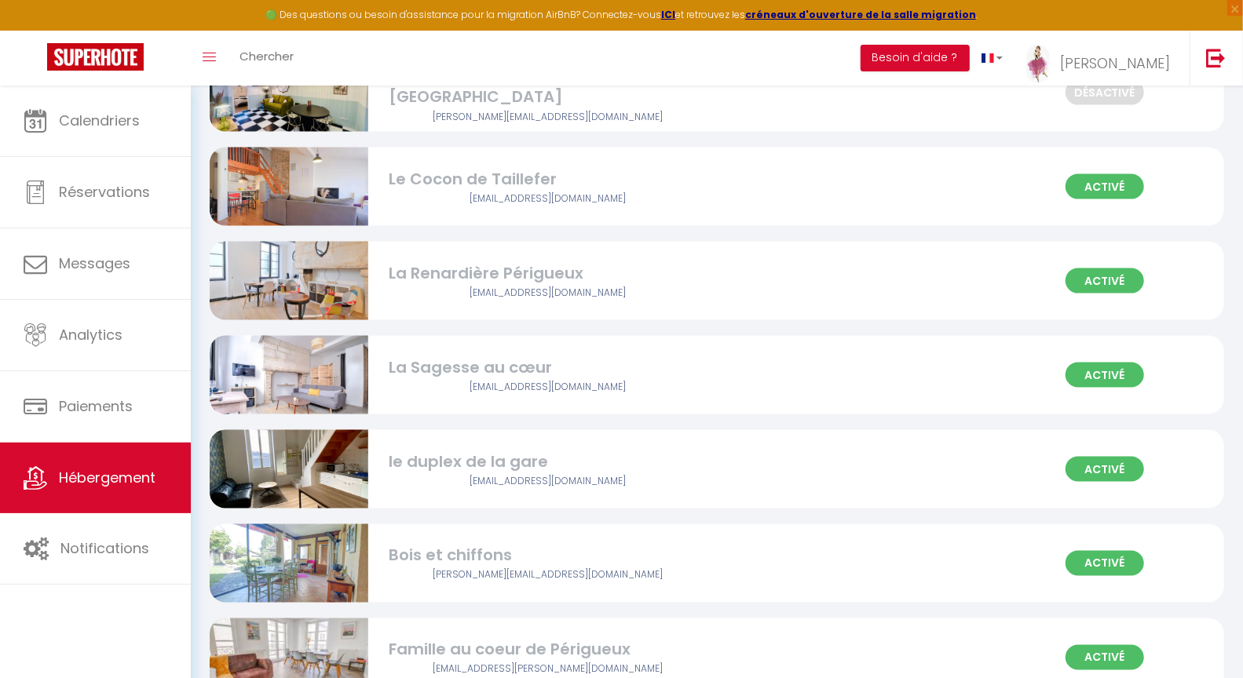
click at [460, 266] on div "La Renardière Périgueux" at bounding box center [547, 273] width 317 height 24
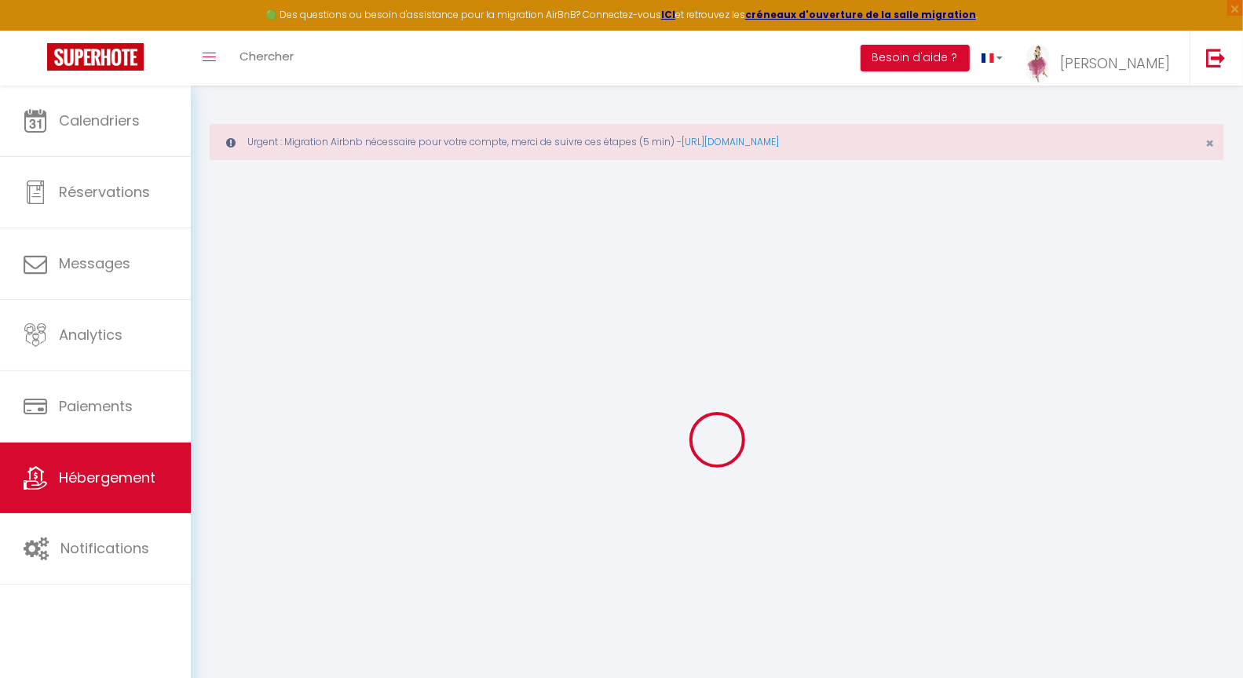
select select
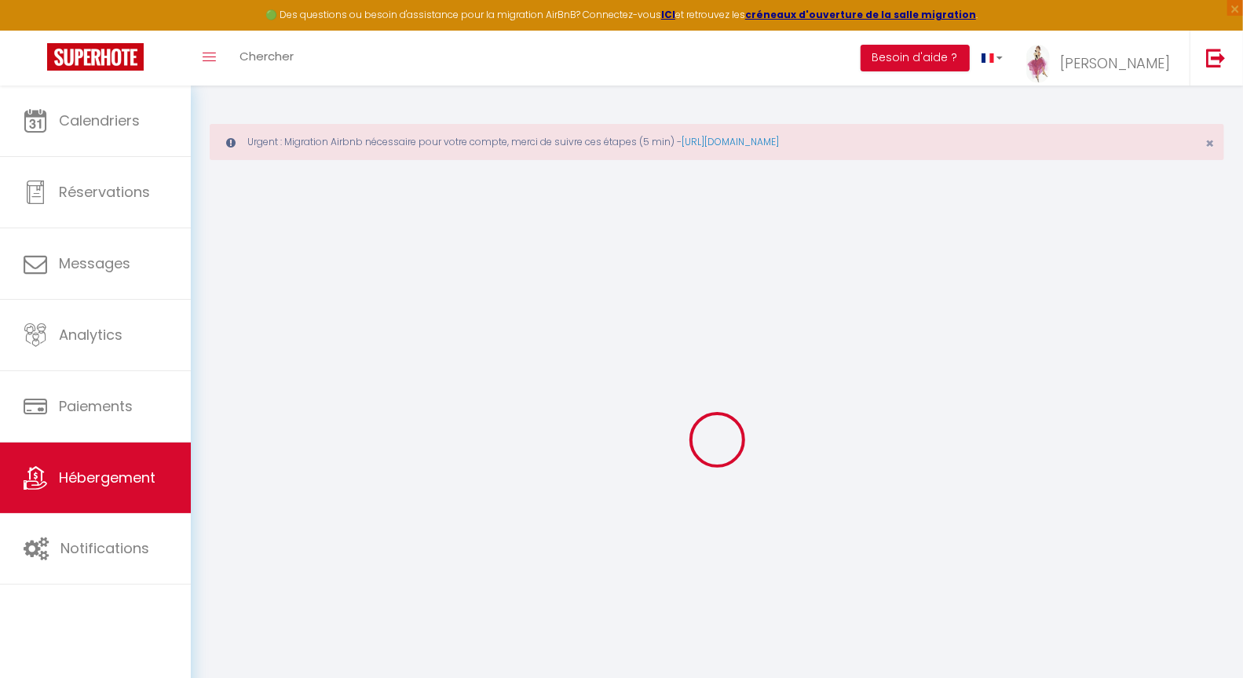
select select
checkbox input "false"
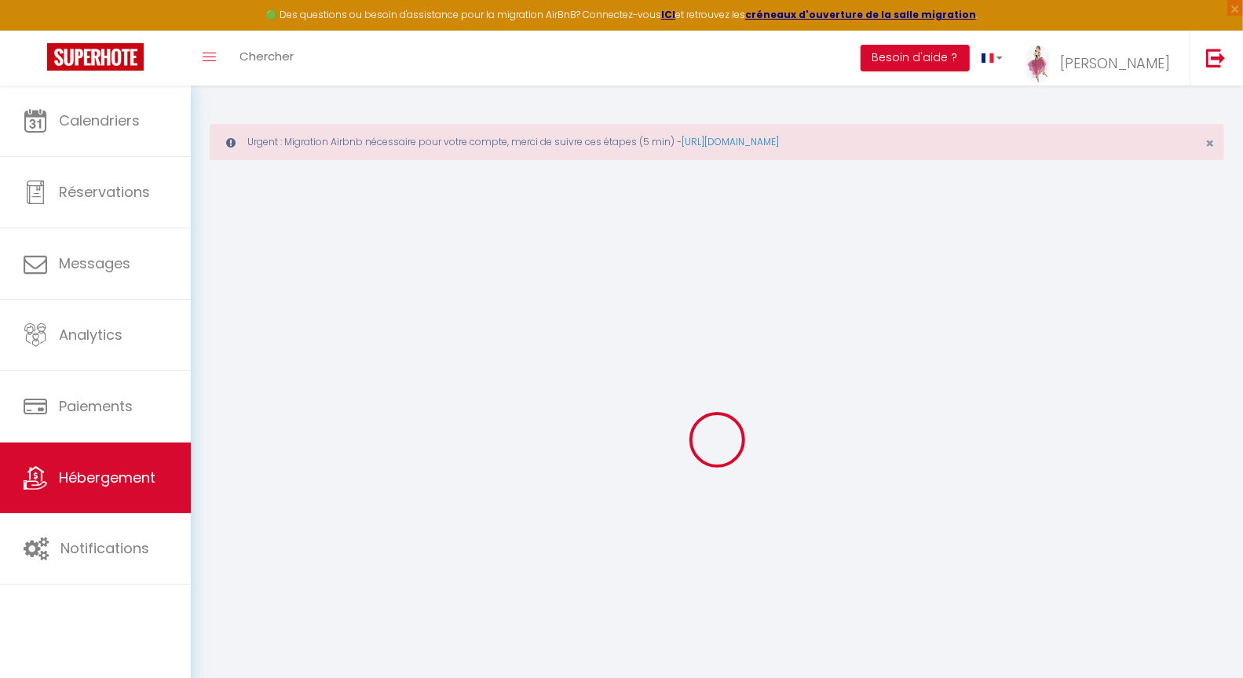
select select
type input "La Renardière Périgueux"
type input "Denys"
type input "MERMOZ"
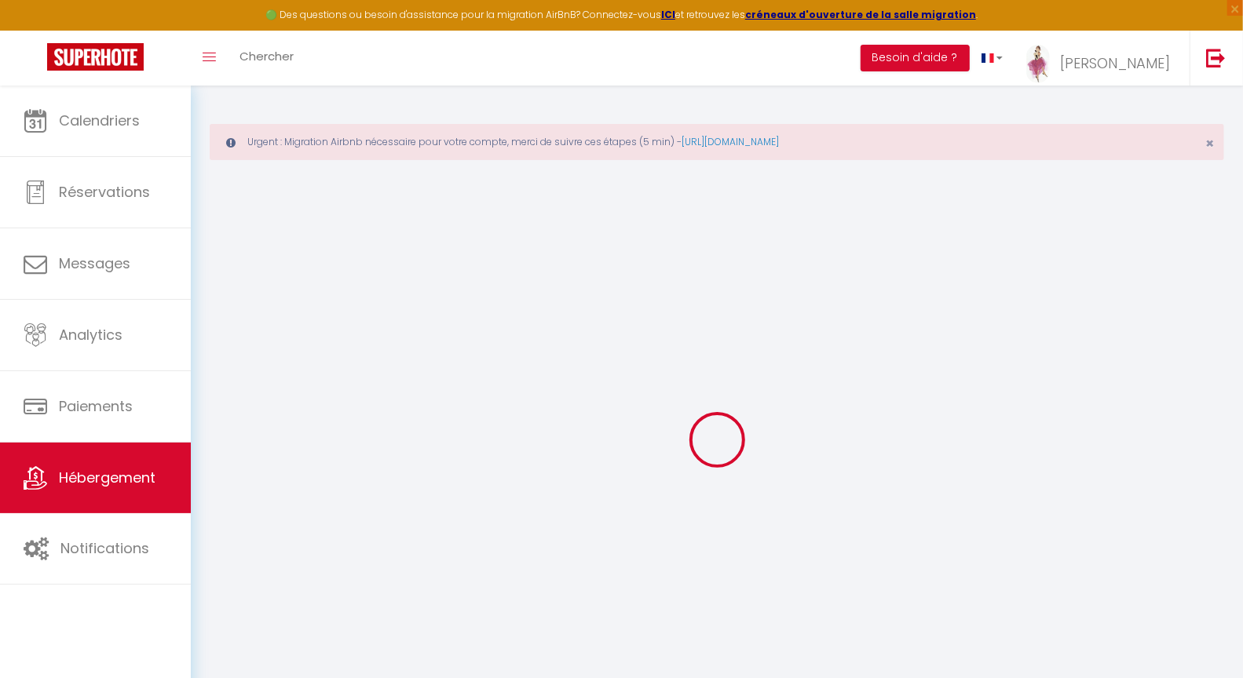
type input "[STREET_ADDRESS]"
type input "24000"
type input "PERIGUEUX"
select select "2"
select select "0"
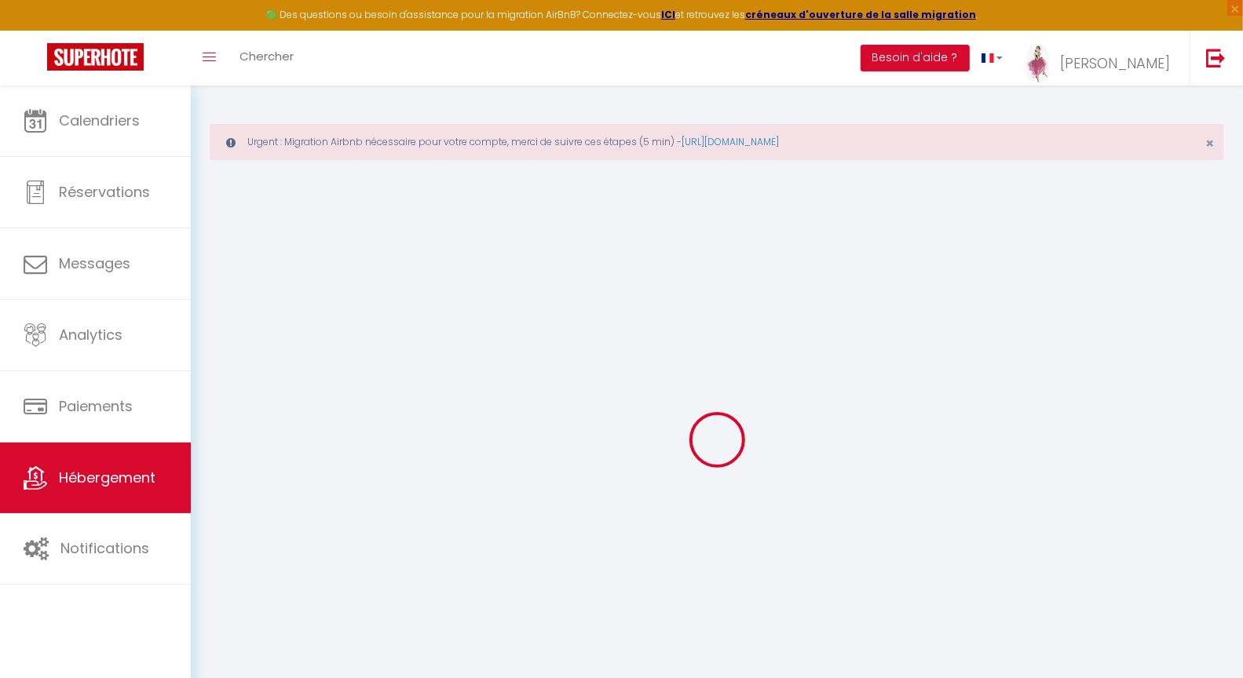
type input "50"
type input "40"
select select
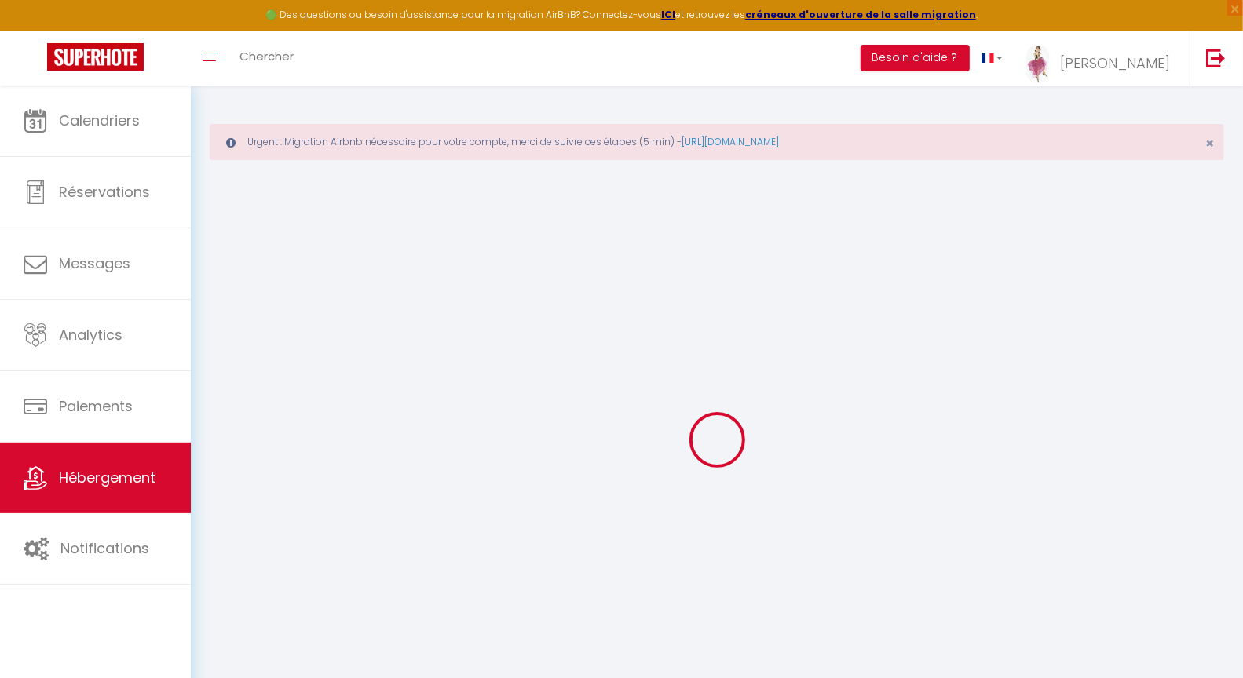
select select
type input "[GEOGRAPHIC_DATA]"
type input "24000"
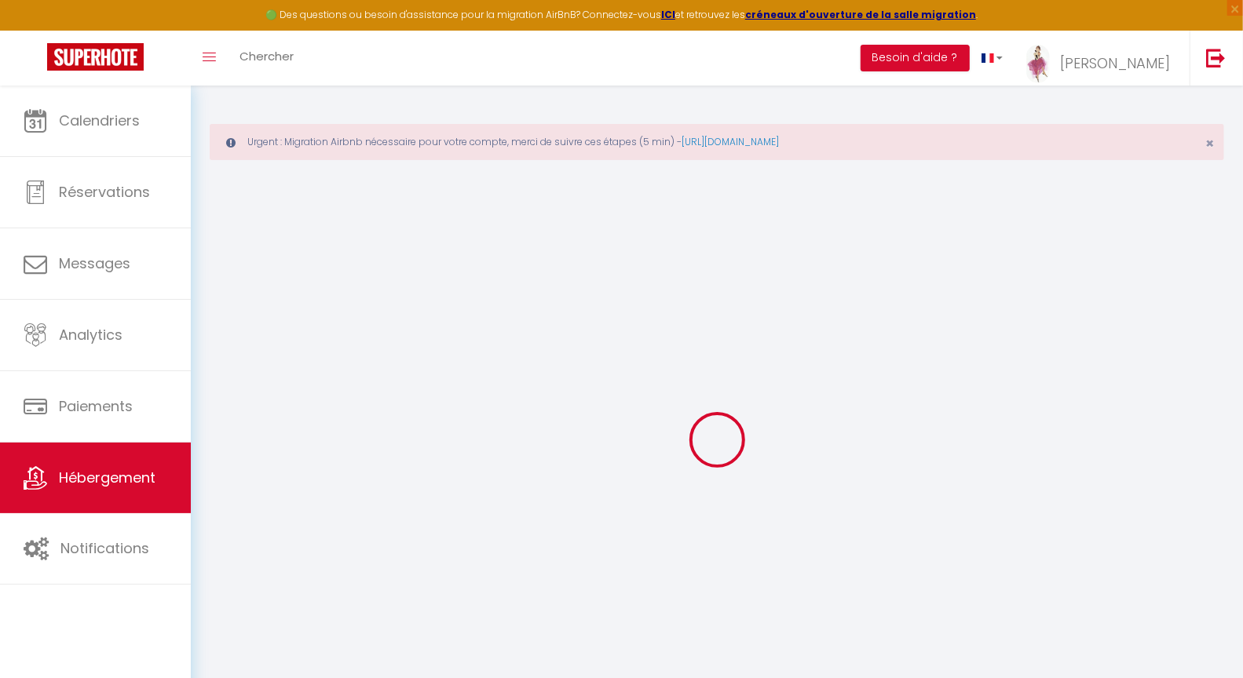
type input "PERIGUEUX"
type input "[PERSON_NAME][EMAIL_ADDRESS][DOMAIN_NAME]"
select select "14323"
checkbox input "false"
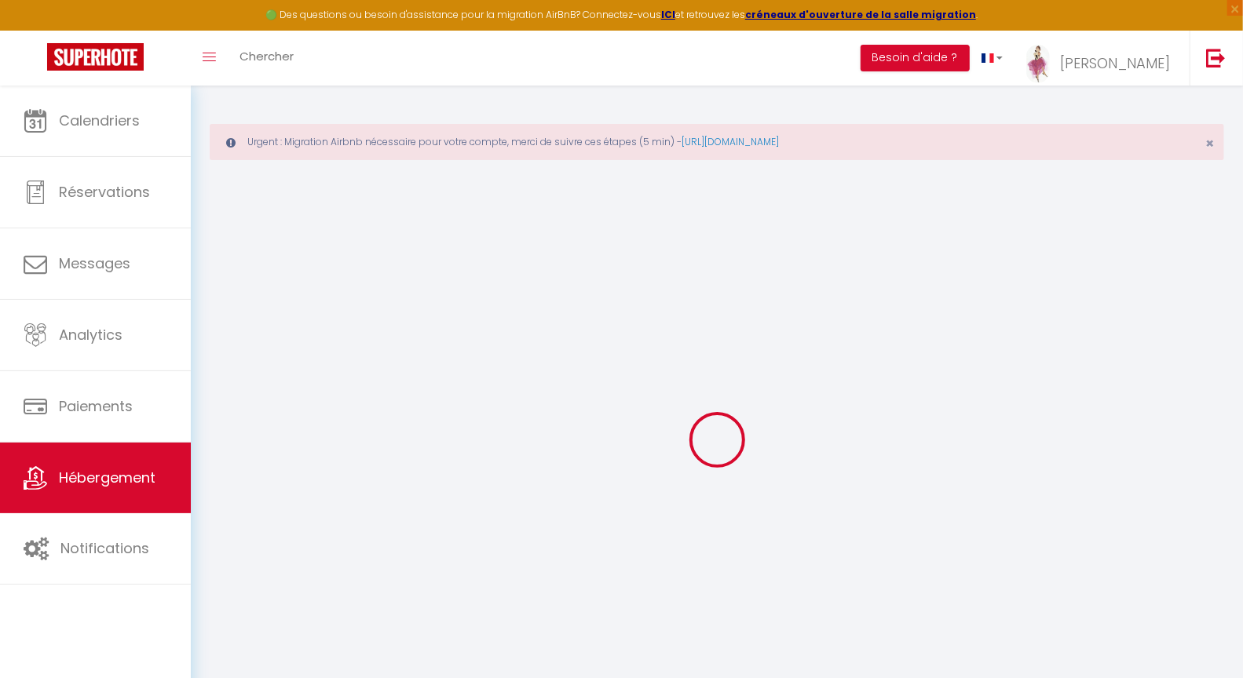
checkbox input "false"
type input "35"
type input "0"
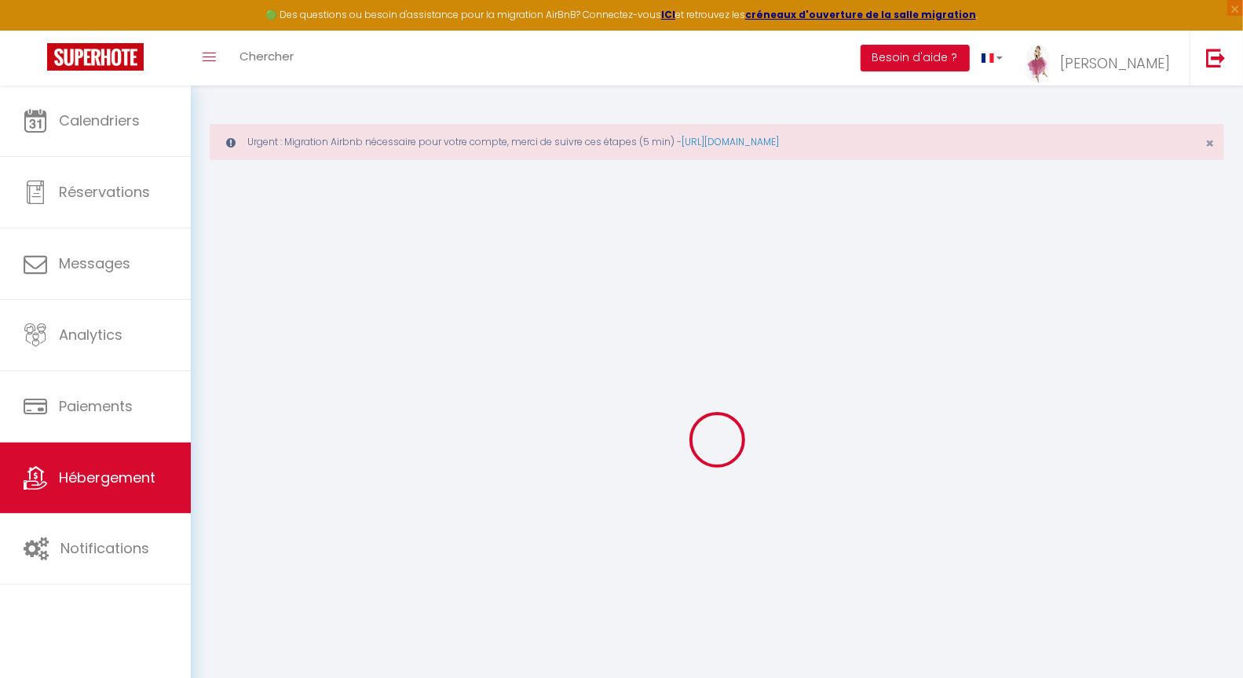
type input "0"
select select
checkbox input "false"
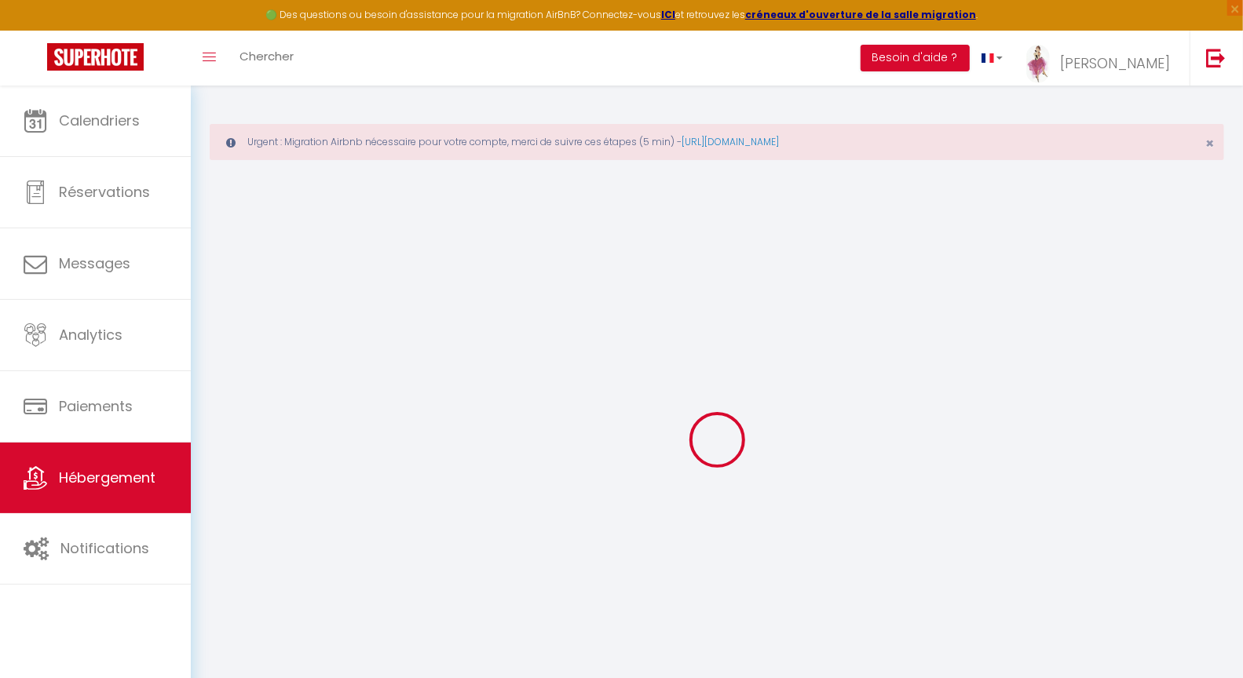
checkbox input "false"
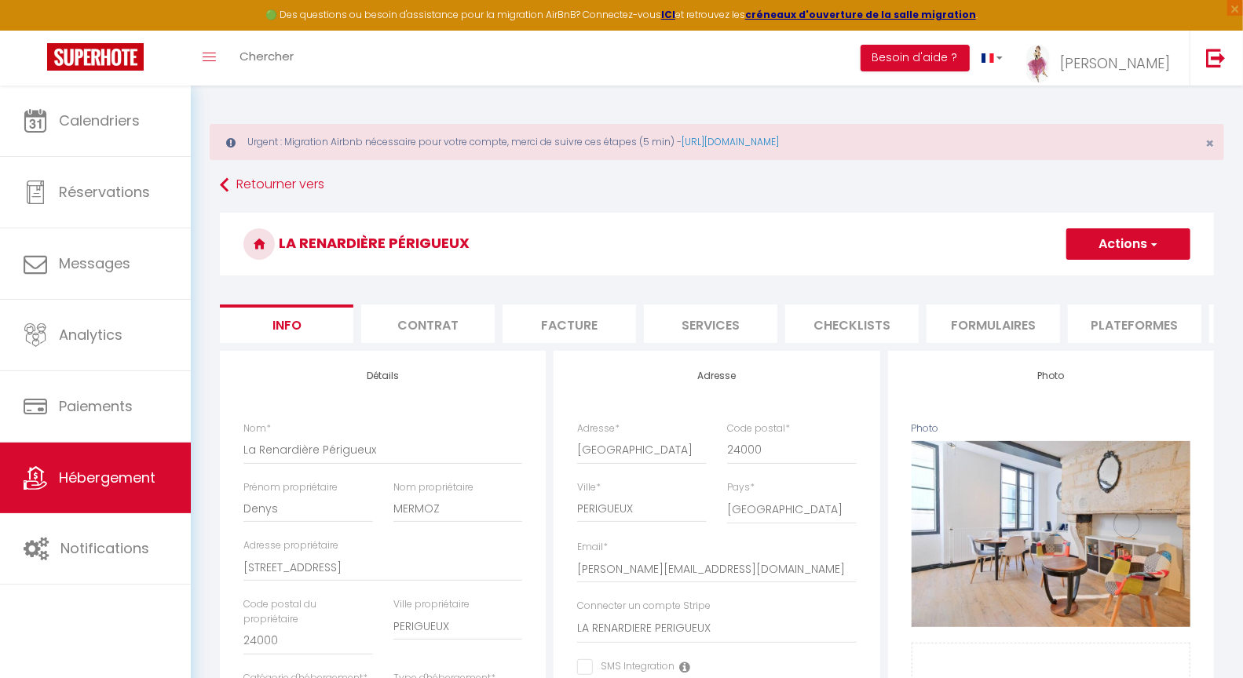
select select
checkbox input "false"
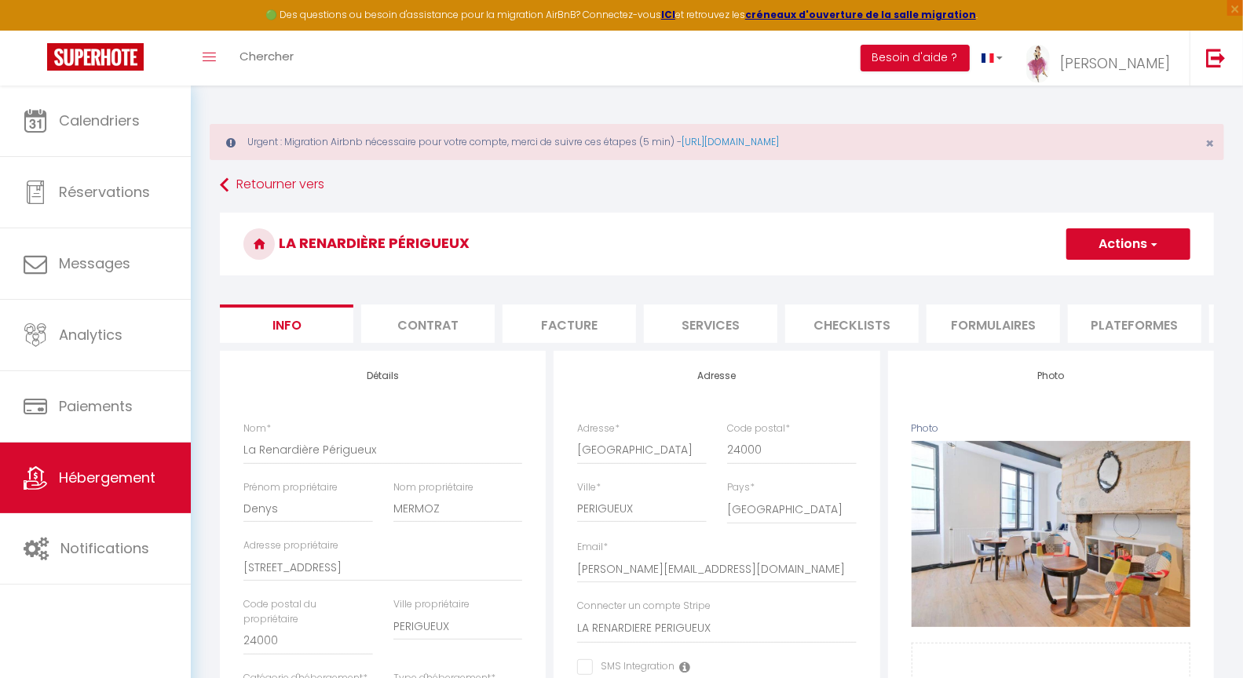
click at [868, 320] on li "Checklists" at bounding box center [851, 324] width 133 height 38
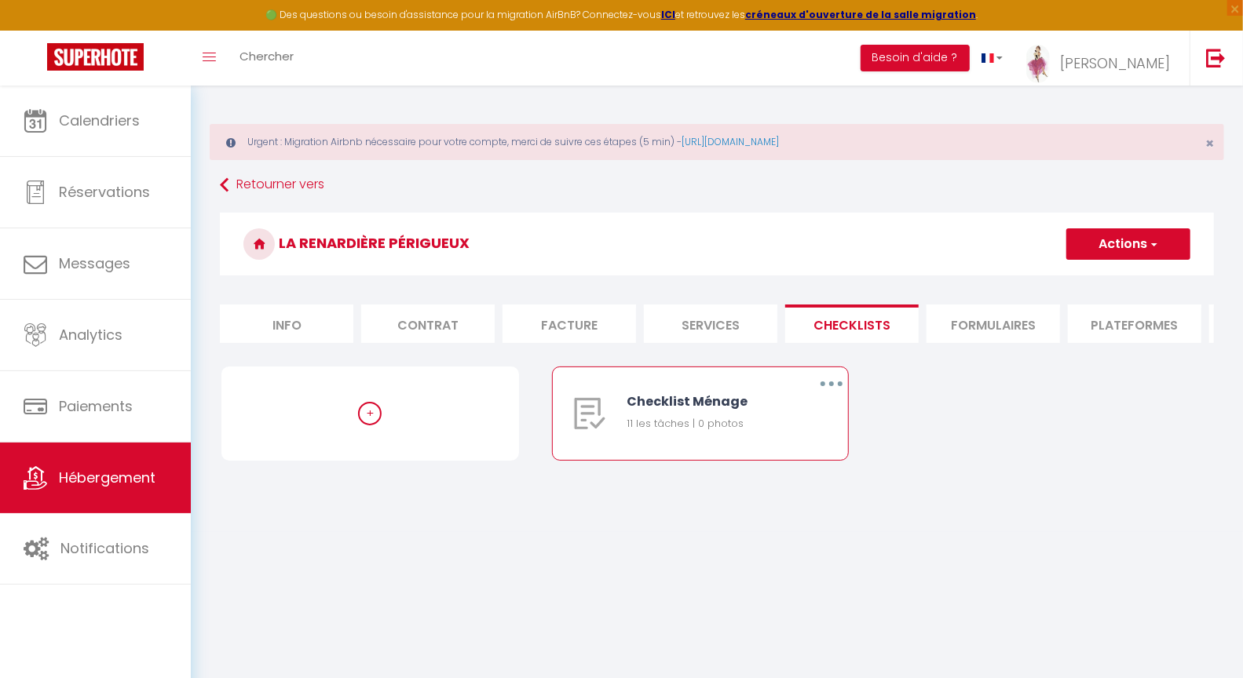
click at [819, 396] on button "button" at bounding box center [831, 383] width 44 height 25
click at [768, 433] on link "Editer" at bounding box center [790, 420] width 116 height 27
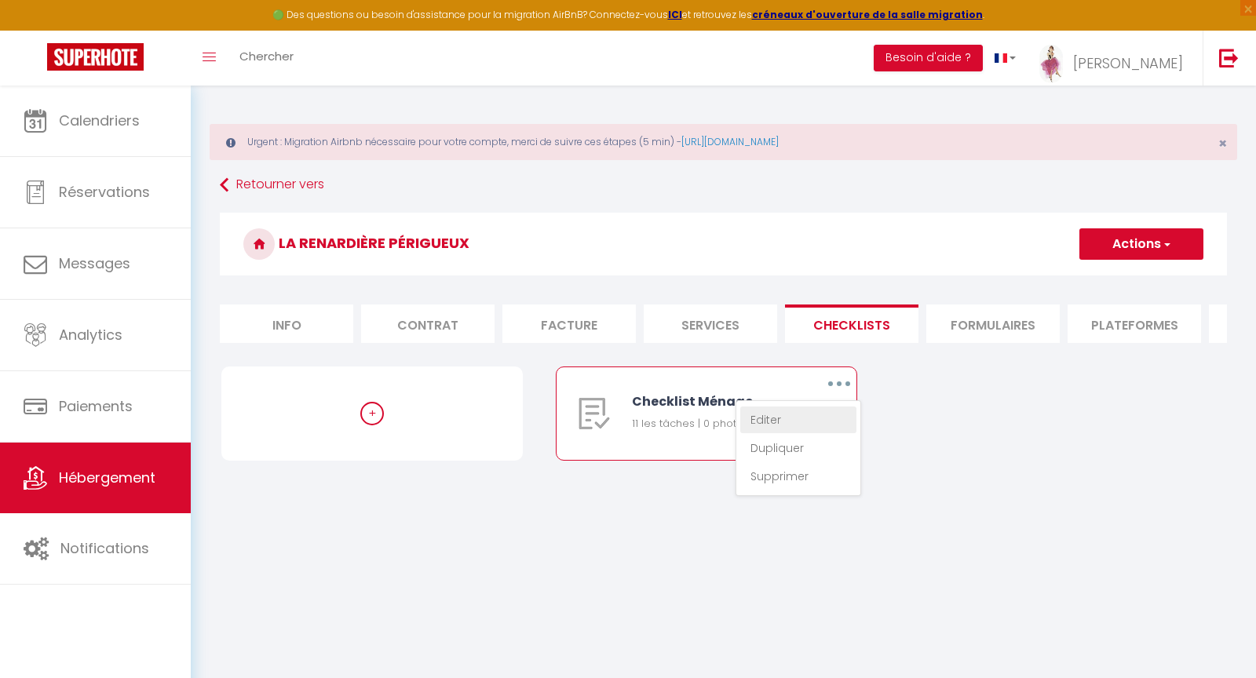
type input "Checklist Ménage"
type input "Procédure à suivre à la fin du ménage"
select select
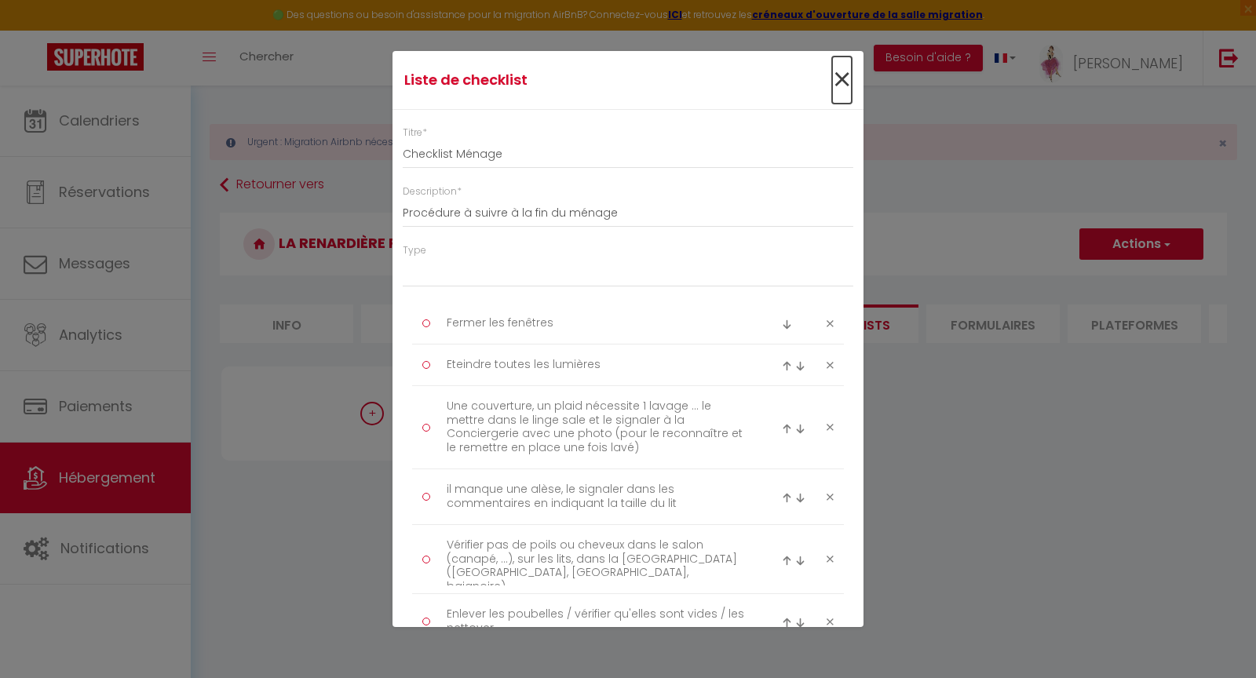
drag, startPoint x: 827, startPoint y: 82, endPoint x: 836, endPoint y: 321, distance: 239.6
click at [832, 82] on span "×" at bounding box center [842, 80] width 20 height 47
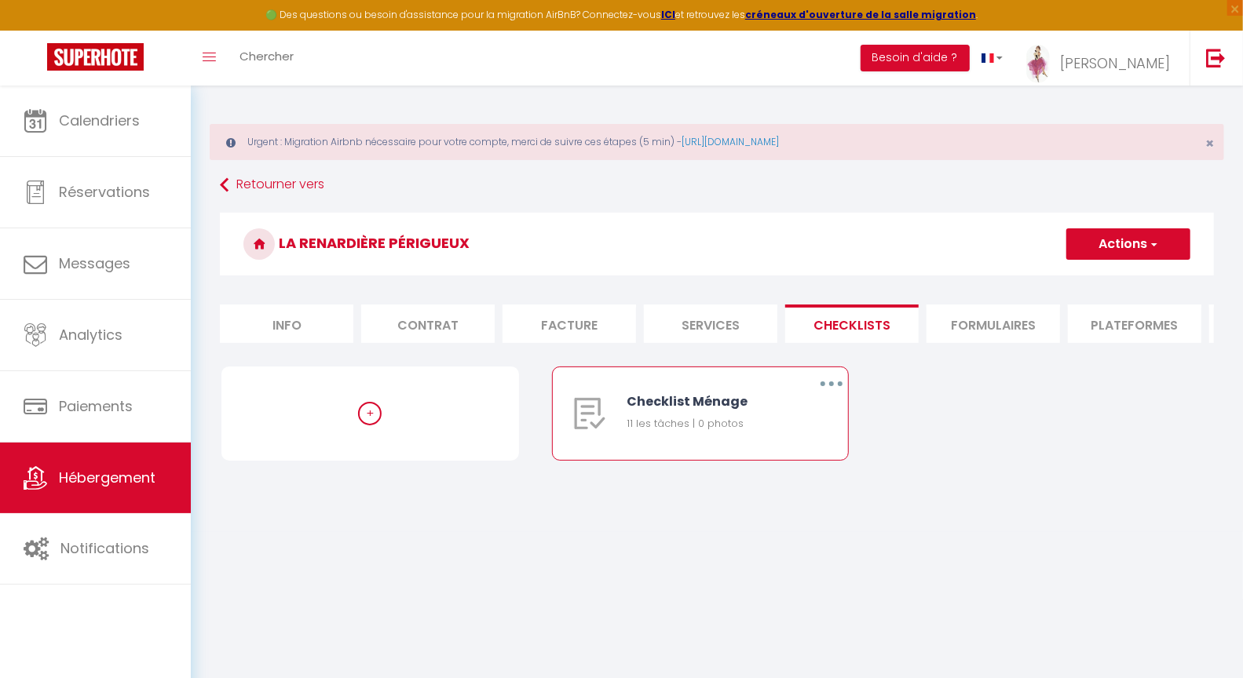
click at [827, 396] on button "button" at bounding box center [831, 383] width 44 height 25
drag, startPoint x: 768, startPoint y: 464, endPoint x: 557, endPoint y: 346, distance: 241.8
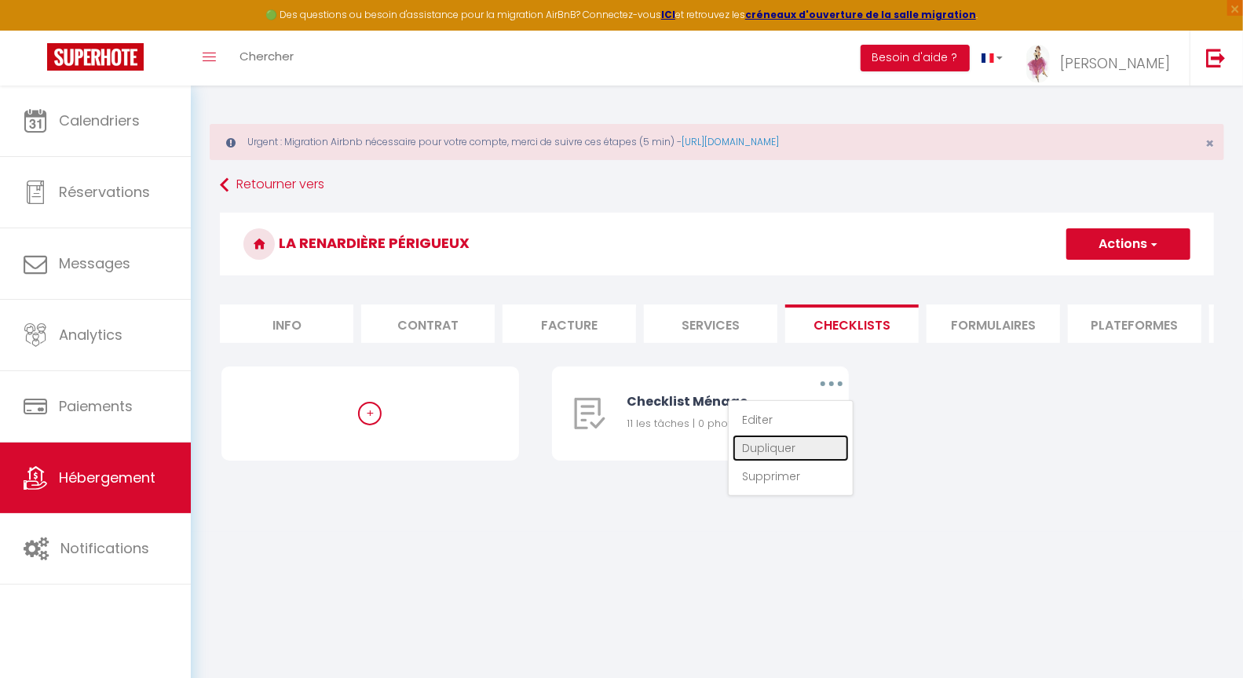
click at [768, 462] on link "Dupliquer" at bounding box center [790, 448] width 116 height 27
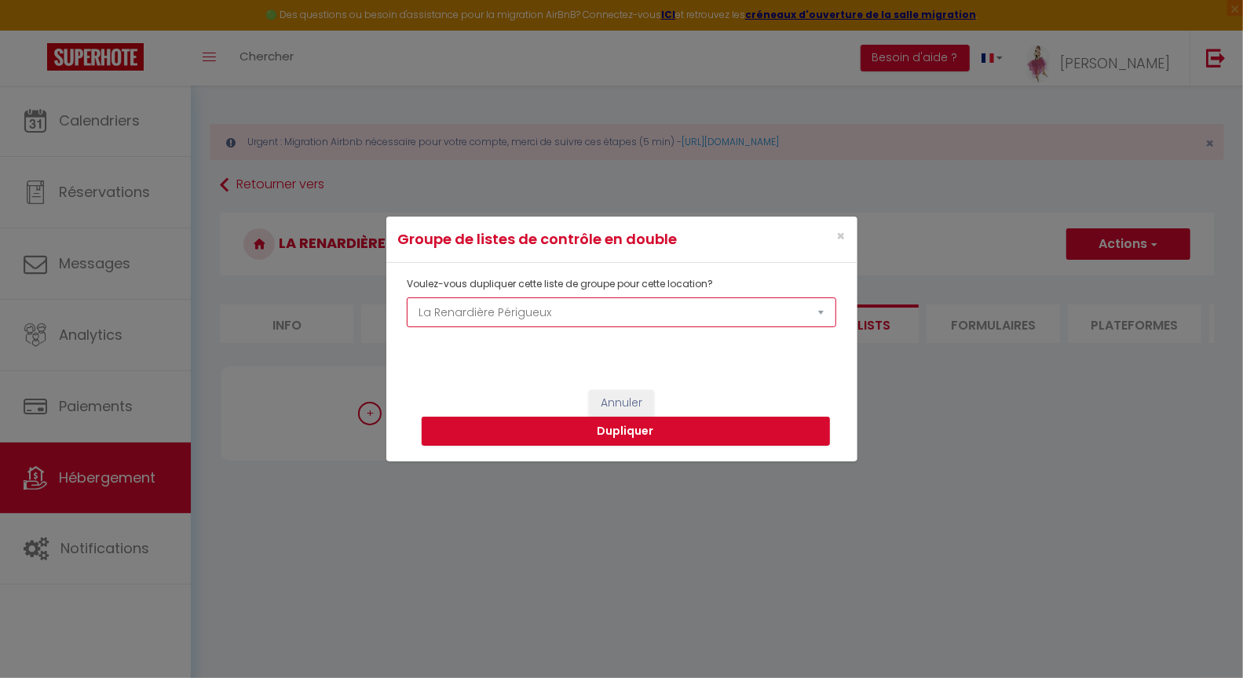
click at [545, 316] on select "La Source Le panoramique, vue et confort Les balcons de [GEOGRAPHIC_DATA] 1 Les…" at bounding box center [621, 313] width 429 height 30
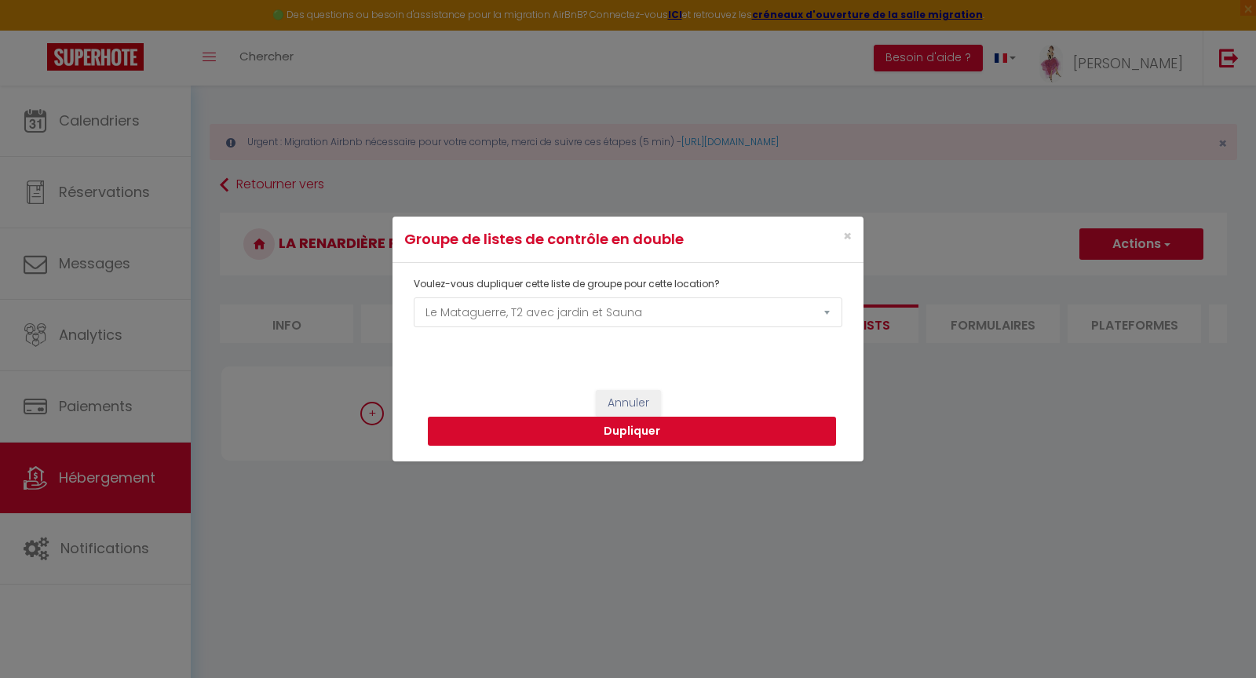
click at [601, 440] on button "Dupliquer" at bounding box center [632, 432] width 408 height 30
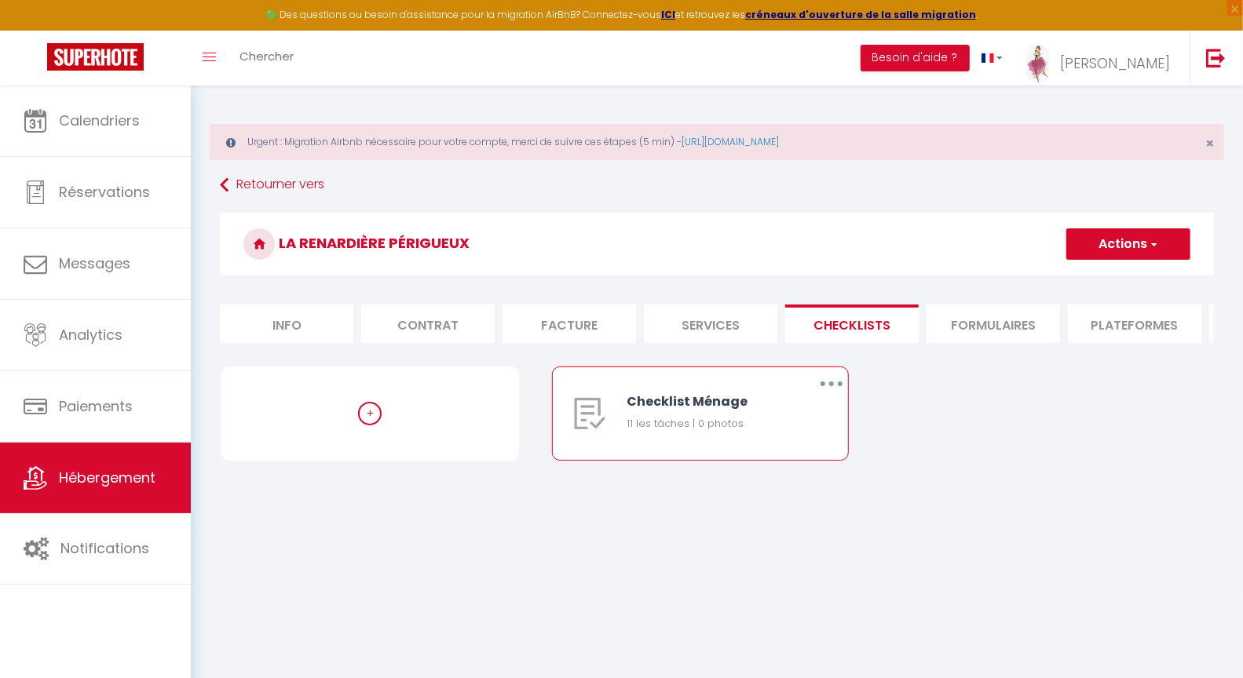
click at [831, 396] on button "button" at bounding box center [831, 383] width 44 height 25
click at [785, 461] on link "Dupliquer" at bounding box center [790, 448] width 116 height 27
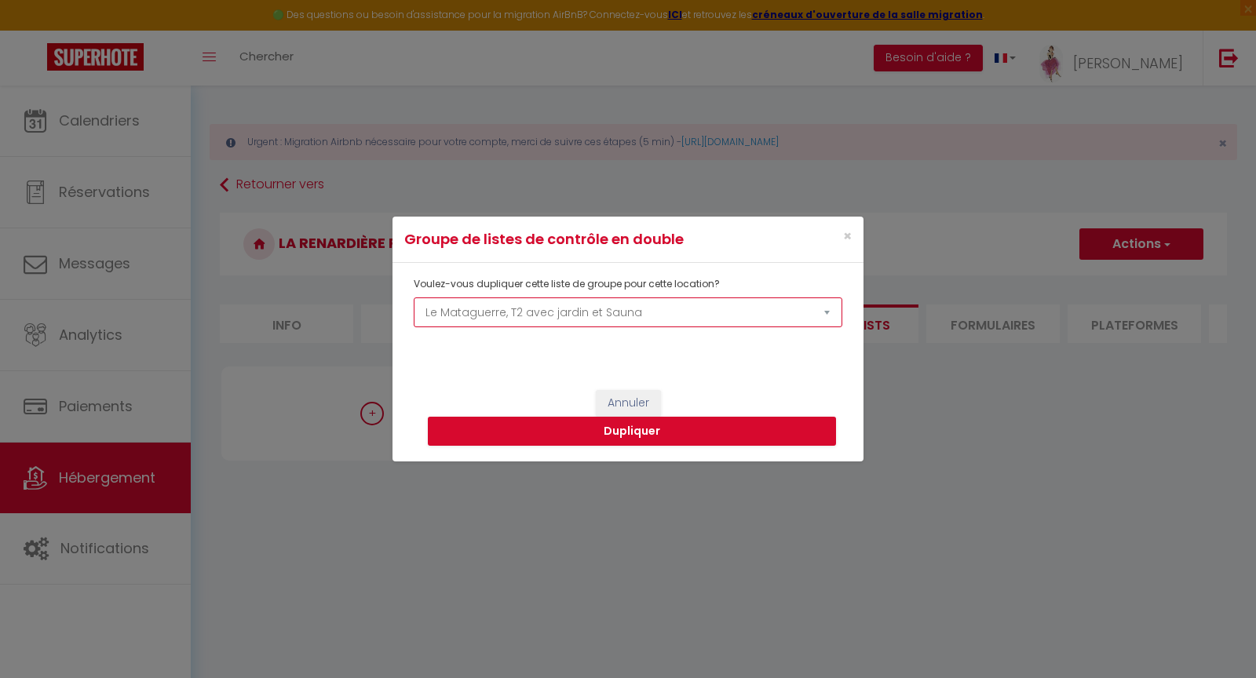
click at [531, 321] on select "La Source Le panoramique, vue et confort Les balcons de [GEOGRAPHIC_DATA] 1 Les…" at bounding box center [628, 313] width 429 height 30
select select "75908"
click at [642, 430] on button "Dupliquer" at bounding box center [632, 432] width 408 height 30
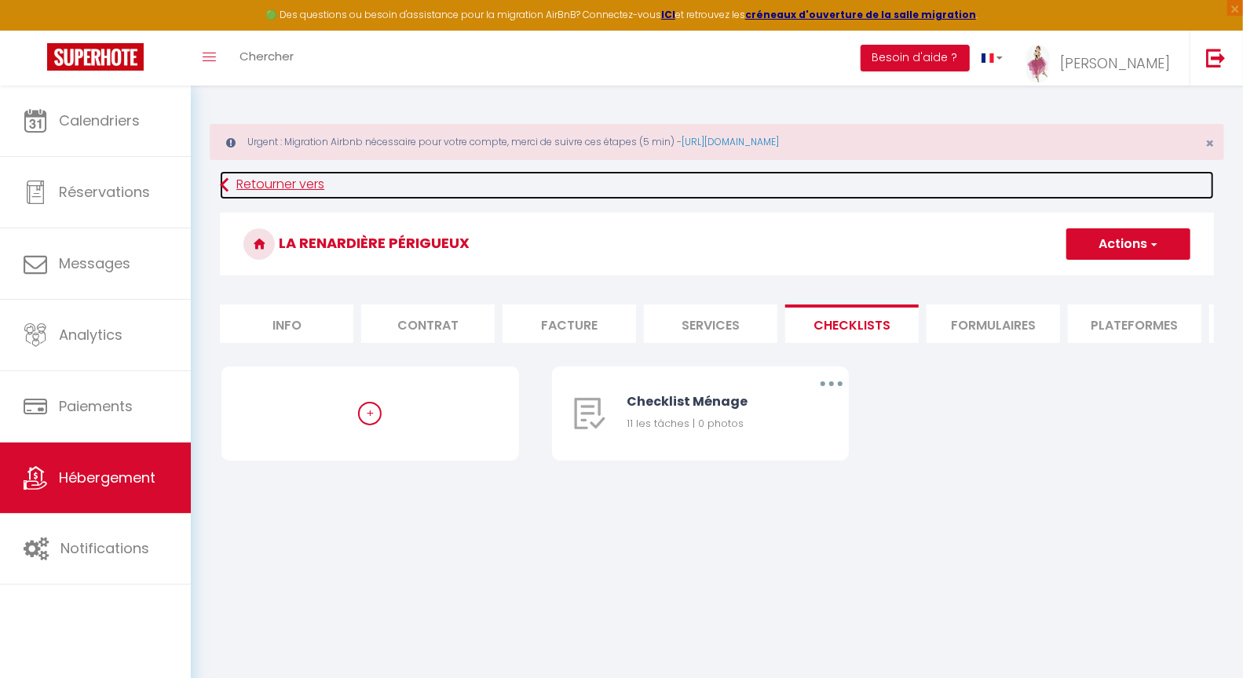
click at [269, 186] on link "Retourner vers" at bounding box center [717, 185] width 994 height 28
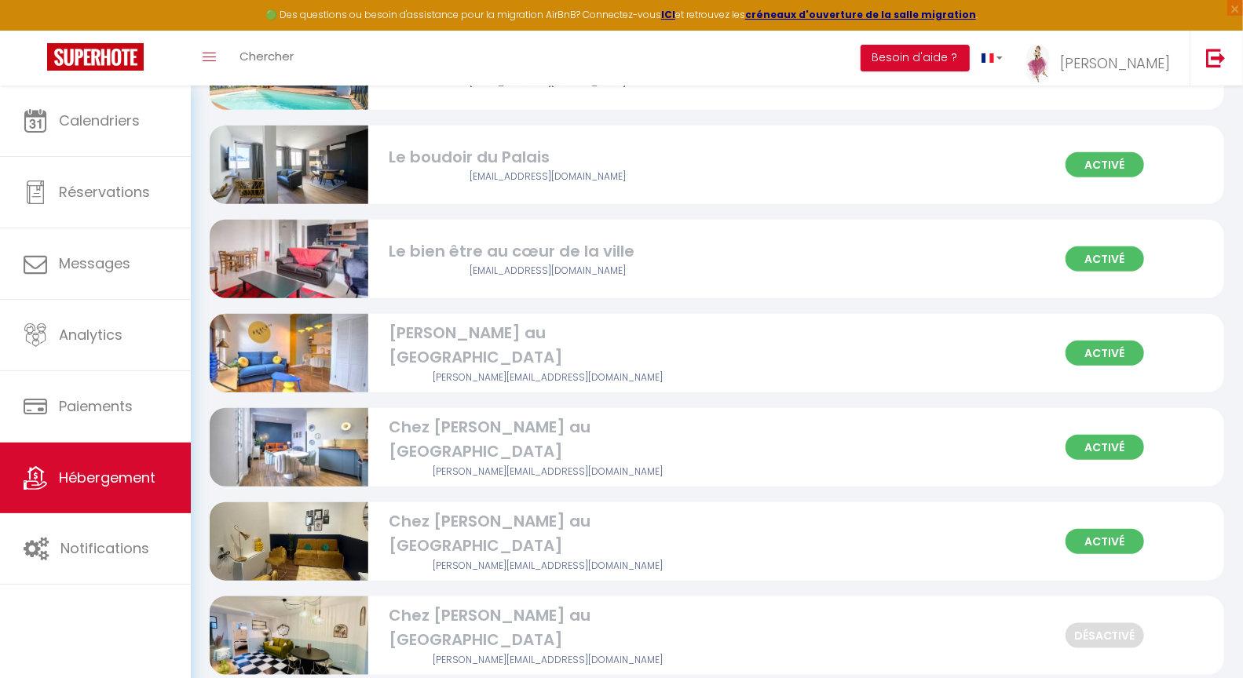
scroll to position [1174, 0]
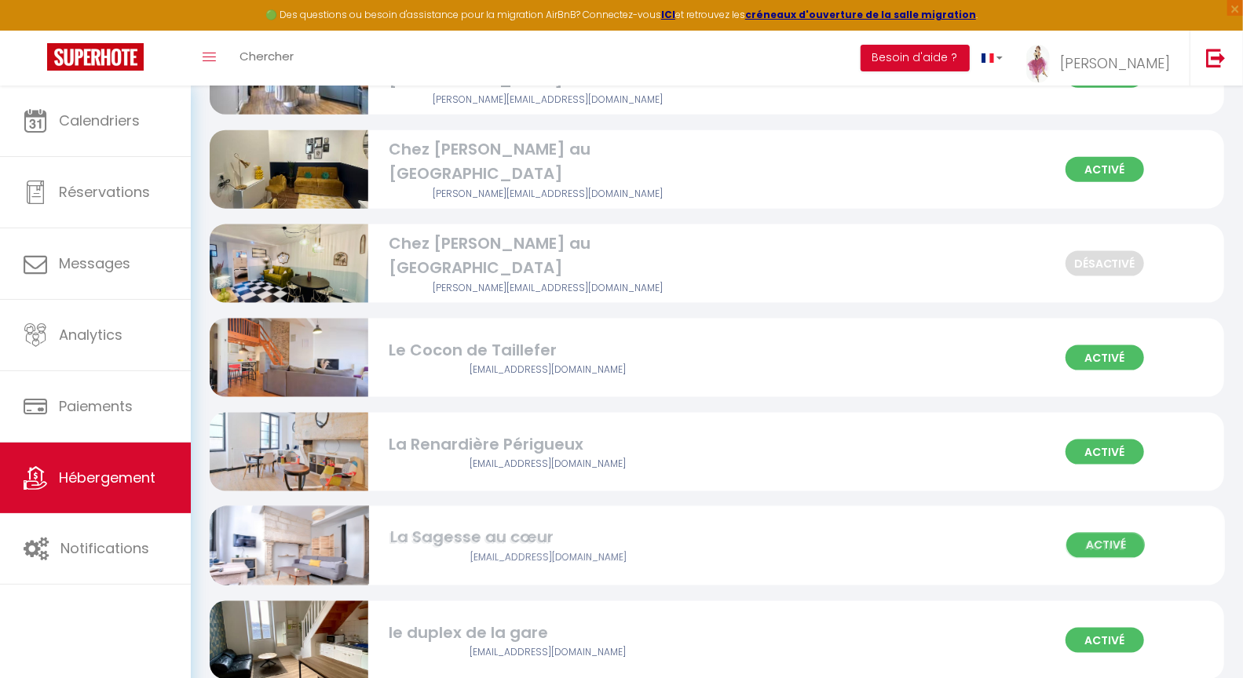
click at [522, 542] on div "La Sagesse au cœur" at bounding box center [547, 539] width 317 height 24
click at [461, 535] on div "La Sagesse au cœur" at bounding box center [547, 539] width 317 height 24
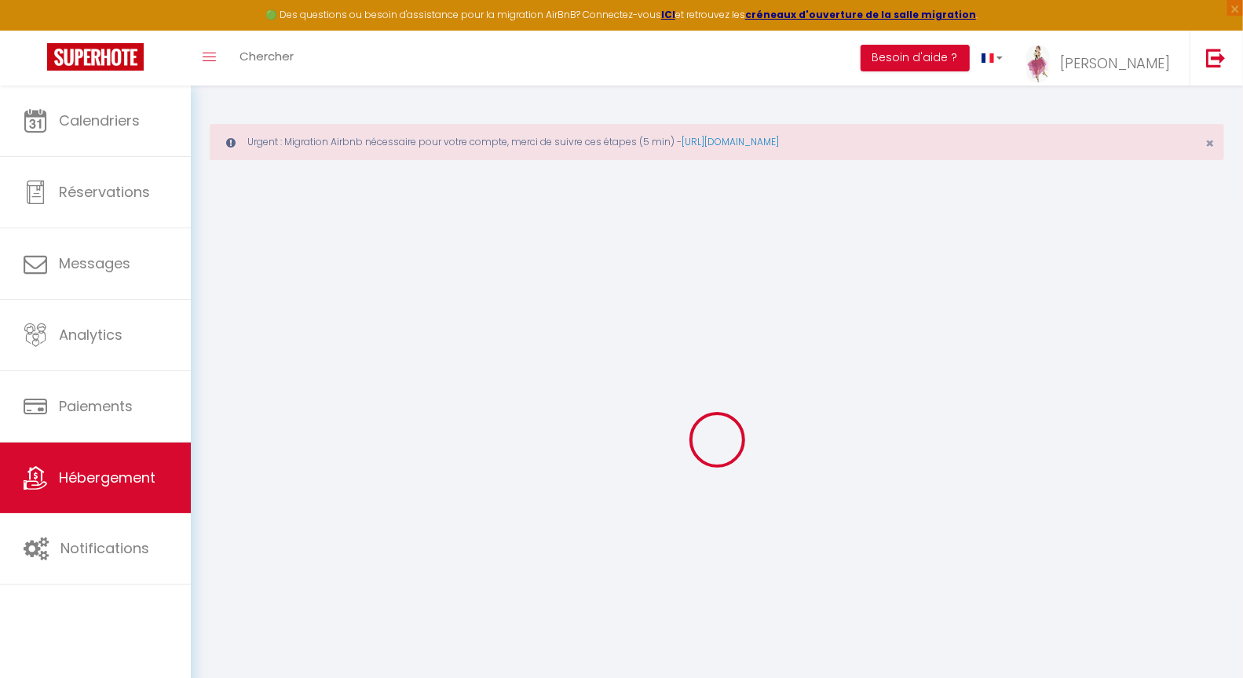
type input "La Sagesse au cœur"
type input "[PERSON_NAME]"
type input "LECHAT"
type input "[STREET_ADDRESS]"
type input "24000"
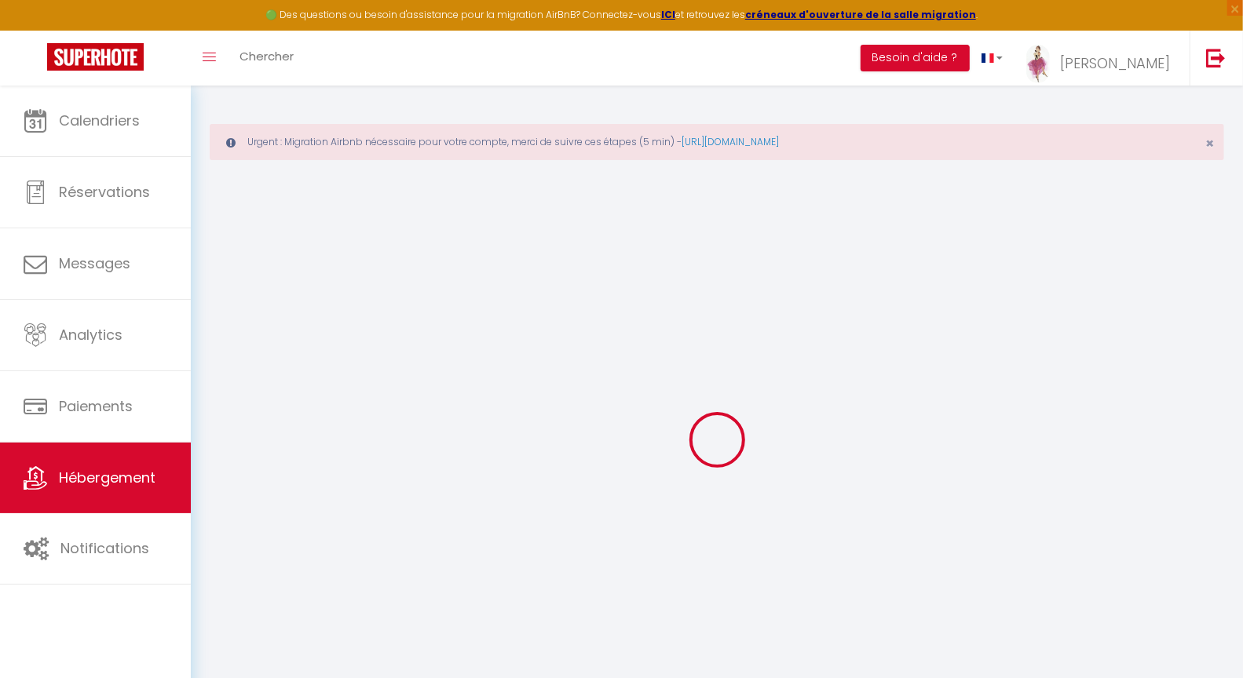
type input "PERIGUEUX"
select select "2"
select select "0"
select select "2"
type input "36"
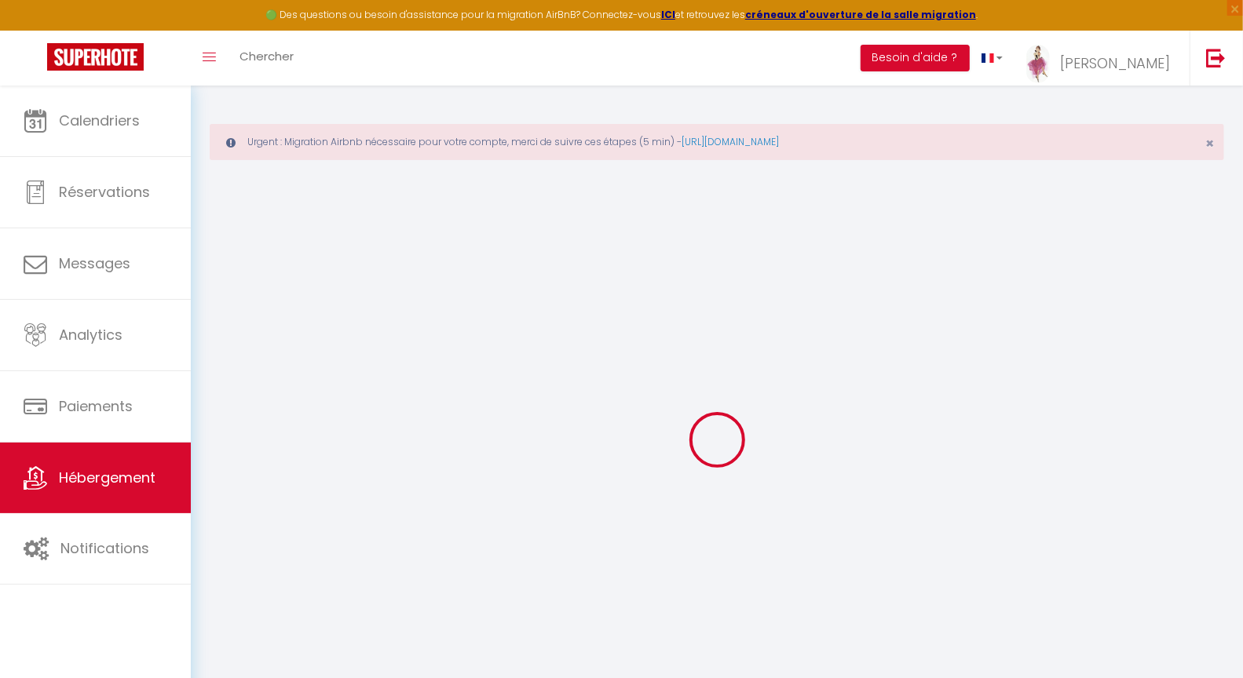
type input "40"
select select
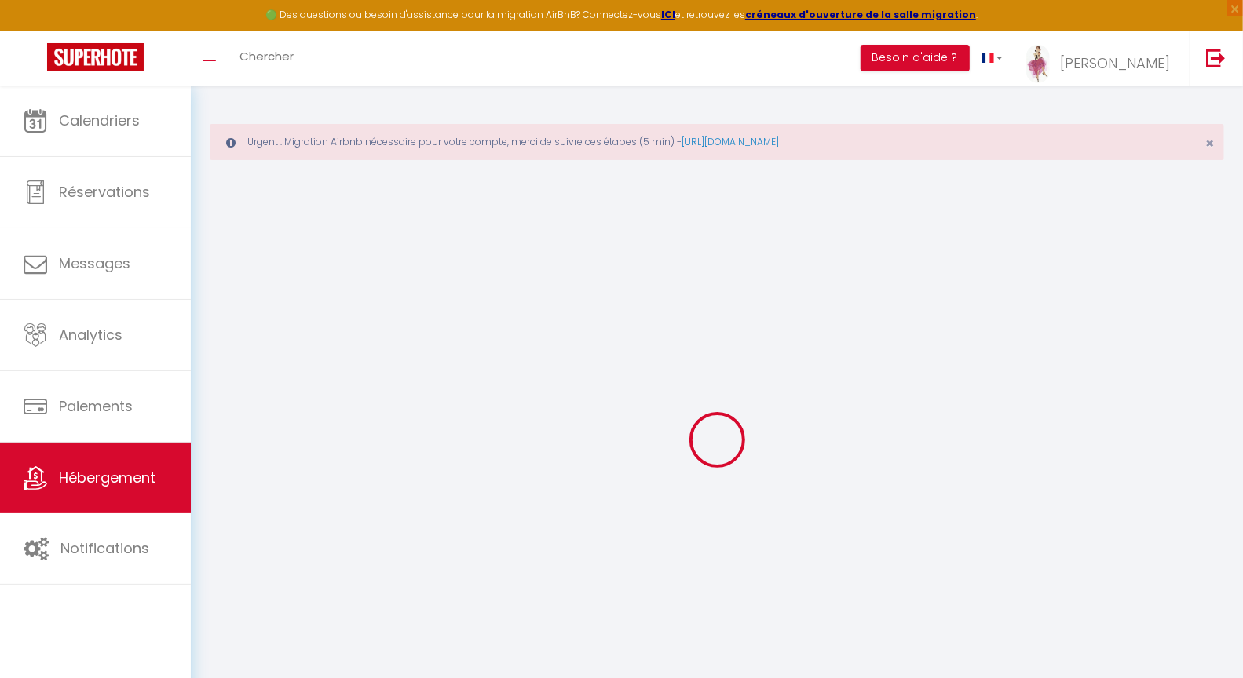
select select
type input "[GEOGRAPHIC_DATA]"
type input "24000"
type input "PERIGUEUX"
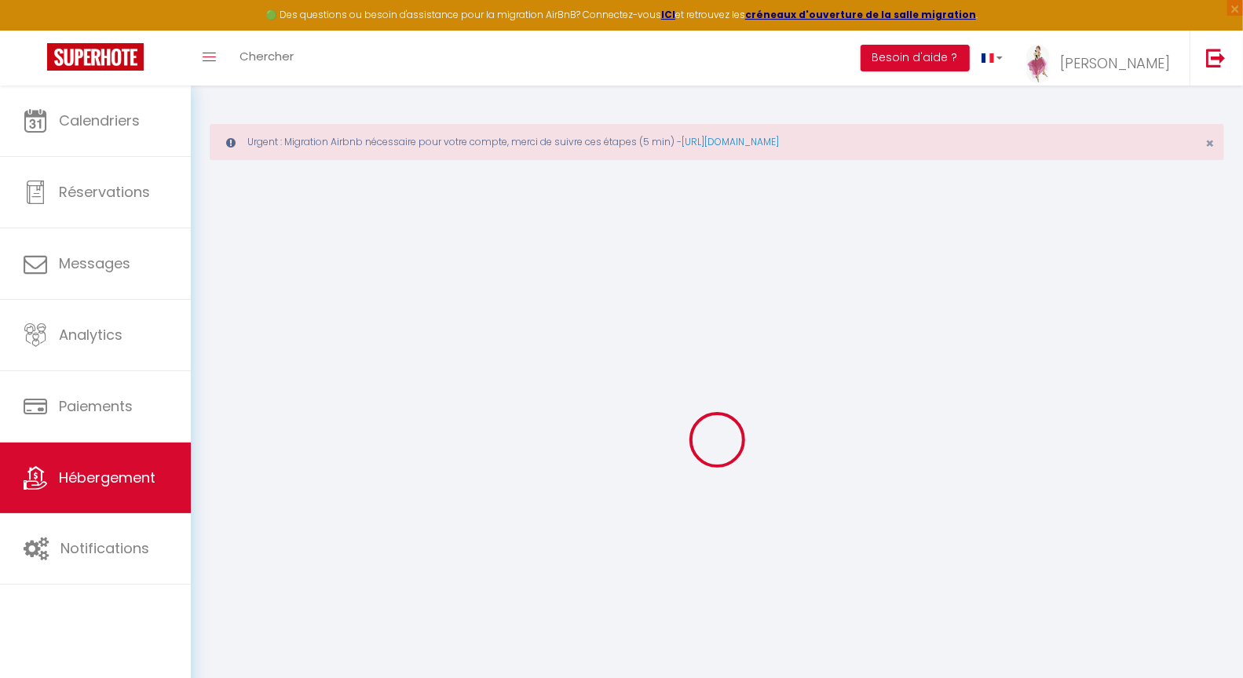
type input "[PERSON_NAME][EMAIL_ADDRESS][DOMAIN_NAME]"
select select "12765"
checkbox input "false"
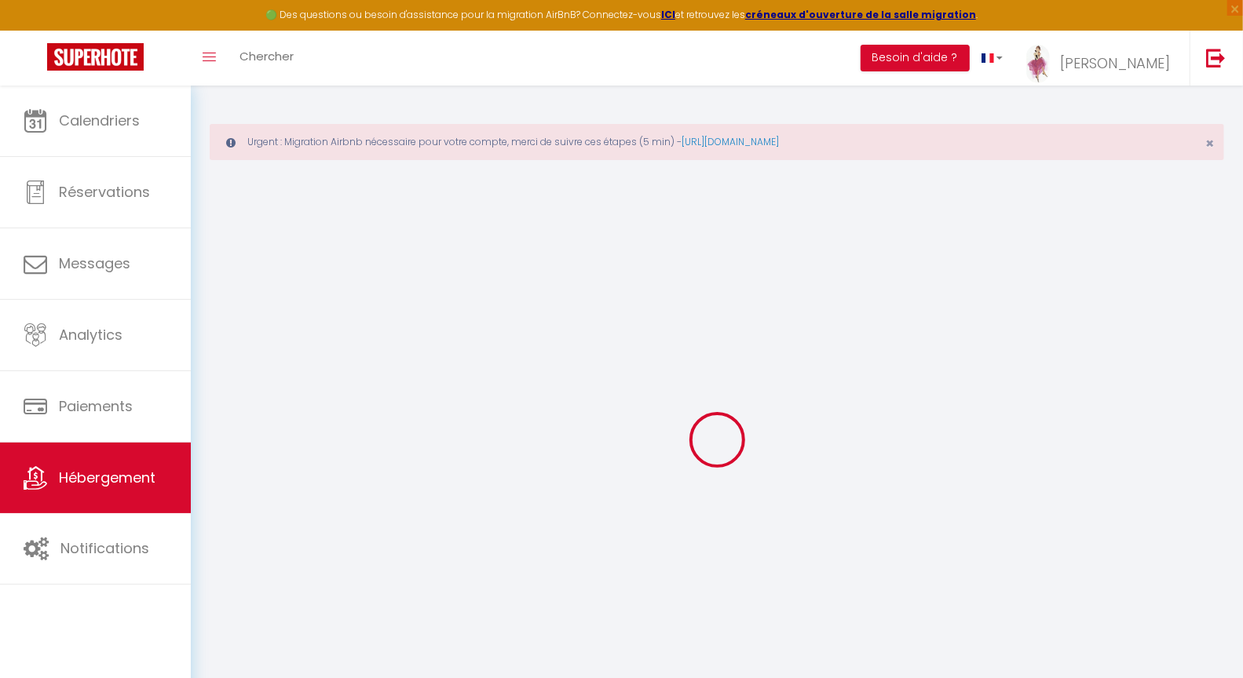
checkbox input "false"
type input "40"
type input "0"
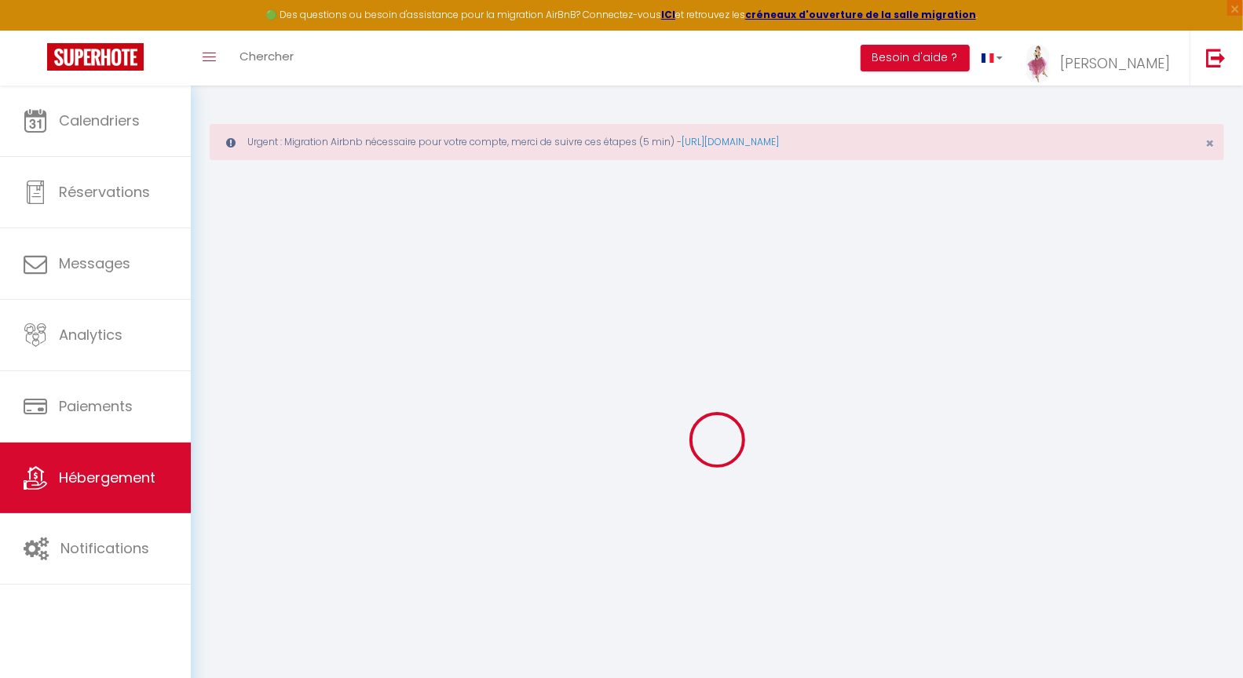
checkbox input "false"
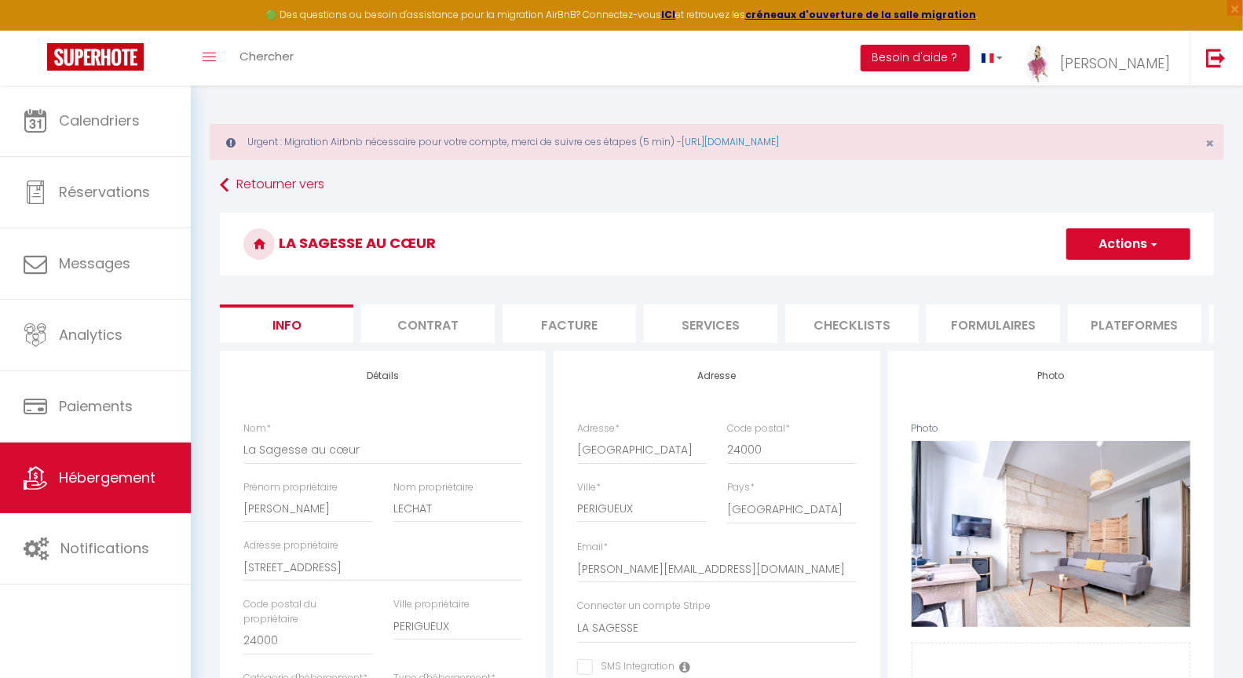
checkbox input "false"
click at [850, 325] on li "Checklists" at bounding box center [851, 324] width 133 height 38
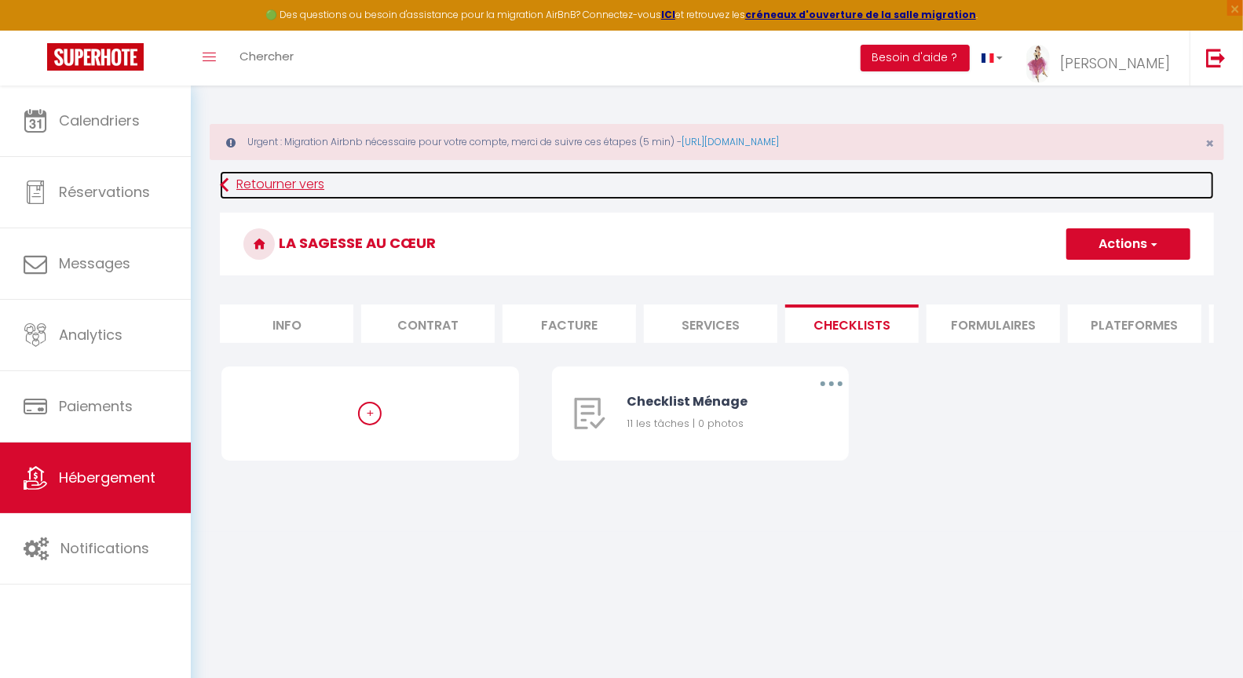
click at [221, 184] on icon at bounding box center [224, 185] width 9 height 28
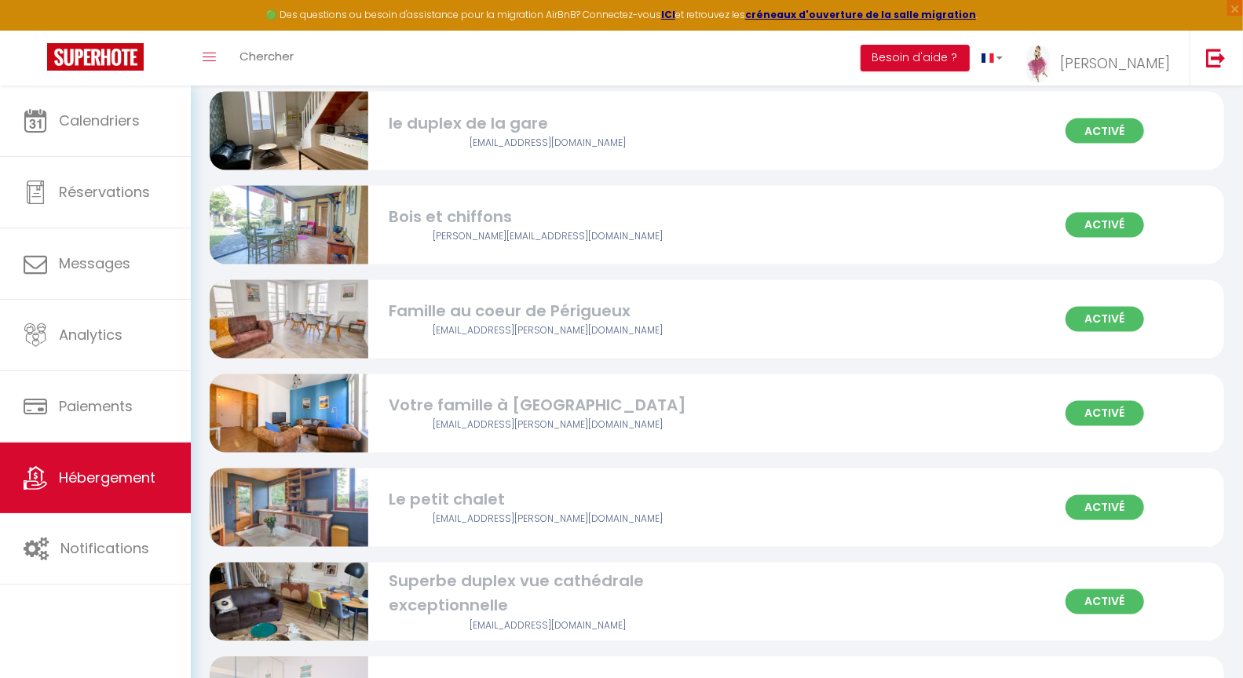
scroll to position [1670, 0]
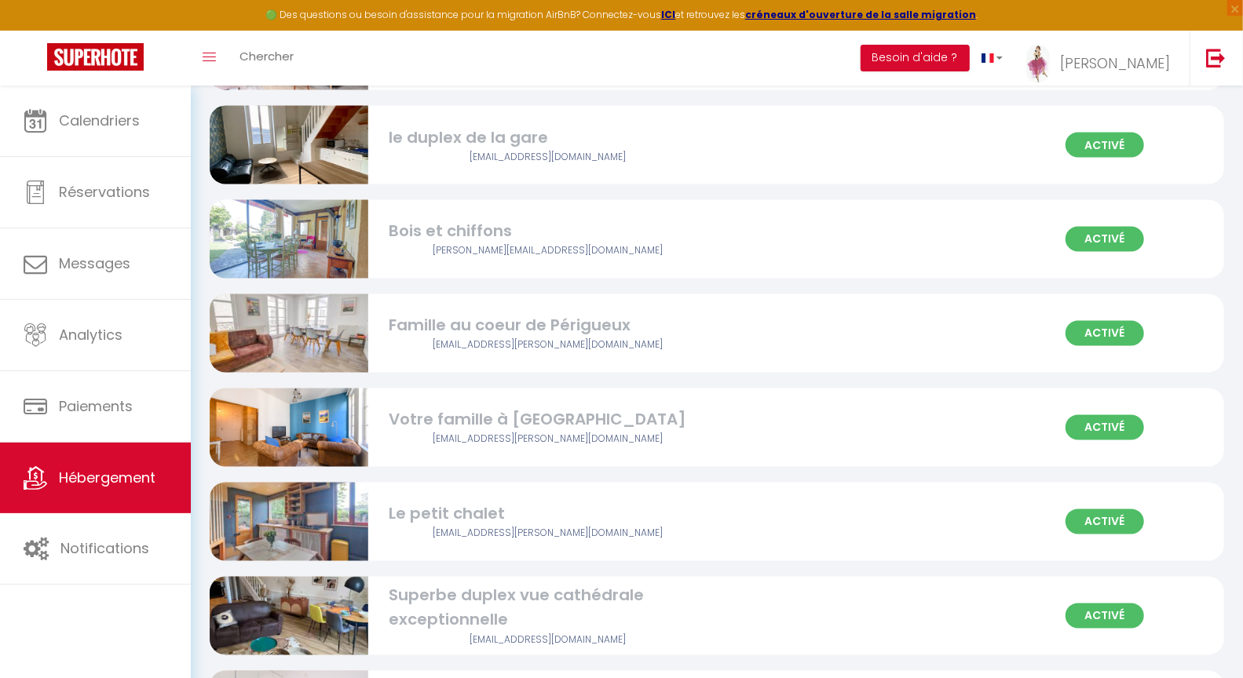
click at [418, 137] on div "le duplex de la gare" at bounding box center [547, 138] width 317 height 24
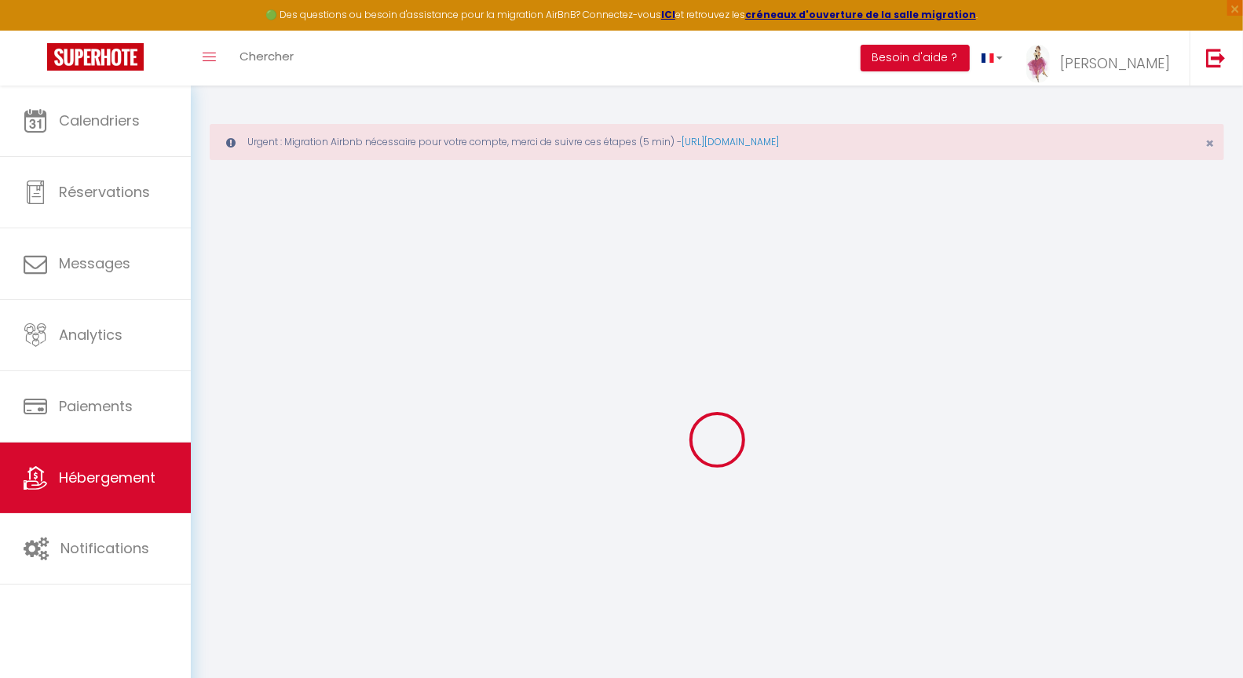
select select
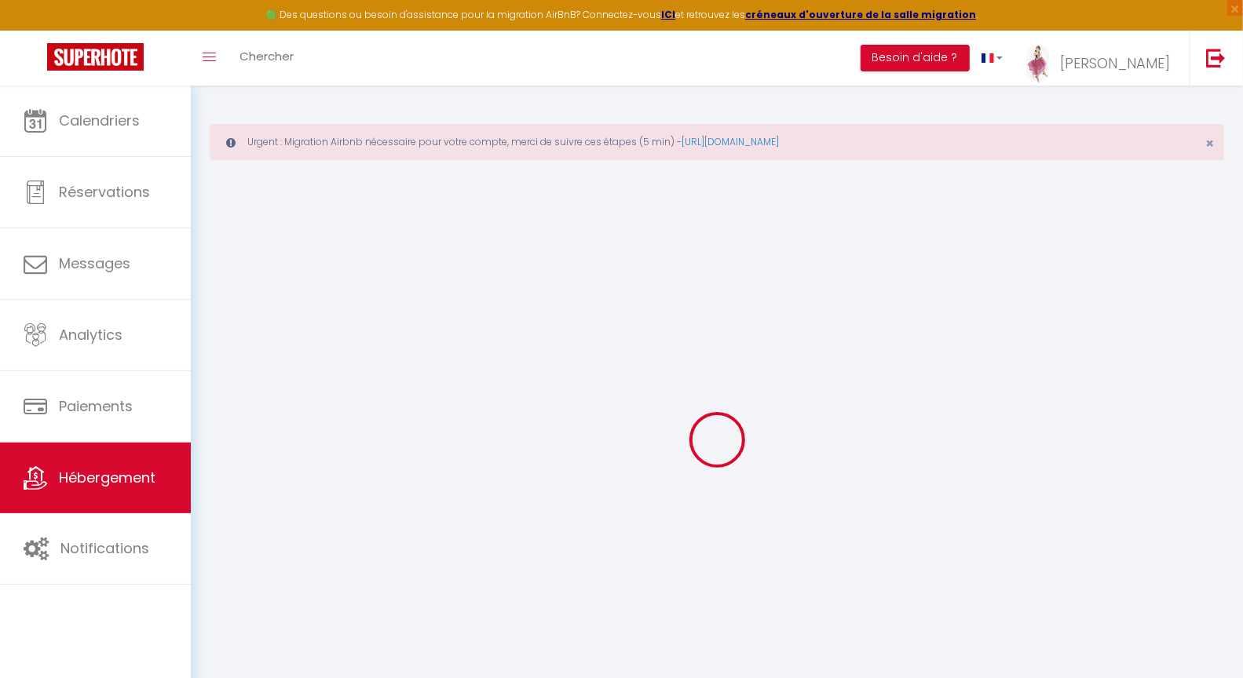
select select
checkbox input "false"
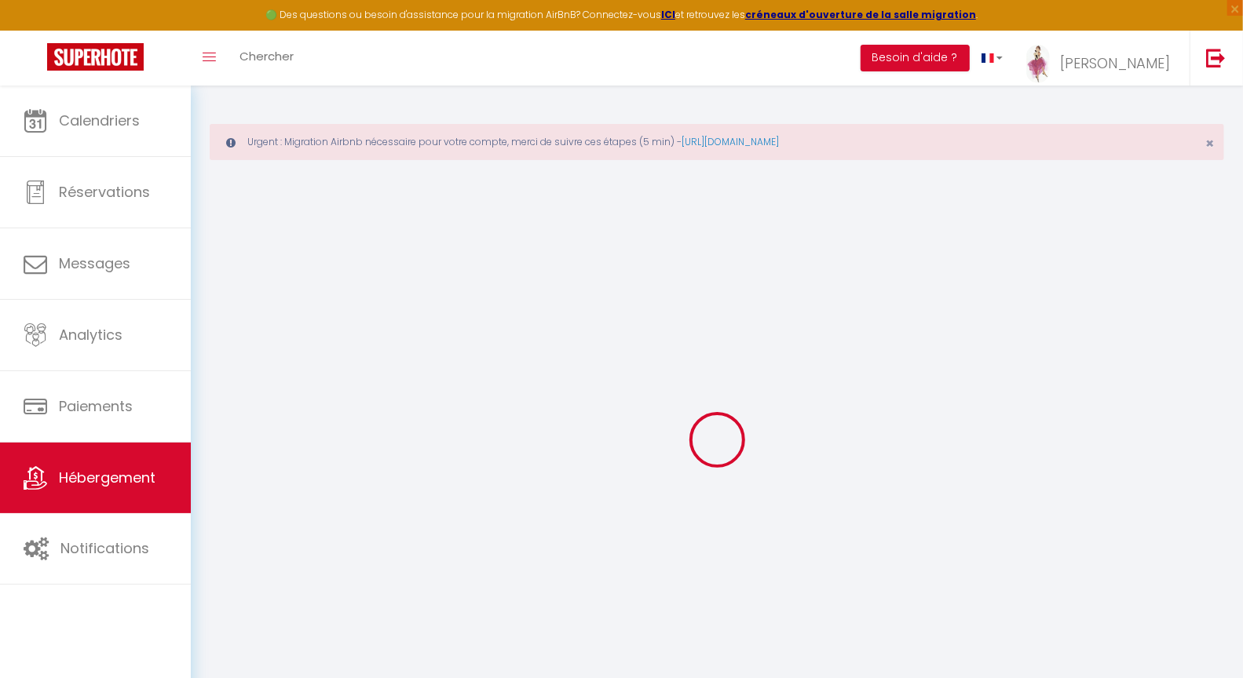
select select
type input "le duplex de la gare"
type input "Berthe"
type input "DOLLY"
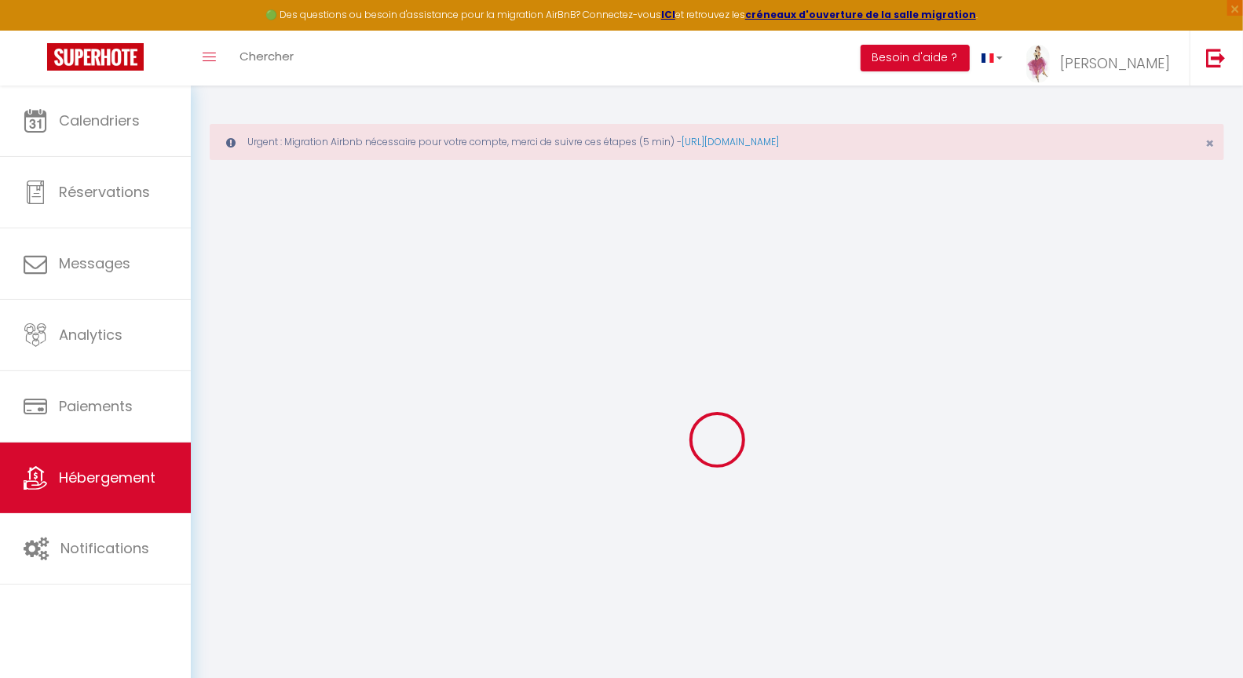
type input "[STREET_ADDRESS]"
type input "24000"
type input "PERIGUEUX"
select select "2"
type input "40"
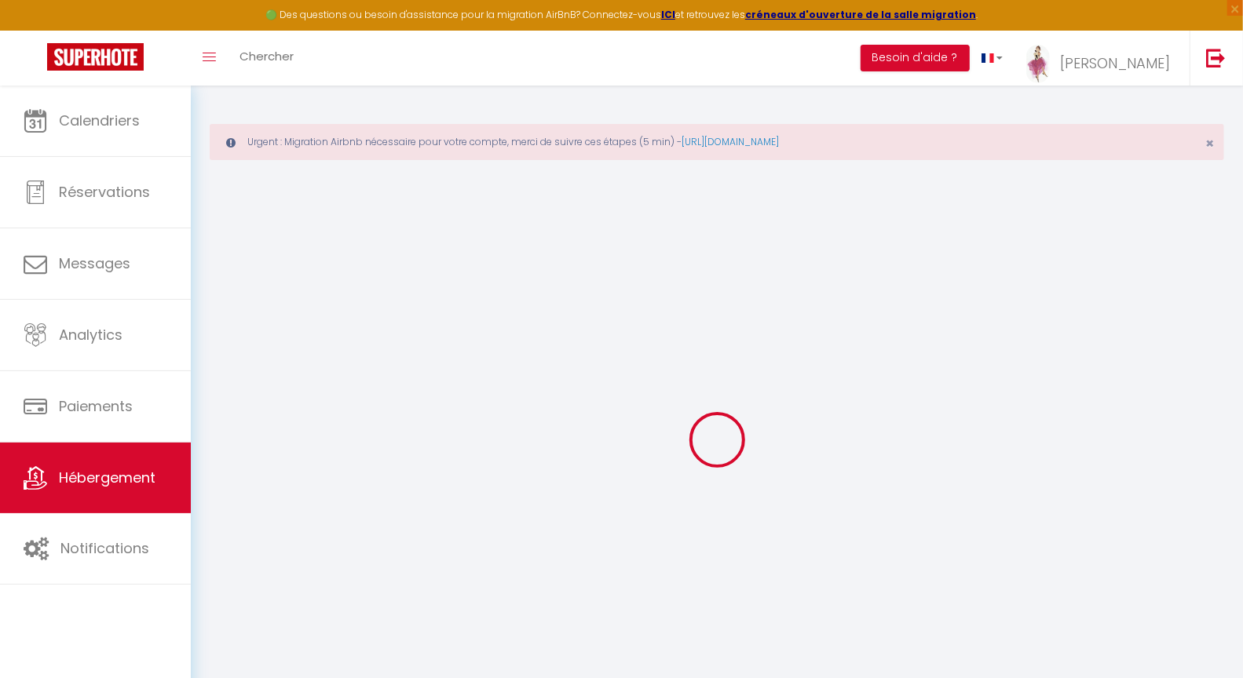
type input "40"
select select
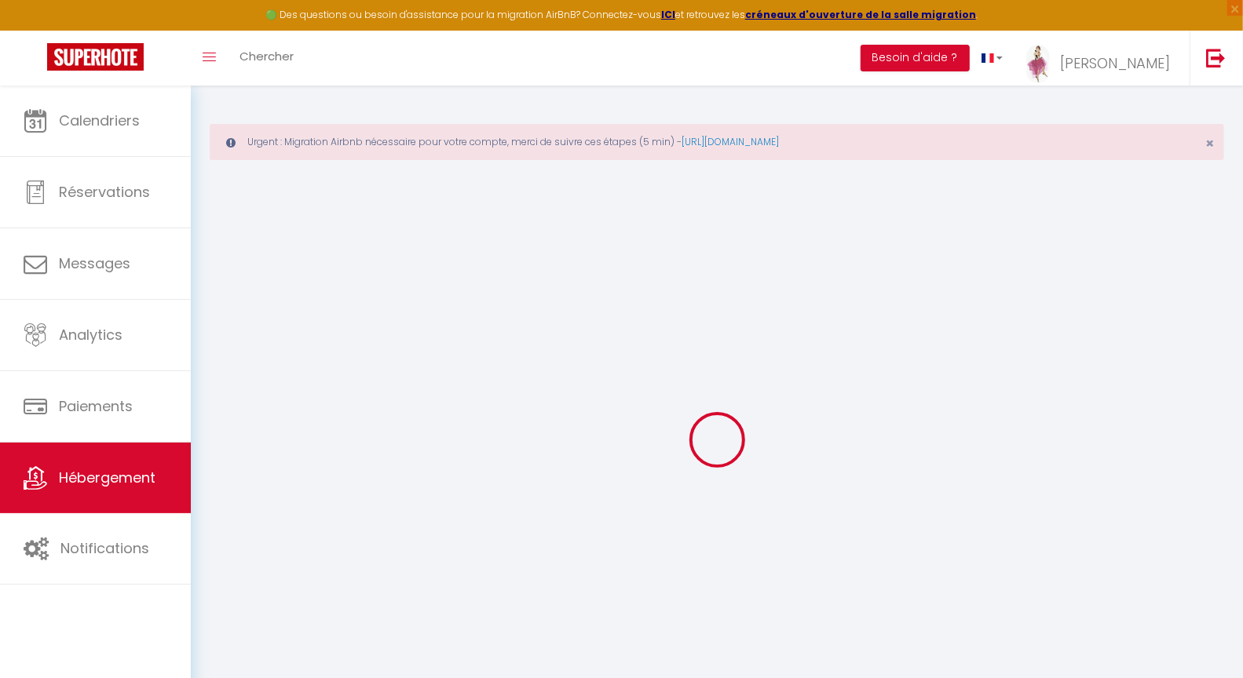
select select
type input "[GEOGRAPHIC_DATA]"
type input "24000"
type input "PERIGUEUX"
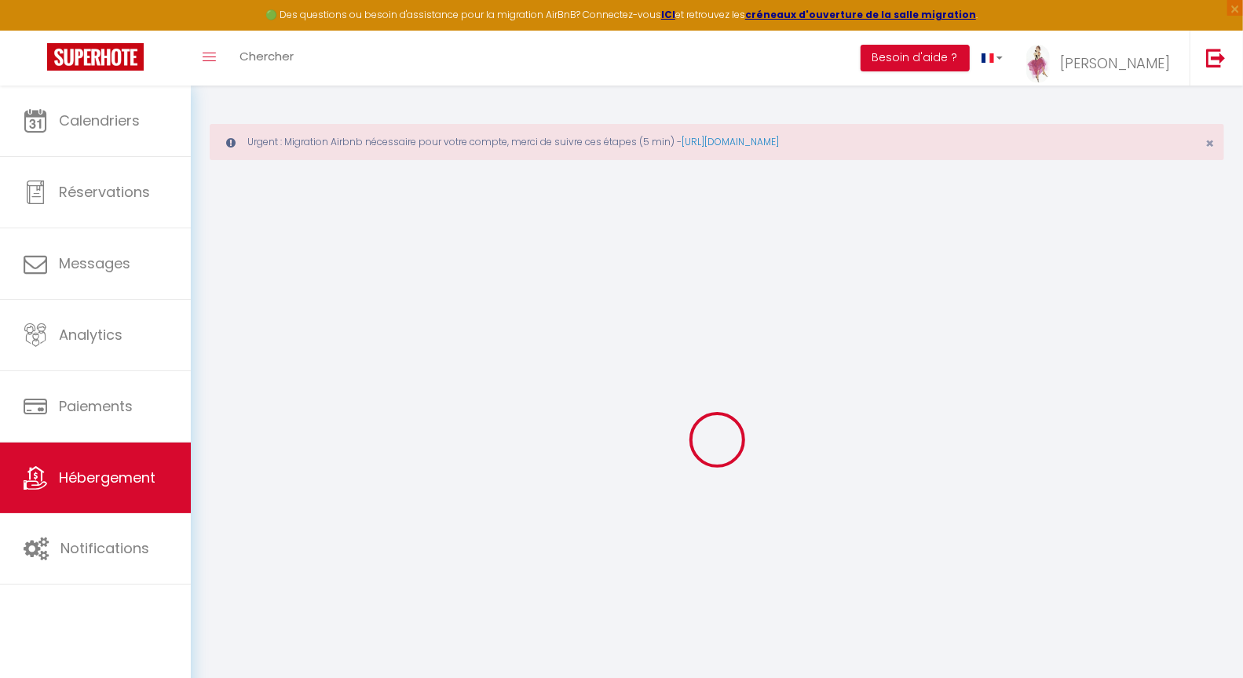
type input "[PERSON_NAME][EMAIL_ADDRESS][DOMAIN_NAME]"
select select "13610"
checkbox input "false"
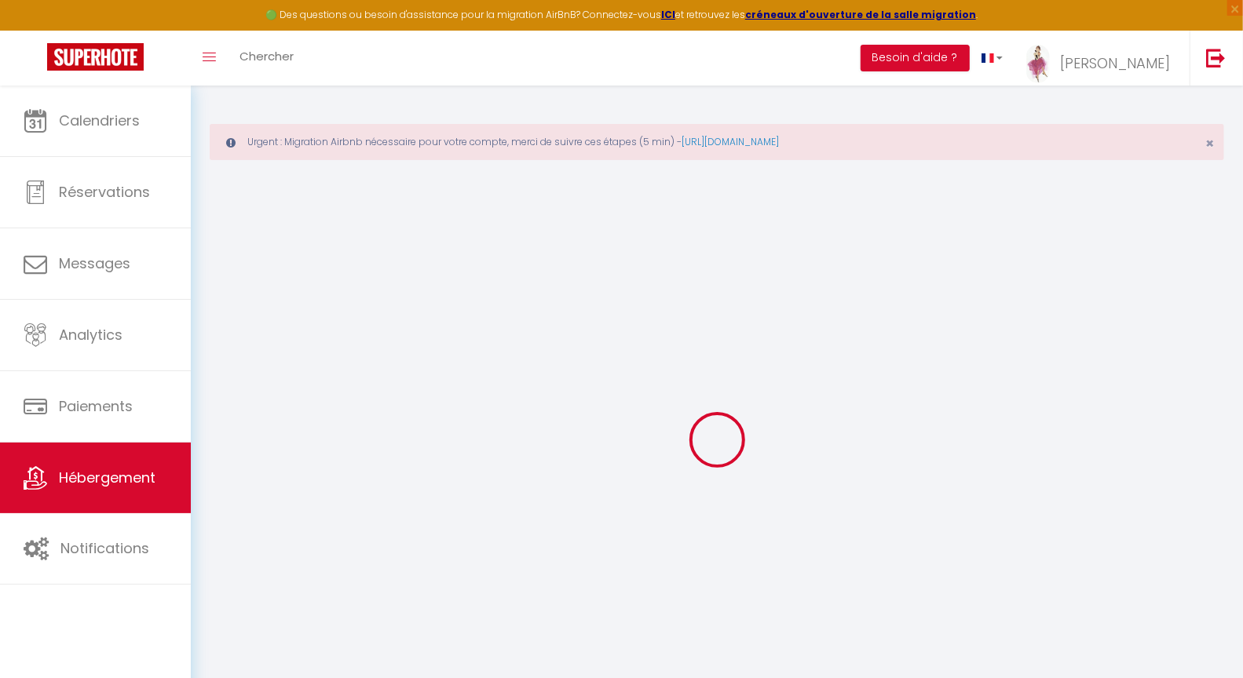
checkbox input "false"
type input "40"
type input "0"
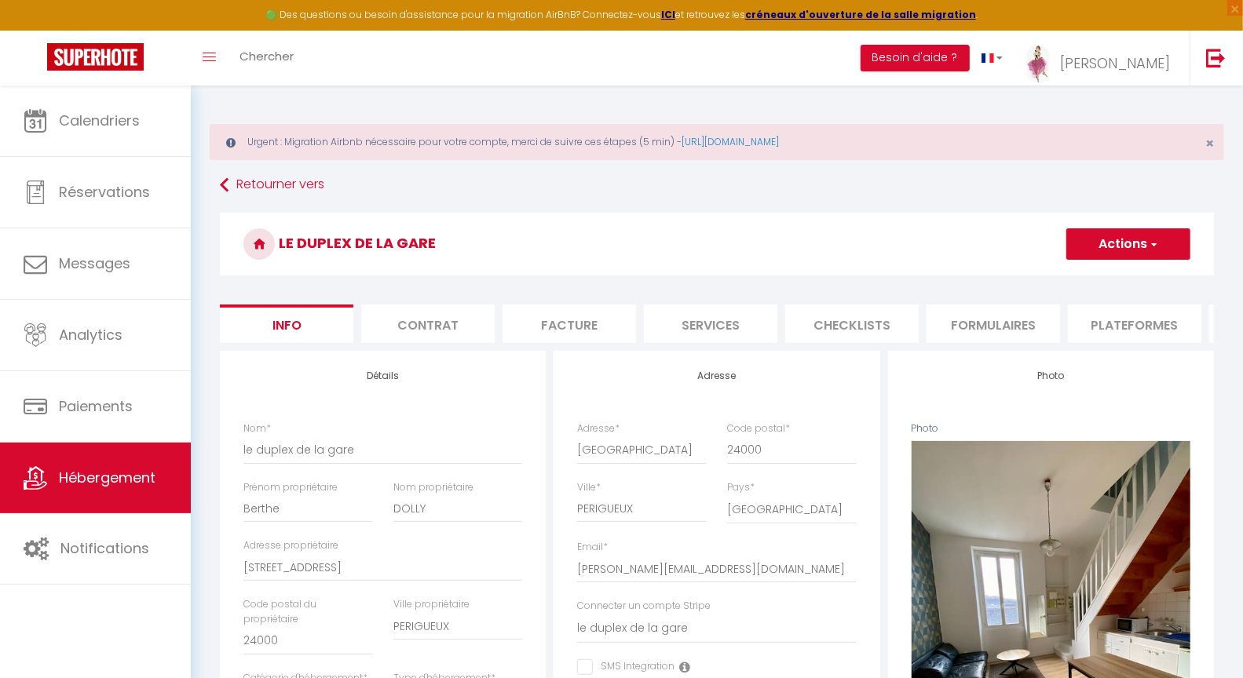
click at [841, 330] on li "Checklists" at bounding box center [851, 324] width 133 height 38
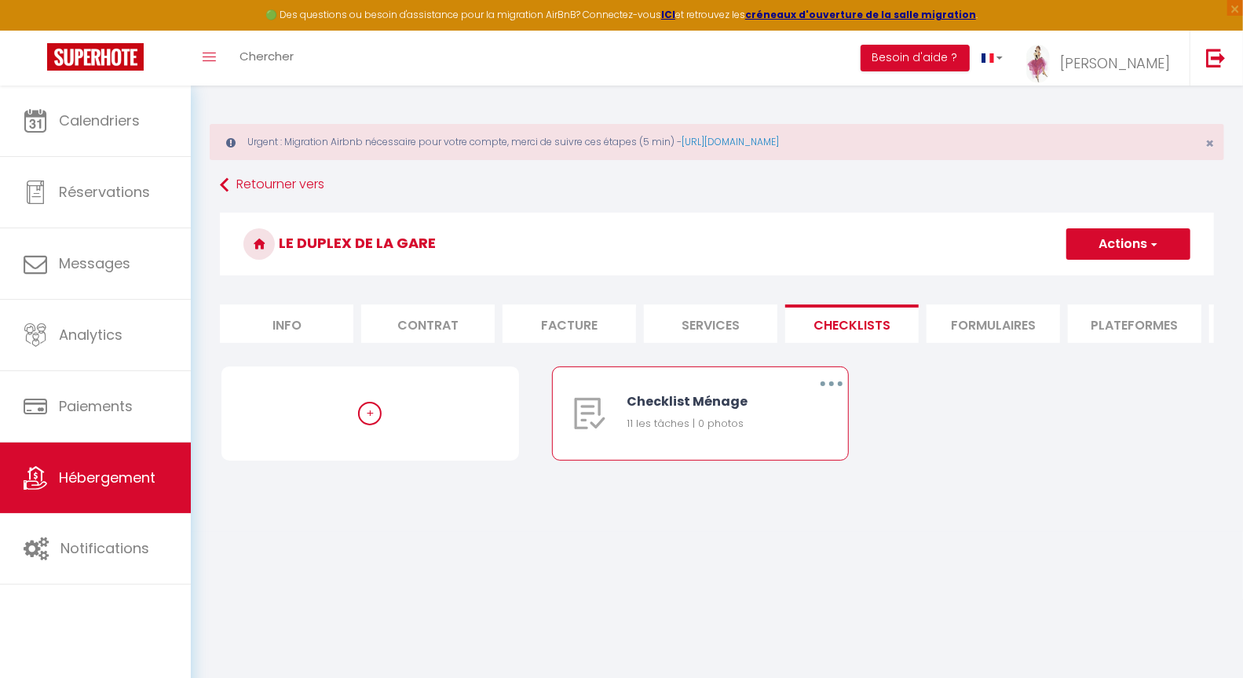
click at [831, 386] on icon "button" at bounding box center [831, 384] width 5 height 5
click at [765, 433] on link "Editer" at bounding box center [790, 420] width 116 height 27
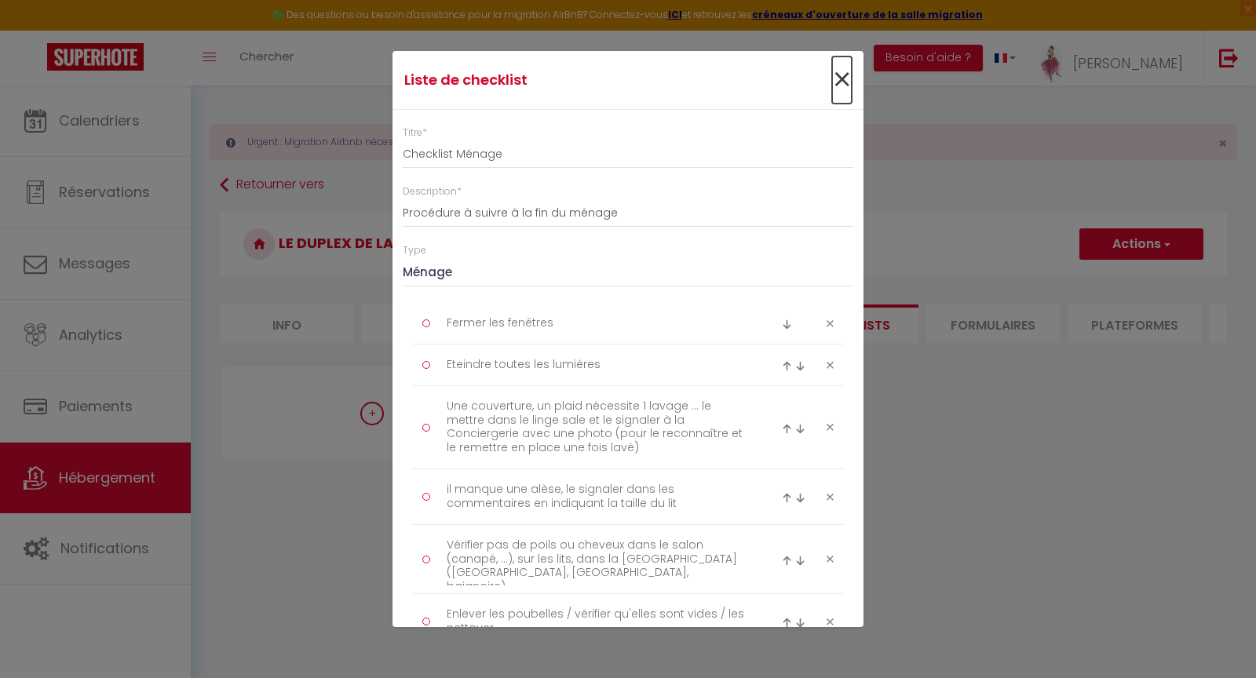
click at [832, 76] on span "×" at bounding box center [842, 80] width 20 height 47
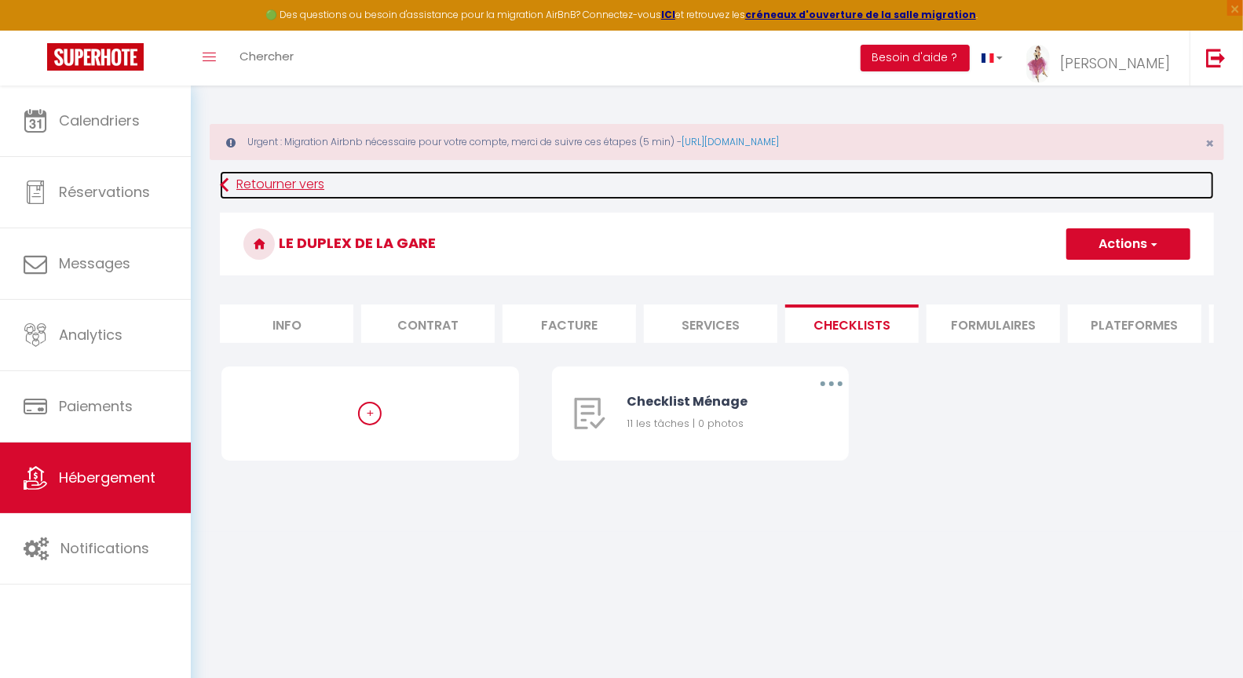
click at [223, 185] on icon at bounding box center [224, 185] width 9 height 28
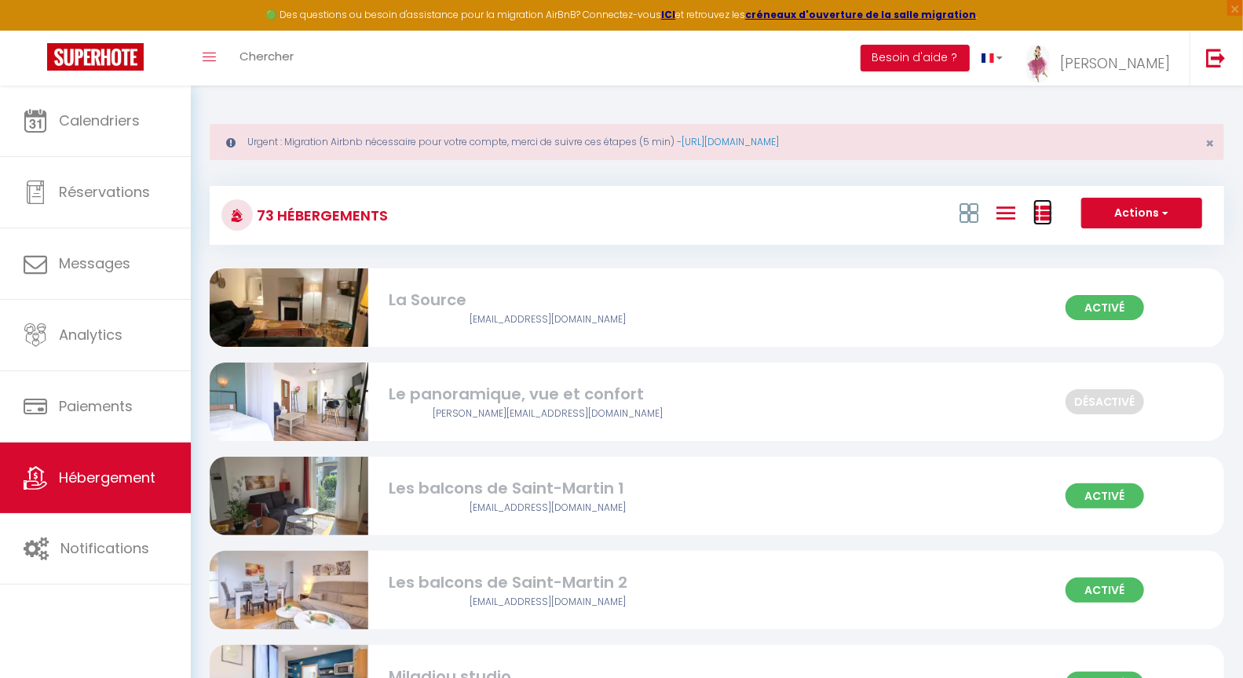
click at [1049, 217] on icon at bounding box center [1042, 213] width 19 height 19
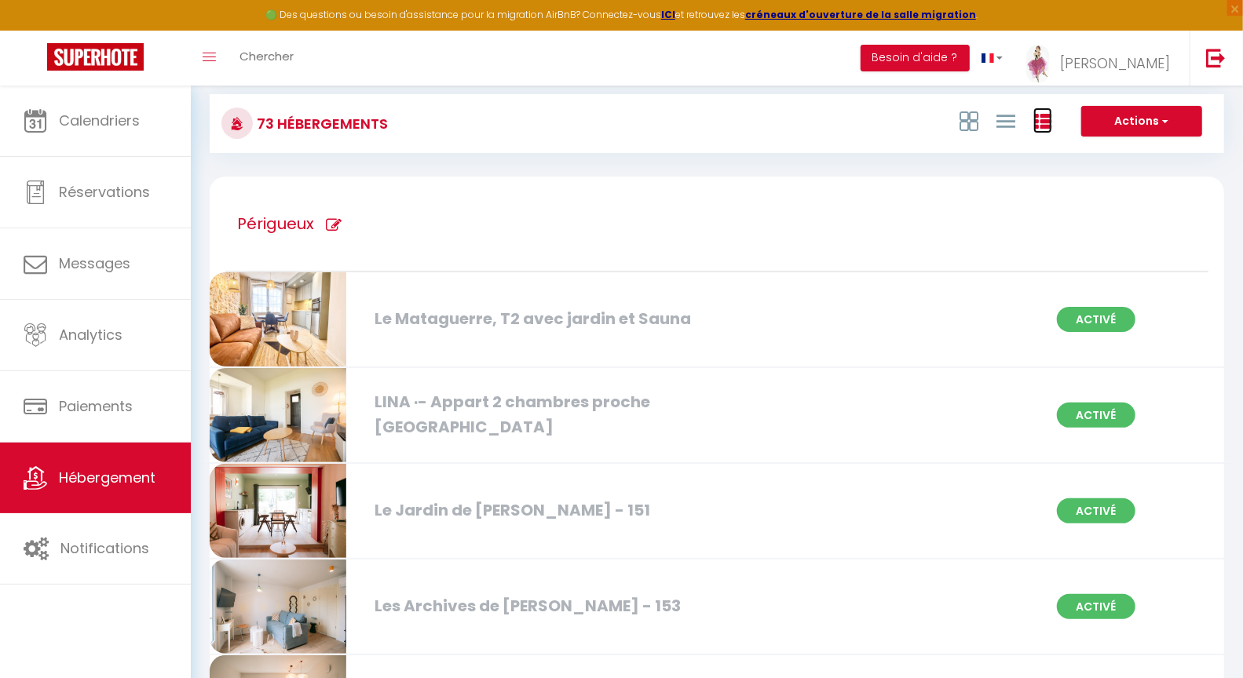
scroll to position [343, 0]
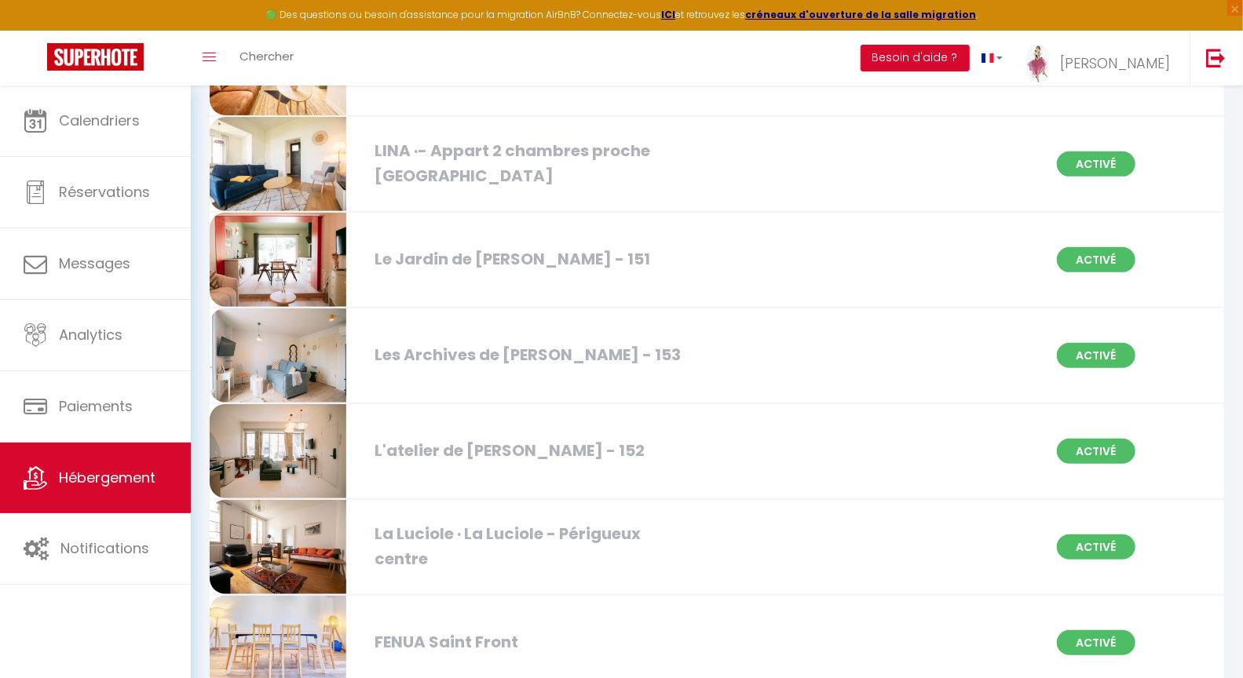
click at [526, 260] on div "Le Jardin de [PERSON_NAME] - 151" at bounding box center [529, 259] width 324 height 24
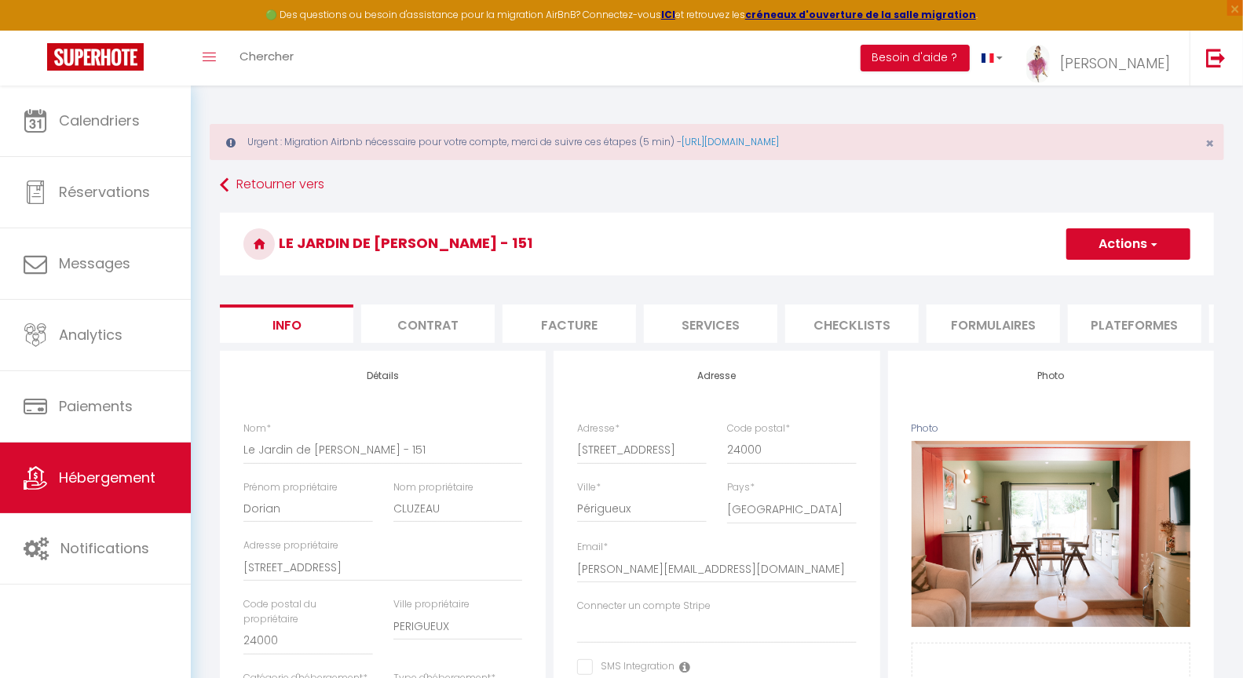
click at [844, 323] on li "Checklists" at bounding box center [851, 324] width 133 height 38
click at [842, 321] on li "Checklists" at bounding box center [851, 324] width 133 height 38
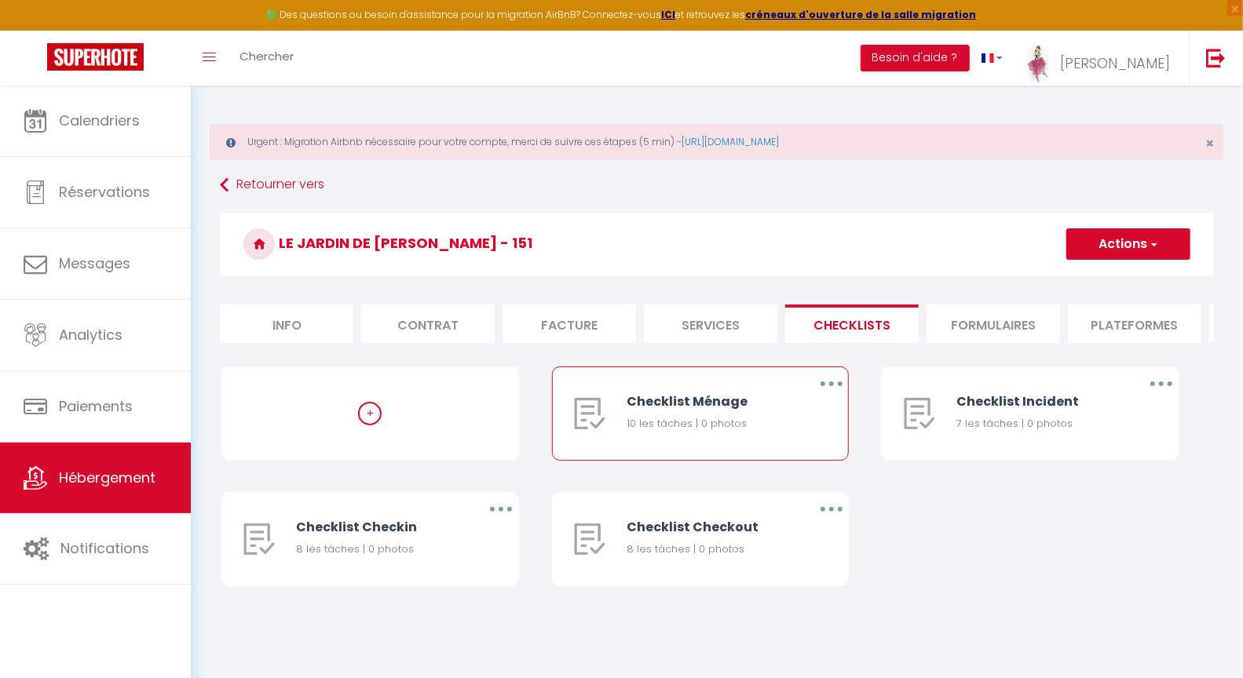
click at [827, 396] on button "button" at bounding box center [831, 383] width 44 height 25
click at [779, 485] on link "Supprimer" at bounding box center [790, 476] width 116 height 27
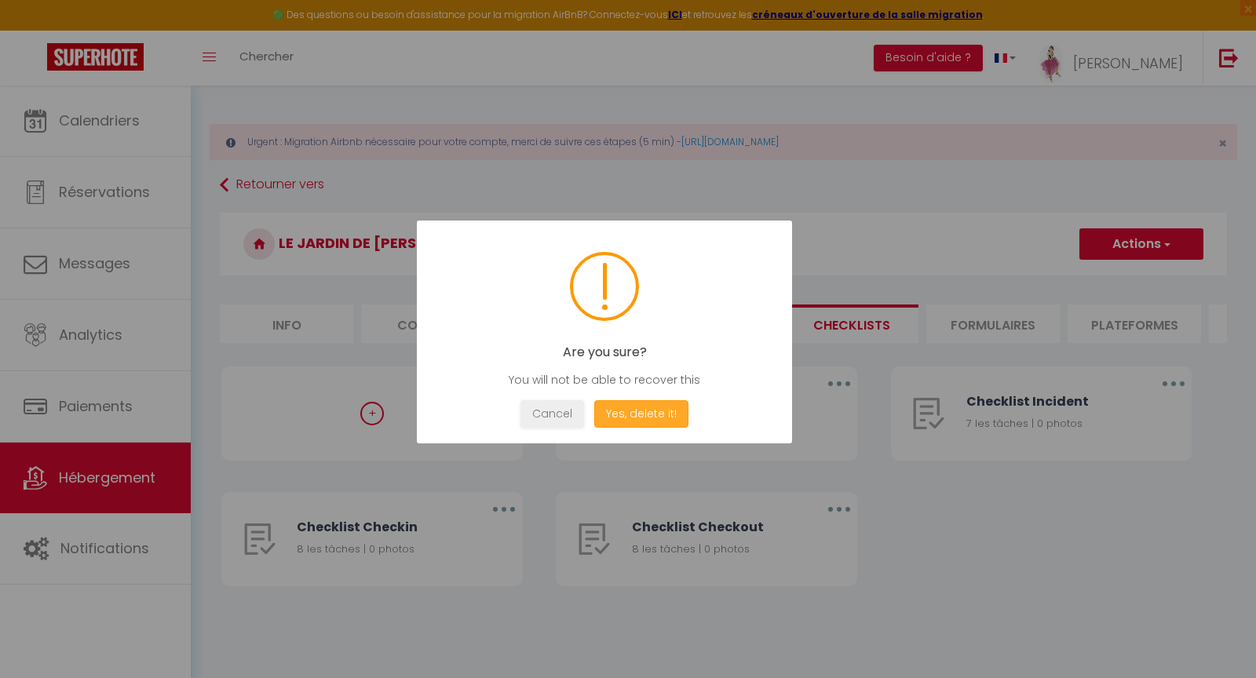
click at [642, 412] on button "Yes, delete it!" at bounding box center [641, 413] width 94 height 27
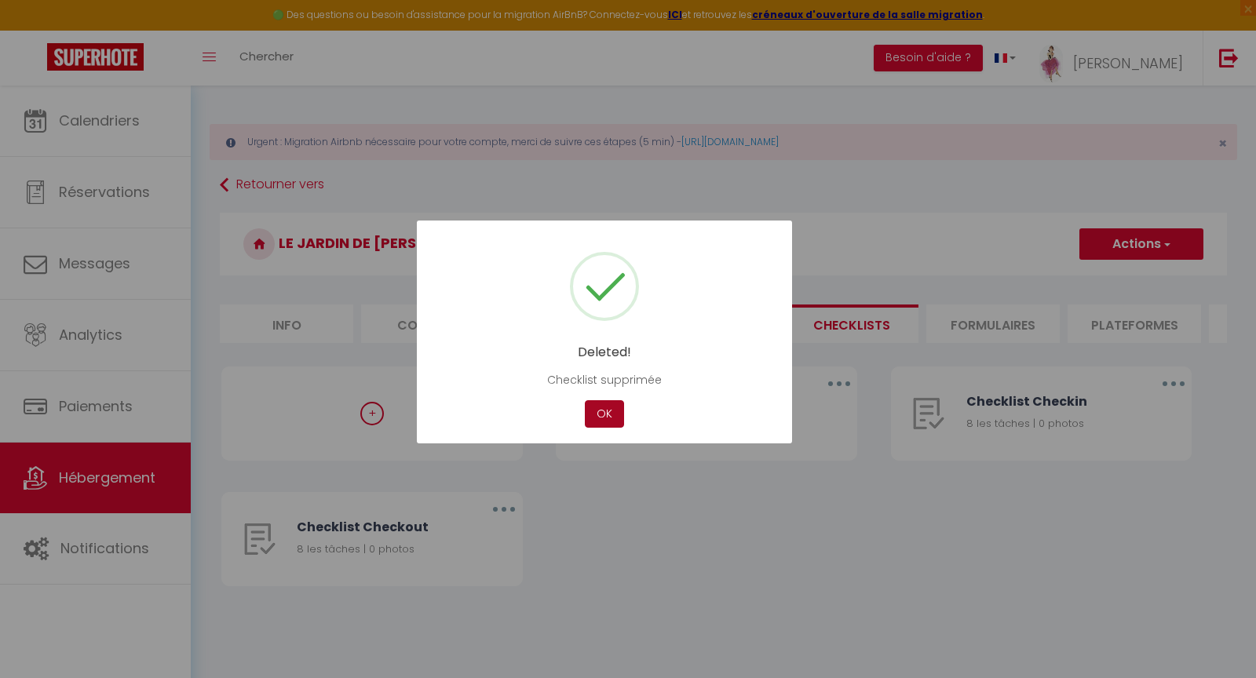
click at [596, 414] on button "OK" at bounding box center [604, 413] width 39 height 27
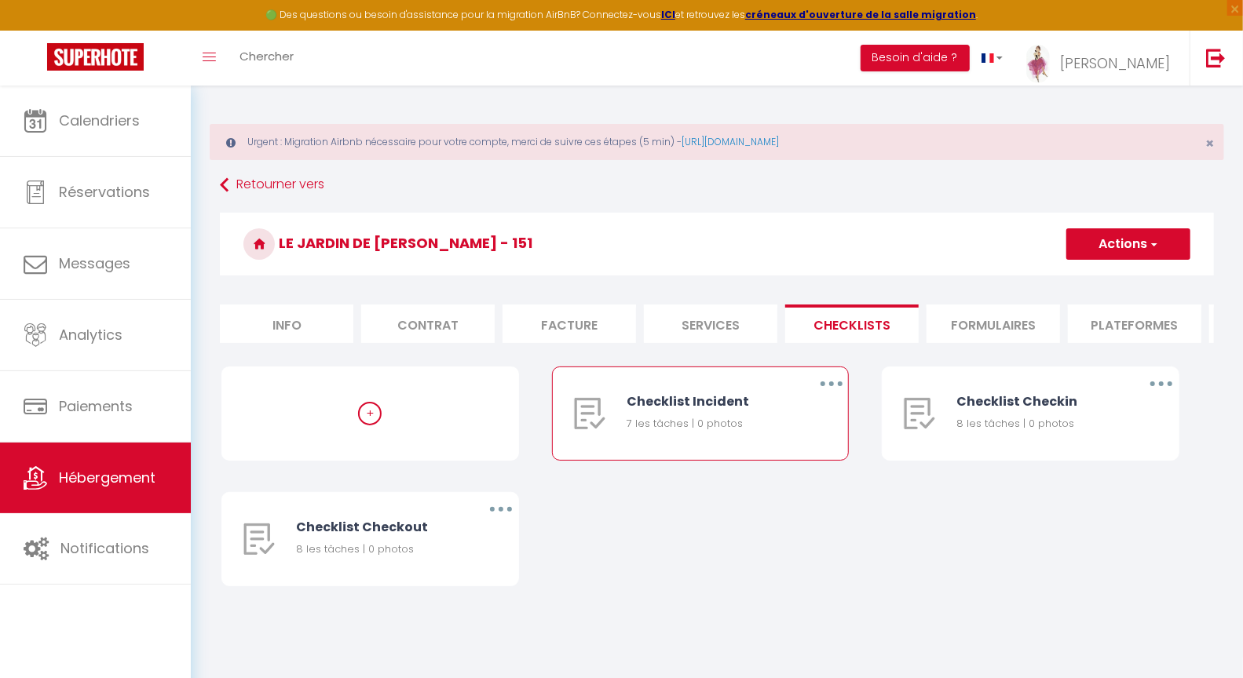
click at [828, 394] on button "button" at bounding box center [831, 383] width 44 height 25
click at [783, 488] on link "Supprimer" at bounding box center [790, 476] width 116 height 27
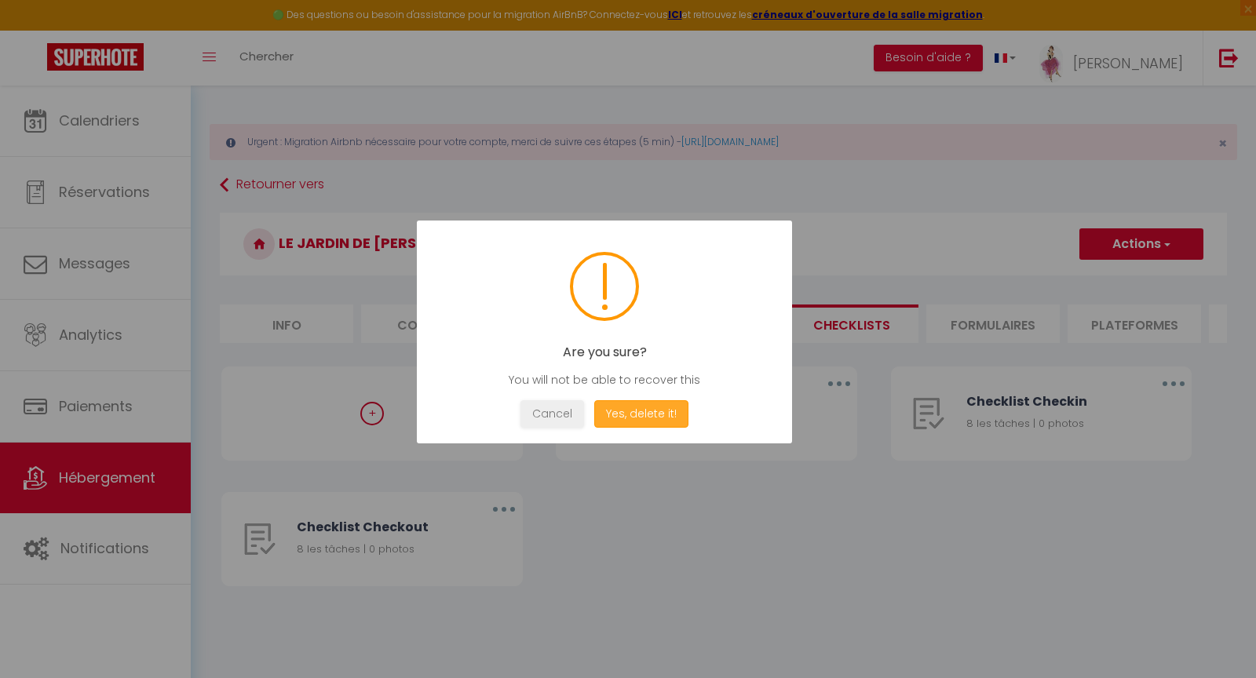
click at [634, 418] on button "Yes, delete it!" at bounding box center [641, 413] width 94 height 27
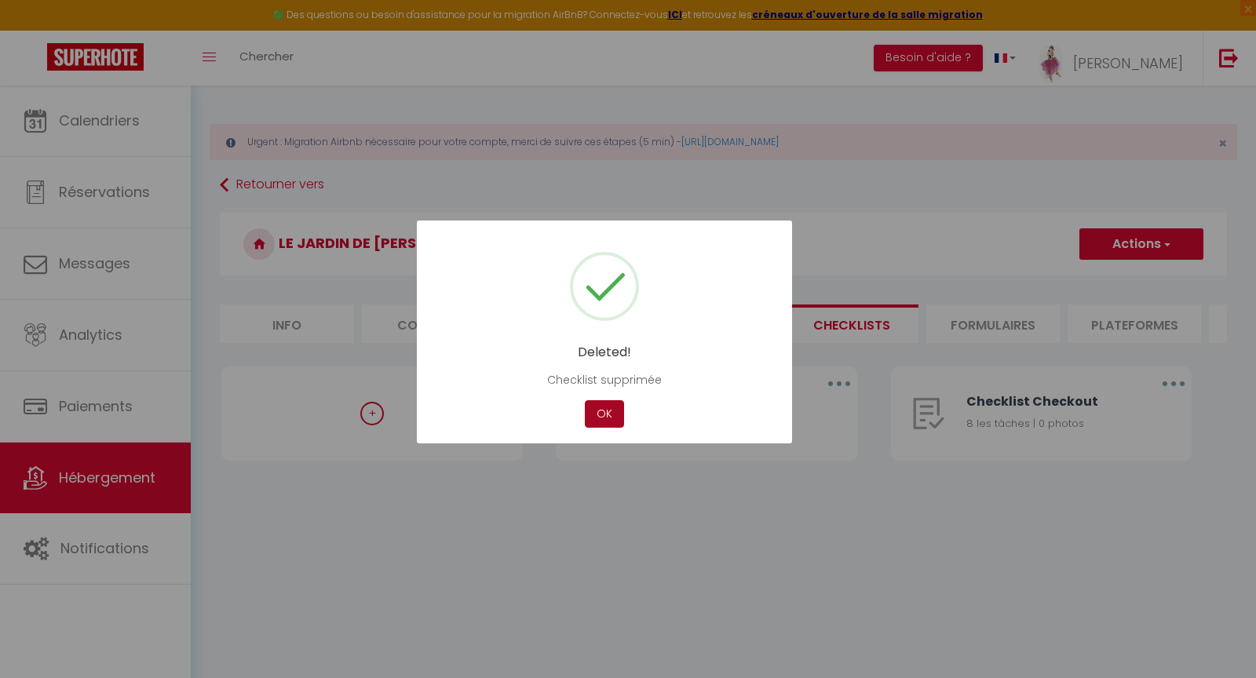
click at [612, 414] on button "OK" at bounding box center [604, 413] width 39 height 27
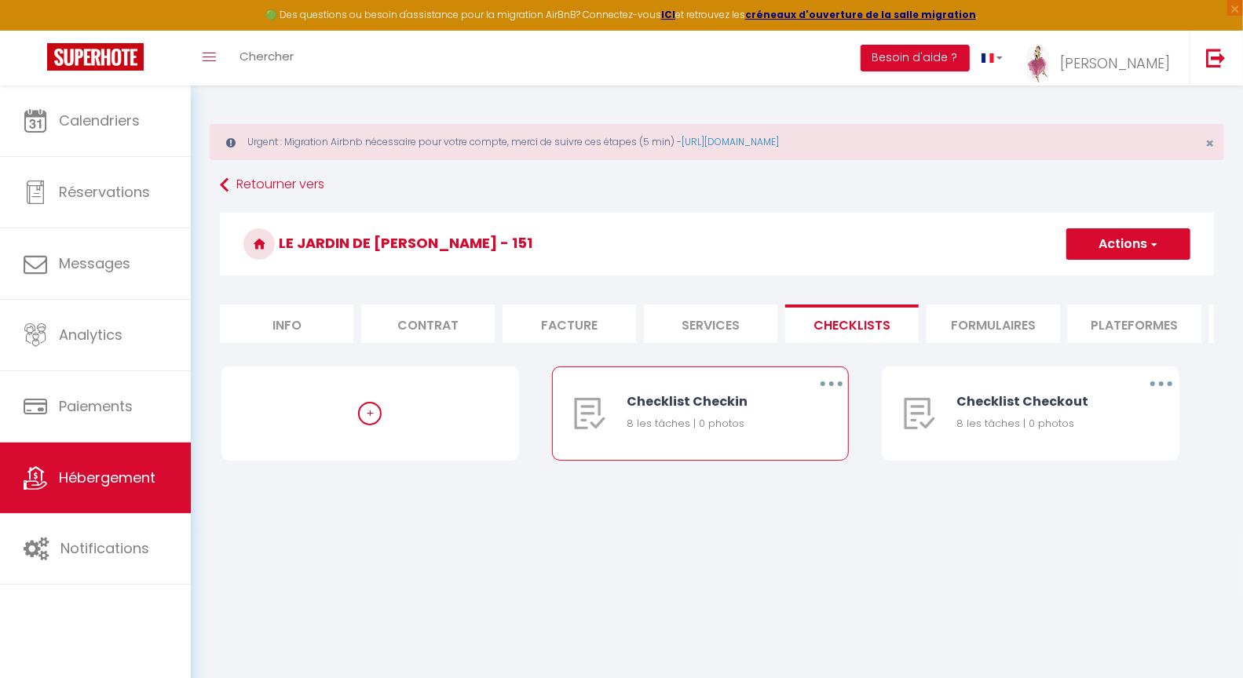
click at [830, 386] on icon "button" at bounding box center [831, 384] width 5 height 5
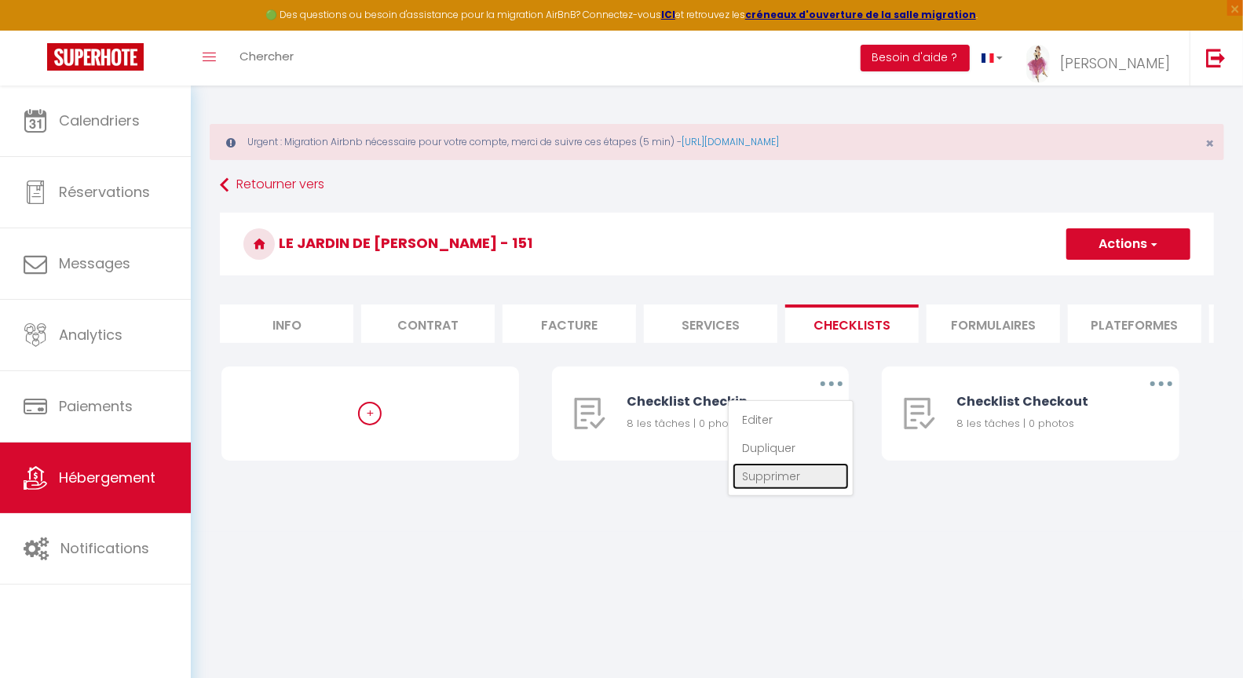
click at [792, 490] on link "Supprimer" at bounding box center [790, 476] width 116 height 27
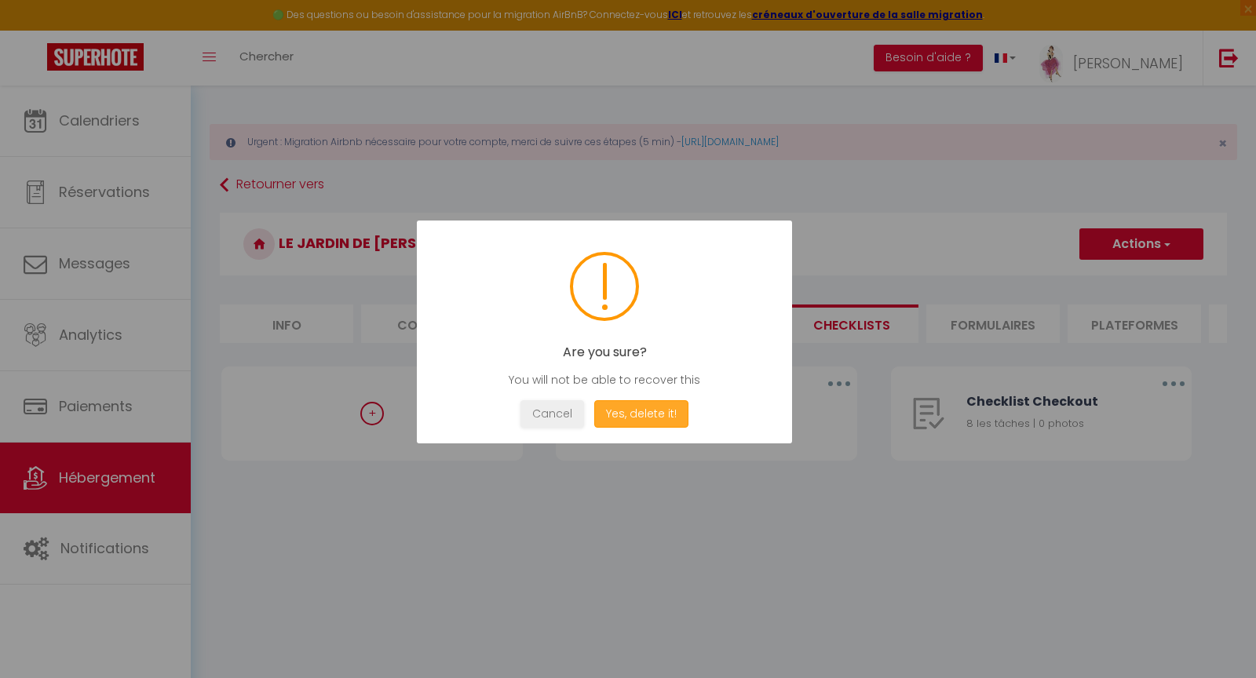
click at [634, 415] on button "Yes, delete it!" at bounding box center [641, 413] width 94 height 27
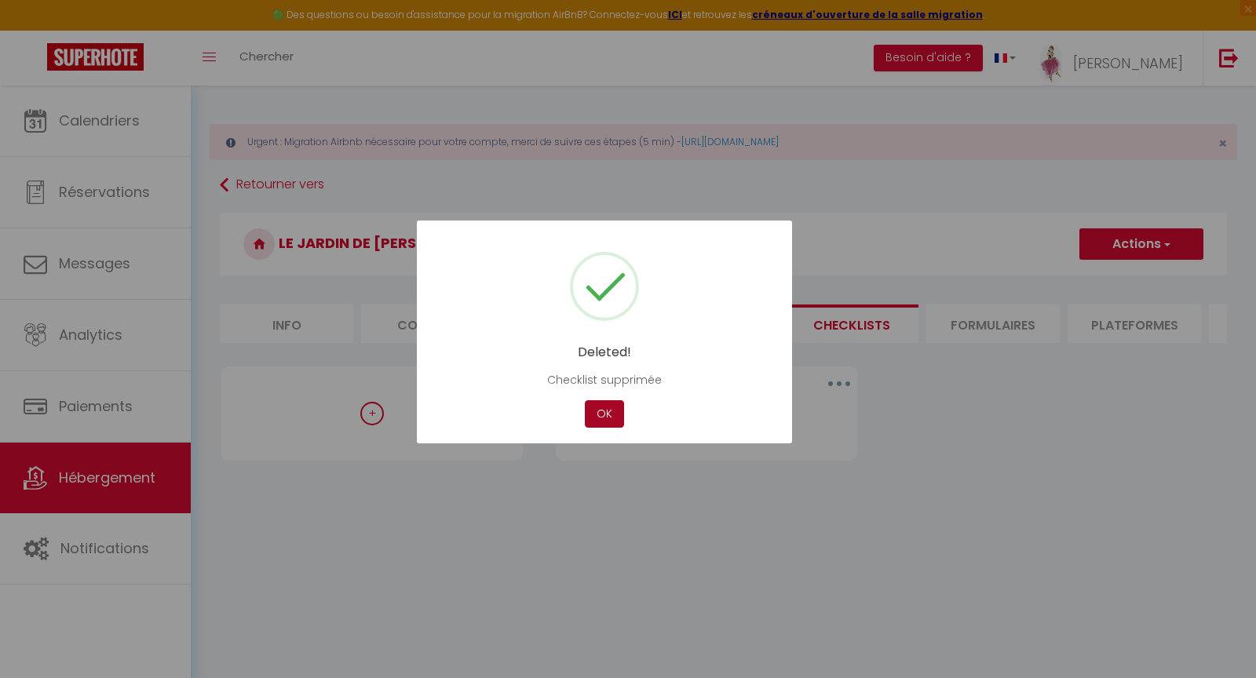
click at [614, 413] on button "OK" at bounding box center [604, 413] width 39 height 27
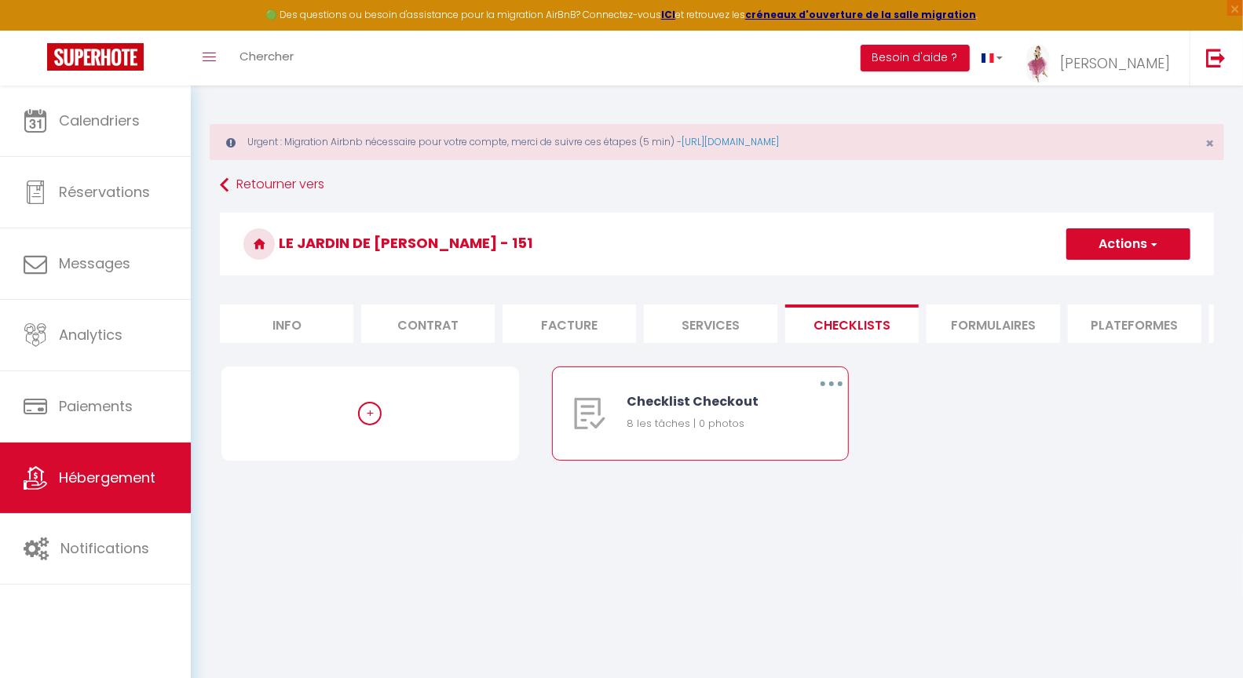
click at [834, 395] on button "button" at bounding box center [831, 383] width 44 height 25
click at [787, 490] on link "Supprimer" at bounding box center [790, 476] width 116 height 27
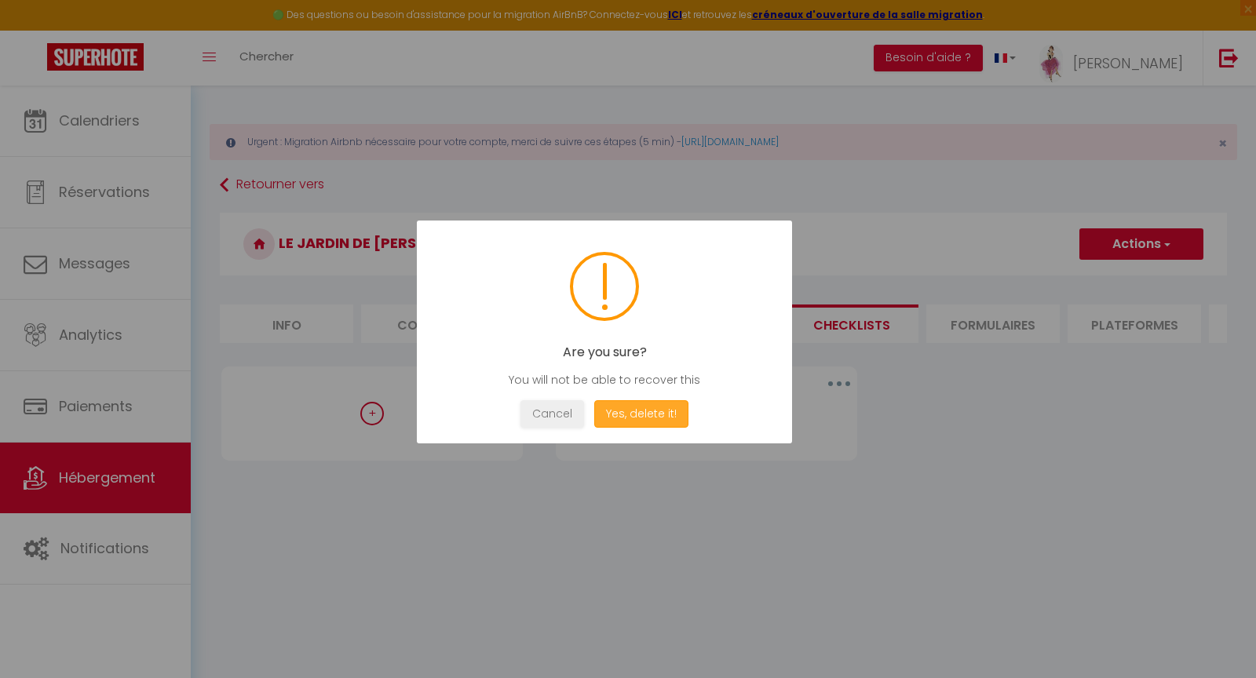
click at [647, 415] on button "Yes, delete it!" at bounding box center [641, 413] width 94 height 27
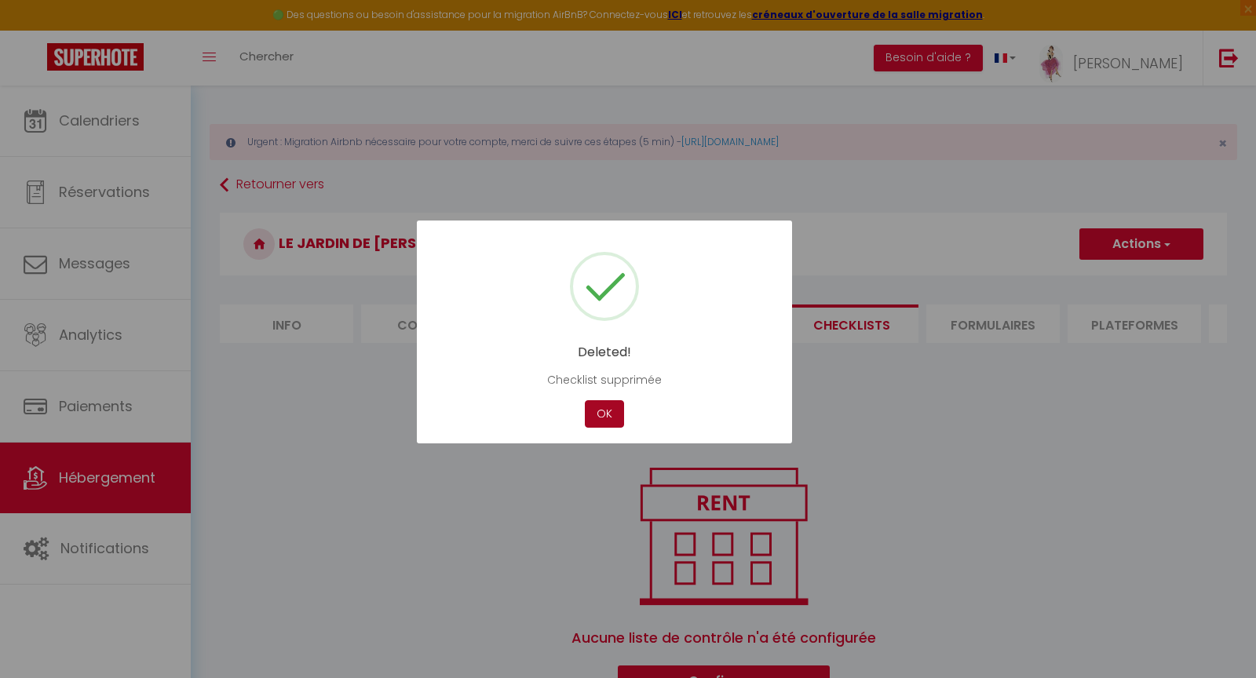
click at [605, 418] on button "OK" at bounding box center [604, 413] width 39 height 27
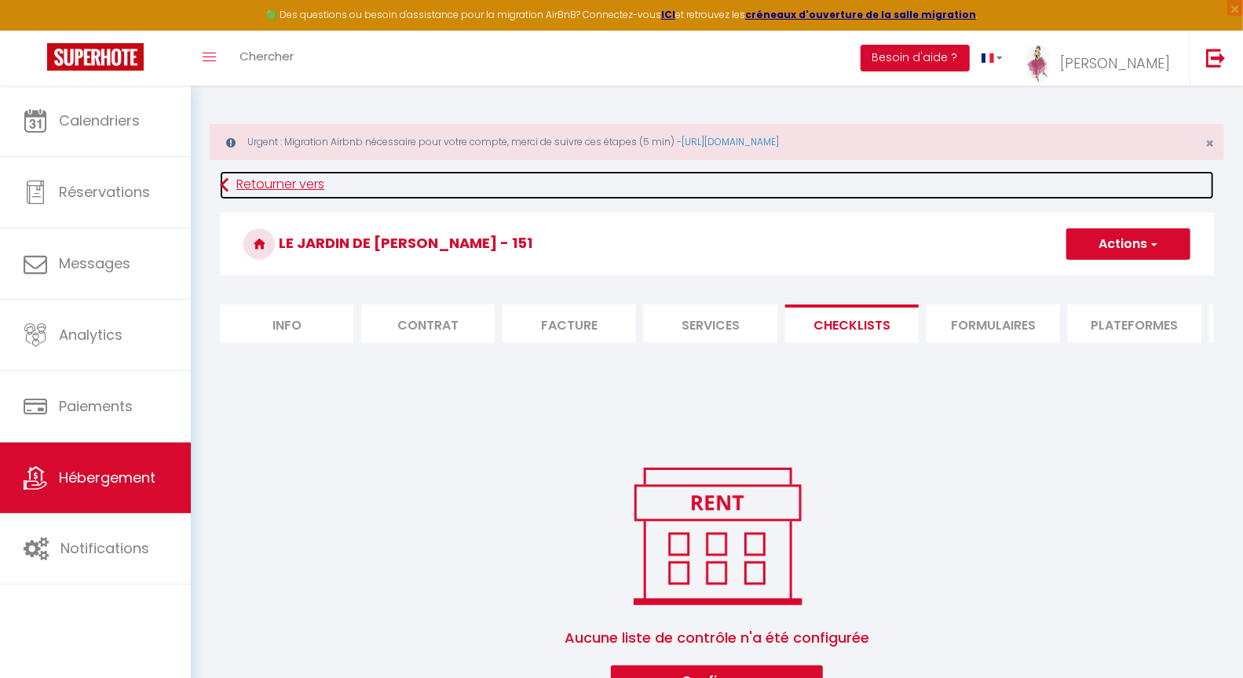
click at [249, 182] on link "Retourner vers" at bounding box center [717, 185] width 994 height 28
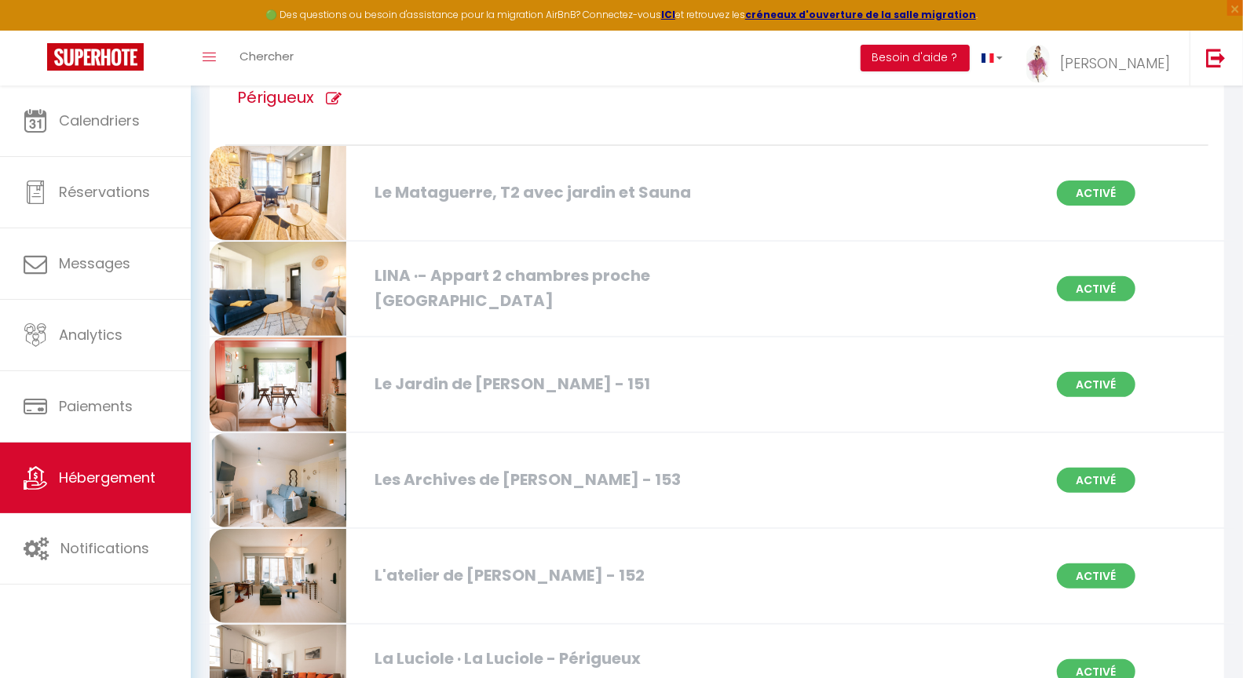
scroll to position [267, 0]
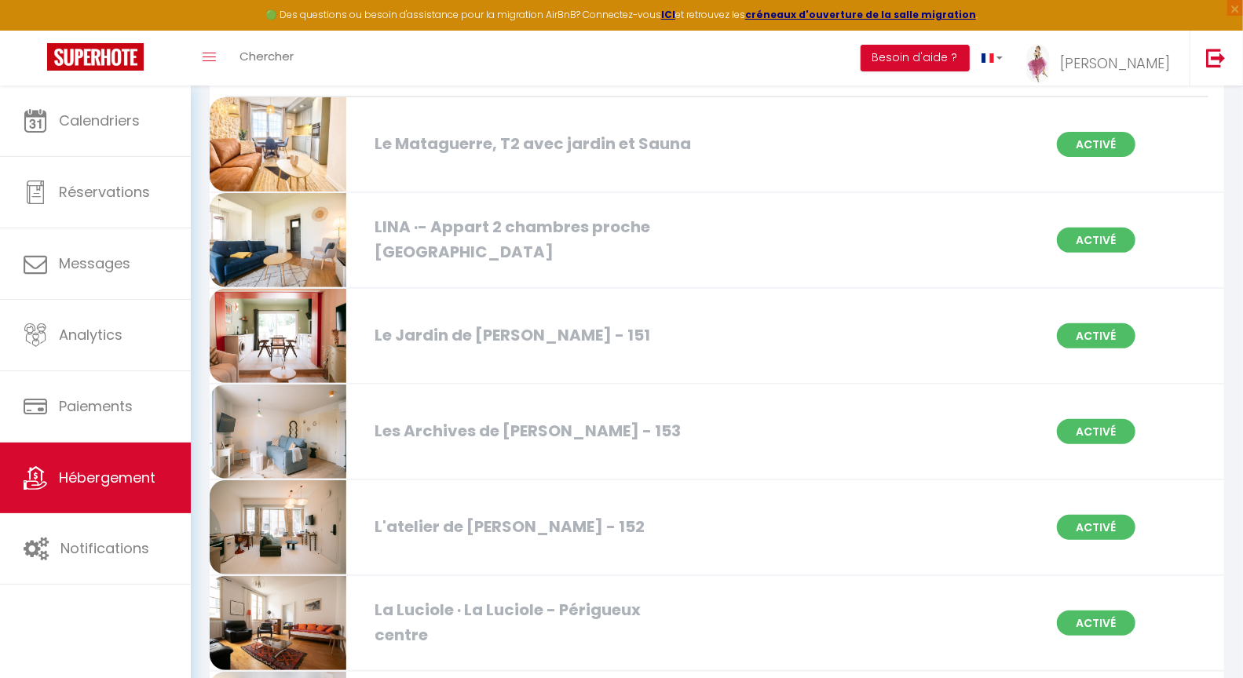
click at [548, 428] on div "Les Archives de [PERSON_NAME] - 153" at bounding box center [529, 431] width 324 height 24
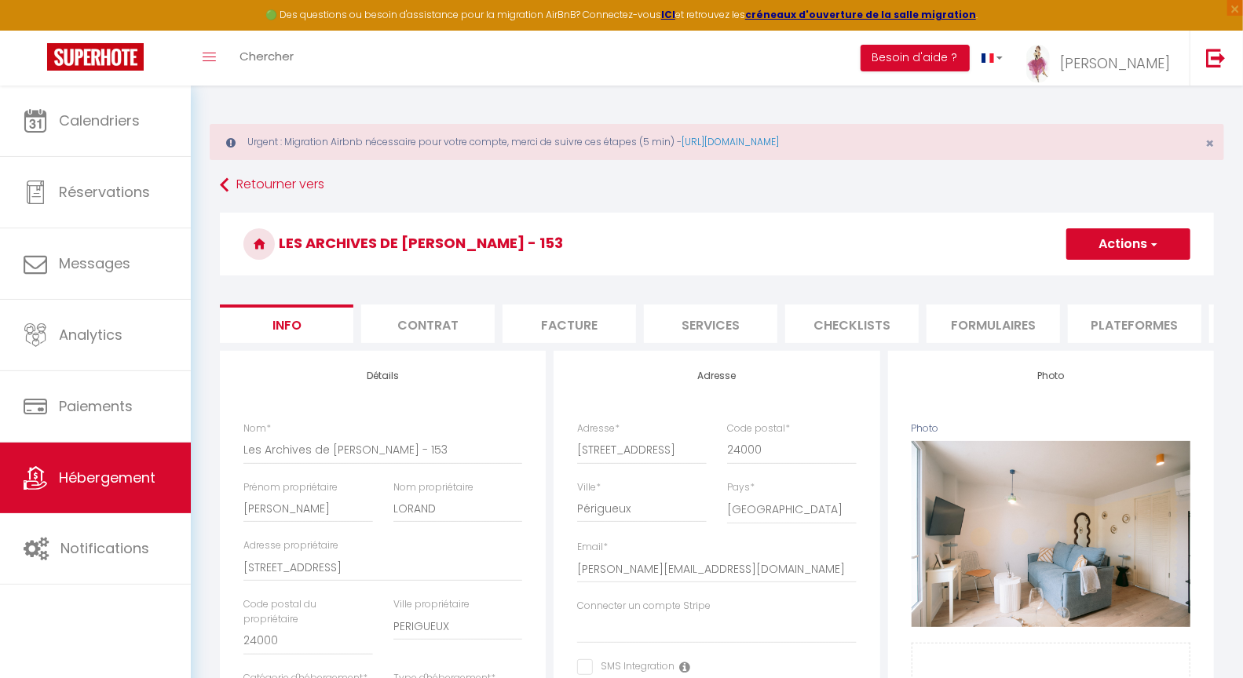
click at [842, 325] on li "Checklists" at bounding box center [851, 324] width 133 height 38
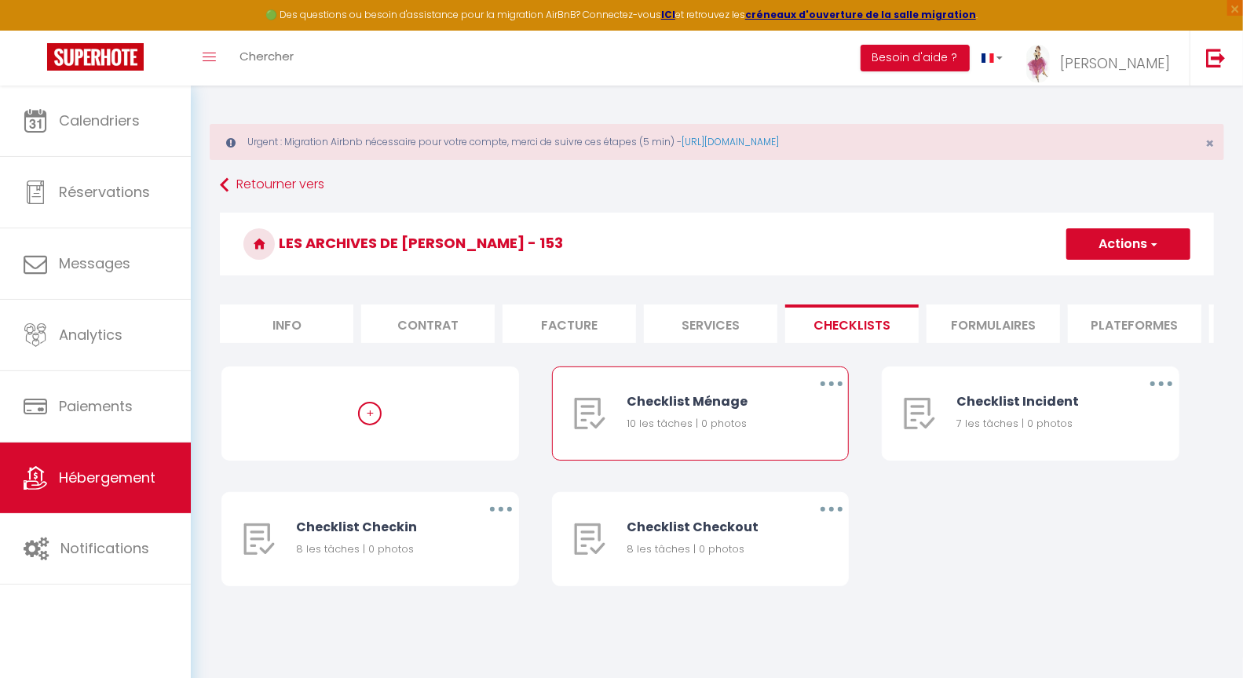
click at [825, 396] on button "button" at bounding box center [831, 383] width 44 height 25
click at [772, 490] on link "Supprimer" at bounding box center [790, 476] width 116 height 27
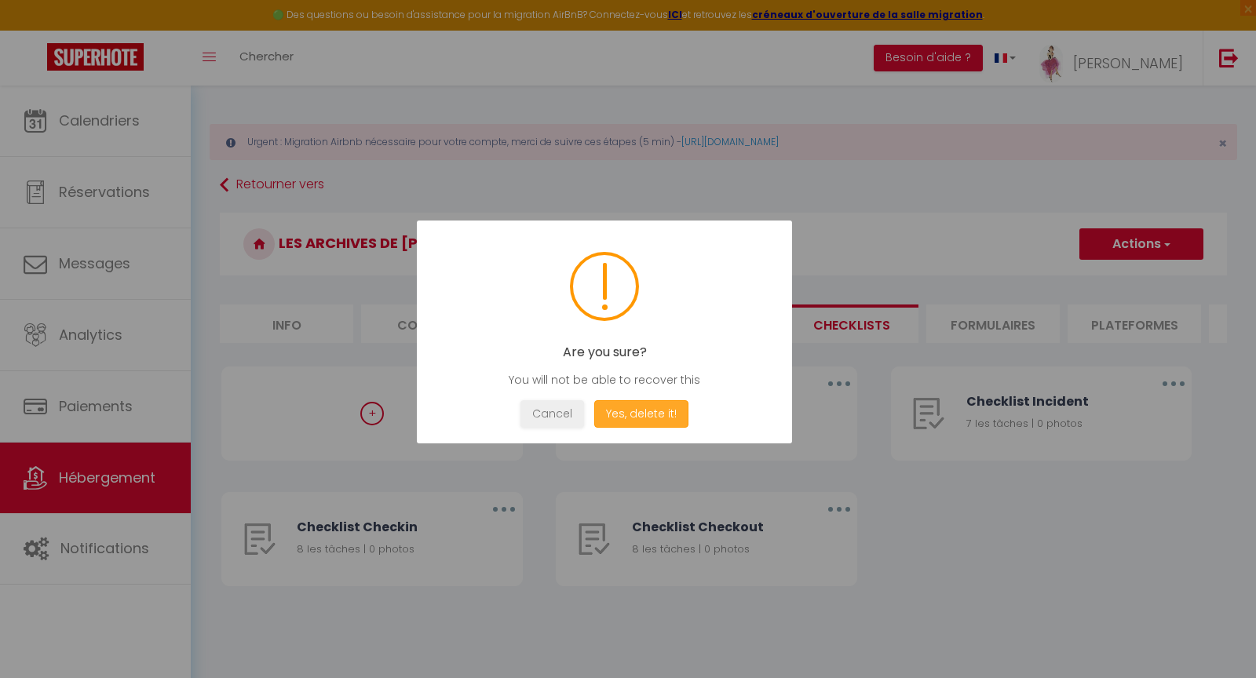
click at [653, 418] on button "Yes, delete it!" at bounding box center [641, 413] width 94 height 27
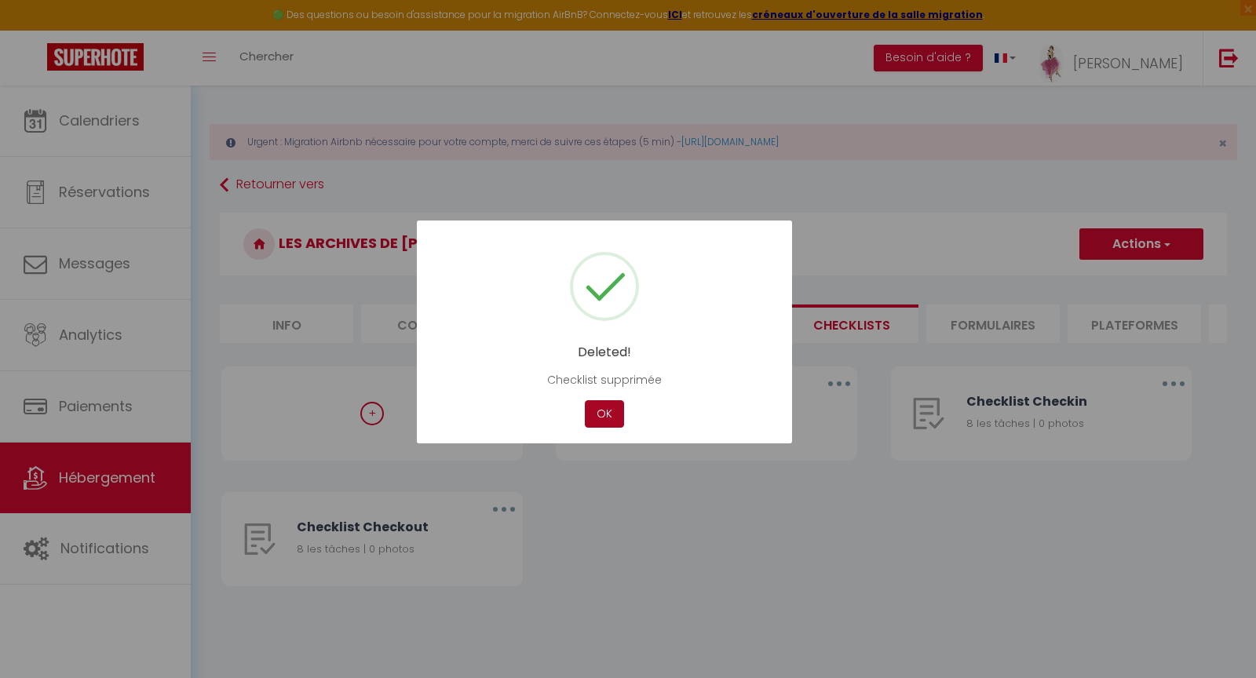
click at [612, 418] on button "OK" at bounding box center [604, 413] width 39 height 27
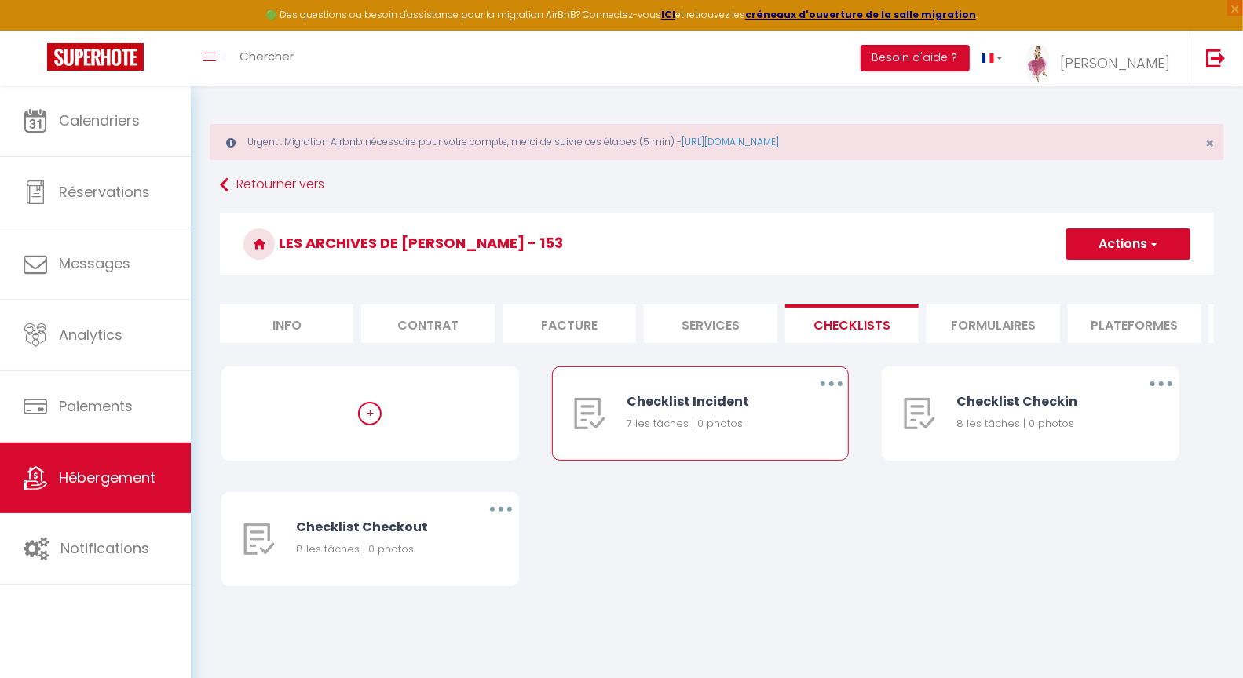
drag, startPoint x: 831, startPoint y: 395, endPoint x: 823, endPoint y: 397, distance: 8.2
click at [831, 386] on icon "button" at bounding box center [831, 384] width 5 height 5
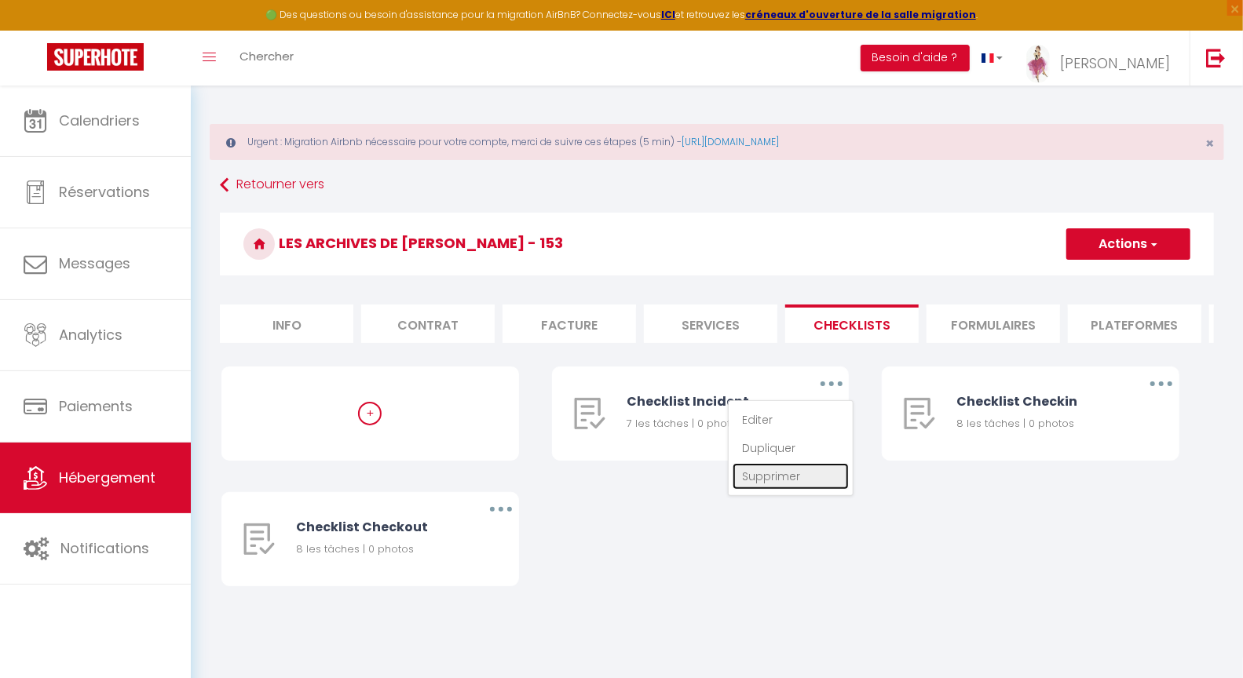
click at [770, 490] on link "Supprimer" at bounding box center [790, 476] width 116 height 27
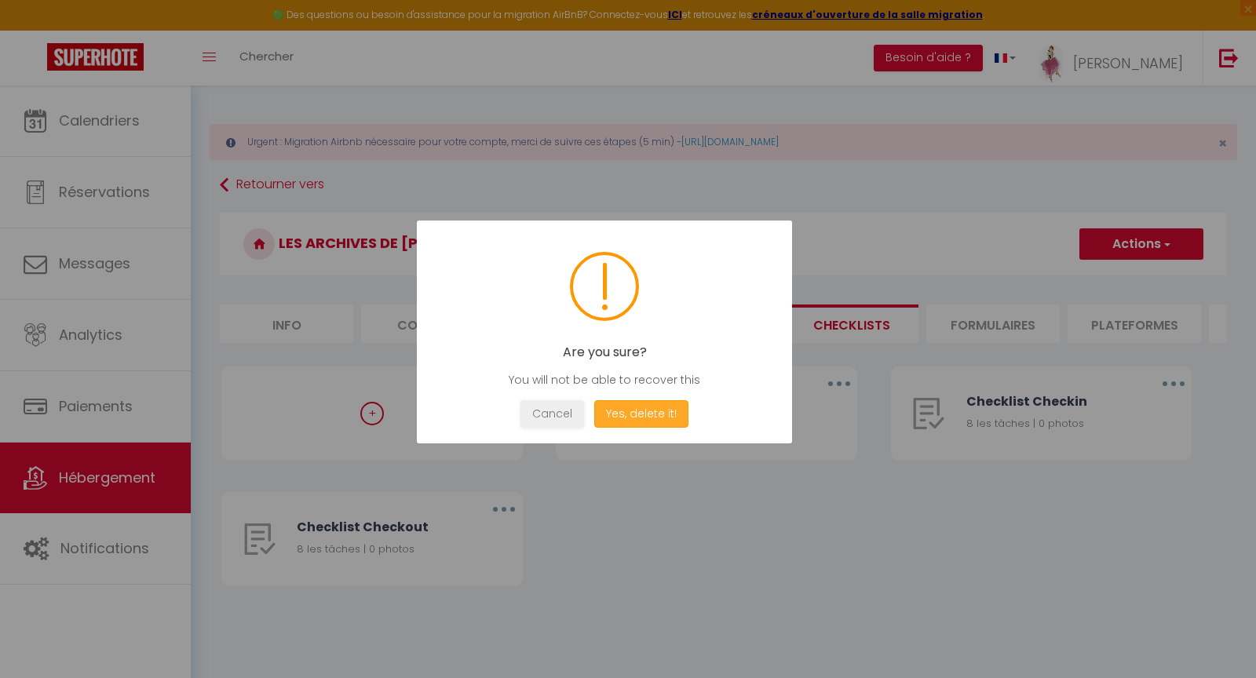
click at [626, 411] on button "Yes, delete it!" at bounding box center [641, 413] width 94 height 27
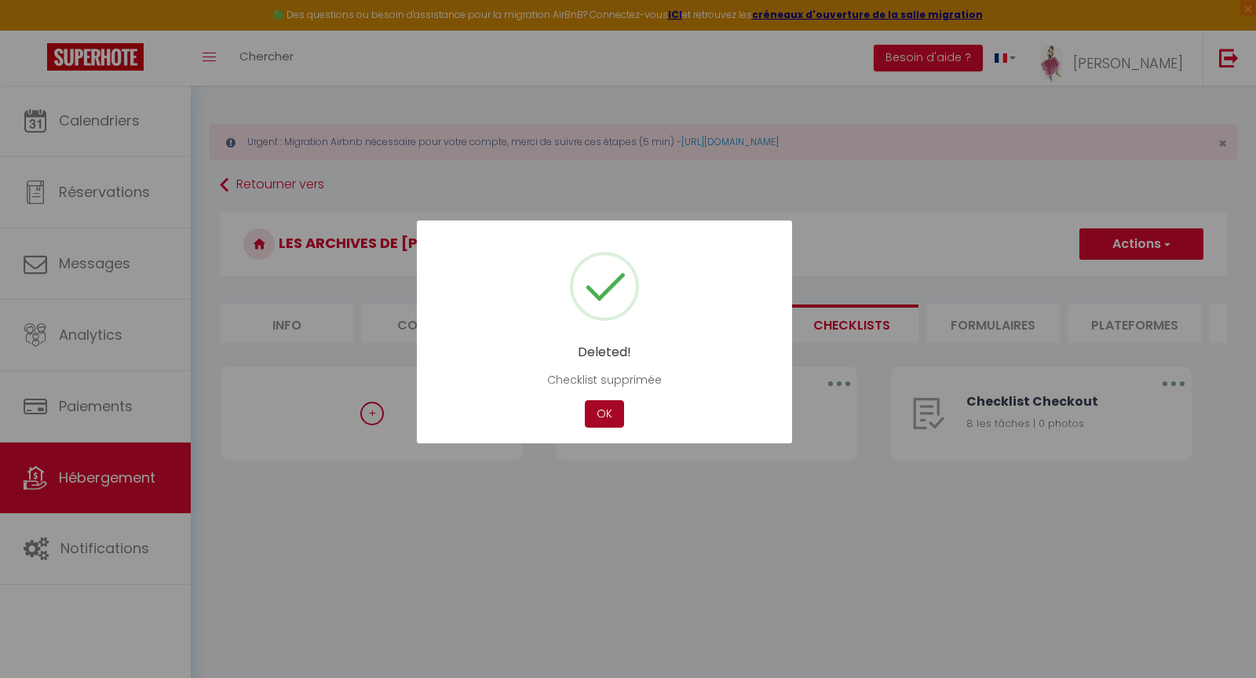
click at [606, 412] on button "OK" at bounding box center [604, 413] width 39 height 27
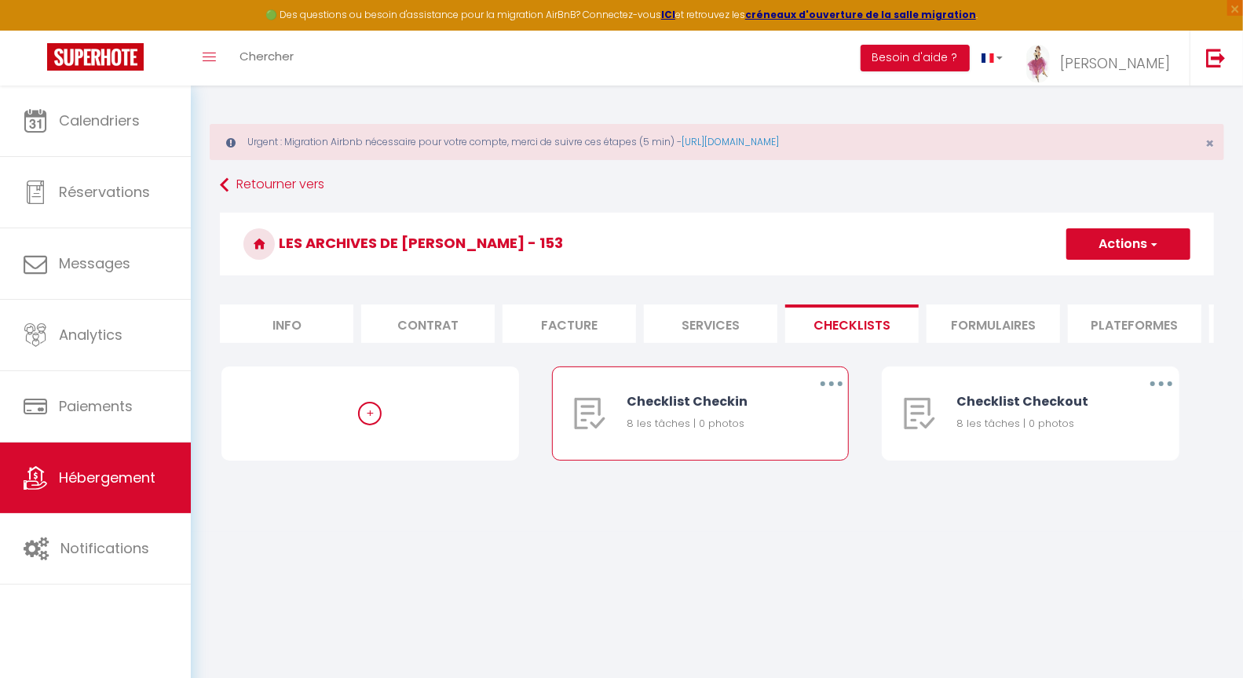
click at [833, 393] on button "button" at bounding box center [831, 383] width 44 height 25
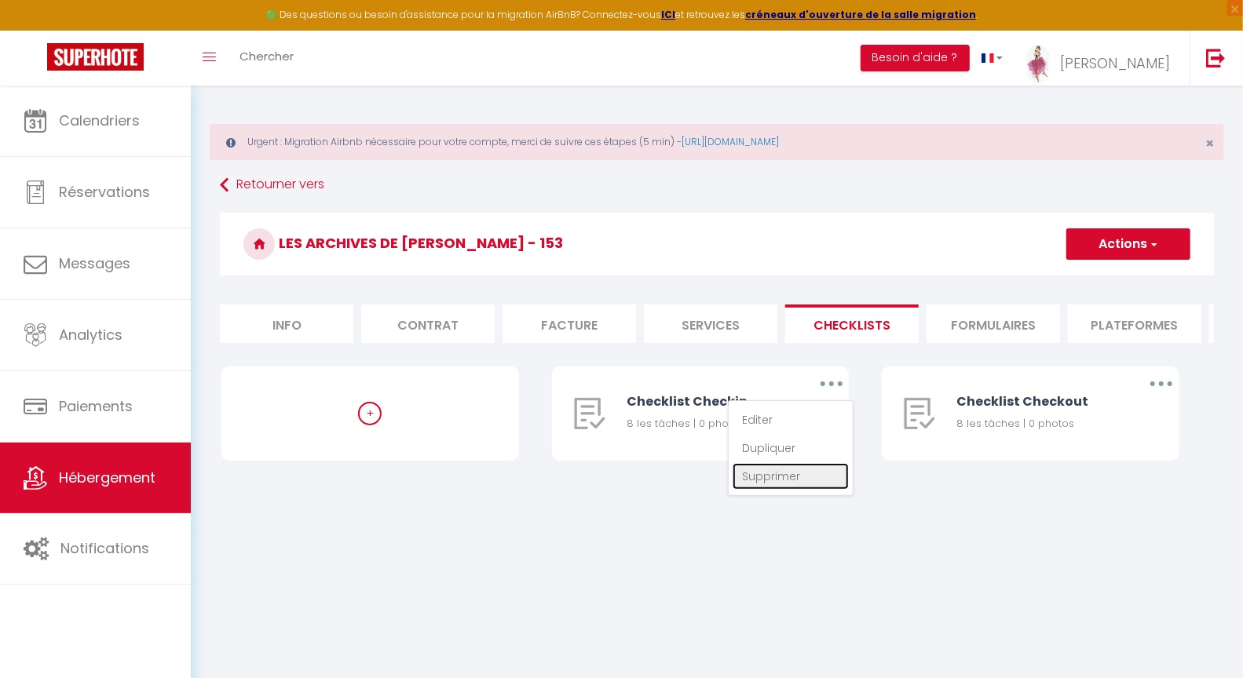
click at [774, 490] on link "Supprimer" at bounding box center [790, 476] width 116 height 27
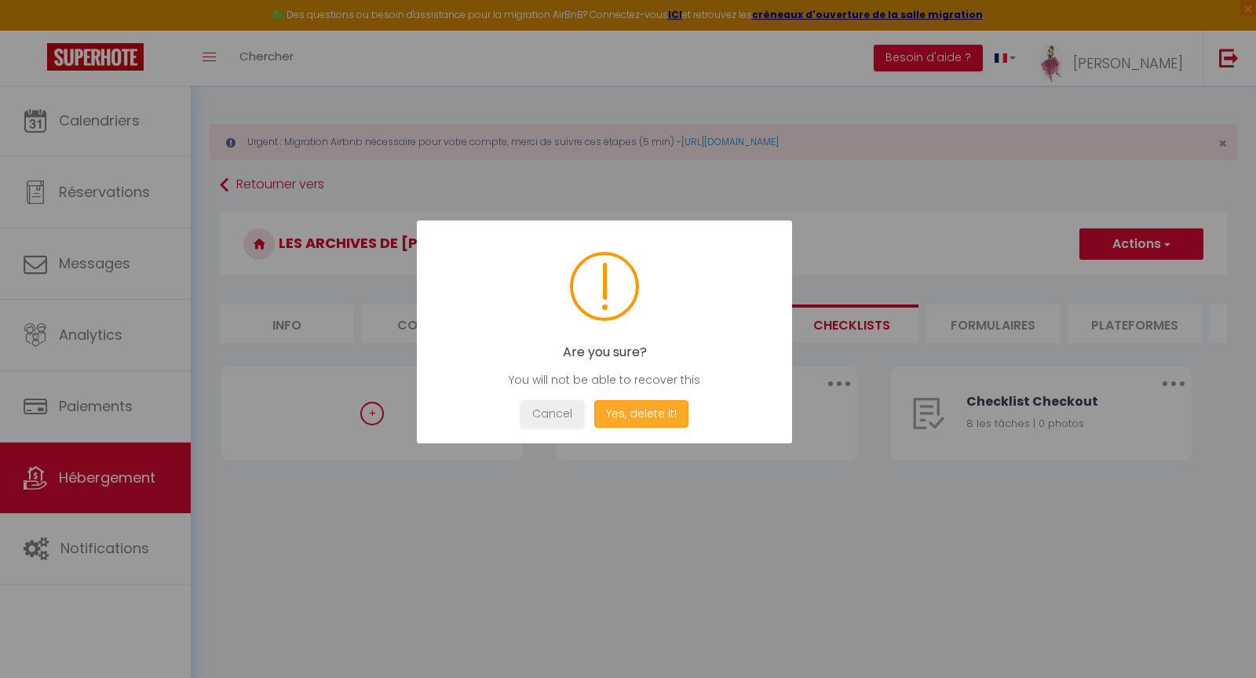
click at [618, 415] on button "Yes, delete it!" at bounding box center [641, 413] width 94 height 27
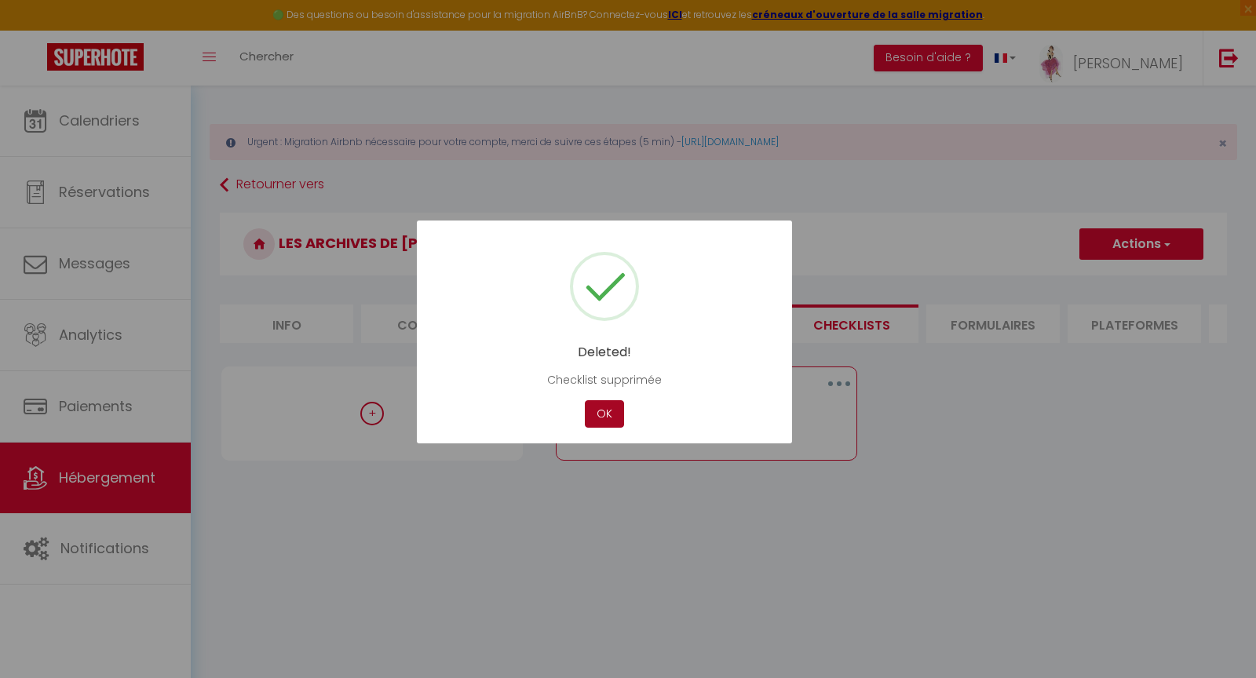
drag, startPoint x: 597, startPoint y: 411, endPoint x: 630, endPoint y: 406, distance: 33.3
click at [599, 410] on button "OK" at bounding box center [604, 413] width 39 height 27
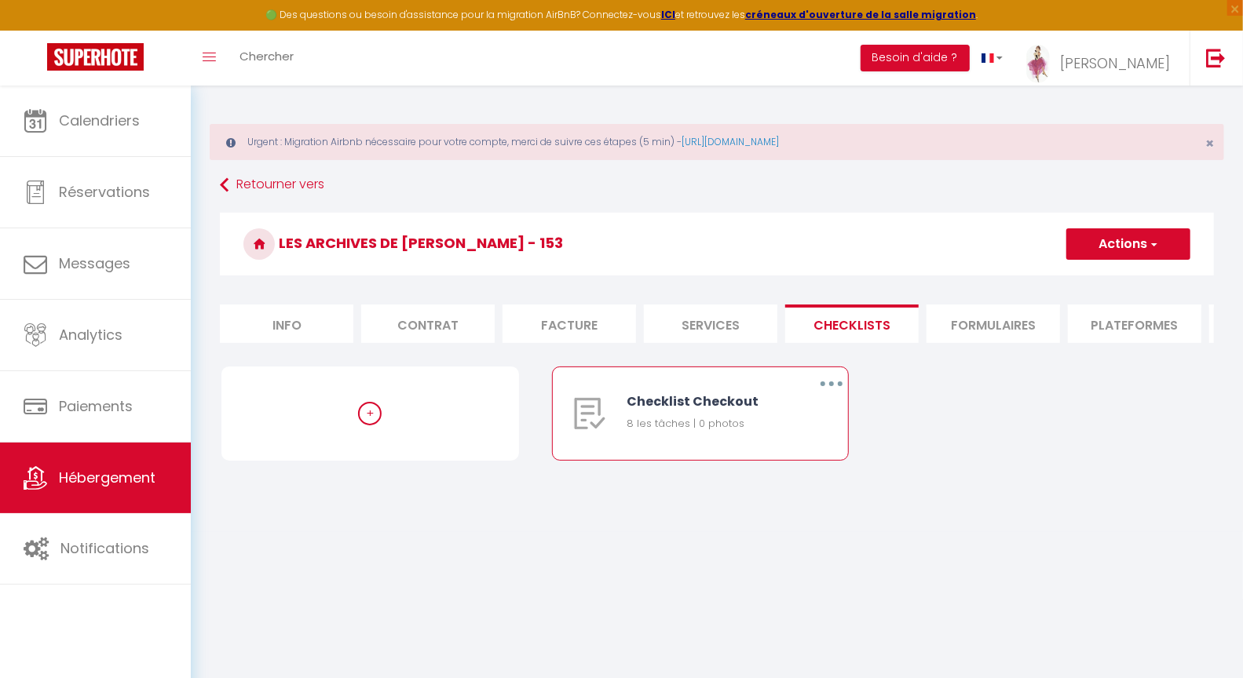
click at [838, 394] on button "button" at bounding box center [831, 383] width 44 height 25
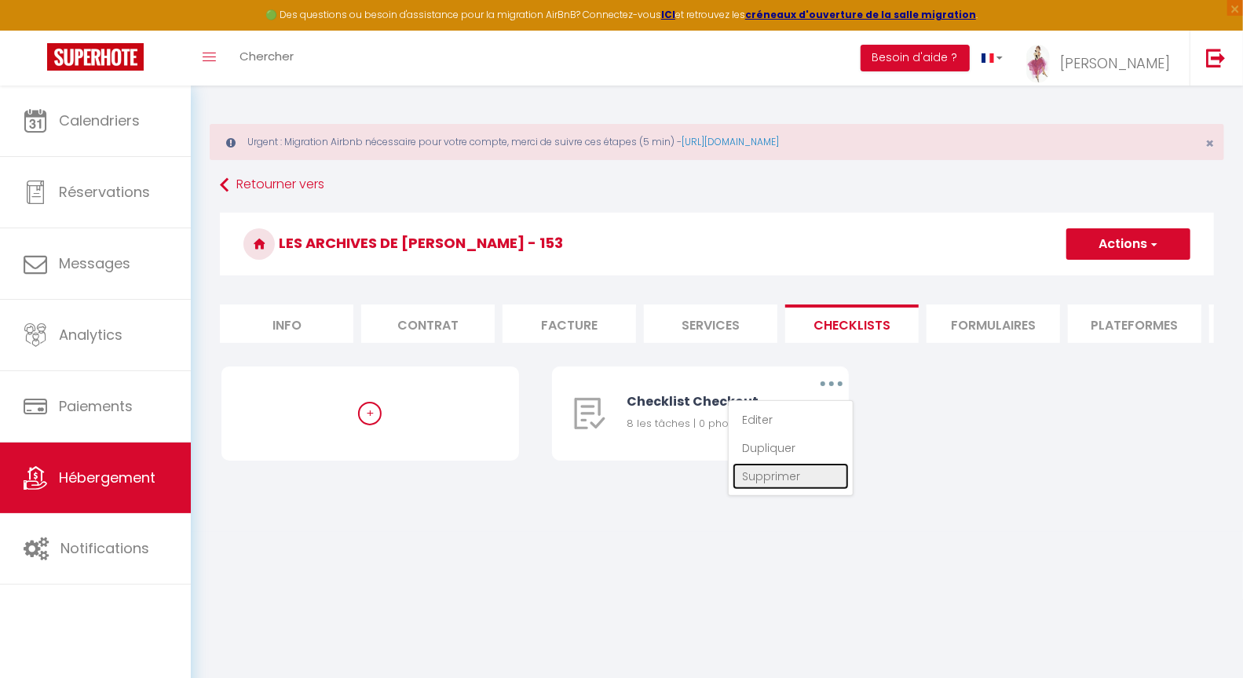
click at [781, 490] on link "Supprimer" at bounding box center [790, 476] width 116 height 27
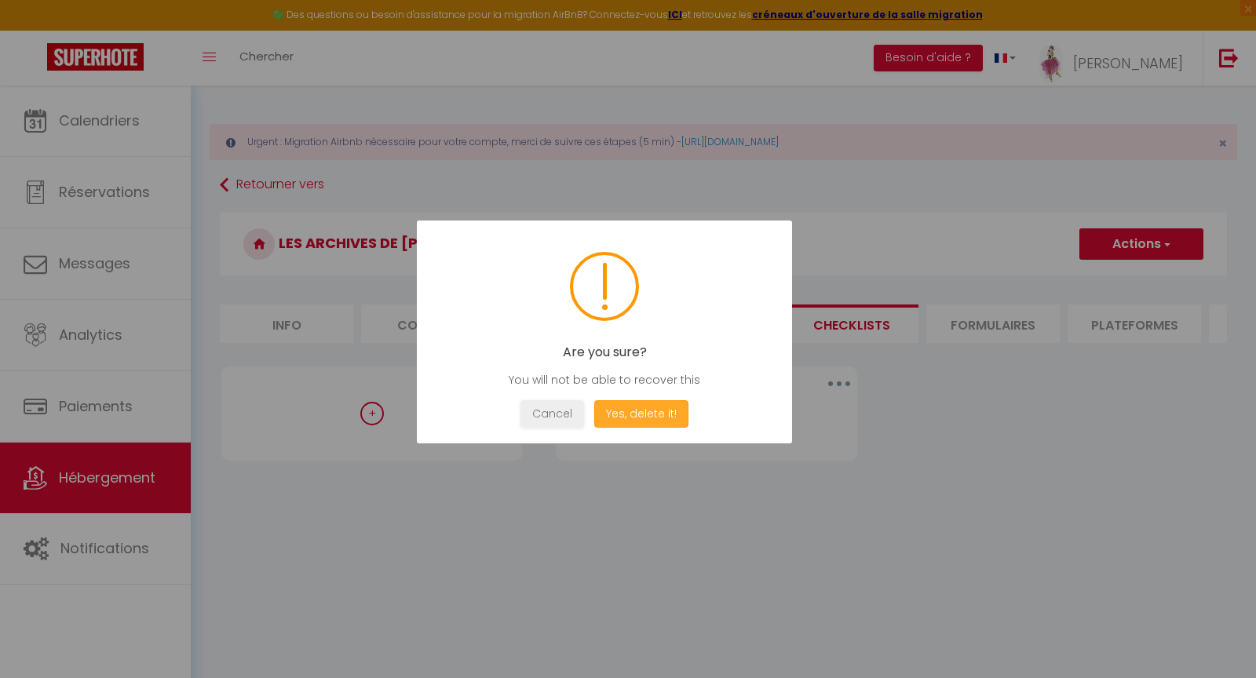
click at [659, 415] on button "Yes, delete it!" at bounding box center [641, 413] width 94 height 27
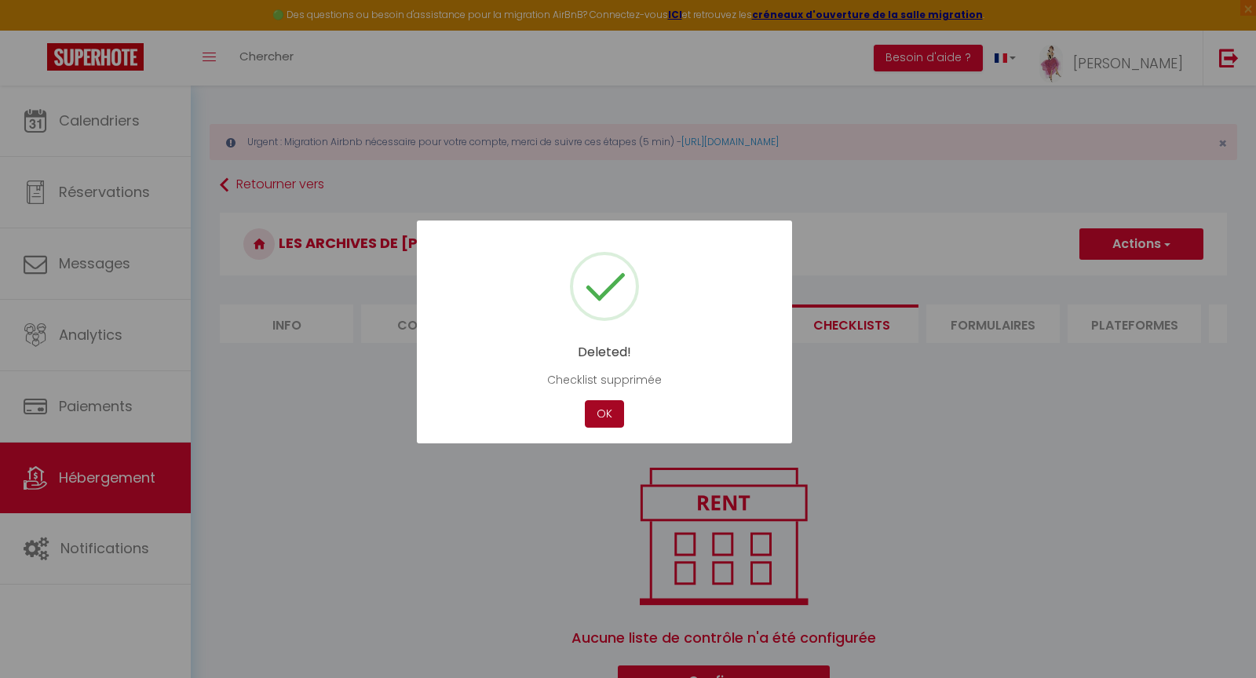
click at [605, 414] on button "OK" at bounding box center [604, 413] width 39 height 27
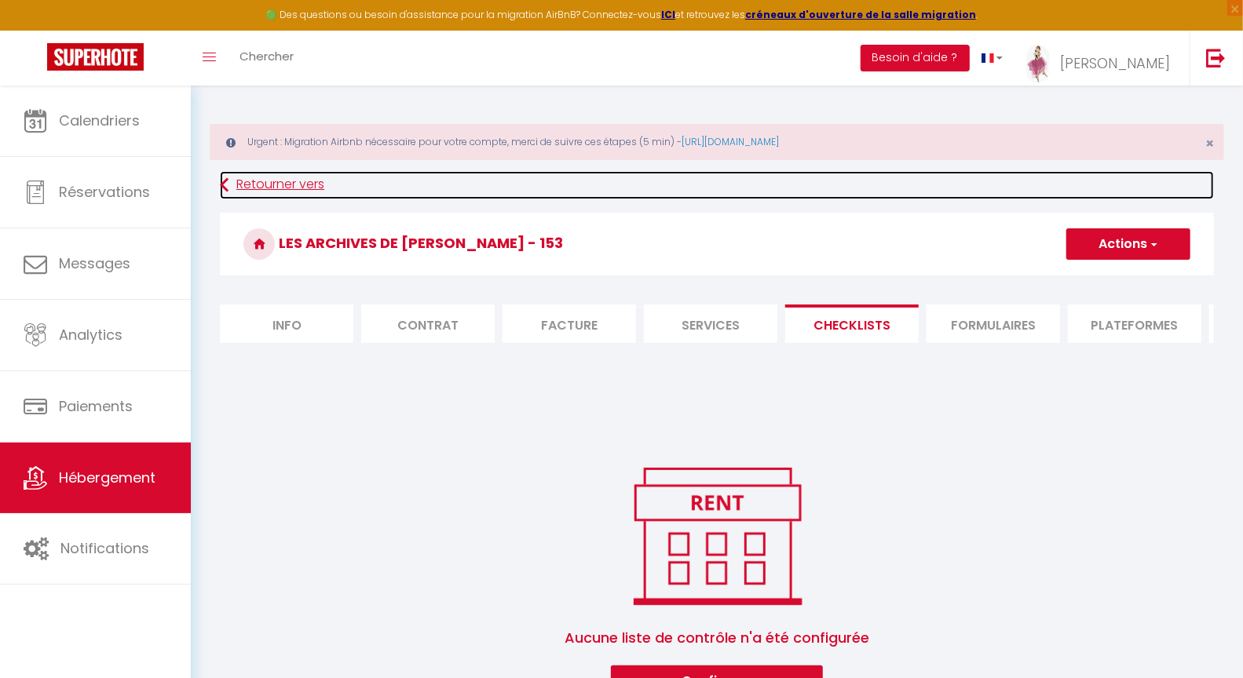
click at [272, 181] on link "Retourner vers" at bounding box center [717, 185] width 994 height 28
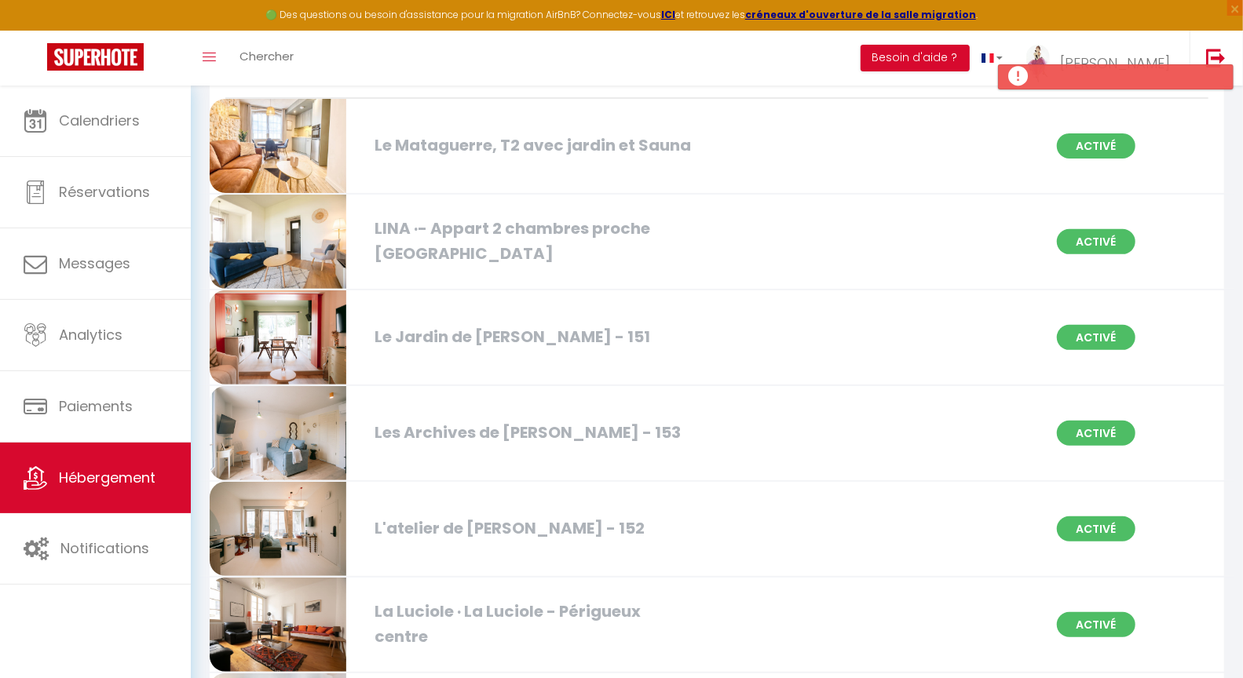
scroll to position [276, 0]
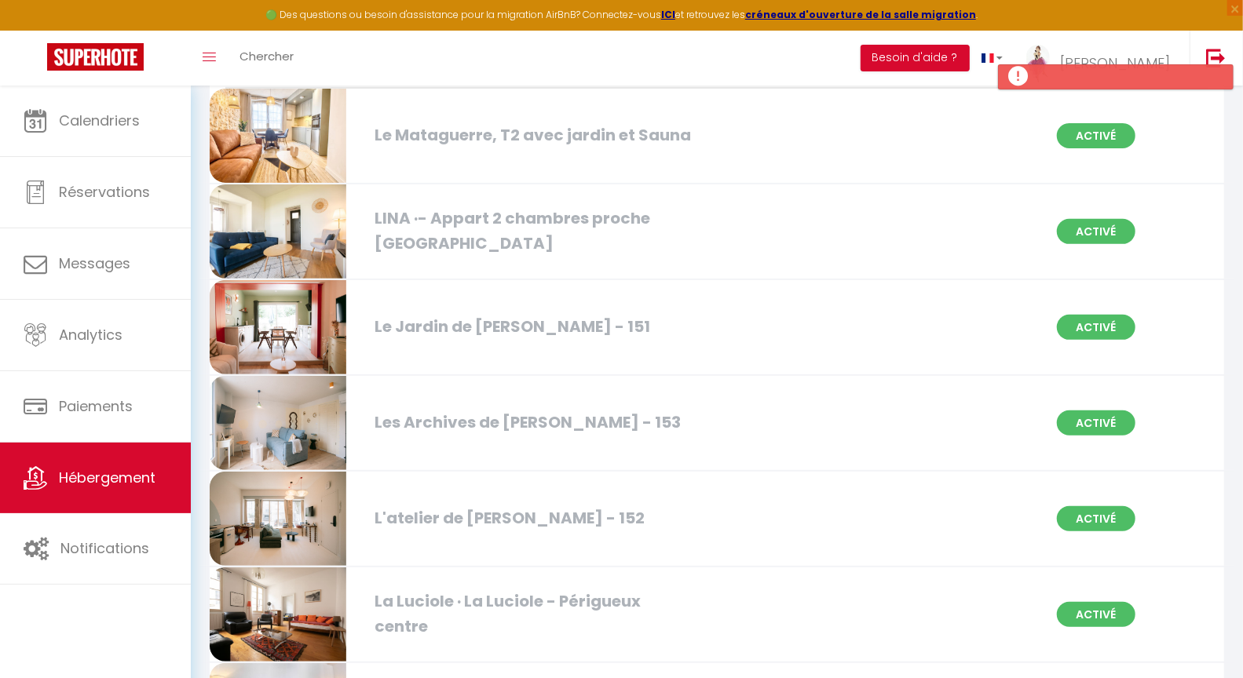
click at [520, 515] on div "L'atelier de [PERSON_NAME] - 152" at bounding box center [529, 518] width 324 height 24
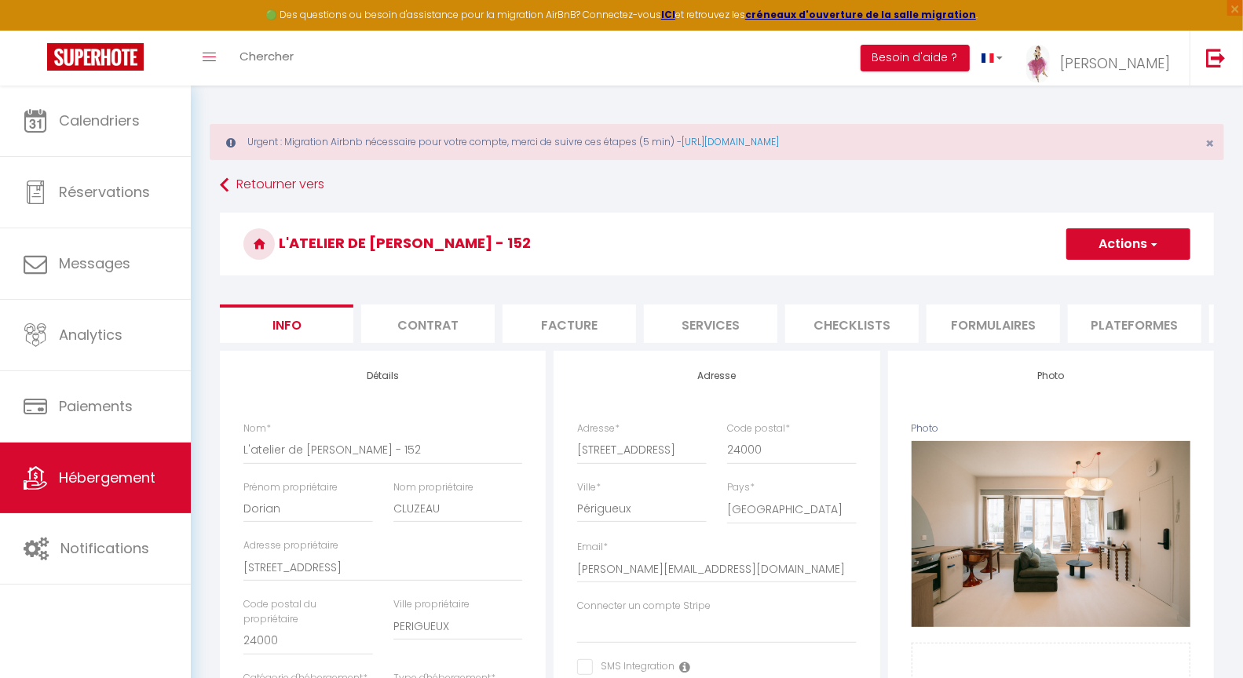
click at [831, 327] on li "Checklists" at bounding box center [851, 324] width 133 height 38
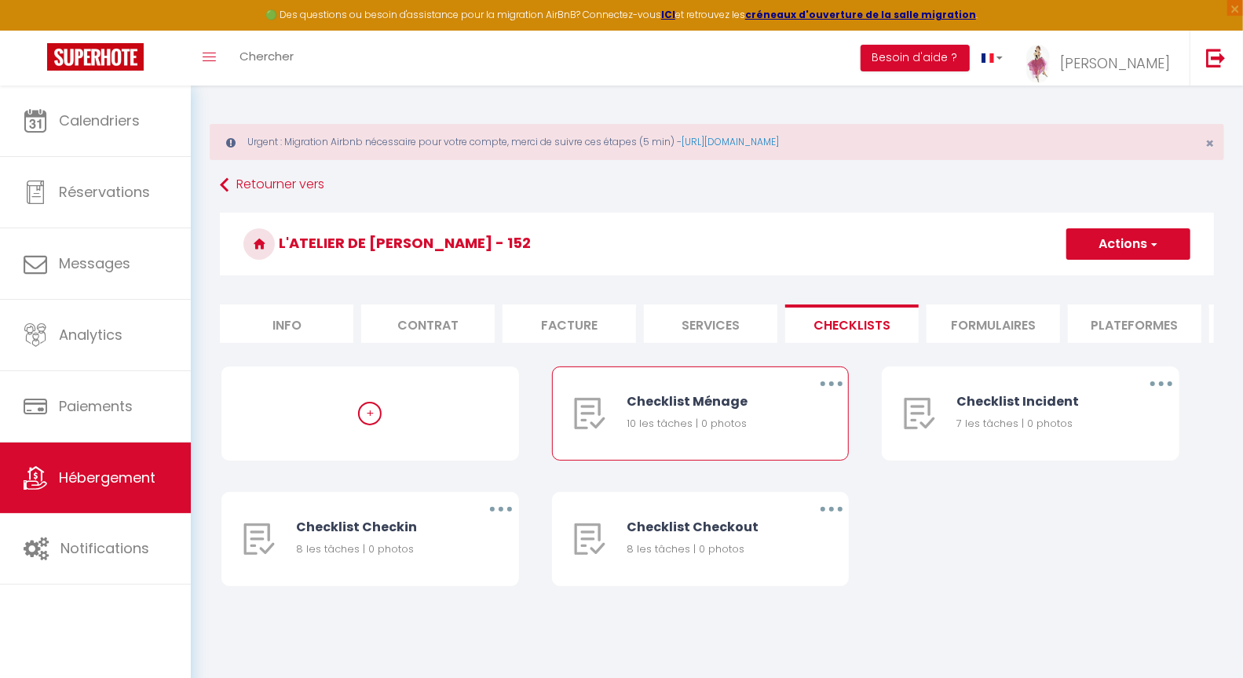
click at [831, 386] on icon "button" at bounding box center [831, 384] width 5 height 5
click at [783, 490] on link "Supprimer" at bounding box center [790, 476] width 116 height 27
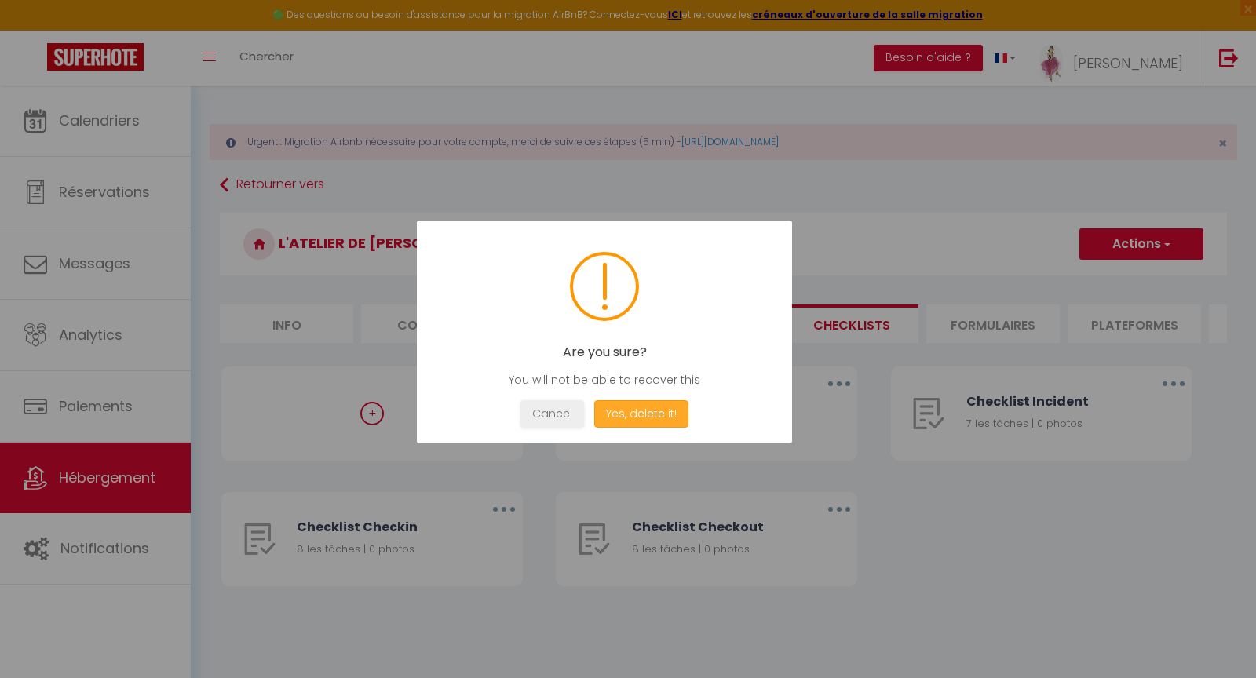
click at [652, 404] on button "Yes, delete it!" at bounding box center [641, 413] width 94 height 27
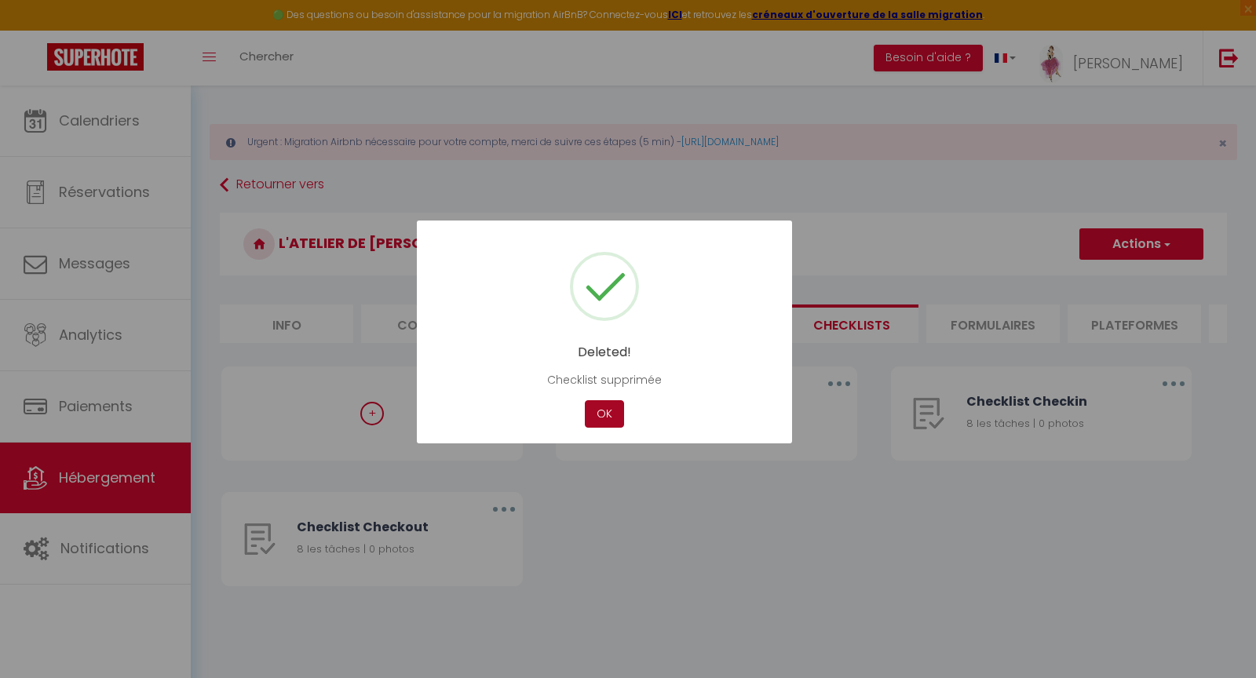
click at [591, 415] on button "OK" at bounding box center [604, 413] width 39 height 27
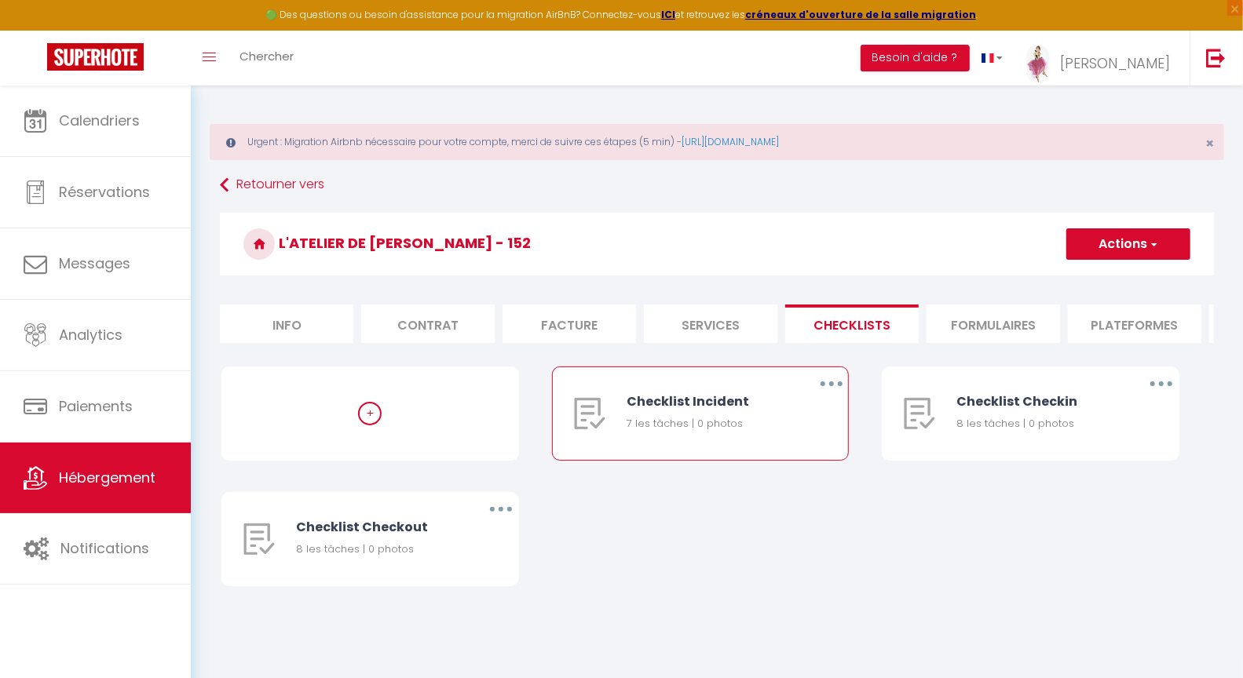
click at [832, 386] on icon "button" at bounding box center [831, 384] width 5 height 5
click at [757, 488] on link "Supprimer" at bounding box center [790, 476] width 116 height 27
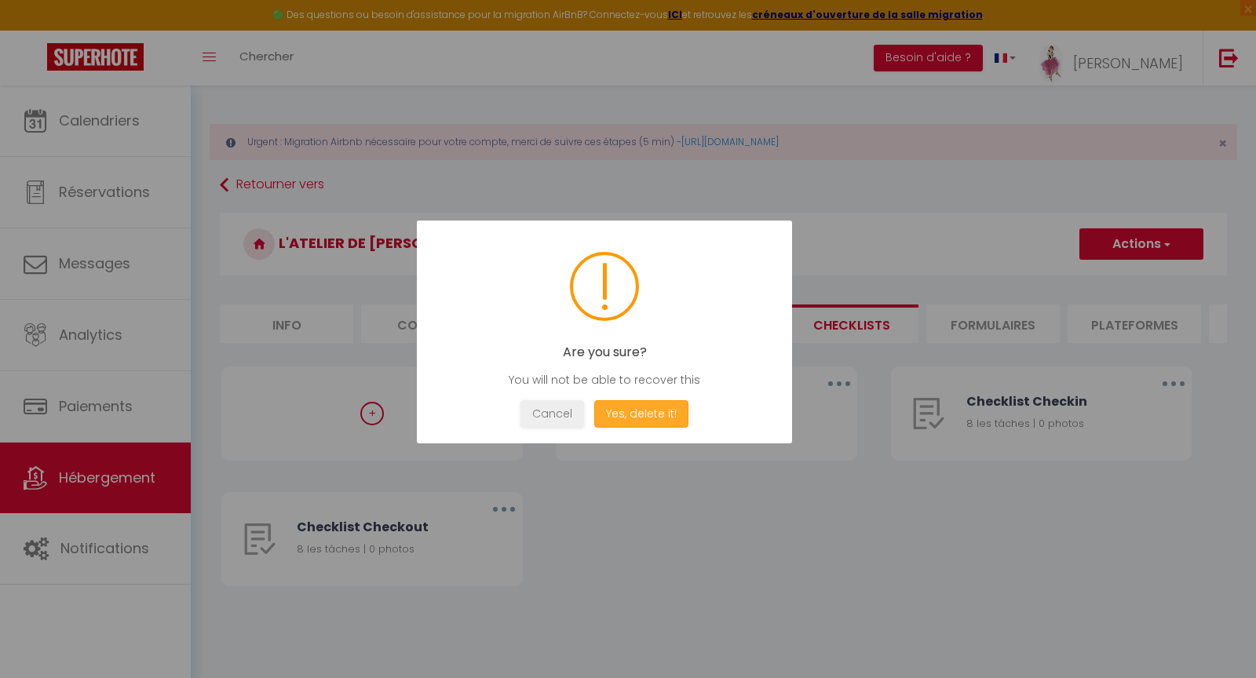
click at [636, 412] on button "Yes, delete it!" at bounding box center [641, 413] width 94 height 27
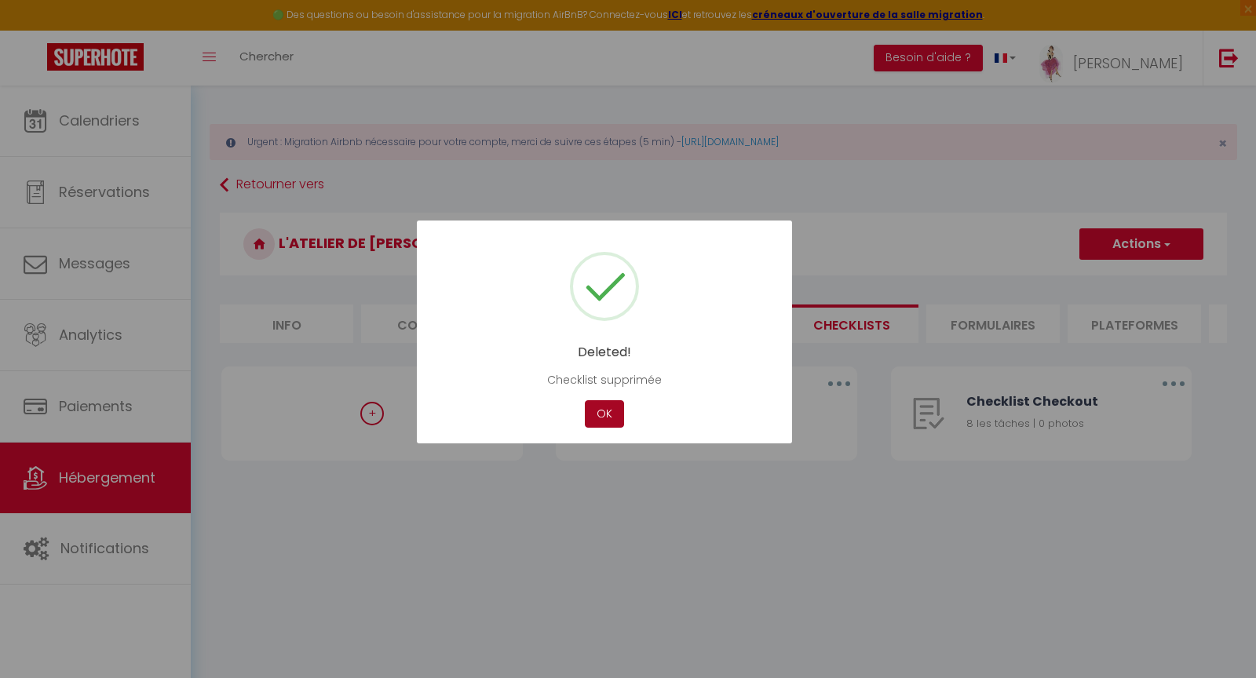
click at [607, 414] on button "OK" at bounding box center [604, 413] width 39 height 27
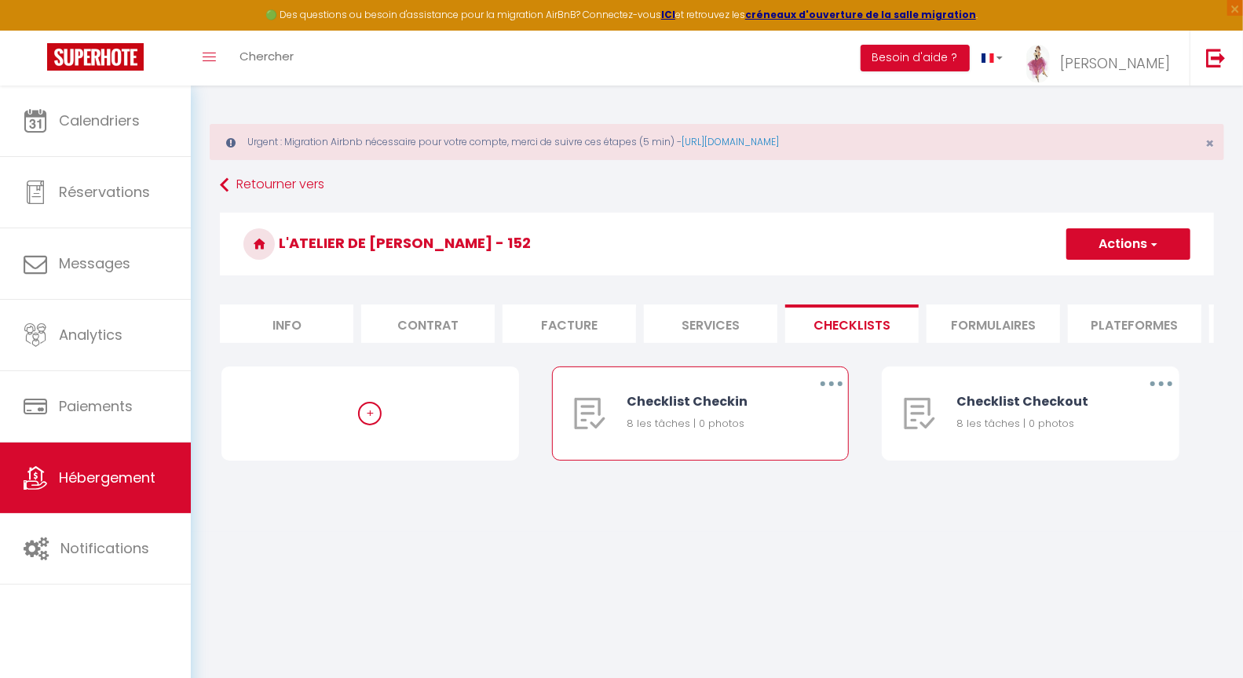
click at [824, 395] on button "button" at bounding box center [831, 383] width 44 height 25
click at [775, 490] on link "Supprimer" at bounding box center [790, 476] width 116 height 27
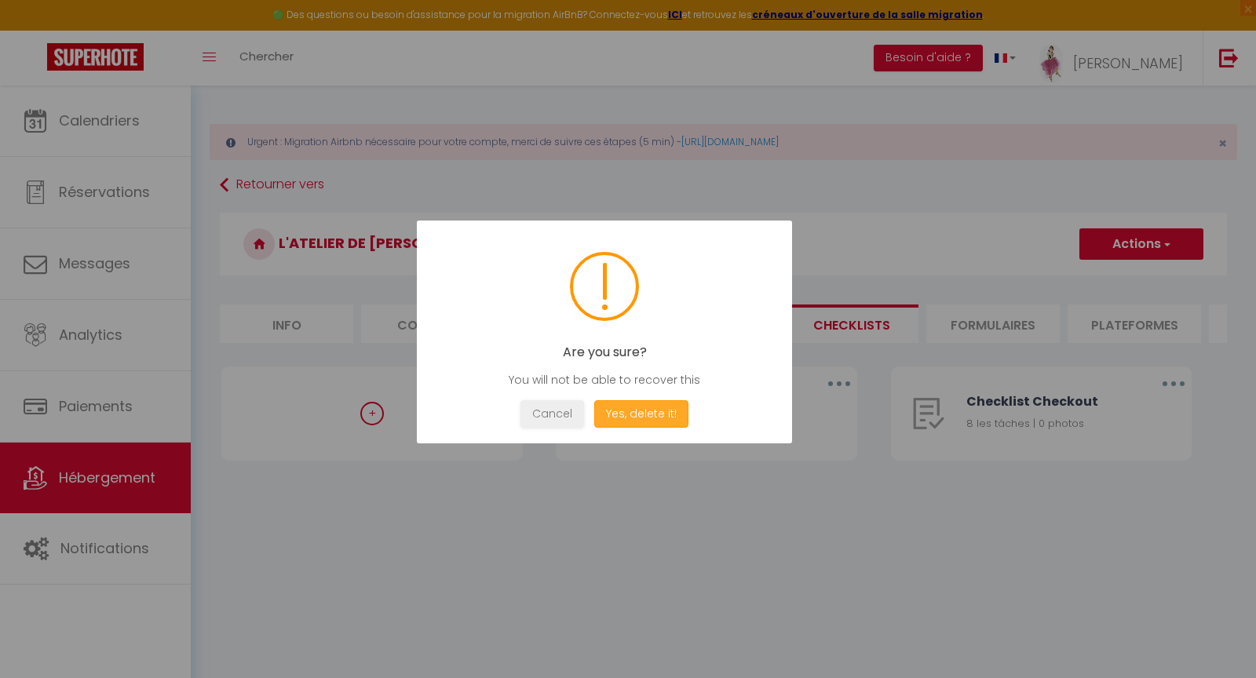
click at [639, 407] on button "Yes, delete it!" at bounding box center [641, 413] width 94 height 27
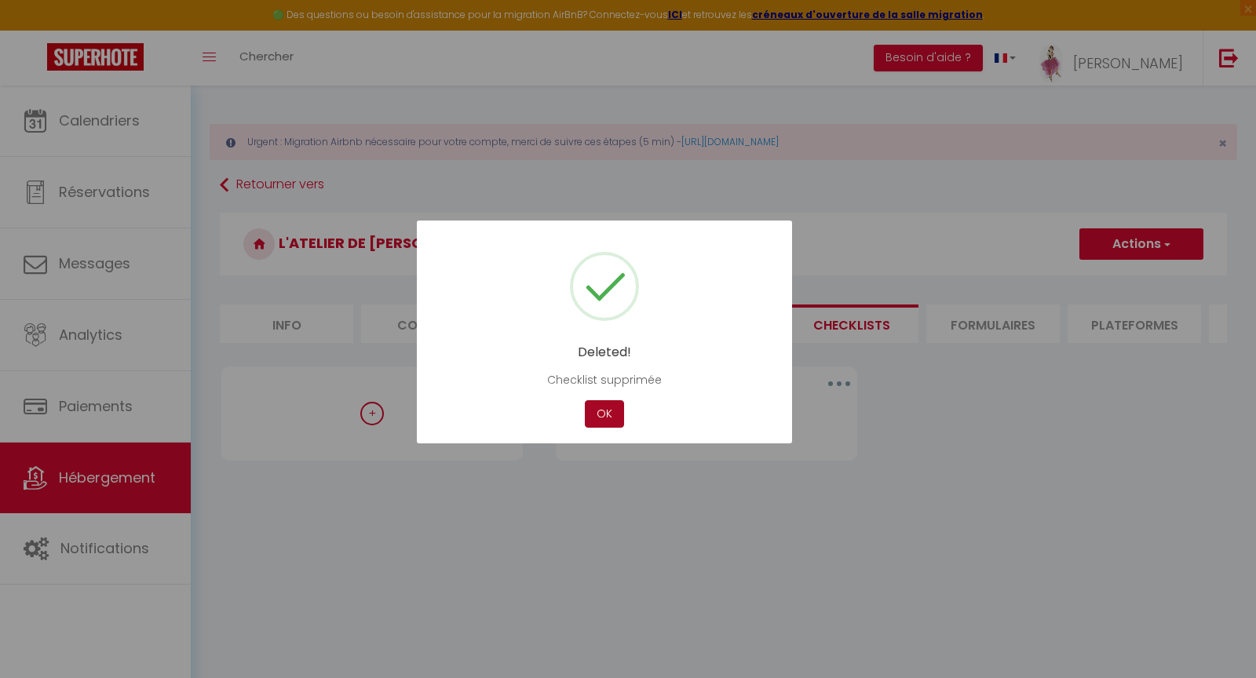
click at [619, 411] on button "OK" at bounding box center [604, 413] width 39 height 27
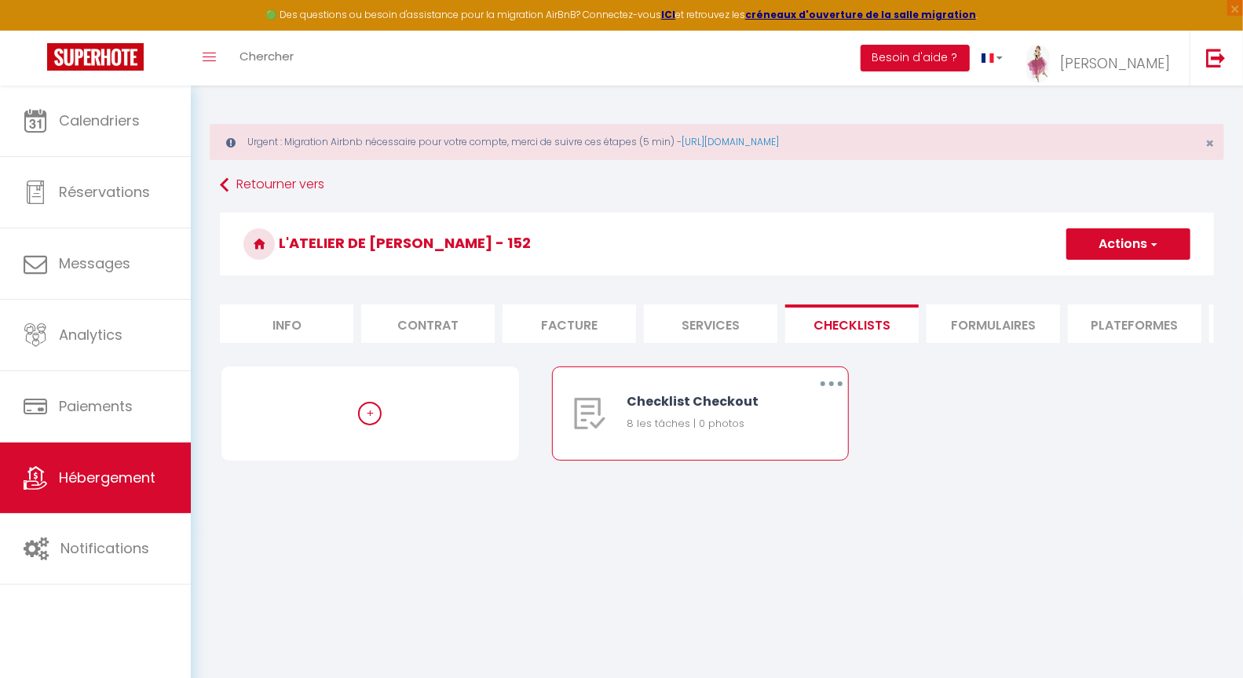
click at [836, 396] on button "button" at bounding box center [831, 383] width 44 height 25
click at [793, 488] on link "Supprimer" at bounding box center [790, 476] width 116 height 27
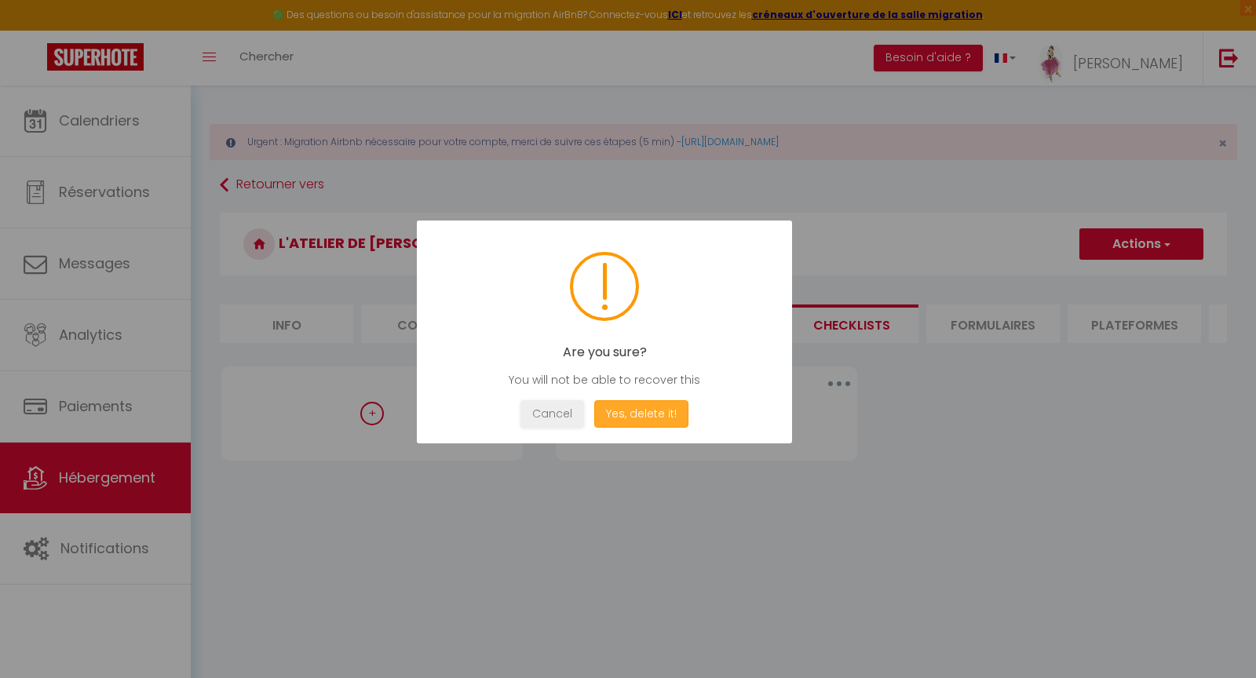
click at [641, 407] on button "Yes, delete it!" at bounding box center [641, 413] width 94 height 27
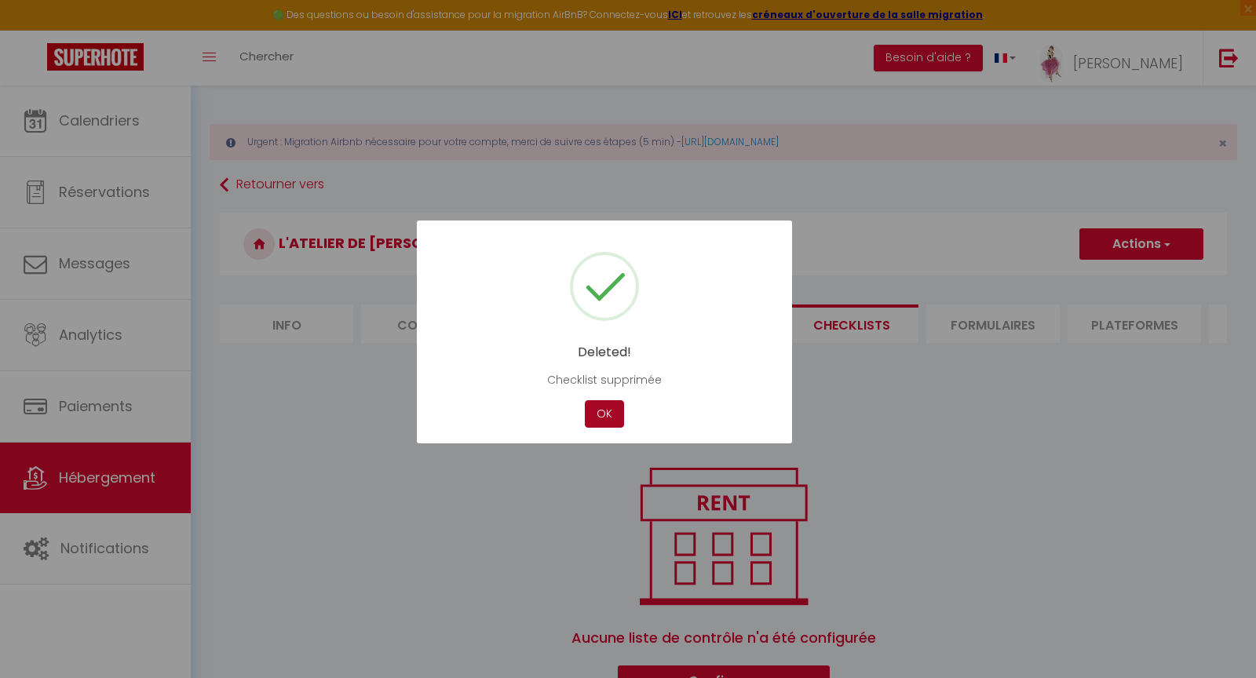
click at [609, 412] on button "OK" at bounding box center [604, 413] width 39 height 27
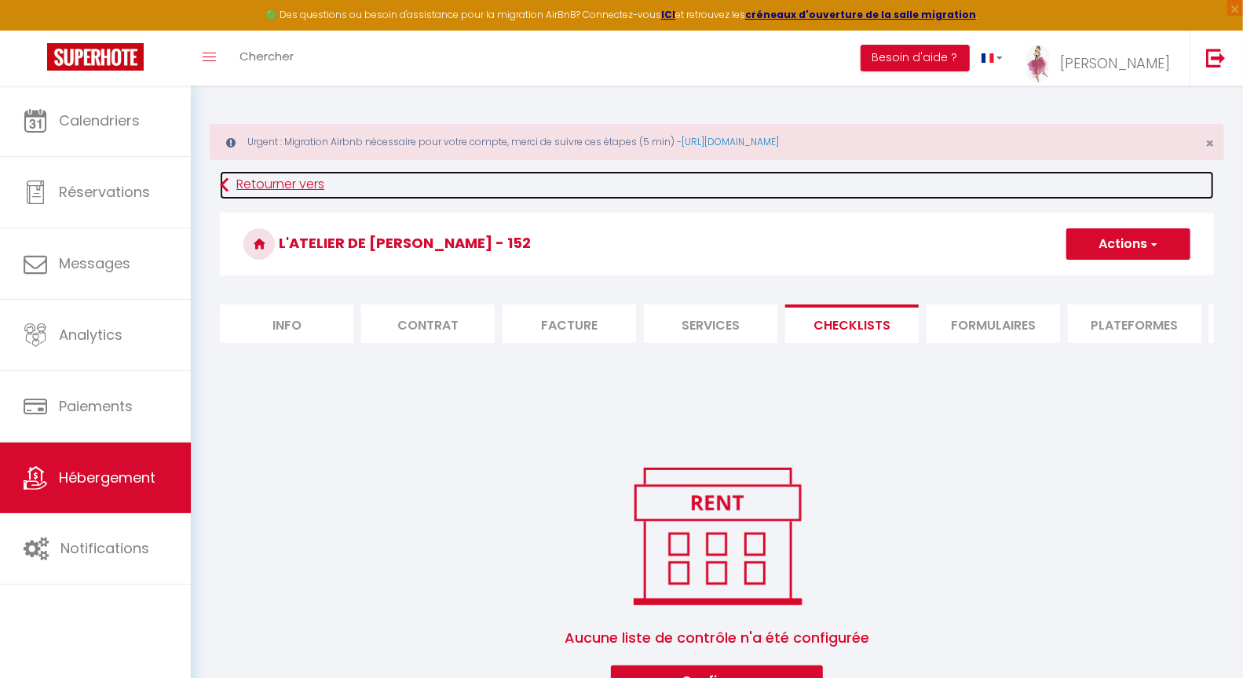
click at [232, 186] on link "Retourner vers" at bounding box center [717, 185] width 994 height 28
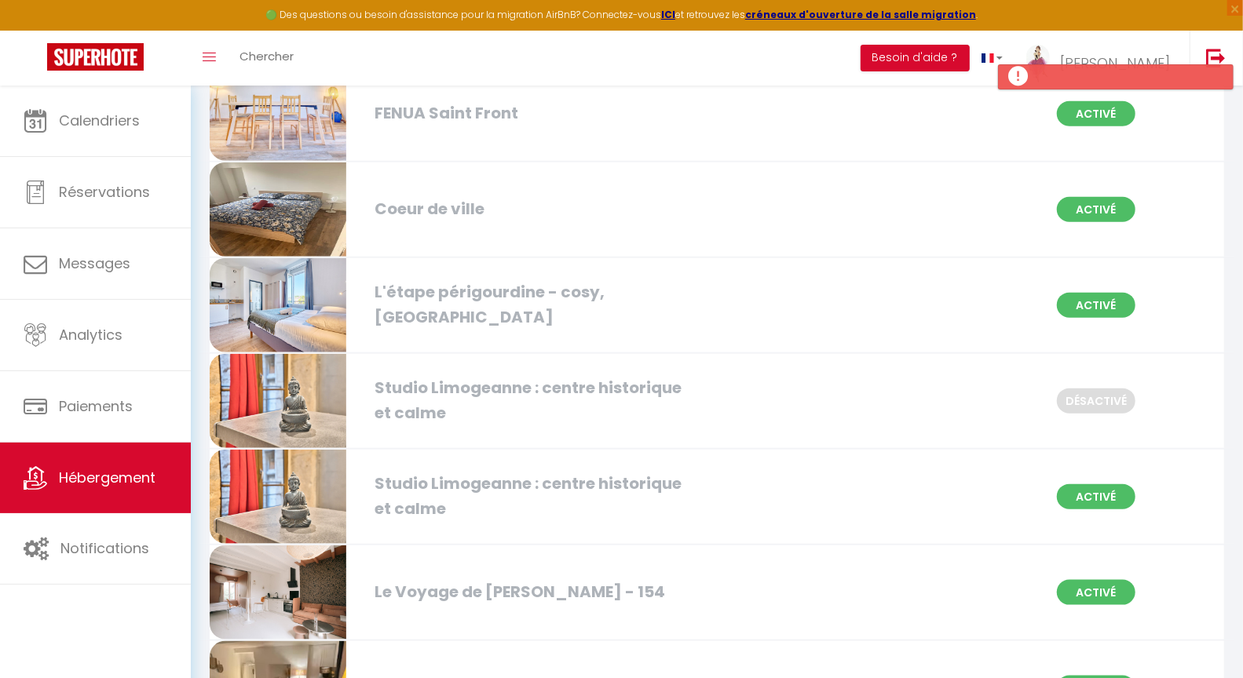
scroll to position [881, 0]
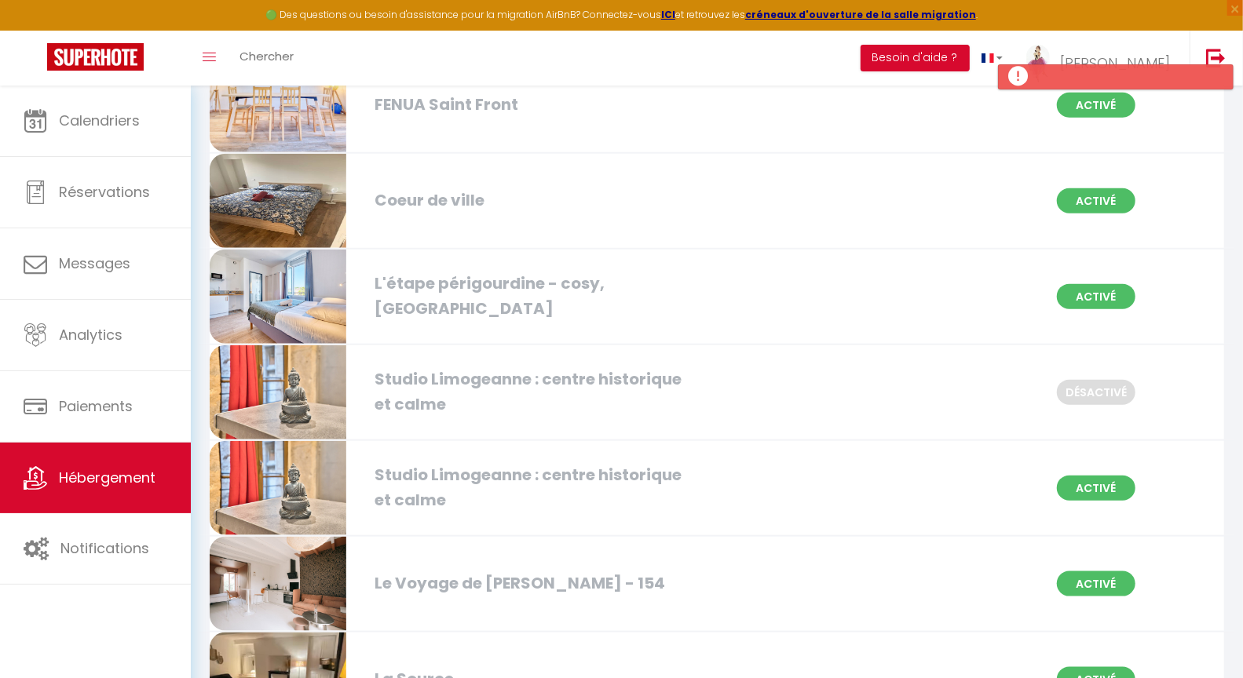
click at [532, 579] on div "Le Voyage de [PERSON_NAME] - 154" at bounding box center [529, 584] width 324 height 24
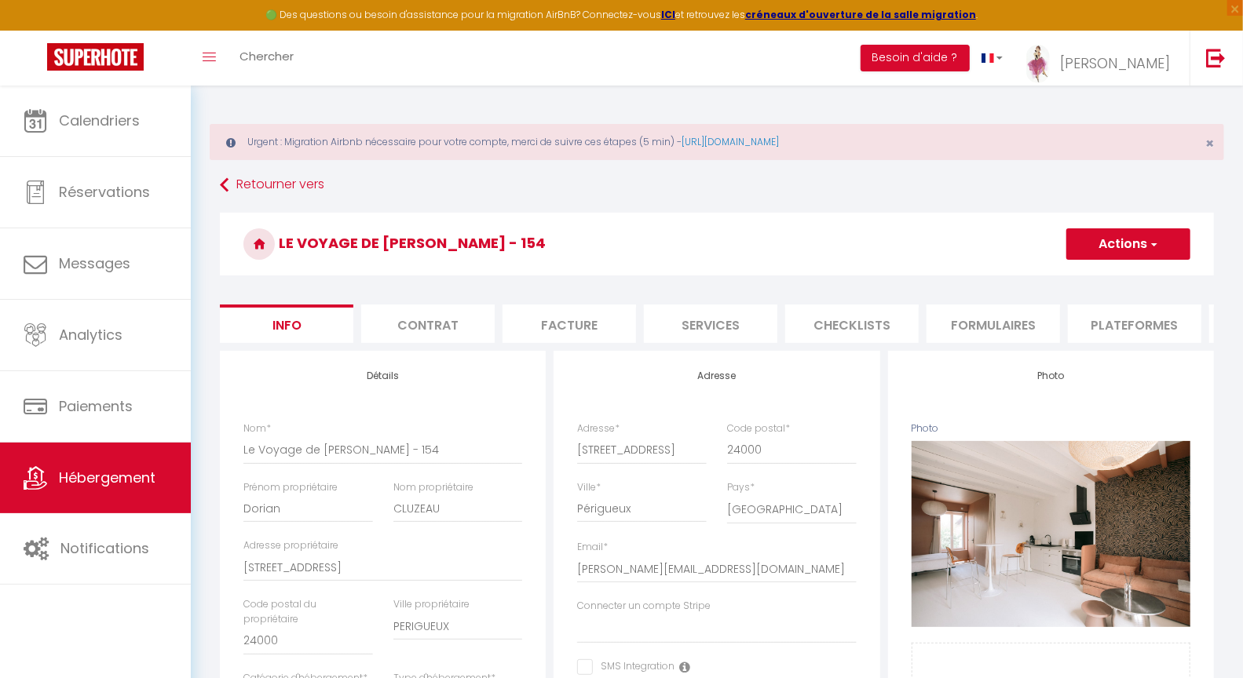
click at [837, 316] on li "Checklists" at bounding box center [851, 324] width 133 height 38
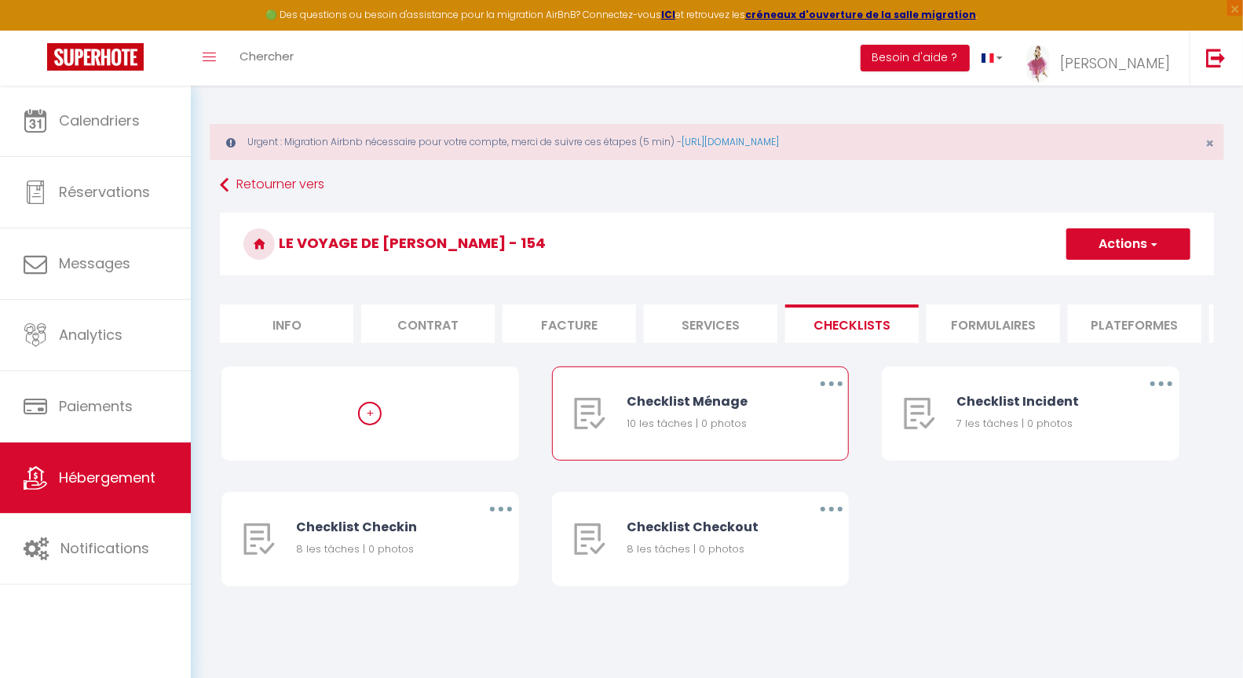
click at [824, 396] on button "button" at bounding box center [831, 383] width 44 height 25
click at [766, 490] on link "Supprimer" at bounding box center [790, 476] width 116 height 27
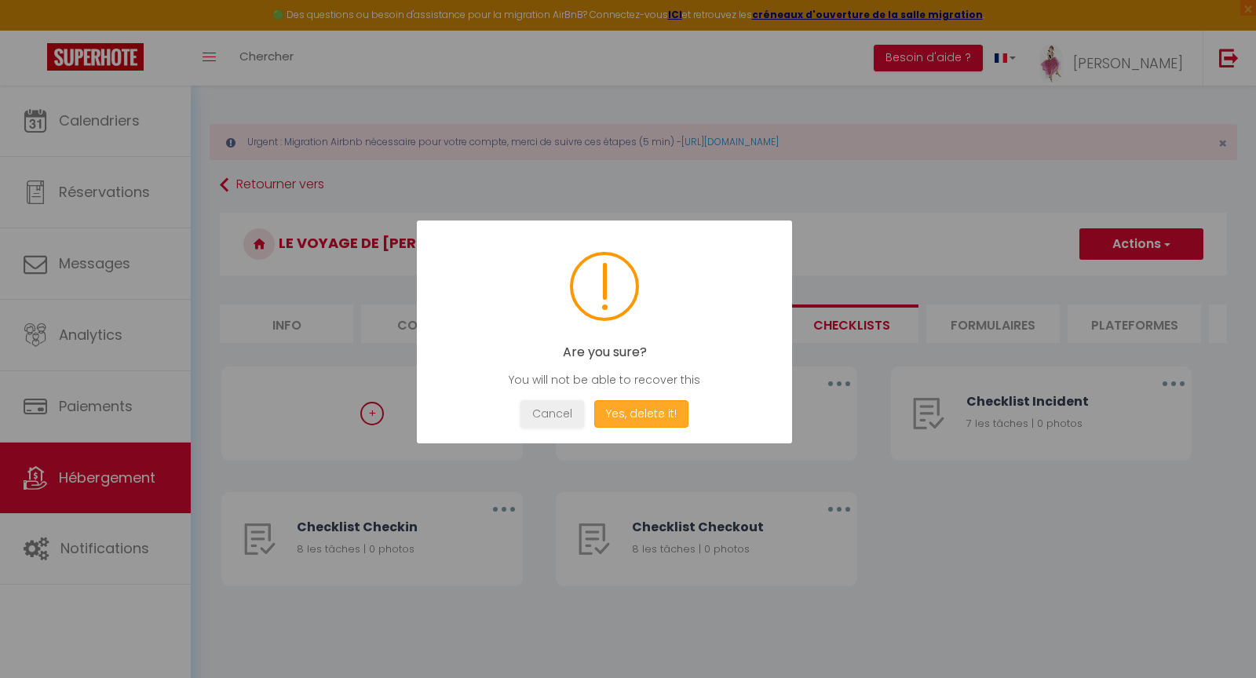
click at [647, 407] on button "Yes, delete it!" at bounding box center [641, 413] width 94 height 27
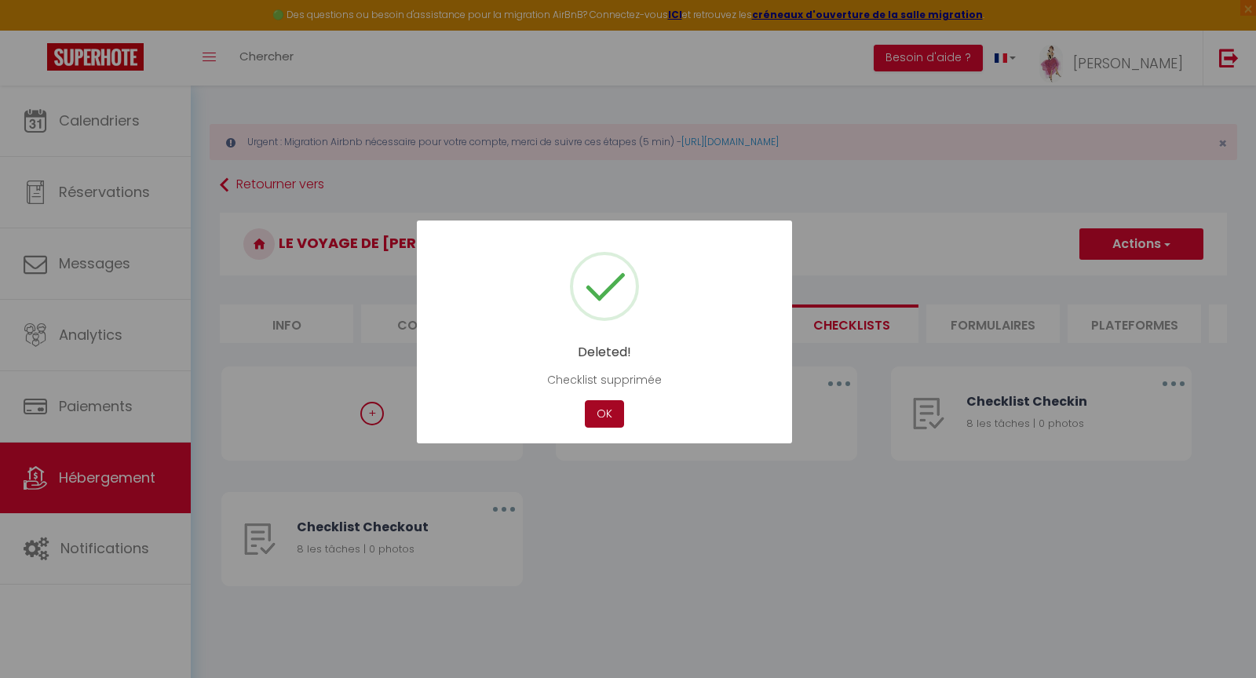
click at [611, 418] on button "OK" at bounding box center [604, 413] width 39 height 27
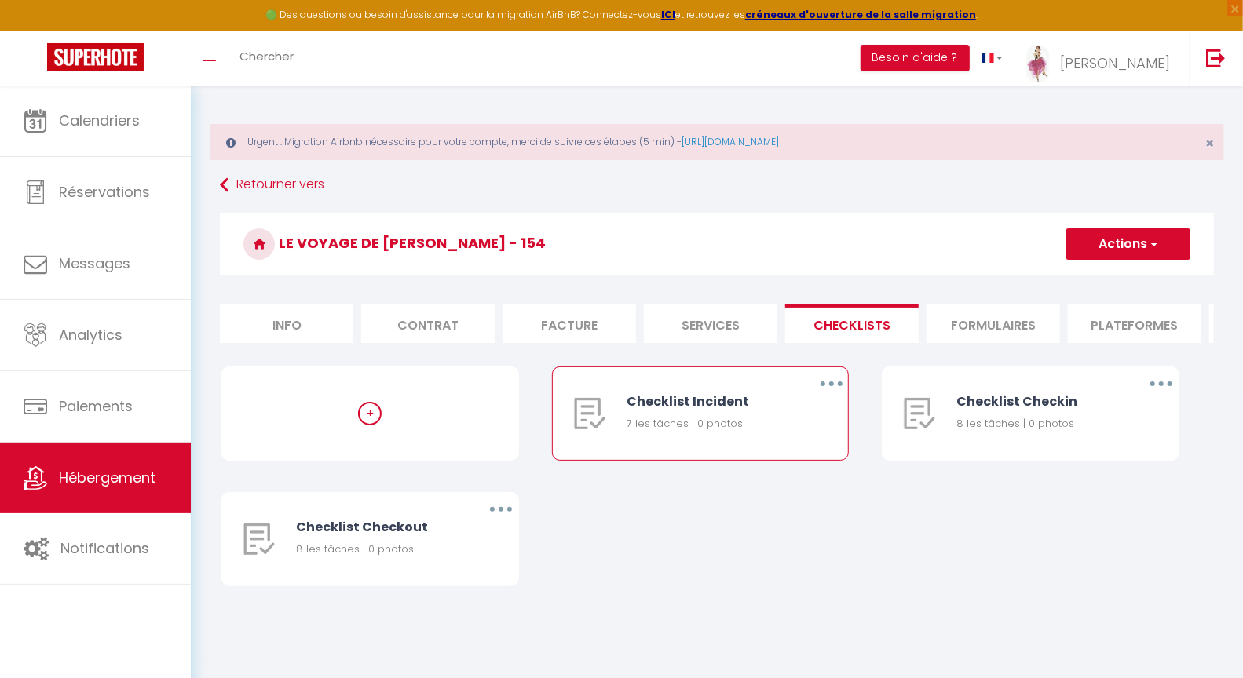
click at [830, 393] on button "button" at bounding box center [831, 383] width 44 height 25
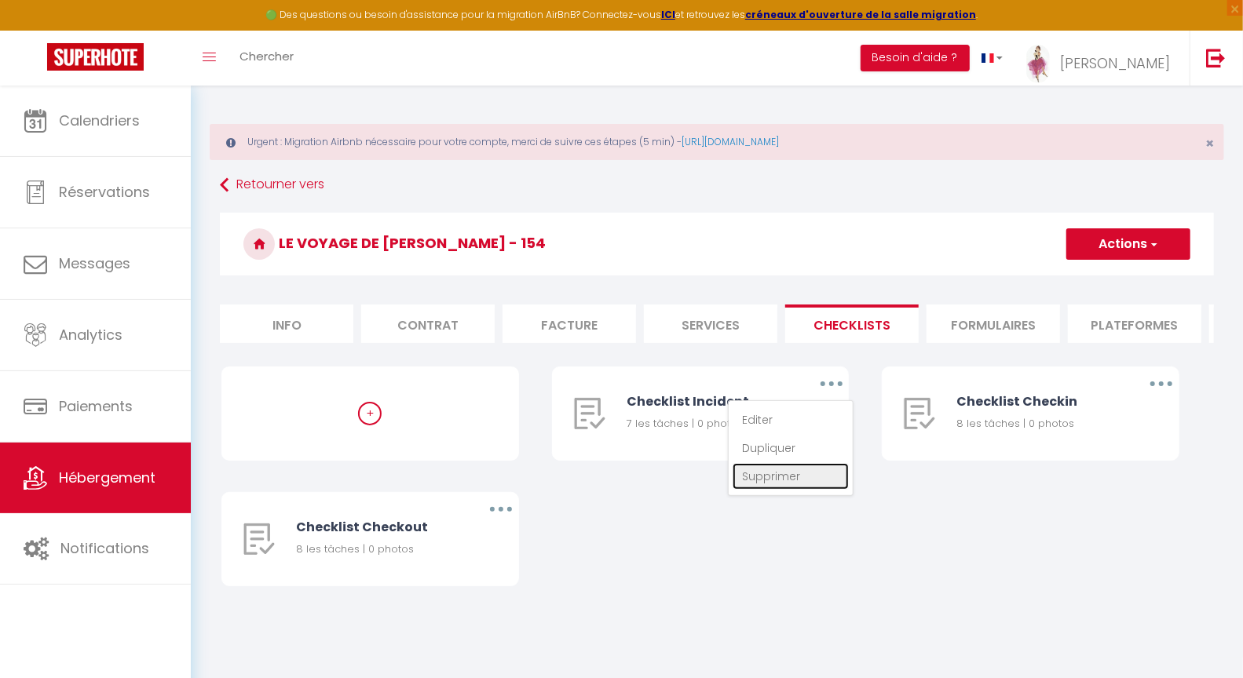
click at [761, 488] on link "Supprimer" at bounding box center [790, 476] width 116 height 27
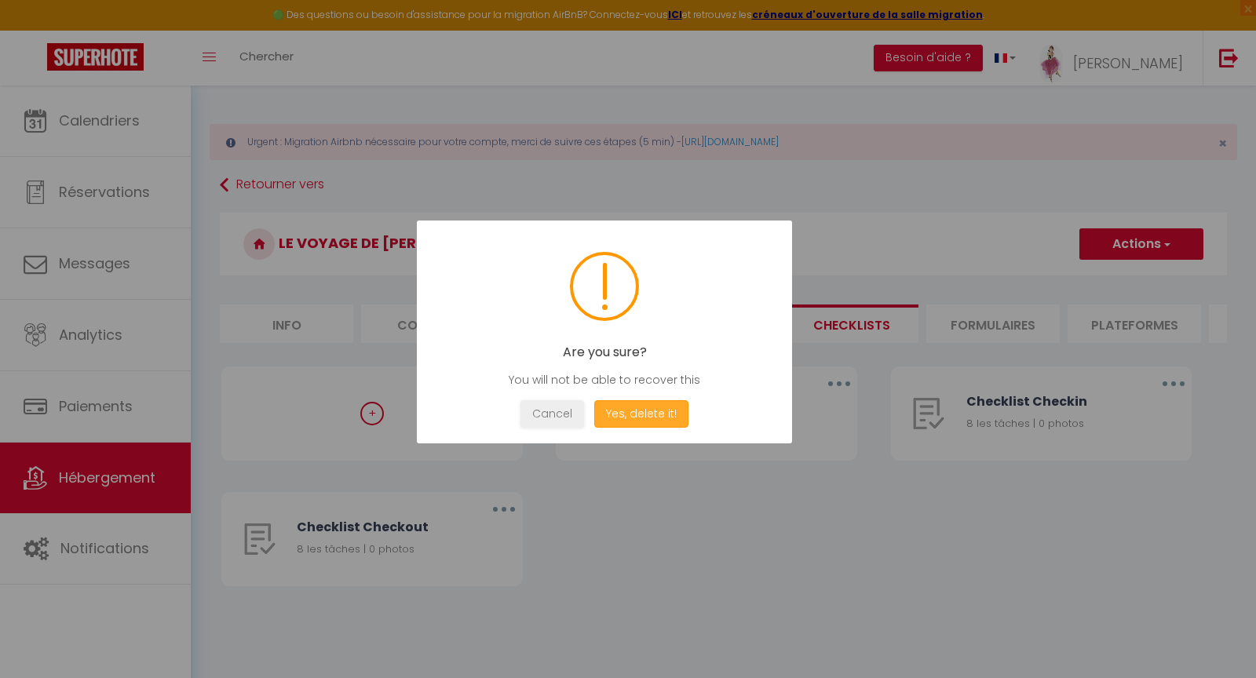
click at [647, 418] on button "Yes, delete it!" at bounding box center [641, 413] width 94 height 27
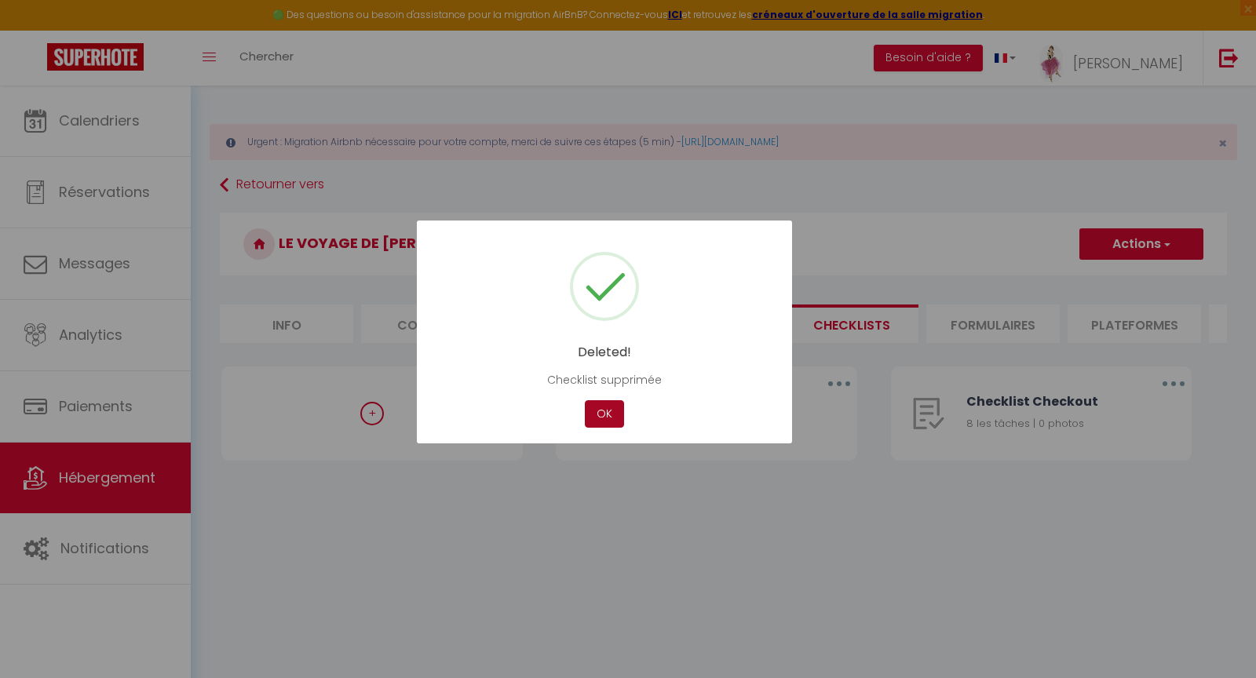
click at [601, 417] on button "OK" at bounding box center [604, 413] width 39 height 27
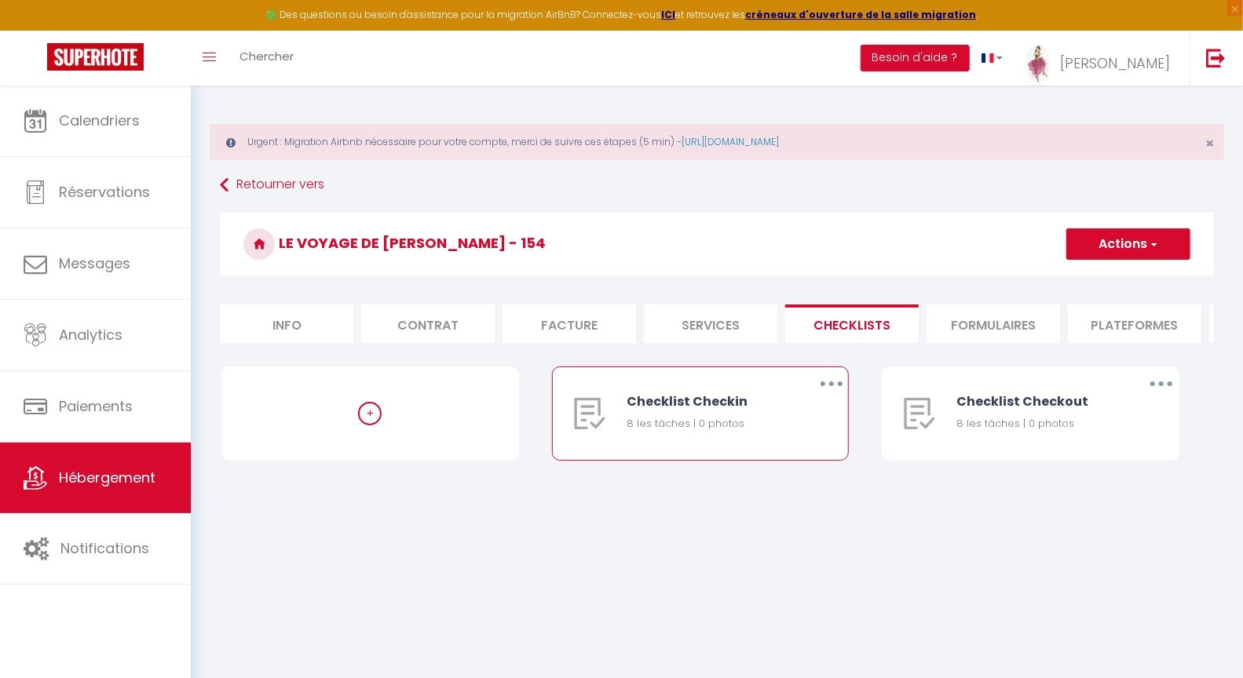
click at [831, 393] on button "button" at bounding box center [831, 383] width 44 height 25
click at [780, 490] on link "Supprimer" at bounding box center [790, 476] width 116 height 27
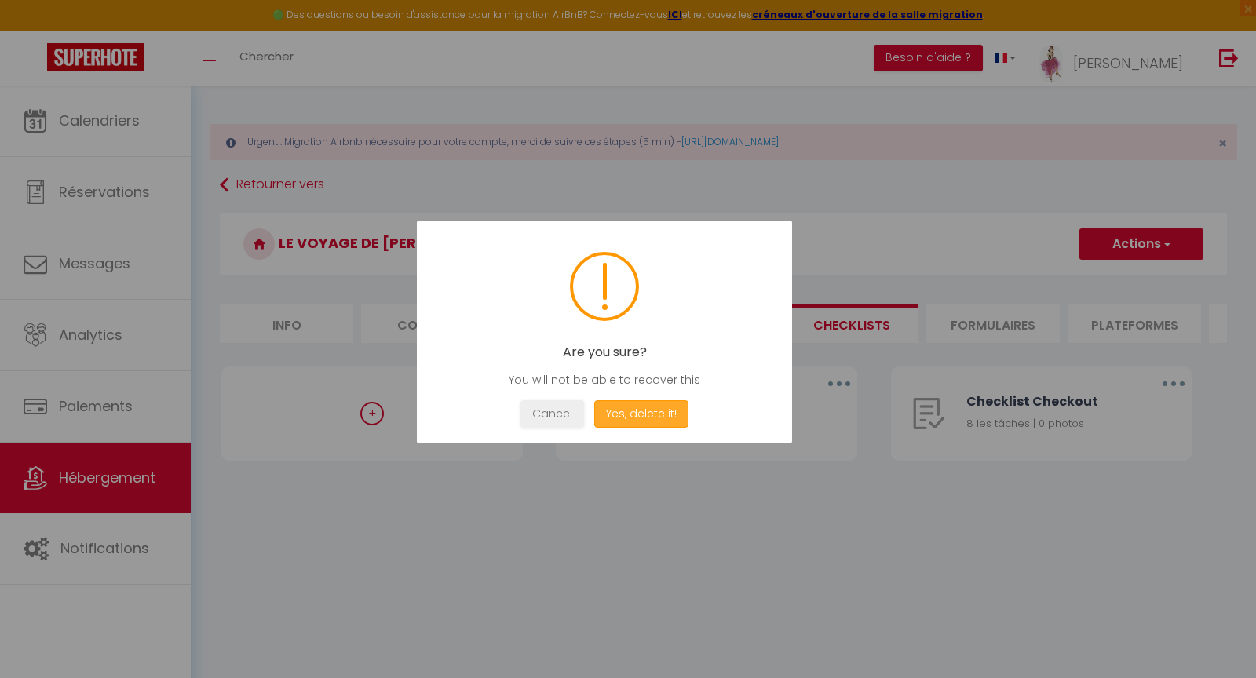
click at [639, 420] on button "Yes, delete it!" at bounding box center [641, 413] width 94 height 27
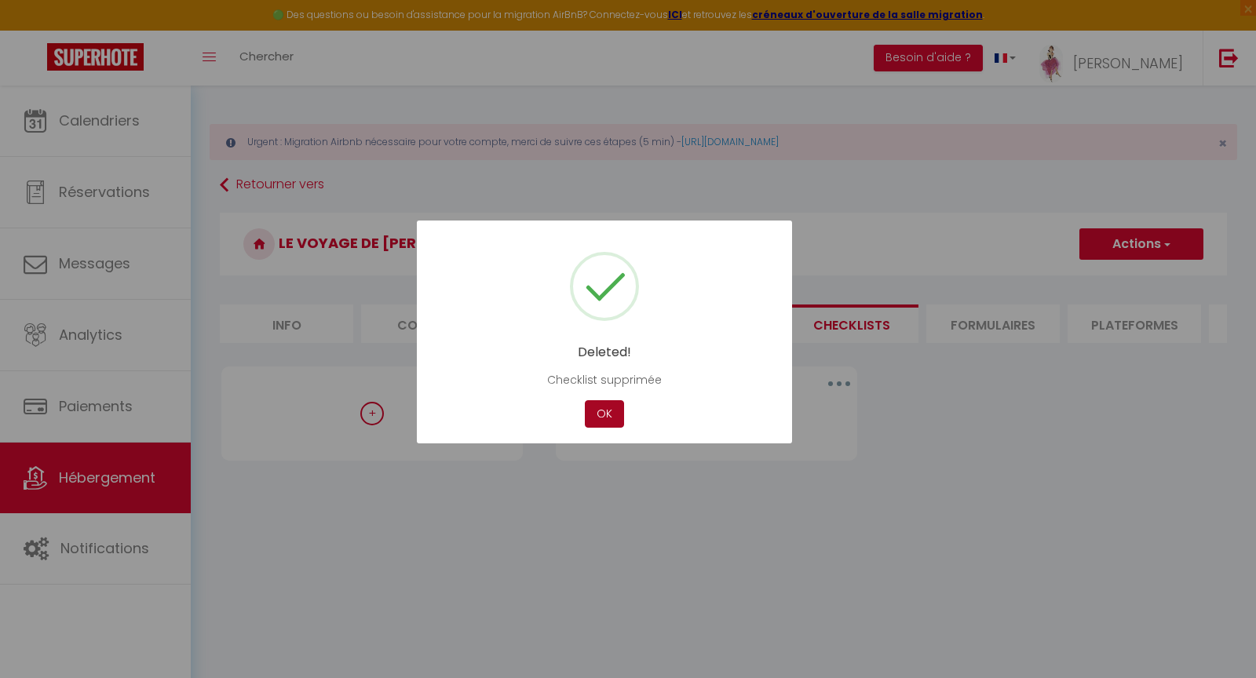
click at [604, 418] on button "OK" at bounding box center [604, 413] width 39 height 27
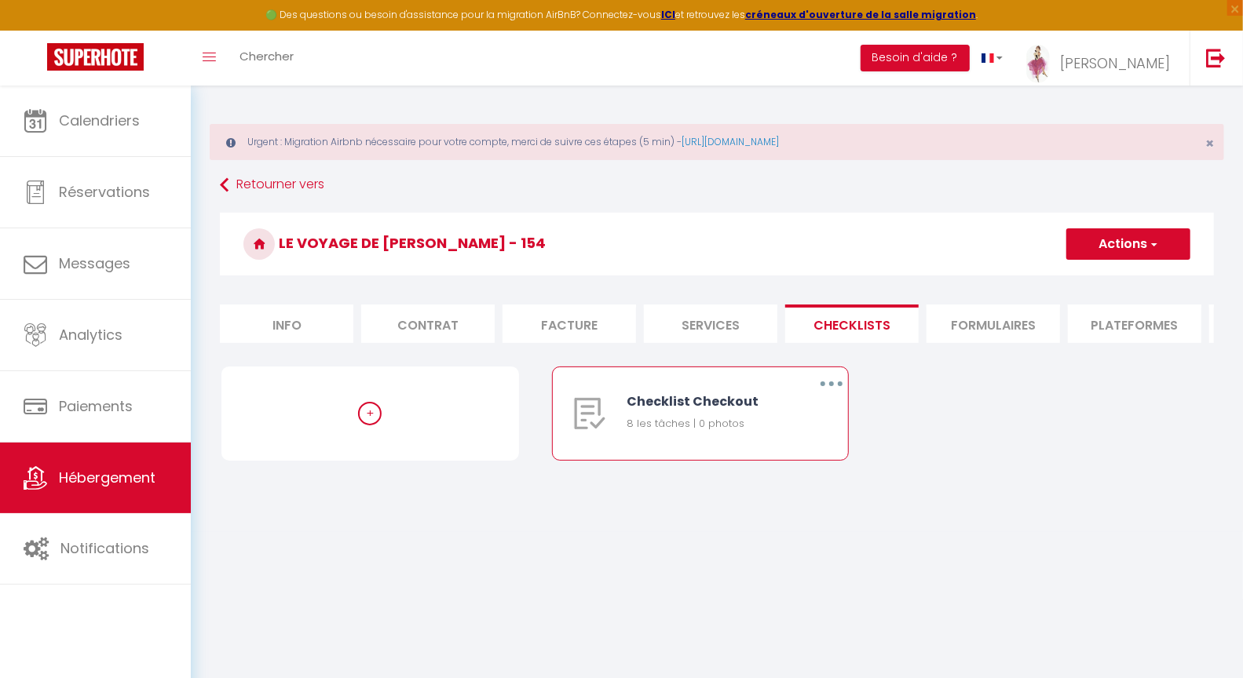
click at [831, 386] on icon "button" at bounding box center [831, 384] width 5 height 5
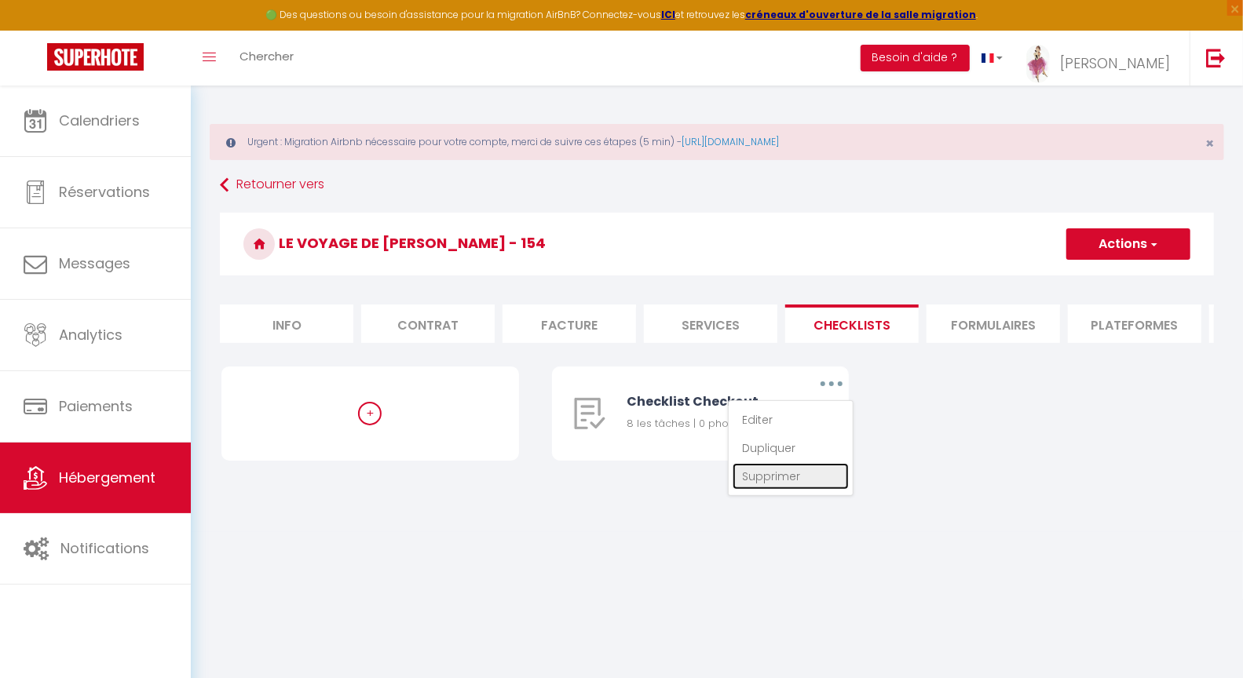
click at [773, 486] on link "Supprimer" at bounding box center [790, 476] width 116 height 27
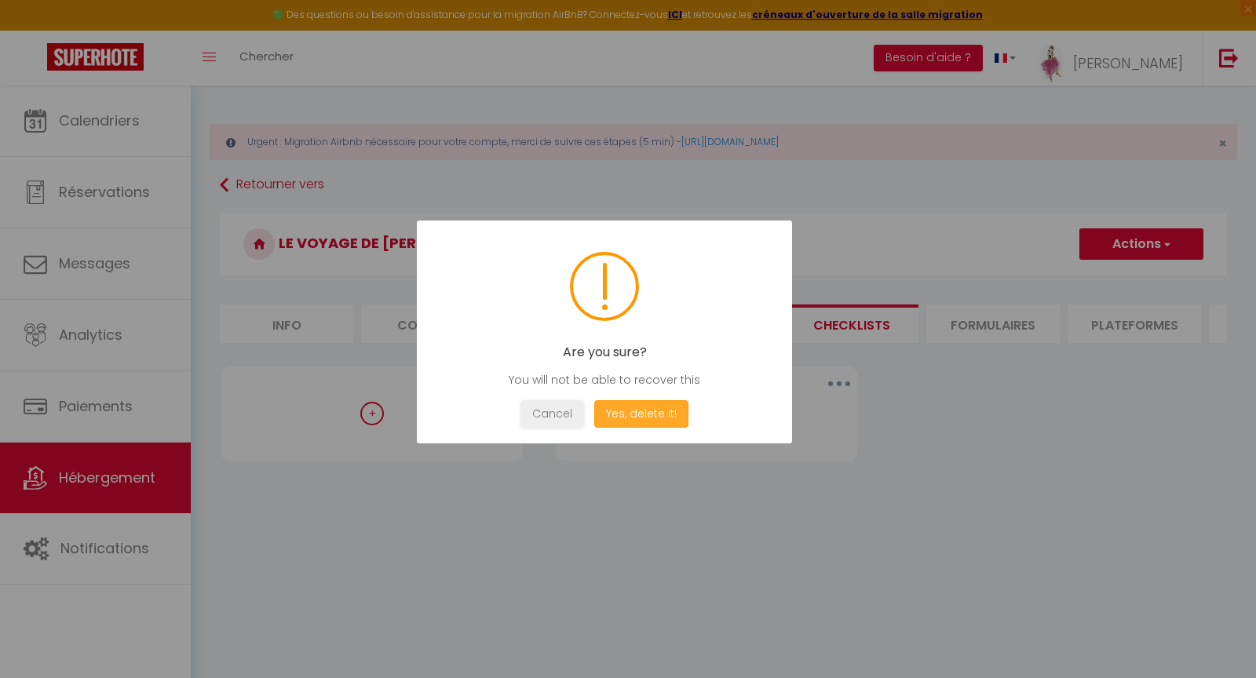
click at [645, 415] on button "Yes, delete it!" at bounding box center [641, 413] width 94 height 27
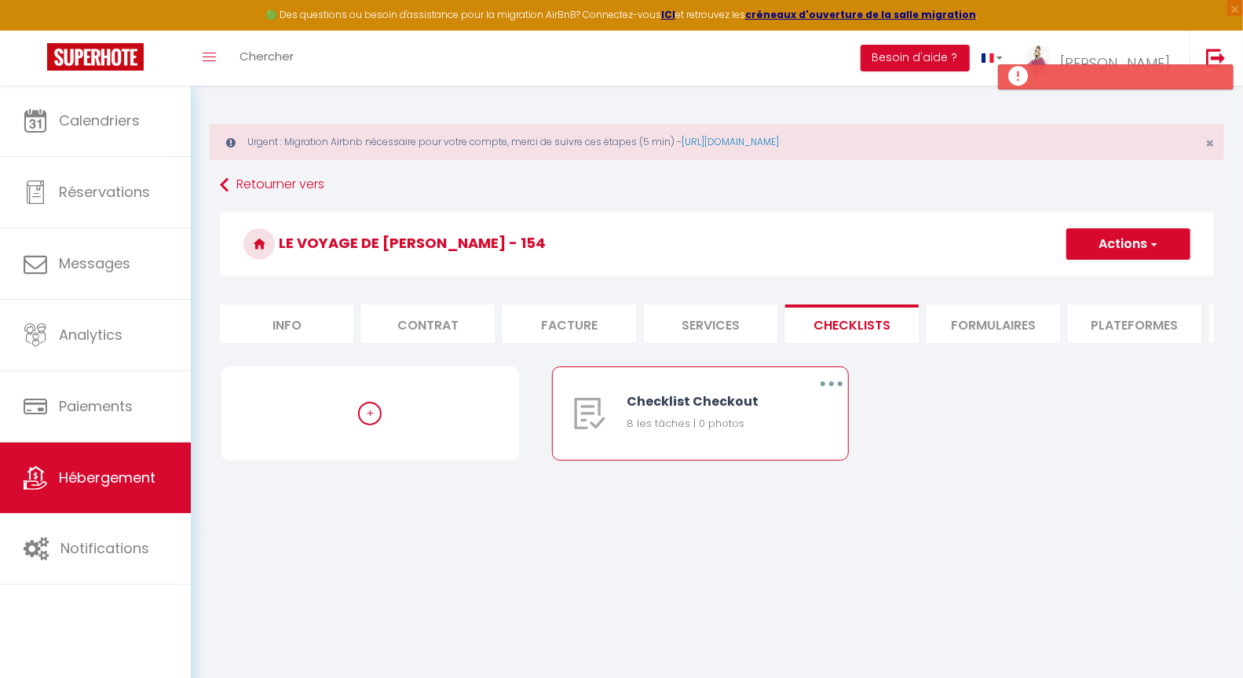
click at [831, 386] on icon "button" at bounding box center [831, 384] width 5 height 5
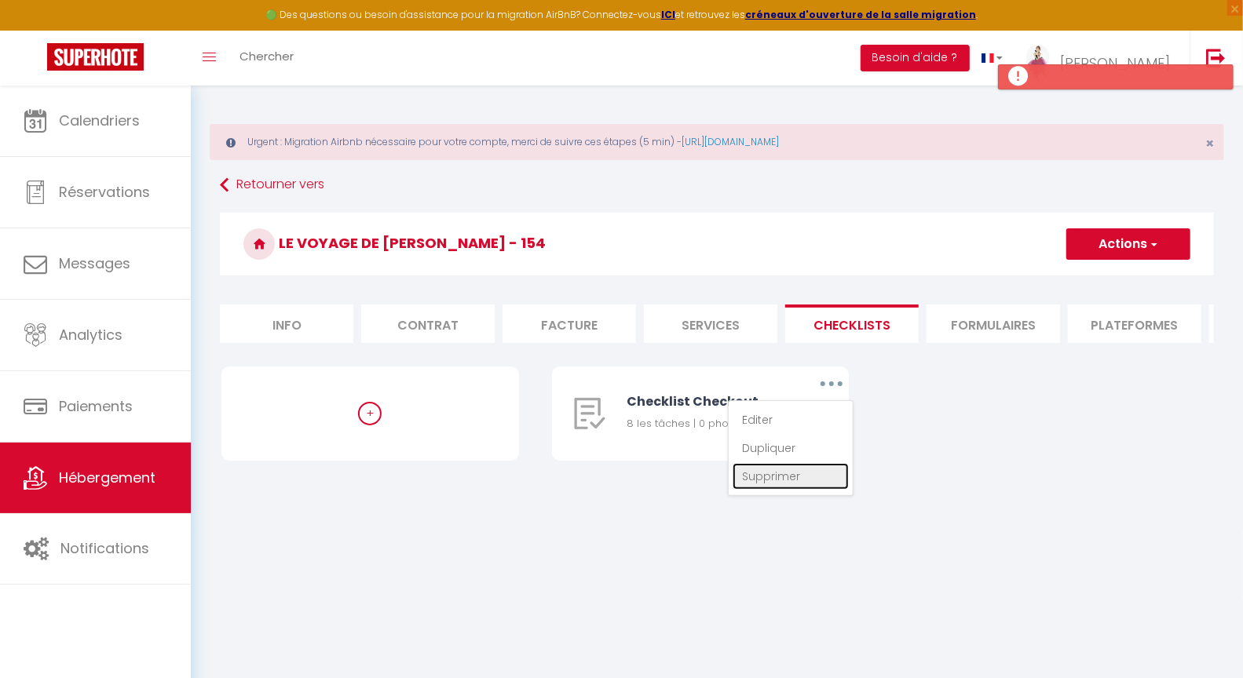
click at [769, 488] on link "Supprimer" at bounding box center [790, 476] width 116 height 27
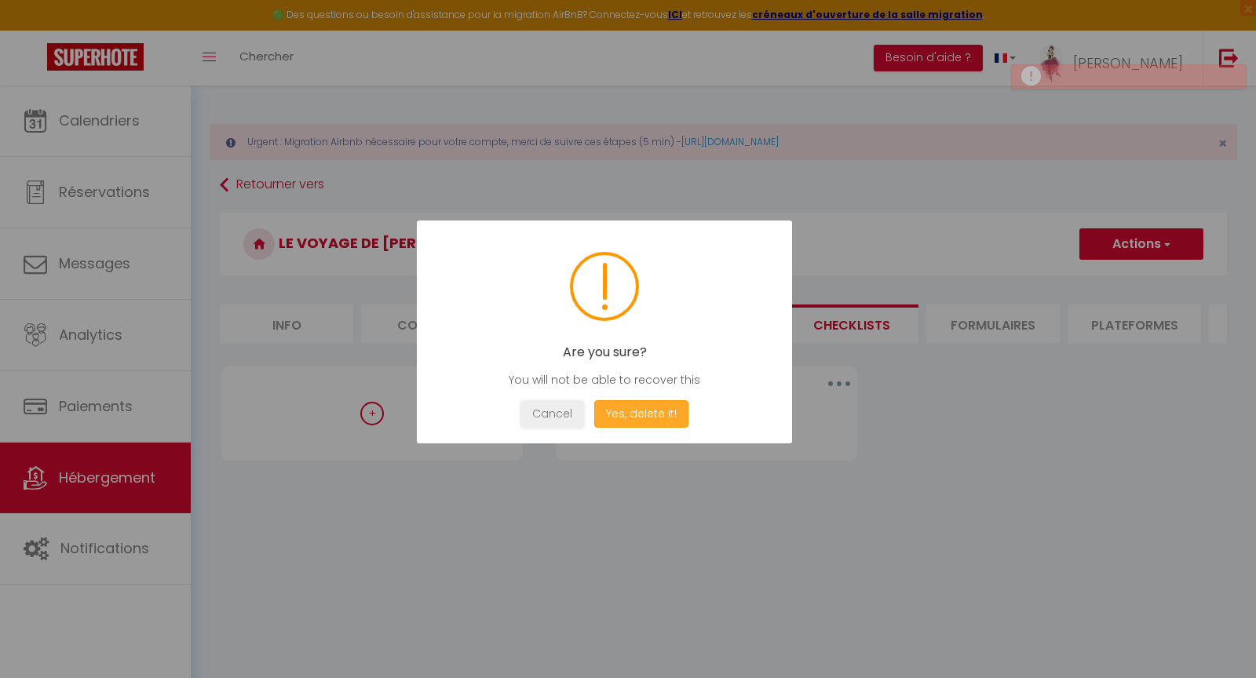
click at [640, 410] on button "Yes, delete it!" at bounding box center [641, 413] width 94 height 27
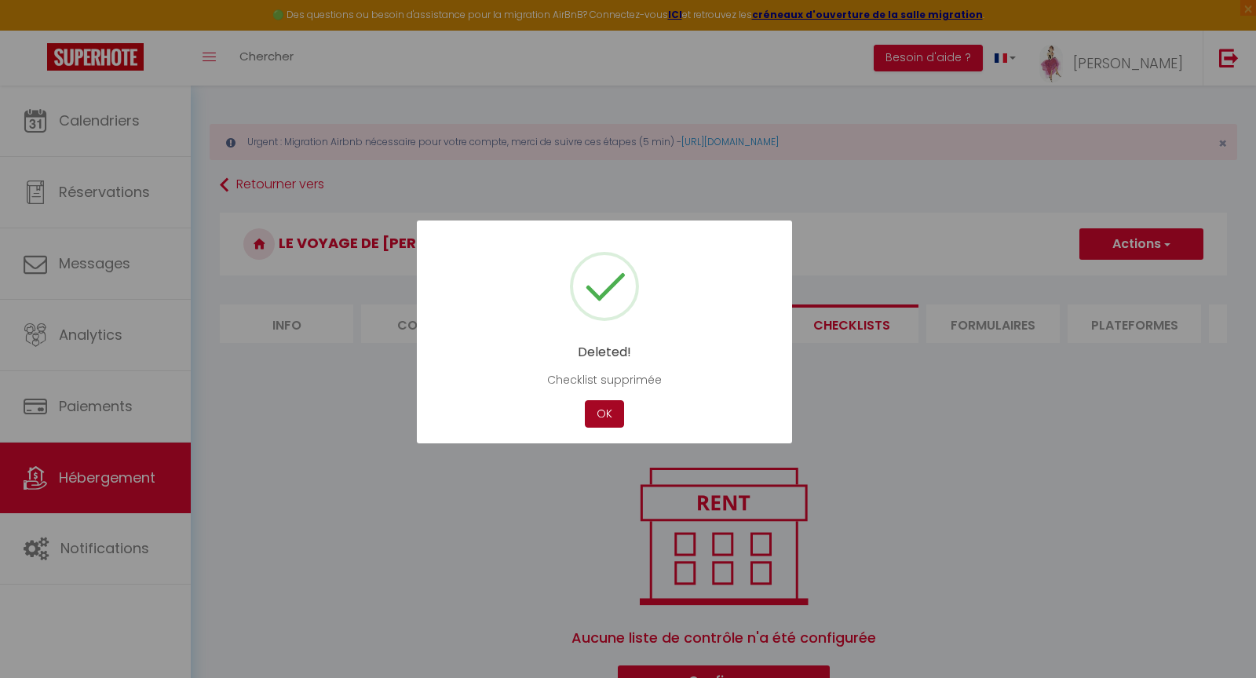
click at [602, 414] on button "OK" at bounding box center [604, 413] width 39 height 27
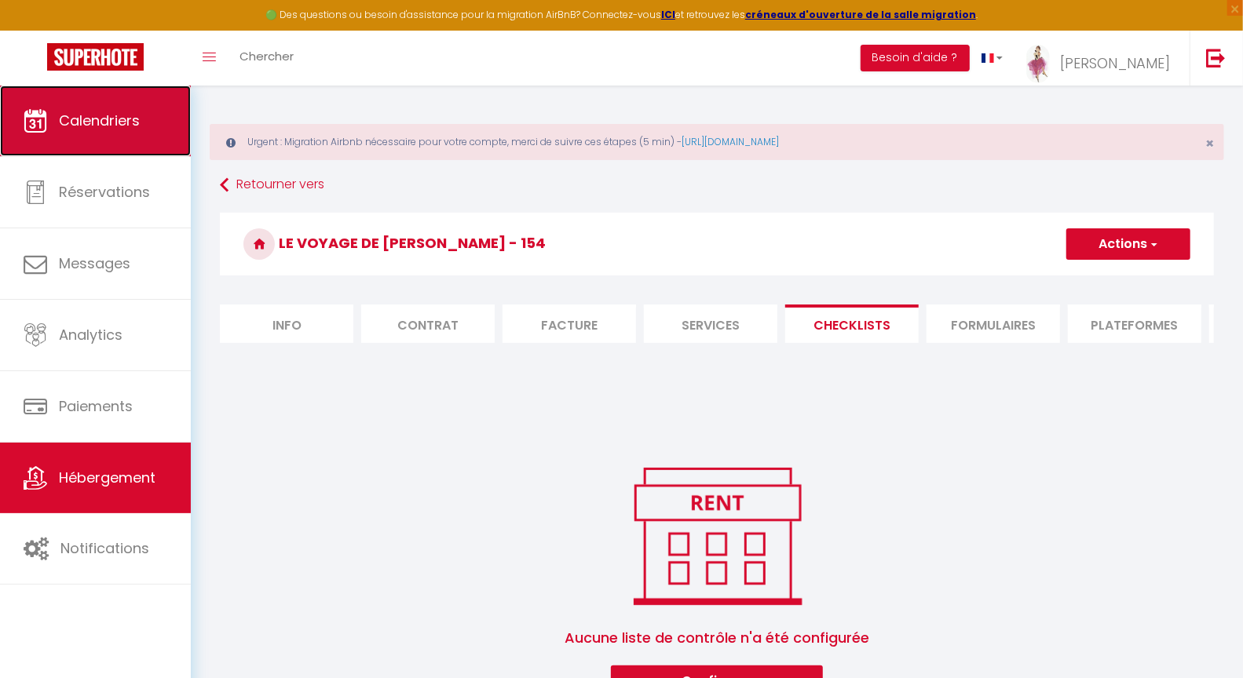
click at [87, 116] on span "Calendriers" at bounding box center [99, 121] width 81 height 20
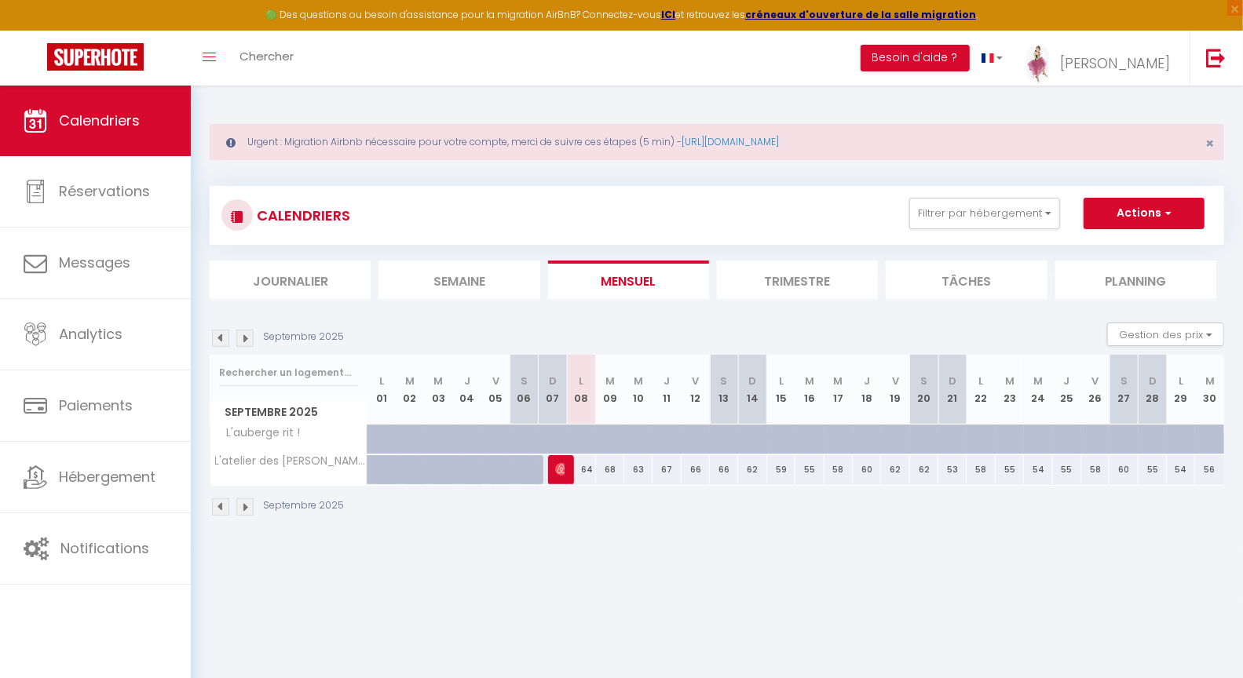
click at [1130, 283] on li "Planning" at bounding box center [1135, 280] width 161 height 38
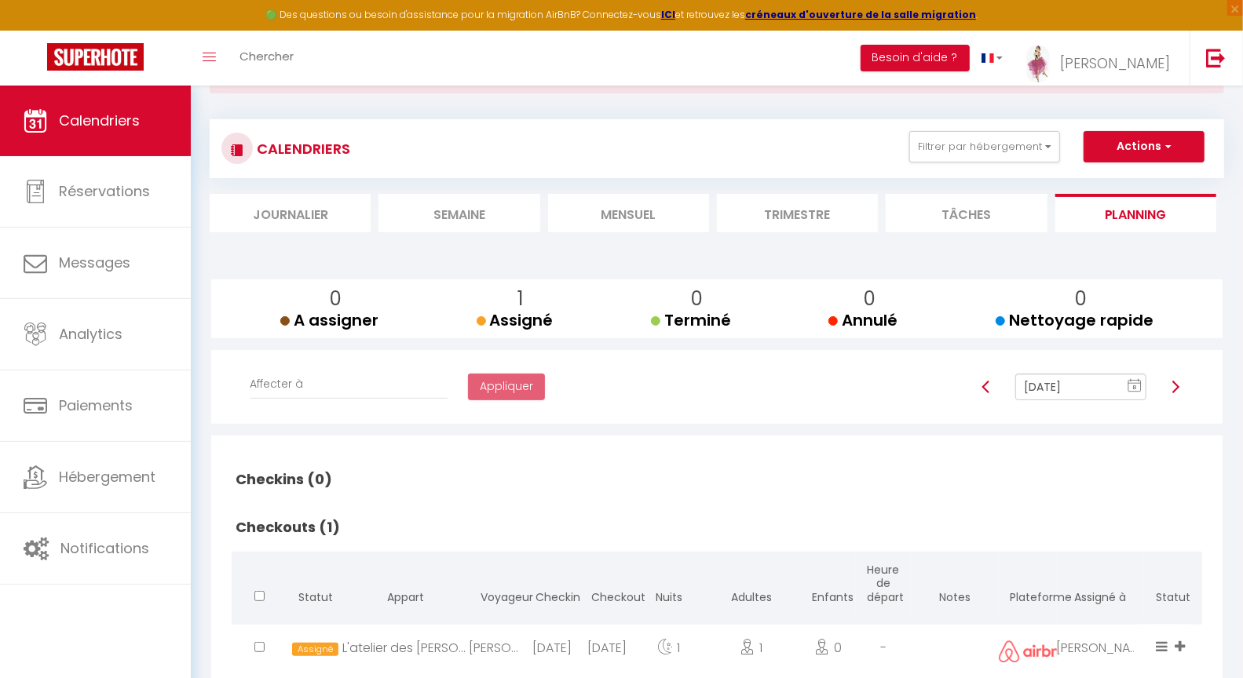
scroll to position [113, 0]
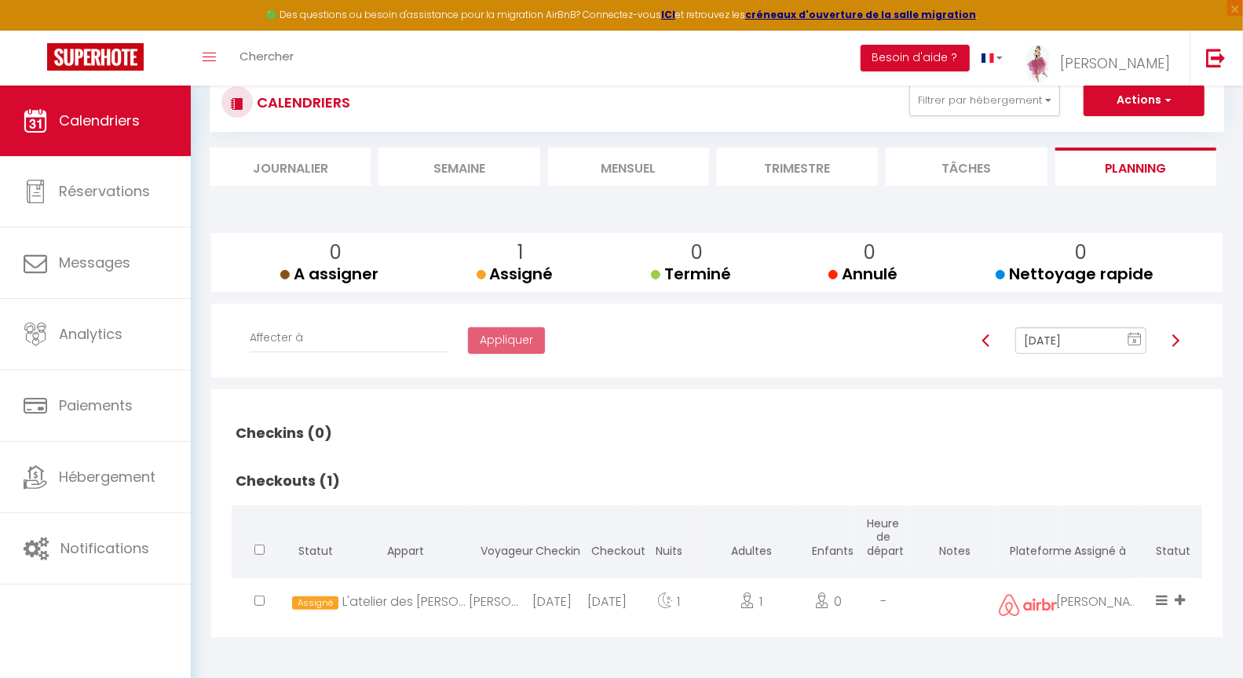
click at [1035, 341] on input "[DATE]" at bounding box center [1080, 340] width 130 height 27
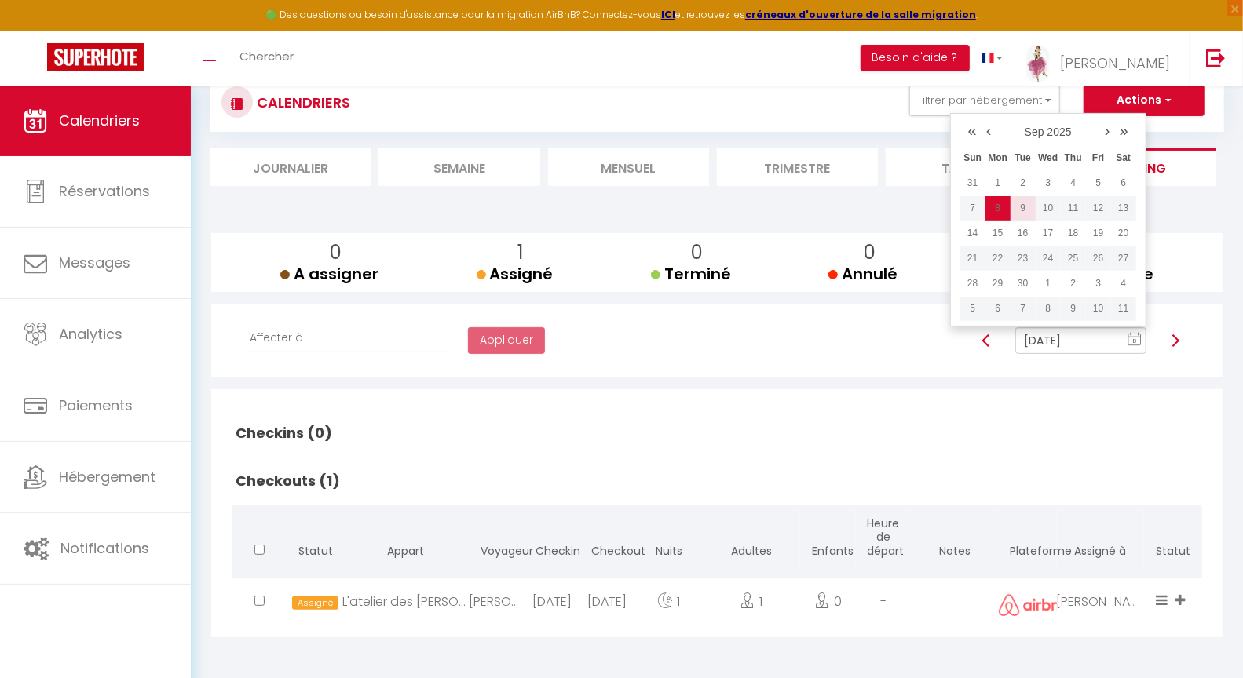
click at [1027, 207] on td "9" at bounding box center [1022, 207] width 25 height 25
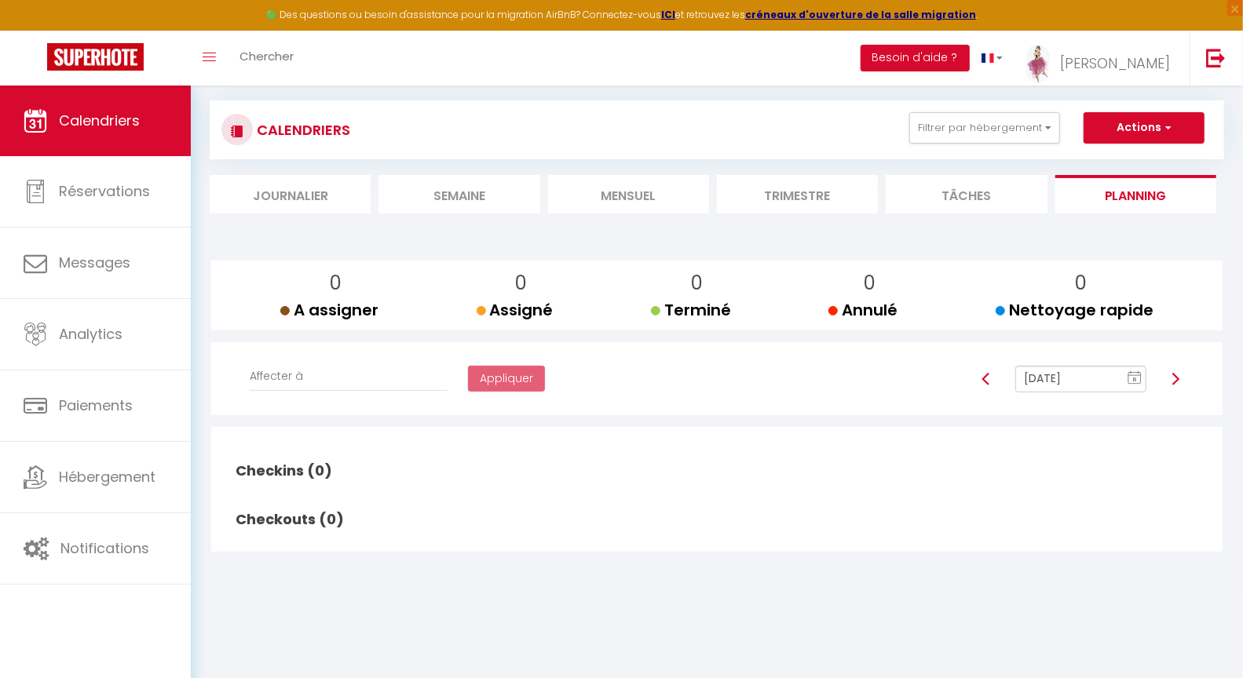
scroll to position [85, 0]
click at [987, 130] on button "Filtrer par hébergement" at bounding box center [984, 128] width 151 height 31
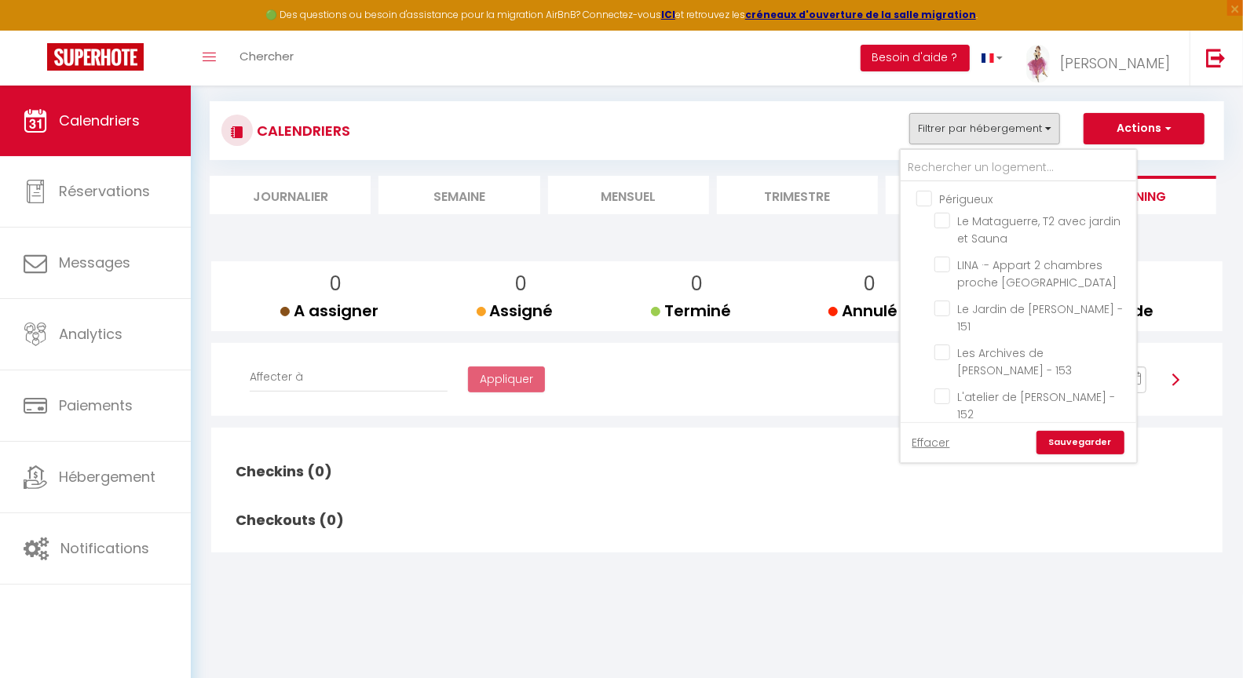
click at [922, 195] on input "Périgueux" at bounding box center [1034, 198] width 236 height 16
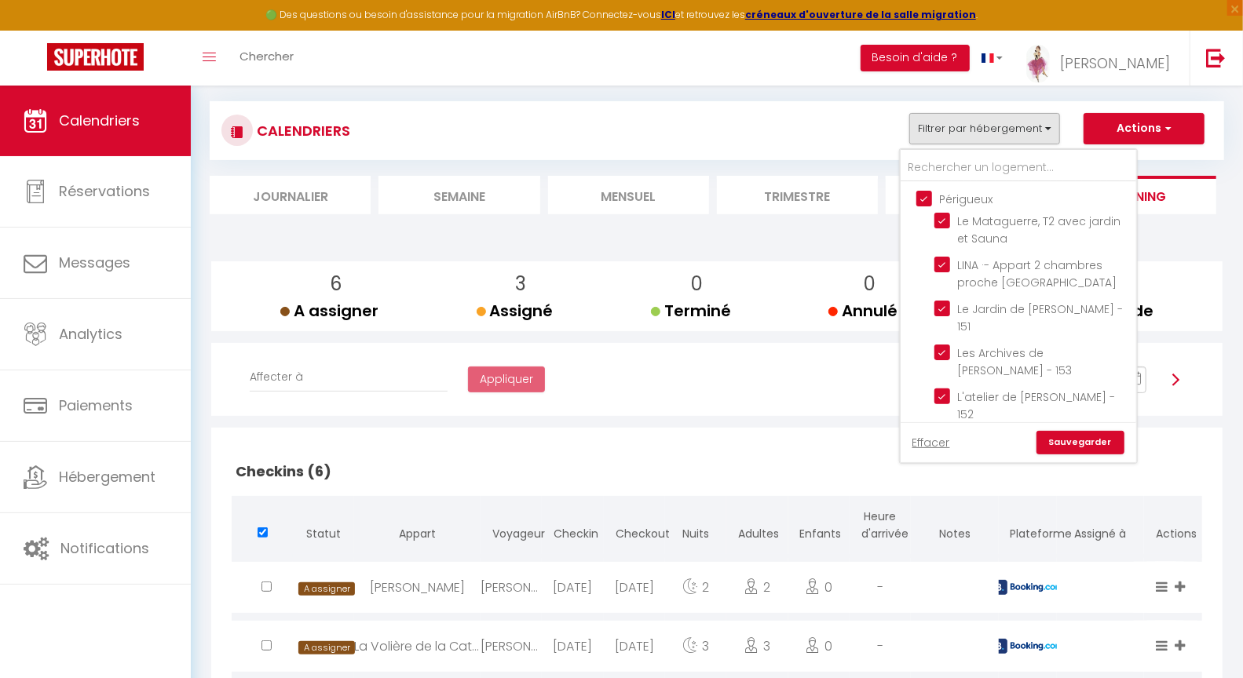
click at [1089, 440] on link "Sauvegarder" at bounding box center [1080, 443] width 88 height 24
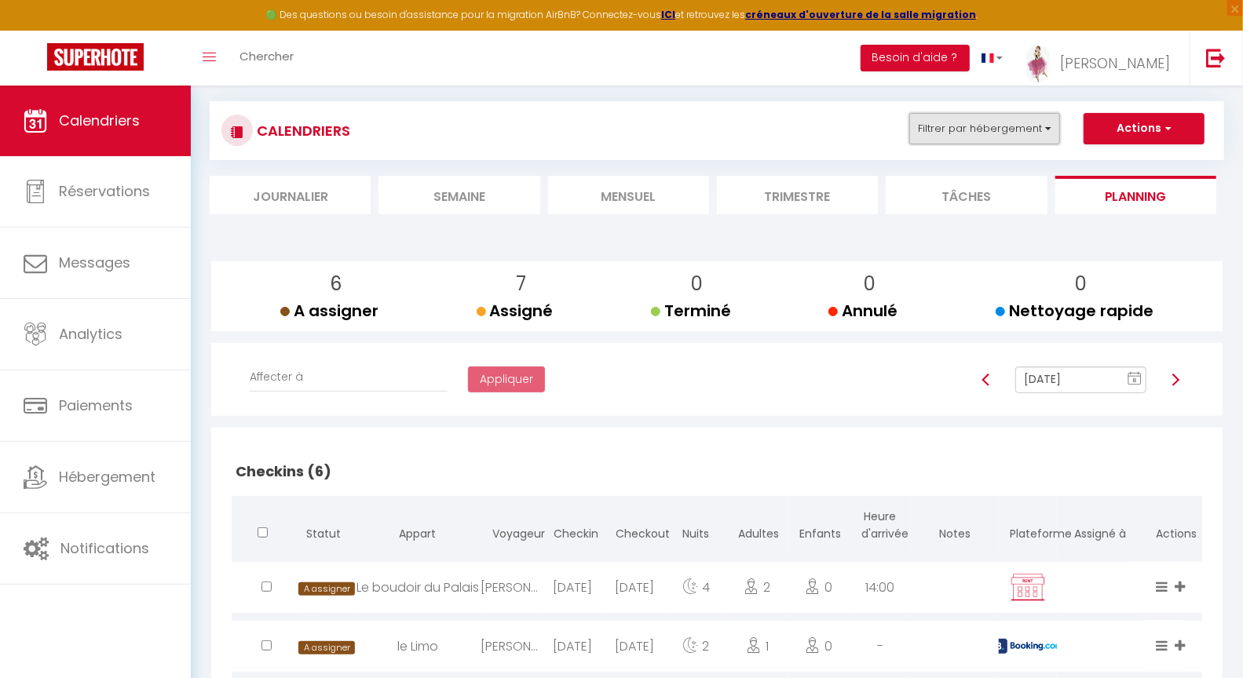
click at [960, 139] on button "Filtrer par hébergement" at bounding box center [984, 128] width 151 height 31
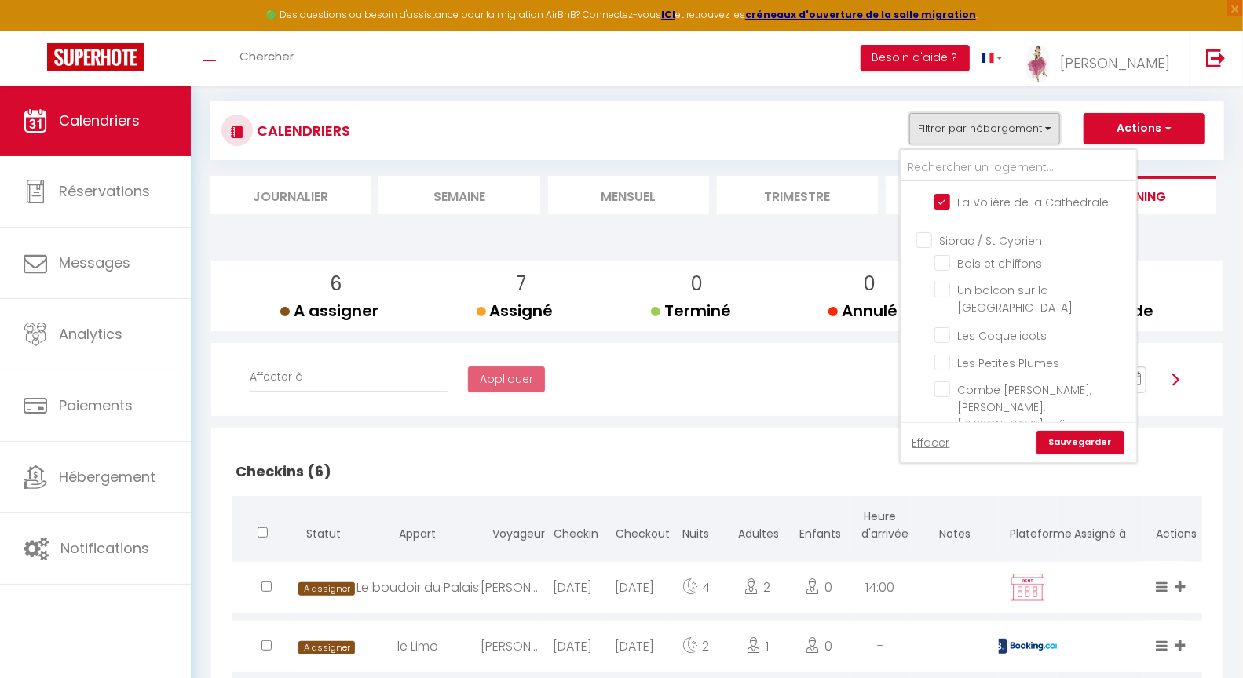
scroll to position [1588, 0]
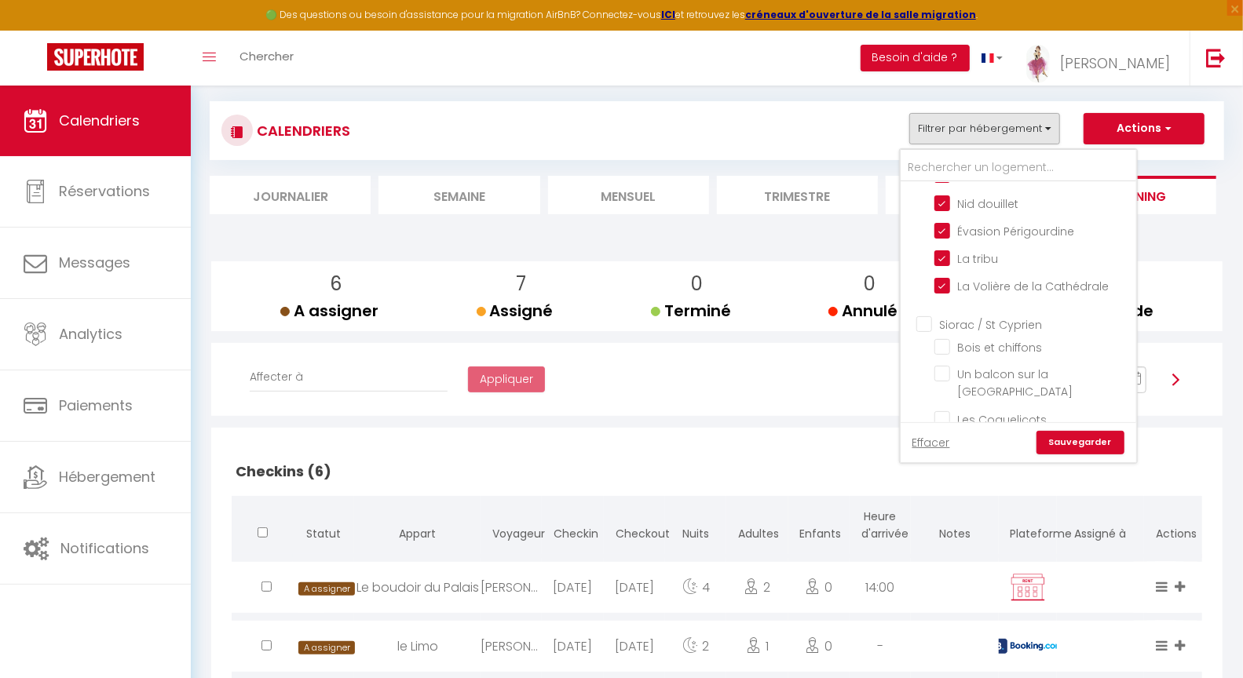
click at [925, 316] on input "Siorac / St Cyprien" at bounding box center [1034, 324] width 236 height 16
click at [951, 439] on input "Combe [PERSON_NAME], [PERSON_NAME], [PERSON_NAME], wifi" at bounding box center [1032, 447] width 196 height 16
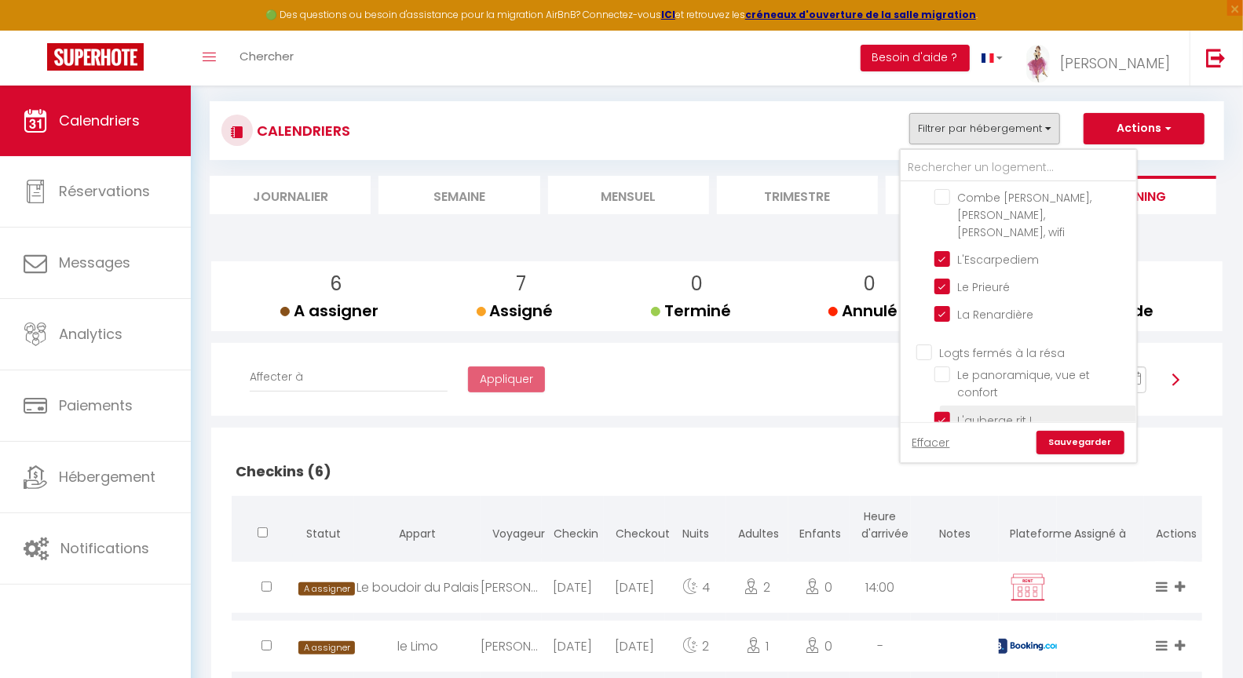
click at [946, 411] on input "L'auberge rit !" at bounding box center [1032, 419] width 196 height 16
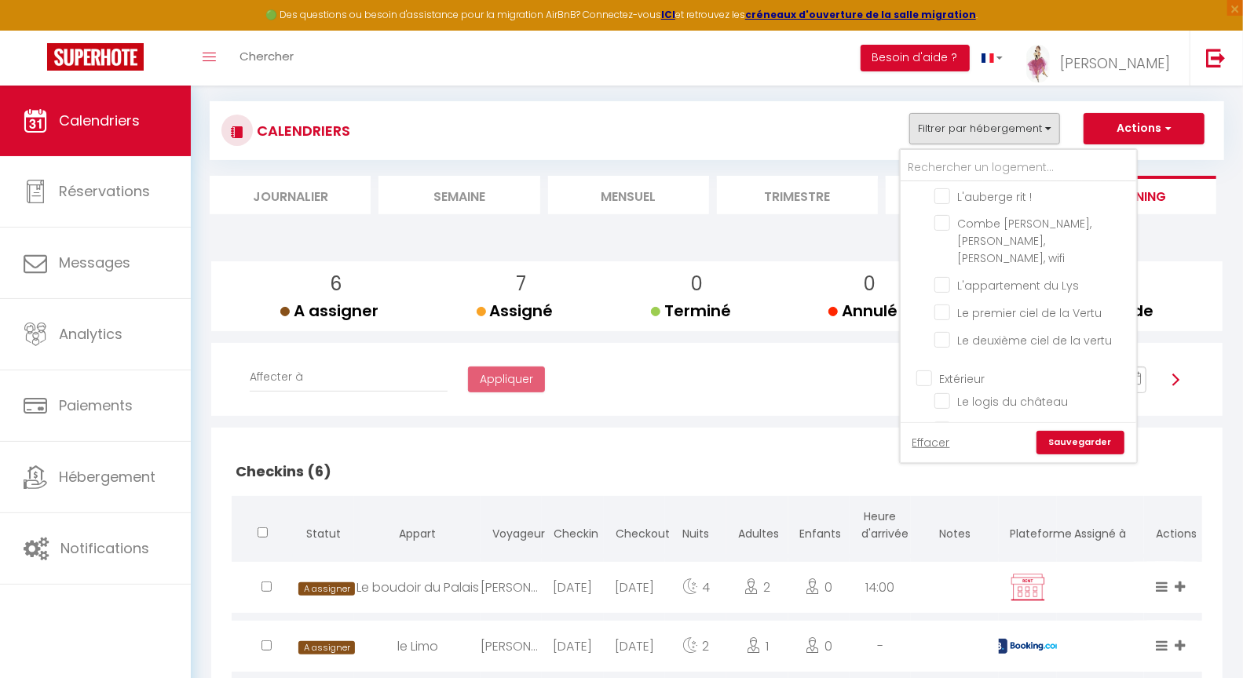
scroll to position [2097, 0]
click at [927, 361] on input "Extérieur" at bounding box center [1034, 369] width 236 height 16
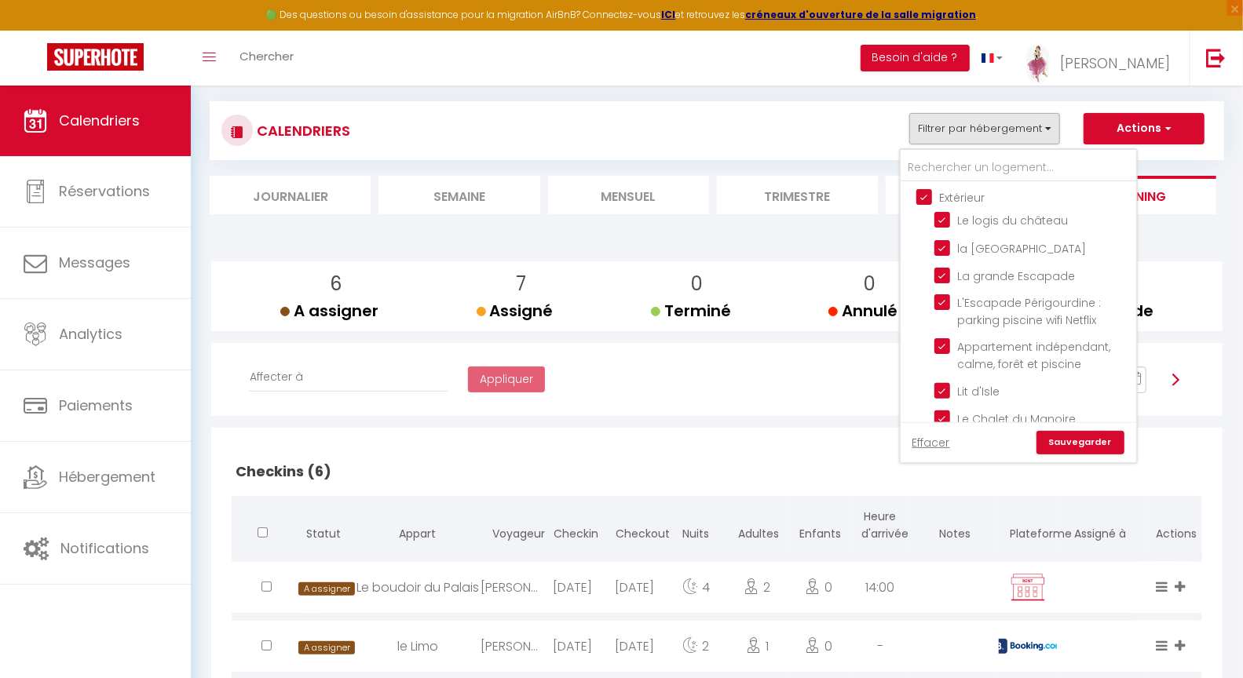
scroll to position [2311, 0]
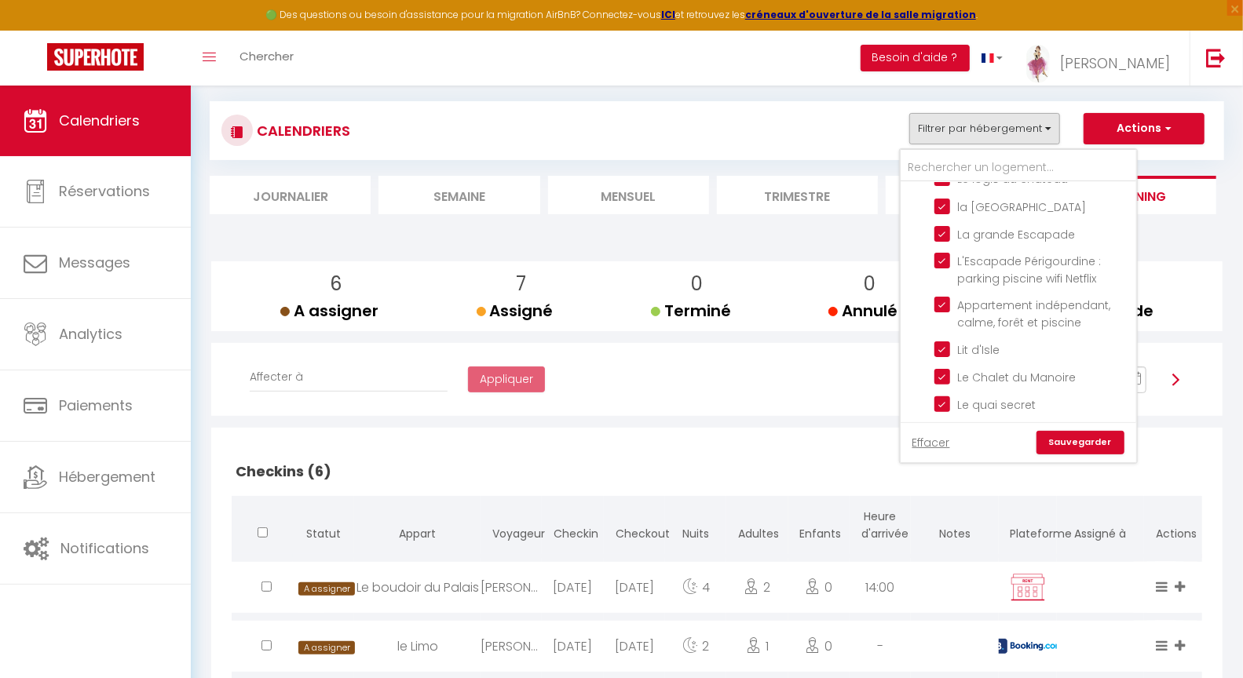
click at [930, 434] on input "Autres" at bounding box center [1034, 442] width 236 height 16
click at [1095, 441] on link "Sauvegarder" at bounding box center [1080, 443] width 88 height 24
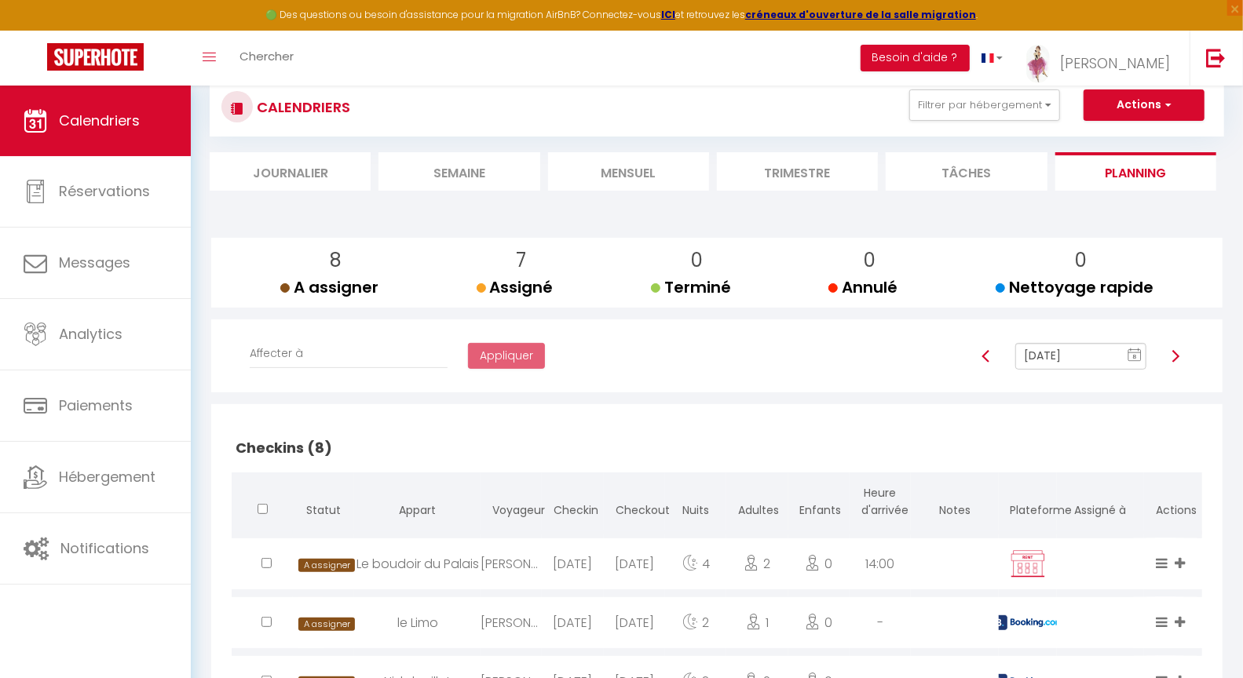
scroll to position [119, 0]
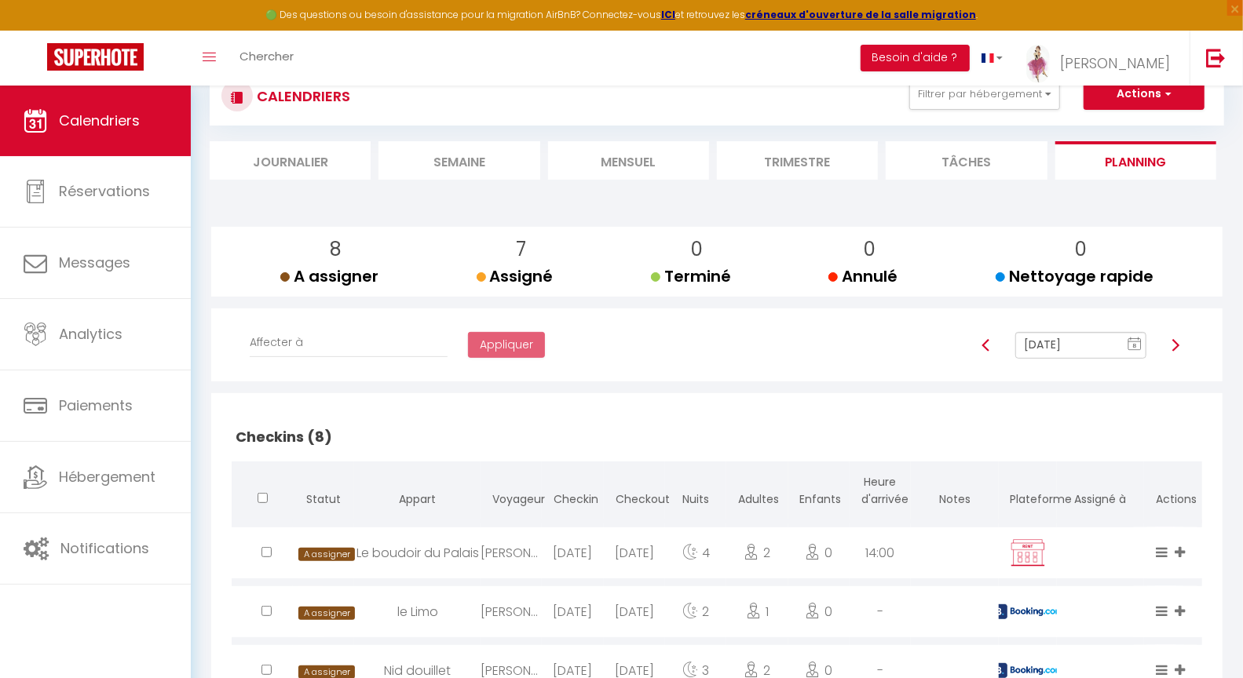
click at [1038, 350] on input "[DATE]" at bounding box center [1080, 345] width 130 height 27
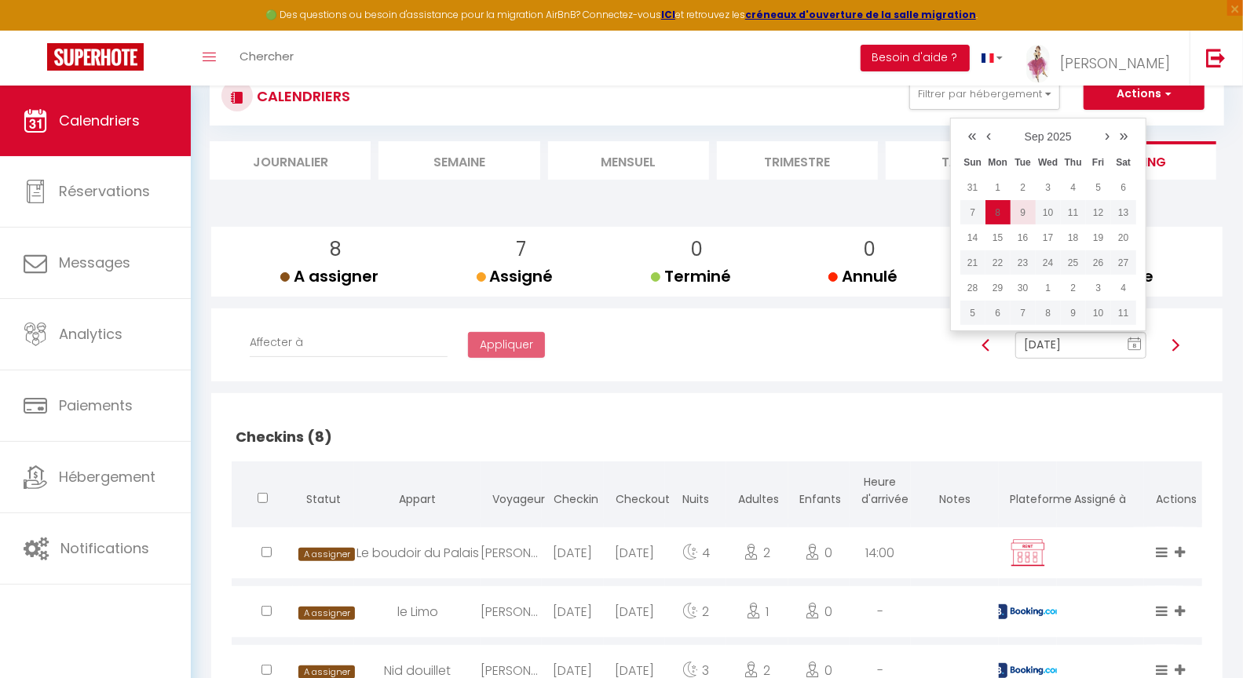
click at [1028, 213] on td "9" at bounding box center [1022, 212] width 25 height 25
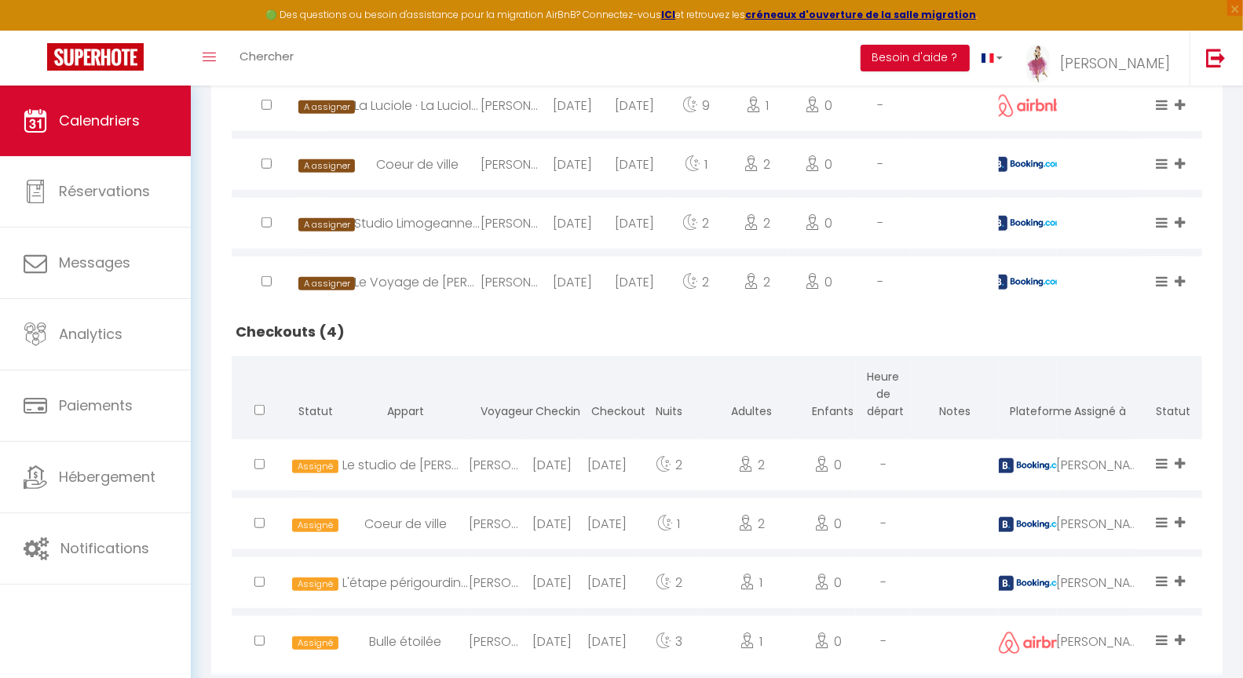
scroll to position [781, 0]
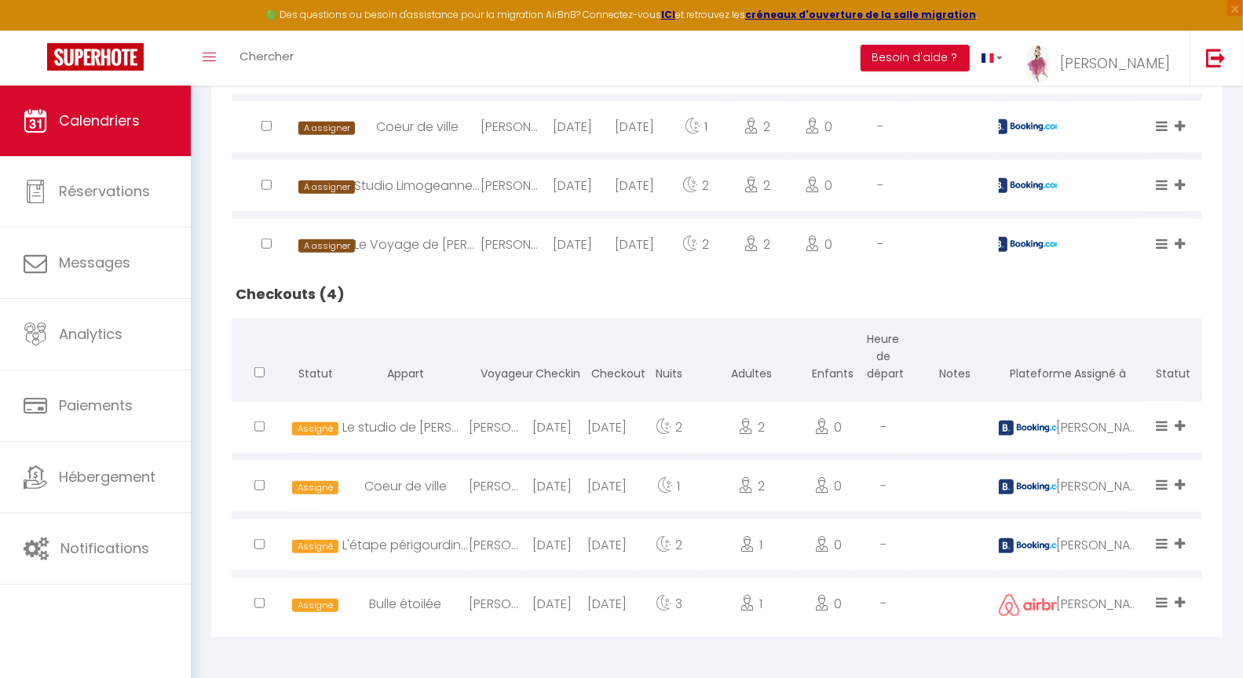
click at [710, 391] on th "Adultes" at bounding box center [751, 358] width 97 height 79
drag, startPoint x: 869, startPoint y: 338, endPoint x: 910, endPoint y: 367, distance: 49.7
click at [910, 367] on th "Heure de départ" at bounding box center [884, 358] width 56 height 79
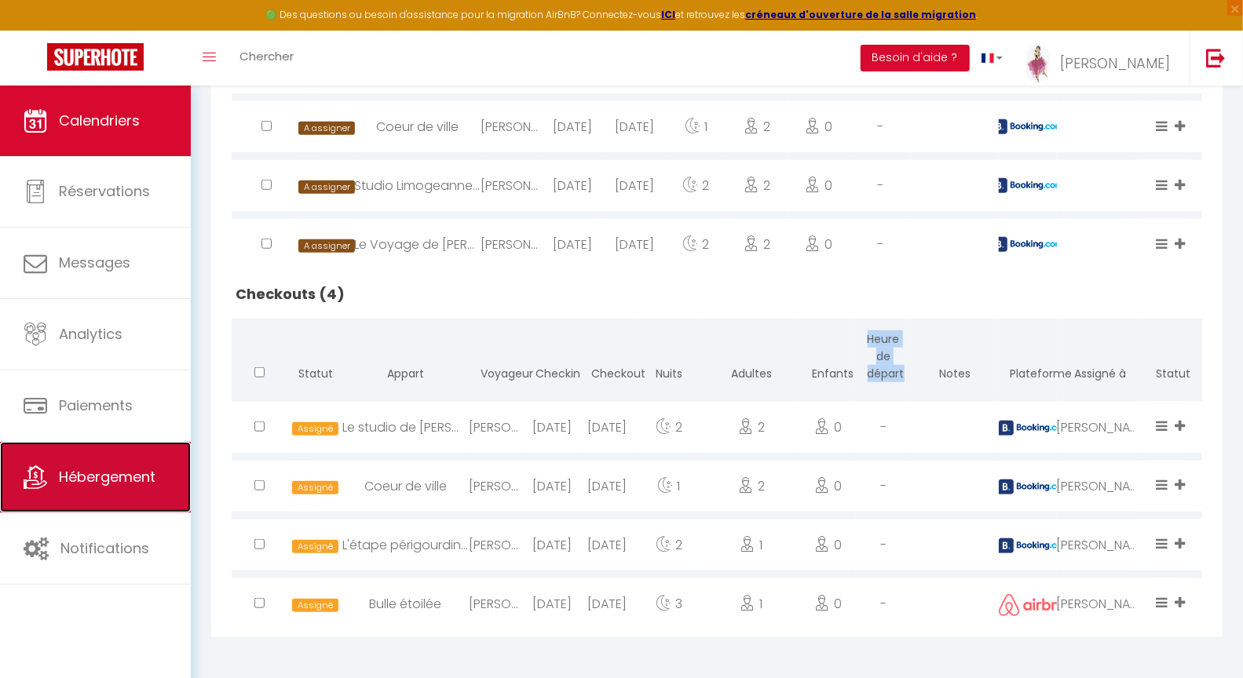
click at [158, 469] on link "Hébergement" at bounding box center [95, 477] width 191 height 71
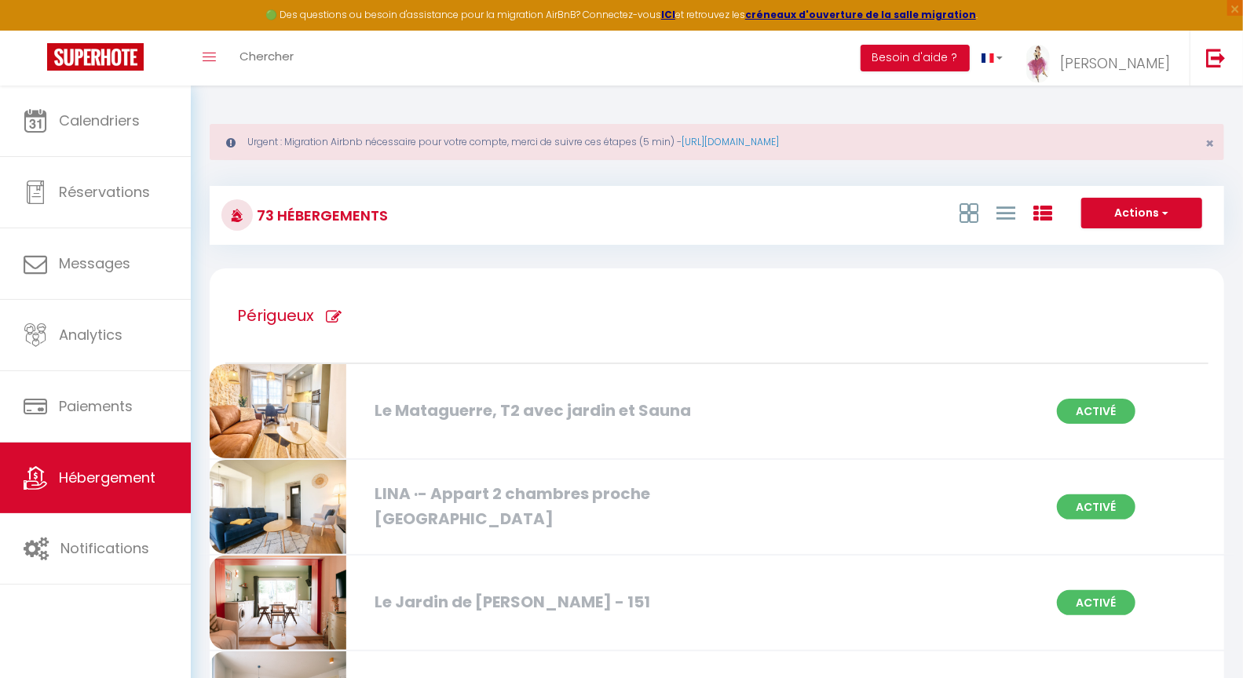
click at [471, 399] on div "Le Mataguerre, T2 avec jardin et Sauna" at bounding box center [529, 411] width 324 height 24
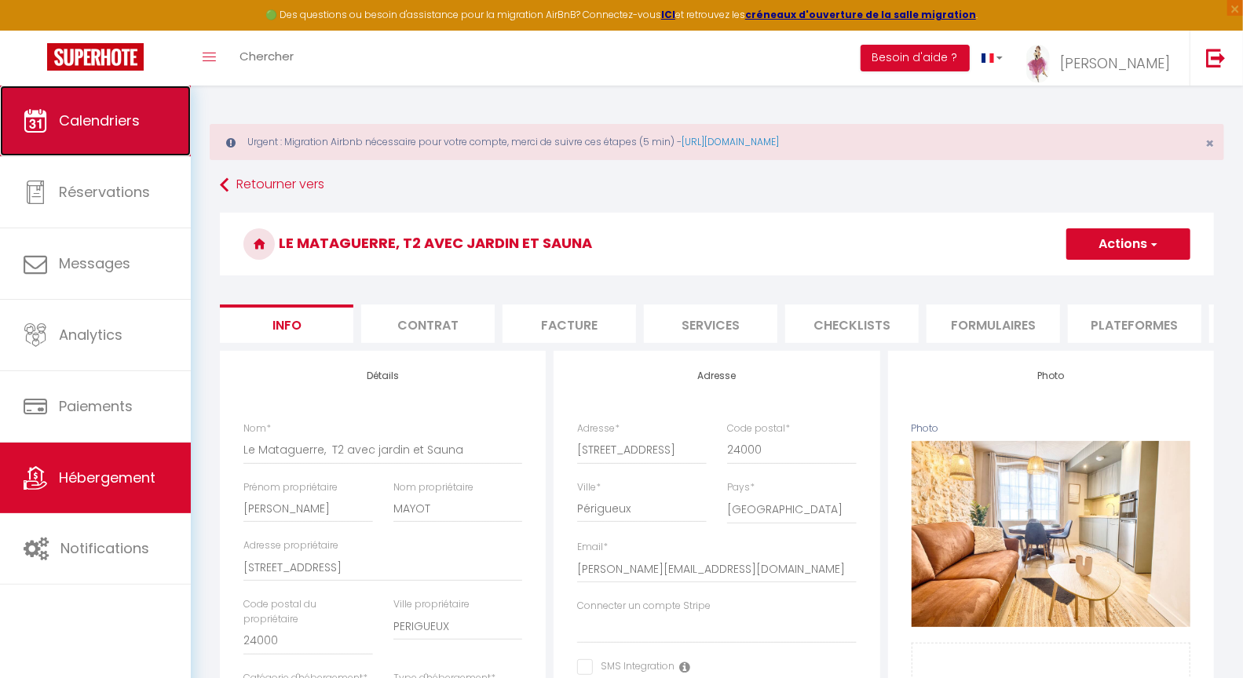
click at [111, 120] on span "Calendriers" at bounding box center [99, 121] width 81 height 20
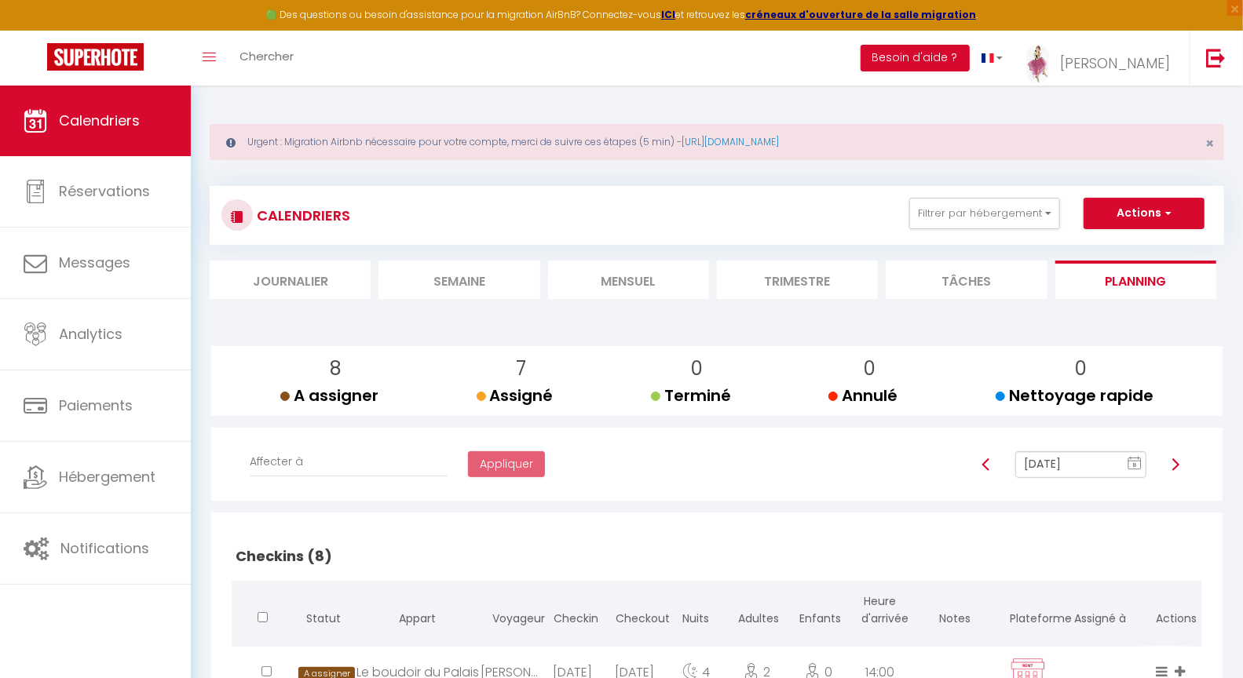
click at [641, 281] on li "Mensuel" at bounding box center [628, 280] width 161 height 38
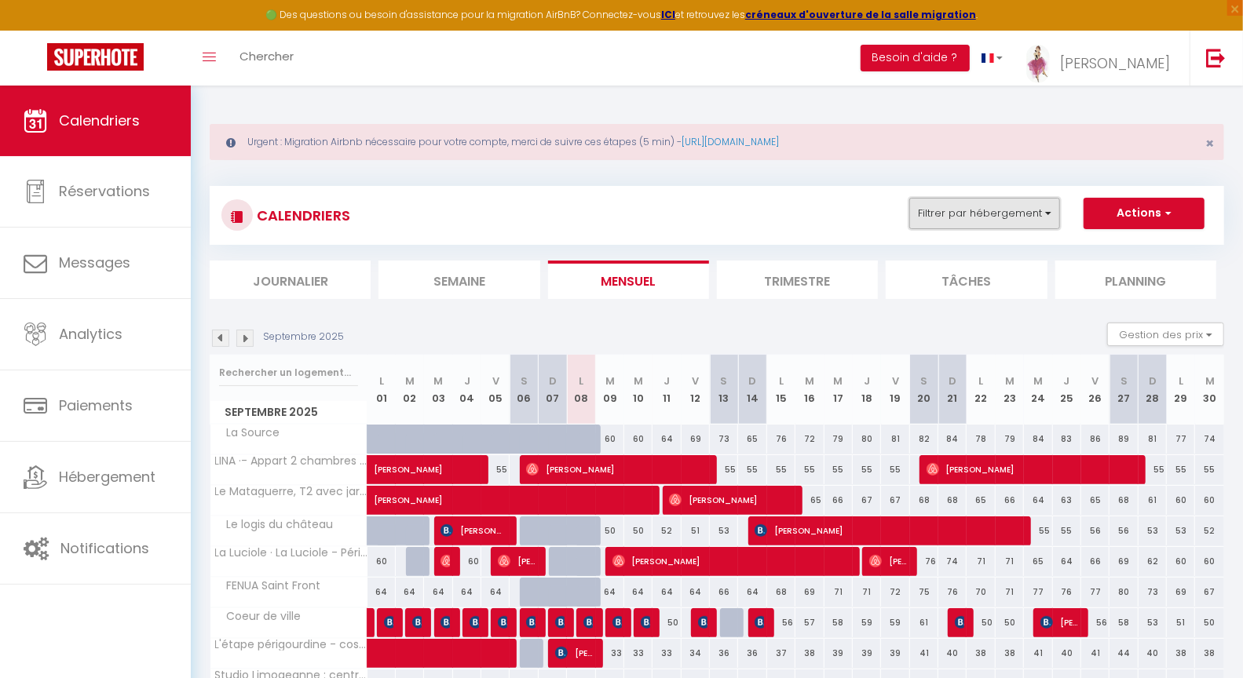
click at [964, 222] on button "Filtrer par hébergement" at bounding box center [984, 213] width 151 height 31
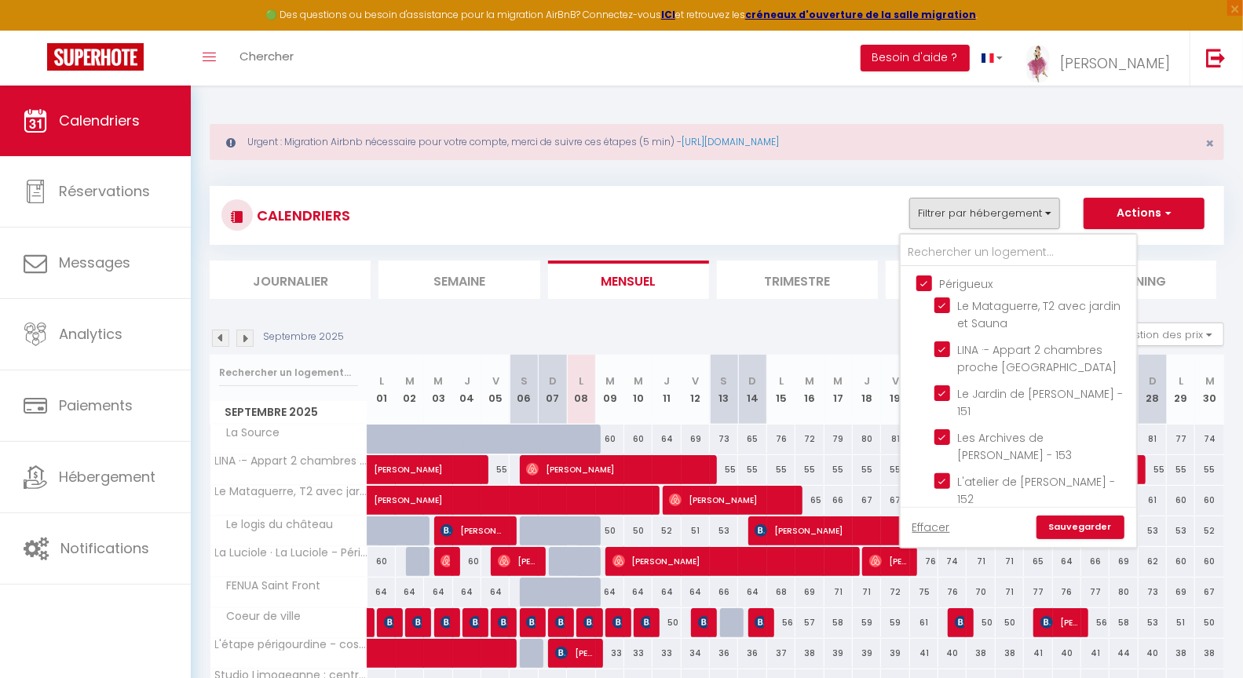
click at [928, 283] on input "Périgueux" at bounding box center [1034, 283] width 236 height 16
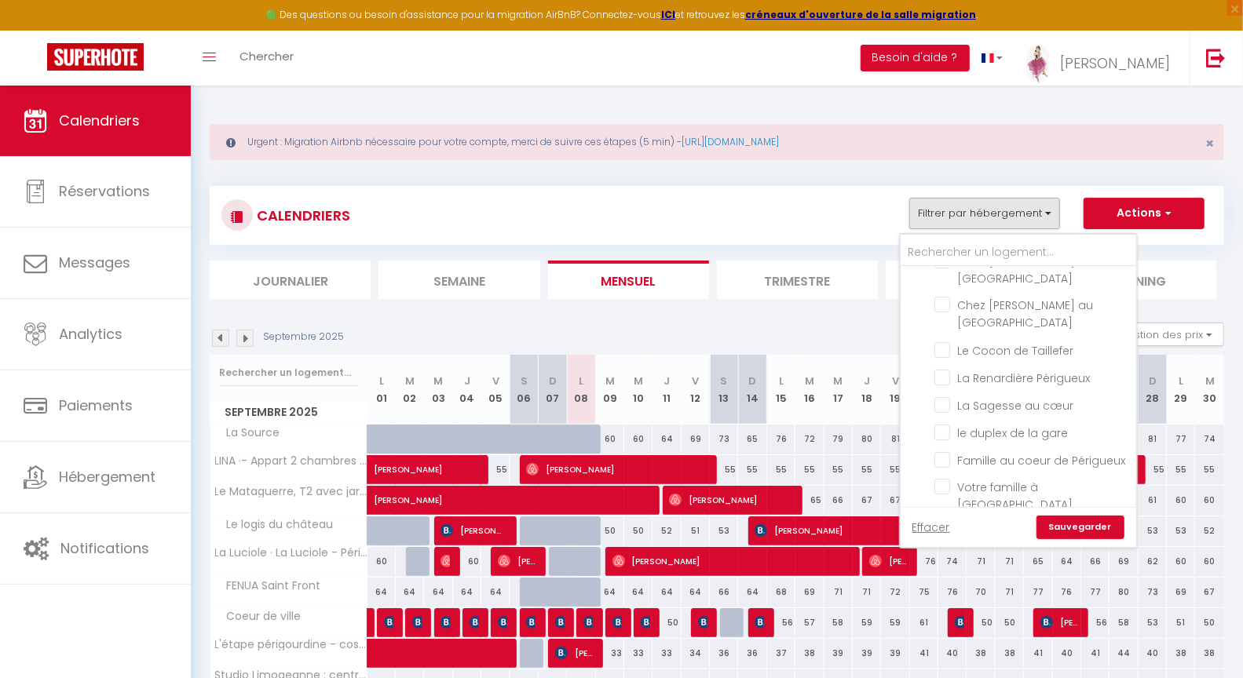
scroll to position [1046, 0]
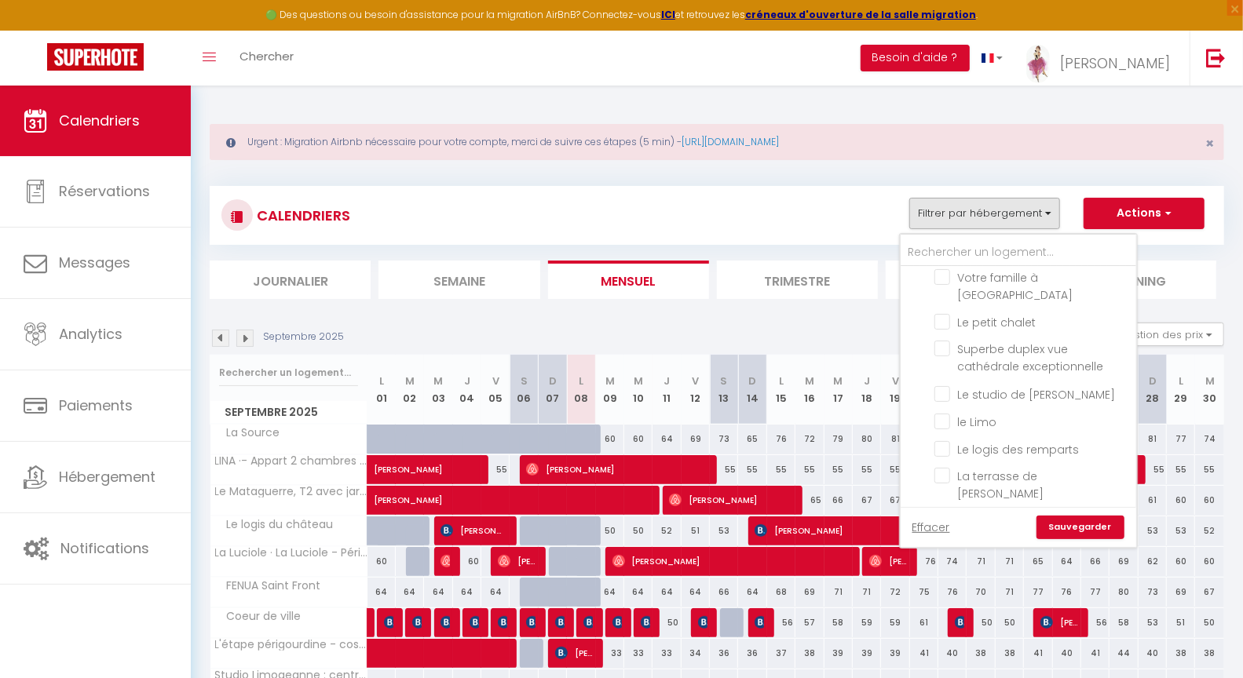
click at [998, 539] on input "L’échappée verte" at bounding box center [1032, 547] width 196 height 16
click at [1089, 528] on link "Sauvegarder" at bounding box center [1080, 528] width 88 height 24
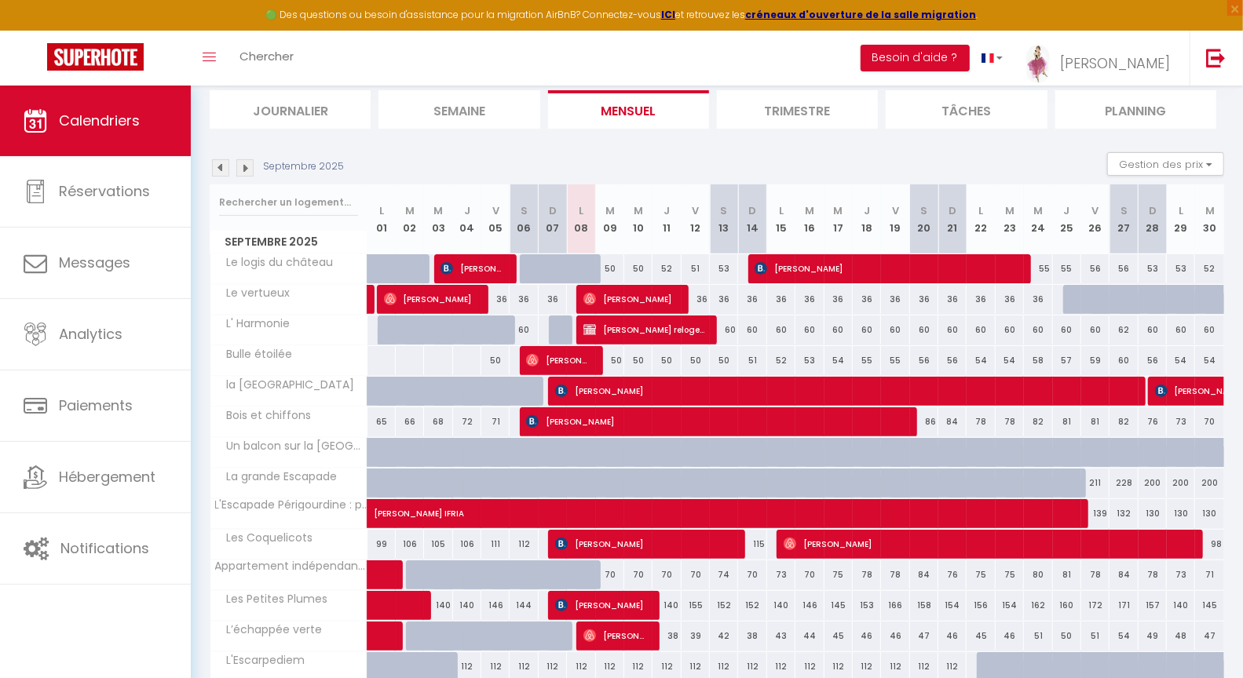
scroll to position [0, 0]
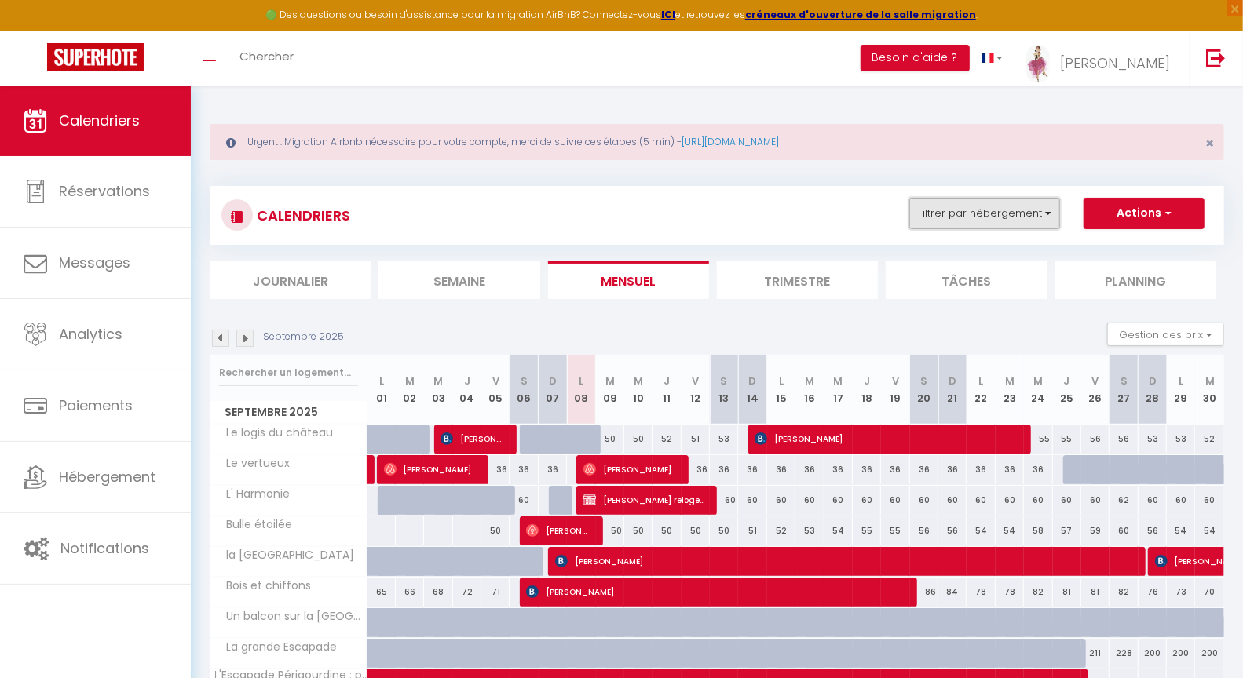
click at [978, 210] on button "Filtrer par hébergement" at bounding box center [984, 213] width 151 height 31
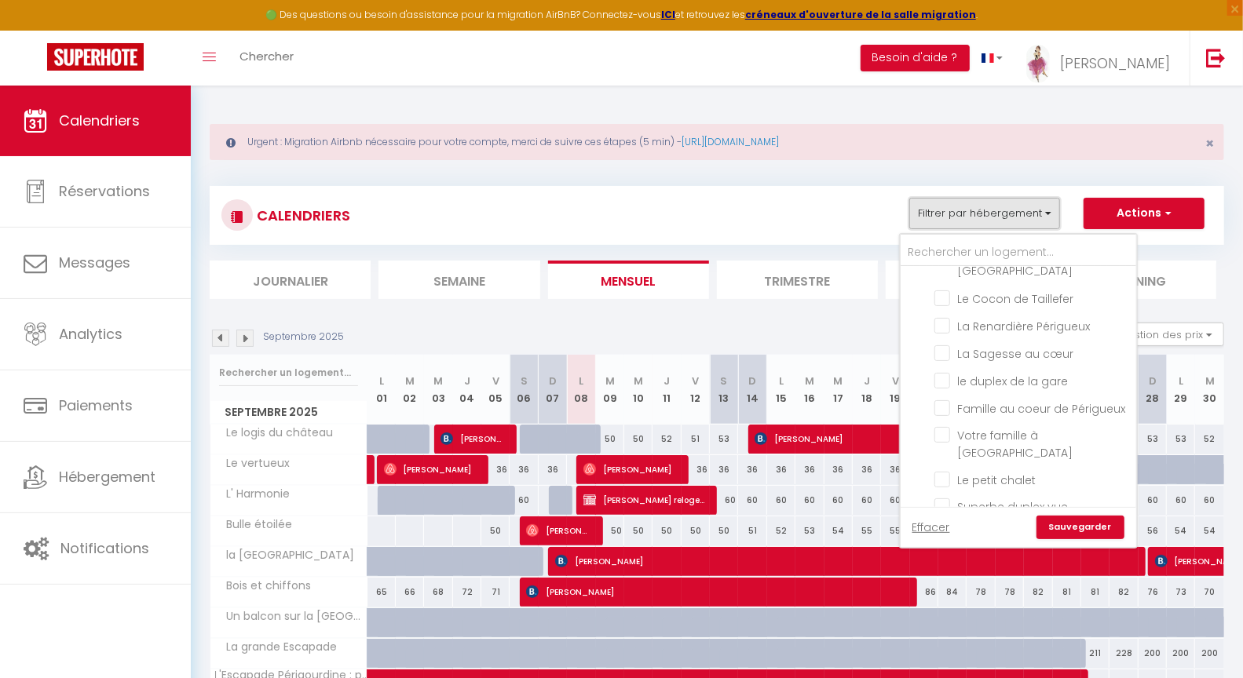
scroll to position [1466, 0]
click at [932, 522] on input "Siorac / St Cyprien" at bounding box center [1034, 530] width 236 height 16
drag, startPoint x: 928, startPoint y: 470, endPoint x: 948, endPoint y: 461, distance: 22.5
click at [929, 522] on input "Siorac / St Cyprien" at bounding box center [1034, 530] width 236 height 16
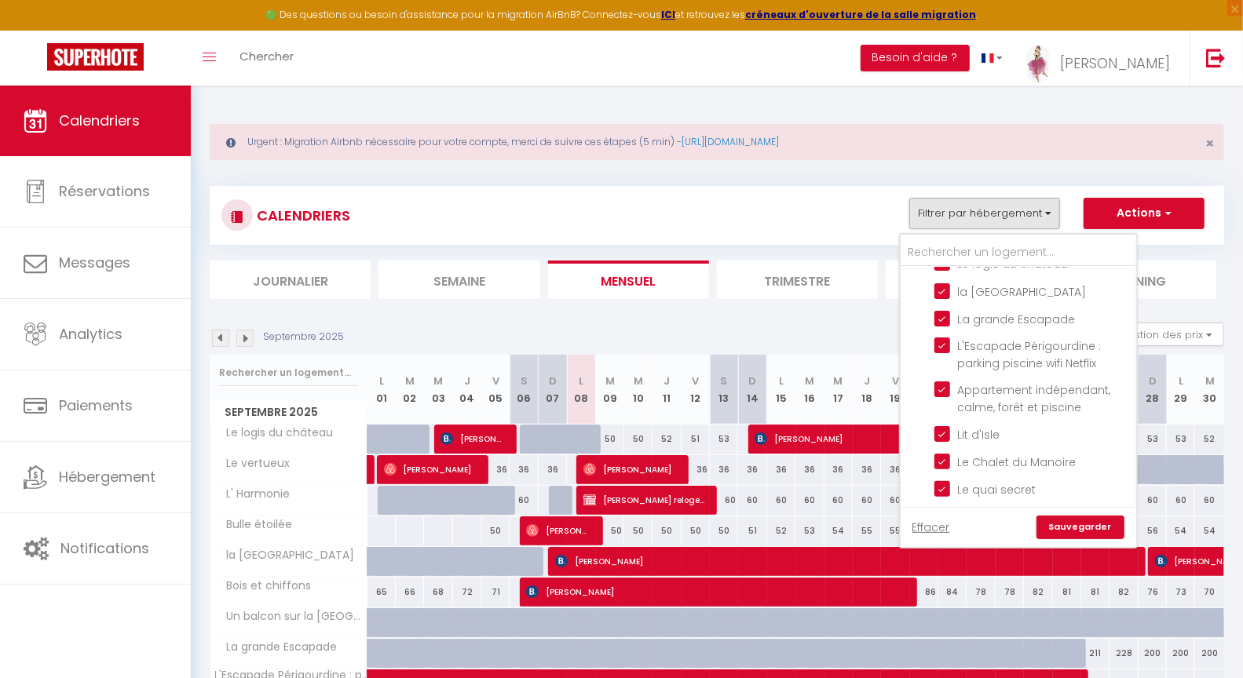
click at [930, 519] on input "Autres" at bounding box center [1034, 527] width 236 height 16
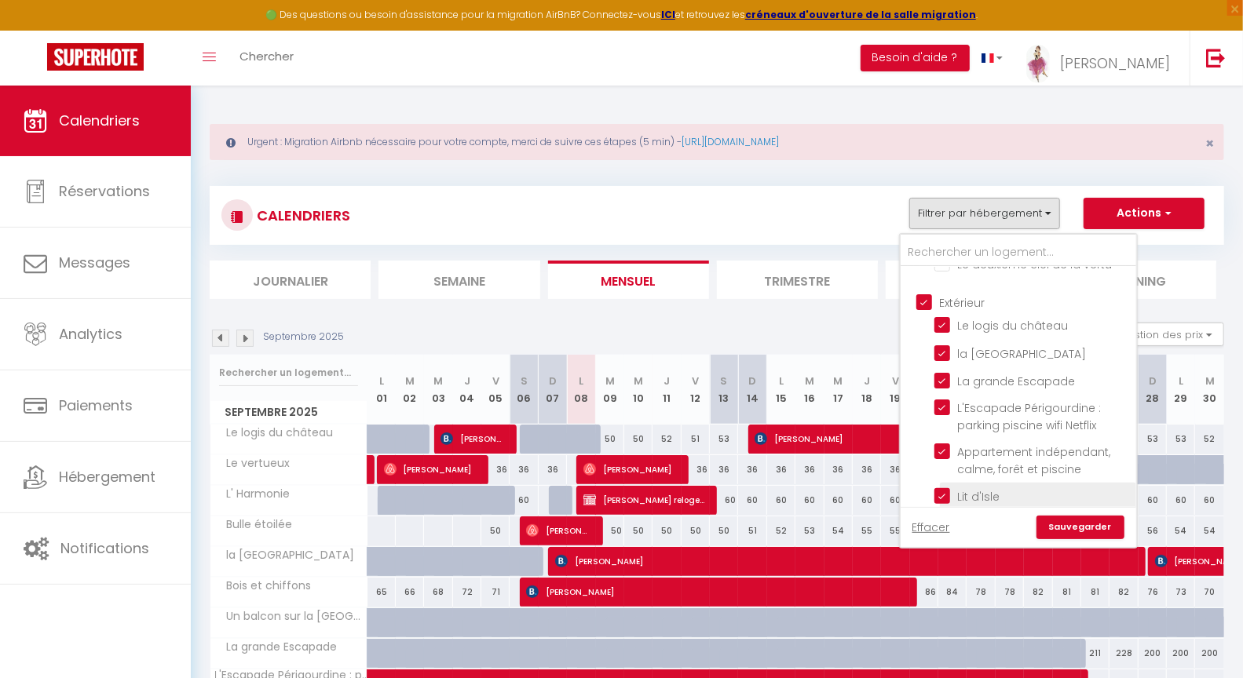
scroll to position [2149, 0]
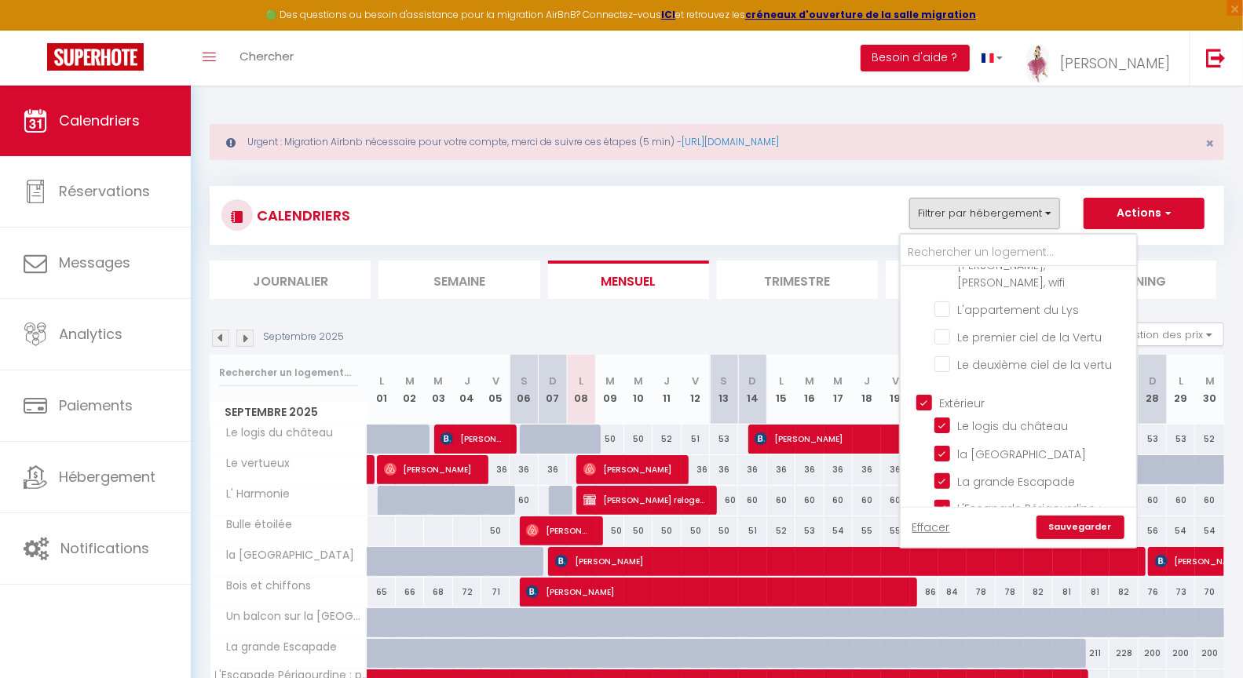
click at [932, 394] on input "Extérieur" at bounding box center [1034, 402] width 236 height 16
drag, startPoint x: 1098, startPoint y: 531, endPoint x: 1090, endPoint y: 529, distance: 8.2
click at [1098, 531] on link "Sauvegarder" at bounding box center [1080, 528] width 88 height 24
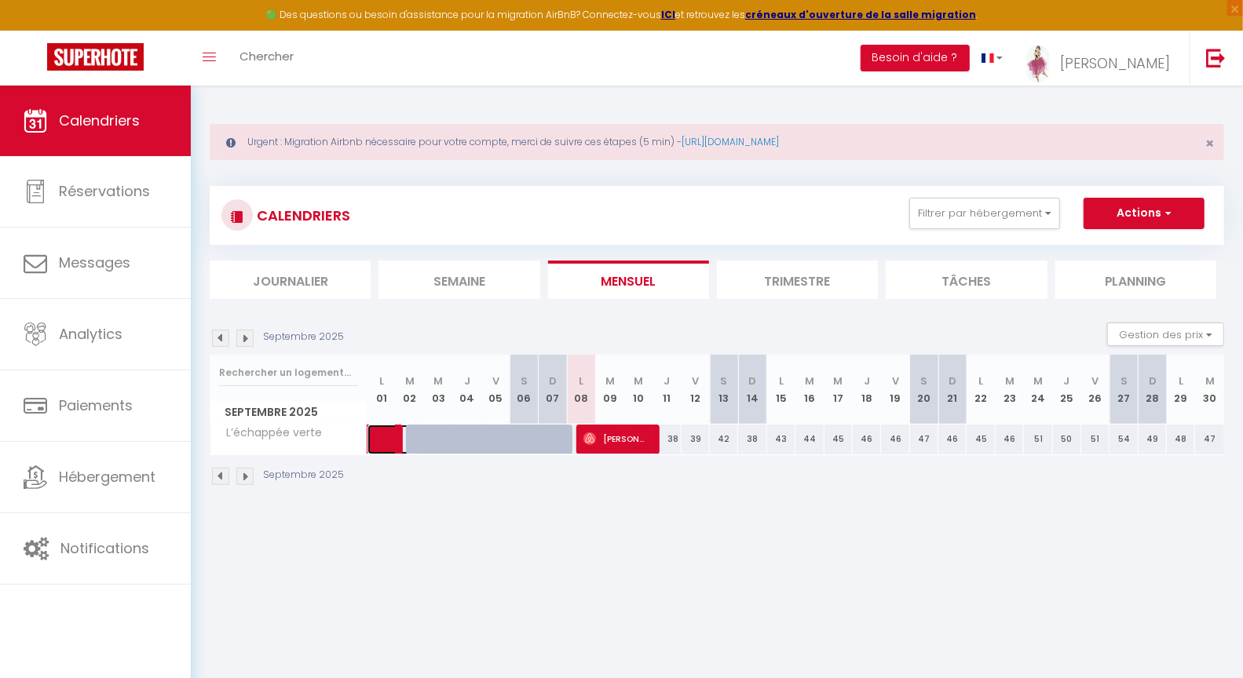
click at [385, 442] on span at bounding box center [402, 440] width 36 height 30
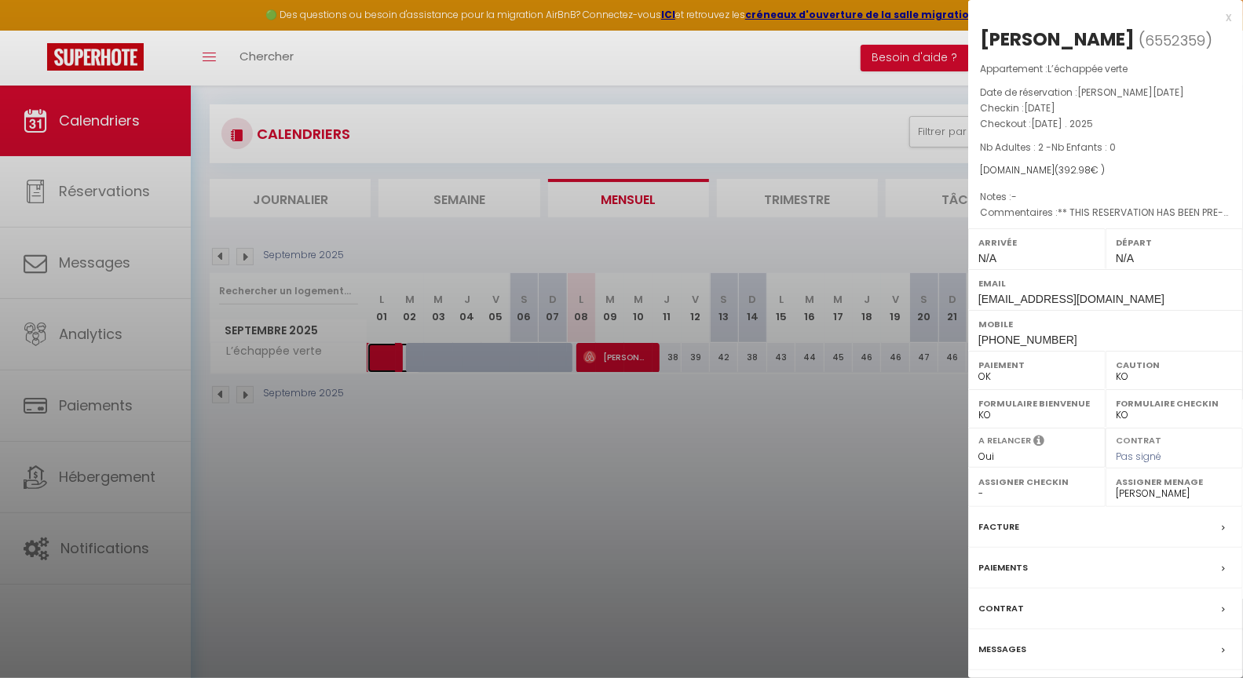
scroll to position [85, 0]
click at [1006, 658] on label "Messages" at bounding box center [1002, 649] width 48 height 16
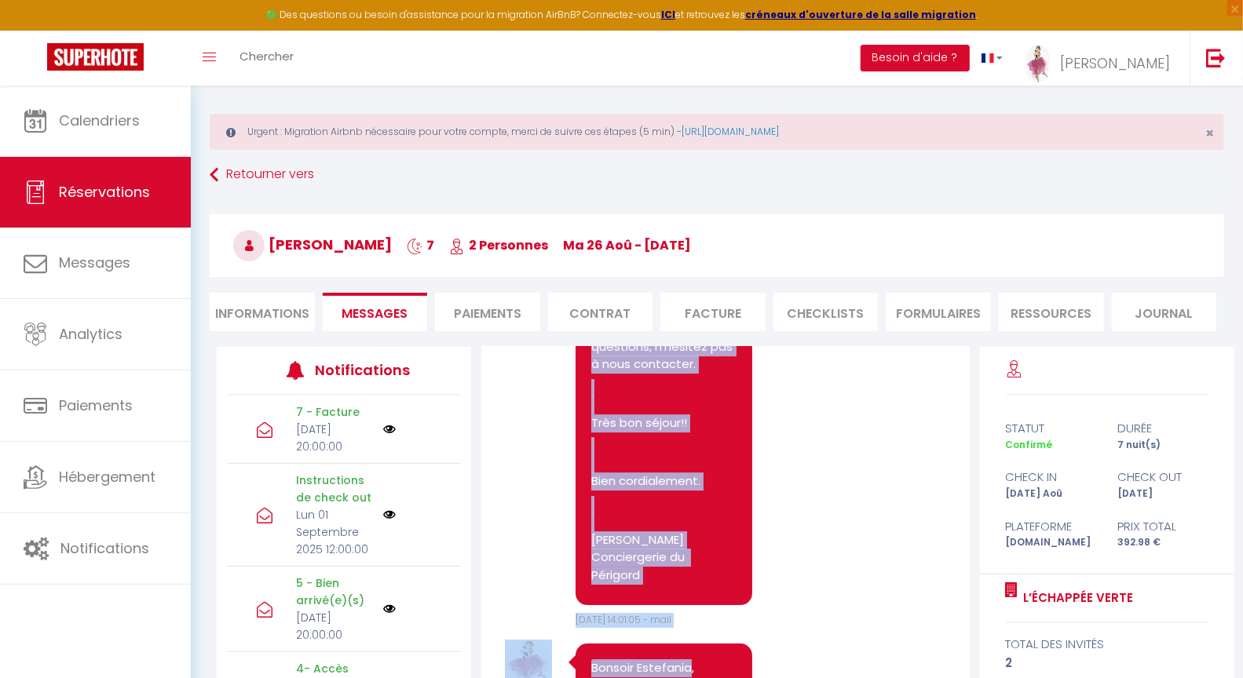
scroll to position [3081, 0]
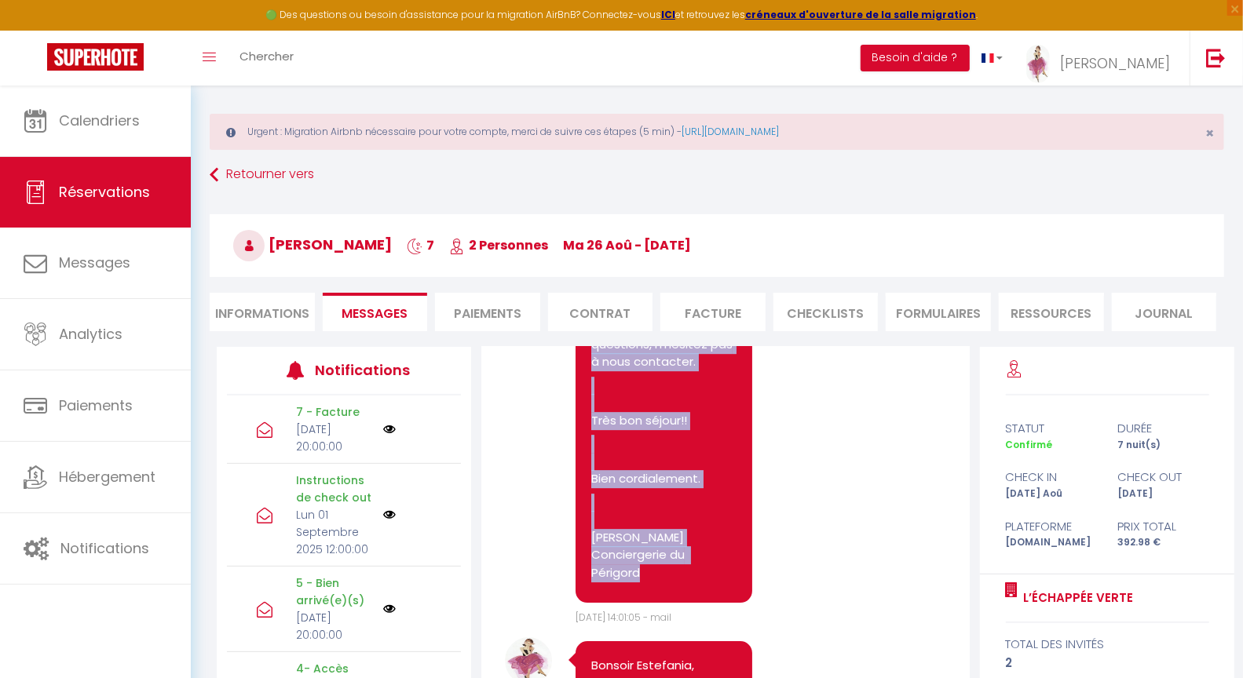
drag, startPoint x: 591, startPoint y: 449, endPoint x: 691, endPoint y: 587, distance: 170.4
click at [691, 587] on div "Bonjour Estefania, Voici les modalités d'accès à votre logement L’échappée vert…" at bounding box center [663, 30] width 177 height 1145
copy pre "Bonjour Estefania, Voici les modalités d'accès à votre logement L’échappée vert…"
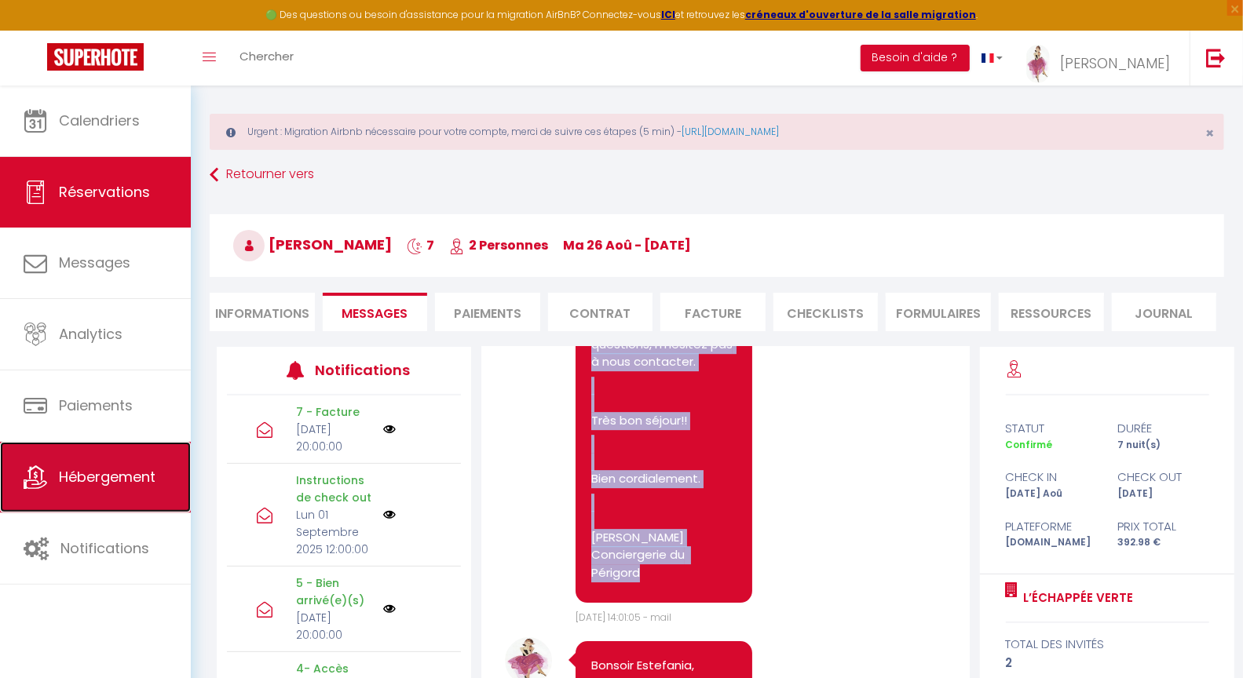
click at [78, 475] on span "Hébergement" at bounding box center [107, 477] width 97 height 20
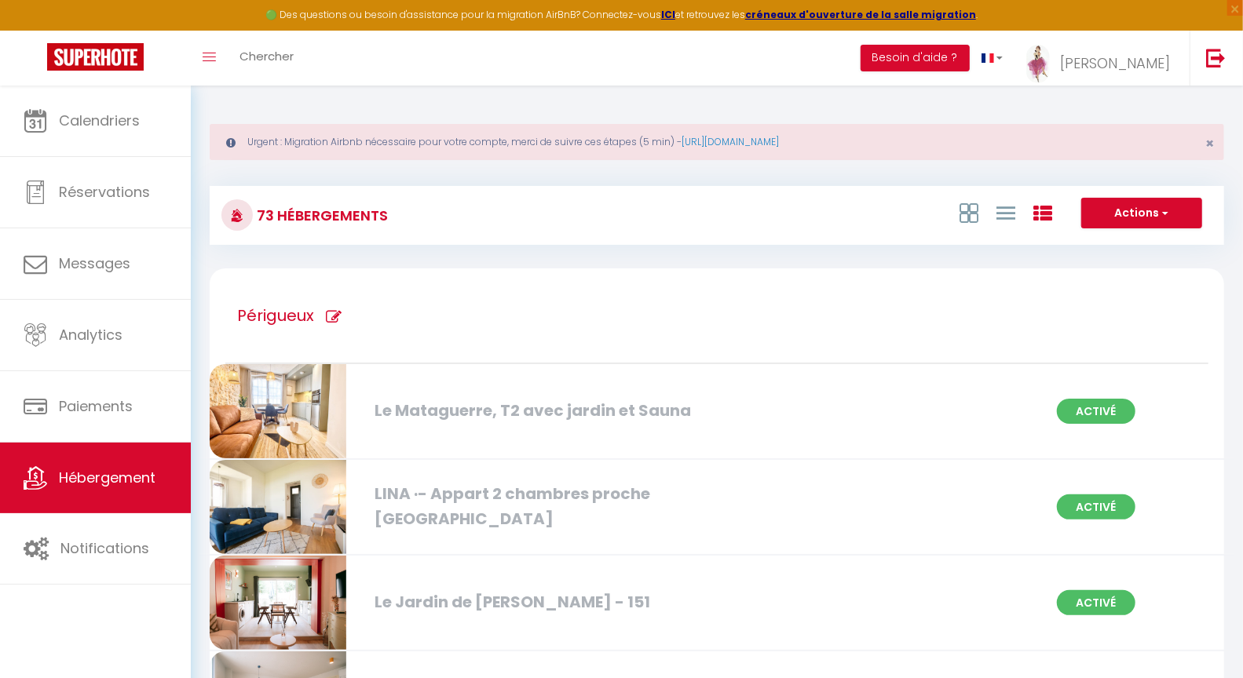
click at [421, 407] on div "Le Mataguerre, T2 avec jardin et Sauna" at bounding box center [529, 411] width 324 height 24
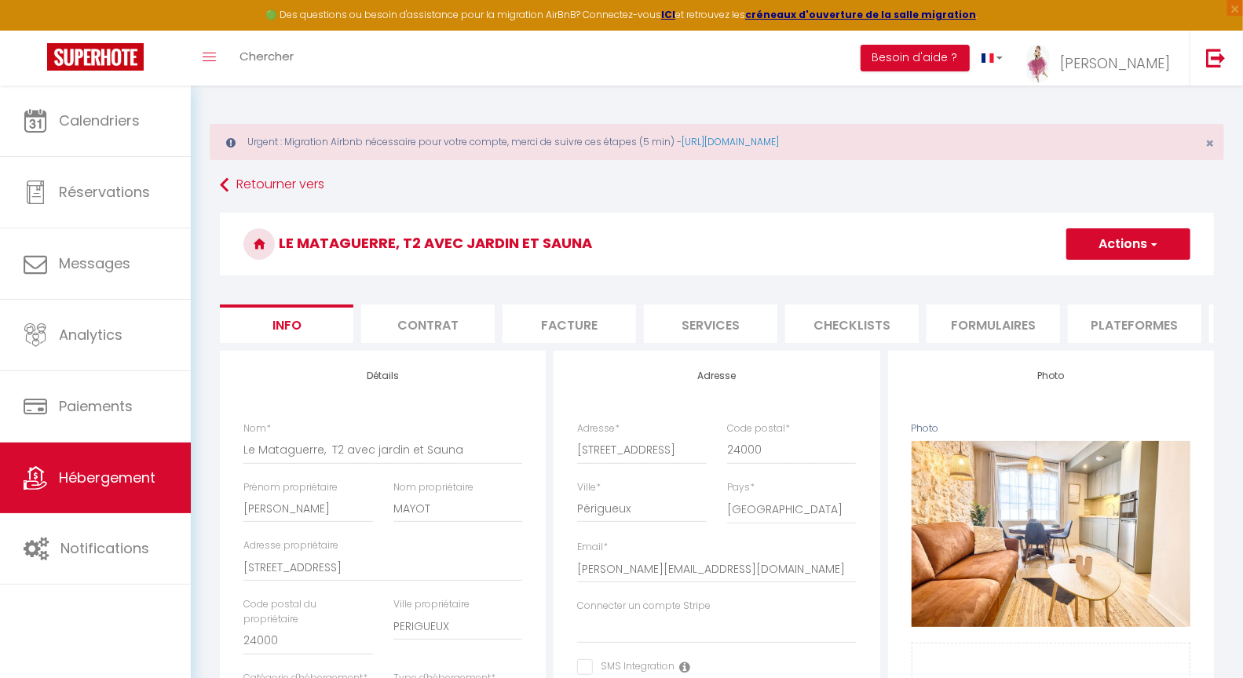
click at [871, 324] on li "Checklists" at bounding box center [851, 324] width 133 height 38
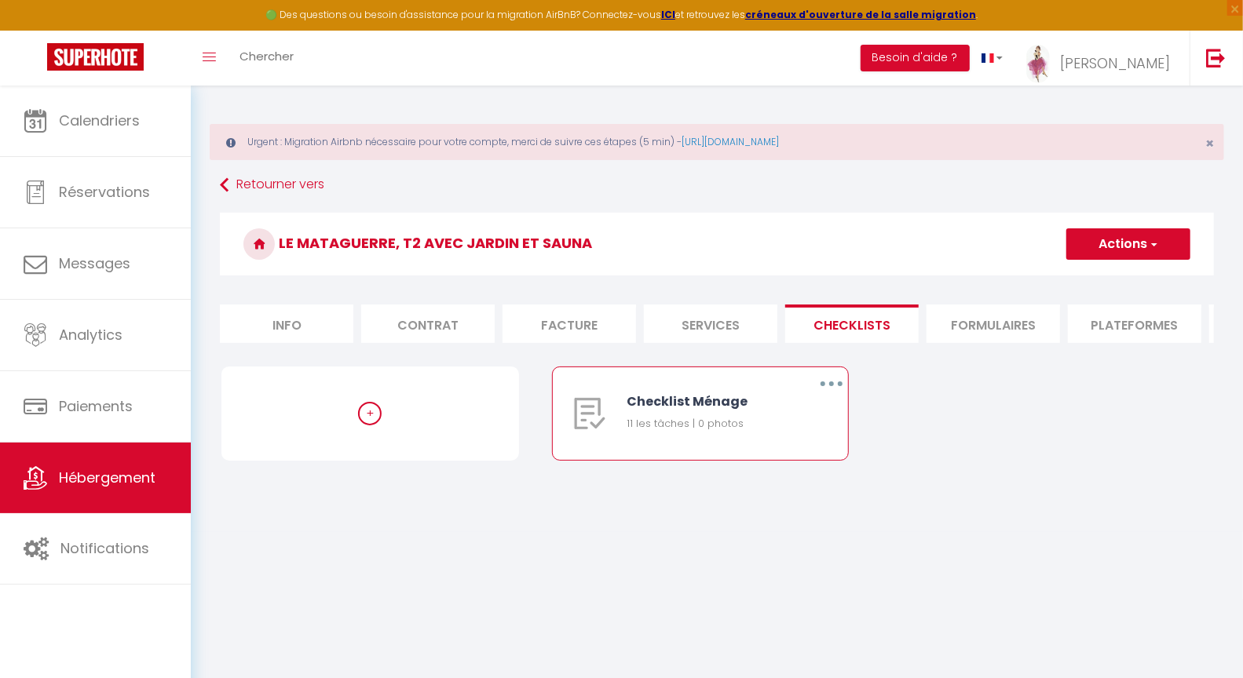
click at [835, 396] on button "button" at bounding box center [831, 383] width 44 height 25
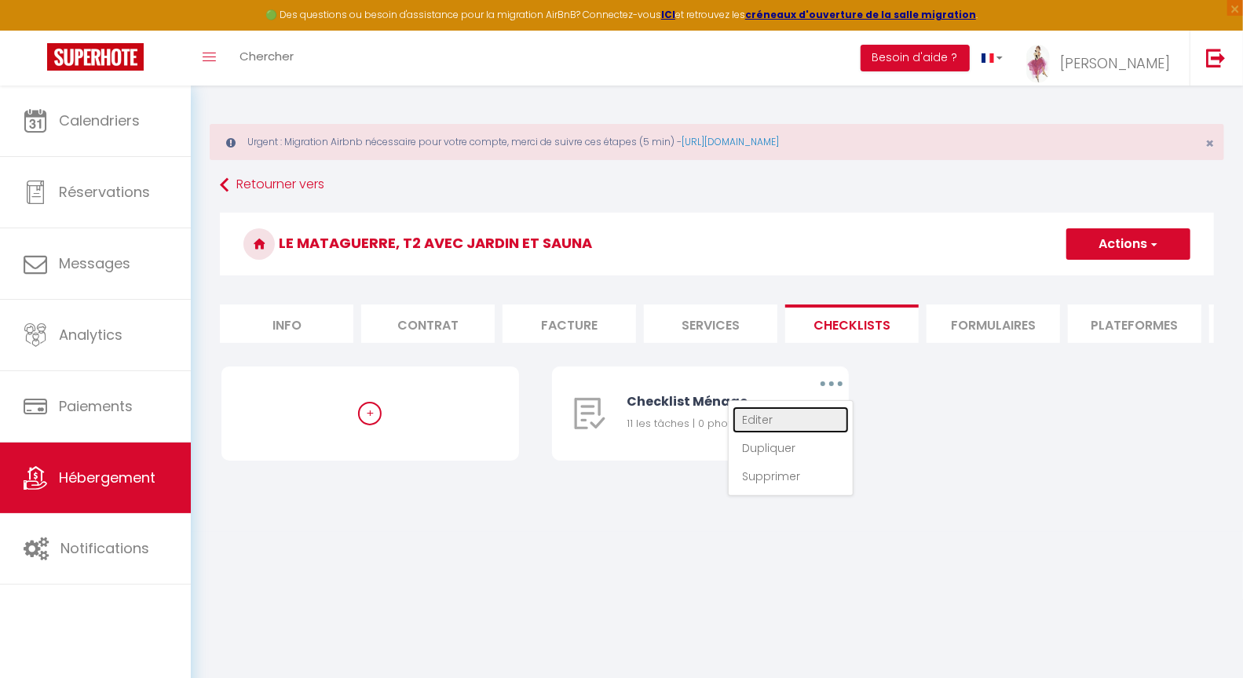
click at [765, 429] on link "Editer" at bounding box center [790, 420] width 116 height 27
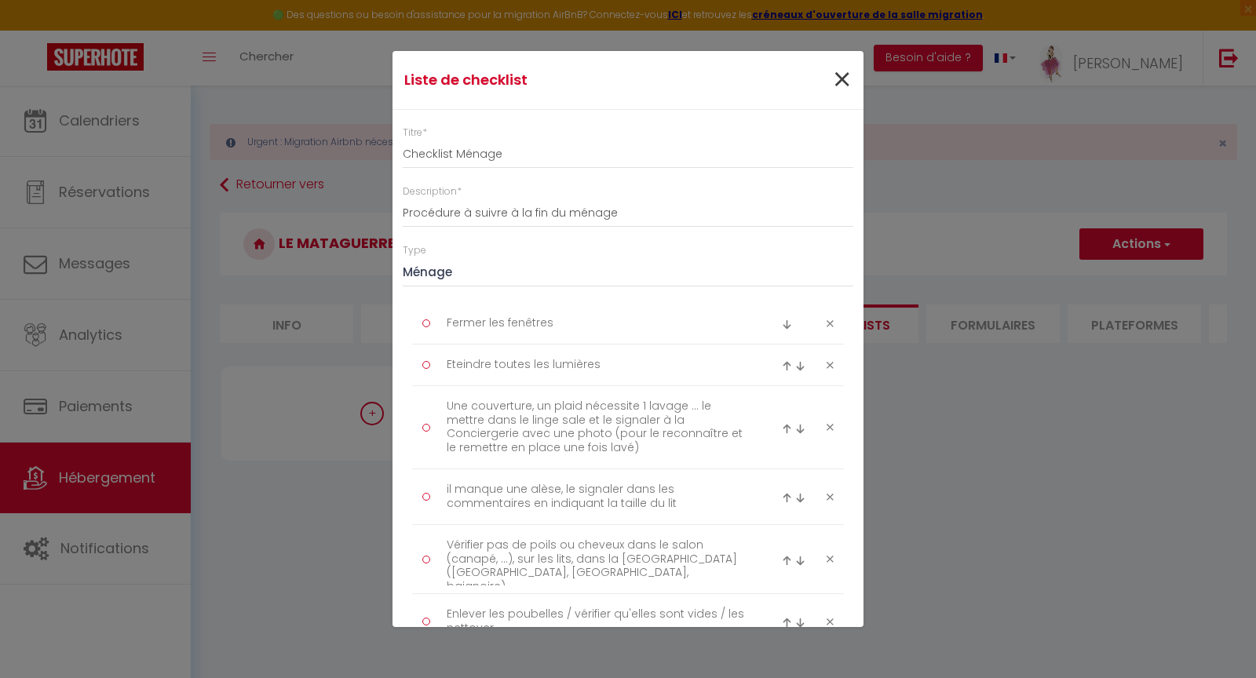
click at [839, 82] on div "×" at bounding box center [784, 80] width 156 height 35
click at [835, 77] on span "×" at bounding box center [842, 80] width 20 height 47
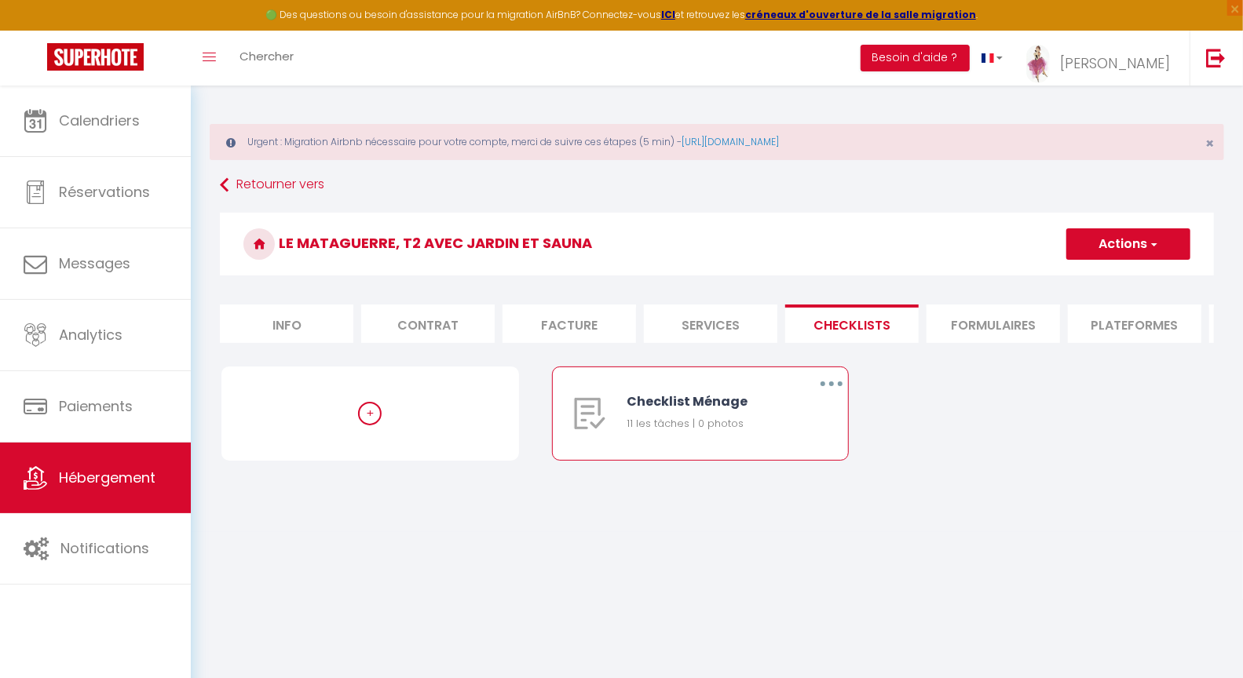
click at [829, 386] on icon "button" at bounding box center [831, 384] width 5 height 5
click at [770, 462] on link "Dupliquer" at bounding box center [790, 448] width 116 height 27
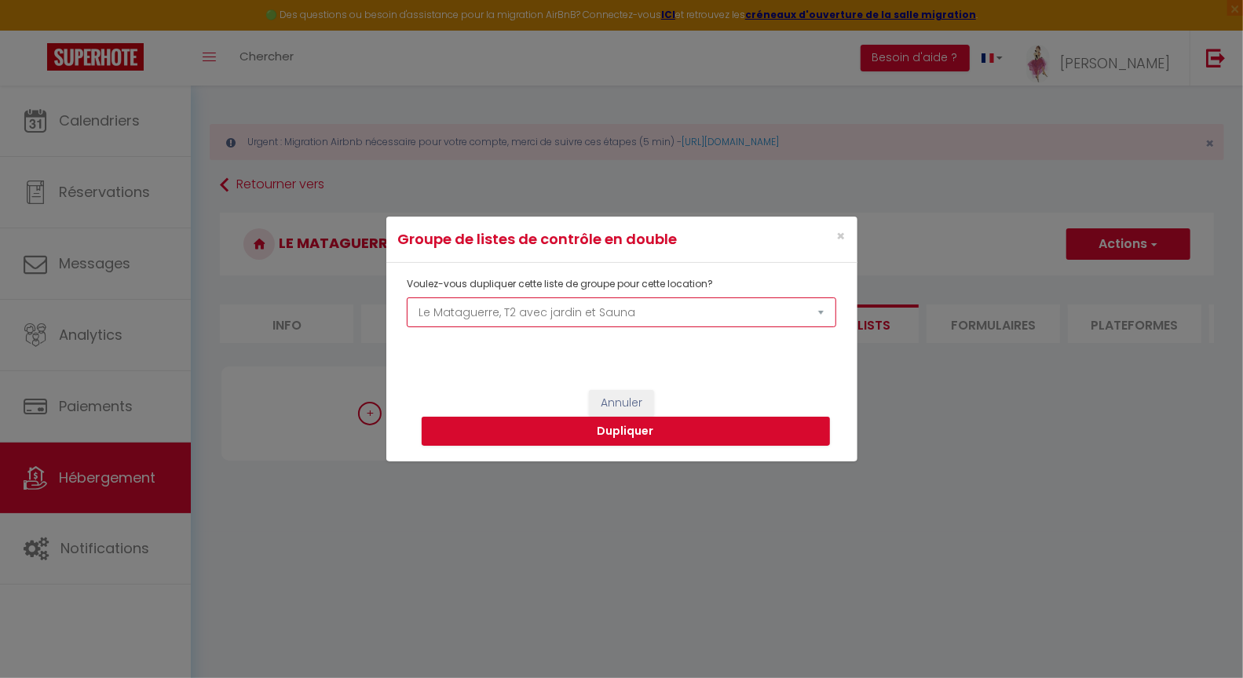
click at [573, 312] on select "La Source Le panoramique, vue et confort Les balcons de [GEOGRAPHIC_DATA] 1 Les…" at bounding box center [621, 313] width 429 height 30
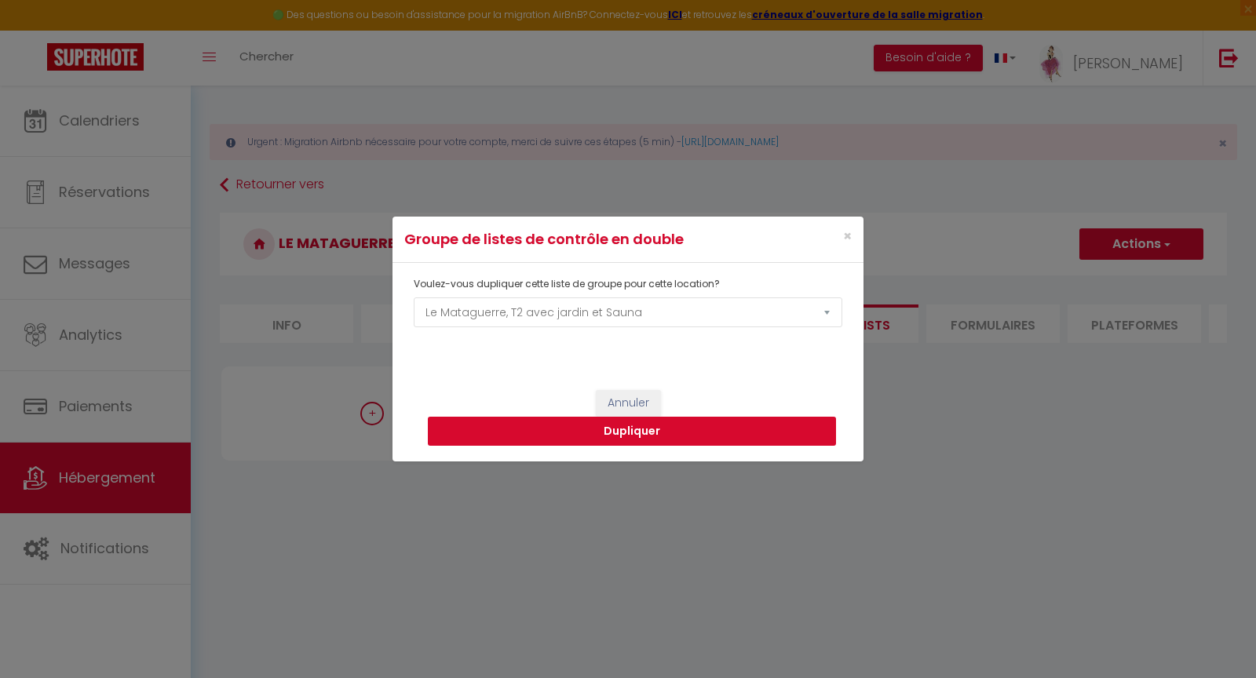
click at [594, 433] on button "Dupliquer" at bounding box center [632, 432] width 408 height 30
click at [637, 435] on button "Dupliquer" at bounding box center [632, 432] width 408 height 30
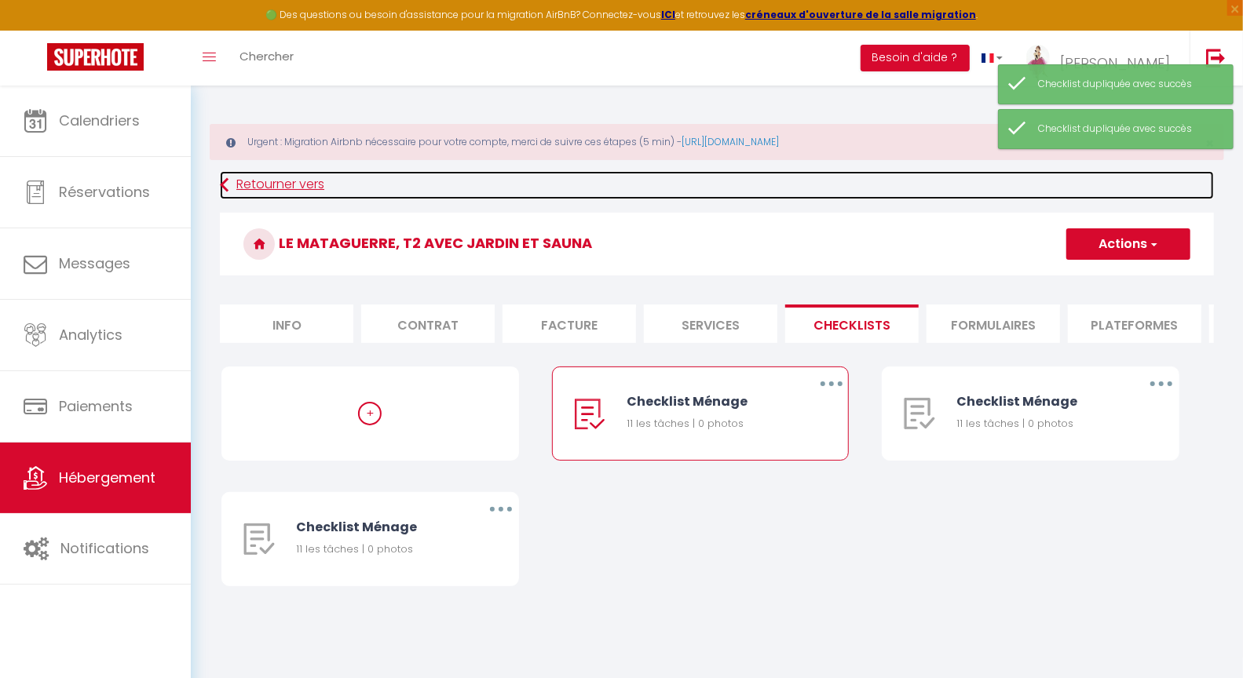
click at [225, 179] on icon at bounding box center [224, 185] width 9 height 28
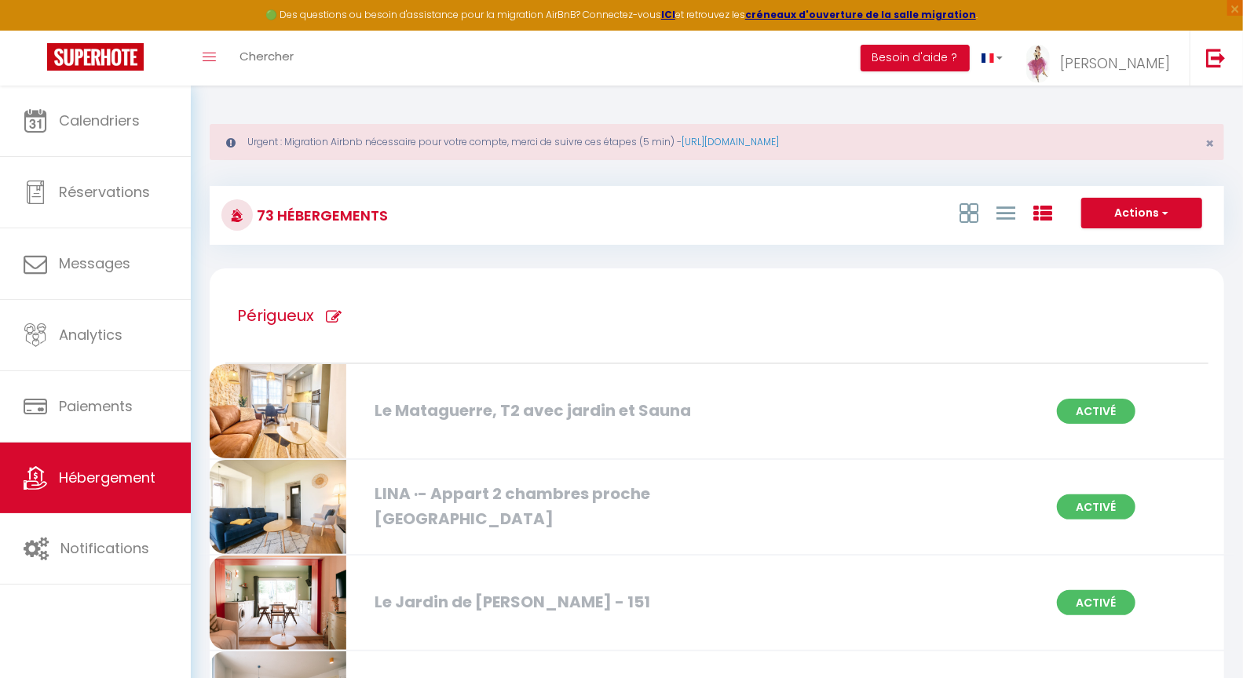
click at [544, 601] on div "Le Jardin de [PERSON_NAME] - 151" at bounding box center [529, 602] width 324 height 24
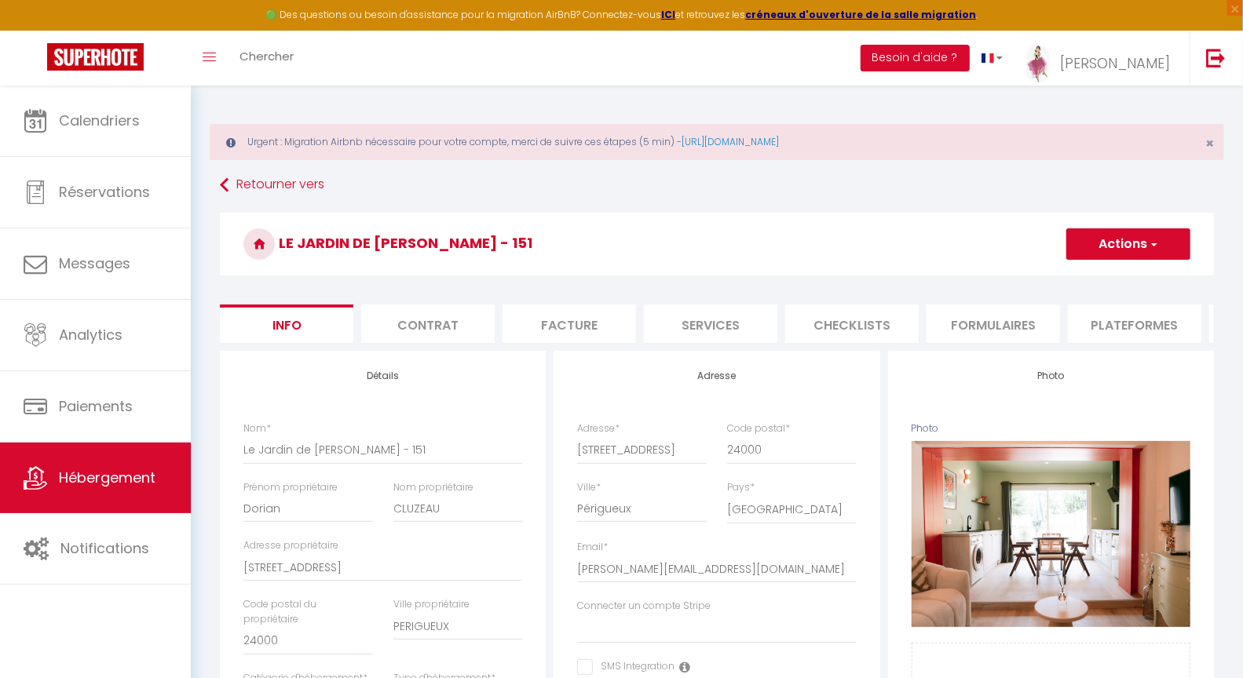
click at [850, 326] on li "Checklists" at bounding box center [851, 324] width 133 height 38
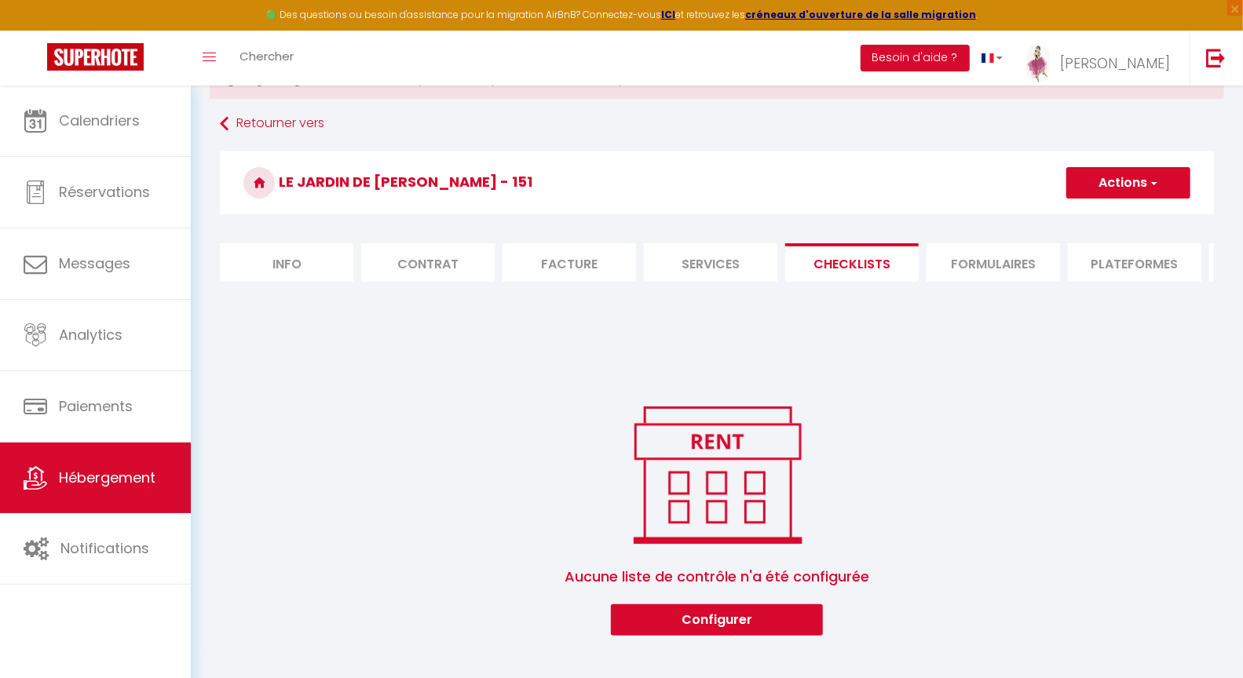
scroll to position [85, 0]
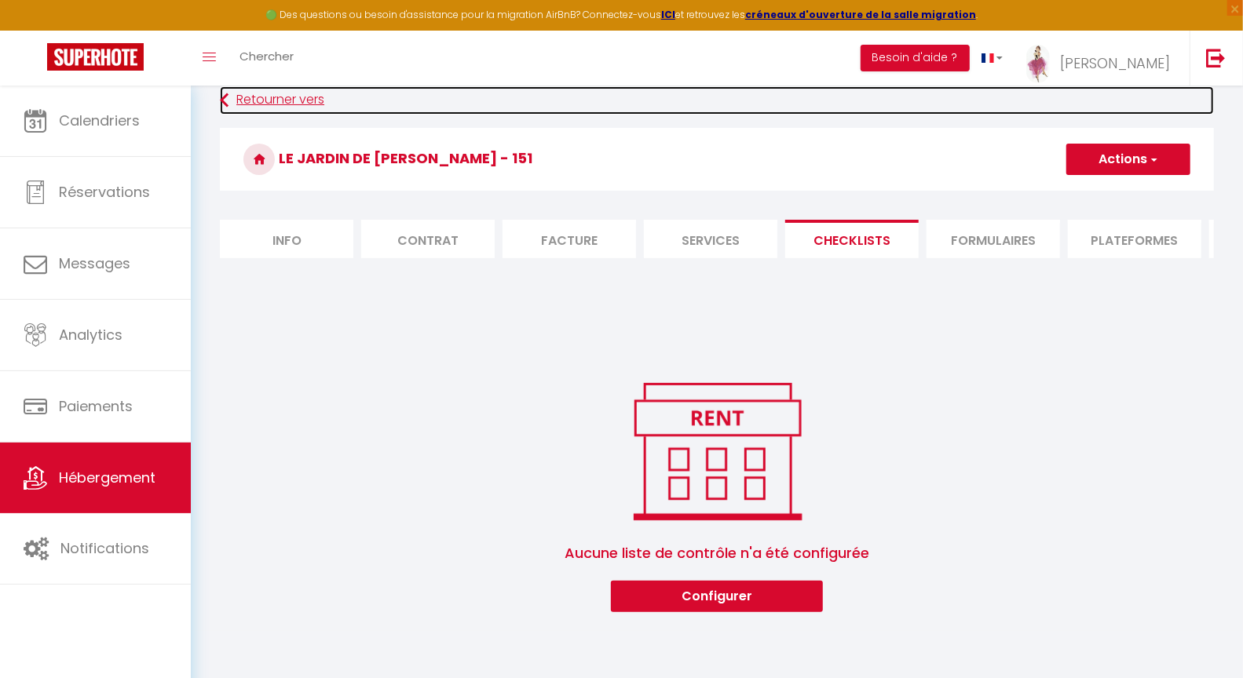
click at [244, 97] on link "Retourner vers" at bounding box center [717, 100] width 994 height 28
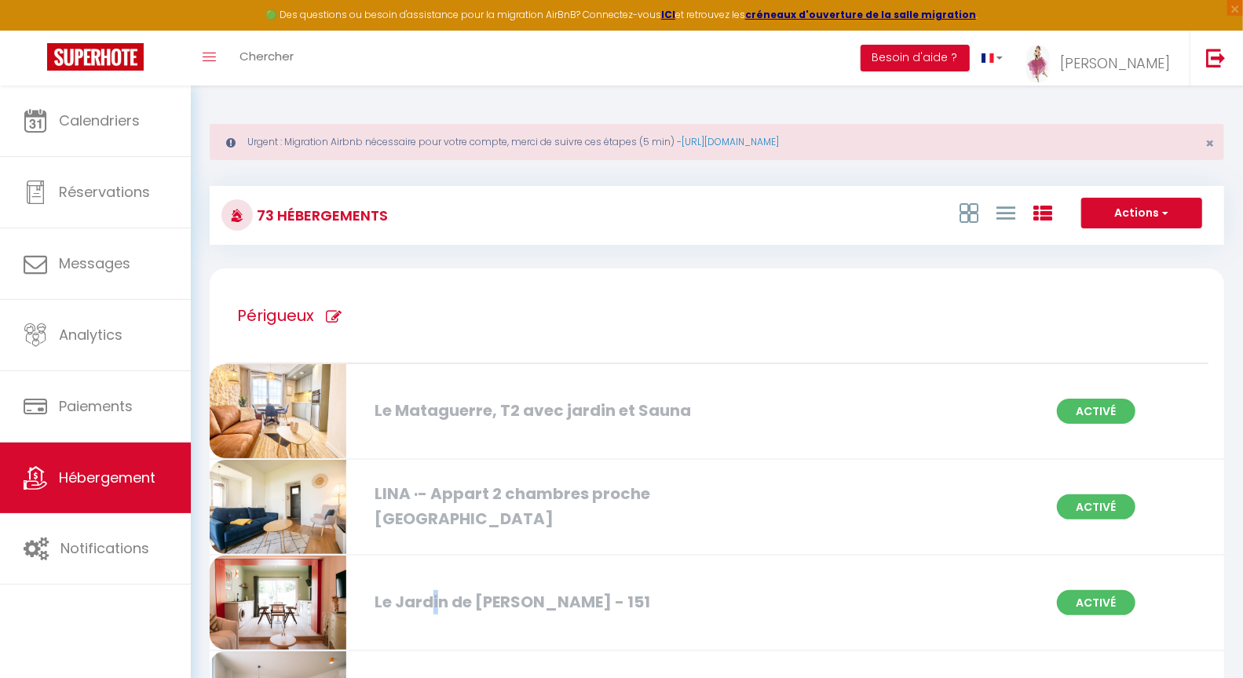
click at [434, 596] on div "Le Jardin de [PERSON_NAME] - 151" at bounding box center [529, 602] width 324 height 24
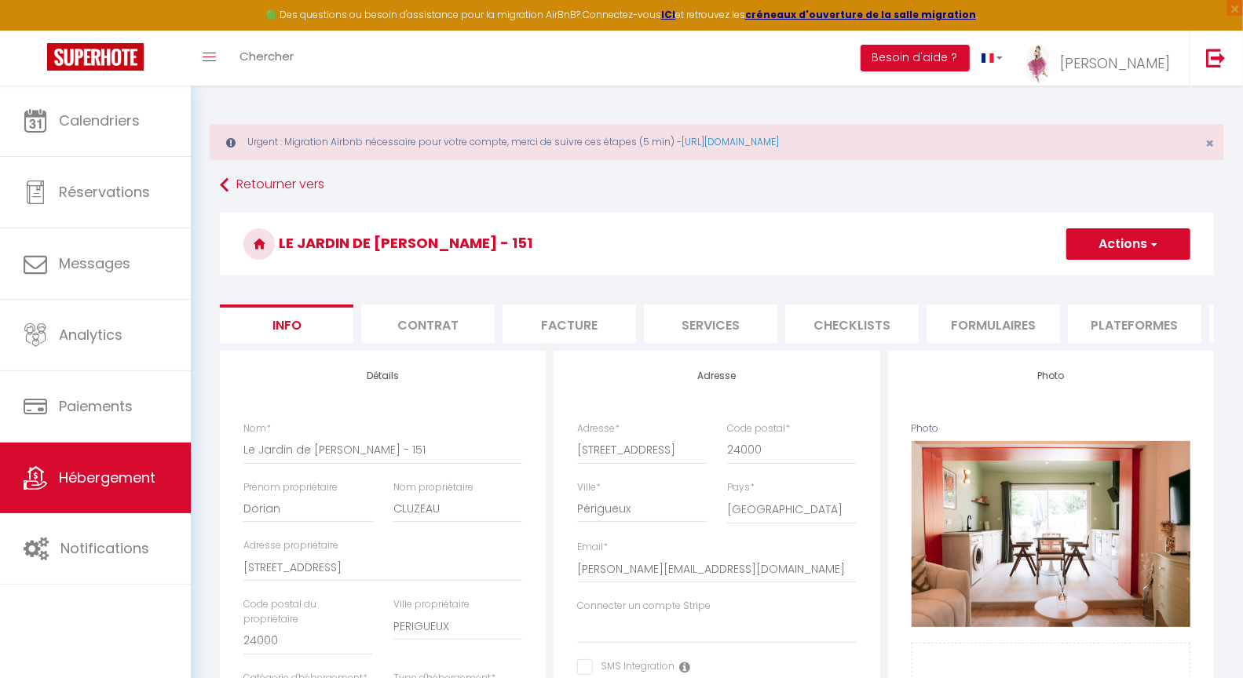
click at [855, 326] on li "Checklists" at bounding box center [851, 324] width 133 height 38
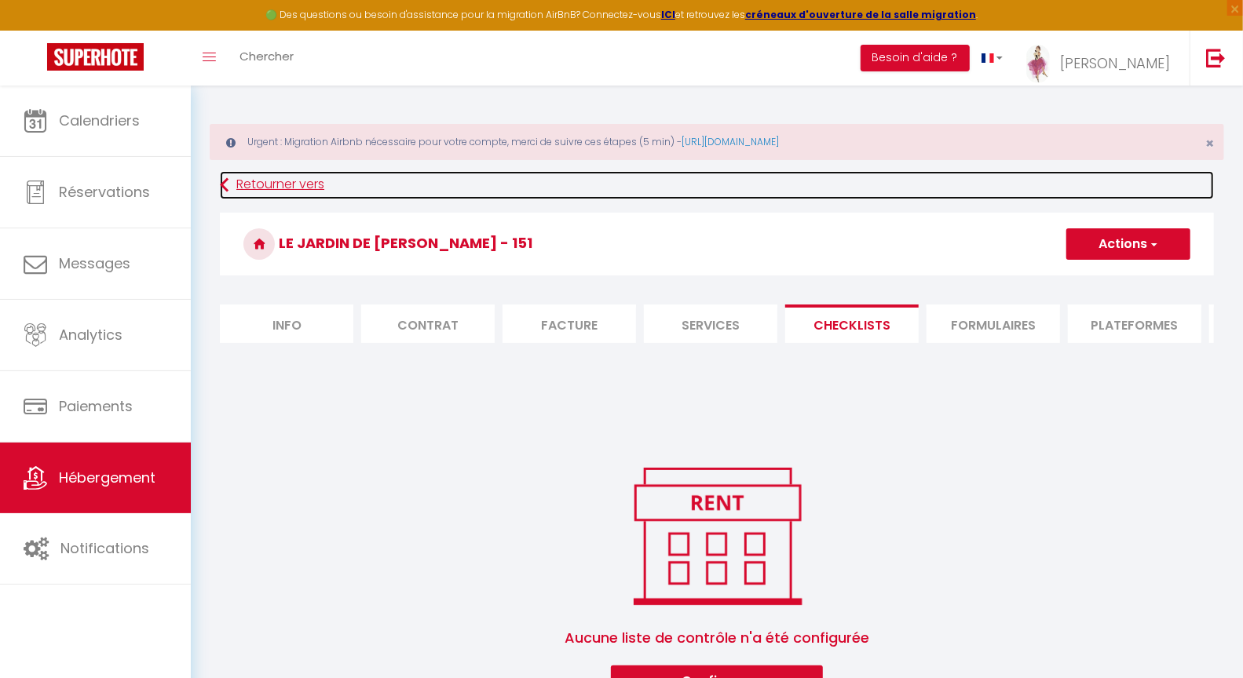
click at [283, 183] on link "Retourner vers" at bounding box center [717, 185] width 994 height 28
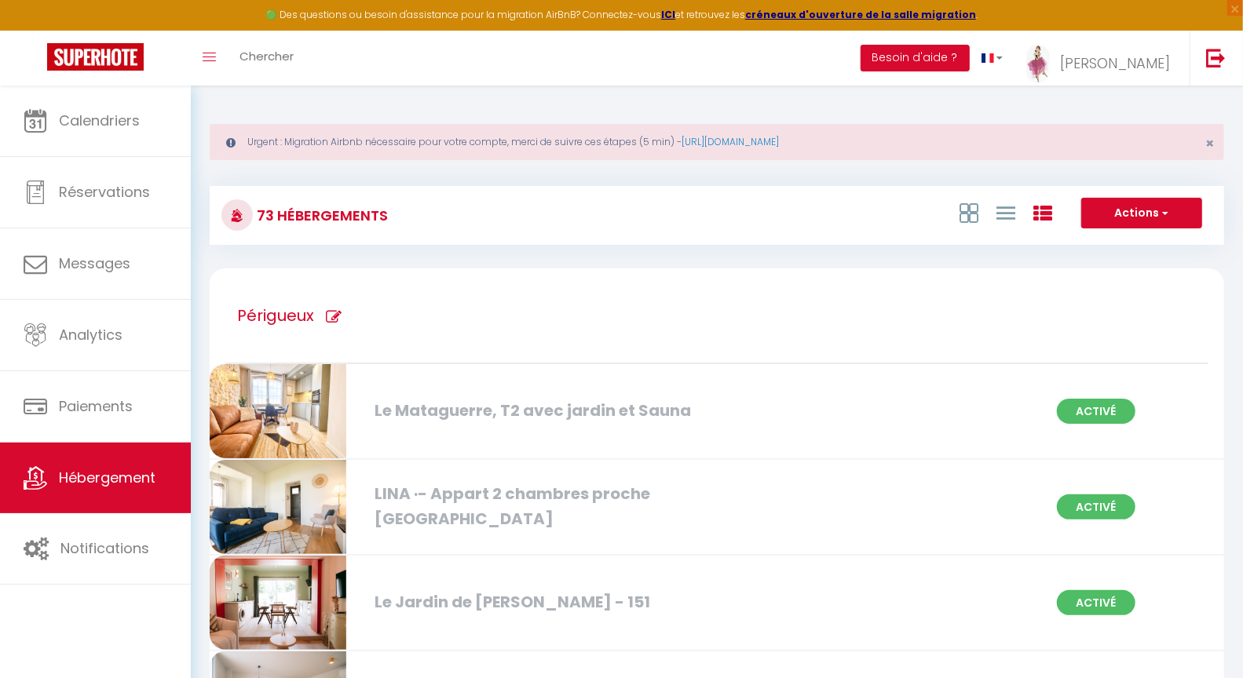
click at [437, 407] on div "Le Mataguerre, T2 avec jardin et Sauna" at bounding box center [529, 411] width 324 height 24
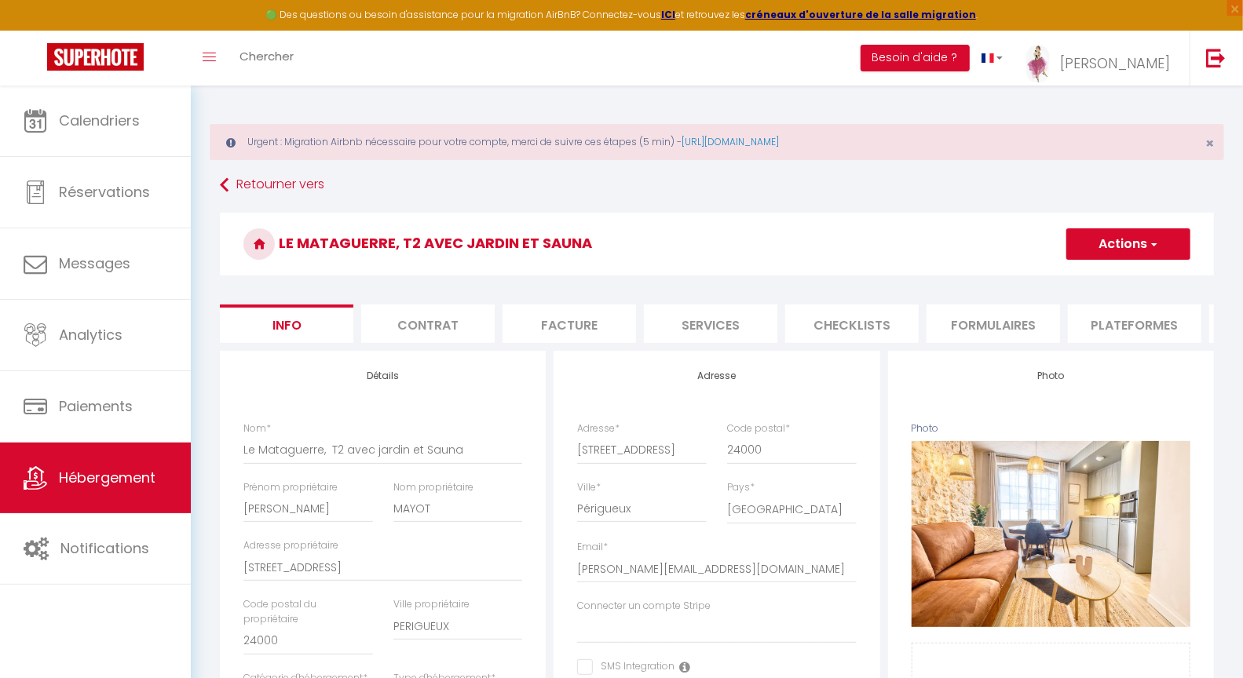
click at [852, 326] on li "Checklists" at bounding box center [851, 324] width 133 height 38
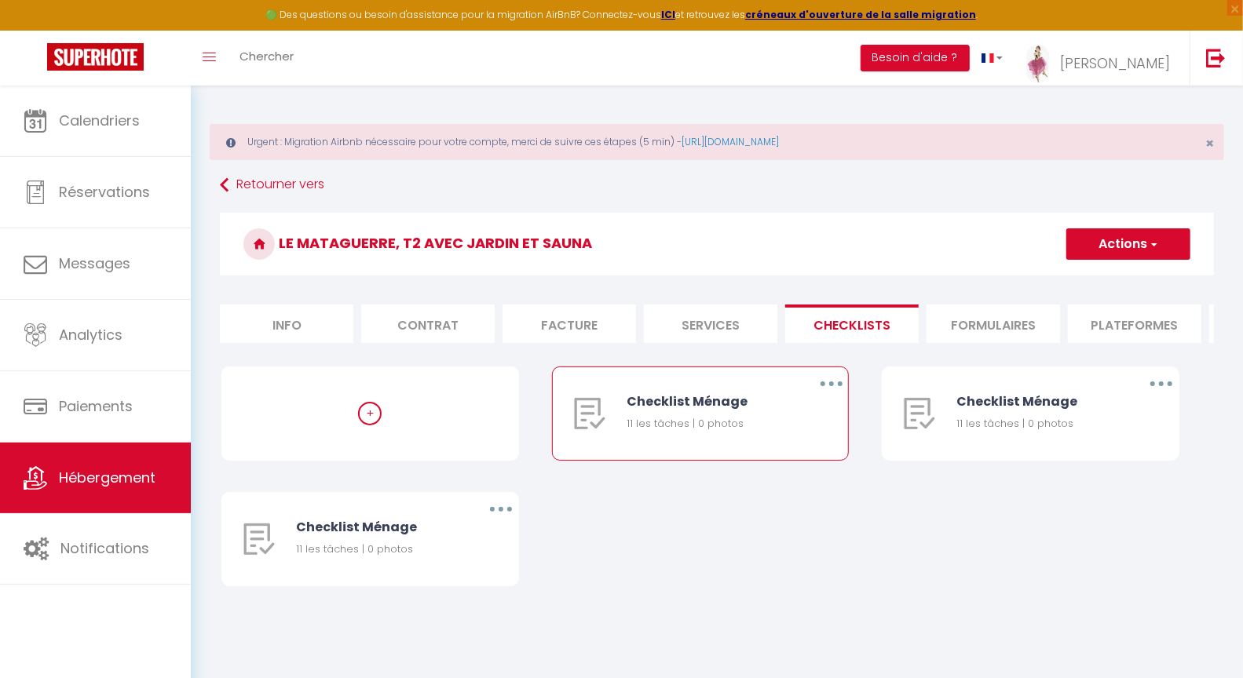
click at [822, 395] on button "button" at bounding box center [831, 383] width 44 height 25
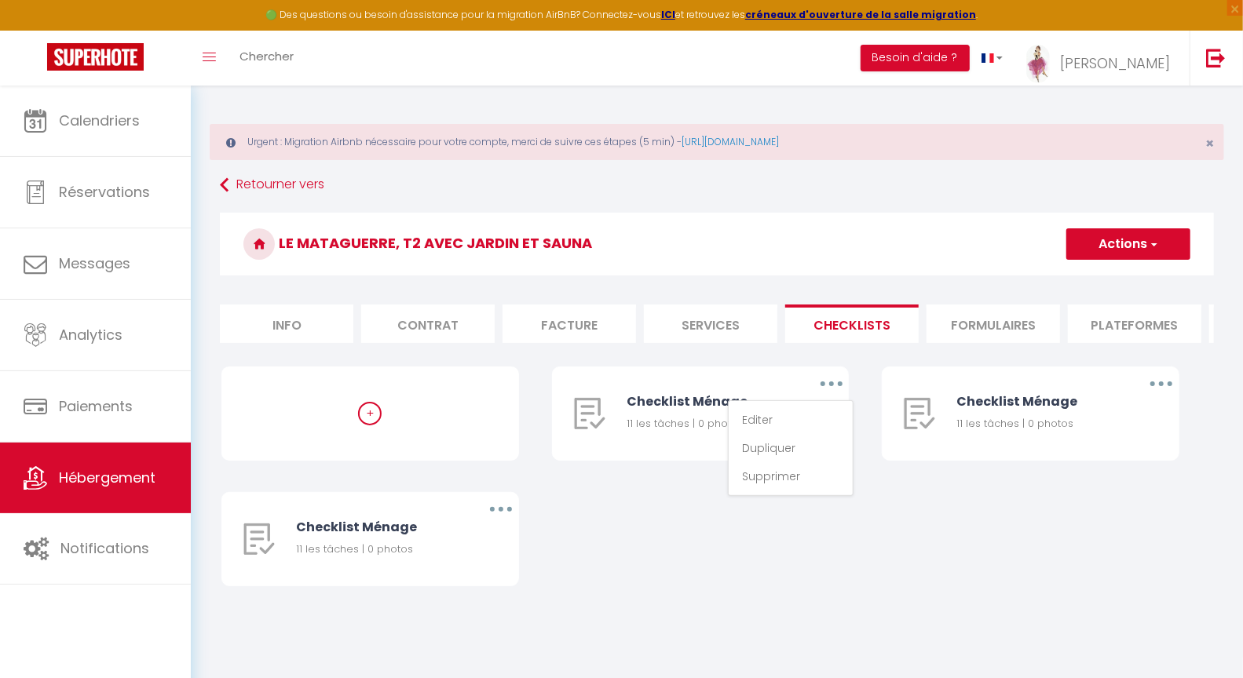
click at [954, 557] on div "+ Checklist Ménage 11 les tâches | 0 photos Editer Dupliquer Supprimer Checklis…" at bounding box center [716, 492] width 991 height 251
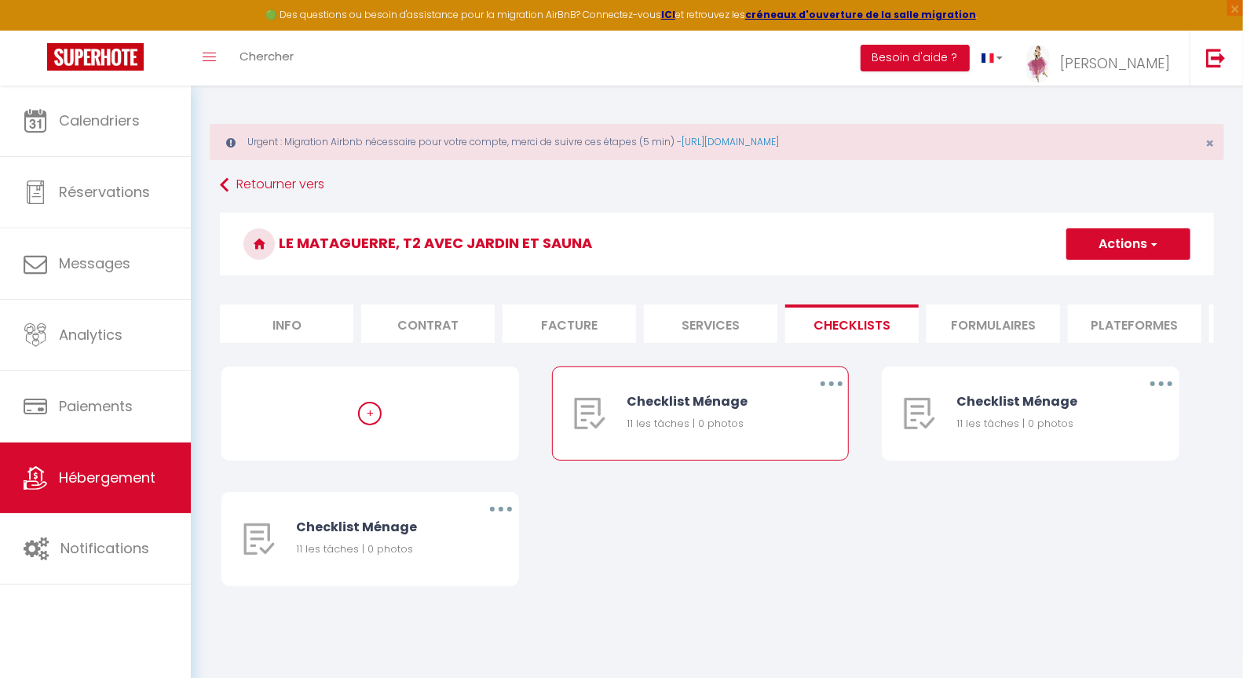
click at [829, 386] on icon "button" at bounding box center [831, 384] width 5 height 5
click at [768, 462] on link "Dupliquer" at bounding box center [790, 448] width 116 height 27
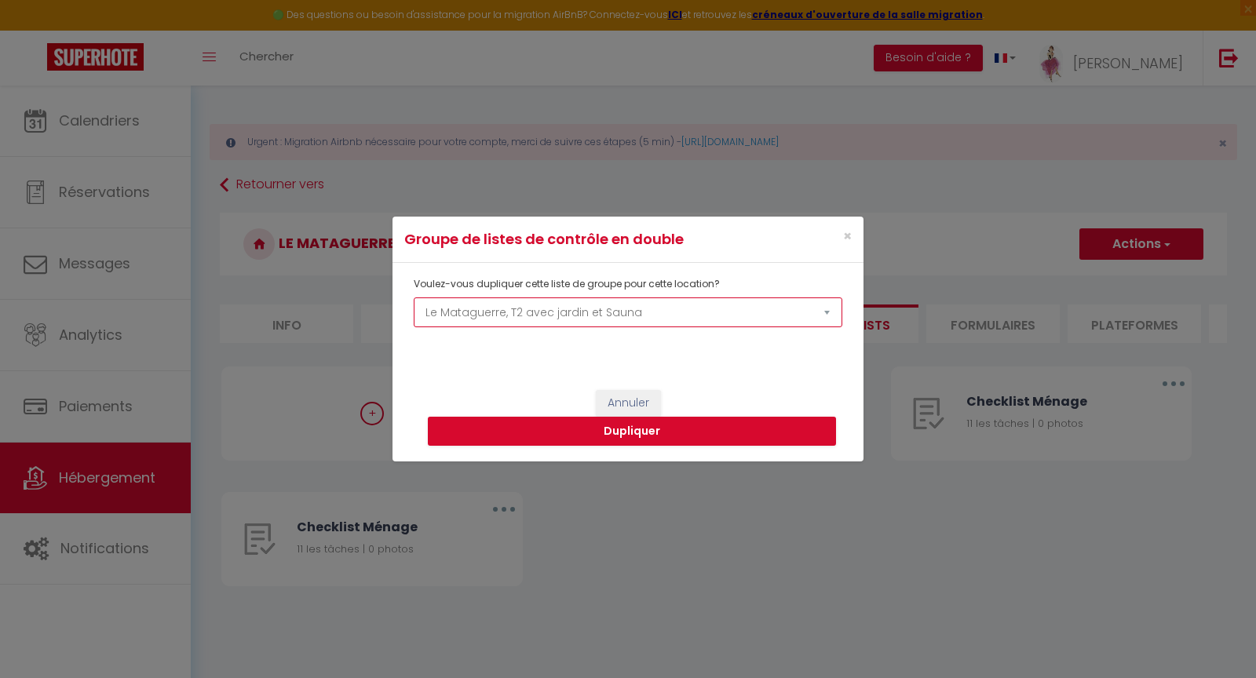
click at [566, 319] on select "La Source Le panoramique, vue et confort Les balcons de [GEOGRAPHIC_DATA] 1 Les…" at bounding box center [628, 313] width 429 height 30
click at [627, 430] on button "Dupliquer" at bounding box center [632, 432] width 408 height 30
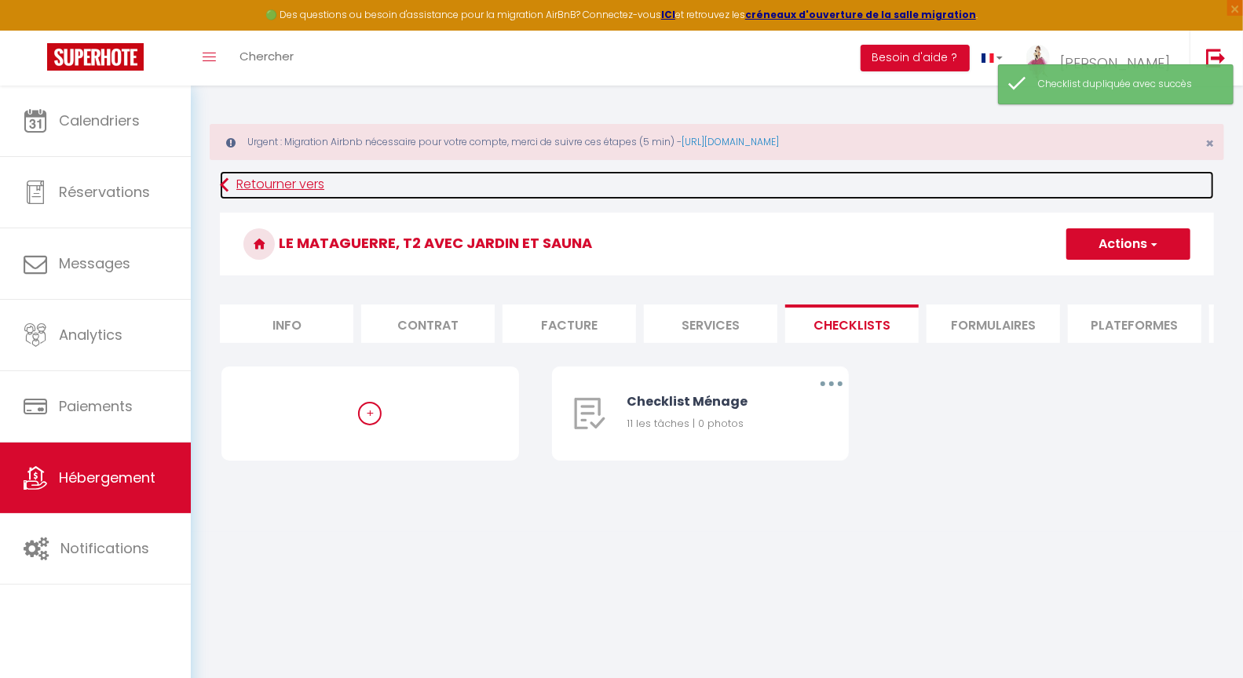
click at [222, 181] on icon at bounding box center [224, 185] width 9 height 28
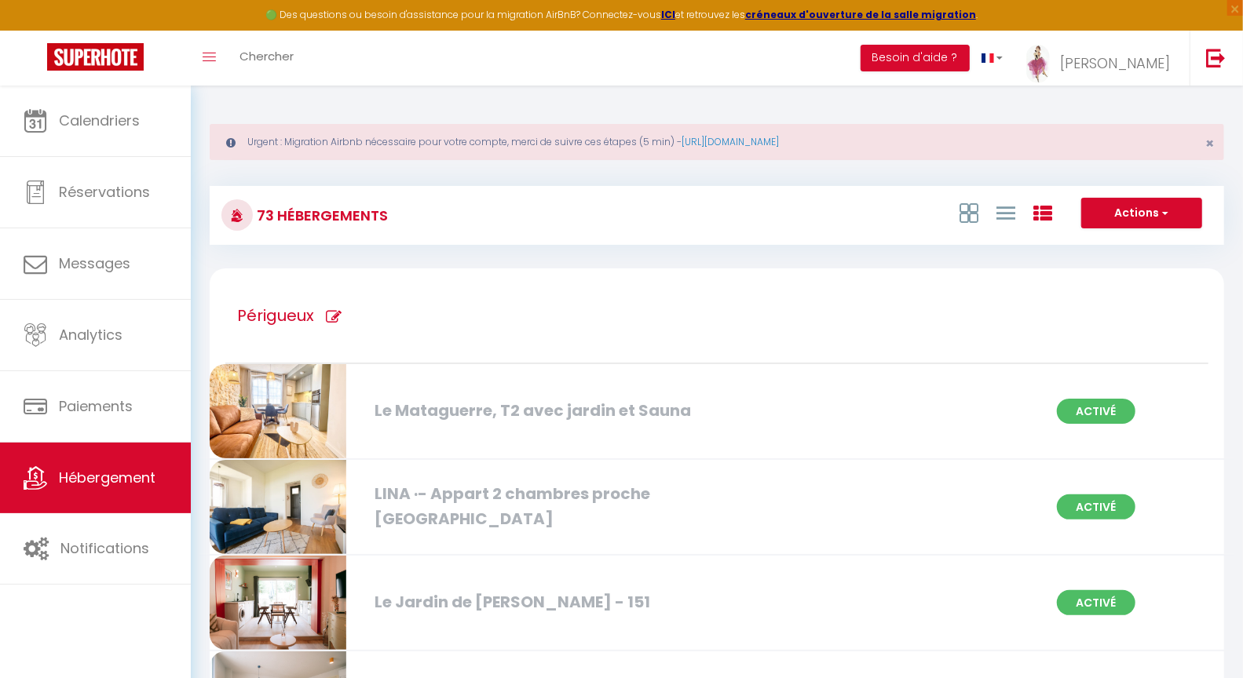
click at [547, 602] on div "Le Jardin de [PERSON_NAME] - 151" at bounding box center [529, 602] width 324 height 24
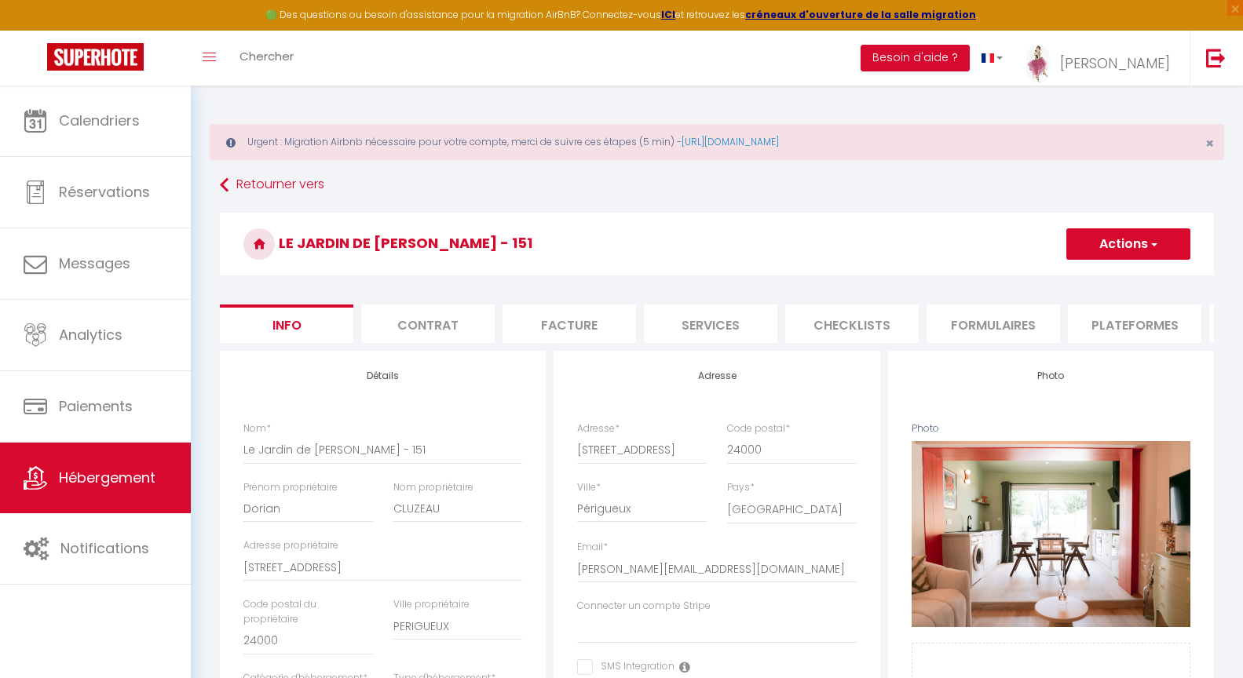
select select "2"
select select "1"
select select "17:00"
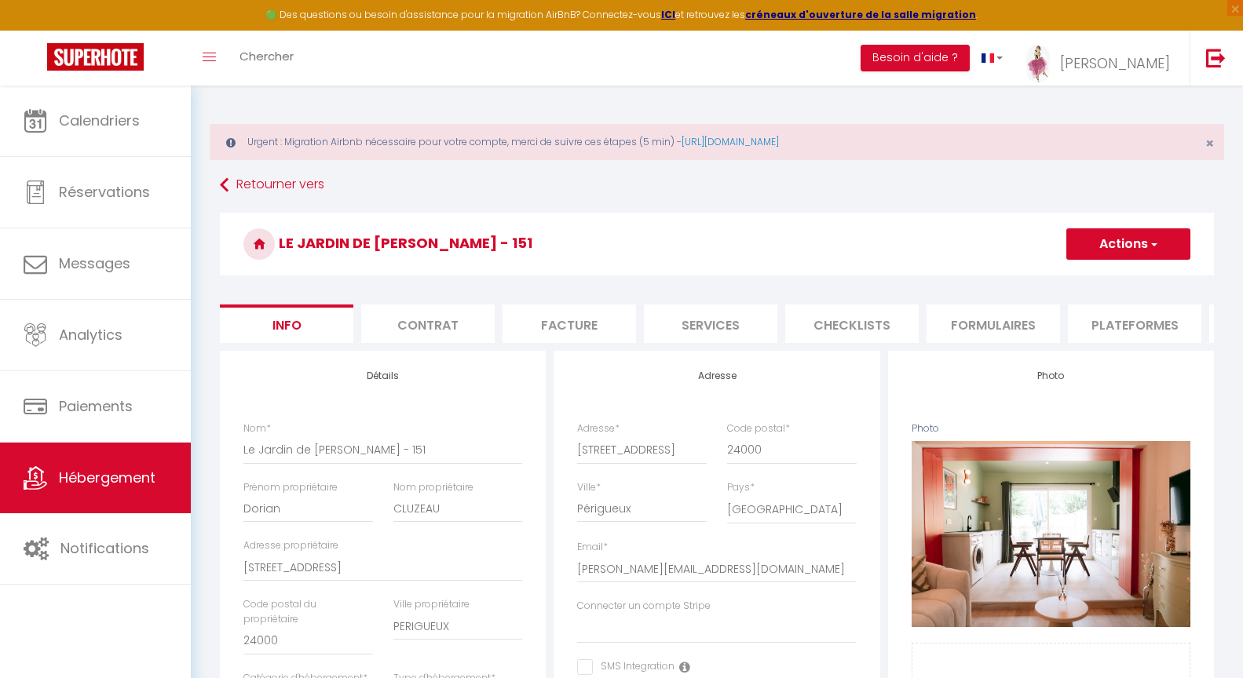
select select
select select "10:00"
select select "30"
select select "120"
select select "19:00"
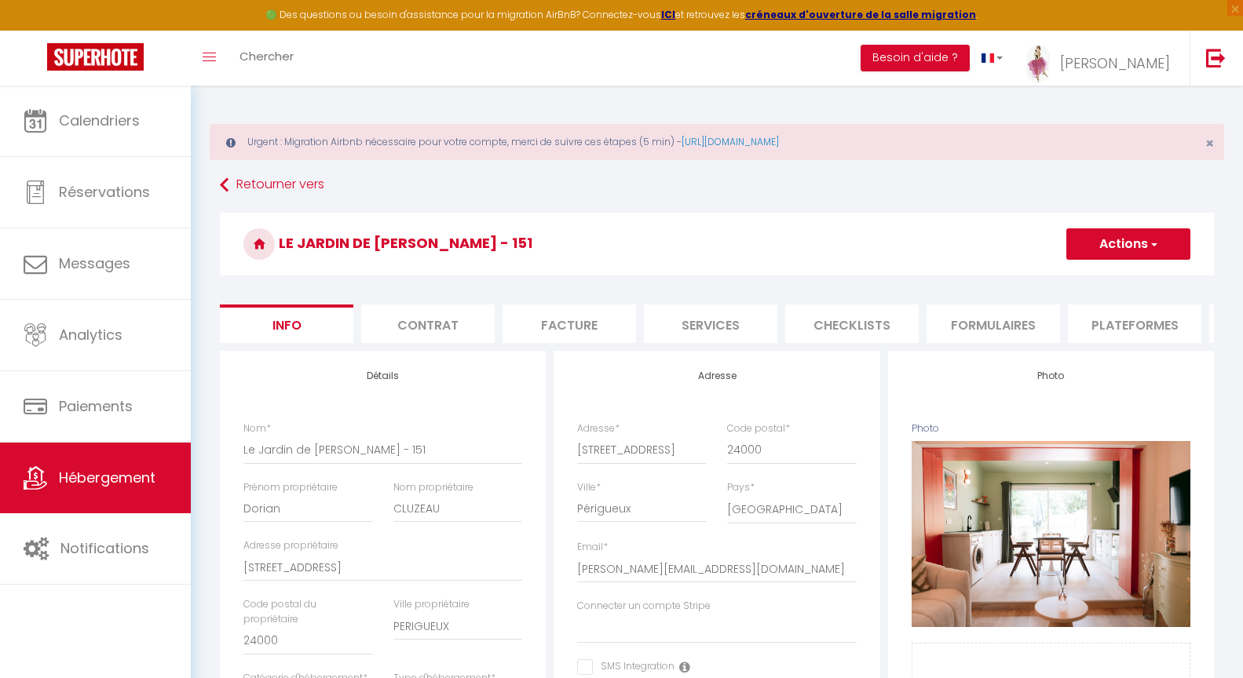
select select
select select "28"
select select "16672"
click at [861, 323] on li "Checklists" at bounding box center [851, 324] width 133 height 38
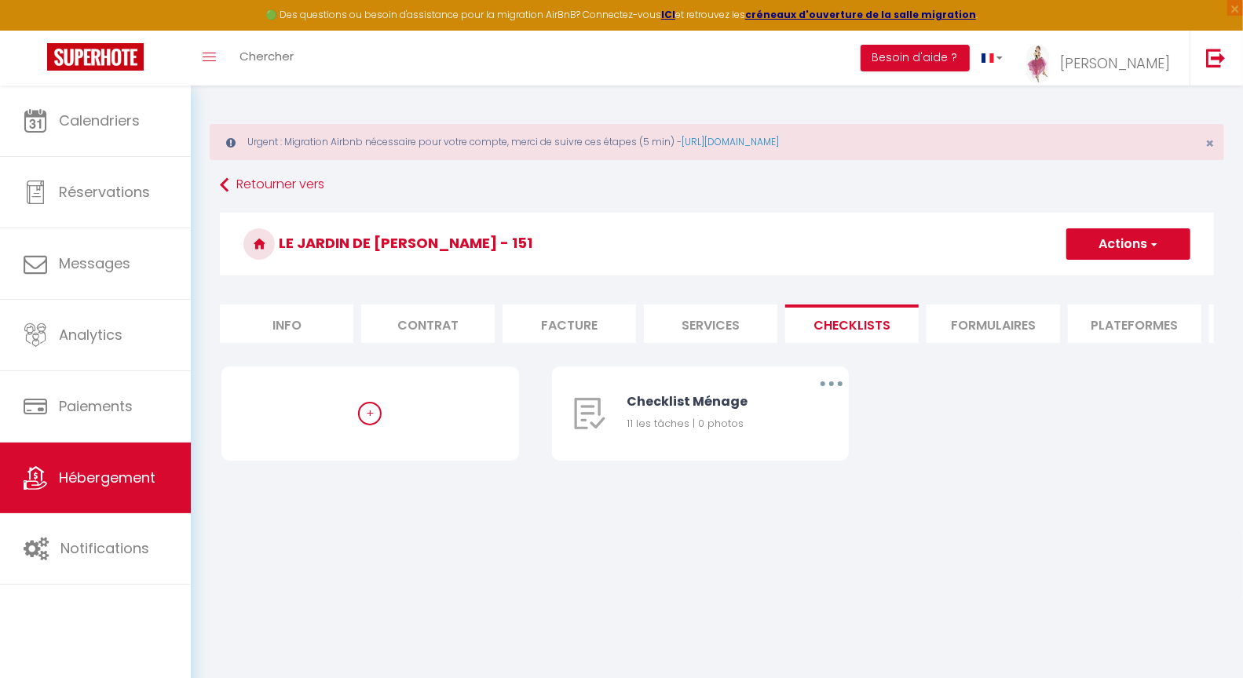
click at [860, 325] on li "Checklists" at bounding box center [851, 324] width 133 height 38
click at [827, 393] on button "button" at bounding box center [831, 383] width 44 height 25
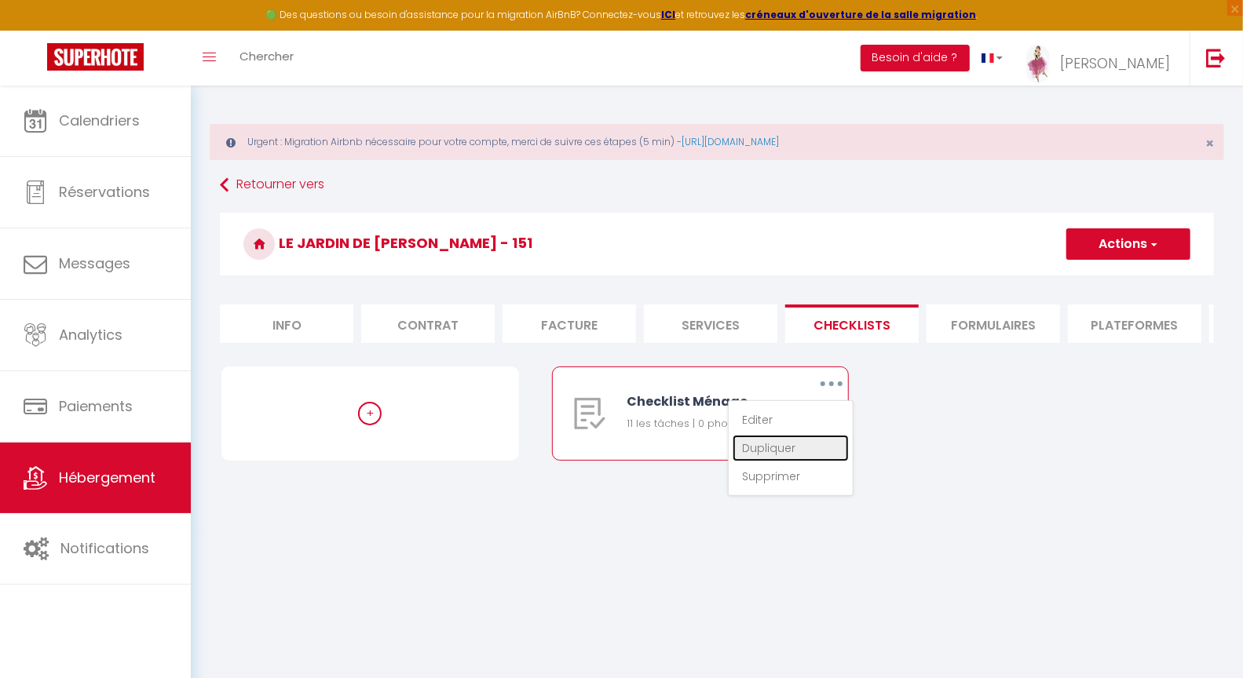
click at [780, 460] on link "Dupliquer" at bounding box center [790, 448] width 116 height 27
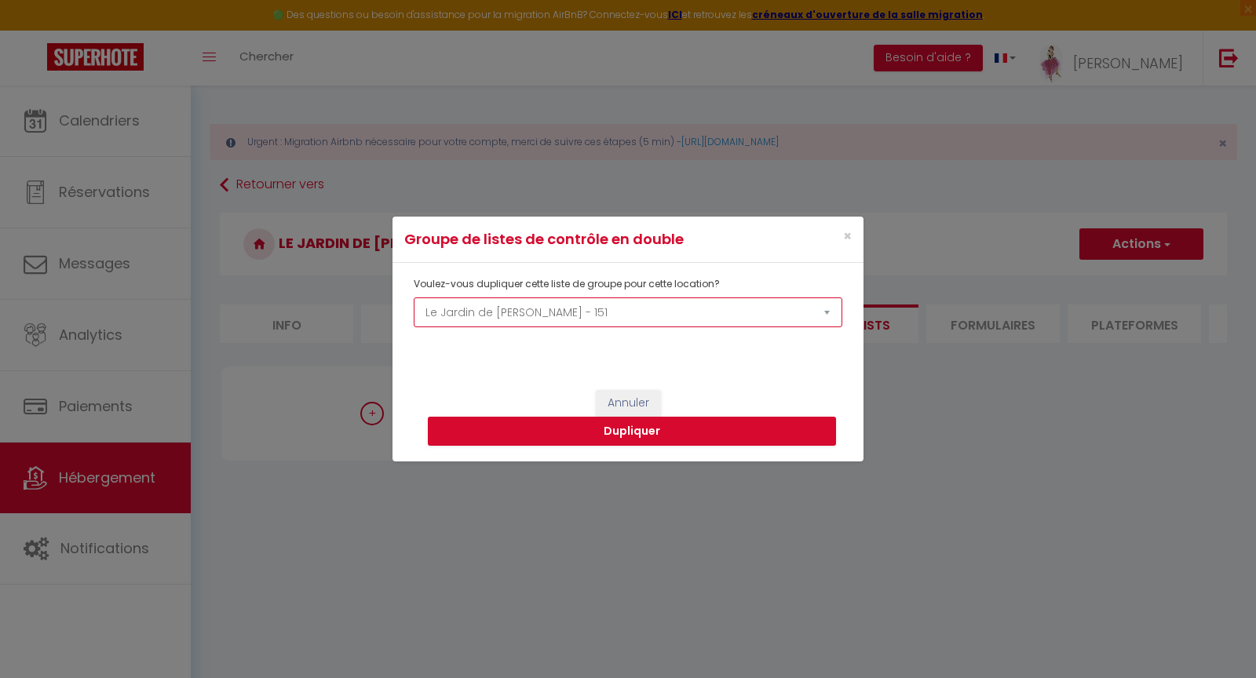
click at [529, 312] on select "La Source Le panoramique, vue et confort Les balcons de [GEOGRAPHIC_DATA] 1 Les…" at bounding box center [628, 313] width 429 height 30
click at [641, 440] on button "Dupliquer" at bounding box center [632, 432] width 408 height 30
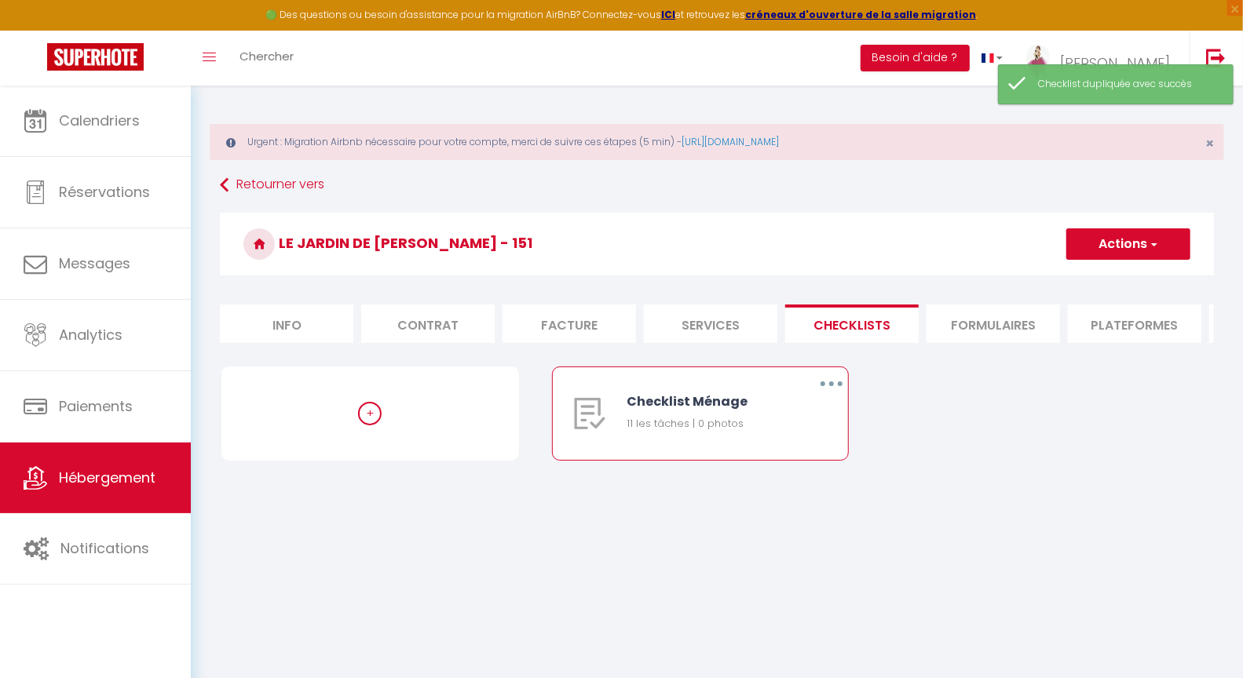
click at [827, 396] on button "button" at bounding box center [831, 383] width 44 height 25
click at [782, 461] on link "Dupliquer" at bounding box center [790, 448] width 116 height 27
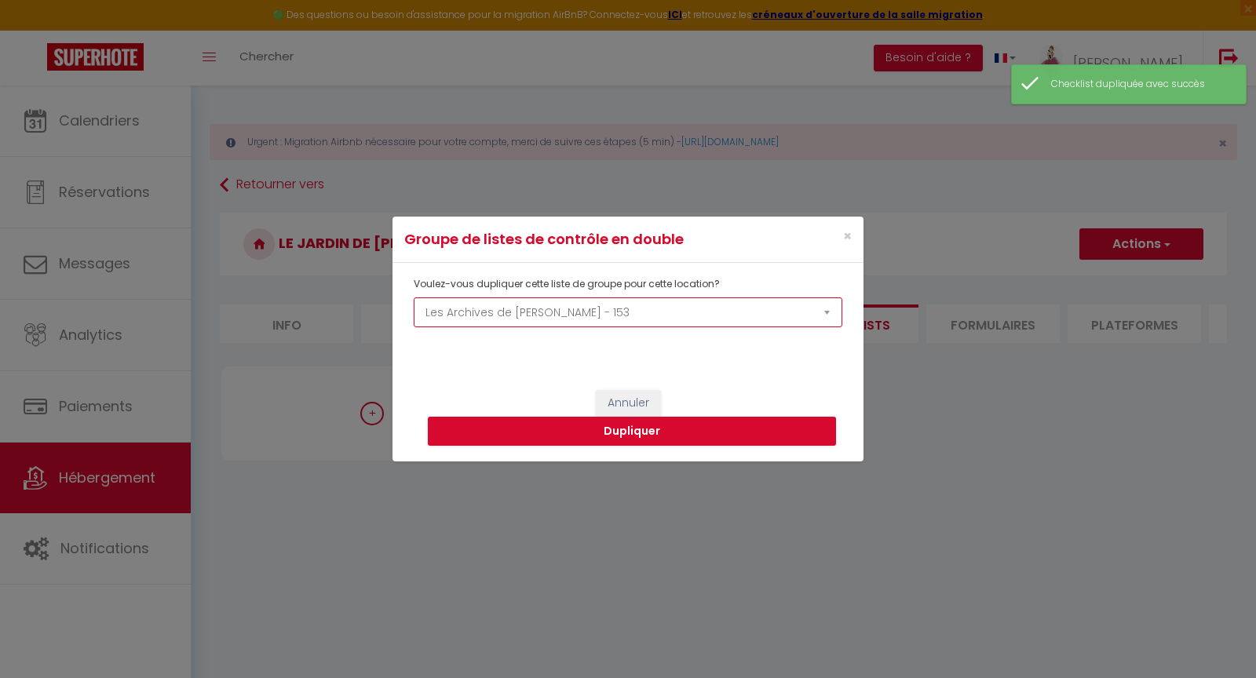
click at [565, 316] on select "La Source Le panoramique, vue et confort Les balcons de [GEOGRAPHIC_DATA] 1 Les…" at bounding box center [628, 313] width 429 height 30
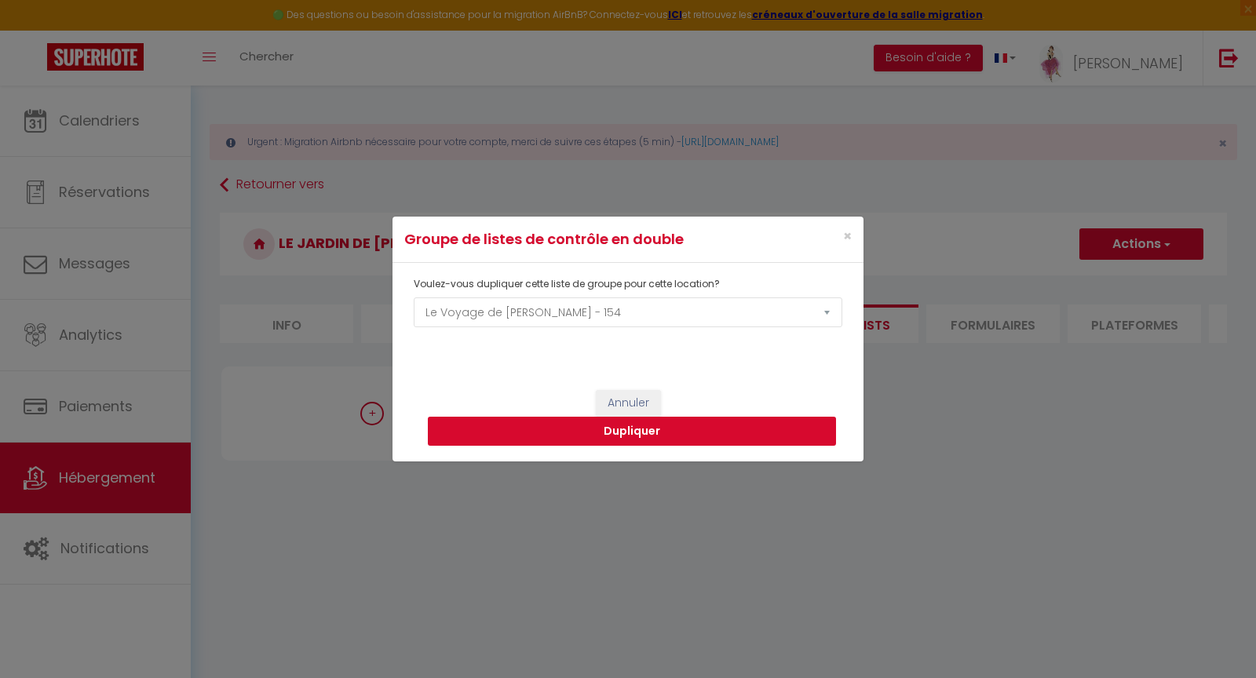
click at [631, 436] on button "Dupliquer" at bounding box center [632, 432] width 408 height 30
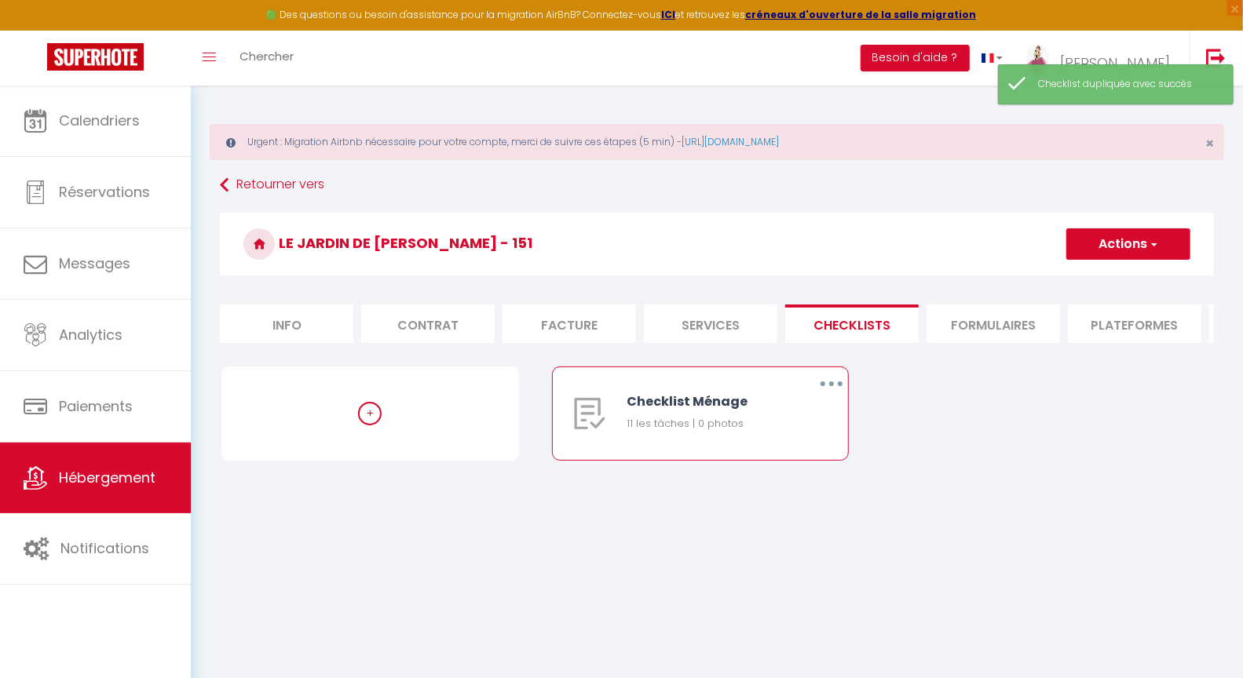
click at [830, 386] on icon "button" at bounding box center [831, 384] width 5 height 5
click at [787, 461] on link "Dupliquer" at bounding box center [790, 448] width 116 height 27
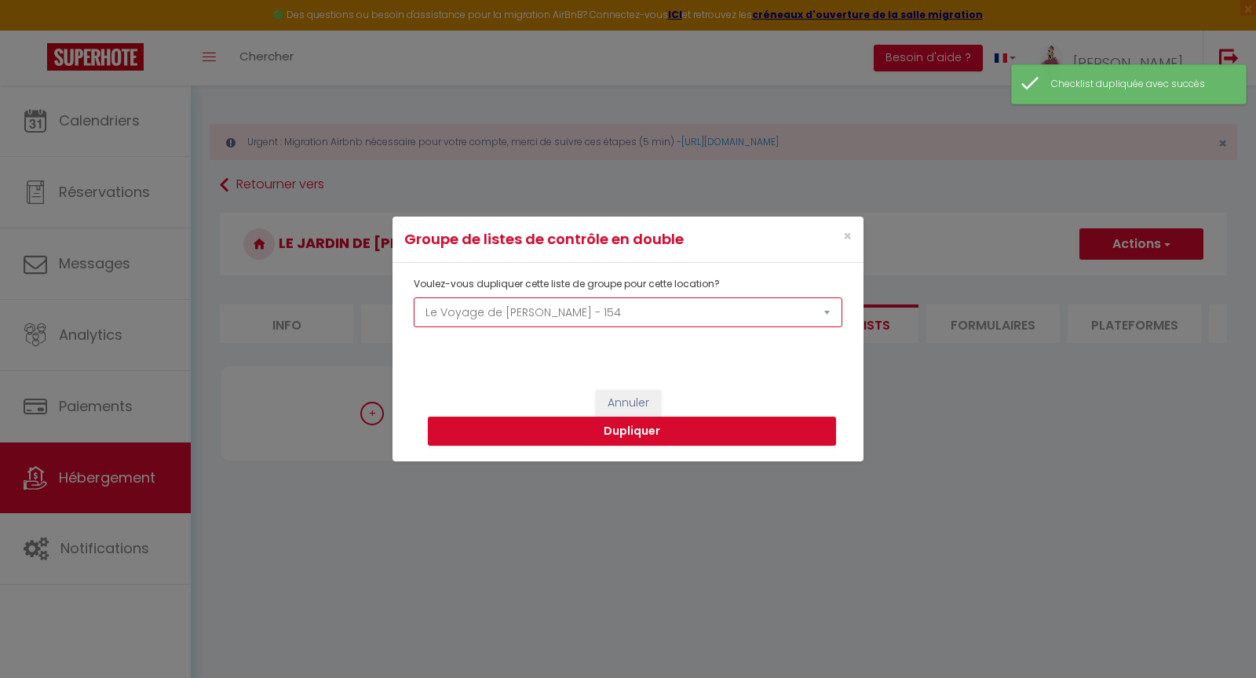
click at [508, 310] on select "La Source Le panoramique, vue et confort Les balcons de [GEOGRAPHIC_DATA] 1 Les…" at bounding box center [628, 313] width 429 height 30
select select "74219"
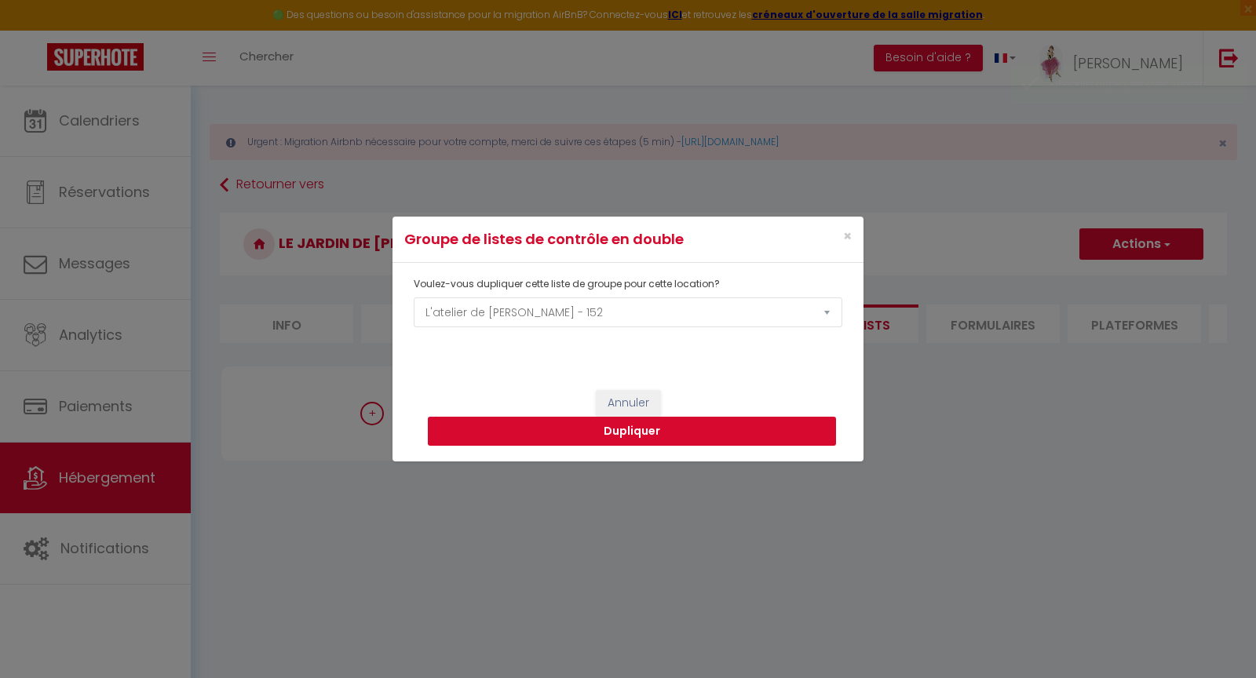
click at [615, 434] on button "Dupliquer" at bounding box center [632, 432] width 408 height 30
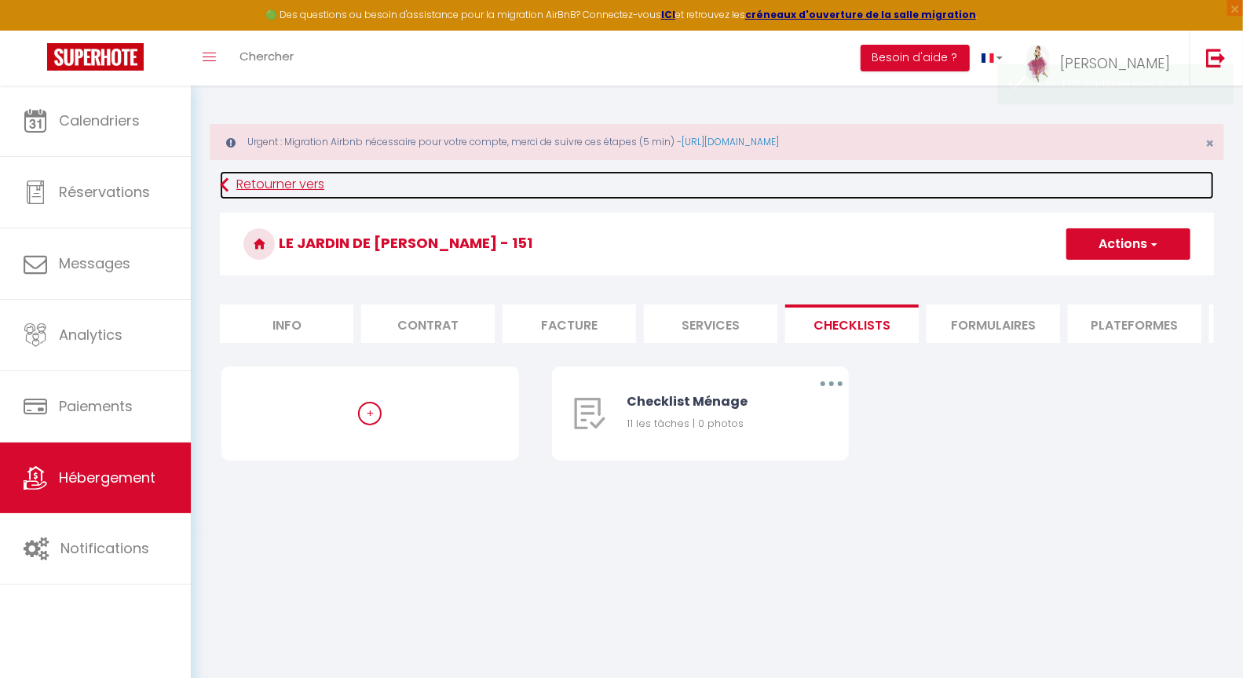
click at [225, 184] on icon at bounding box center [224, 185] width 9 height 28
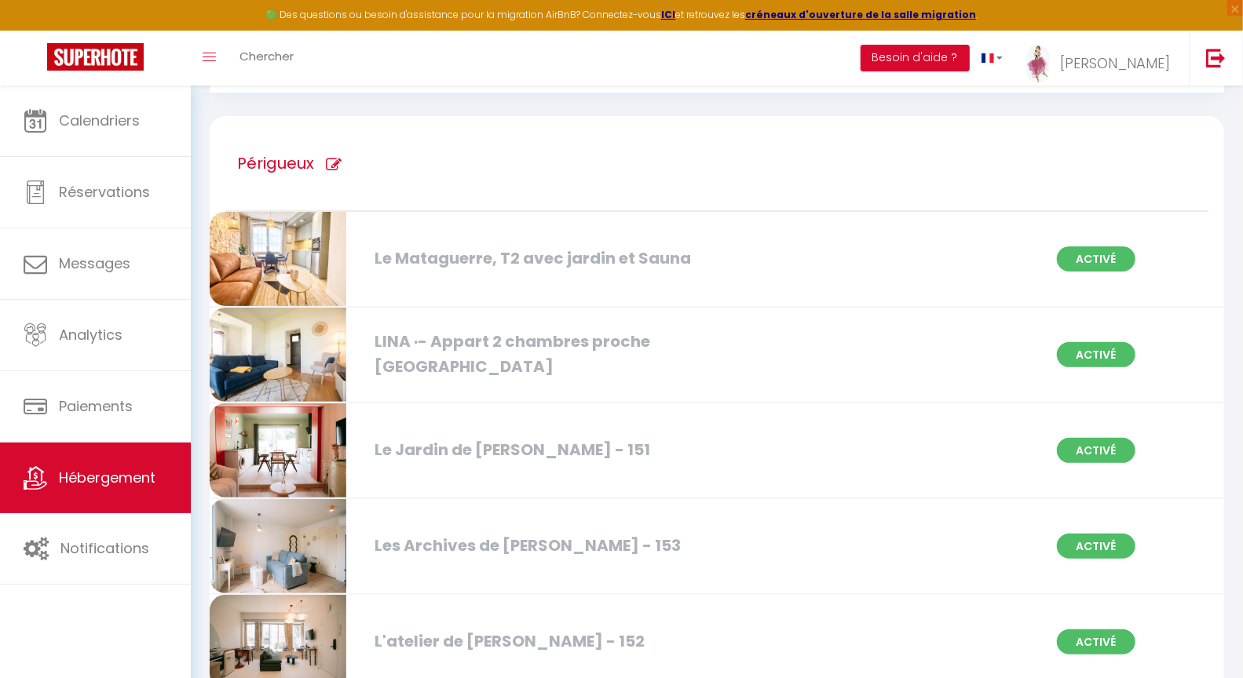
scroll to position [153, 0]
click at [532, 545] on div "Les Archives de [PERSON_NAME] - 153" at bounding box center [529, 545] width 324 height 24
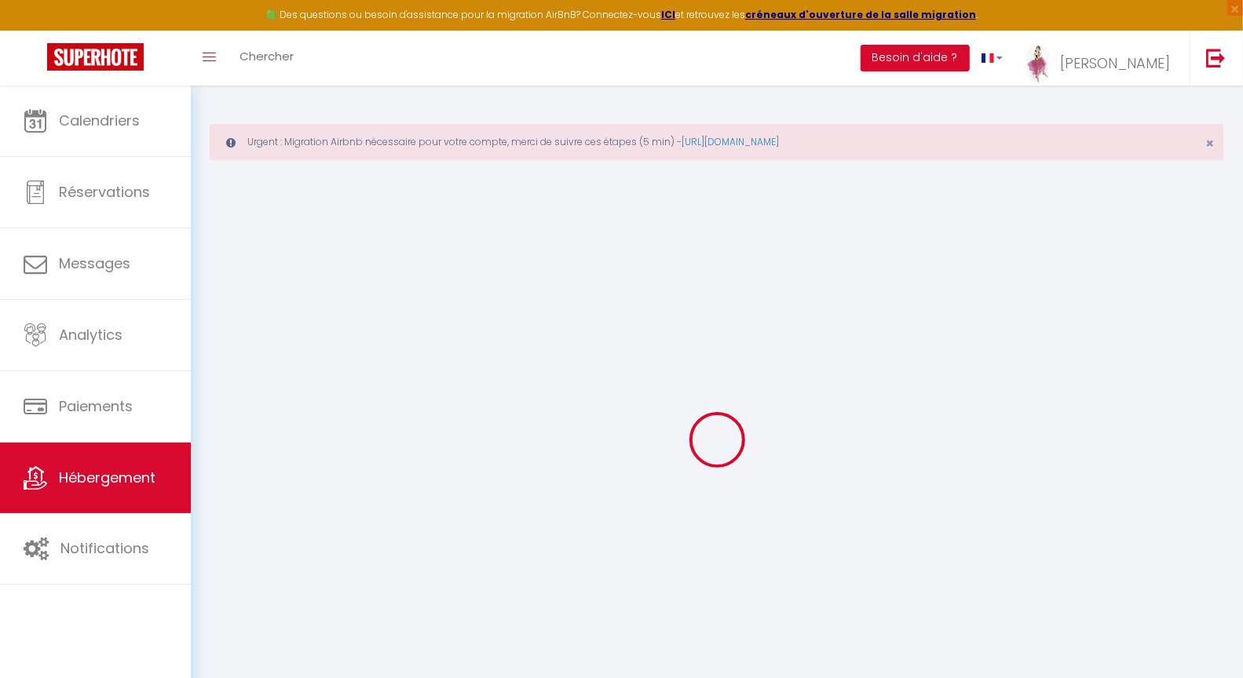
select select
checkbox input "false"
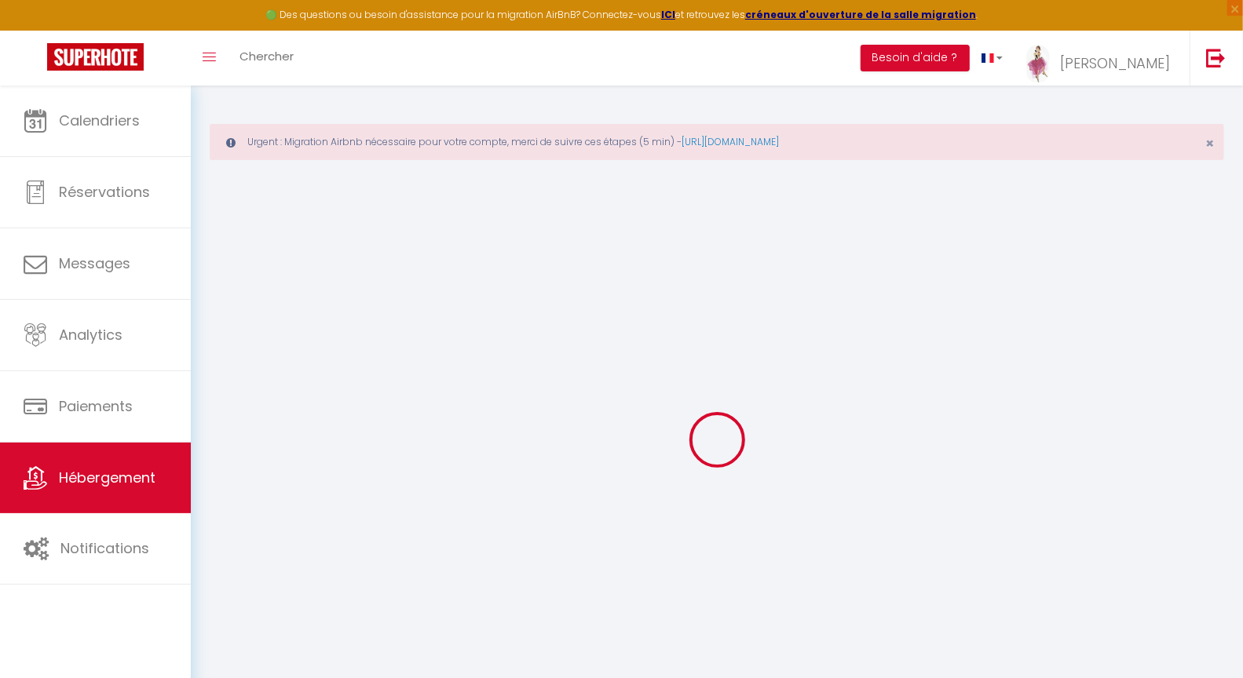
checkbox input "false"
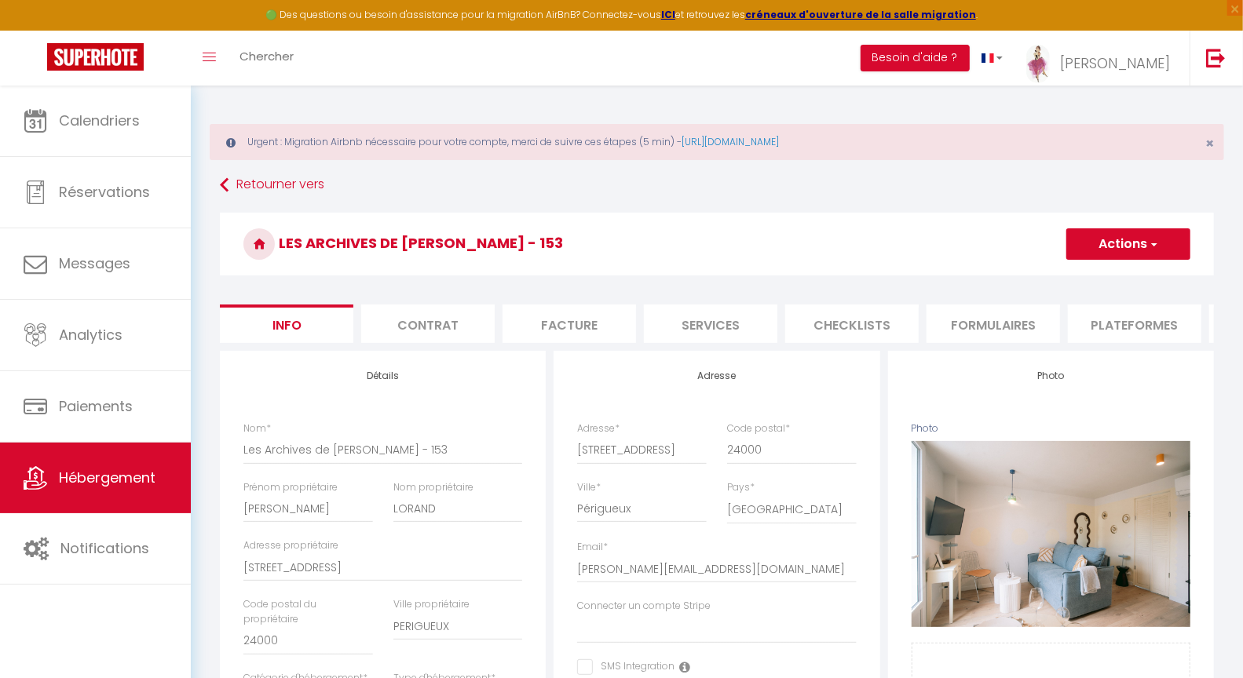
click at [838, 320] on li "Checklists" at bounding box center [851, 324] width 133 height 38
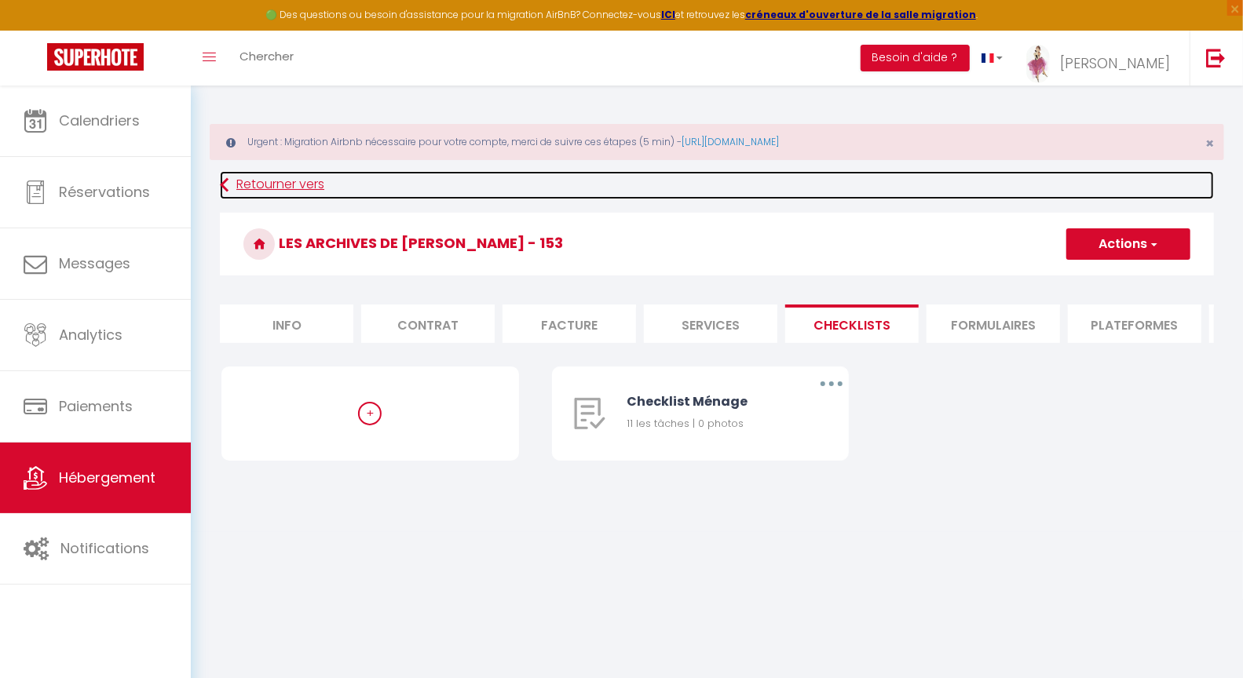
click at [267, 188] on link "Retourner vers" at bounding box center [717, 185] width 994 height 28
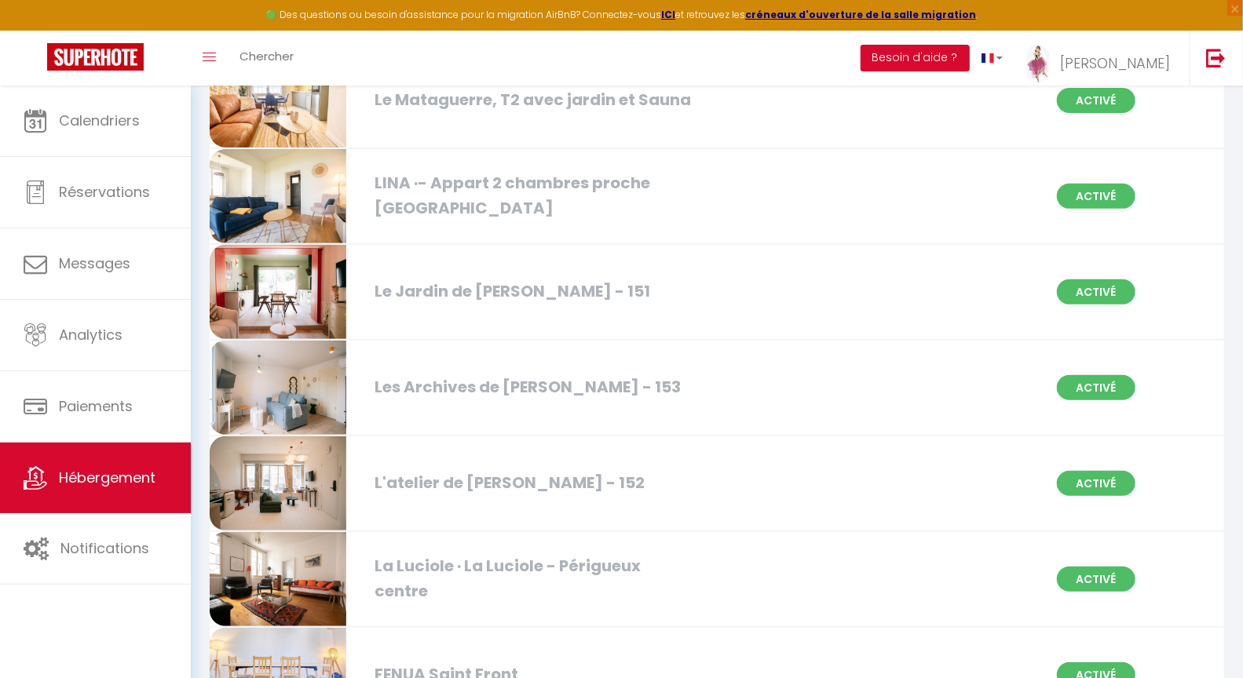
scroll to position [324, 0]
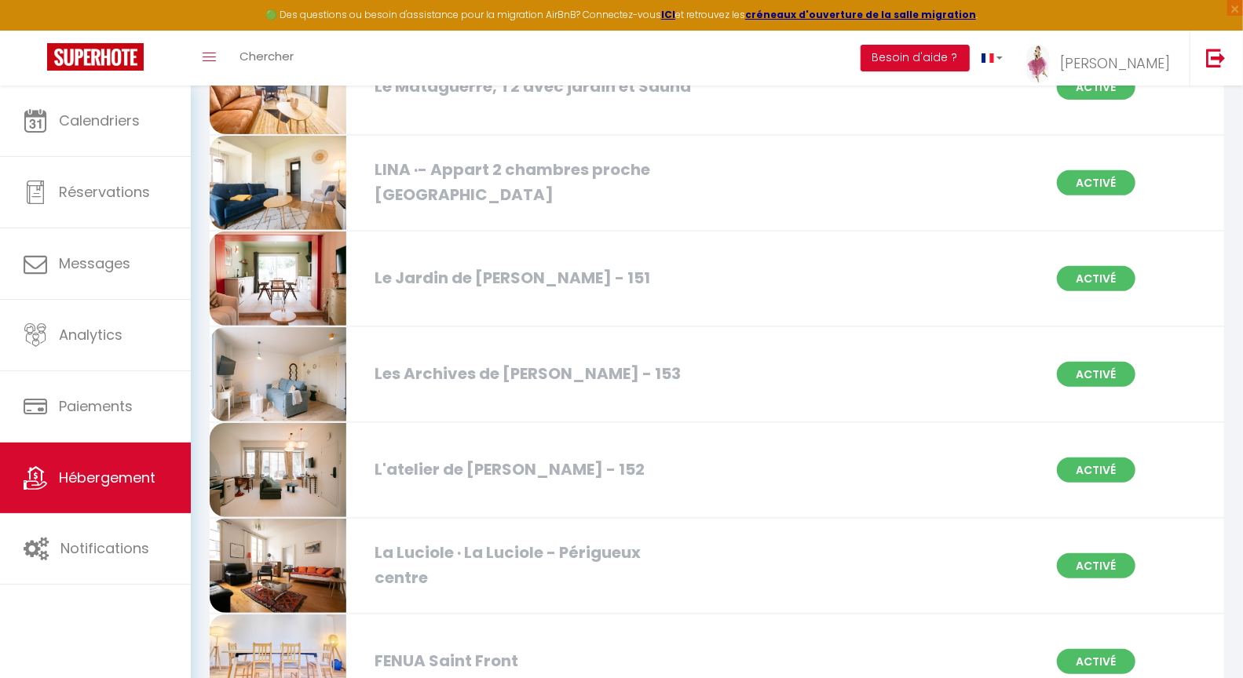
click at [548, 462] on div "L'atelier de [PERSON_NAME] - 152" at bounding box center [529, 470] width 324 height 24
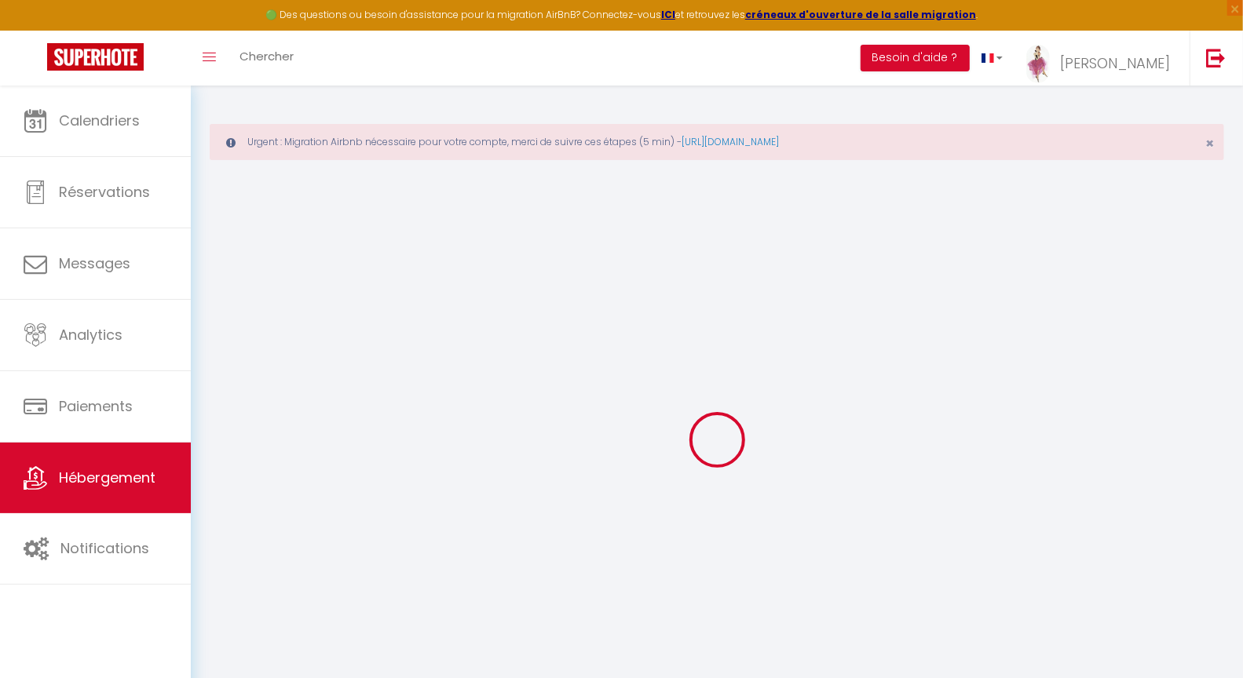
select select
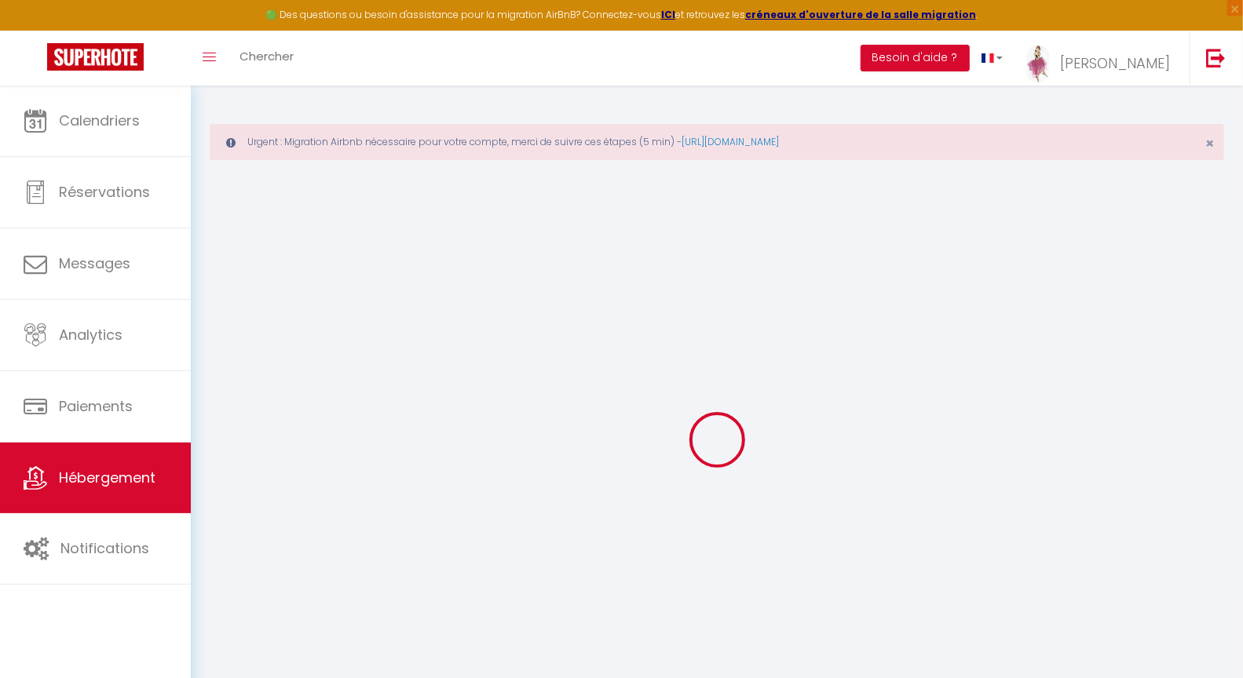
select select
checkbox input "false"
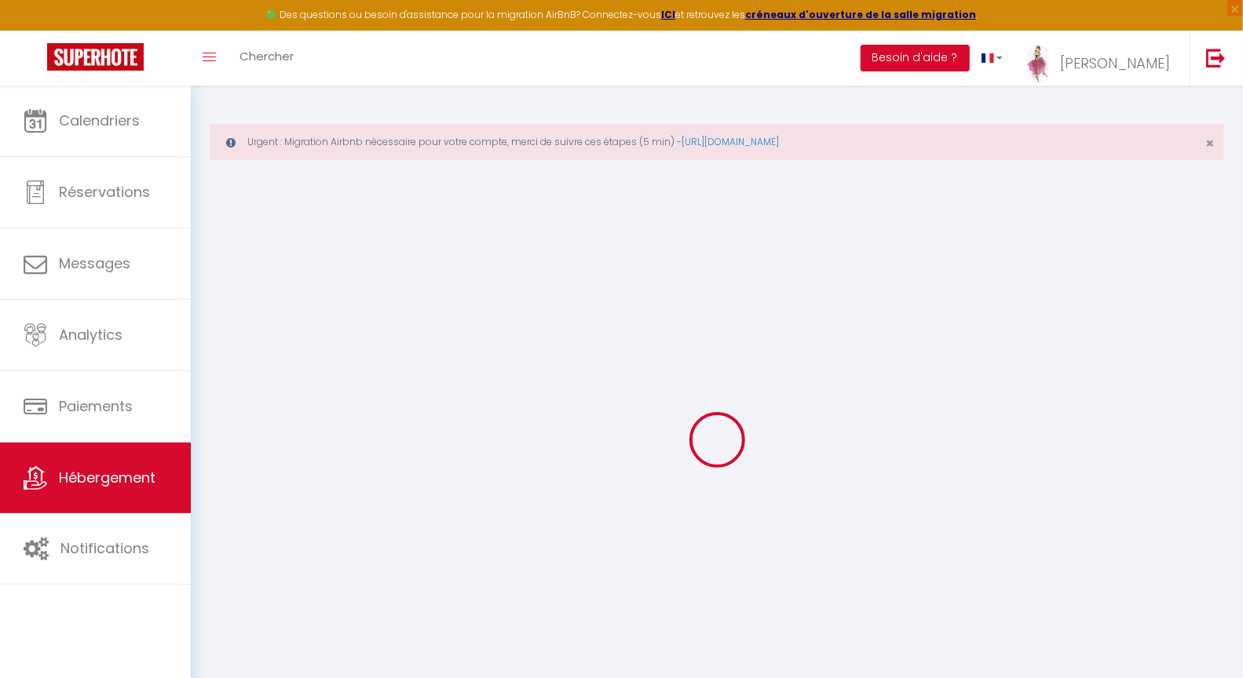
select select
type input "L'atelier de [PERSON_NAME] - 152"
type input "Dorian"
type input "CLUZEAU"
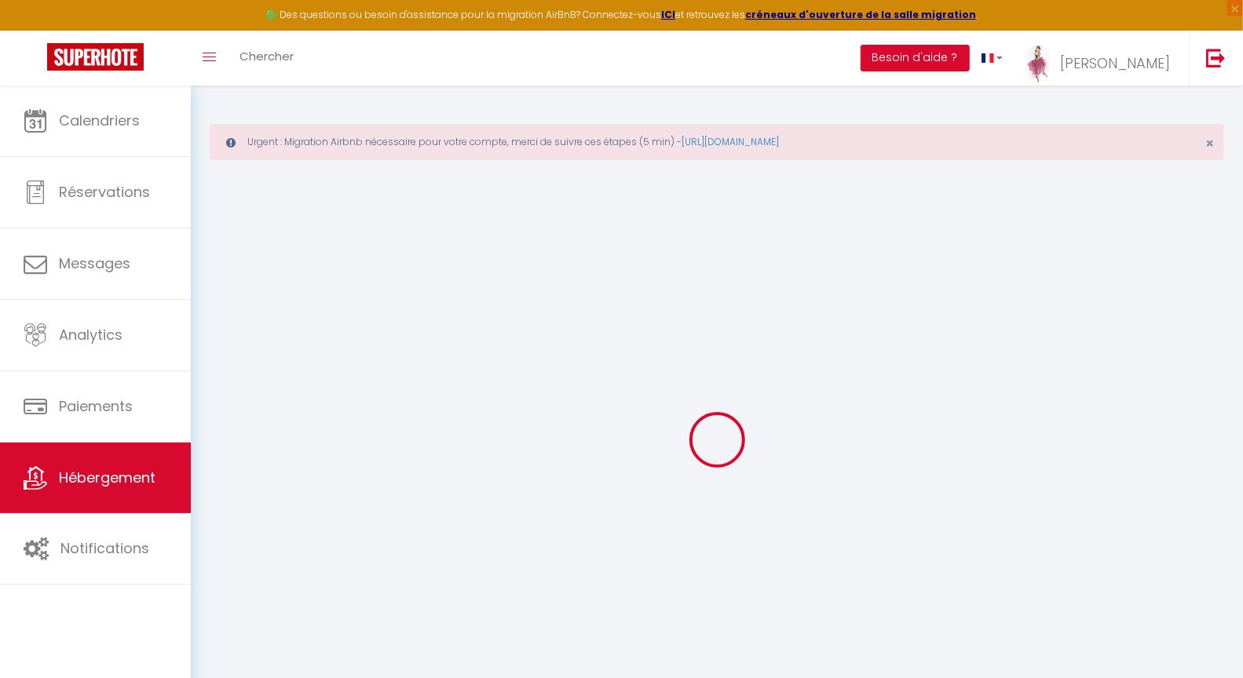
type input "[STREET_ADDRESS]"
type input "24000"
type input "PERIGUEUX"
type input "60"
select select
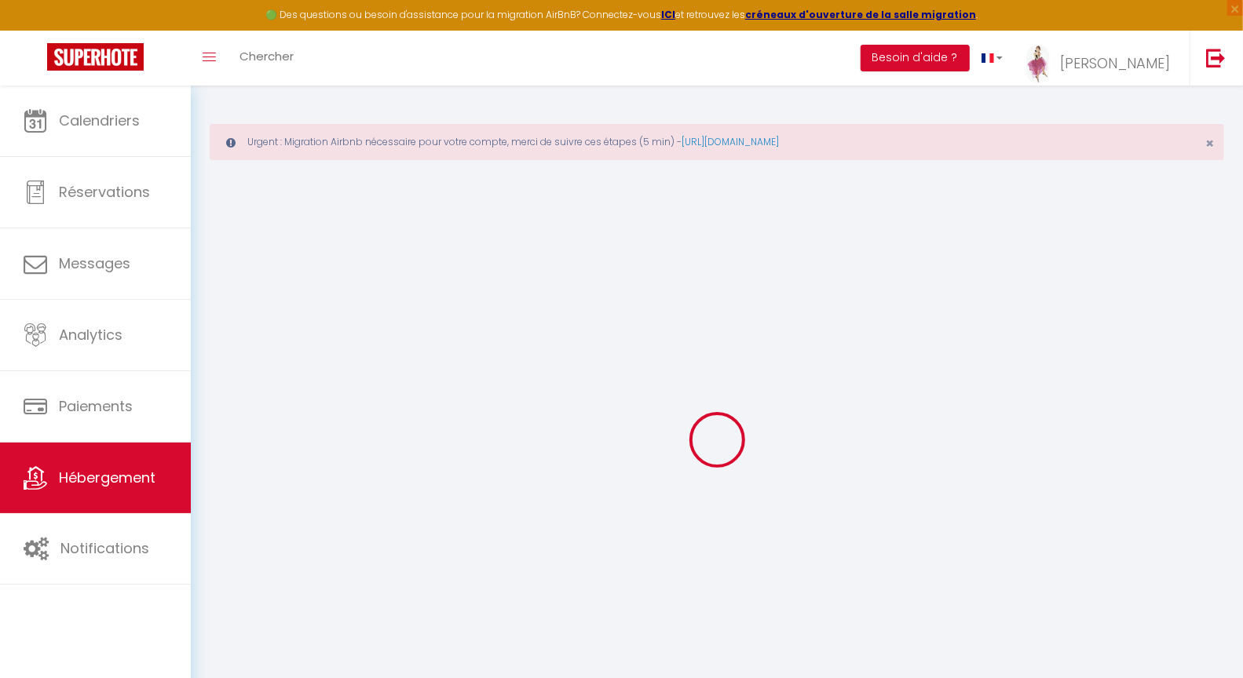
select select
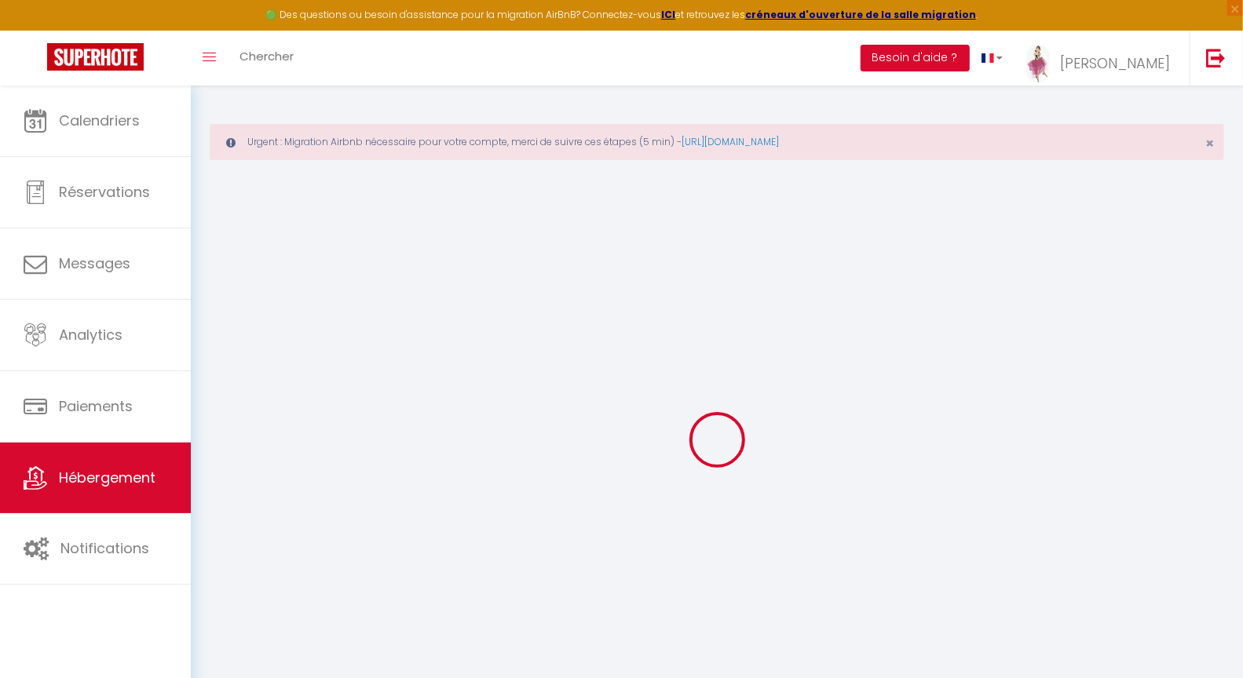
type input "[STREET_ADDRESS]"
type input "24000"
type input "Périgueux"
type input "[PERSON_NAME][EMAIL_ADDRESS][DOMAIN_NAME]"
select select
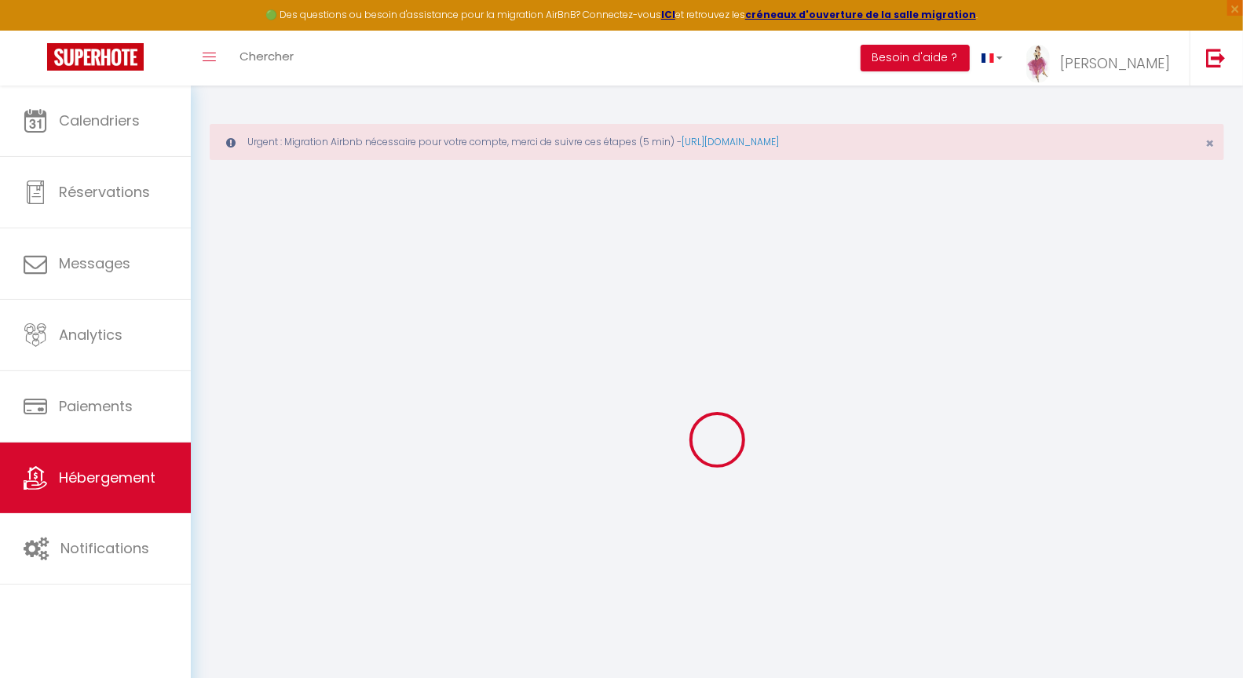
checkbox input "false"
type input "60"
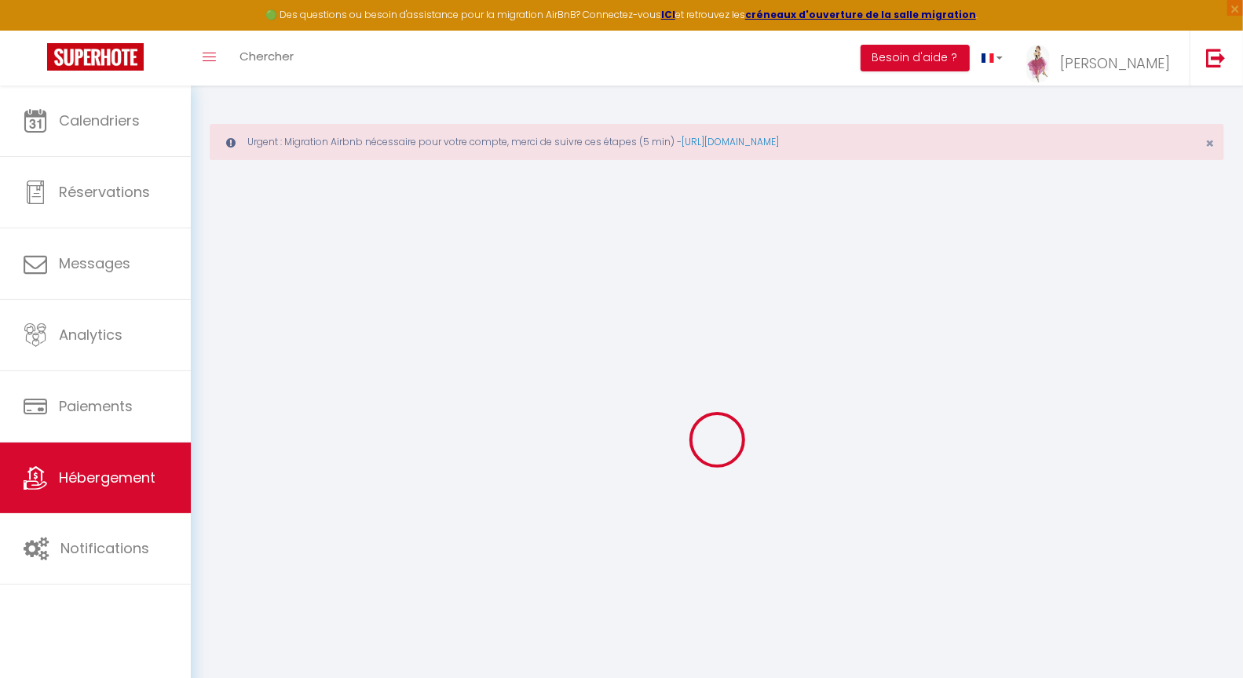
type input "0"
select select "16672"
select select
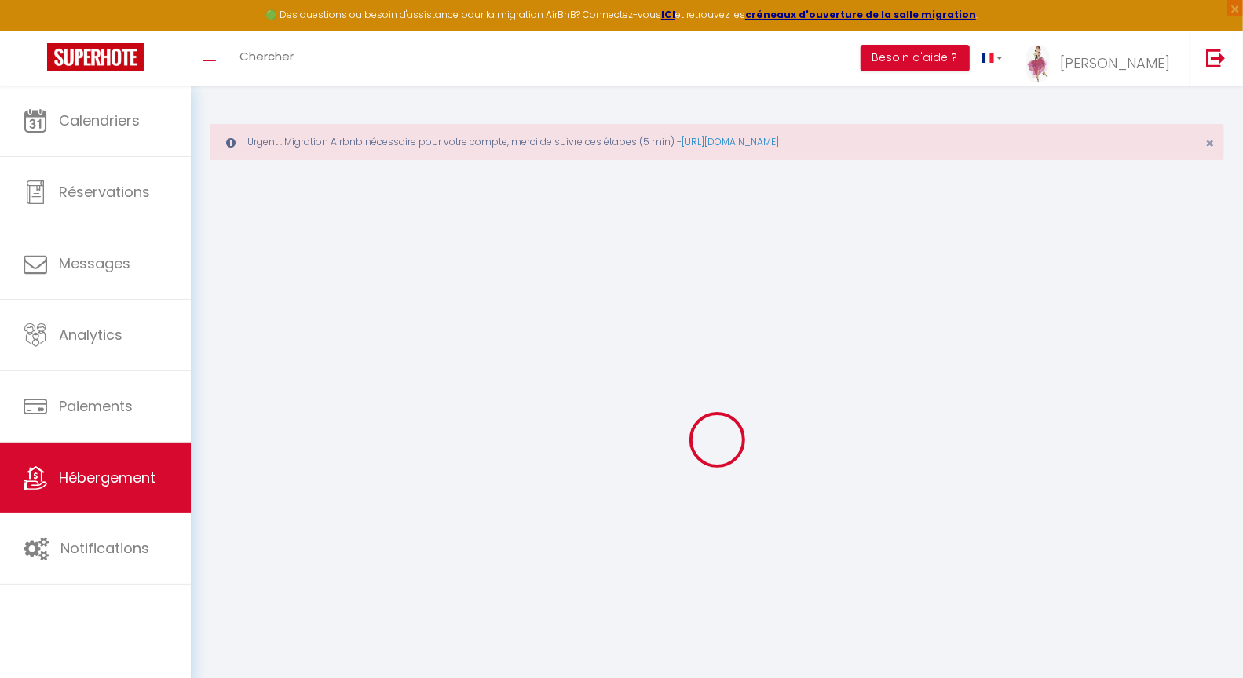
select select
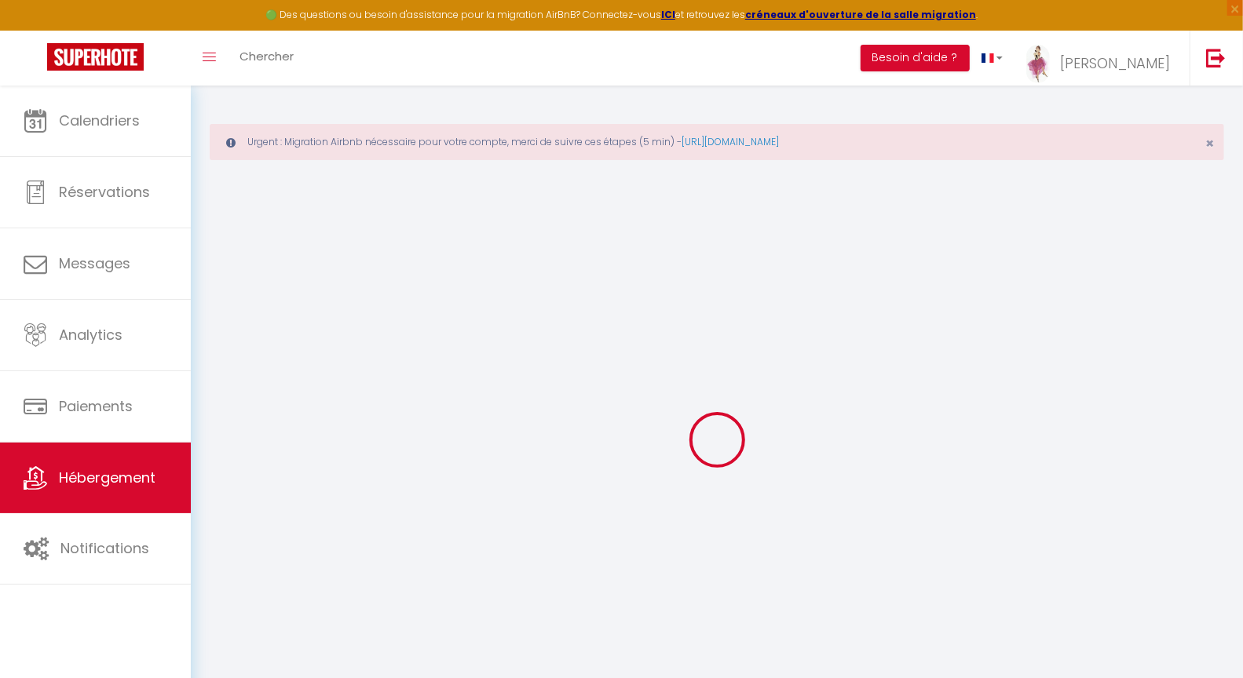
select select
checkbox input "false"
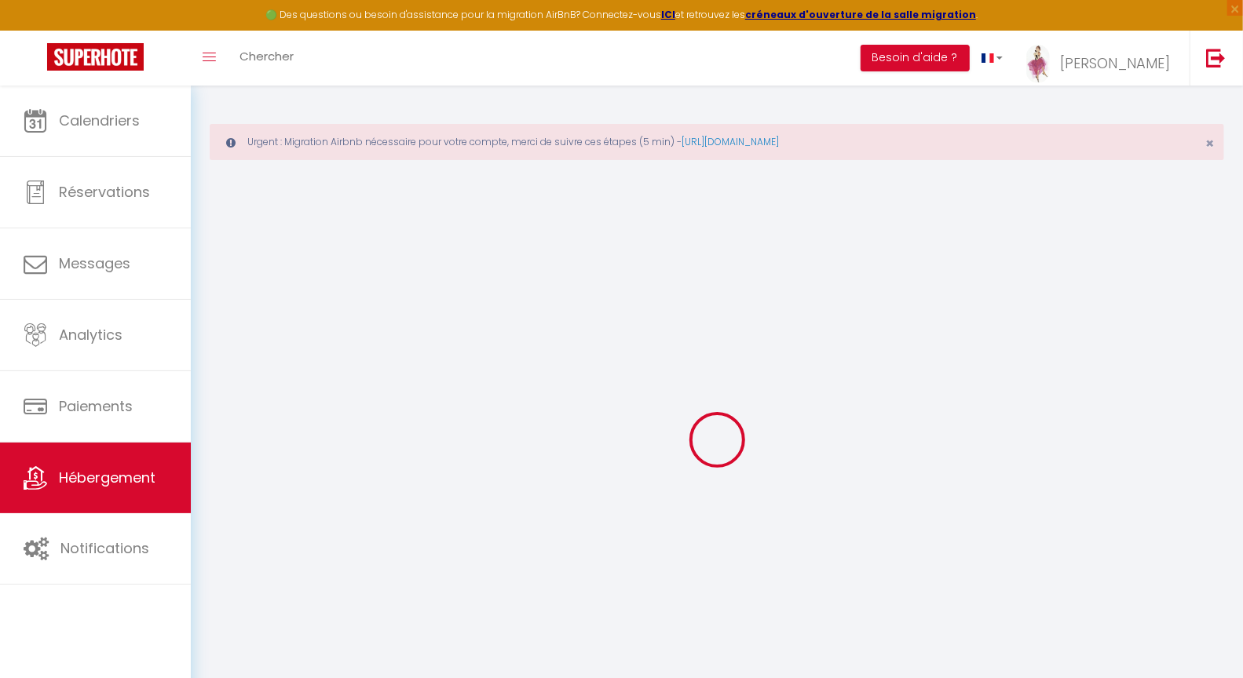
select select
checkbox input "false"
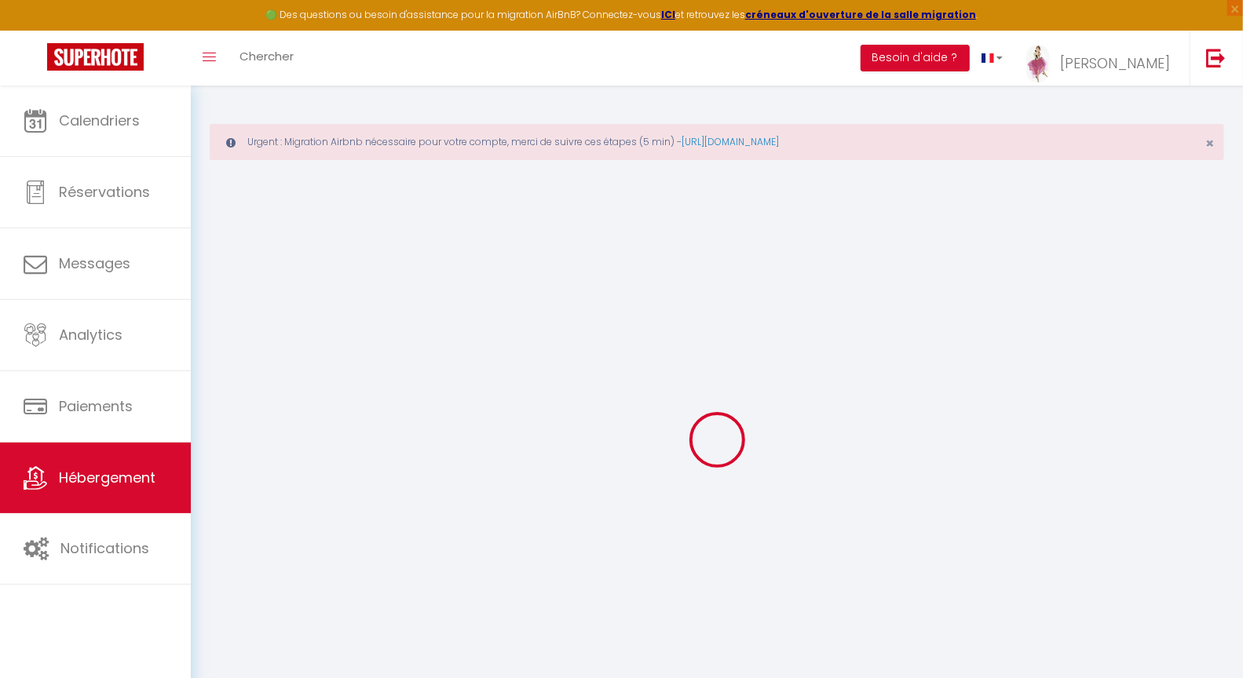
checkbox input "false"
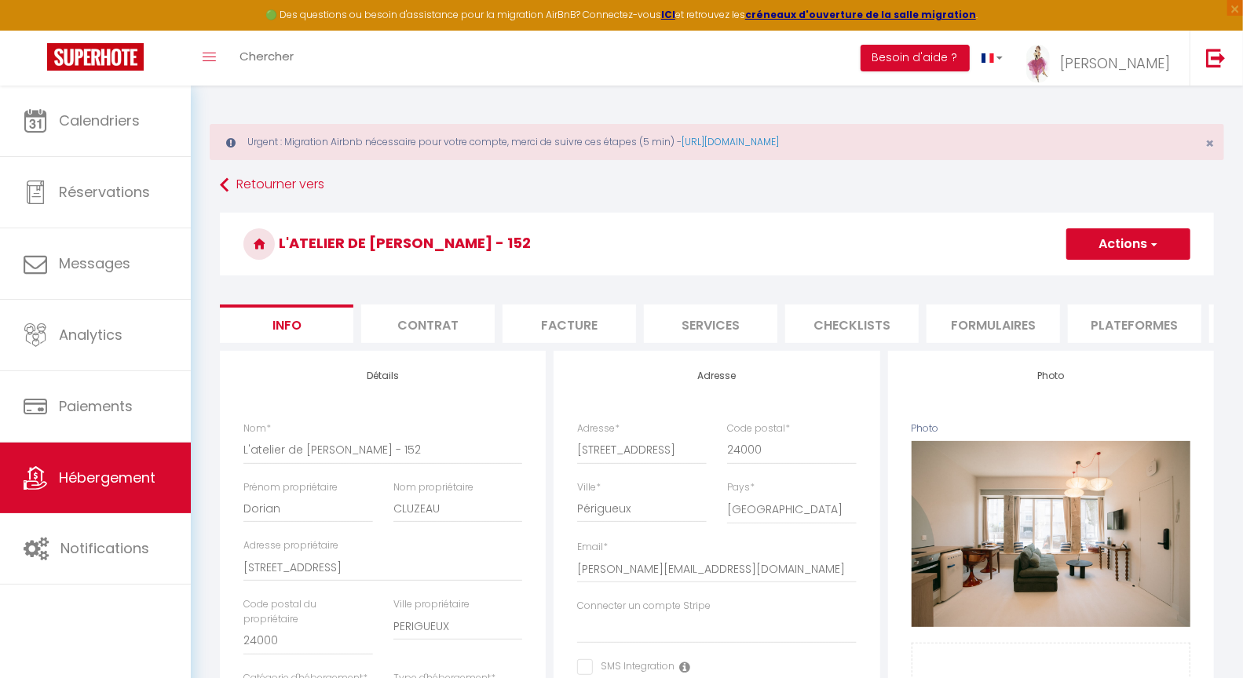
select select
checkbox input "false"
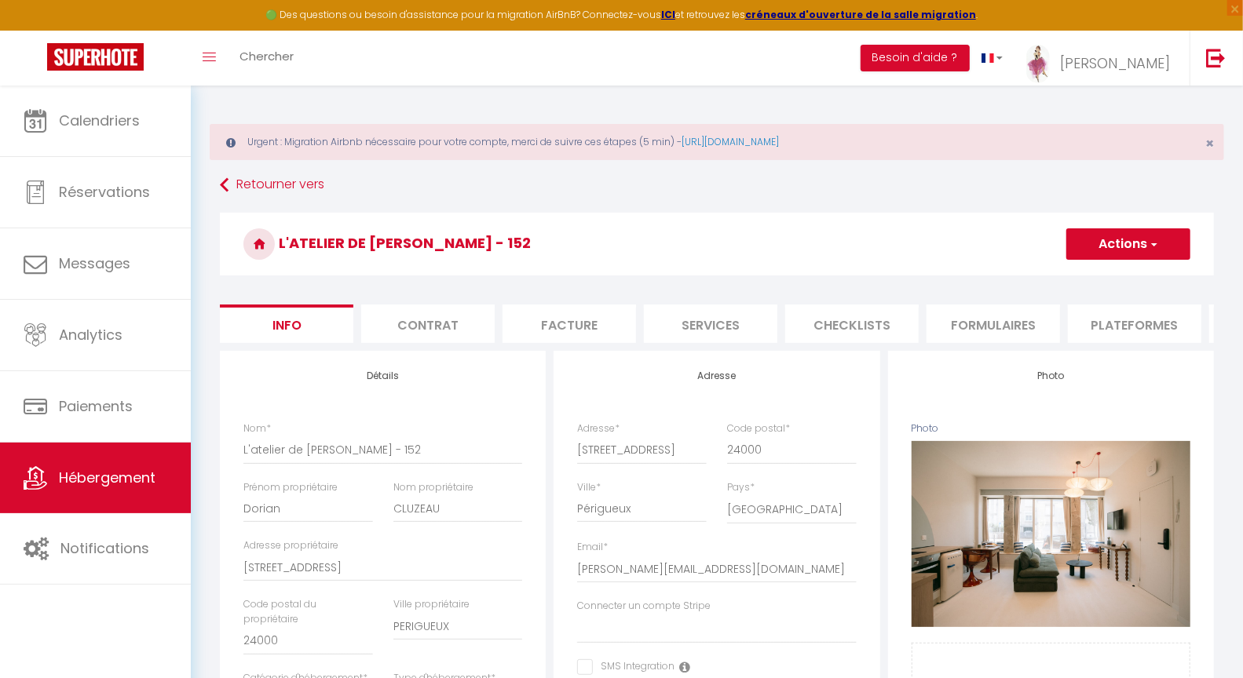
checkbox input "false"
click at [849, 327] on li "Checklists" at bounding box center [851, 324] width 133 height 38
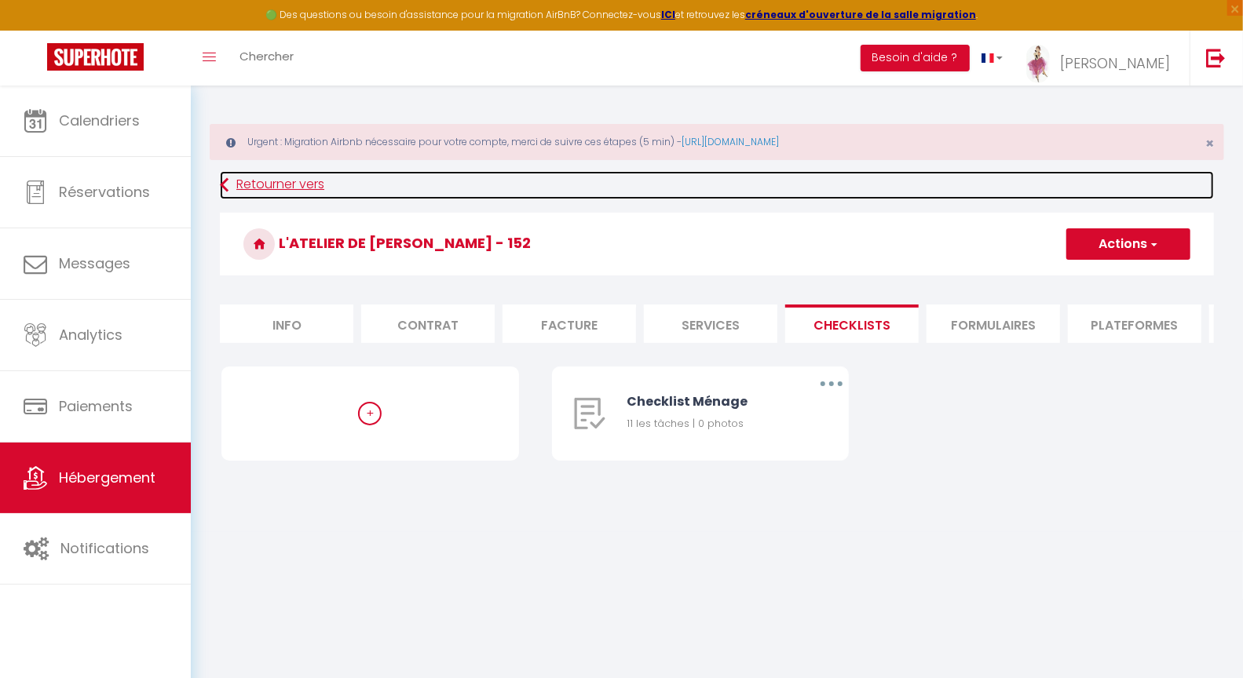
click at [302, 184] on link "Retourner vers" at bounding box center [717, 185] width 994 height 28
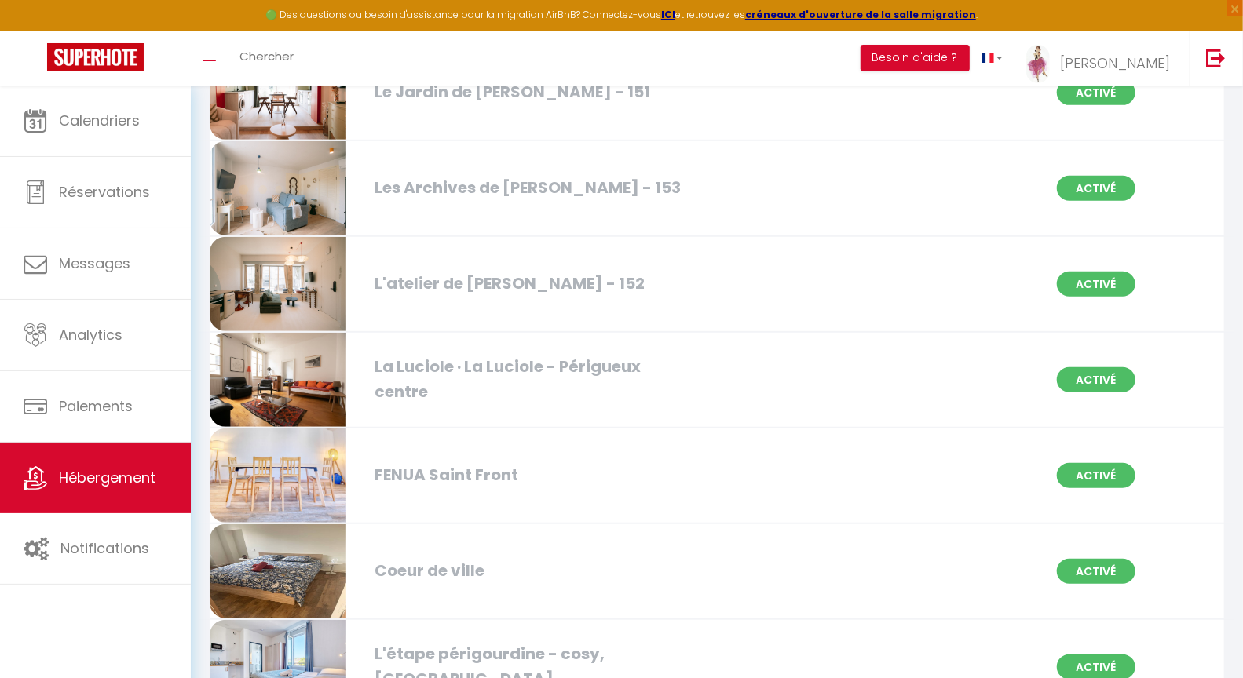
scroll to position [933, 0]
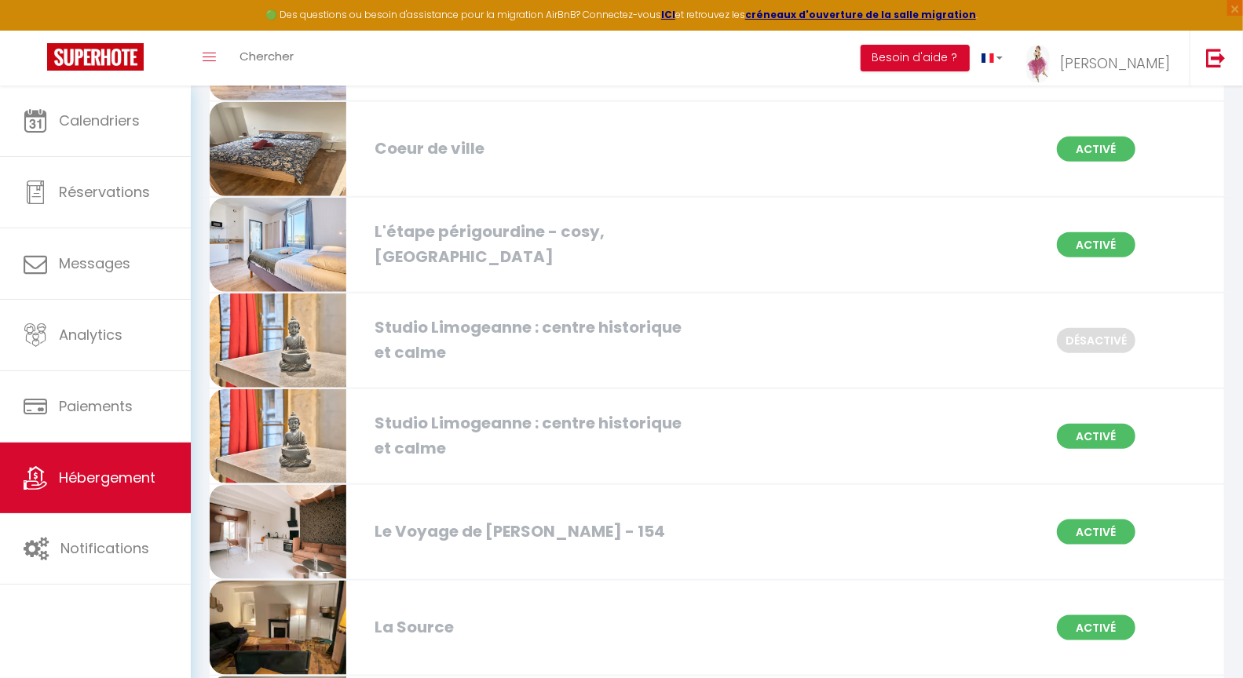
click at [520, 520] on div "Le Voyage de [PERSON_NAME] - 154" at bounding box center [529, 532] width 324 height 24
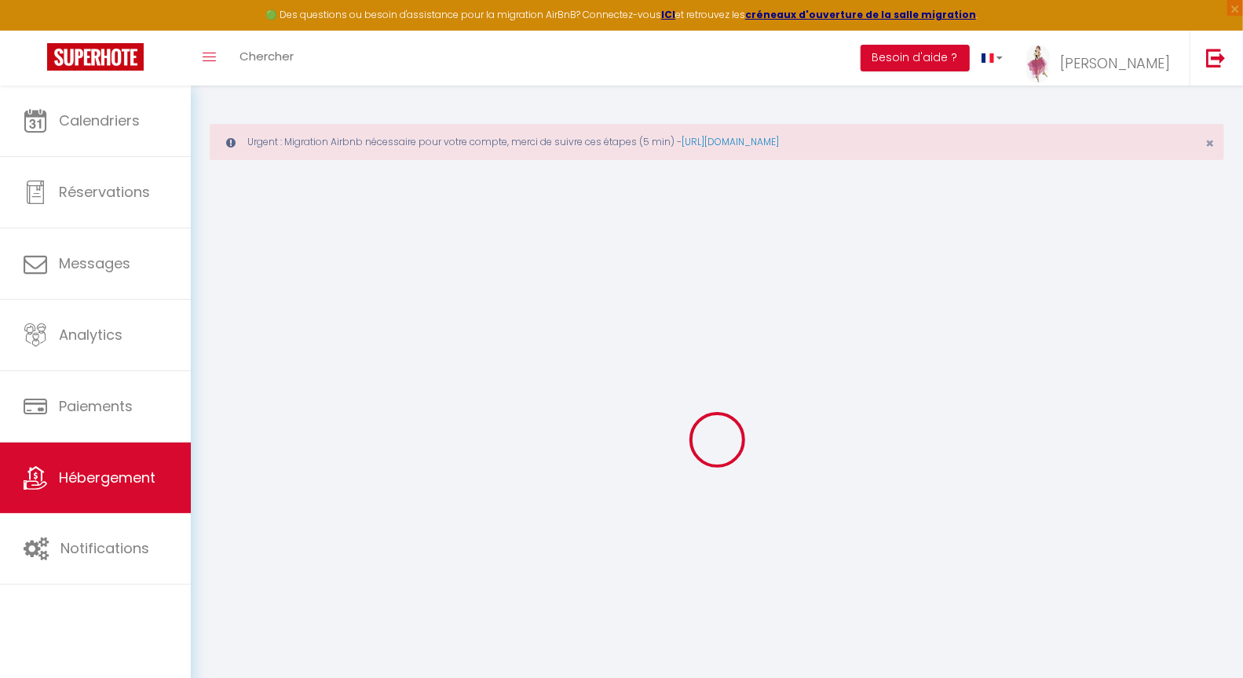
select select
checkbox input "false"
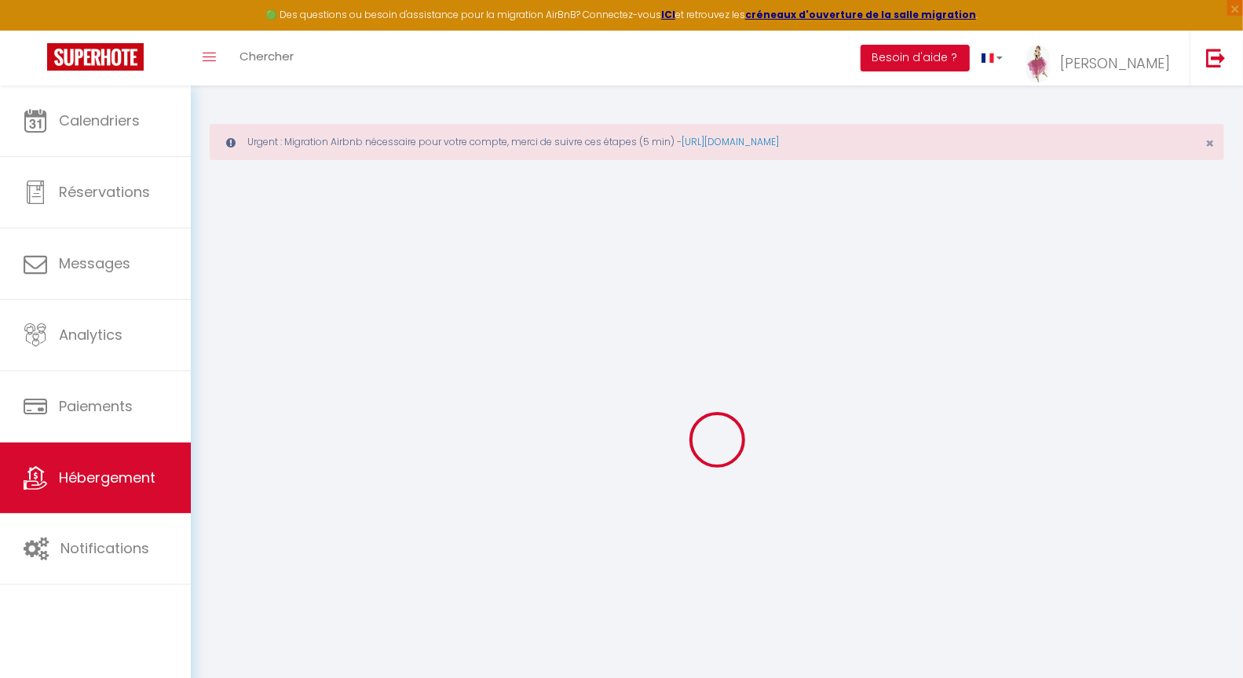
checkbox input "false"
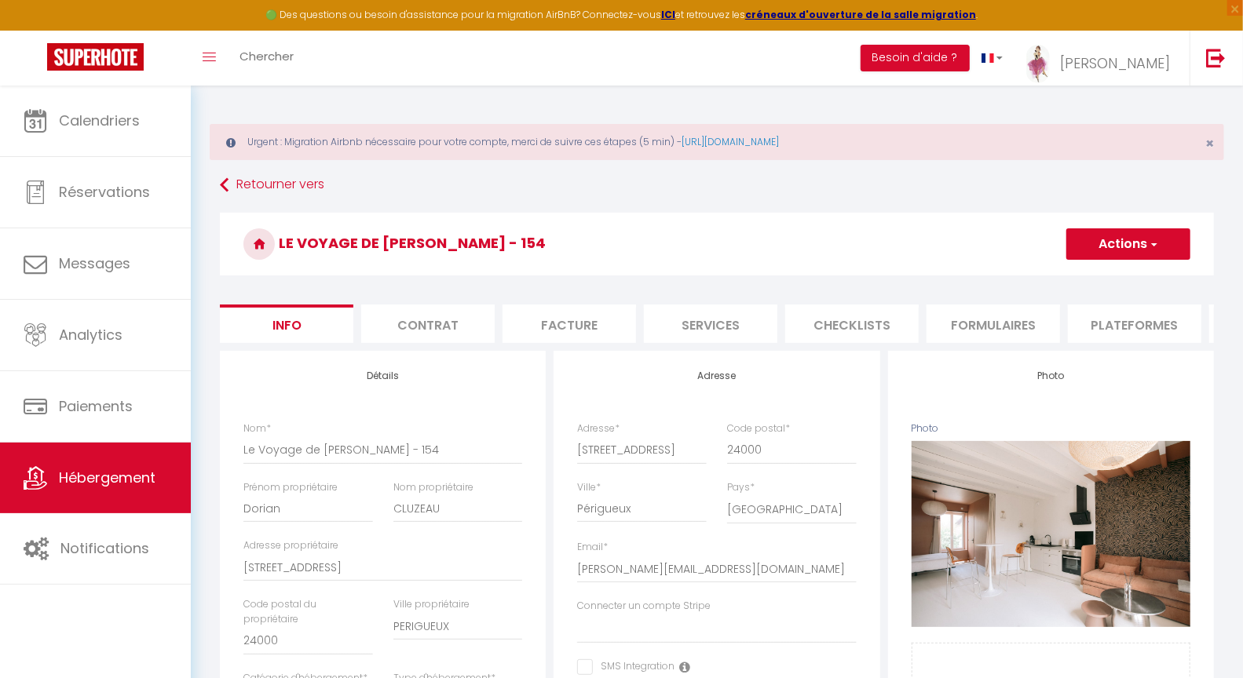
click at [828, 317] on li "Checklists" at bounding box center [851, 324] width 133 height 38
